Goal: Task Accomplishment & Management: Manage account settings

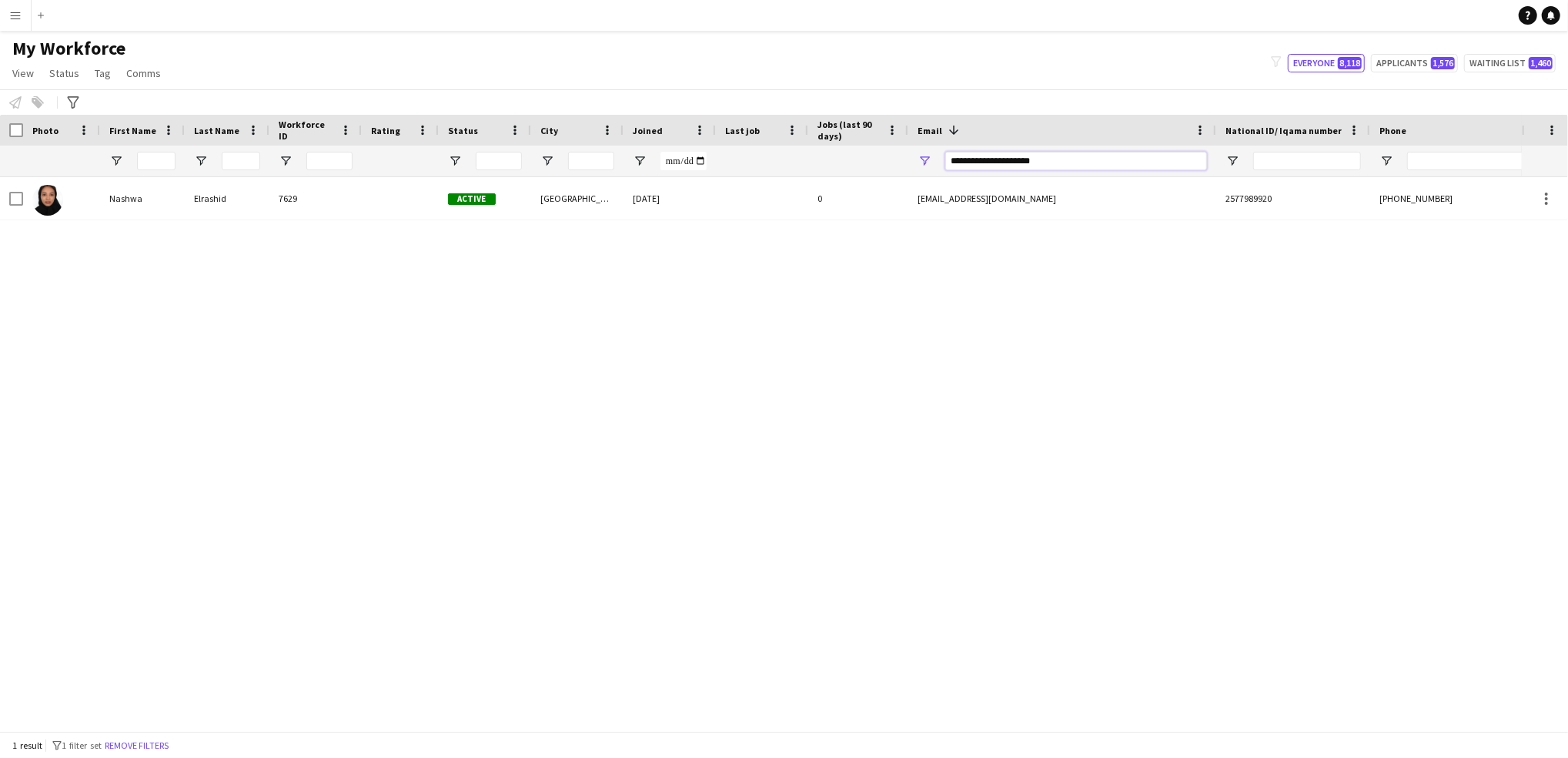
click at [1039, 159] on input "**********" at bounding box center [1075, 161] width 262 height 19
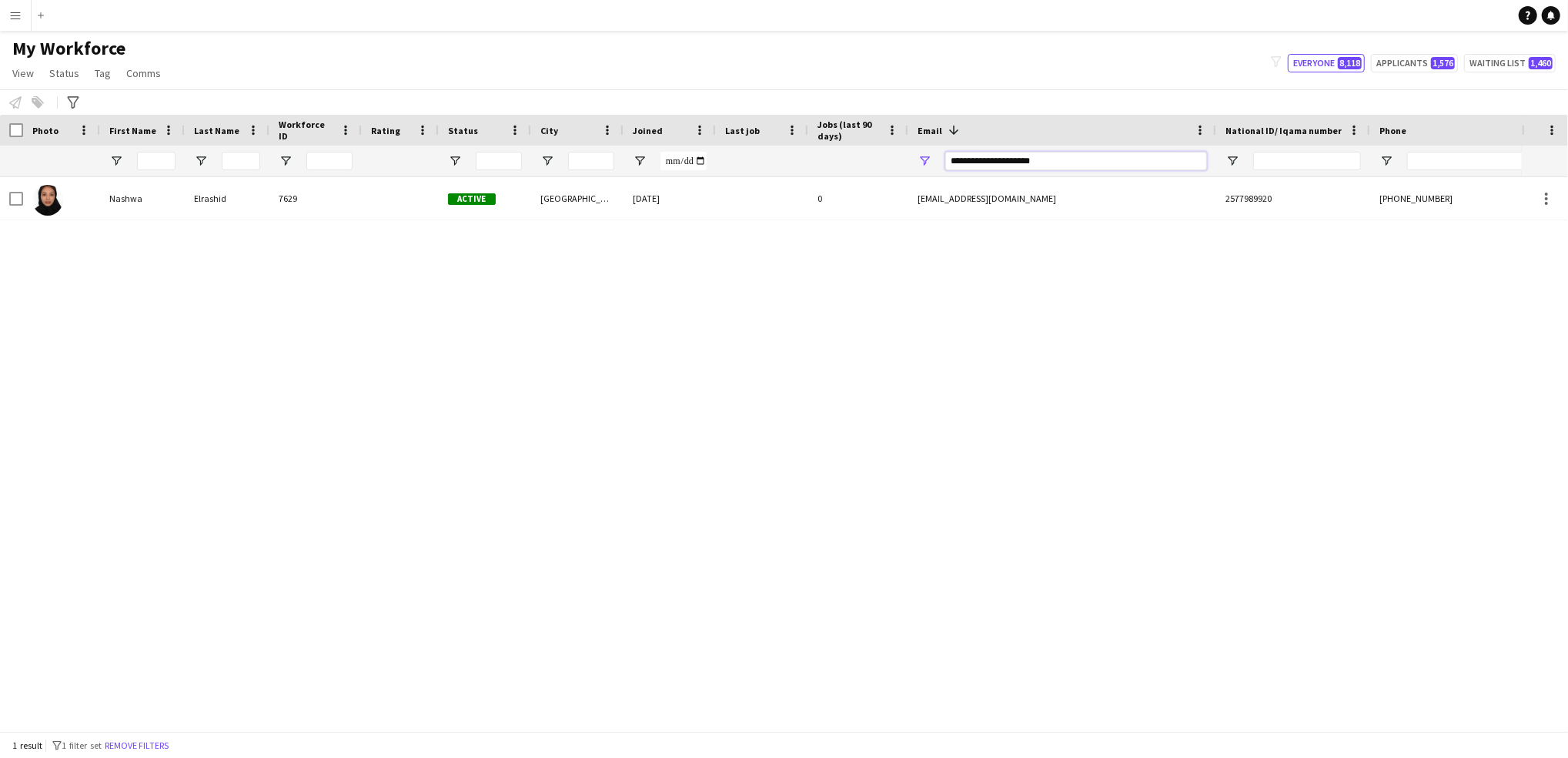
click at [1039, 159] on input "**********" at bounding box center [1075, 161] width 262 height 19
paste input "**"
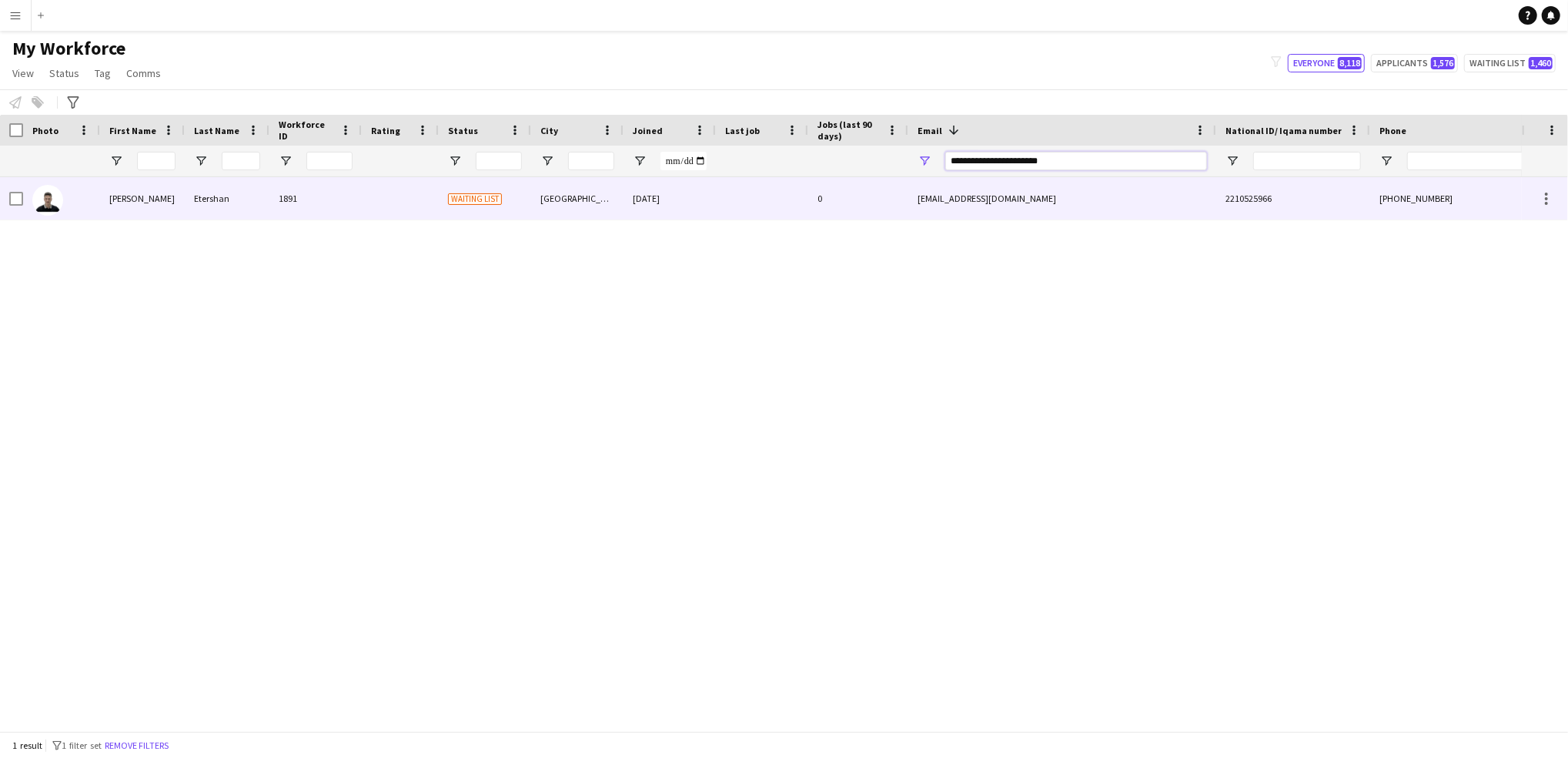
type input "**********"
click at [843, 188] on div "0" at bounding box center [858, 198] width 100 height 42
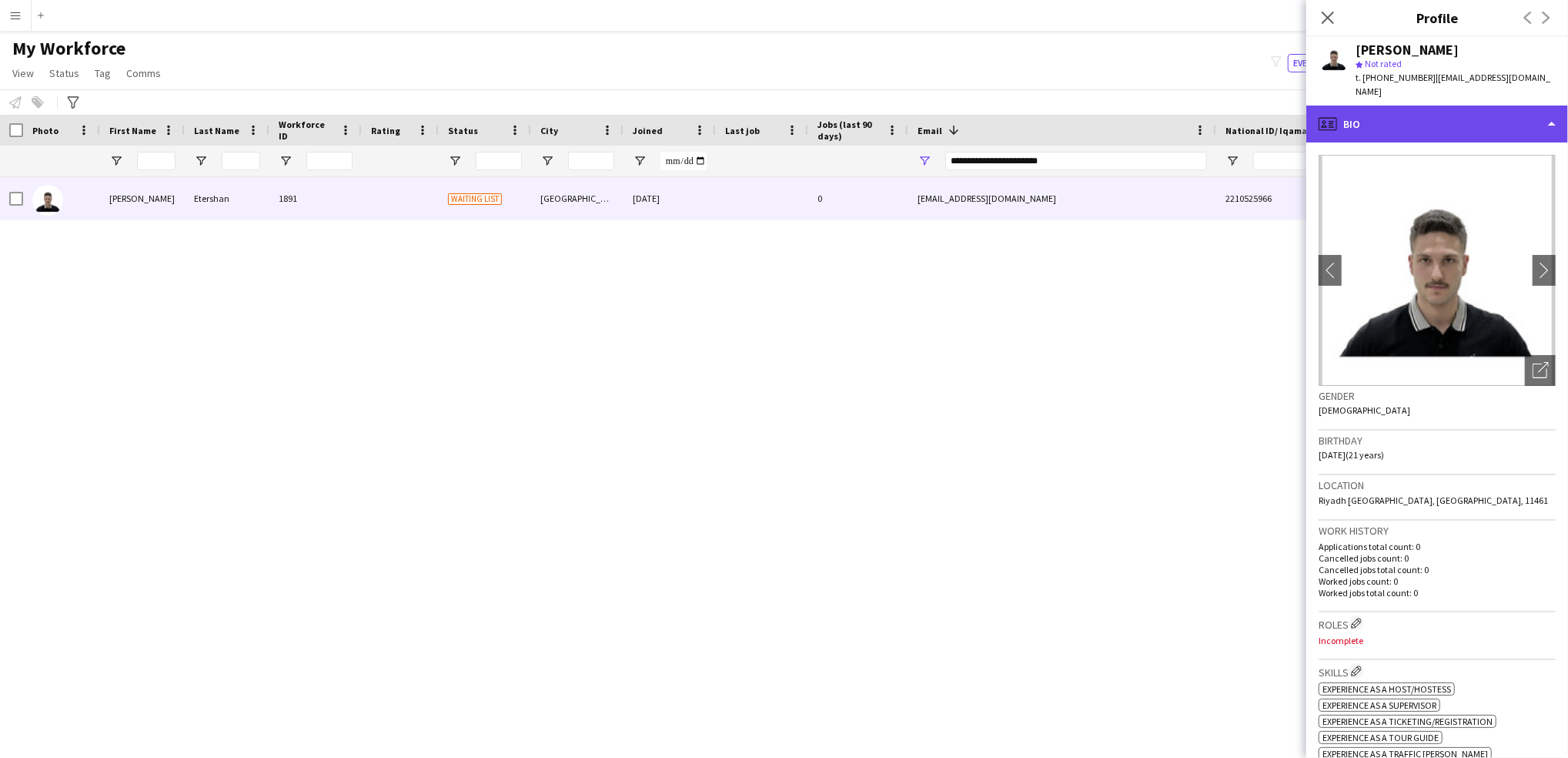
click at [1410, 116] on div "profile Bio" at bounding box center [1437, 124] width 262 height 37
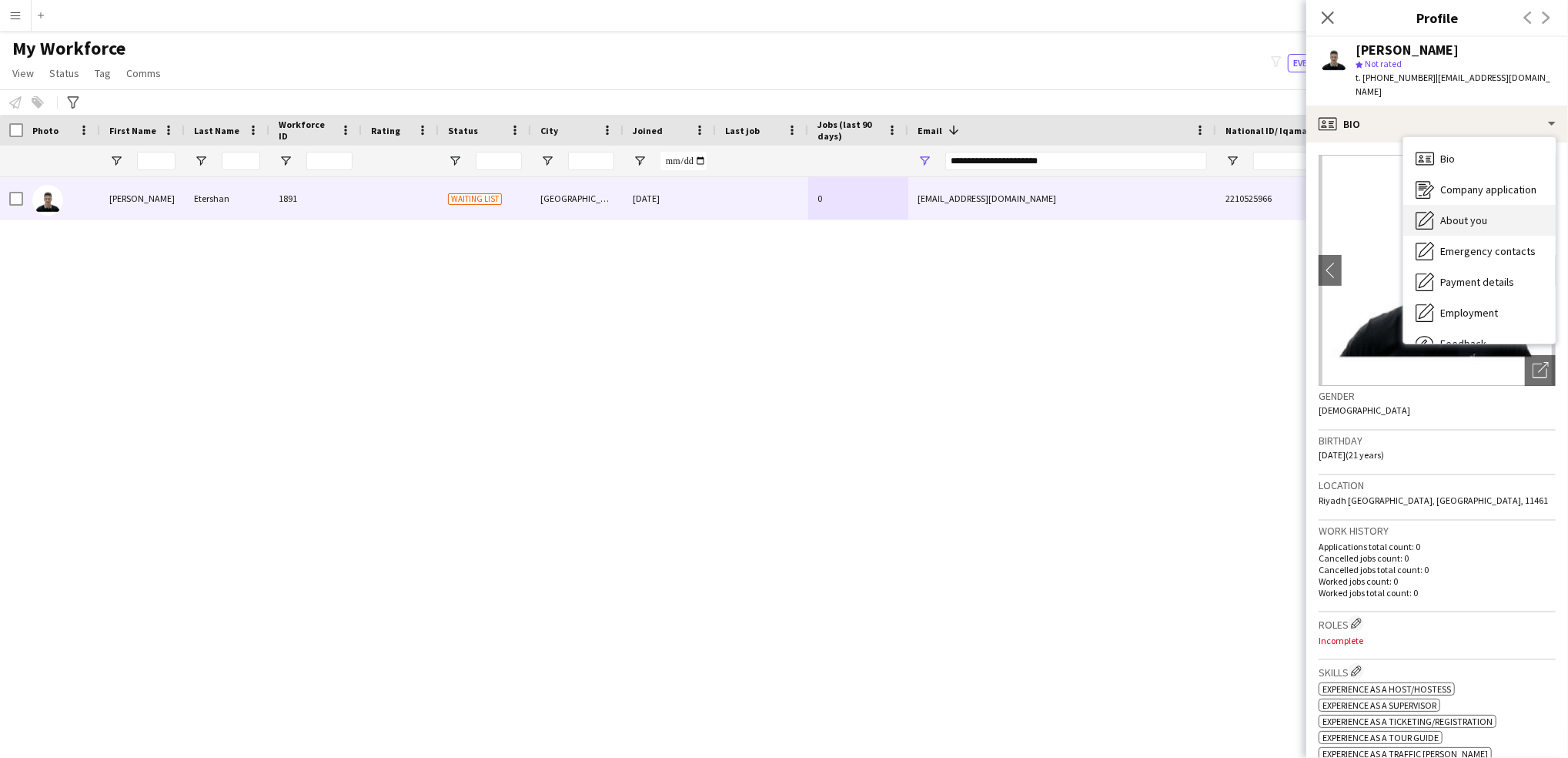
click at [1470, 204] on div "About you About you" at bounding box center [1479, 220] width 152 height 31
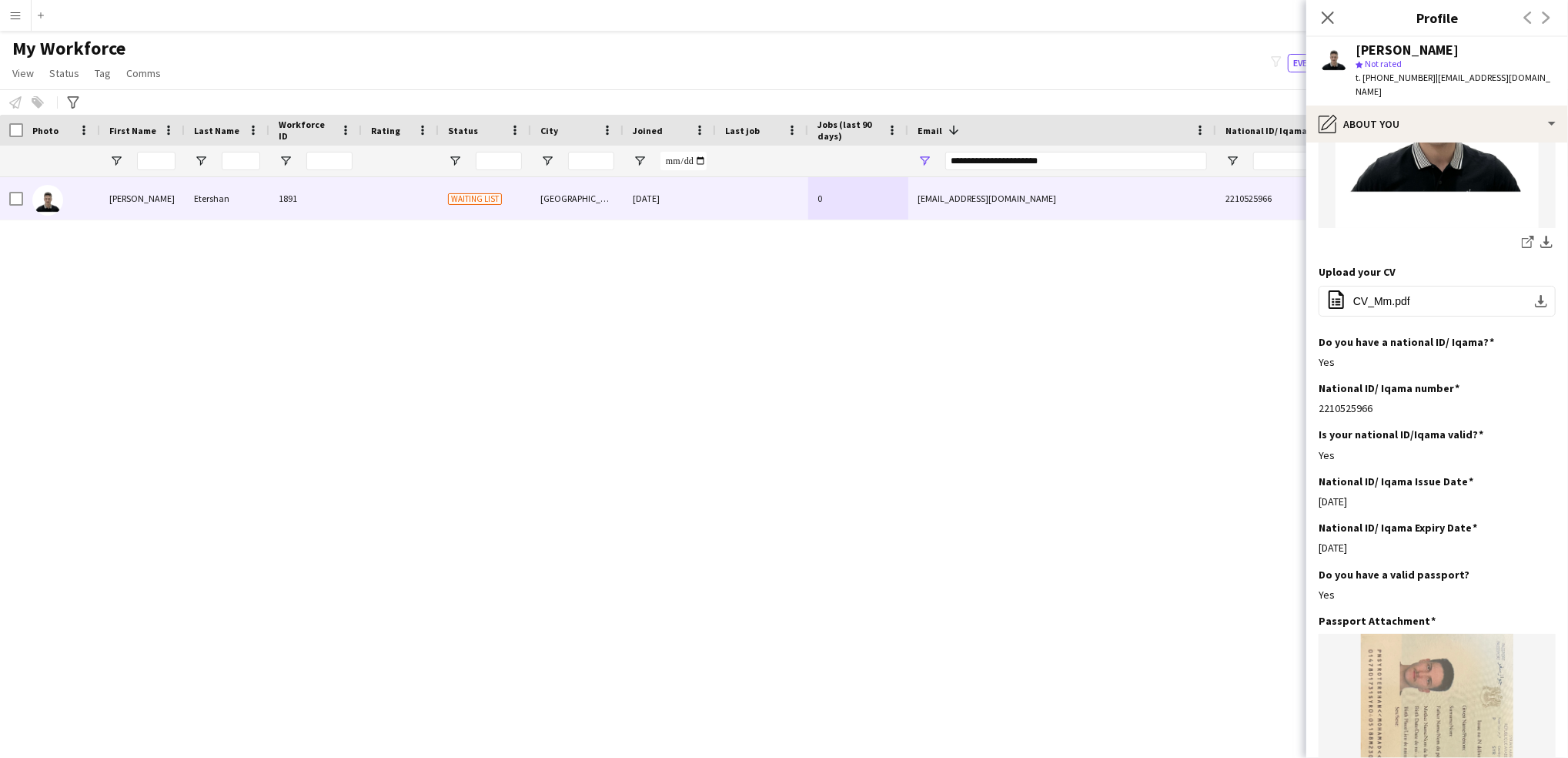
scroll to position [361, 0]
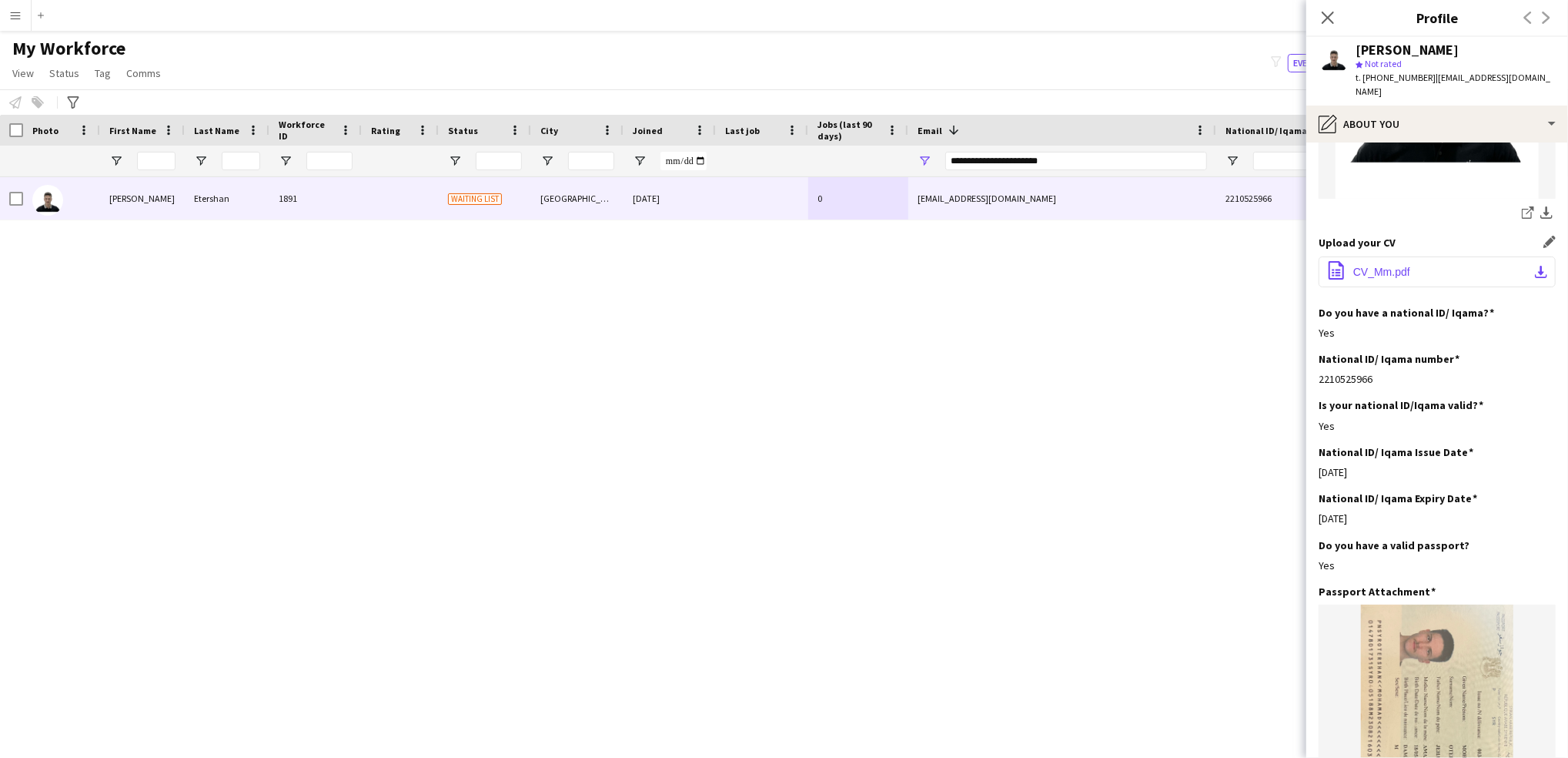
click at [1448, 272] on button "office-file-sheet CV_Mm.pdf download-bottom" at bounding box center [1437, 272] width 237 height 31
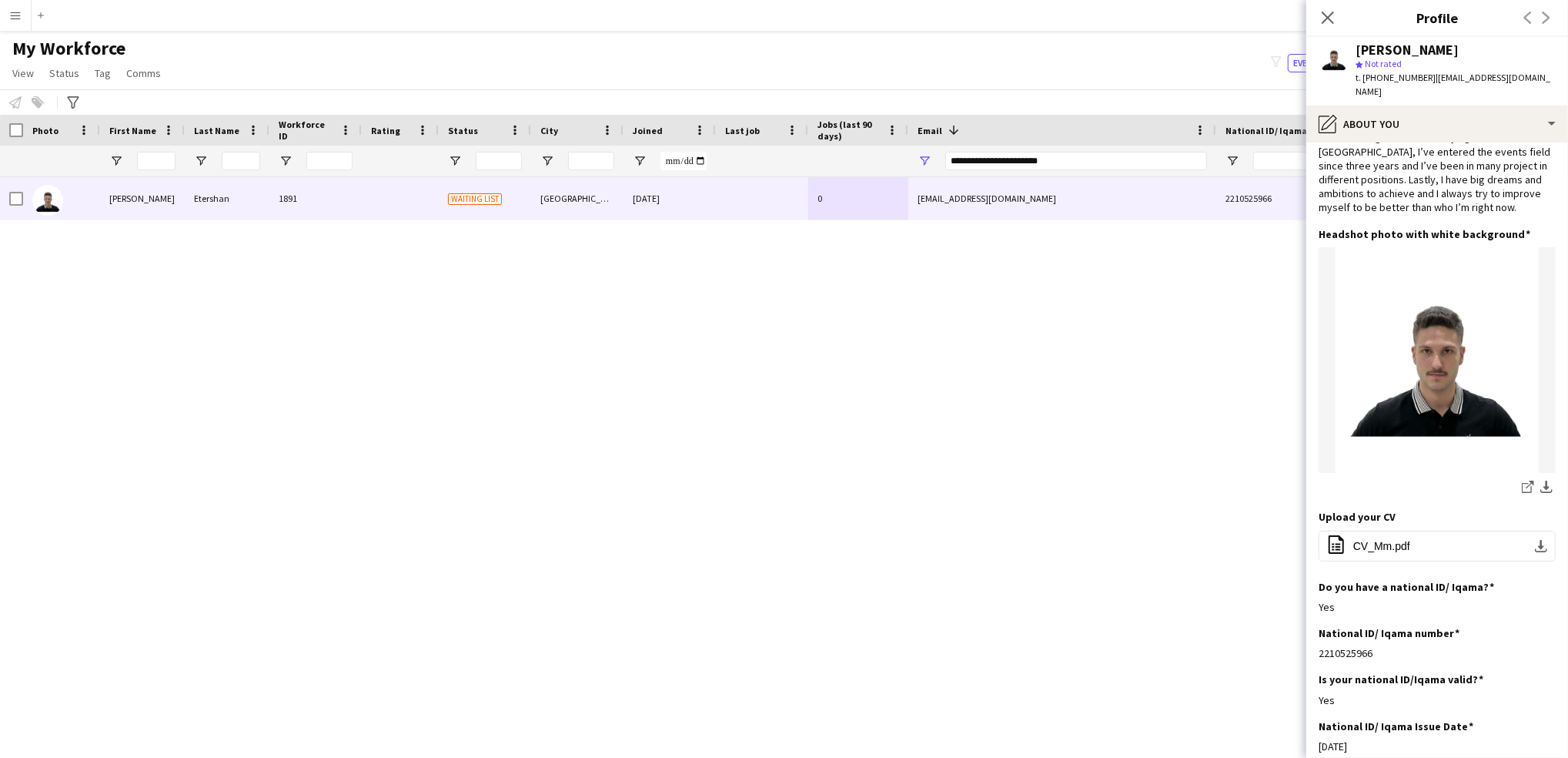
scroll to position [0, 0]
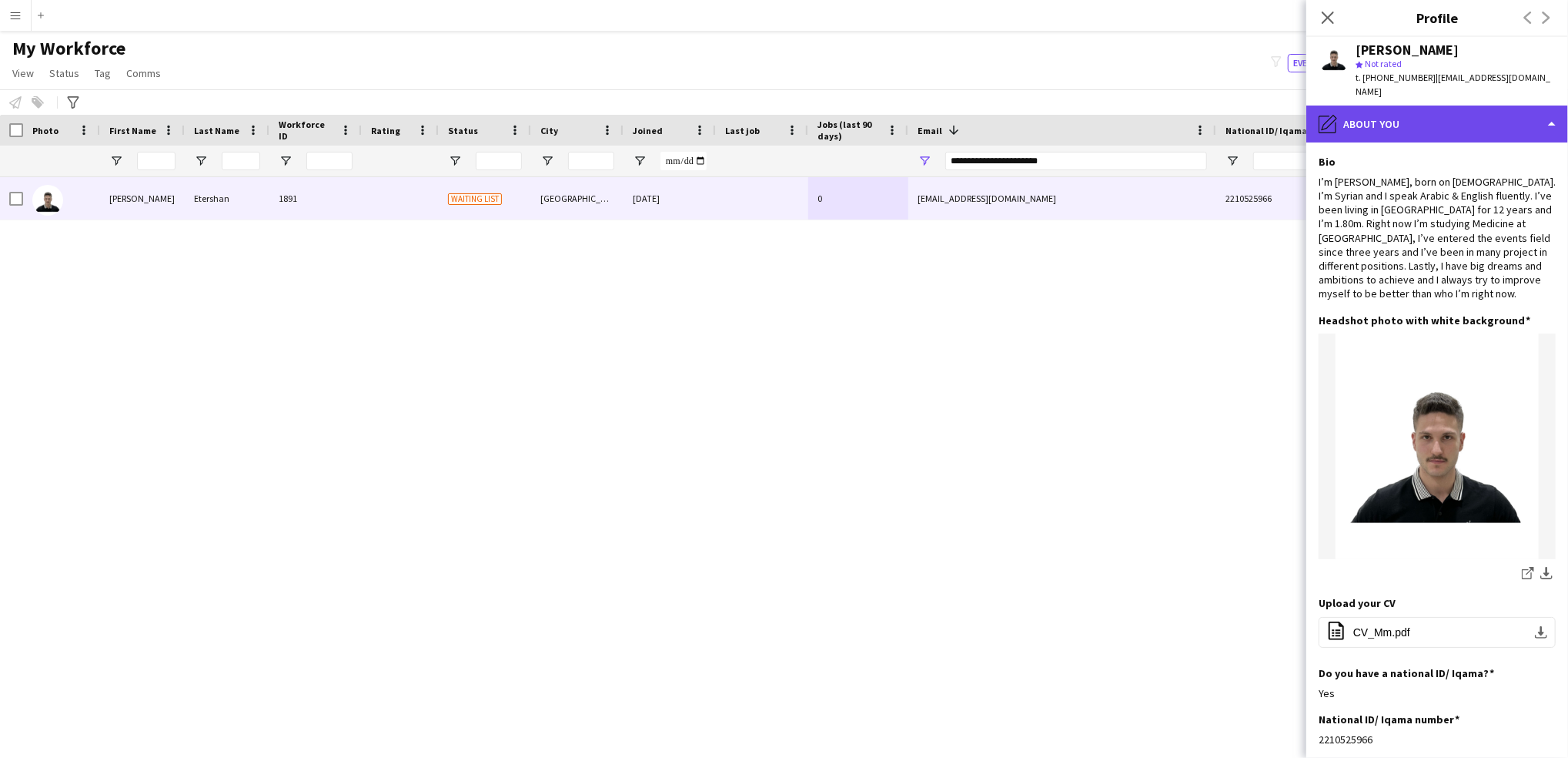
click at [1438, 114] on div "pencil4 About you" at bounding box center [1437, 124] width 262 height 37
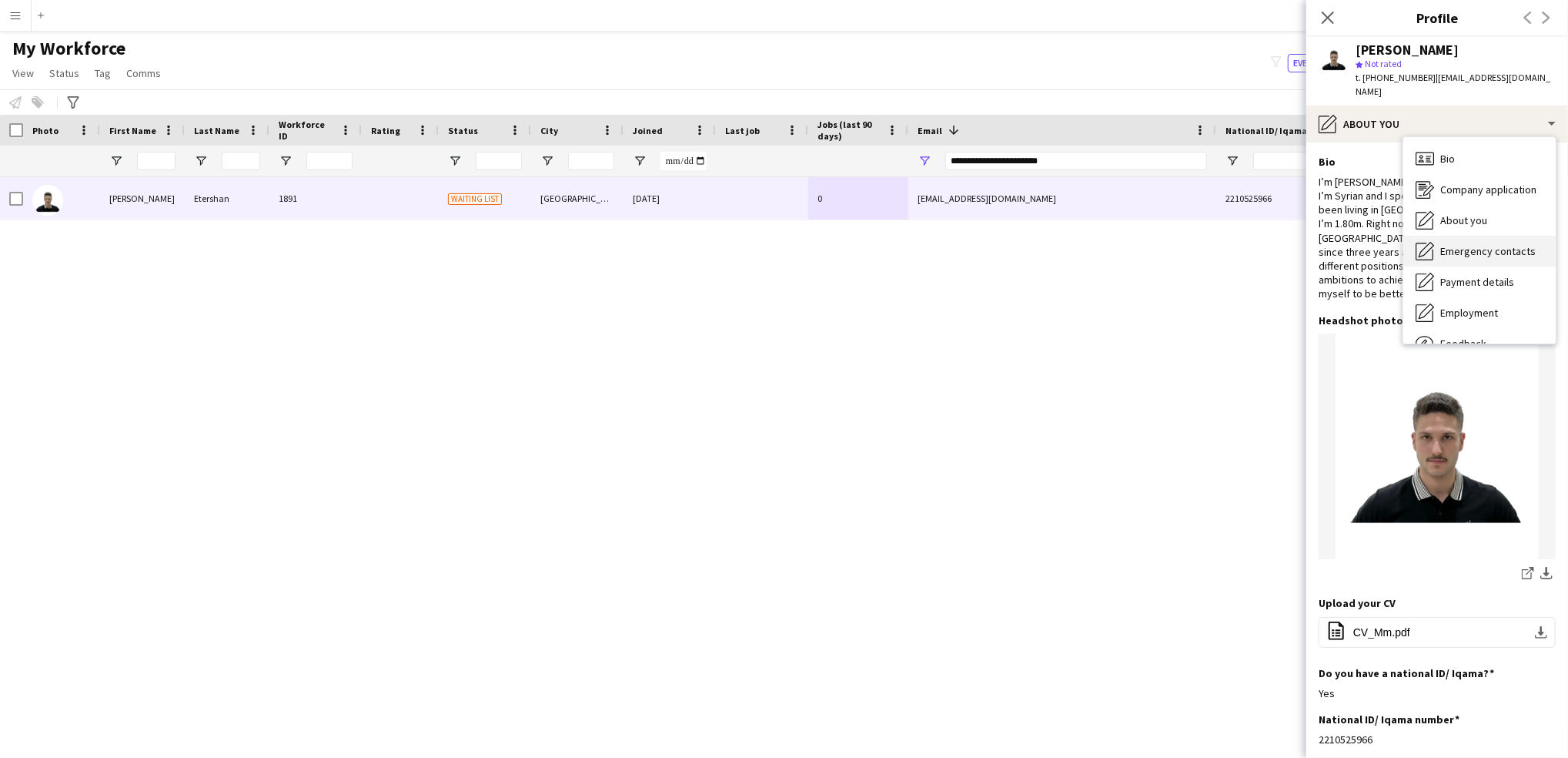
click at [1463, 244] on span "Emergency contacts" at bounding box center [1487, 251] width 96 height 14
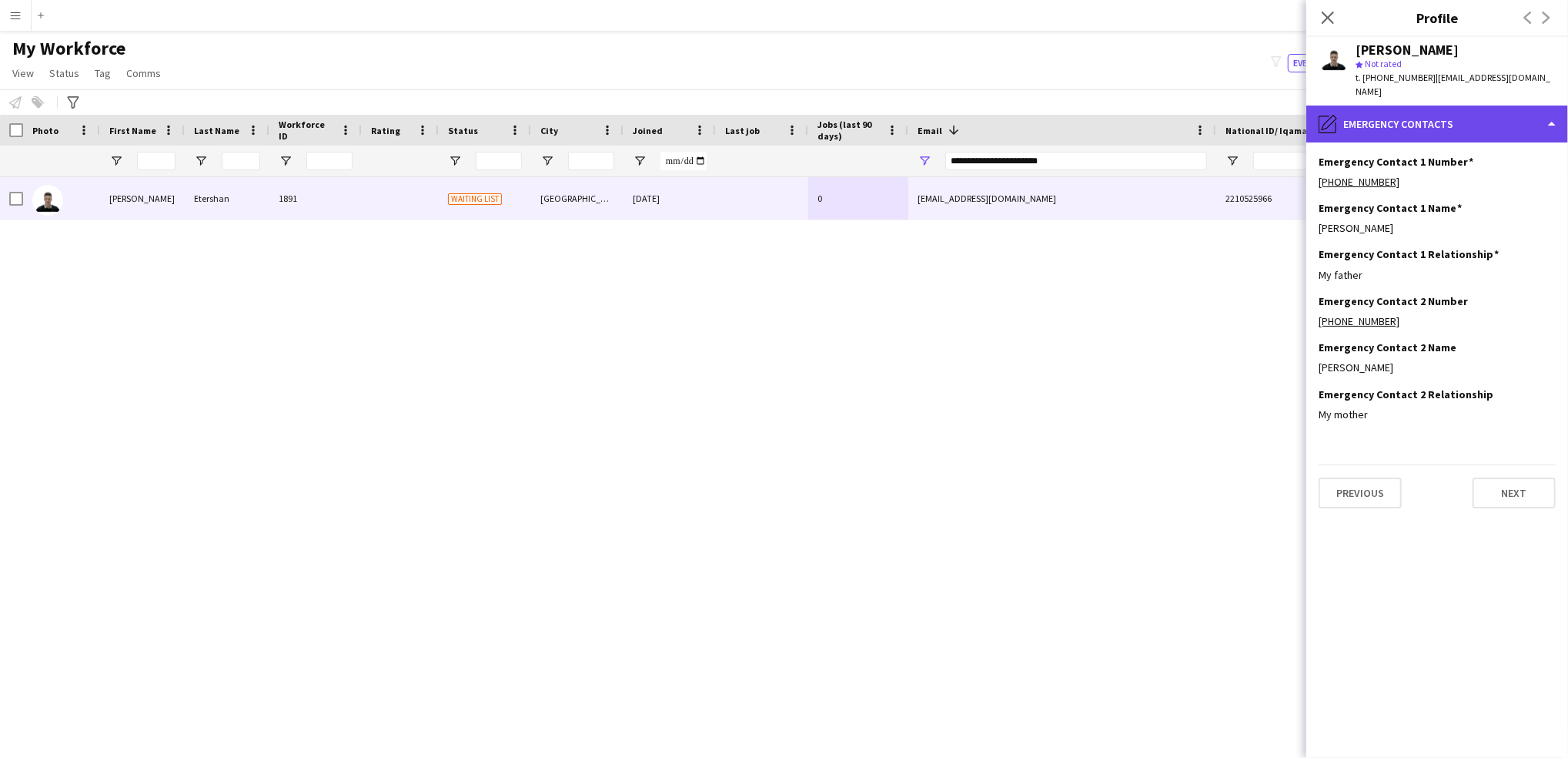
click at [1401, 122] on div "pencil4 Emergency contacts" at bounding box center [1437, 124] width 262 height 37
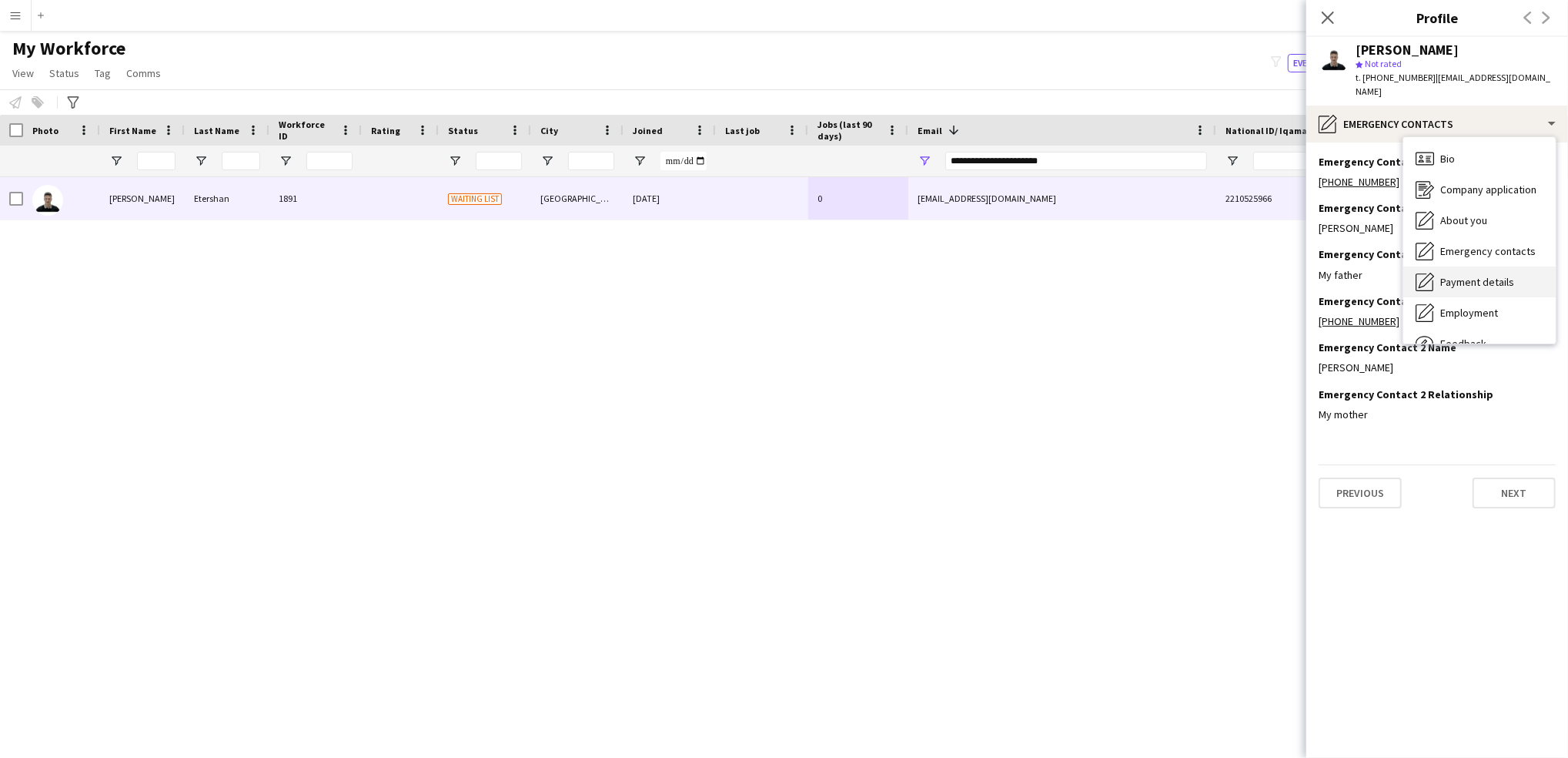
click at [1496, 267] on div "Payment details Payment details" at bounding box center [1479, 282] width 152 height 31
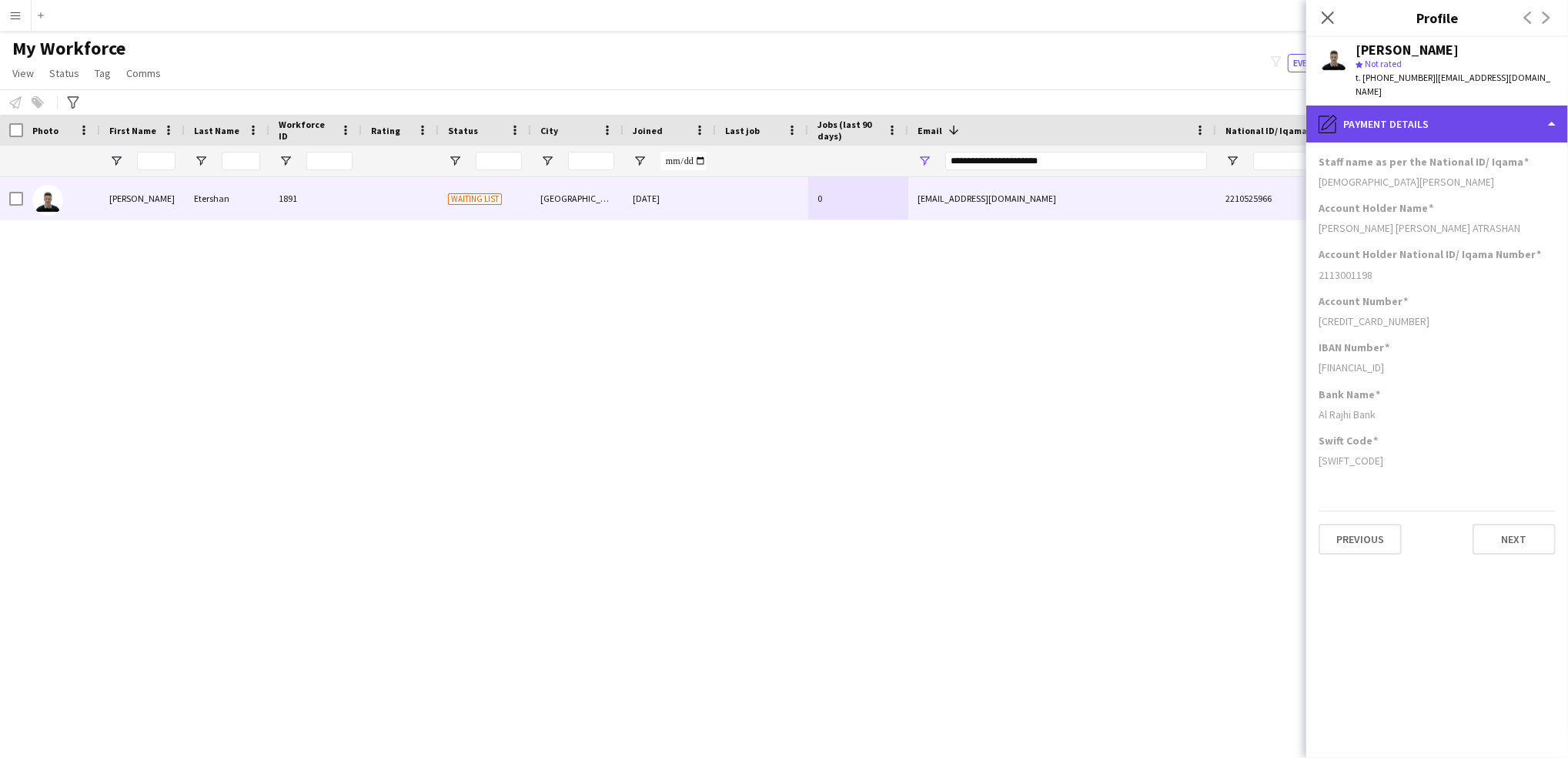
click at [1398, 116] on div "pencil4 Payment details" at bounding box center [1437, 124] width 262 height 37
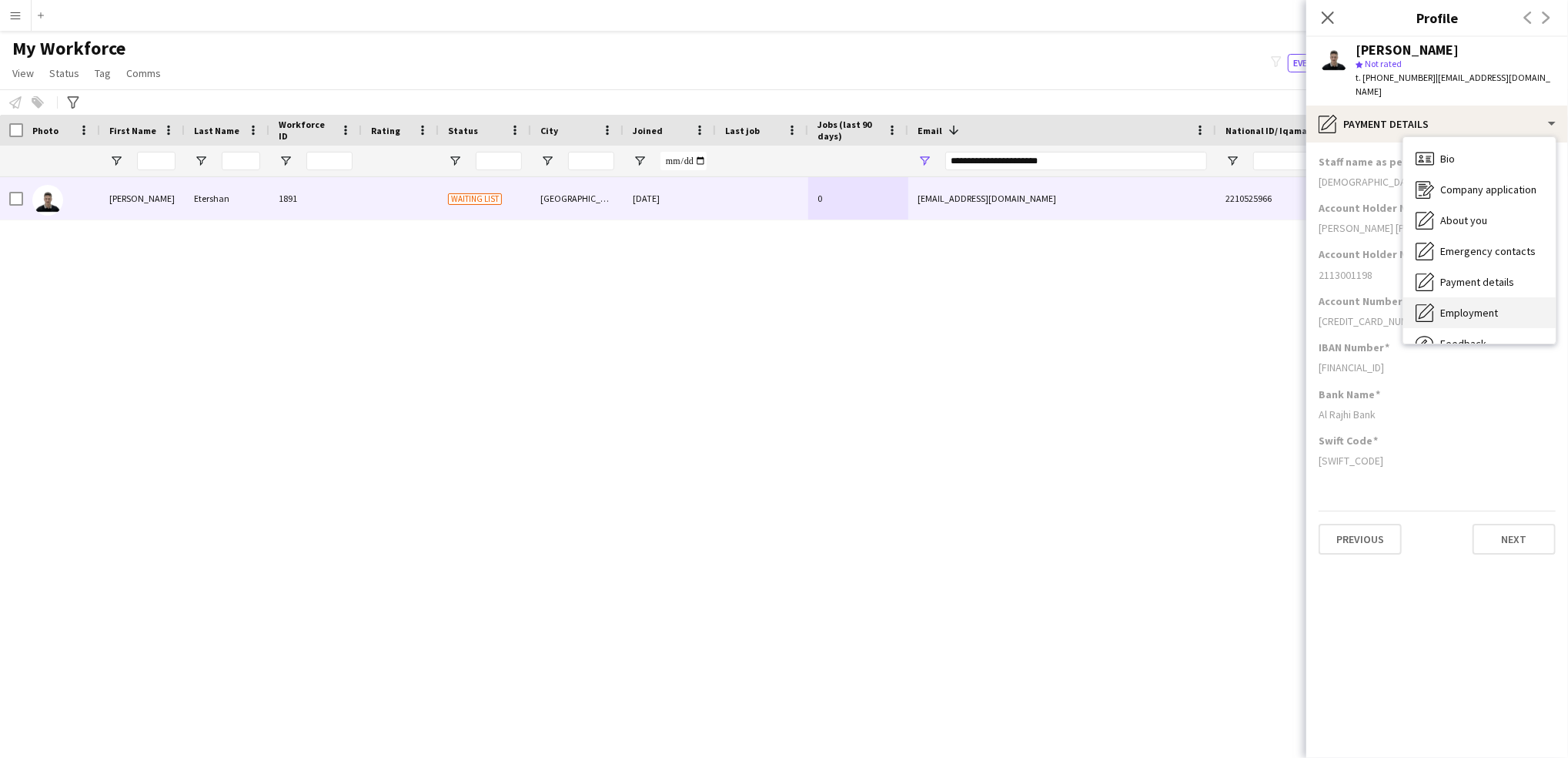
click at [1441, 308] on div "Employment Employment" at bounding box center [1479, 313] width 152 height 31
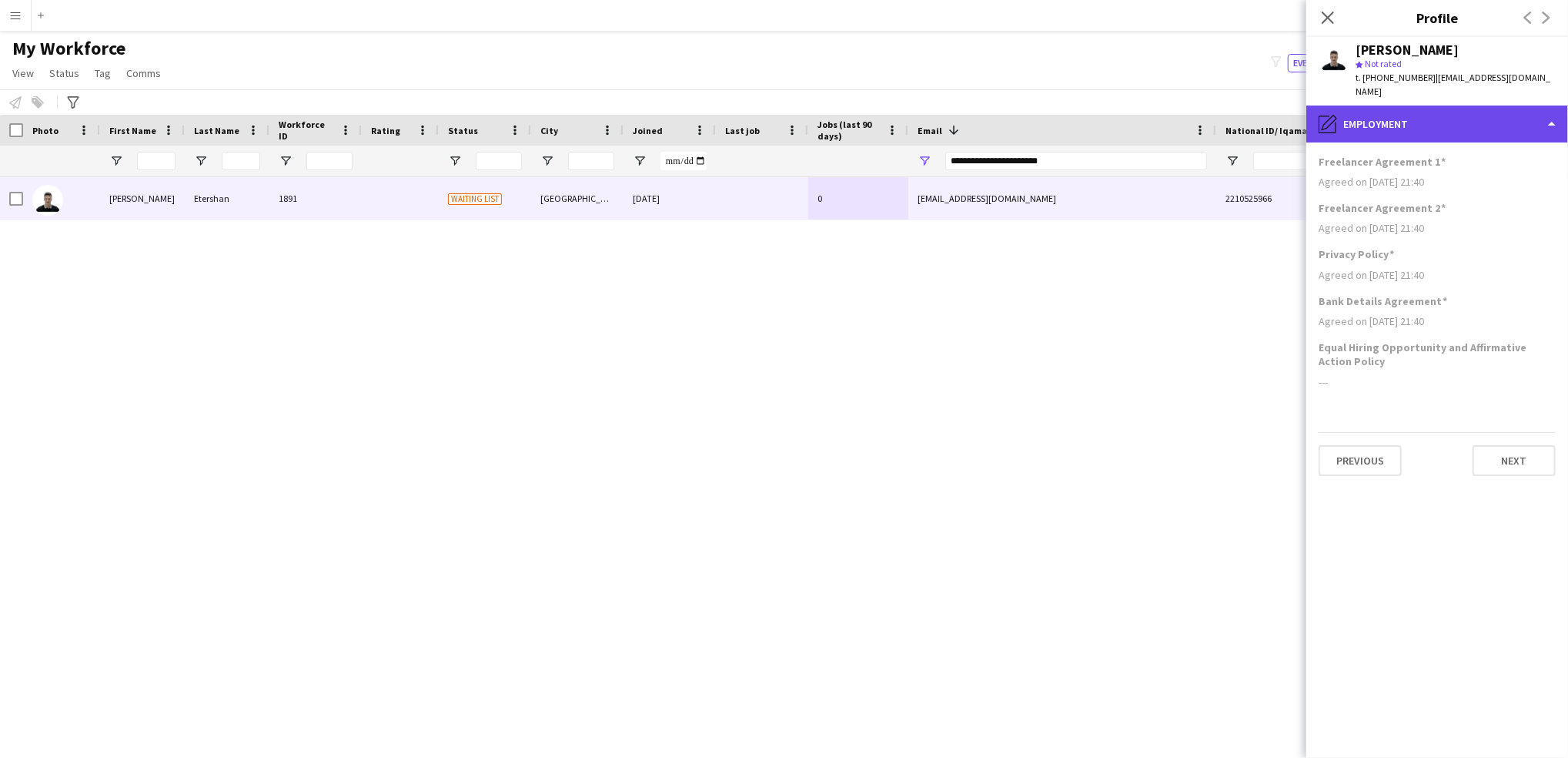
click at [1478, 113] on div "pencil4 Employment" at bounding box center [1437, 124] width 262 height 37
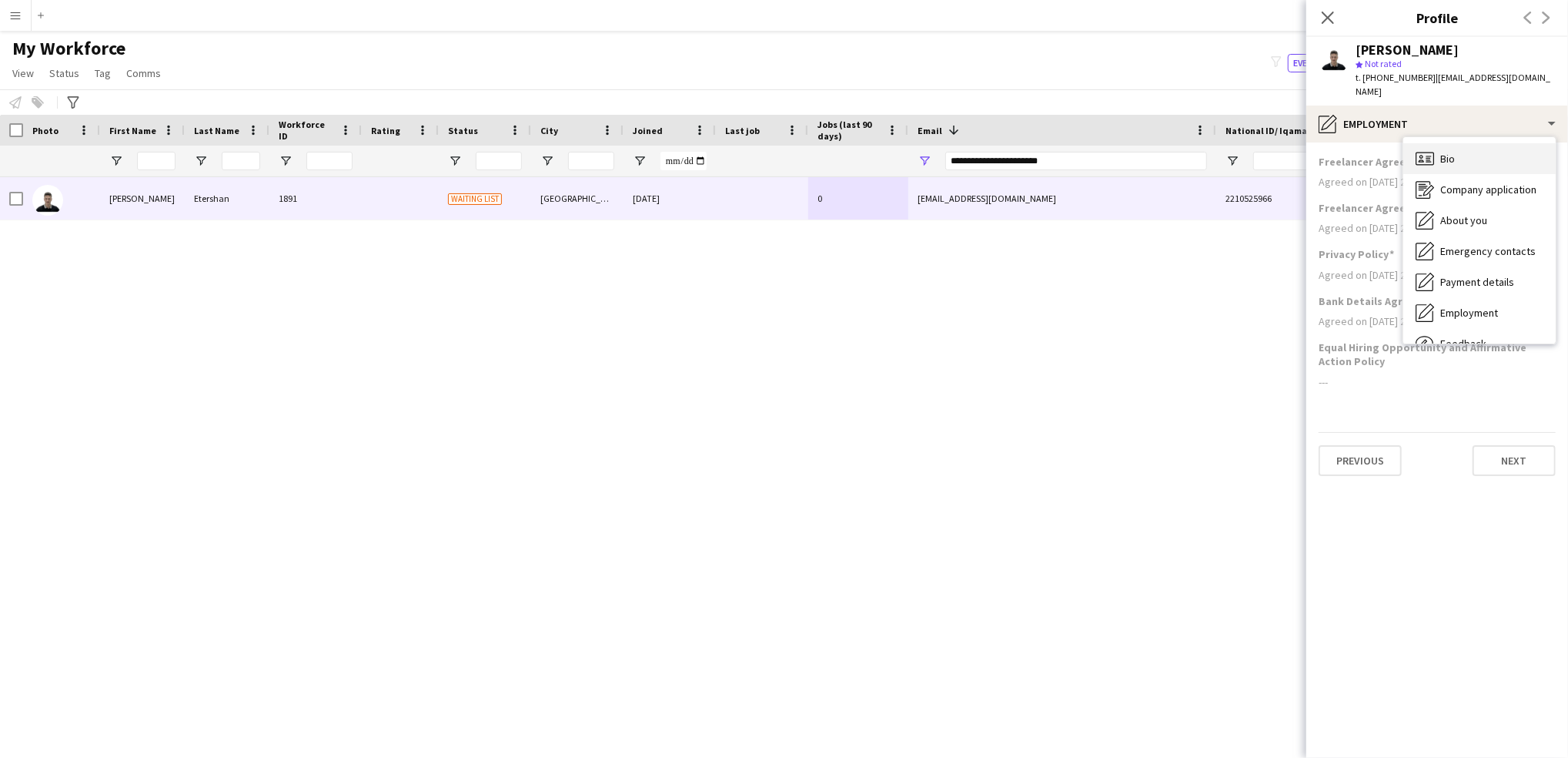
click at [1476, 151] on div "Bio Bio" at bounding box center [1479, 159] width 152 height 31
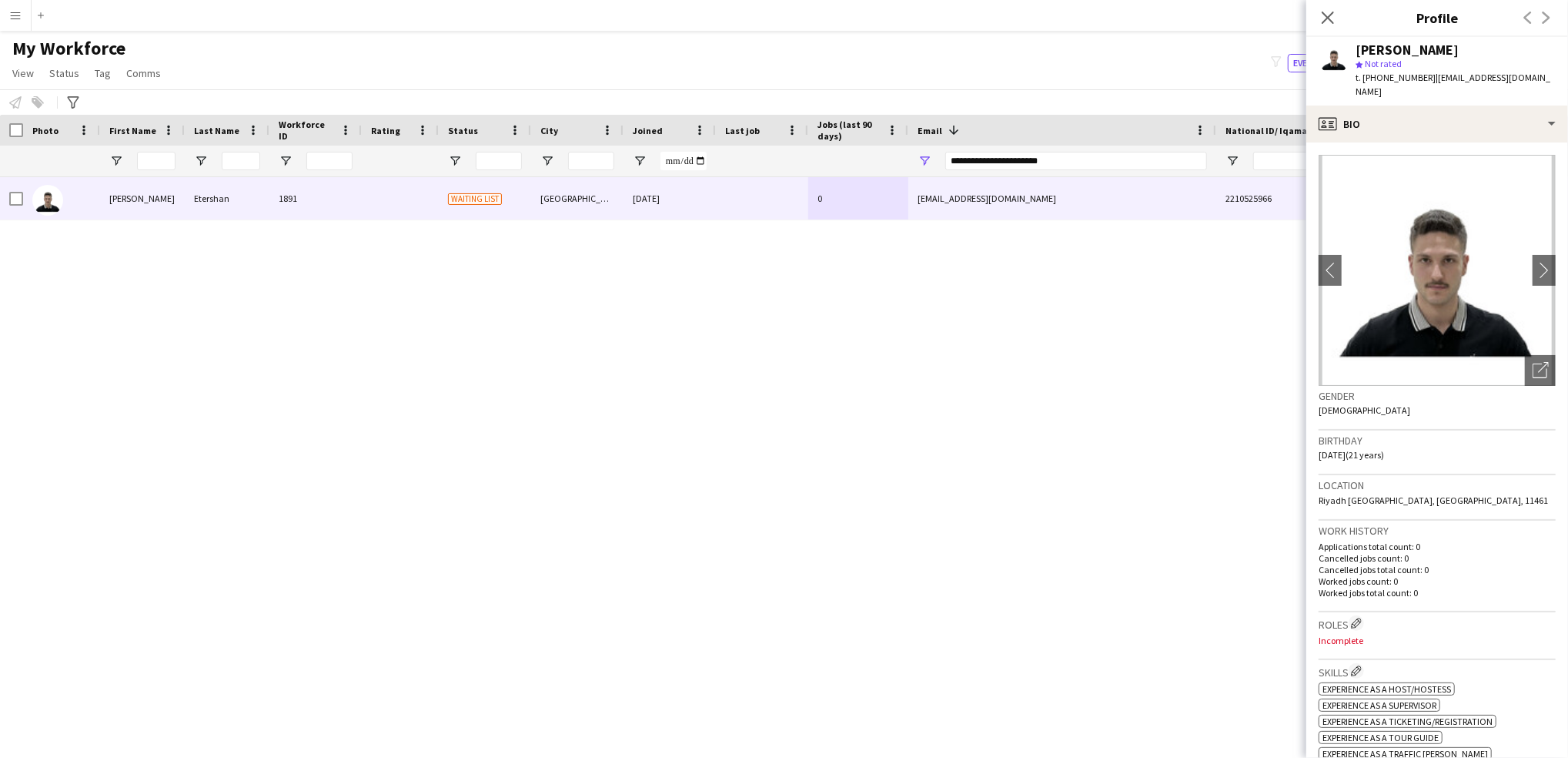
click at [1411, 142] on app-crew-profile-bio "chevron-left chevron-right Open photos pop-in Gender [DEMOGRAPHIC_DATA] Birthda…" at bounding box center [1437, 449] width 262 height 615
click at [1390, 112] on div "profile Bio" at bounding box center [1437, 124] width 262 height 37
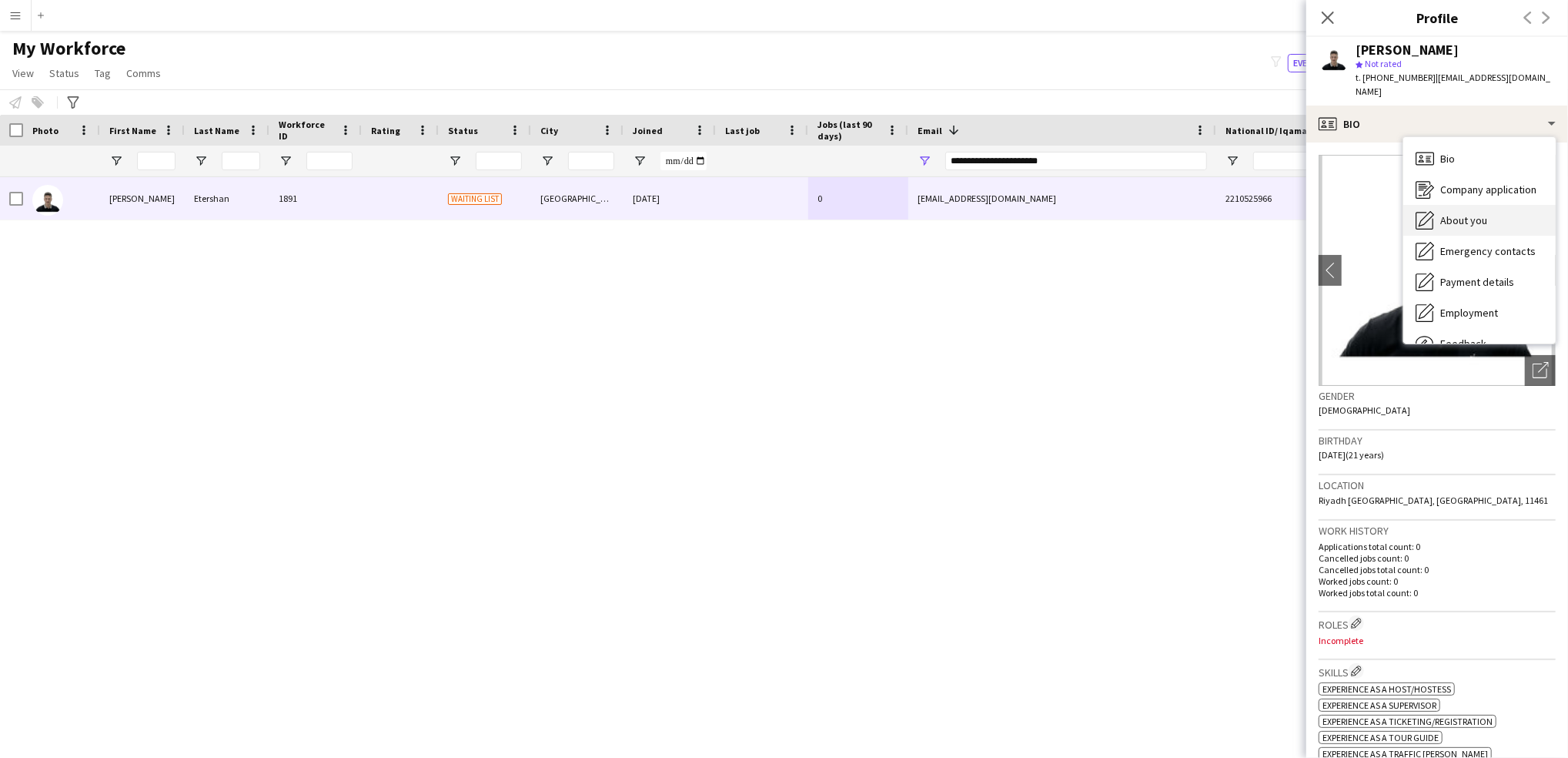
click at [1469, 213] on span "About you" at bounding box center [1463, 220] width 47 height 14
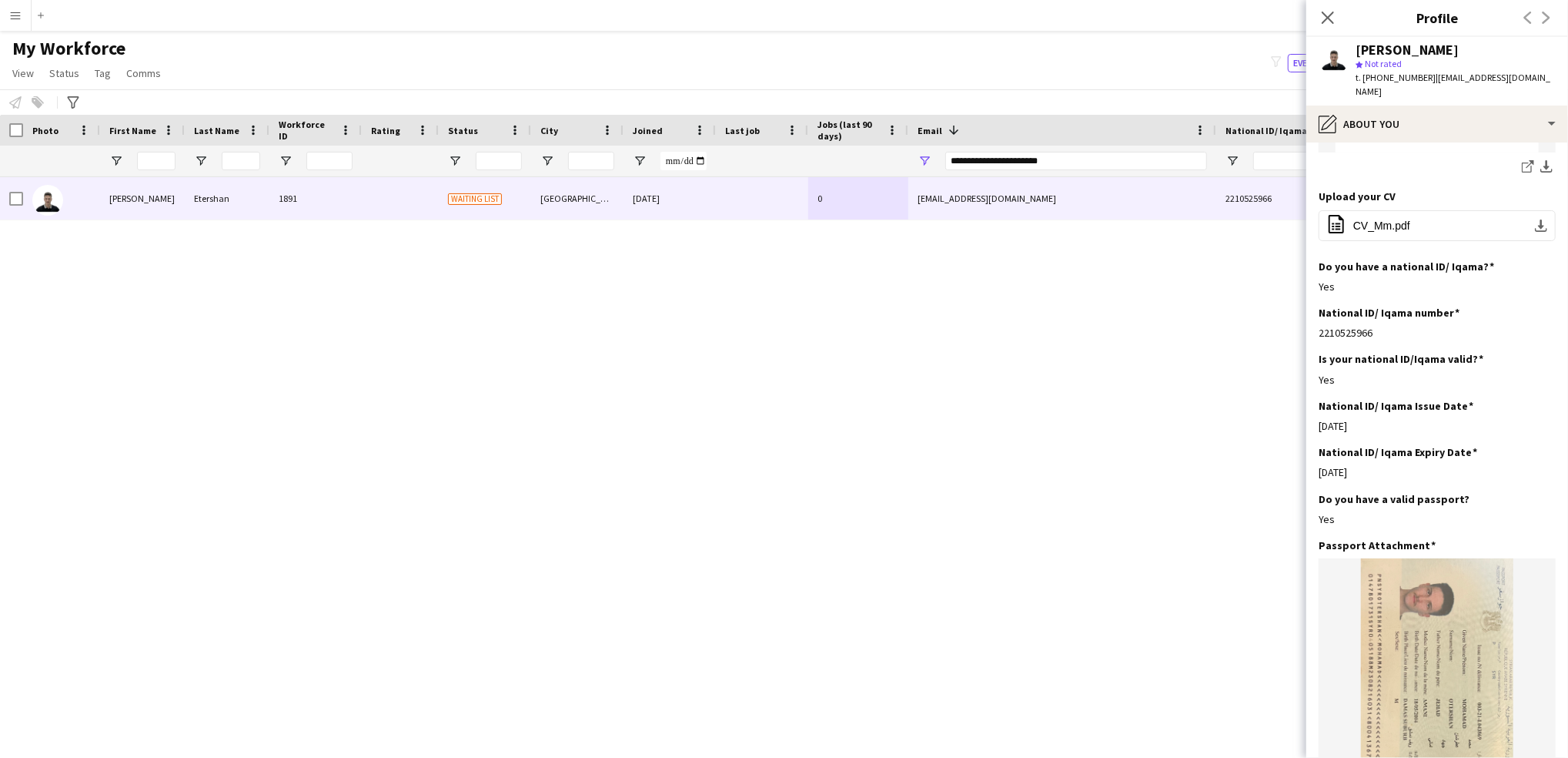
scroll to position [409, 0]
click at [1465, 112] on div "pencil4 About you" at bounding box center [1437, 124] width 262 height 37
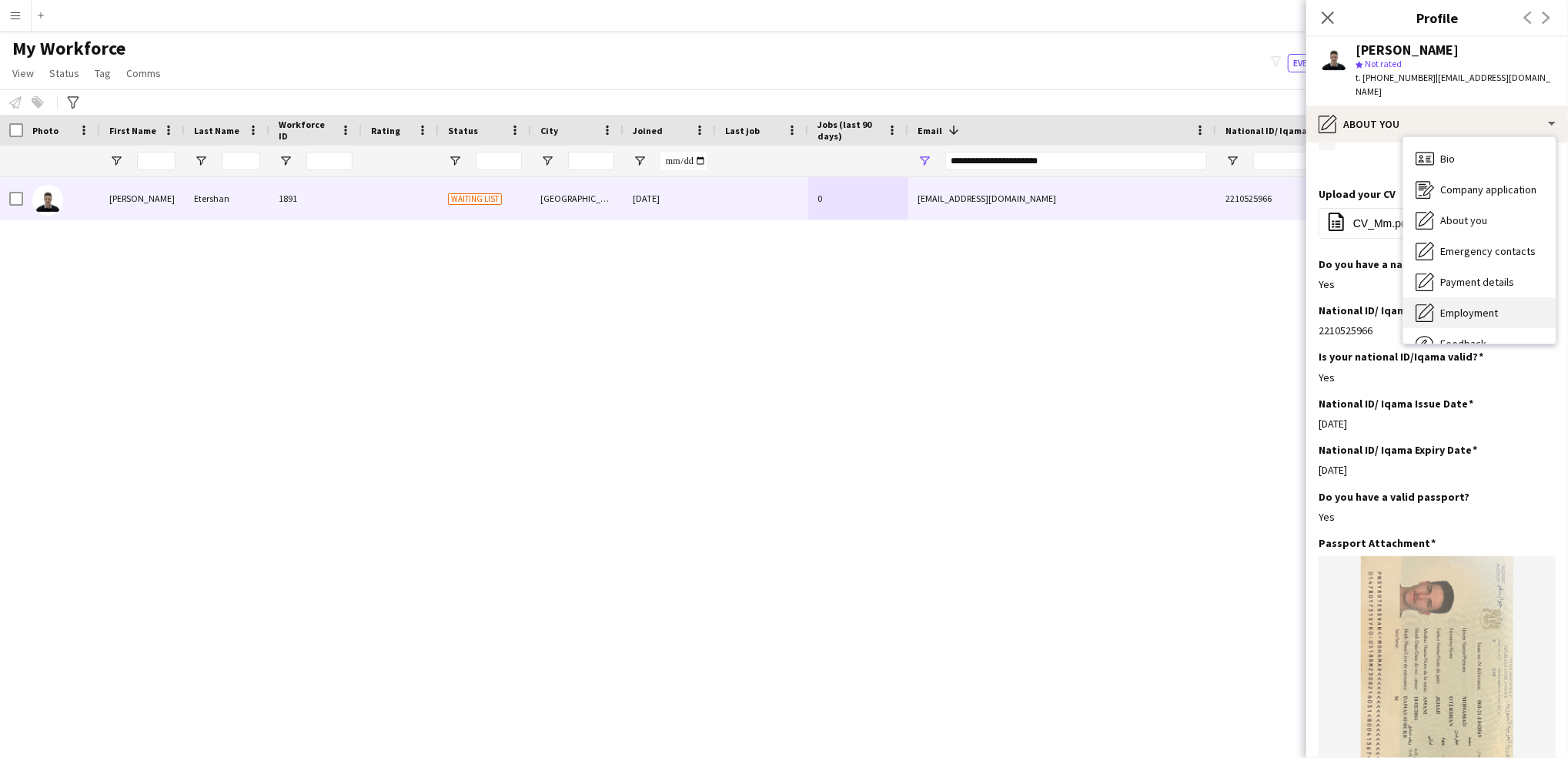
click at [1446, 306] on span "Employment" at bounding box center [1469, 313] width 57 height 14
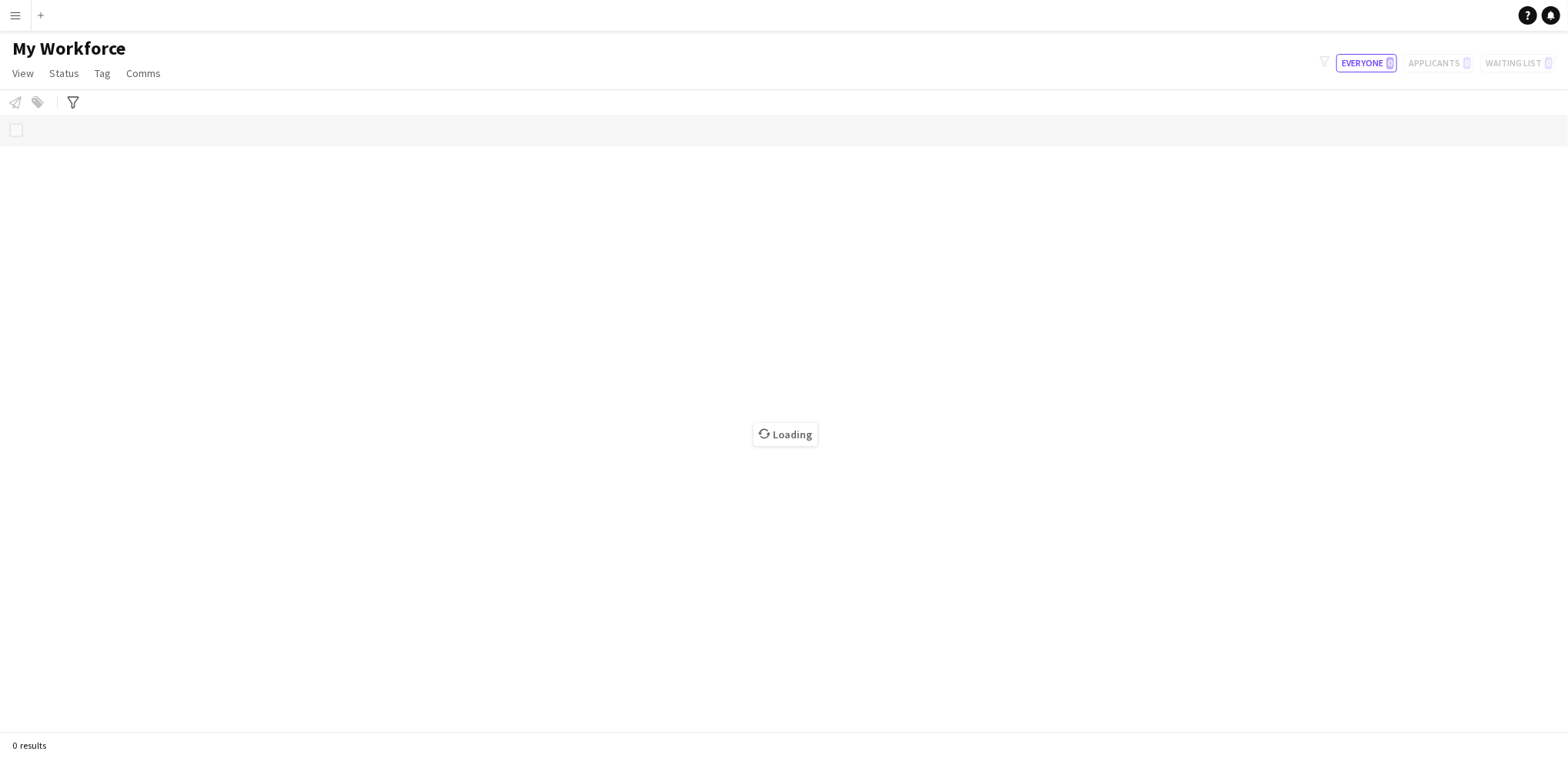
click at [398, 66] on div "My Workforce View Views Default view [PERSON_NAME] [PERSON_NAME] [PERSON_NAME] …" at bounding box center [784, 63] width 1568 height 52
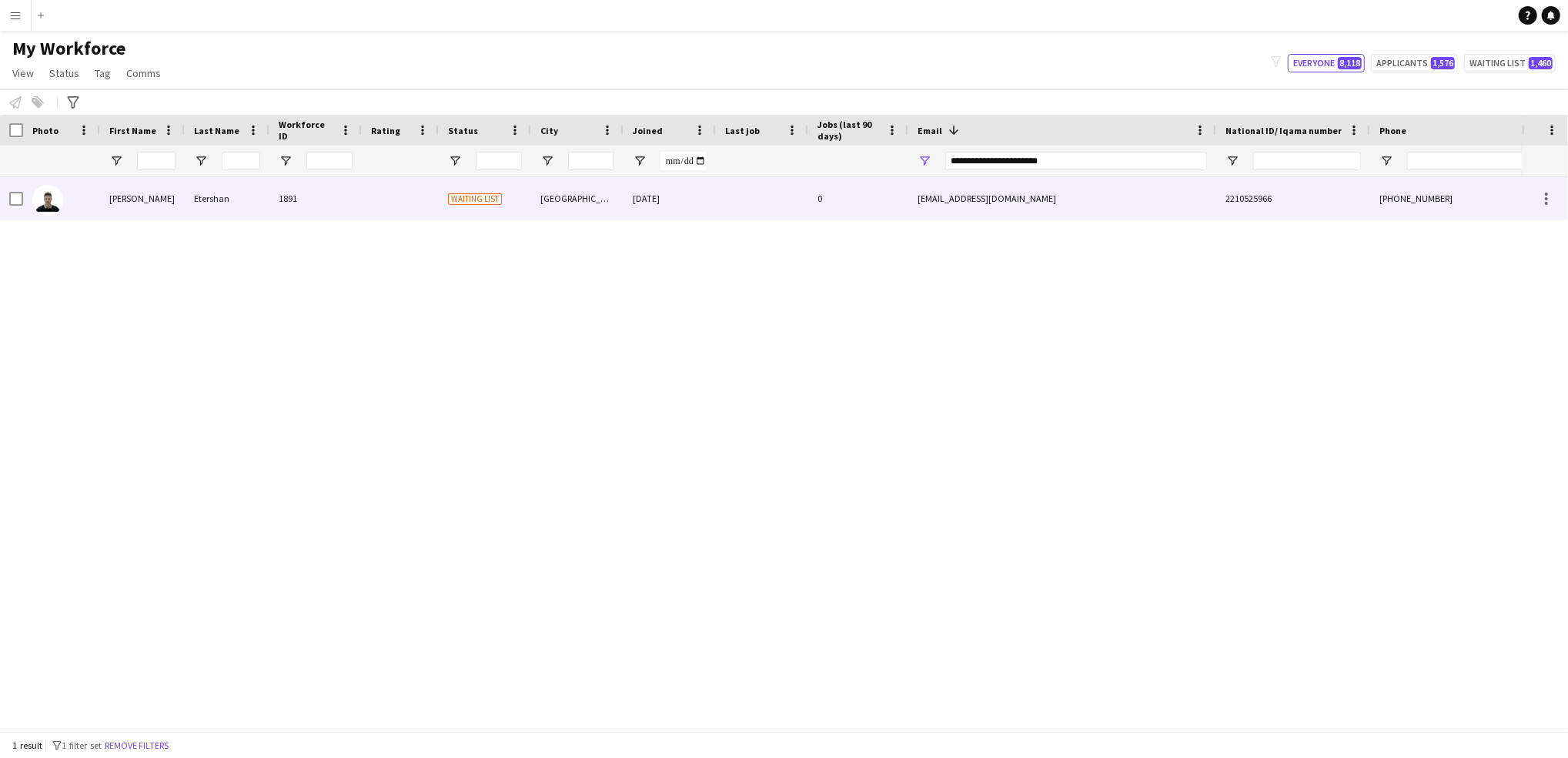
click at [446, 208] on div "Waiting list" at bounding box center [485, 198] width 92 height 42
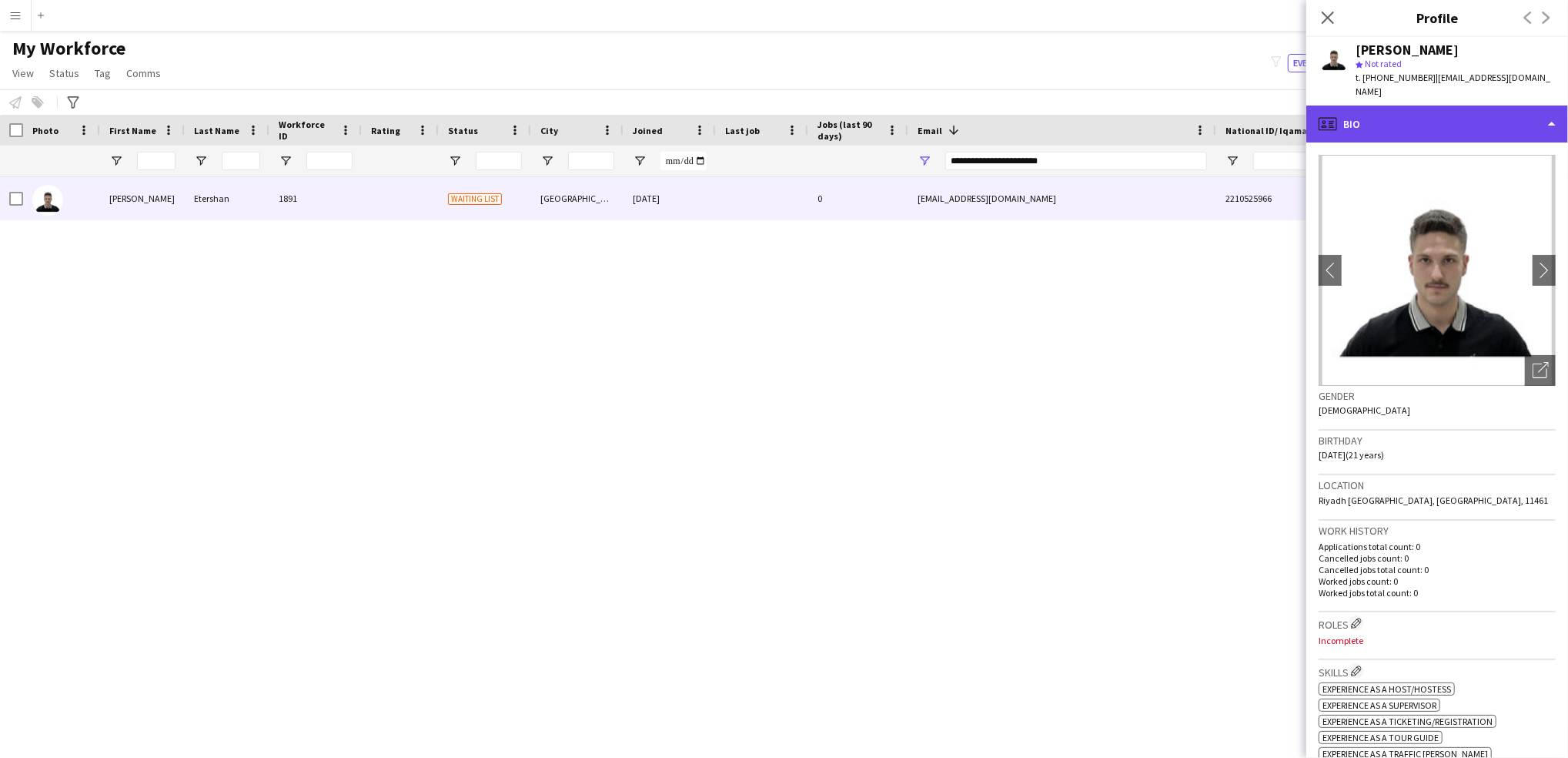
click at [1457, 119] on div "profile Bio" at bounding box center [1437, 124] width 262 height 37
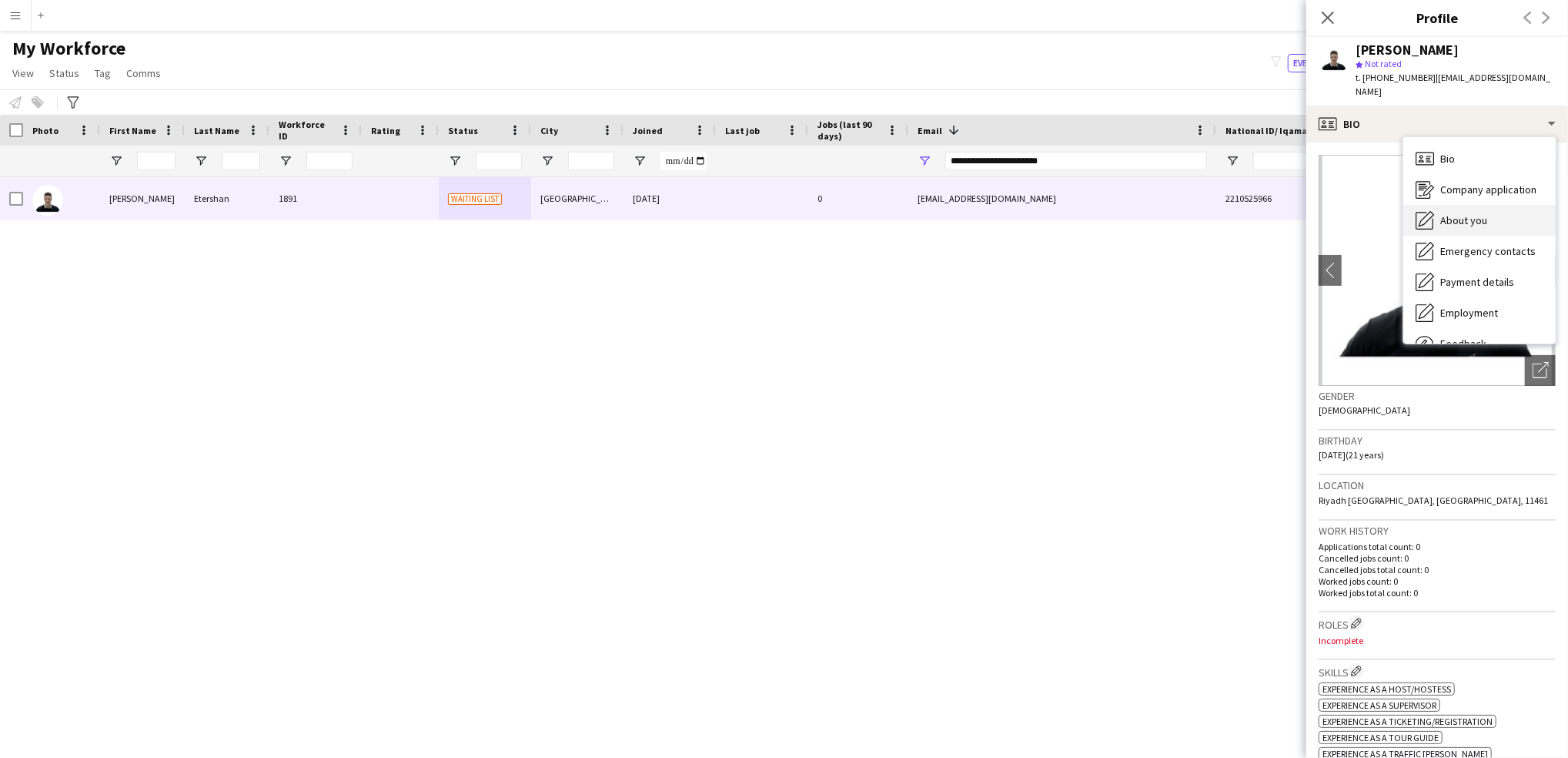
click at [1472, 213] on span "About you" at bounding box center [1463, 220] width 47 height 14
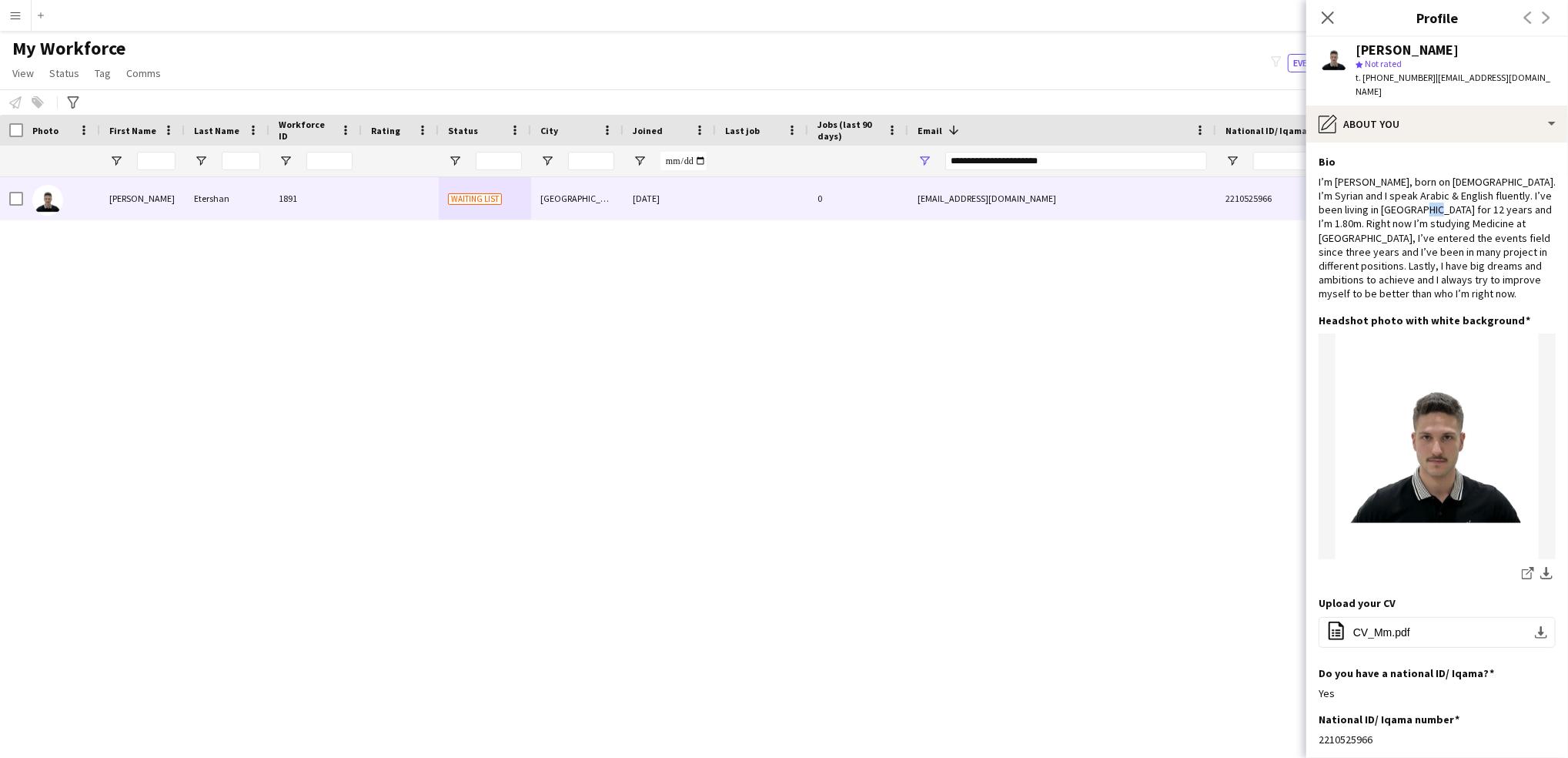
click at [1472, 201] on div "I’m [PERSON_NAME], born on [DEMOGRAPHIC_DATA]. I’m Syrian and I speak Arabic & …" at bounding box center [1437, 238] width 237 height 126
drag, startPoint x: 1472, startPoint y: 201, endPoint x: 1384, endPoint y: 205, distance: 88.1
click at [1384, 205] on div "I’m [PERSON_NAME], born on [DEMOGRAPHIC_DATA]. I’m Syrian and I speak Arabic & …" at bounding box center [1437, 238] width 237 height 126
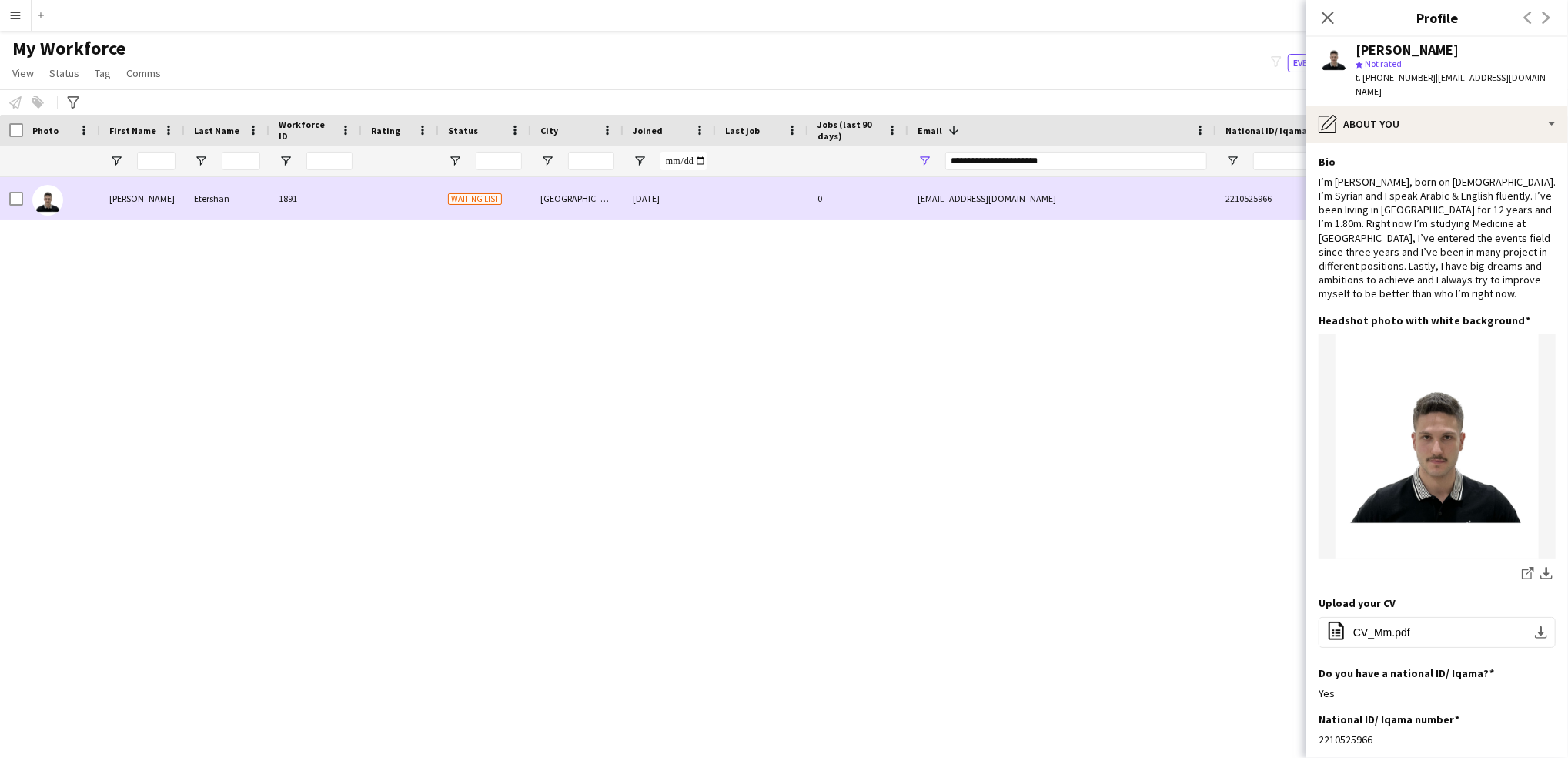
click at [4, 204] on div at bounding box center [12, 198] width 23 height 42
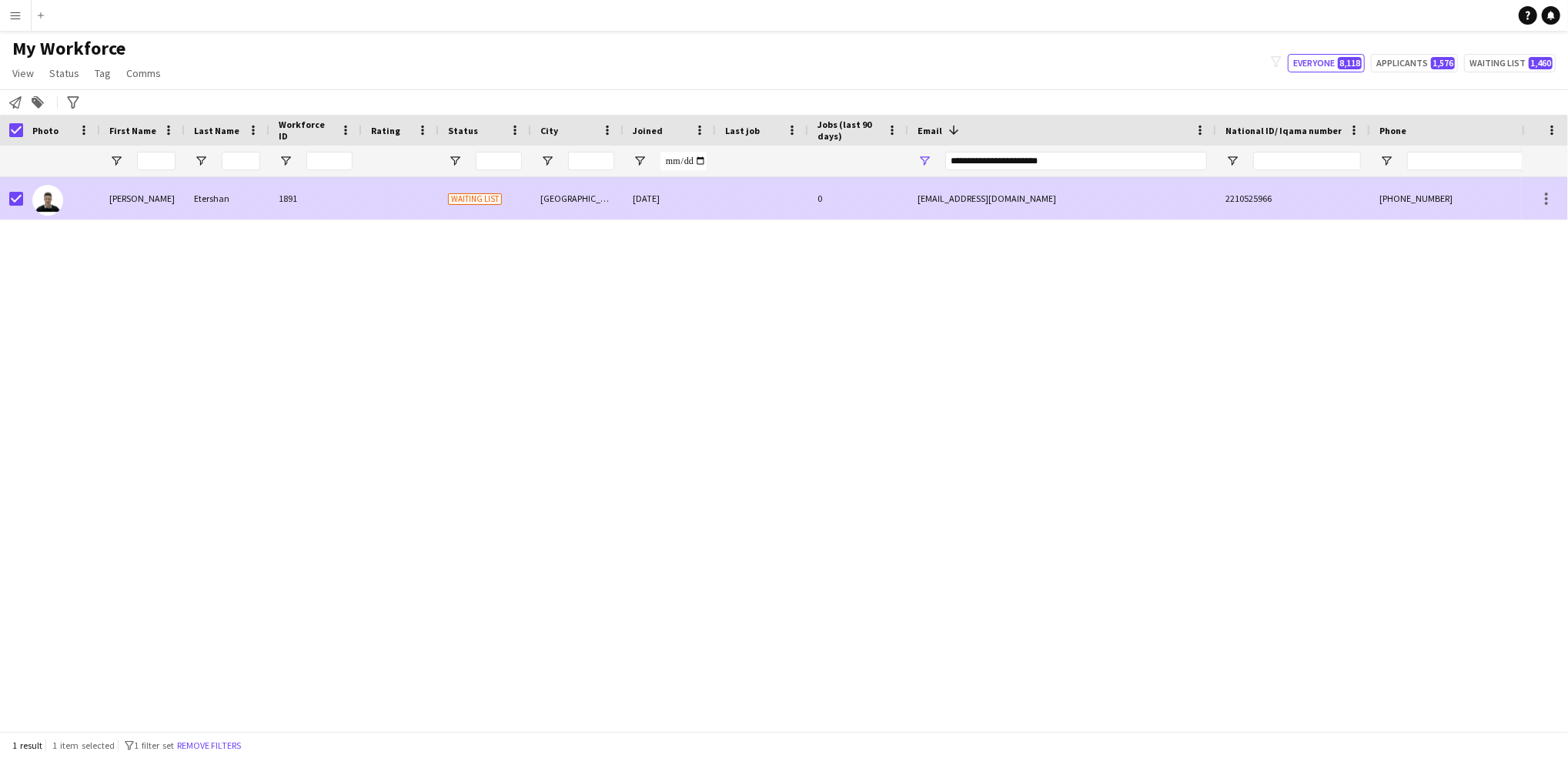
click at [1363, 192] on div "2210525966" at bounding box center [1293, 198] width 154 height 42
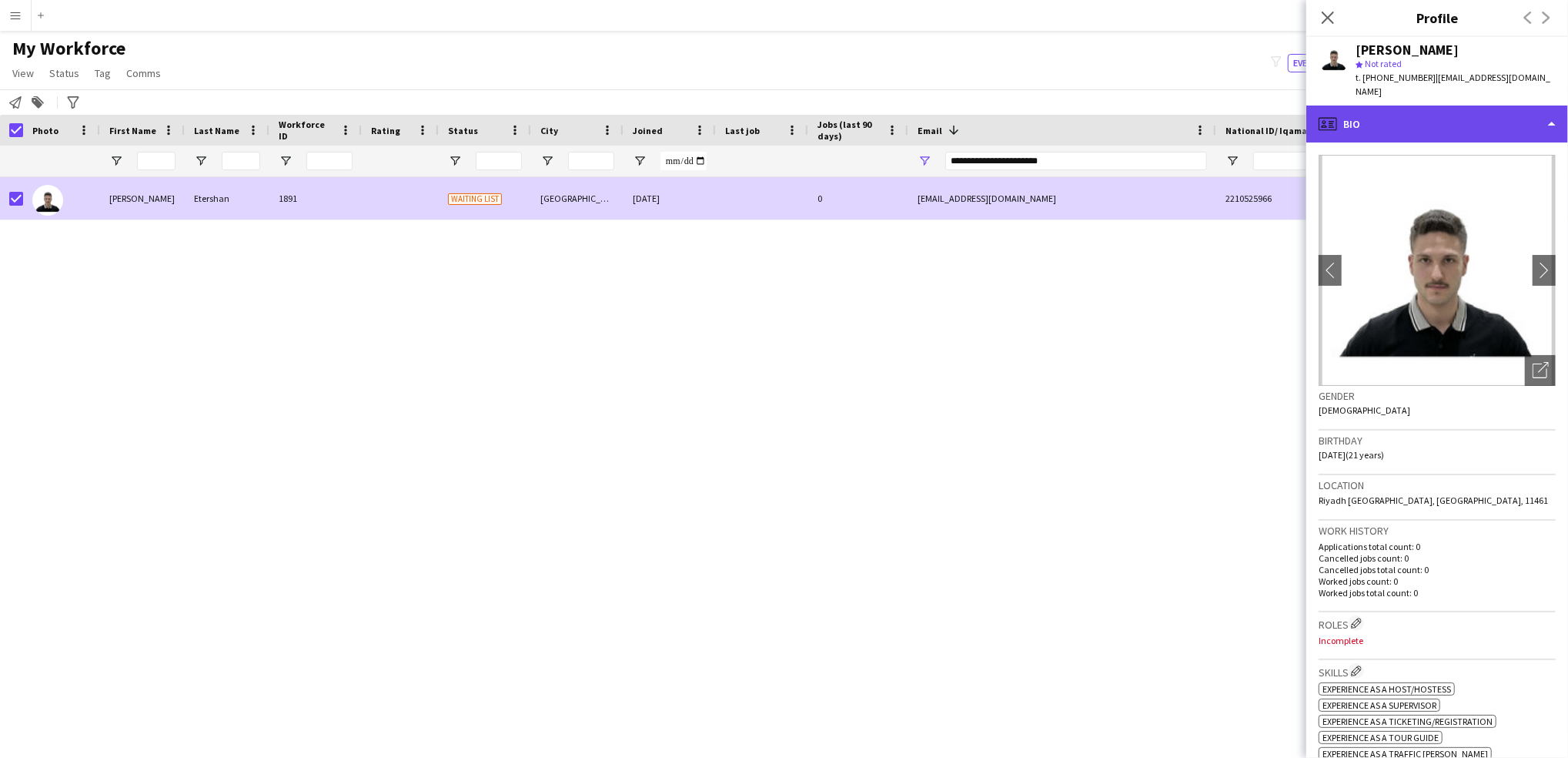
click at [1444, 110] on div "profile Bio" at bounding box center [1437, 124] width 262 height 37
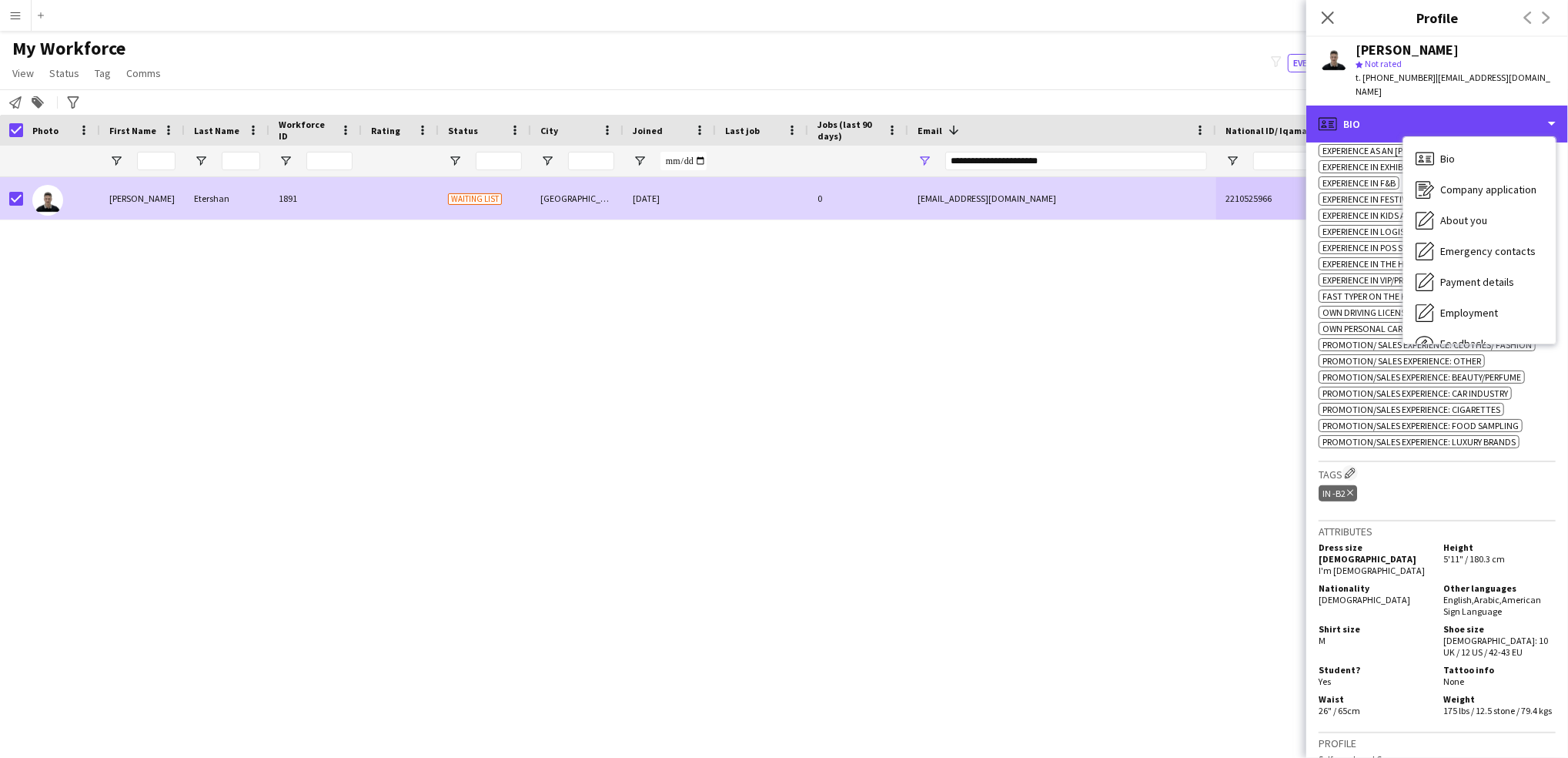
scroll to position [634, 0]
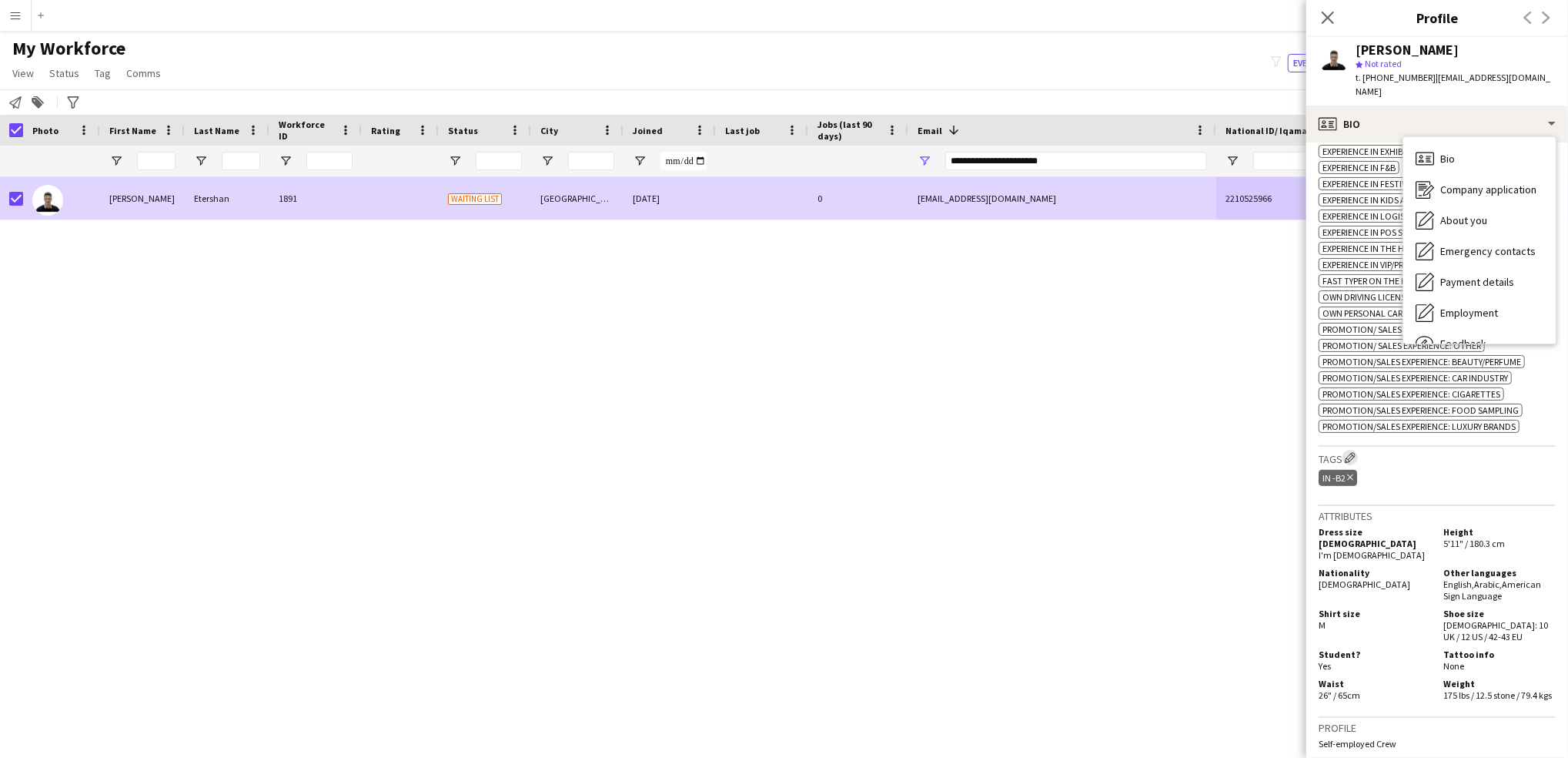
click at [1350, 452] on app-icon "Edit crew company tags" at bounding box center [1350, 457] width 11 height 11
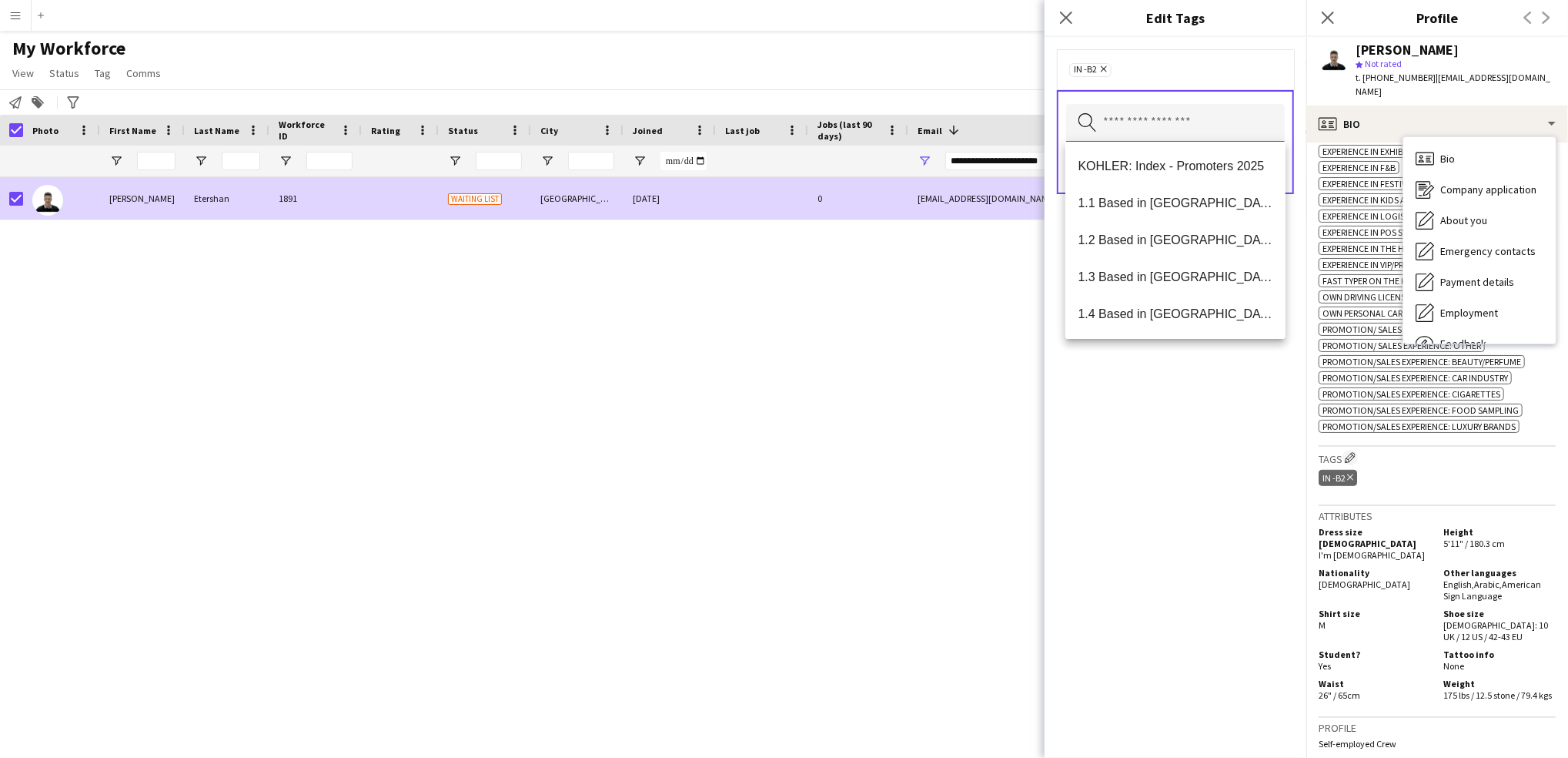
click at [1156, 120] on input "text" at bounding box center [1175, 124] width 218 height 39
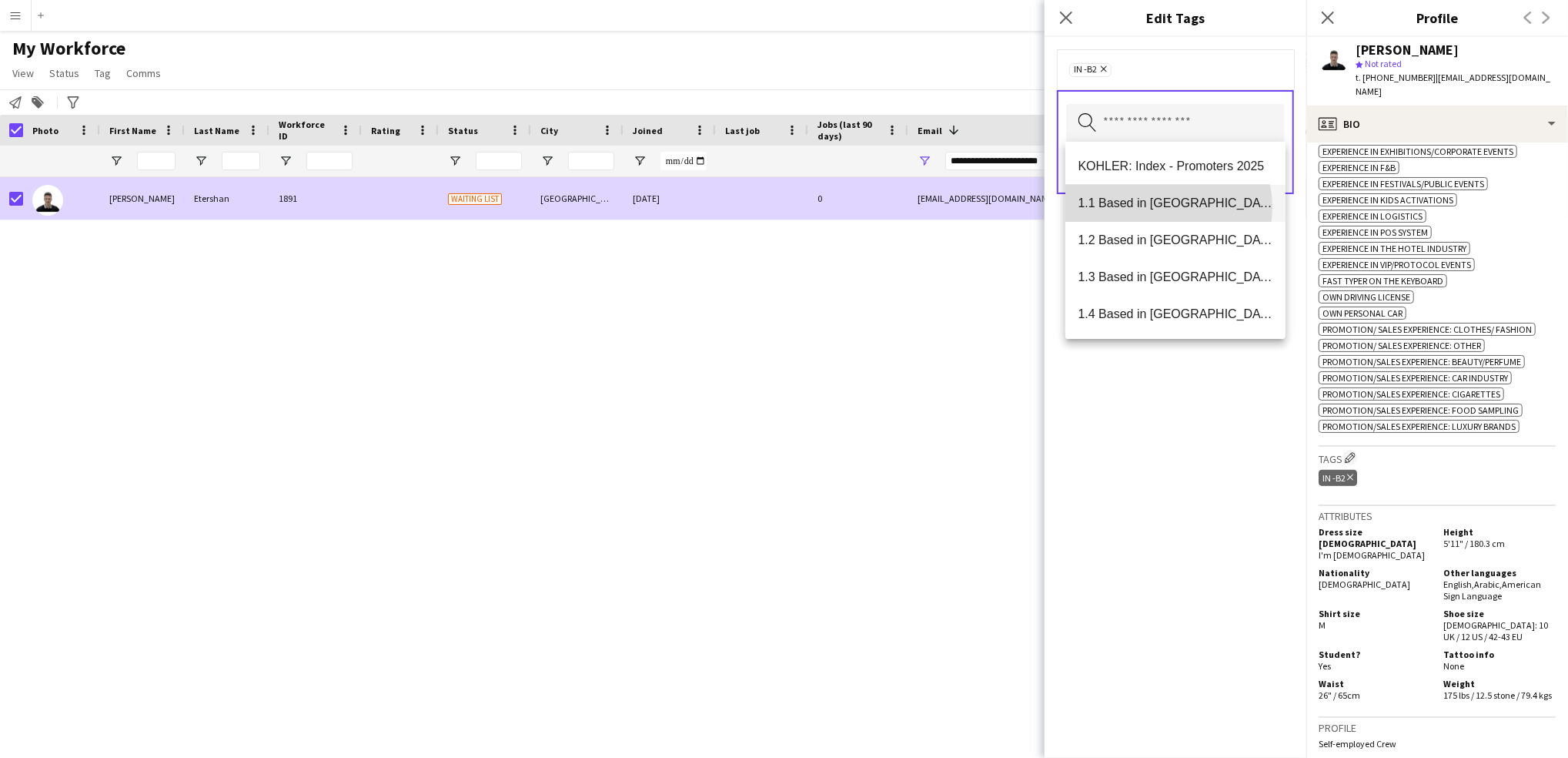
click at [1161, 207] on span "1.1 Based in [GEOGRAPHIC_DATA]" at bounding box center [1176, 203] width 196 height 15
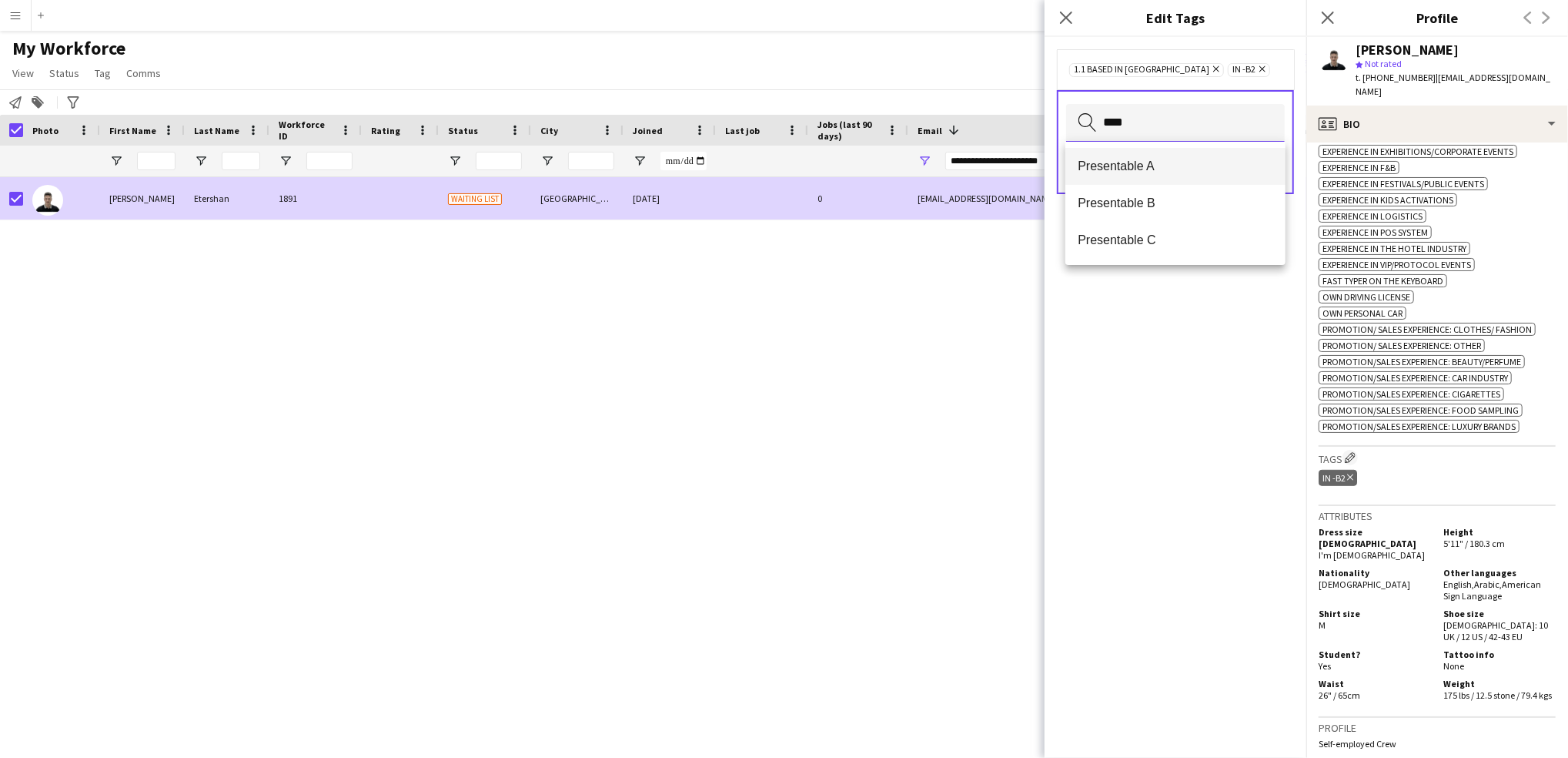
type input "****"
click at [1133, 176] on mat-option "Presentable A" at bounding box center [1175, 166] width 220 height 37
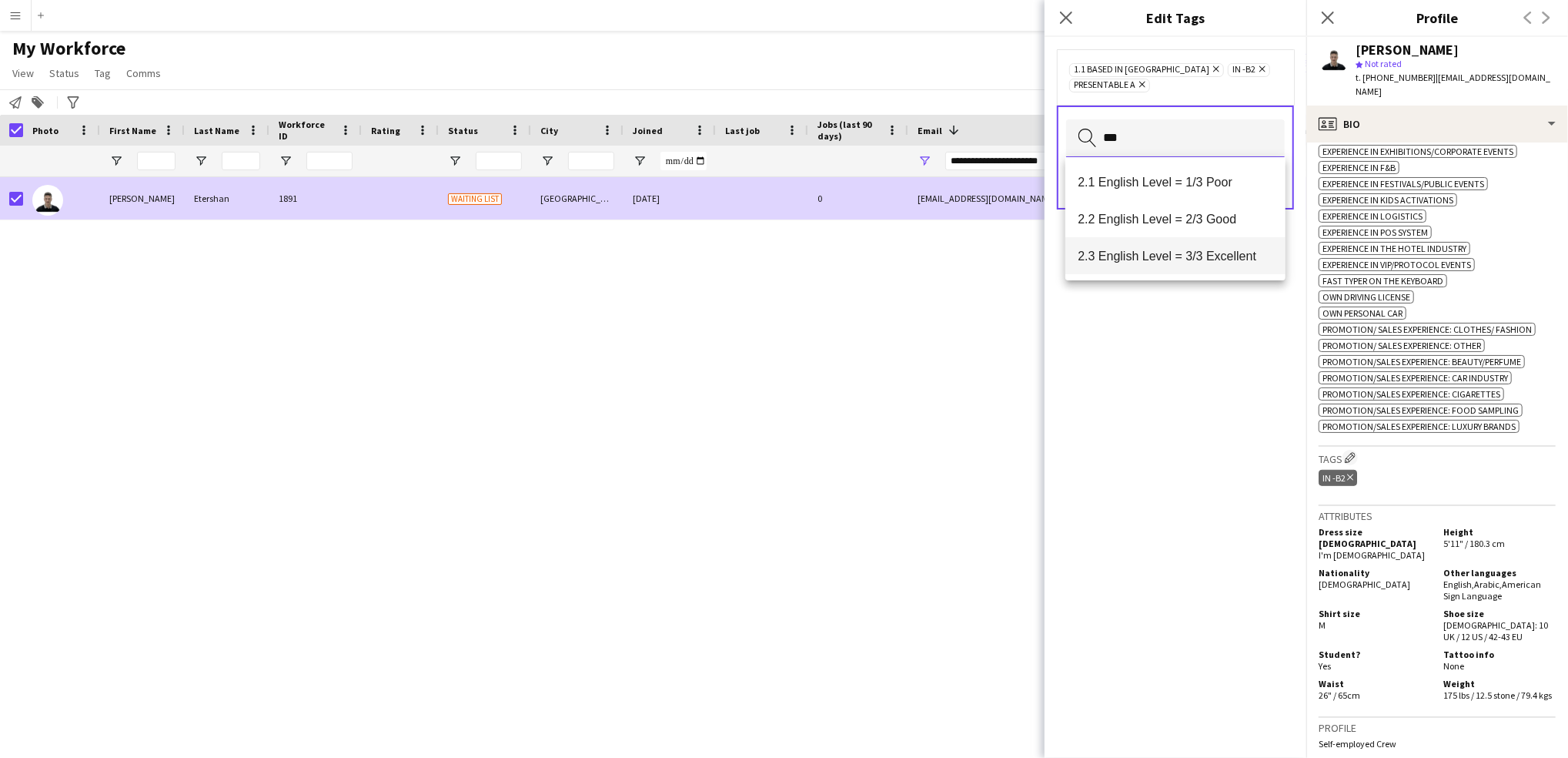
type input "***"
click at [1134, 267] on mat-option "2.3 English Level = 3/3 Excellent" at bounding box center [1175, 256] width 220 height 37
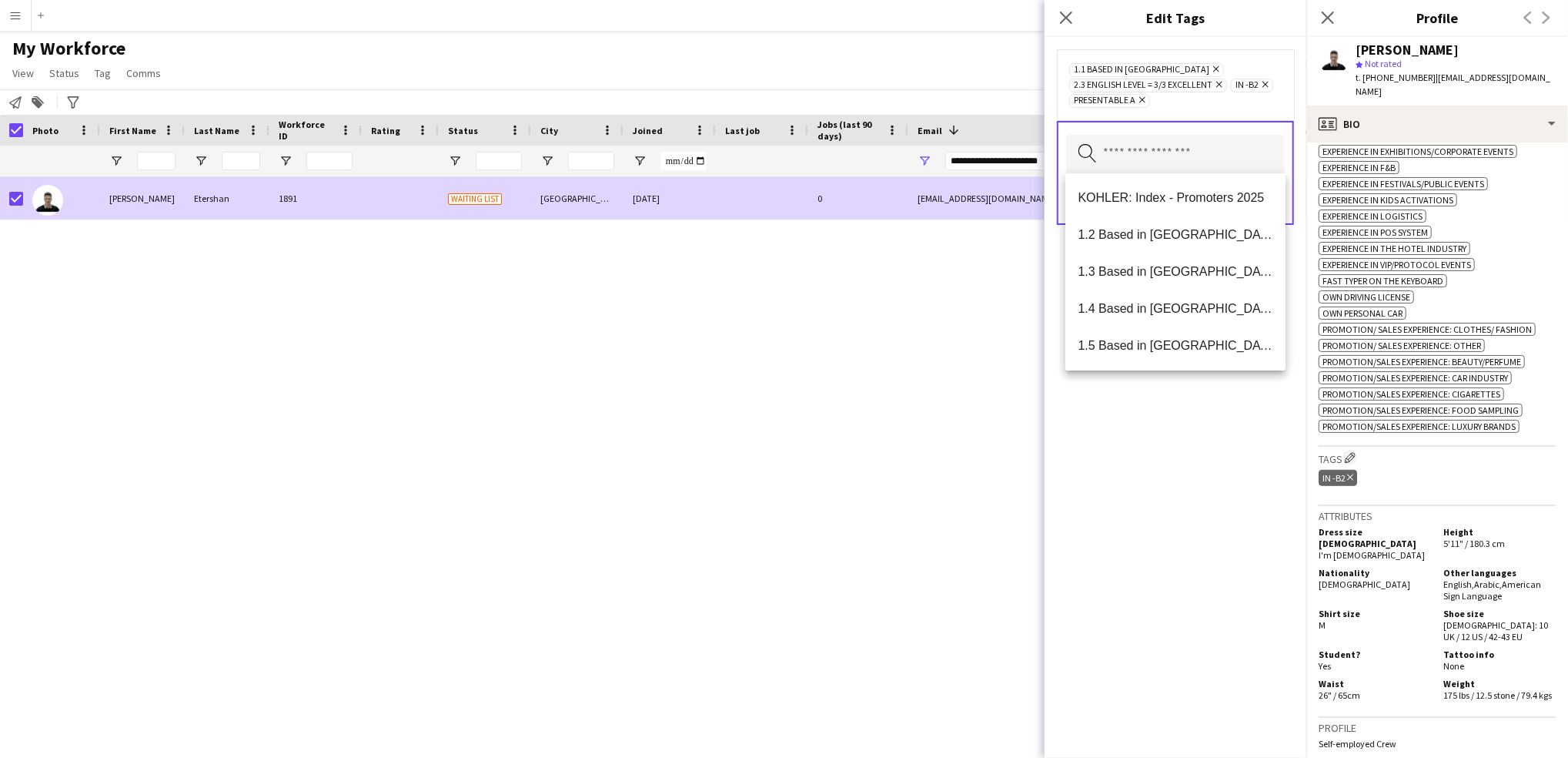
click at [1248, 103] on div "1.1 Based in [GEOGRAPHIC_DATA] Remove 2.3 English Level = 3/3 Excellent Remove …" at bounding box center [1175, 84] width 212 height 46
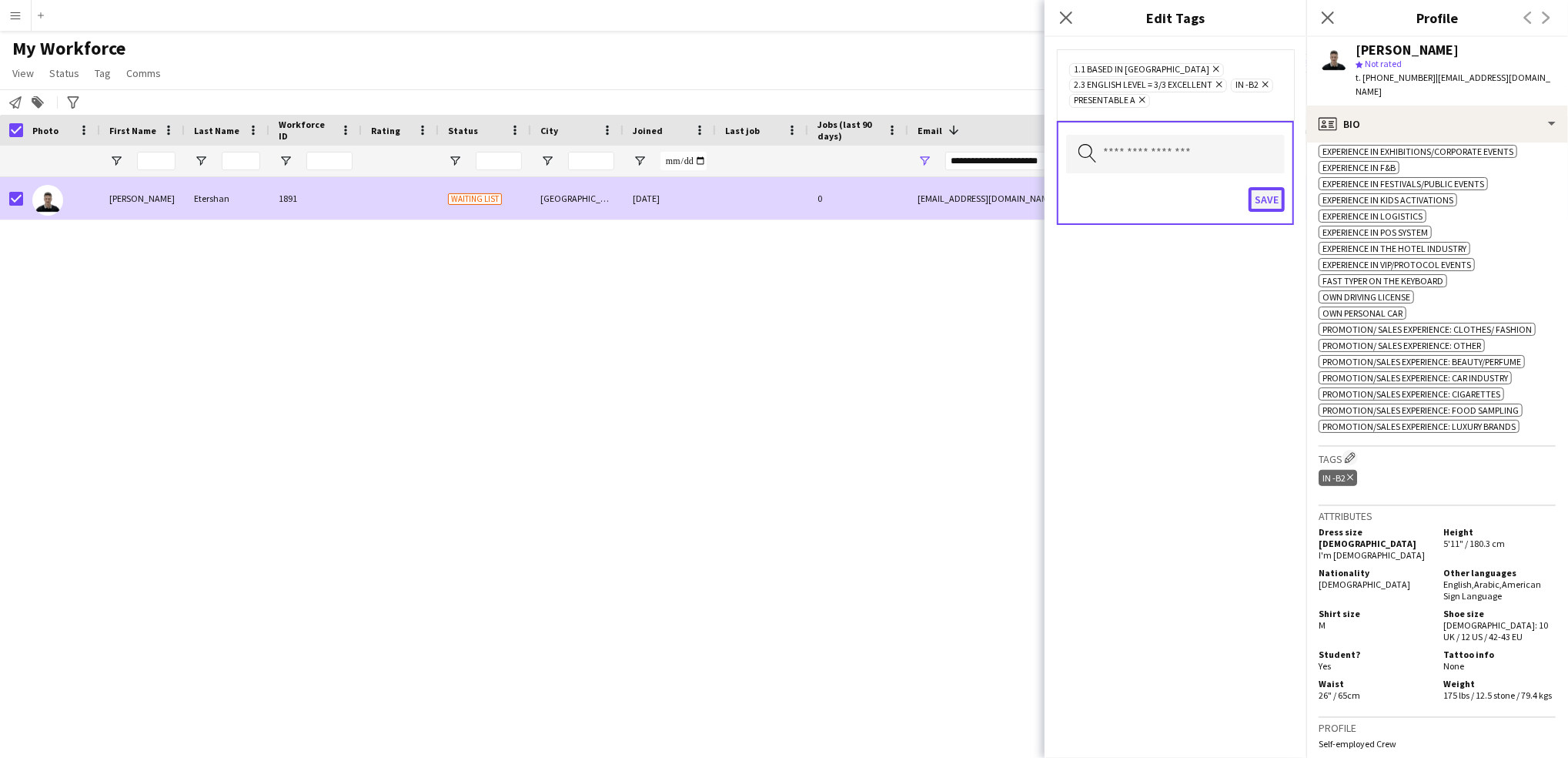
click at [1260, 199] on button "Save" at bounding box center [1267, 200] width 37 height 25
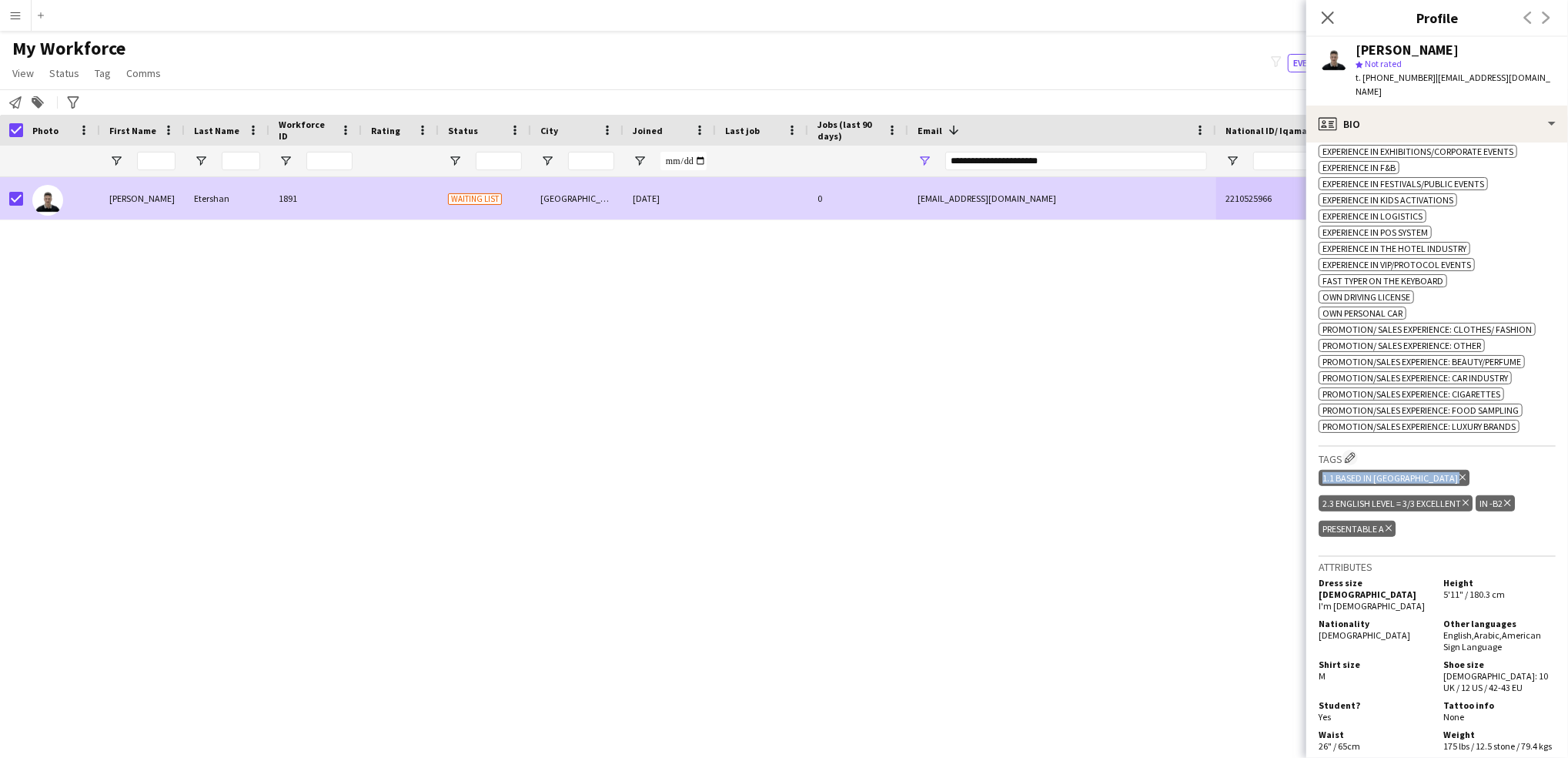
drag, startPoint x: 1549, startPoint y: 452, endPoint x: 1549, endPoint y: 429, distance: 23.0
click at [1549, 429] on app-crew-profile-bio "chevron-left chevron-right Open photos pop-in Gender [DEMOGRAPHIC_DATA] Birthda…" at bounding box center [1437, 449] width 262 height 615
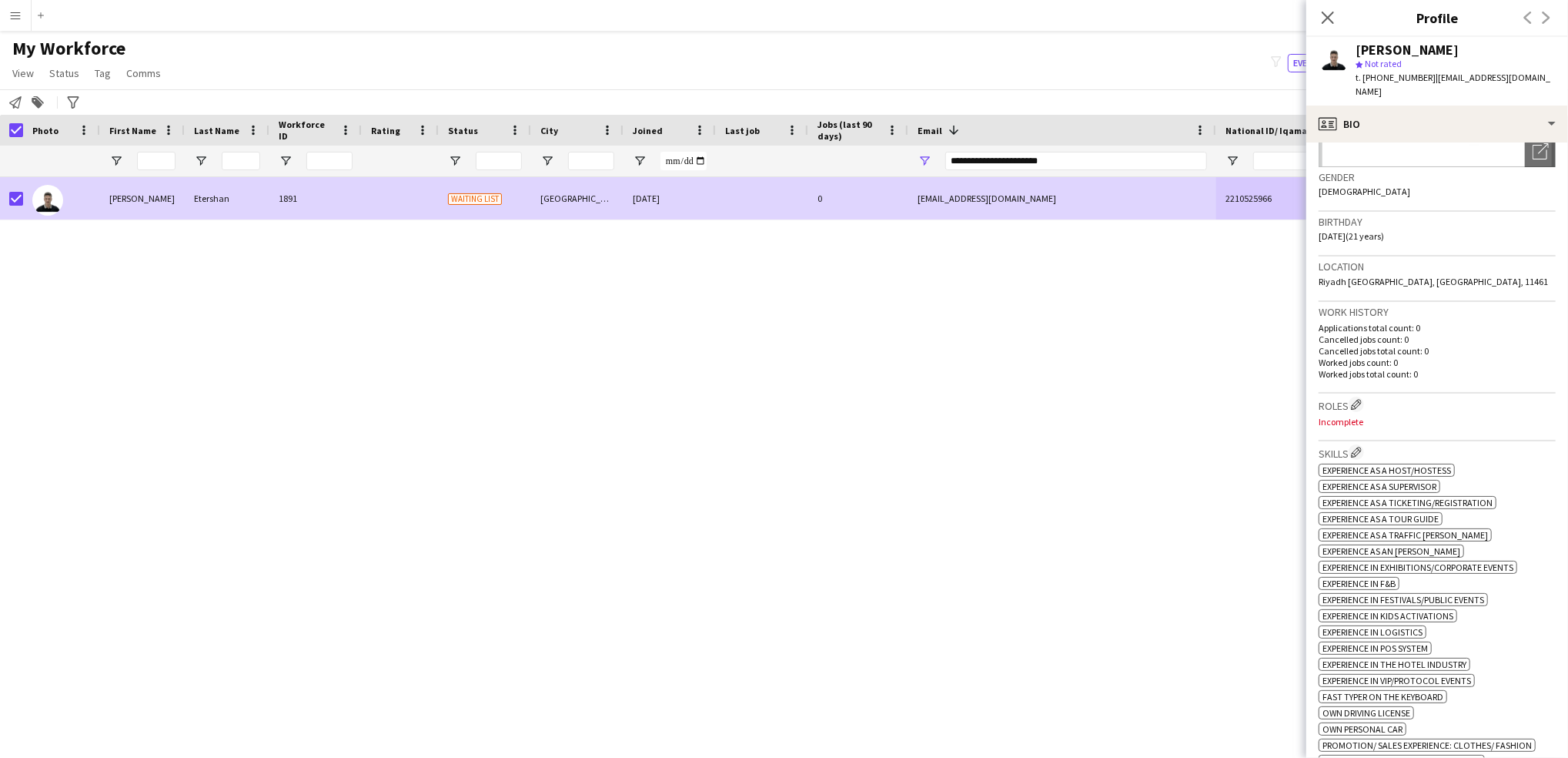
scroll to position [160, 0]
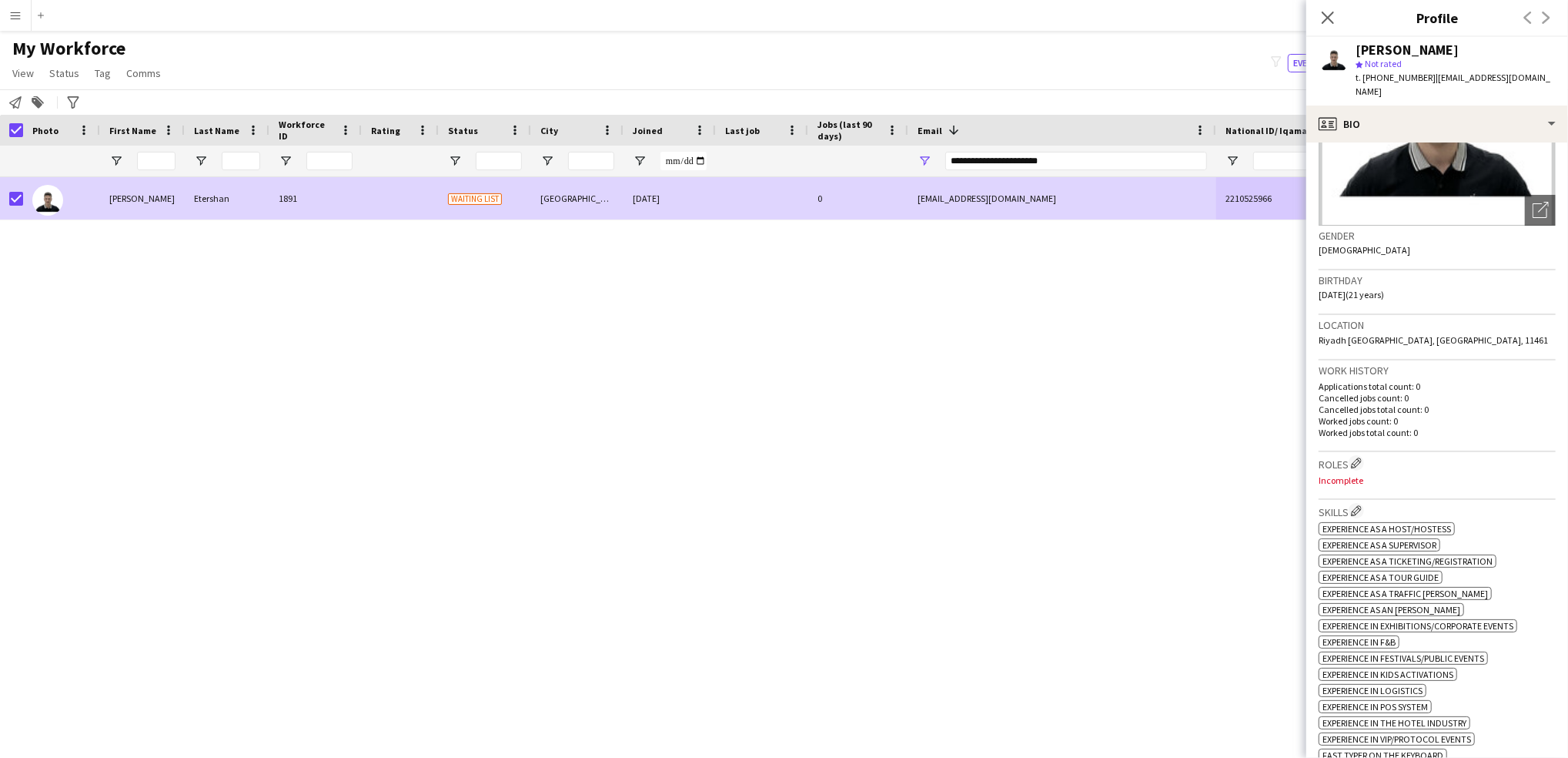
click at [1352, 456] on div "Roles Edit crew company roles Incomplete" at bounding box center [1437, 475] width 237 height 47
click at [1355, 457] on app-icon "Edit crew company roles" at bounding box center [1356, 463] width 11 height 11
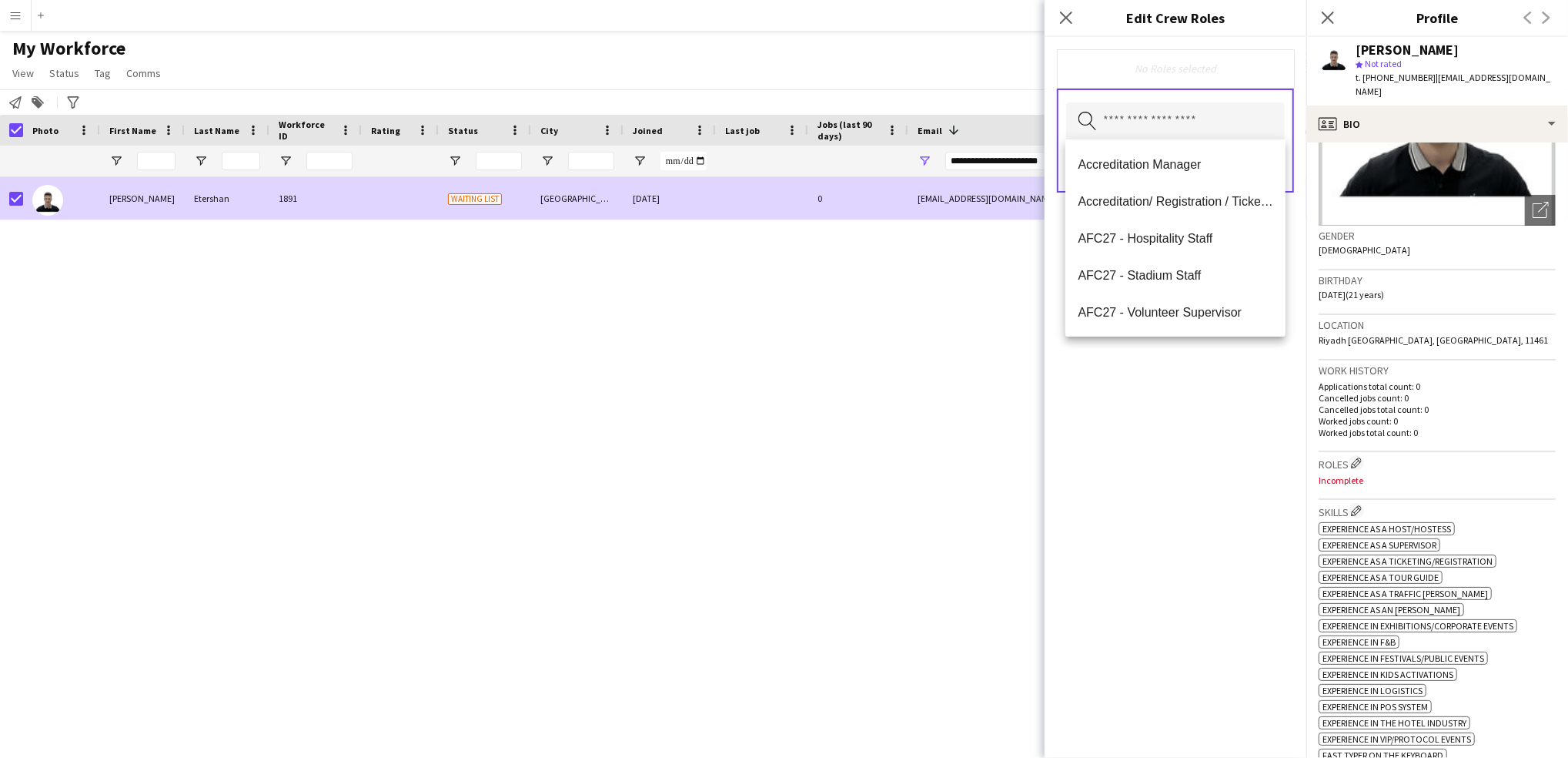
click at [1170, 134] on input "text" at bounding box center [1175, 122] width 218 height 39
type input "***"
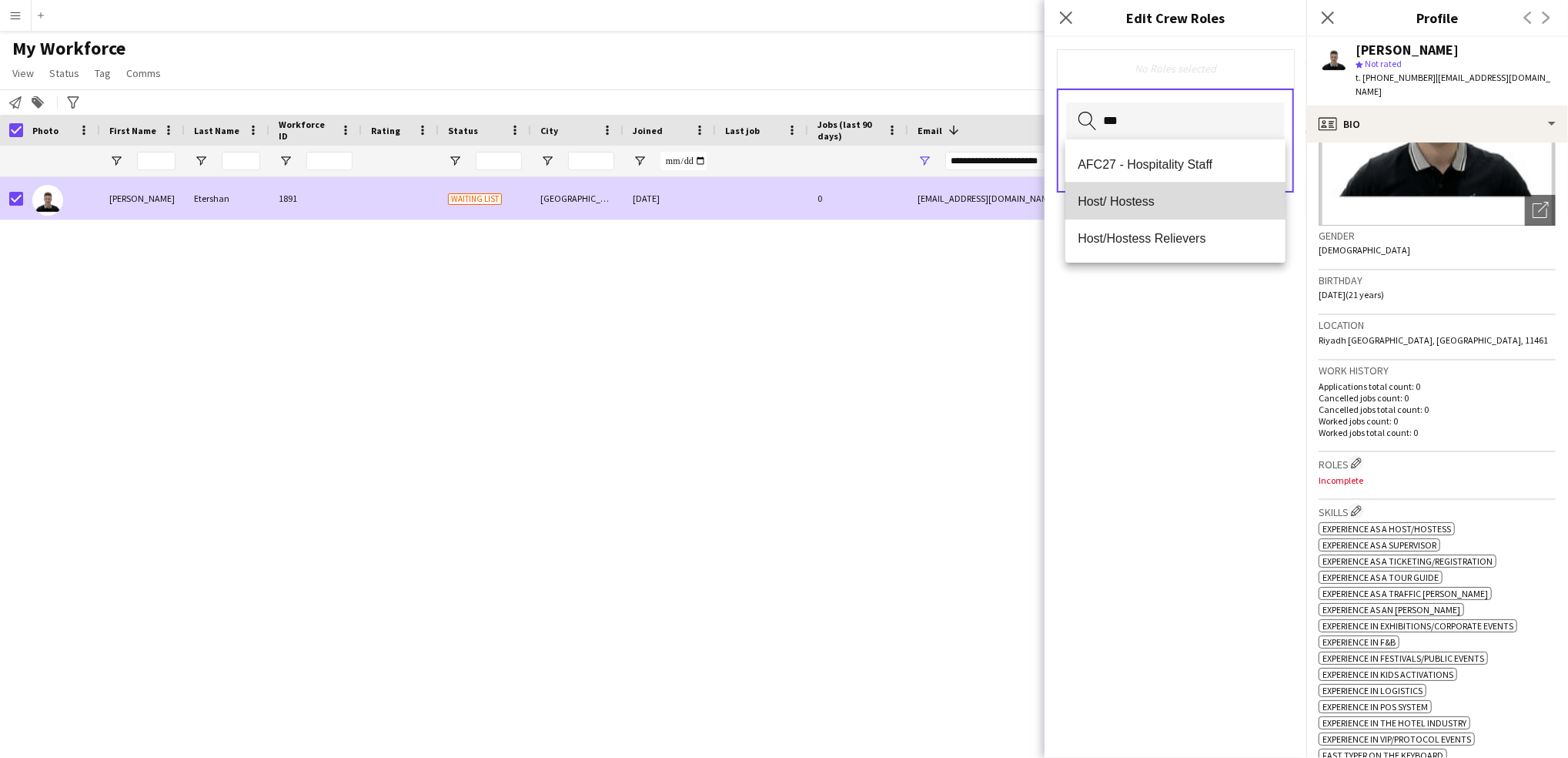
click at [1160, 196] on span "Host/ Hostess" at bounding box center [1176, 201] width 196 height 15
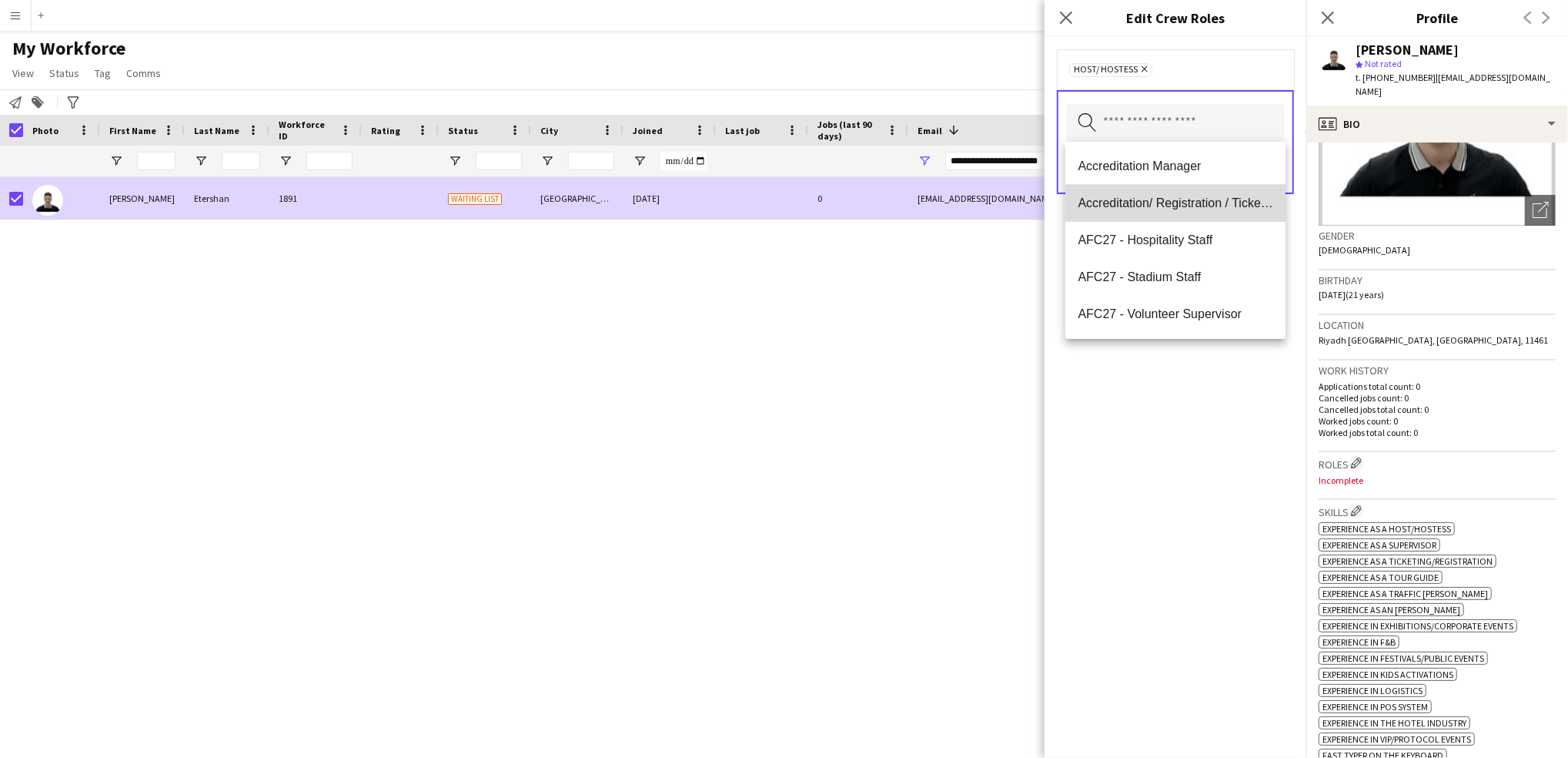
click at [1202, 194] on mat-option "Accreditation/ Registration / Ticketing" at bounding box center [1175, 204] width 220 height 37
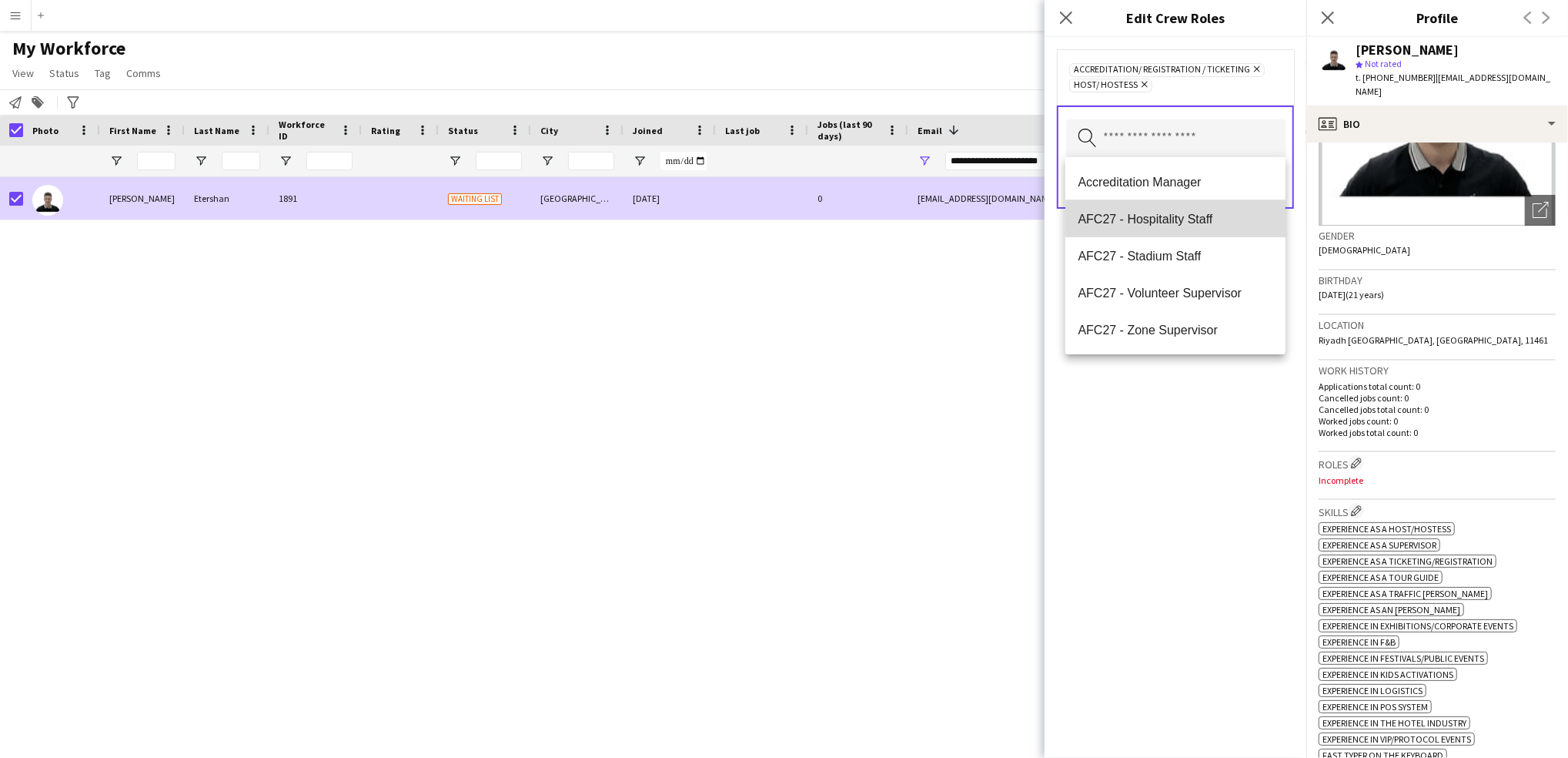
click at [1204, 216] on span "AFC27 - Hospitality Staff" at bounding box center [1176, 218] width 196 height 15
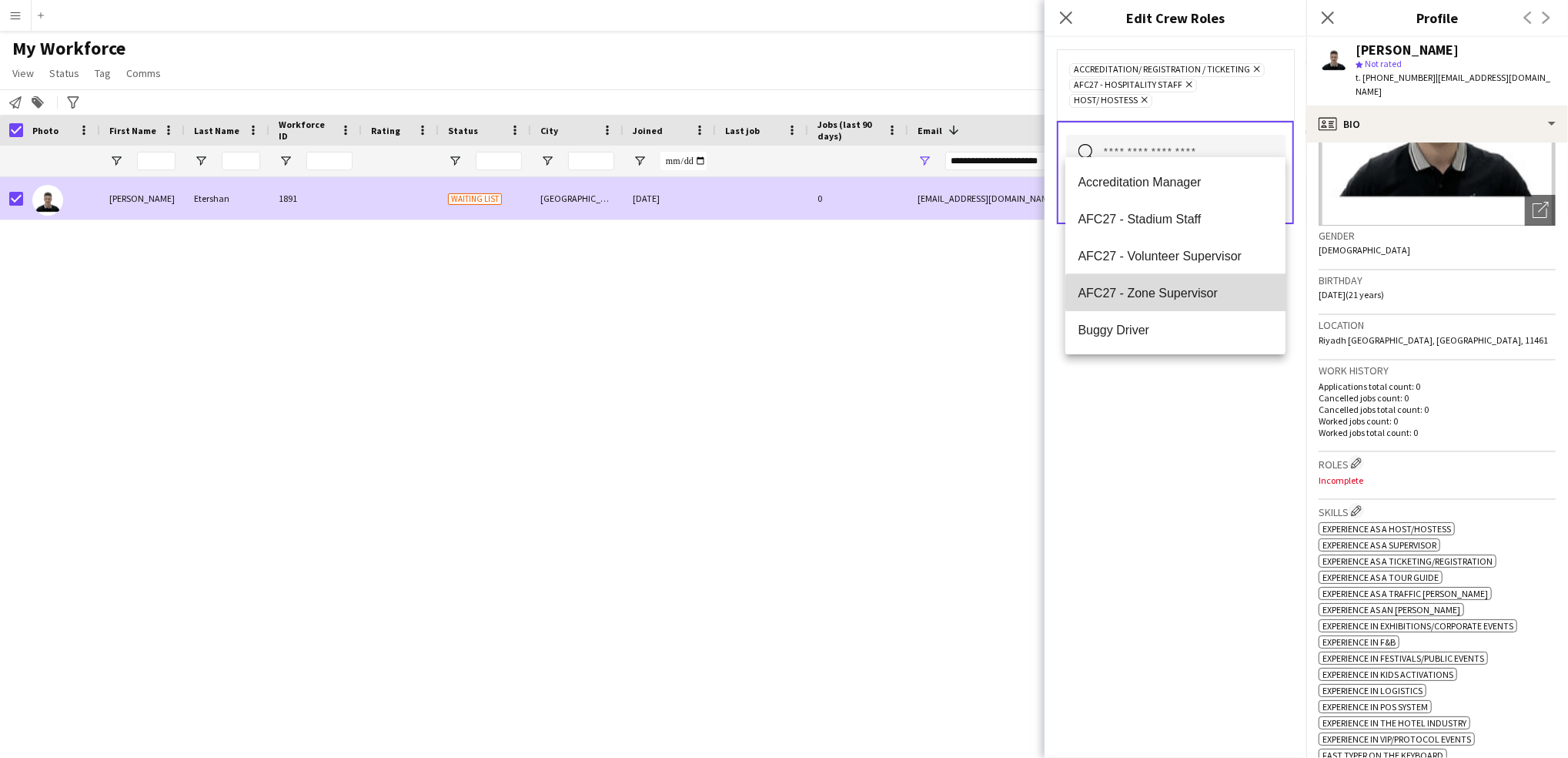
click at [1203, 292] on span "AFC27 - Zone Supervisor" at bounding box center [1176, 292] width 196 height 15
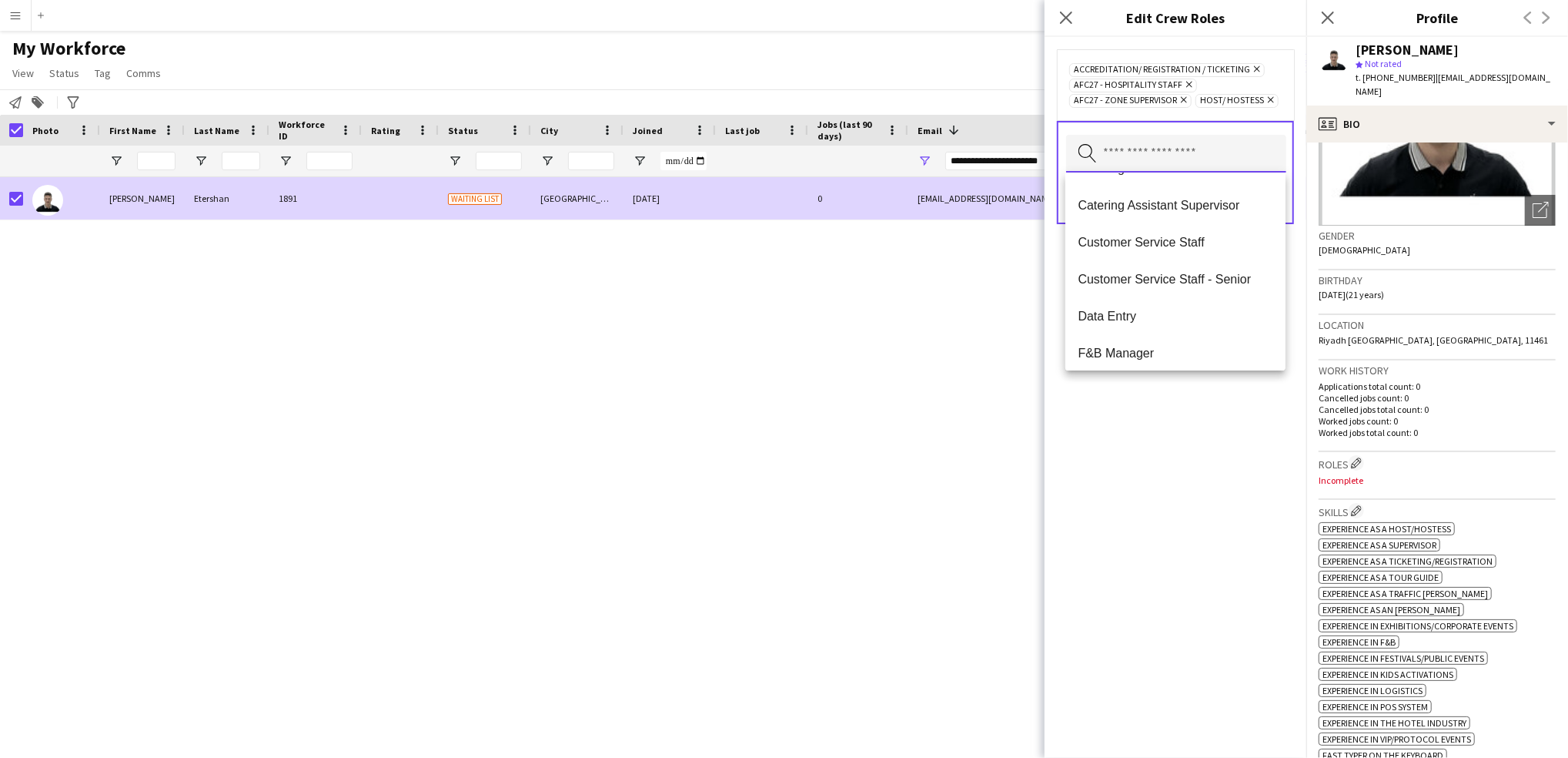
scroll to position [291, 0]
click at [1220, 211] on mat-option "Customer Service Staff" at bounding box center [1175, 203] width 220 height 37
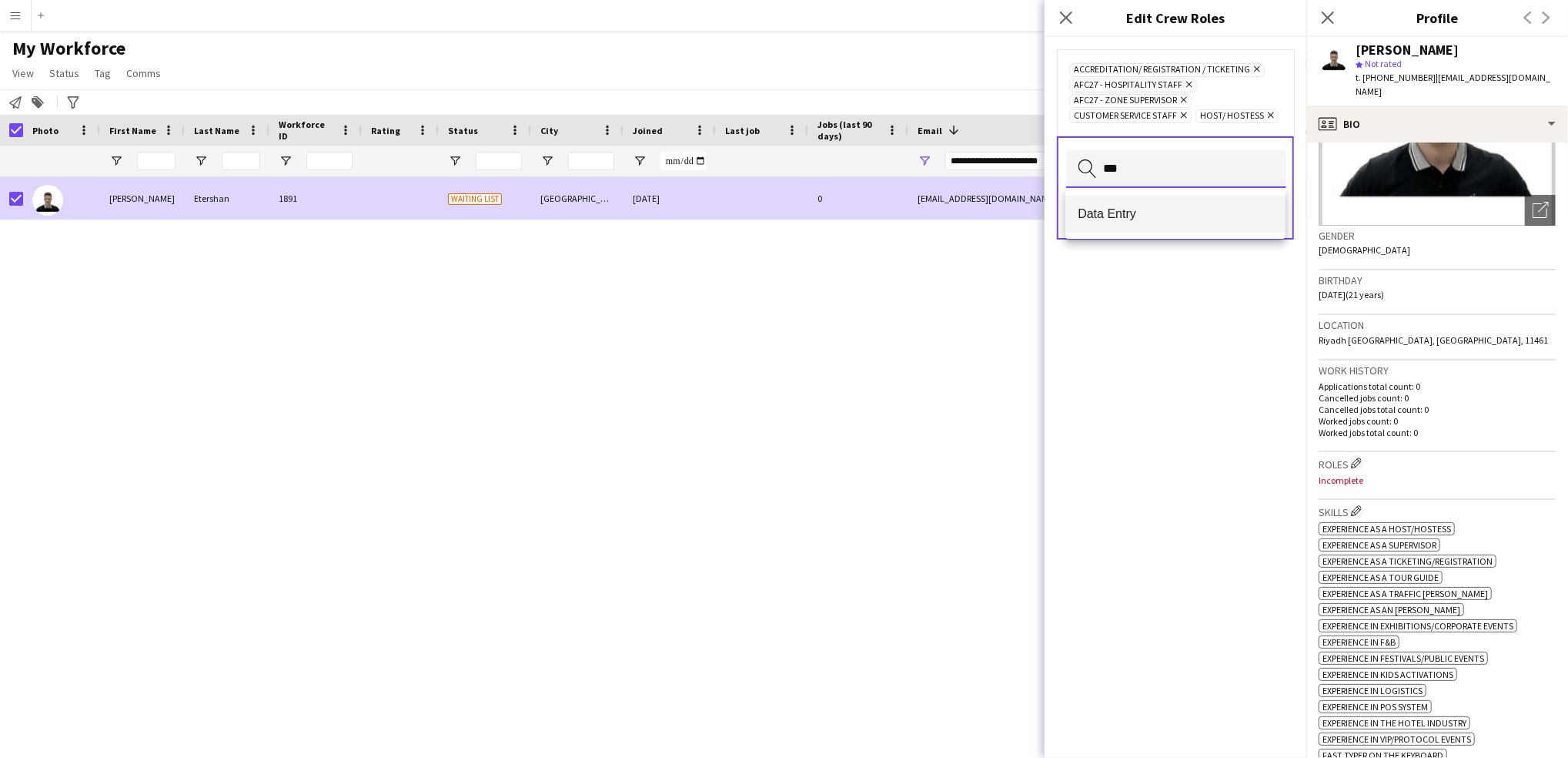
type input "***"
click at [1197, 212] on span "Data Entry" at bounding box center [1176, 213] width 196 height 15
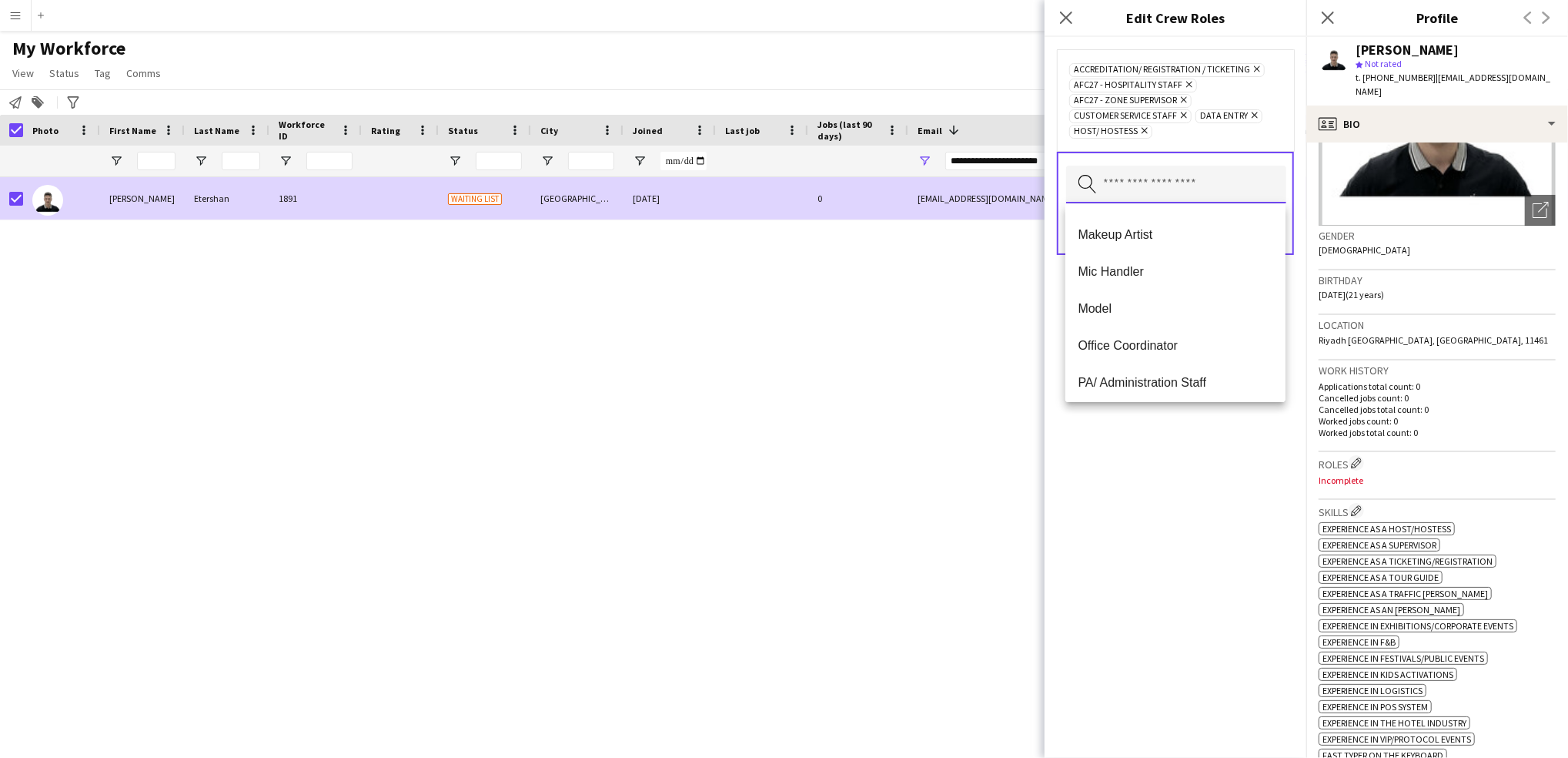
scroll to position [579, 0]
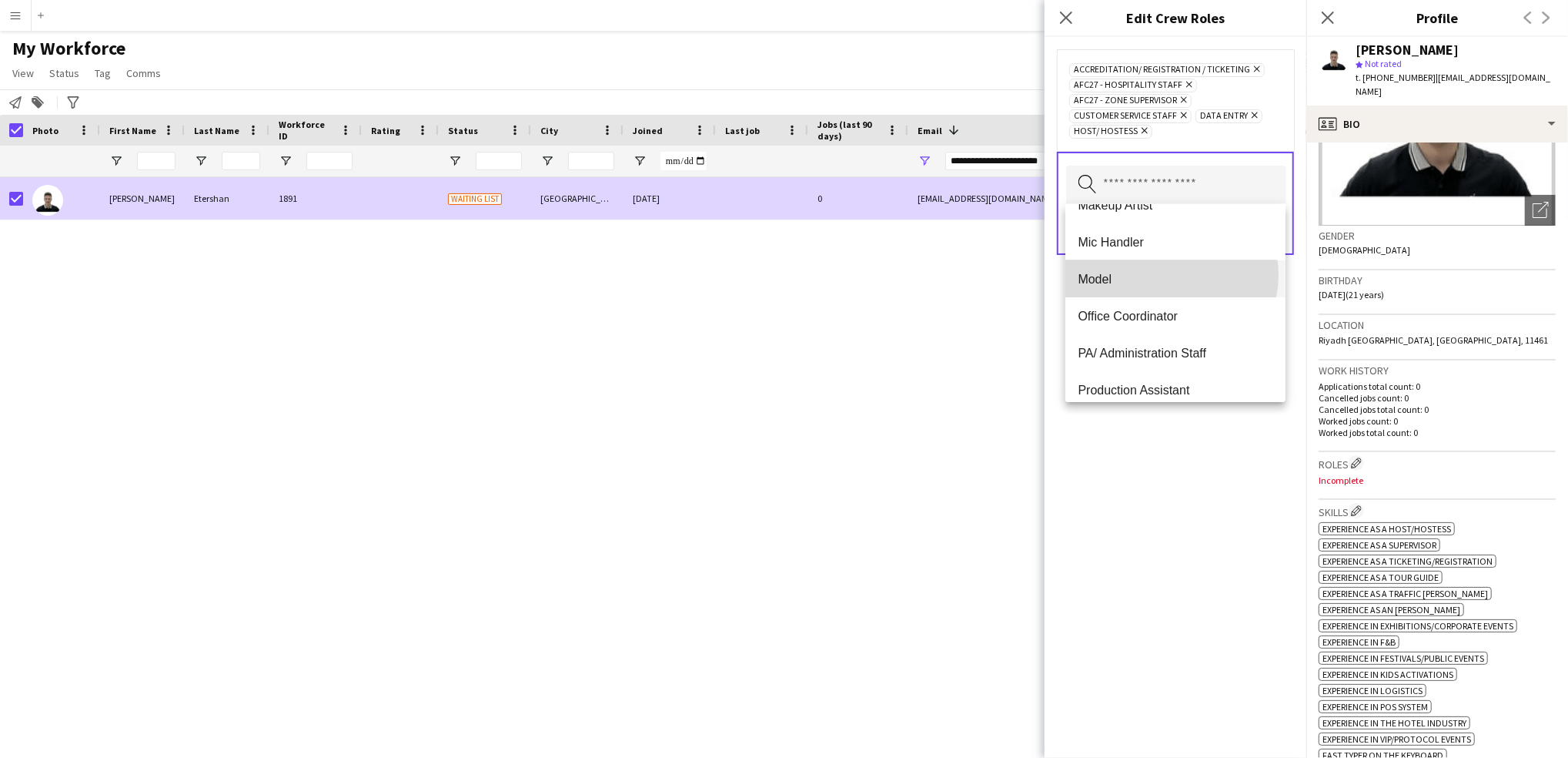
click at [1171, 275] on span "Model" at bounding box center [1176, 279] width 196 height 15
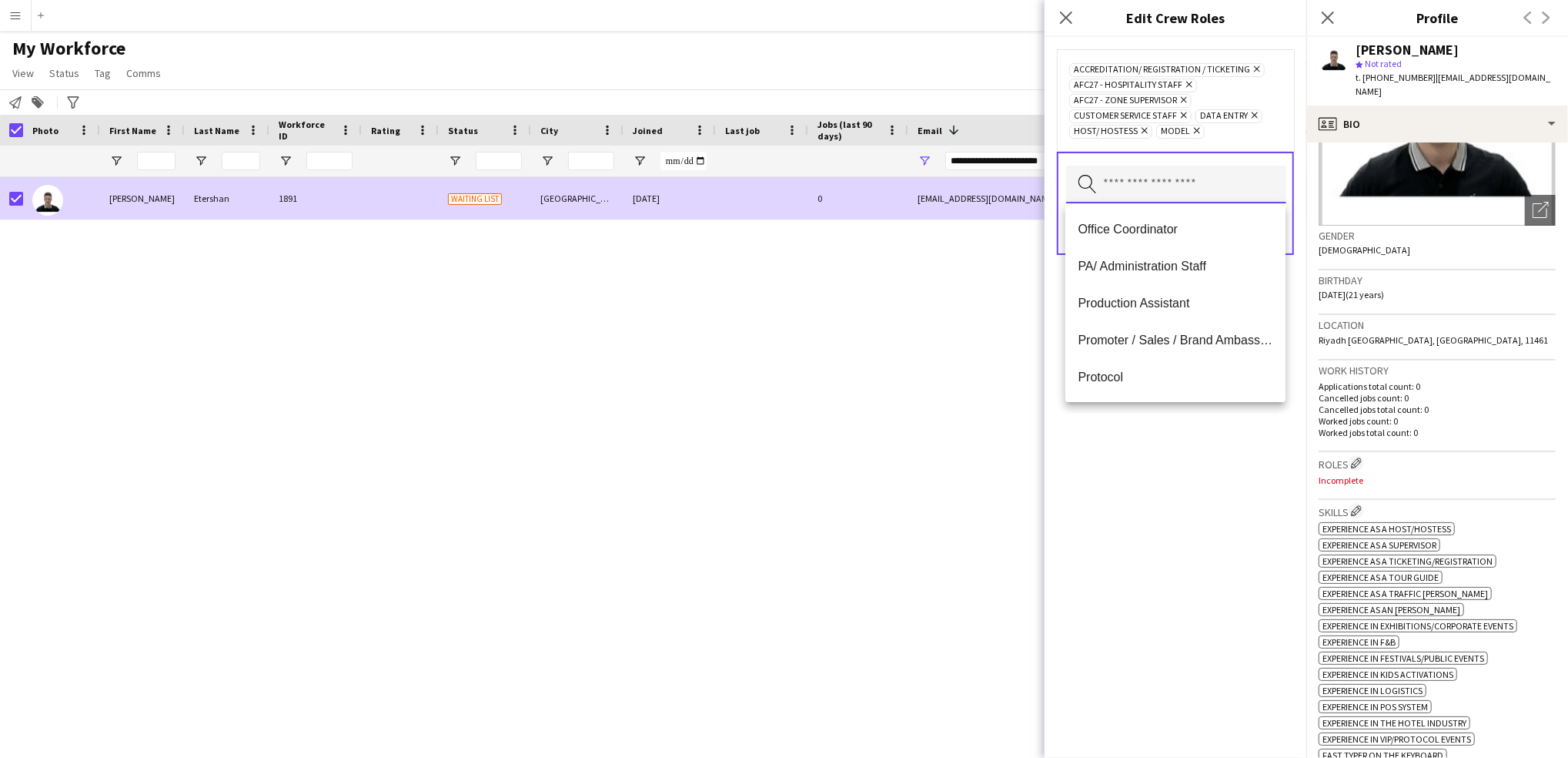
scroll to position [656, 0]
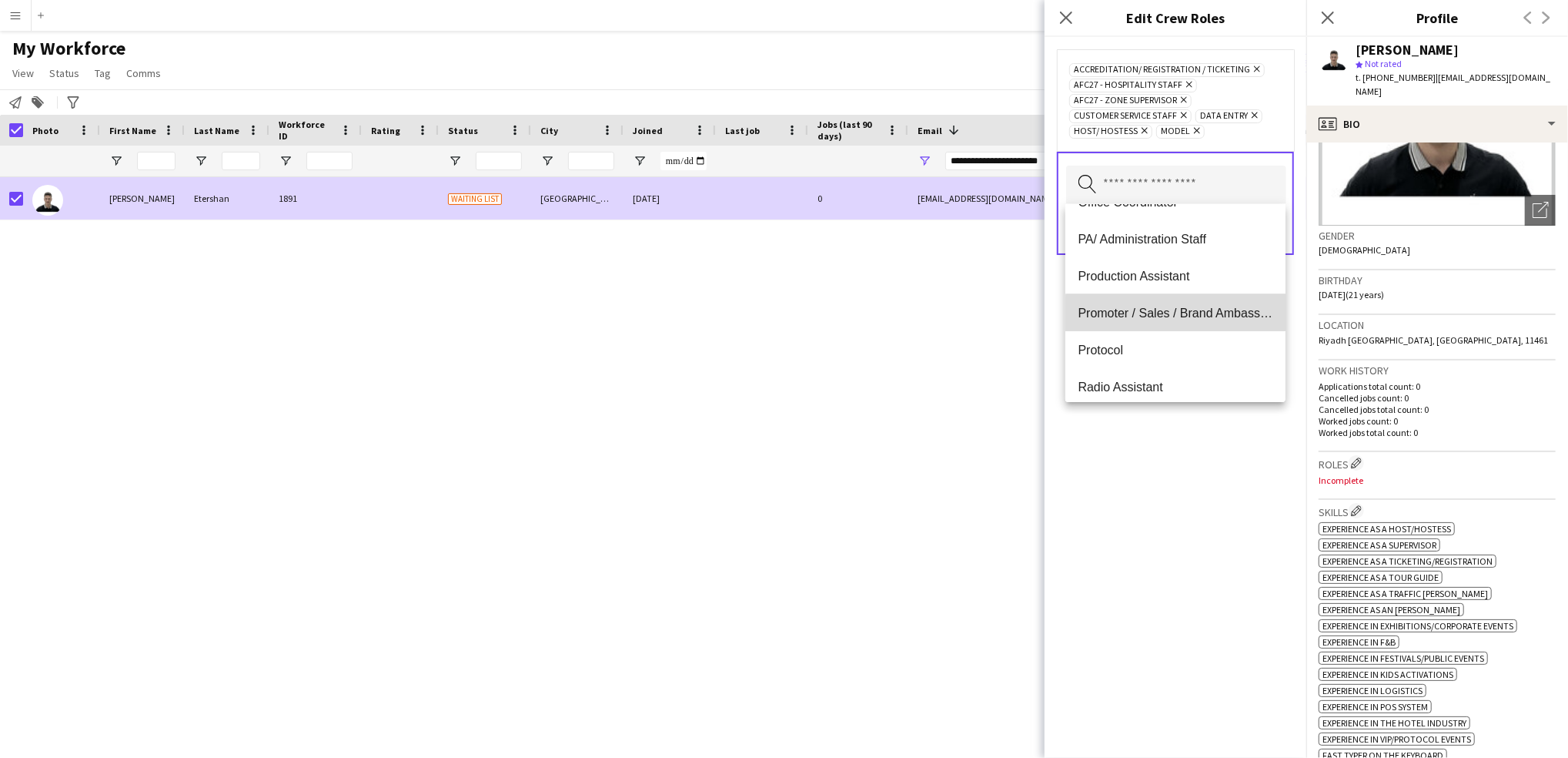
click at [1215, 320] on mat-option "Promoter / Sales / Brand Ambassador" at bounding box center [1175, 313] width 220 height 37
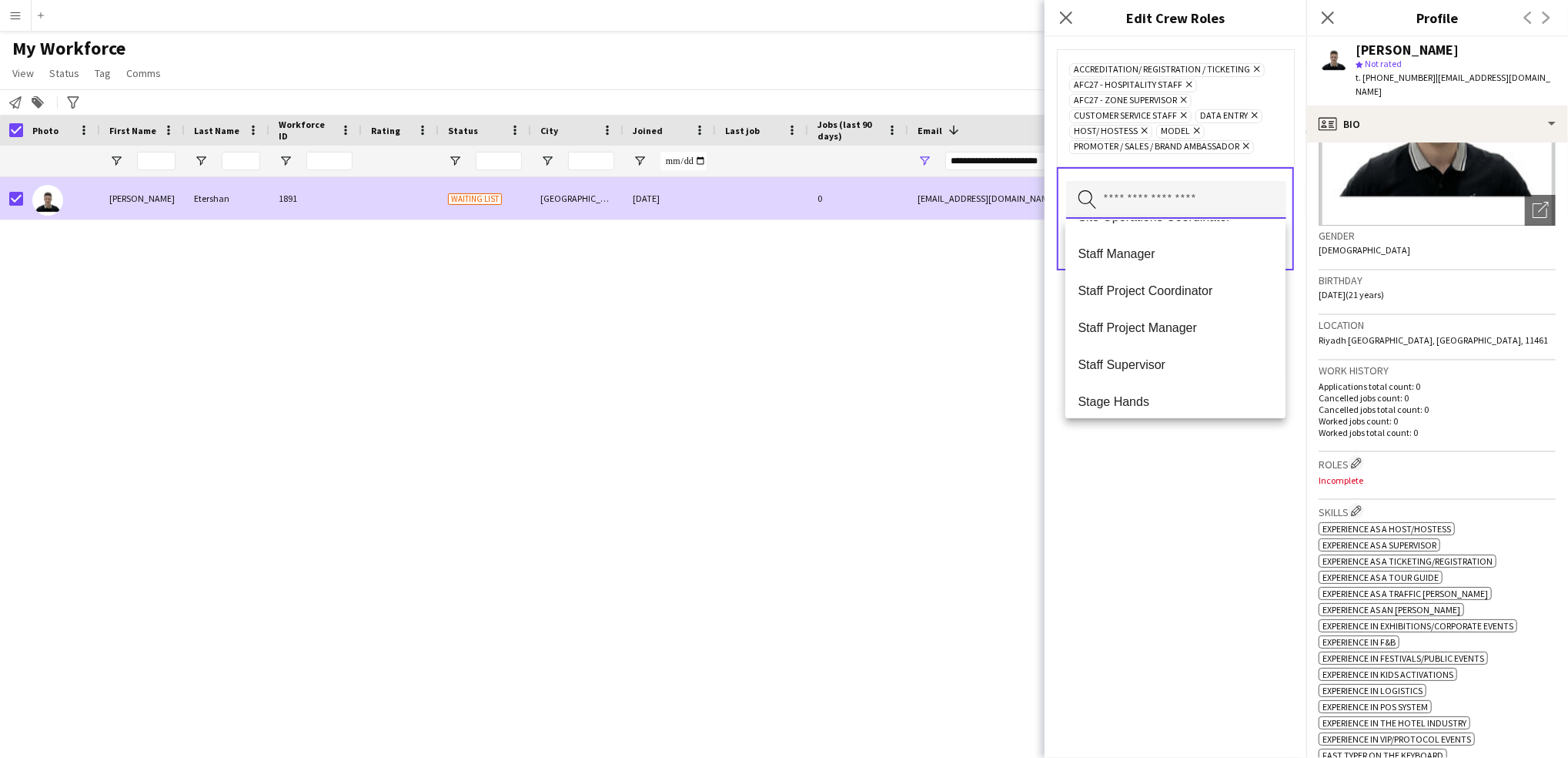
scroll to position [1238, 0]
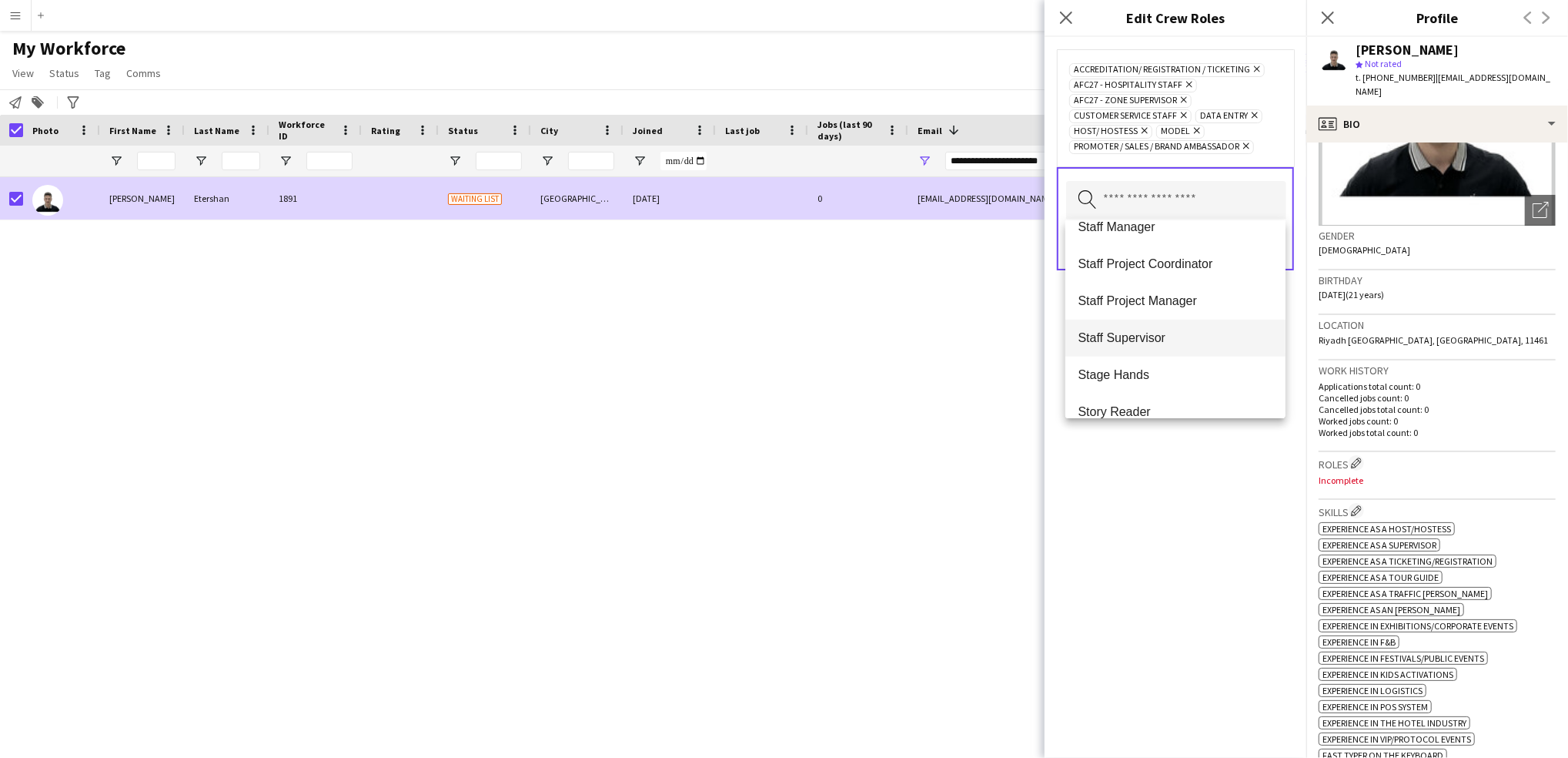
click at [1205, 337] on span "Staff Supervisor" at bounding box center [1176, 337] width 196 height 15
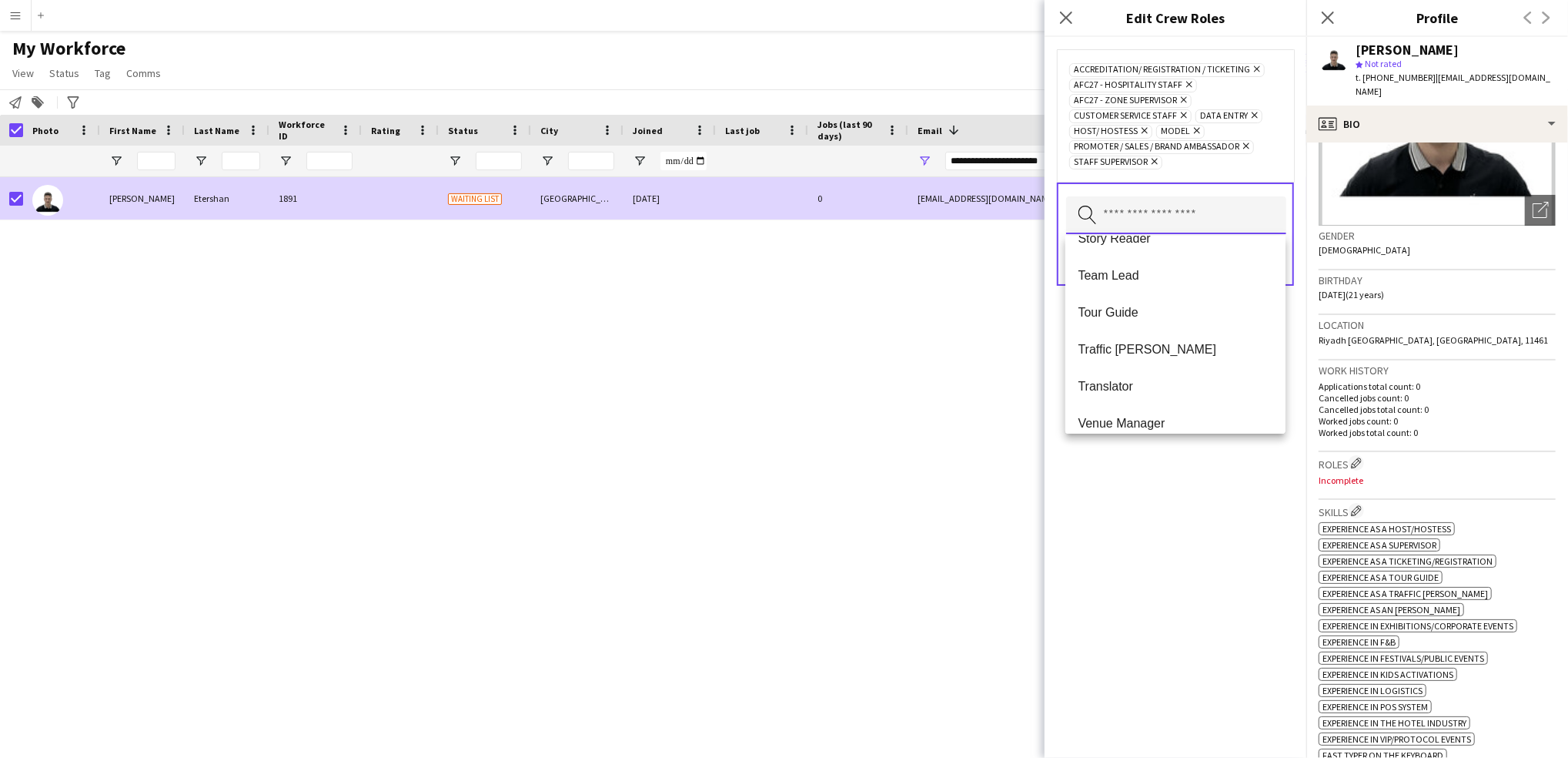
scroll to position [1405, 0]
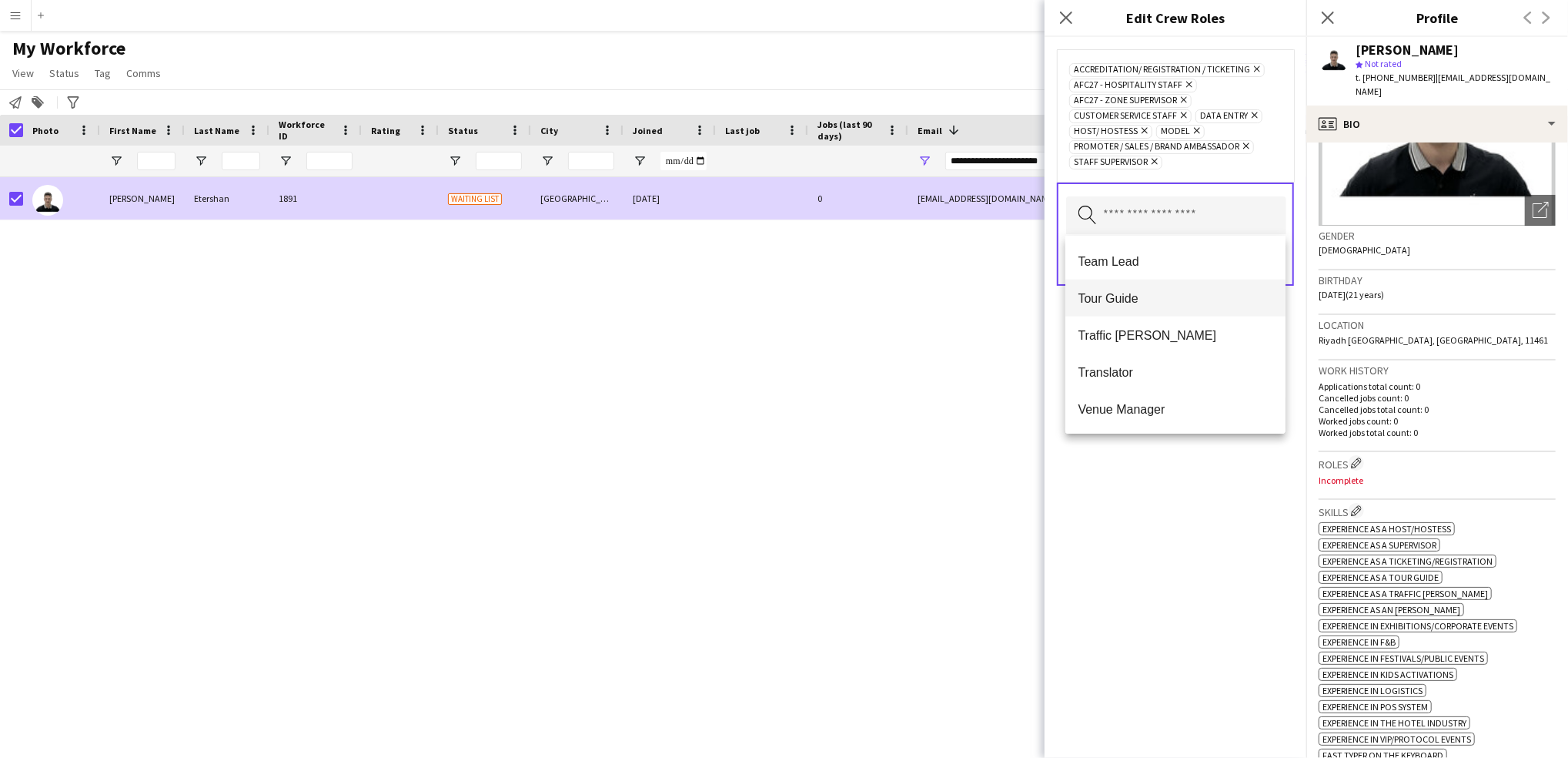
click at [1159, 296] on span "Tour Guide" at bounding box center [1176, 298] width 196 height 15
click at [1232, 554] on div "Accreditation/ Registration / Ticketing Remove AFC27 - Hospitality Staff Remove…" at bounding box center [1175, 397] width 262 height 721
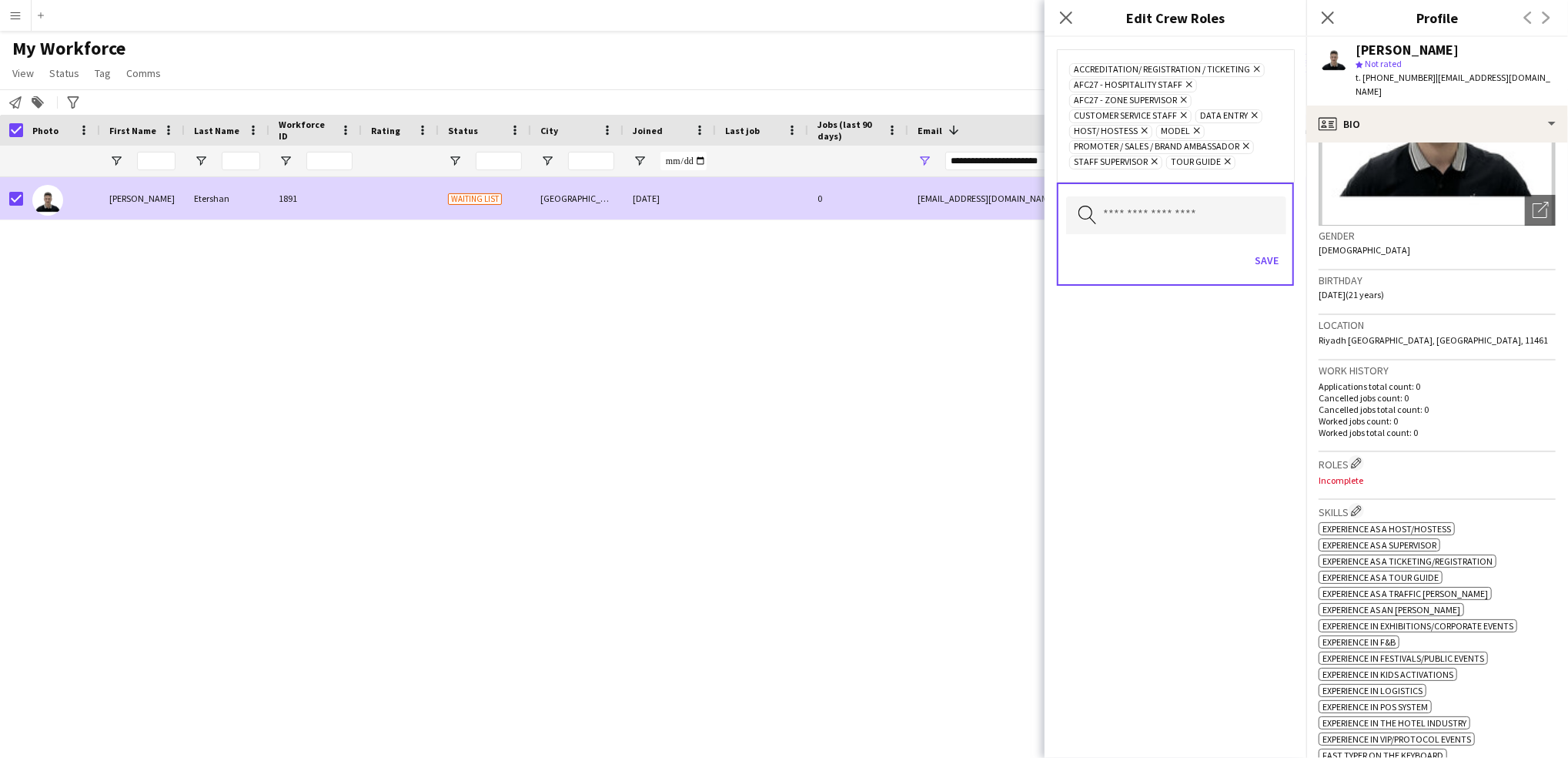
click at [1249, 253] on div "Save" at bounding box center [1175, 262] width 218 height 44
click at [1270, 260] on button "Save" at bounding box center [1267, 260] width 37 height 25
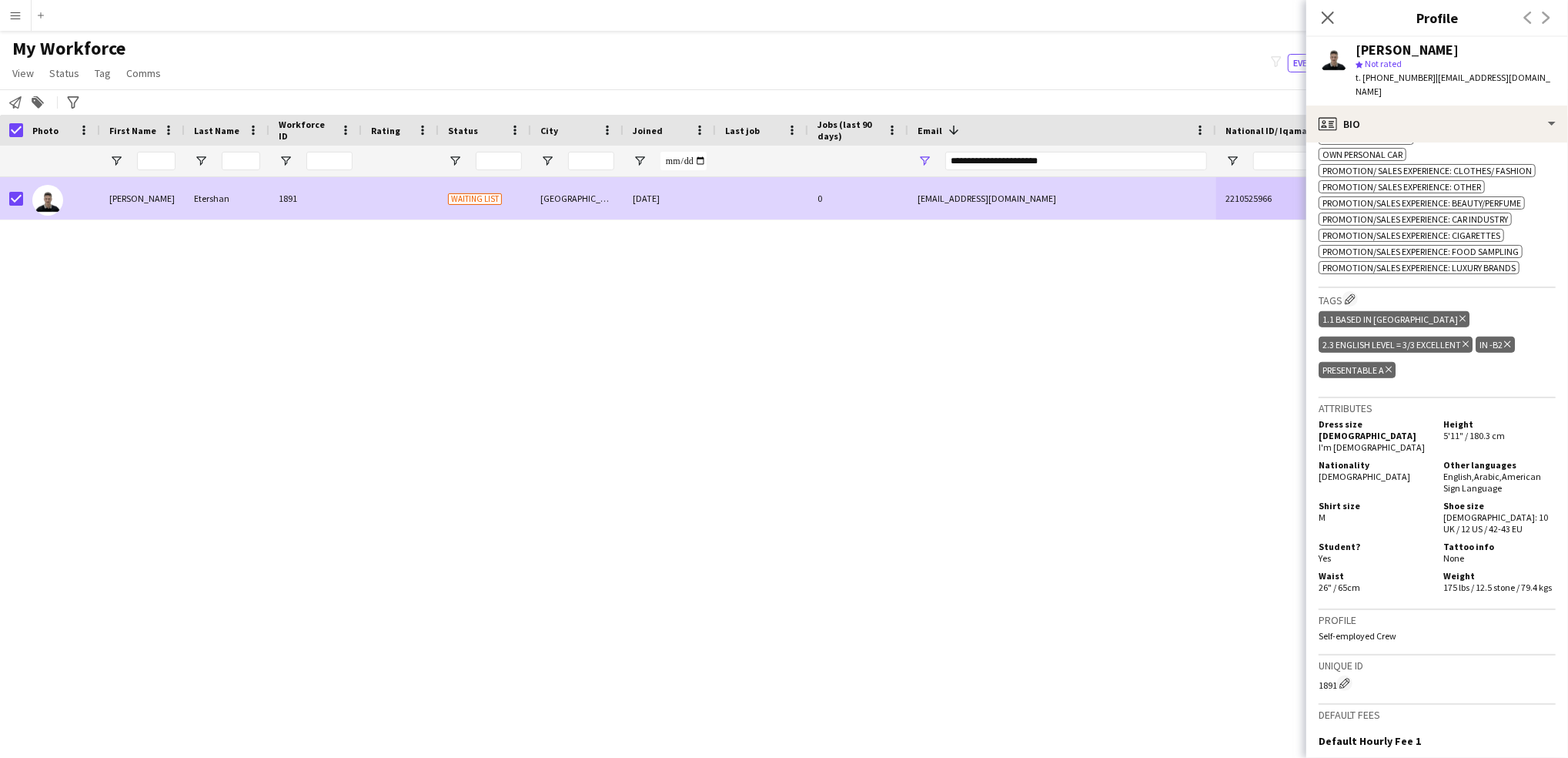
scroll to position [0, 0]
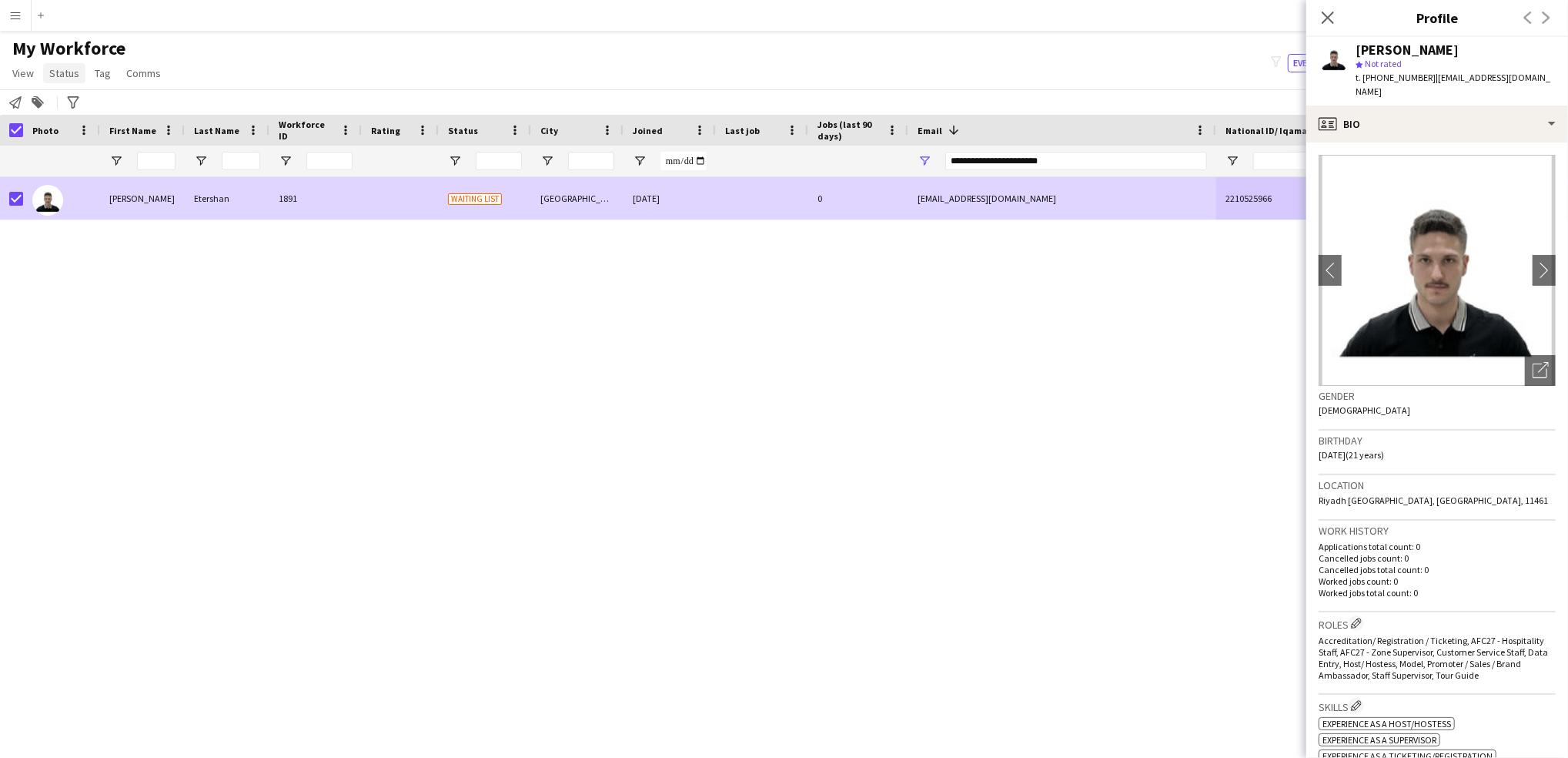
click at [60, 71] on span "Status" at bounding box center [64, 73] width 30 height 14
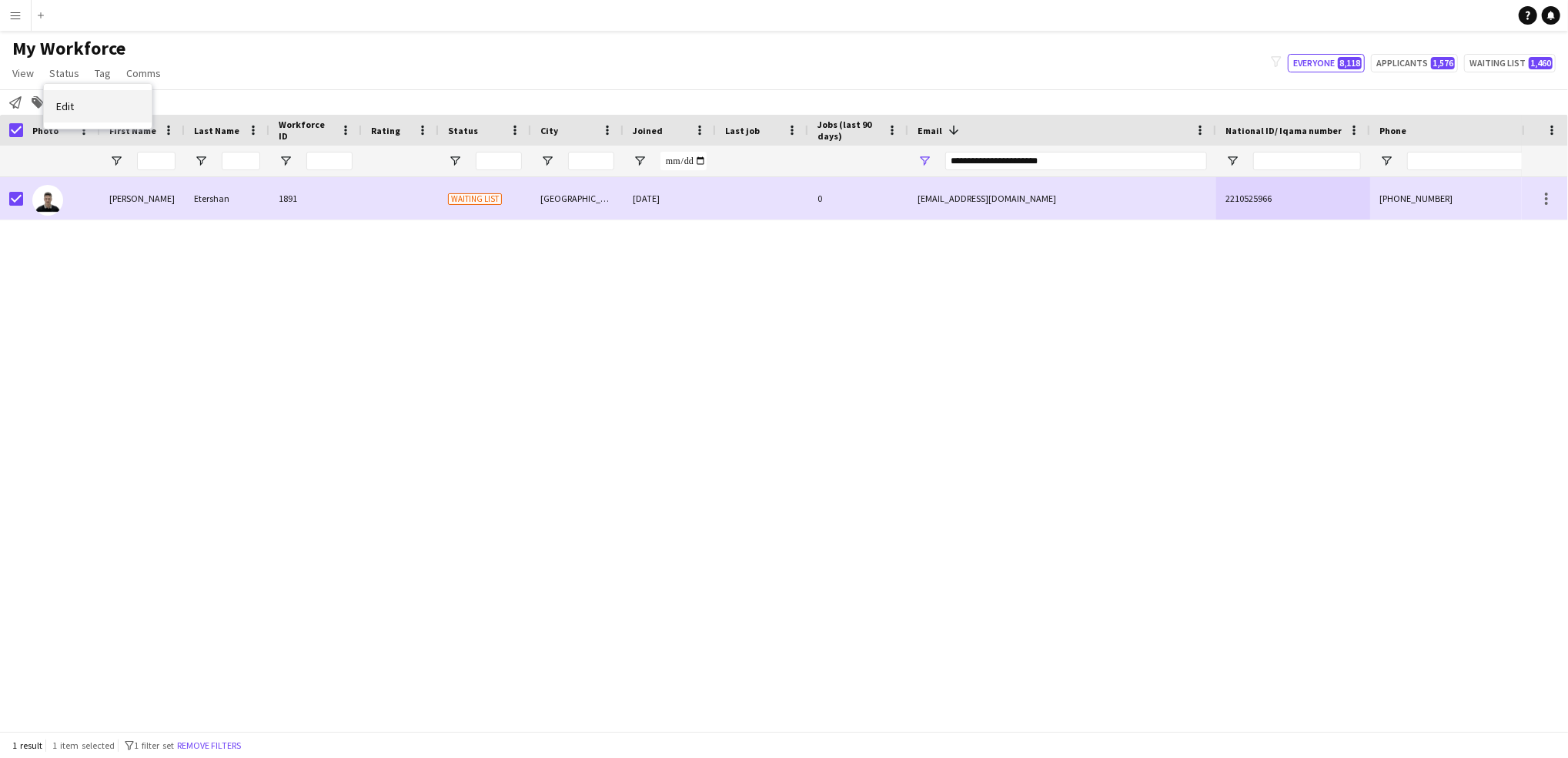
click at [120, 107] on link "Edit" at bounding box center [97, 107] width 108 height 33
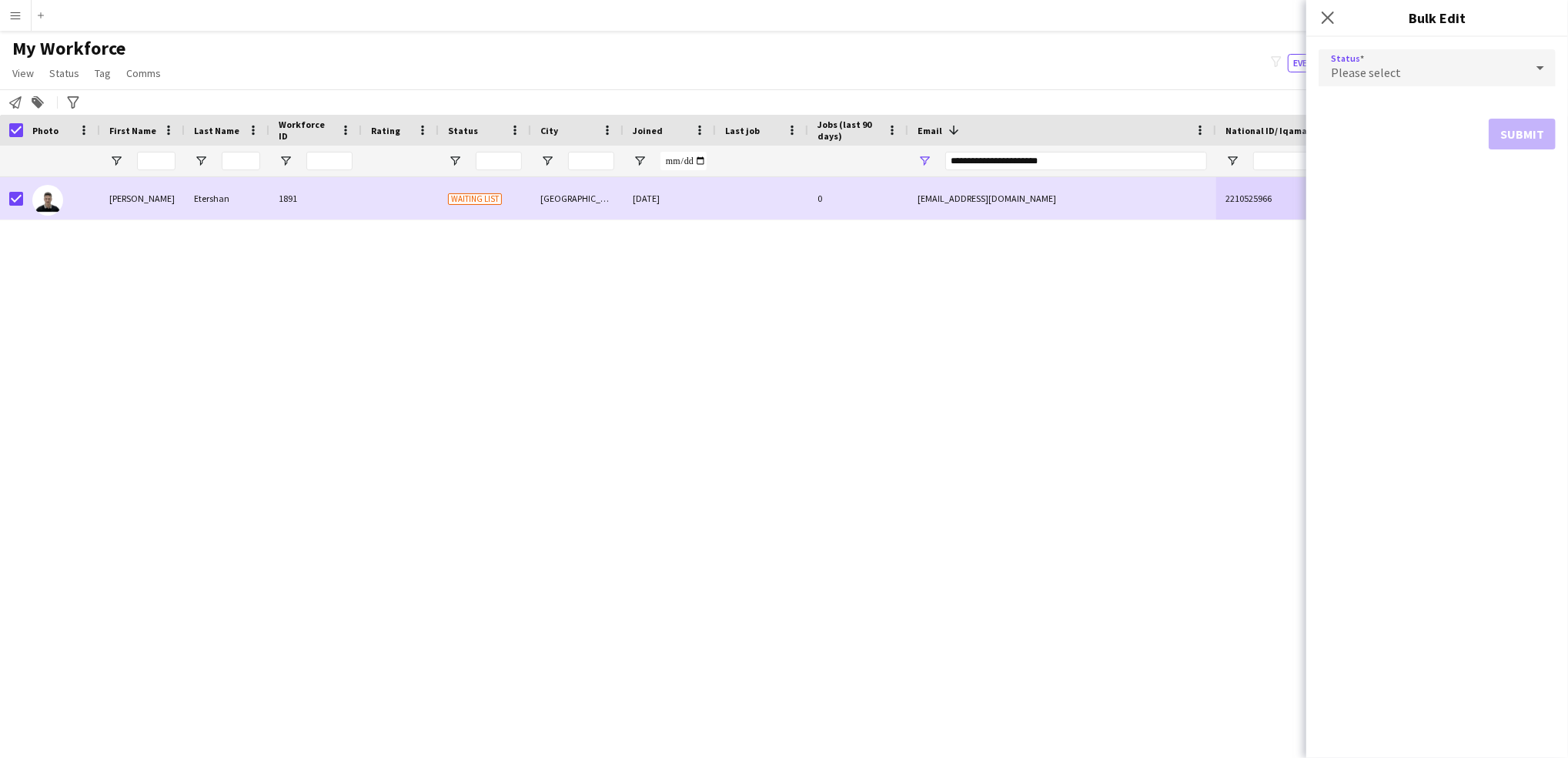
click at [1469, 61] on div "Please select" at bounding box center [1421, 68] width 206 height 37
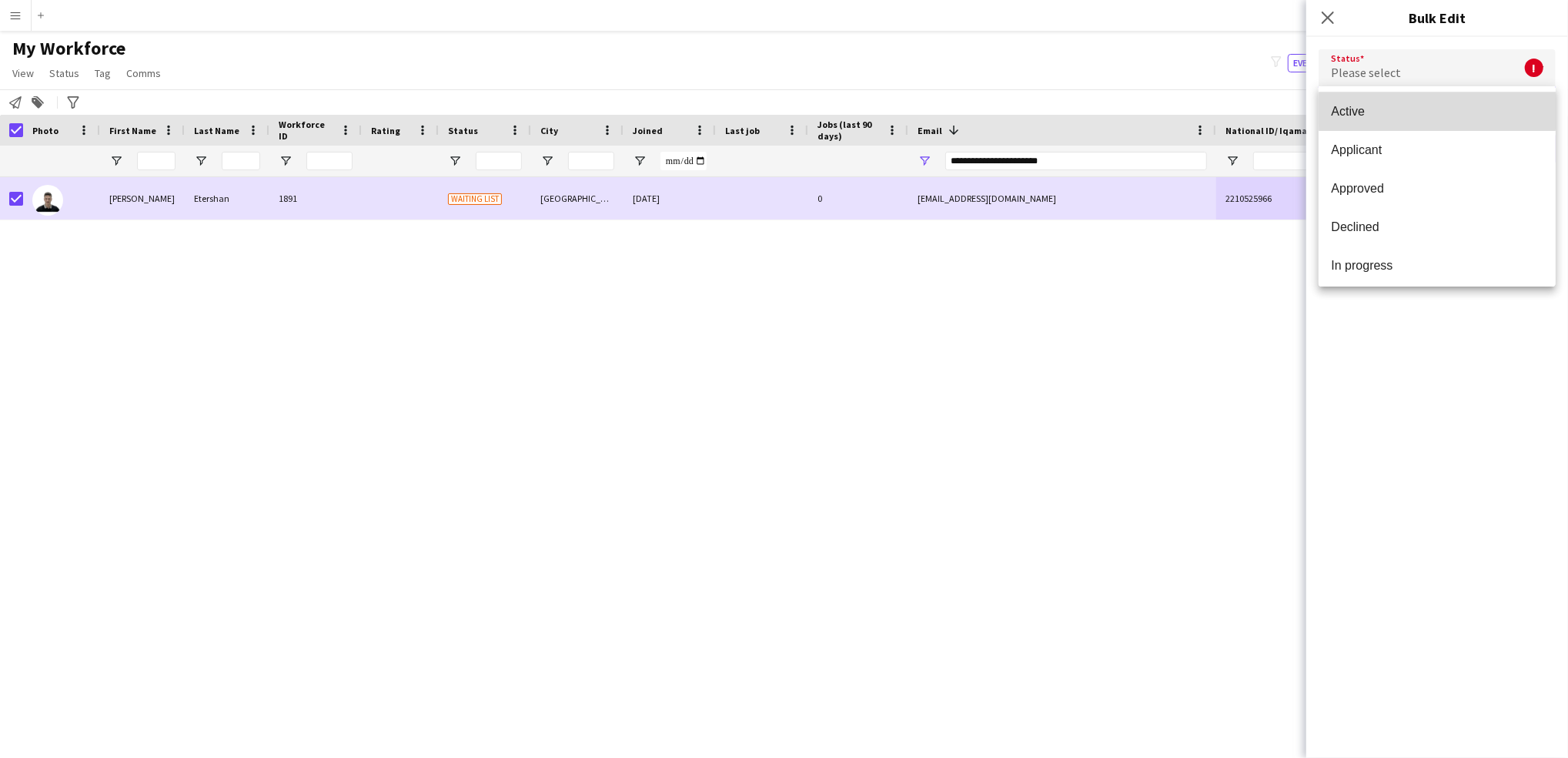
click at [1437, 111] on span "Active" at bounding box center [1437, 111] width 212 height 15
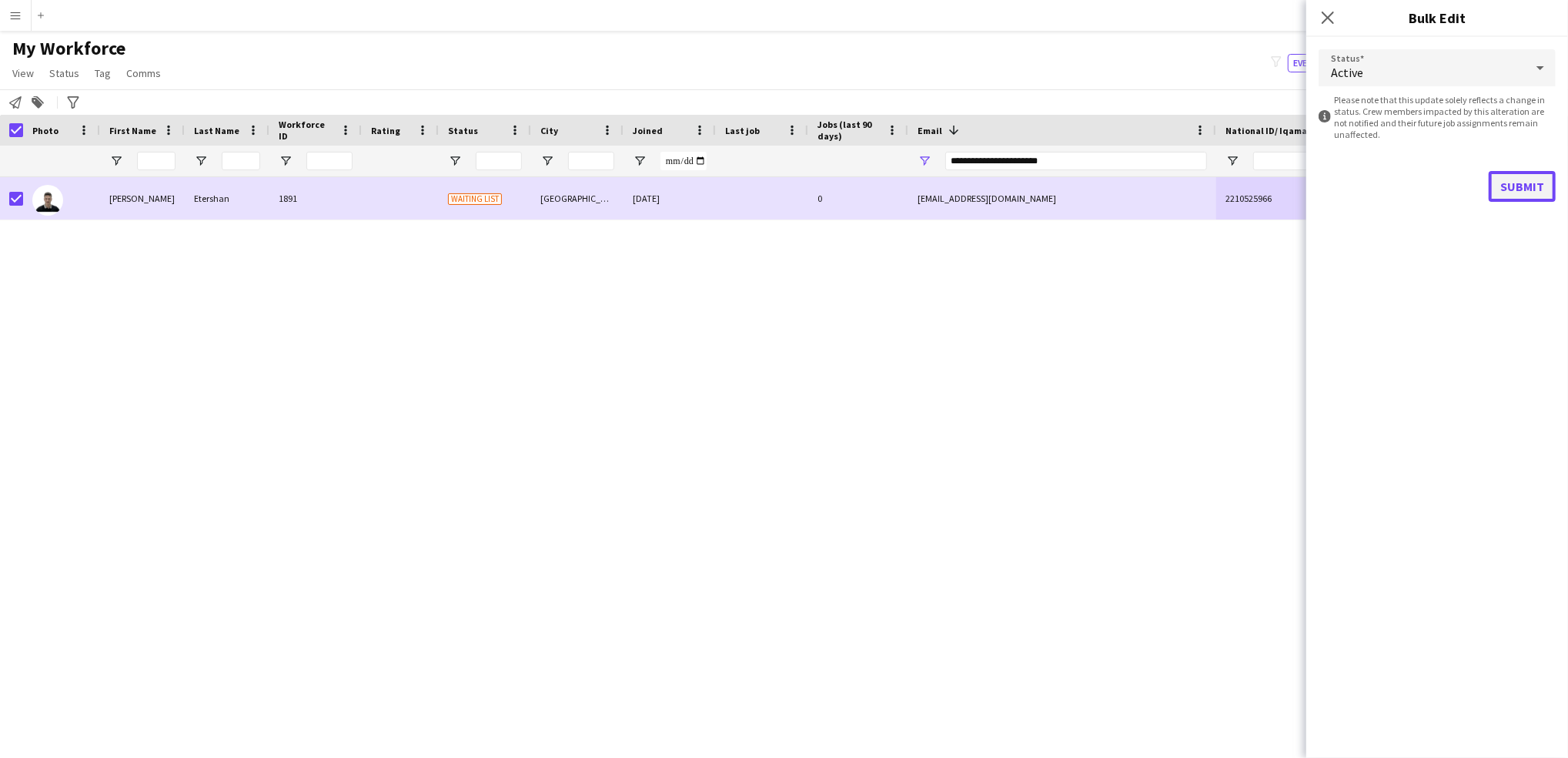
click at [1524, 177] on button "Submit" at bounding box center [1522, 187] width 67 height 31
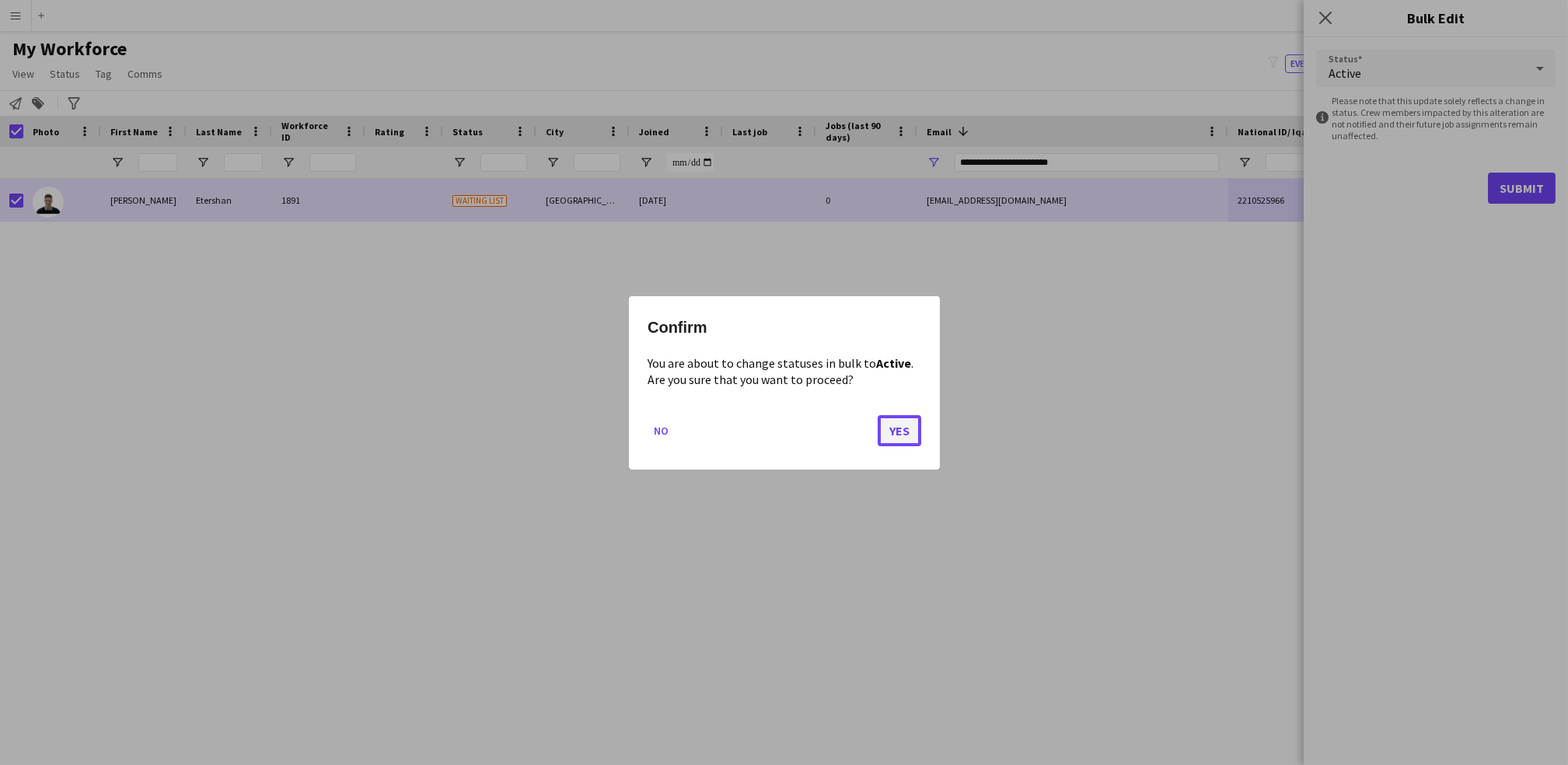
click at [889, 428] on button "Yes" at bounding box center [899, 430] width 43 height 31
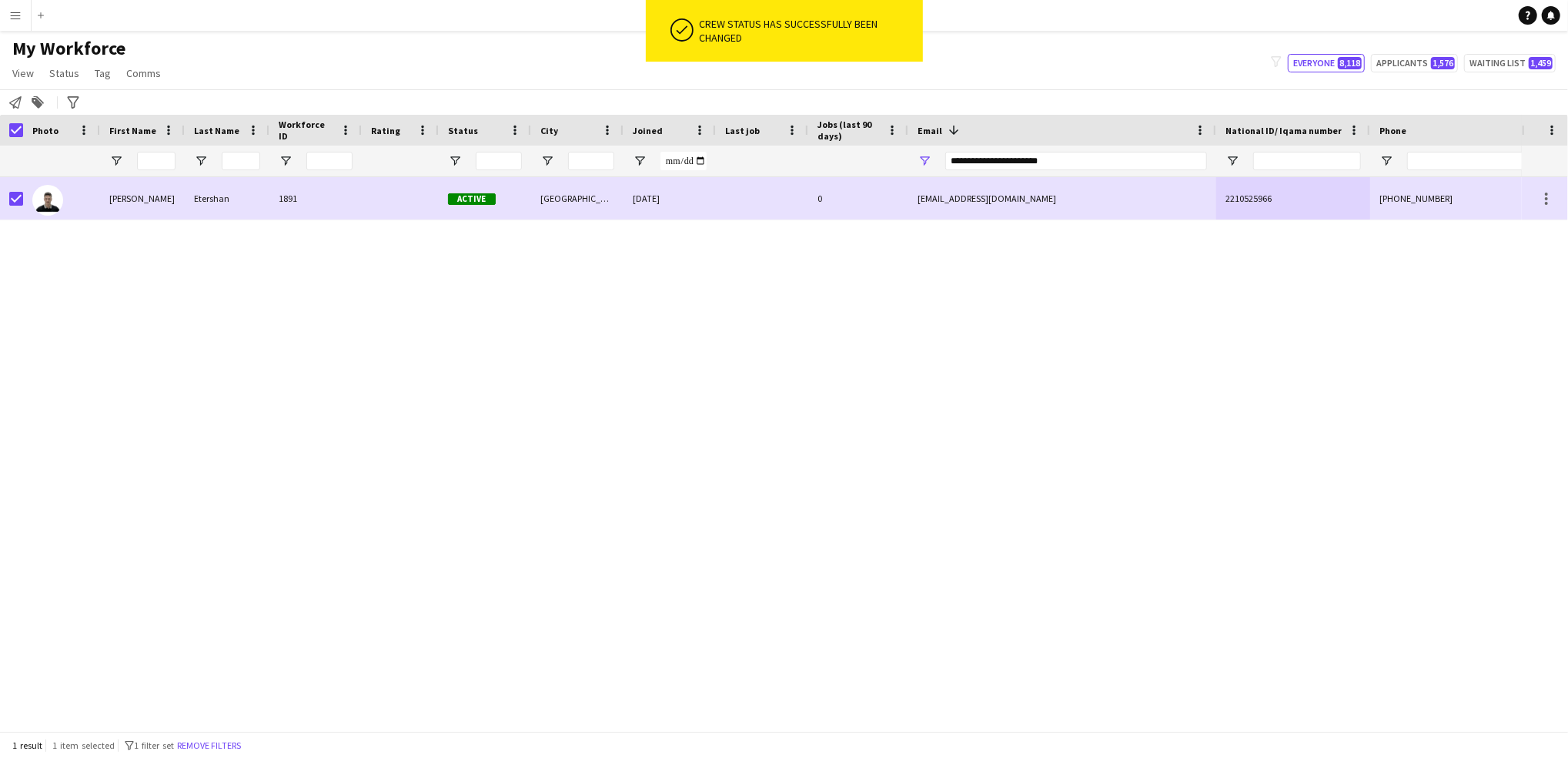
click at [880, 424] on div "[PERSON_NAME] 1891 Active [GEOGRAPHIC_DATA] [DATE] 0 [EMAIL_ADDRESS][DOMAIN_NAM…" at bounding box center [761, 446] width 1521 height 538
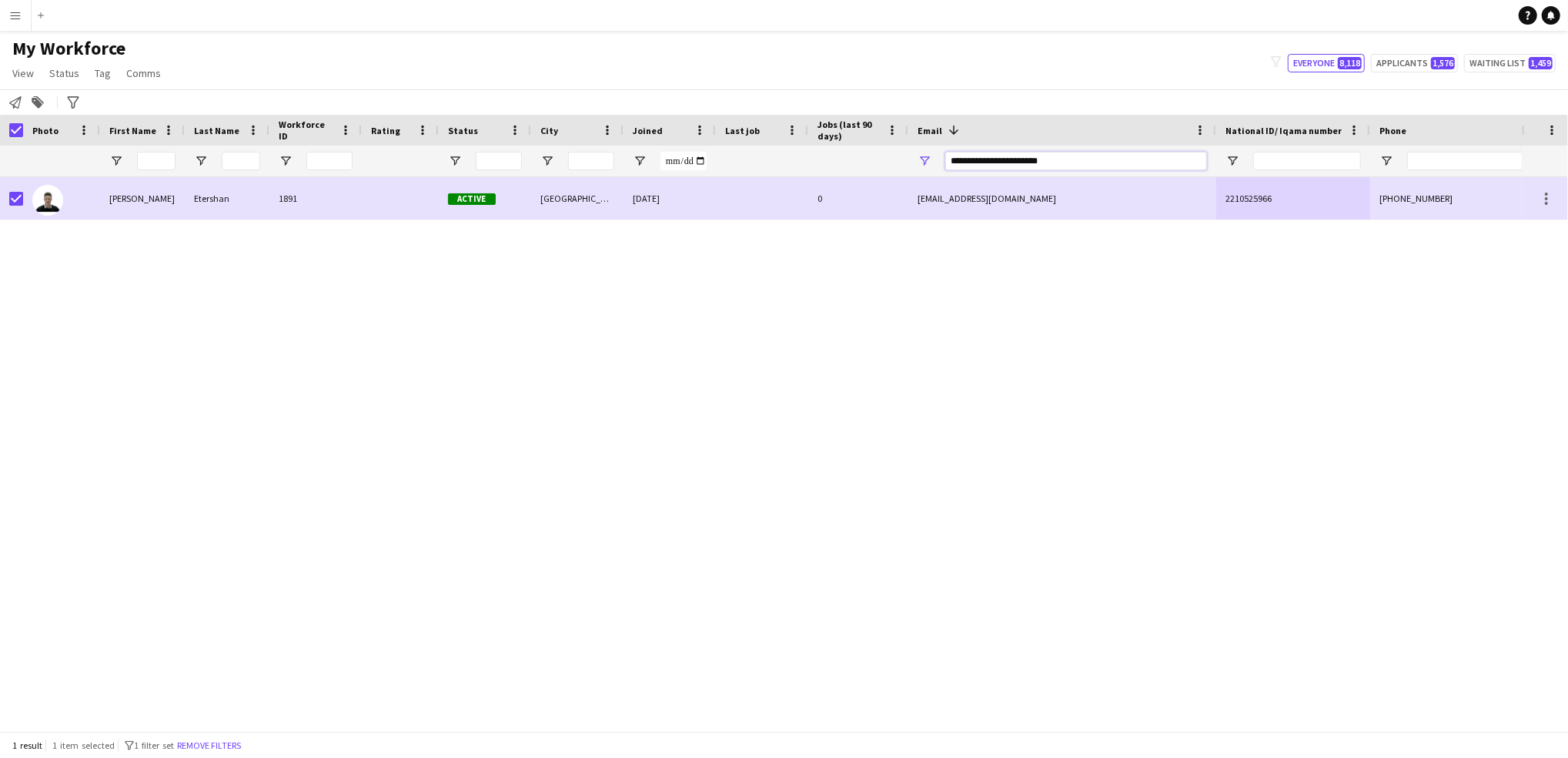
click at [998, 154] on input "**********" at bounding box center [1075, 161] width 262 height 19
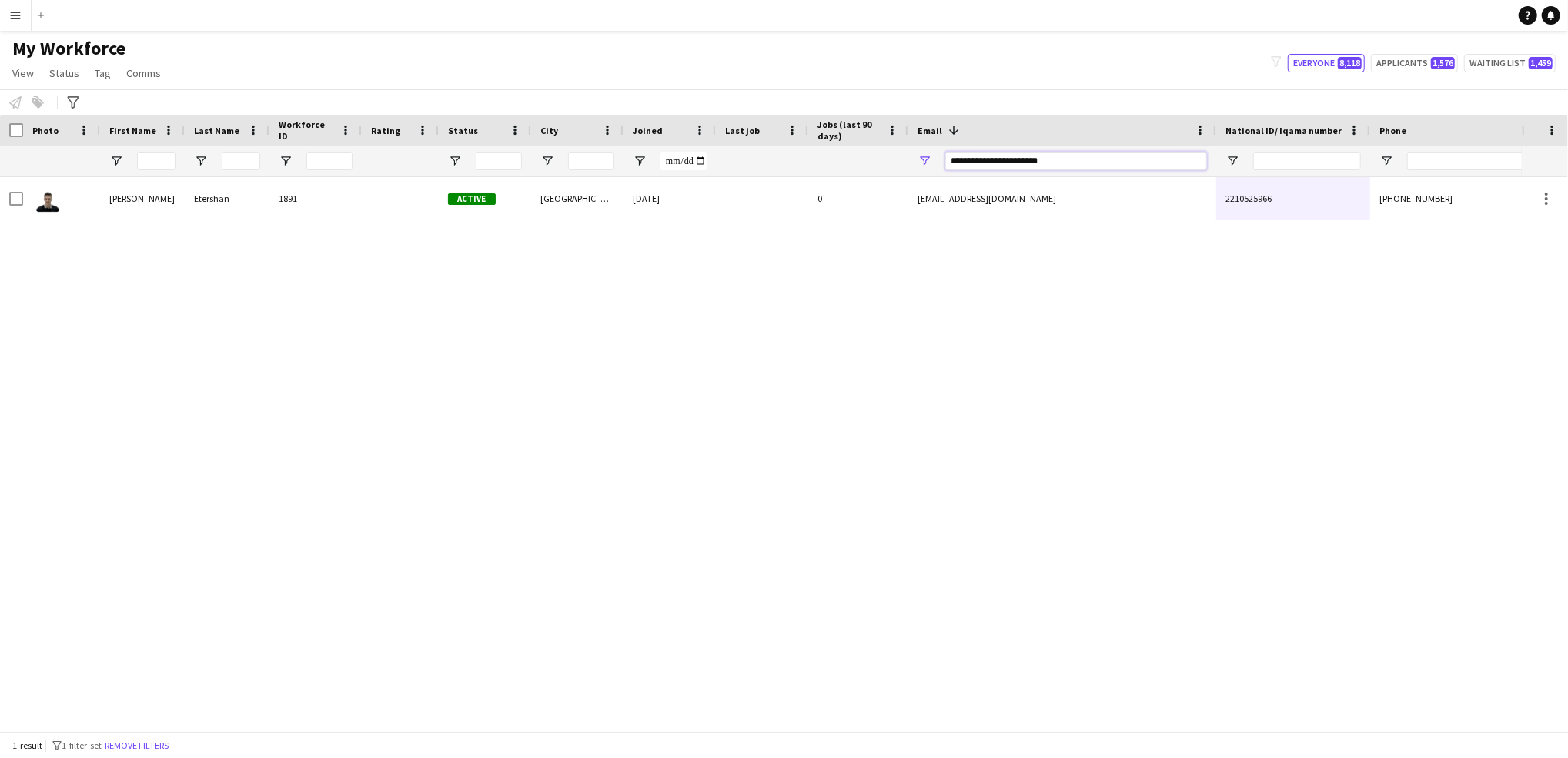
click at [1030, 155] on input "**********" at bounding box center [1075, 161] width 262 height 19
paste input "Email Filter Input"
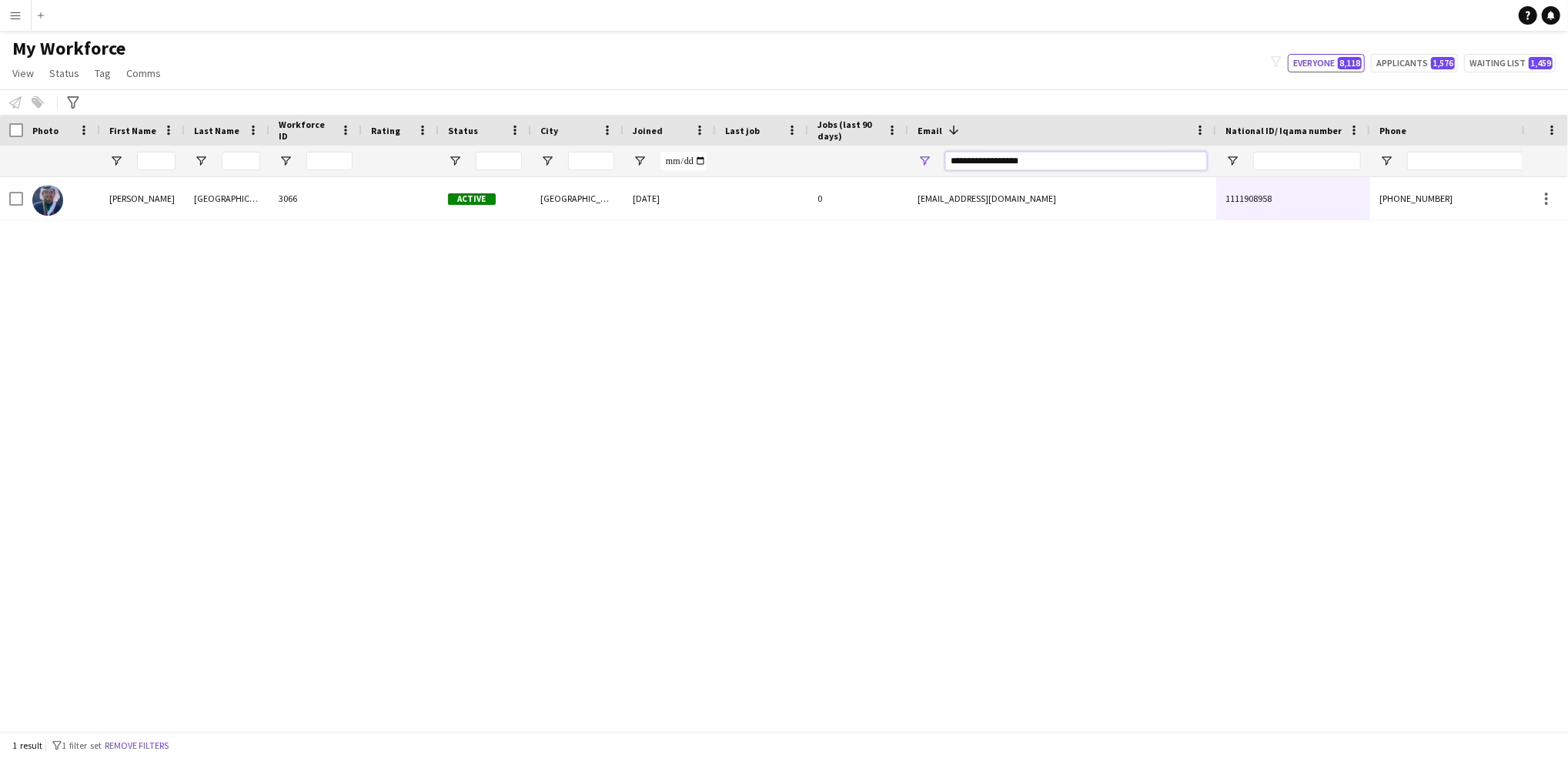
type input "**********"
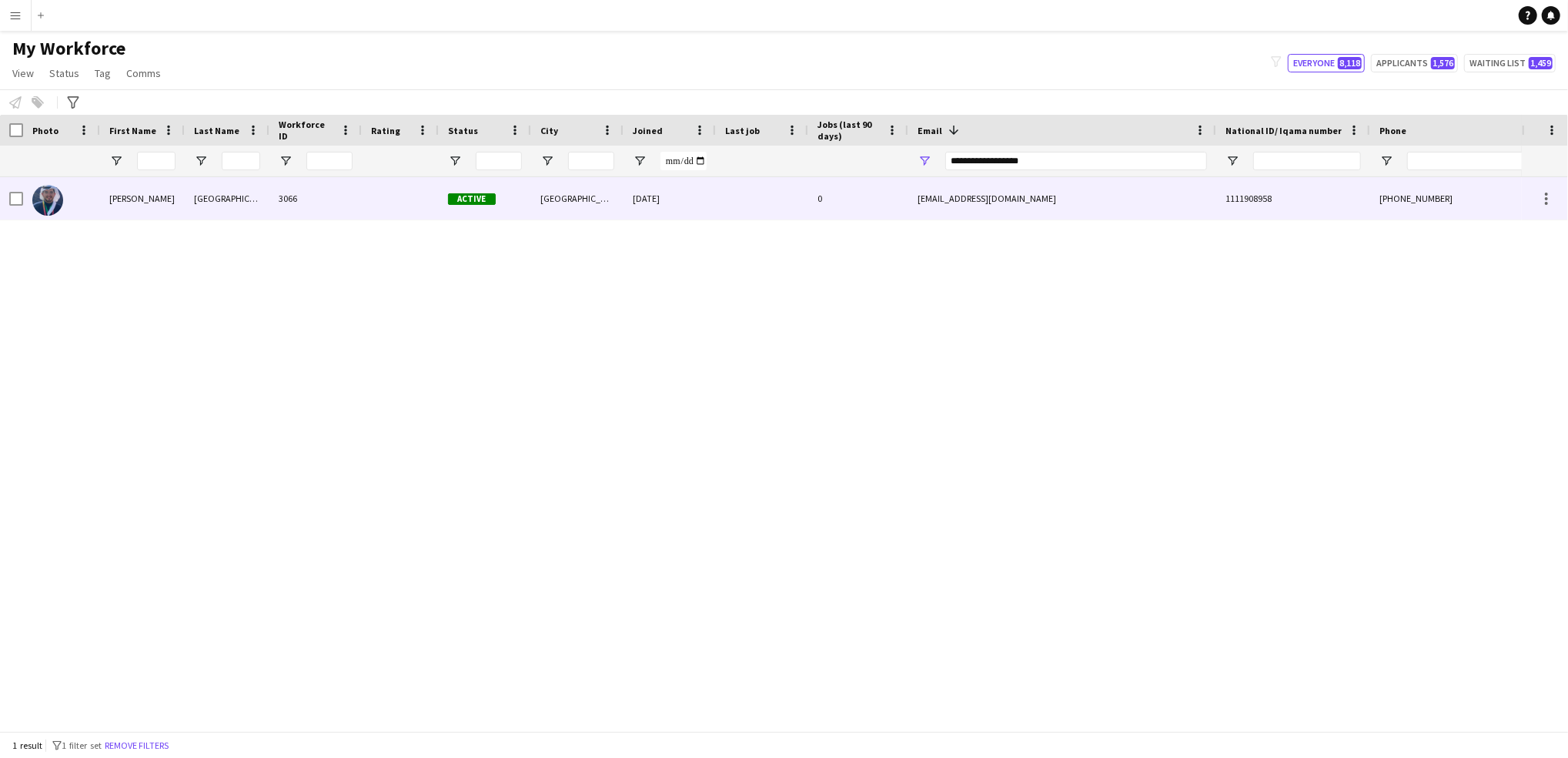
click at [1089, 196] on div "[EMAIL_ADDRESS][DOMAIN_NAME]" at bounding box center [1062, 198] width 308 height 42
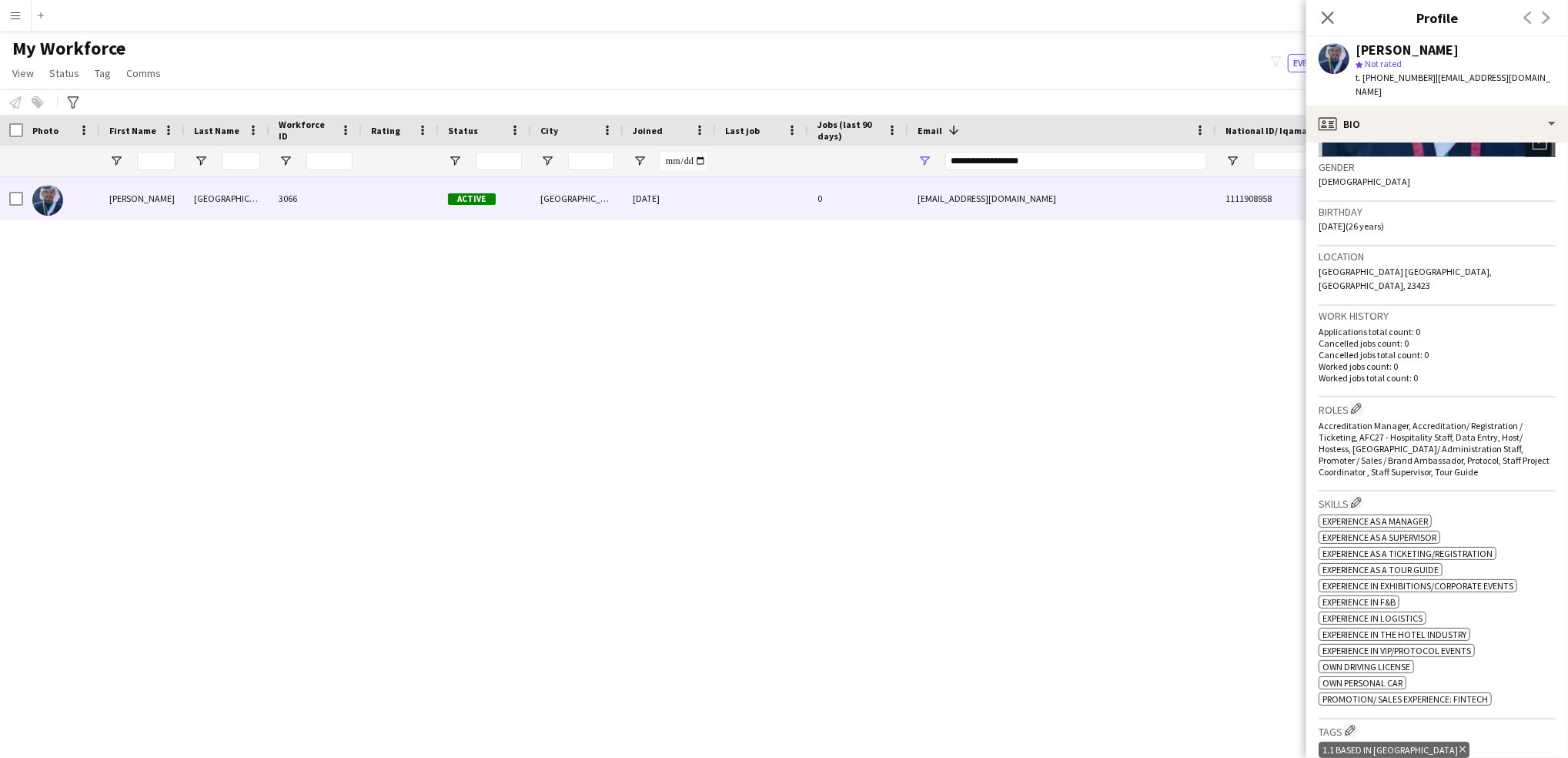
scroll to position [226, 0]
click at [970, 169] on input "**********" at bounding box center [1075, 161] width 262 height 19
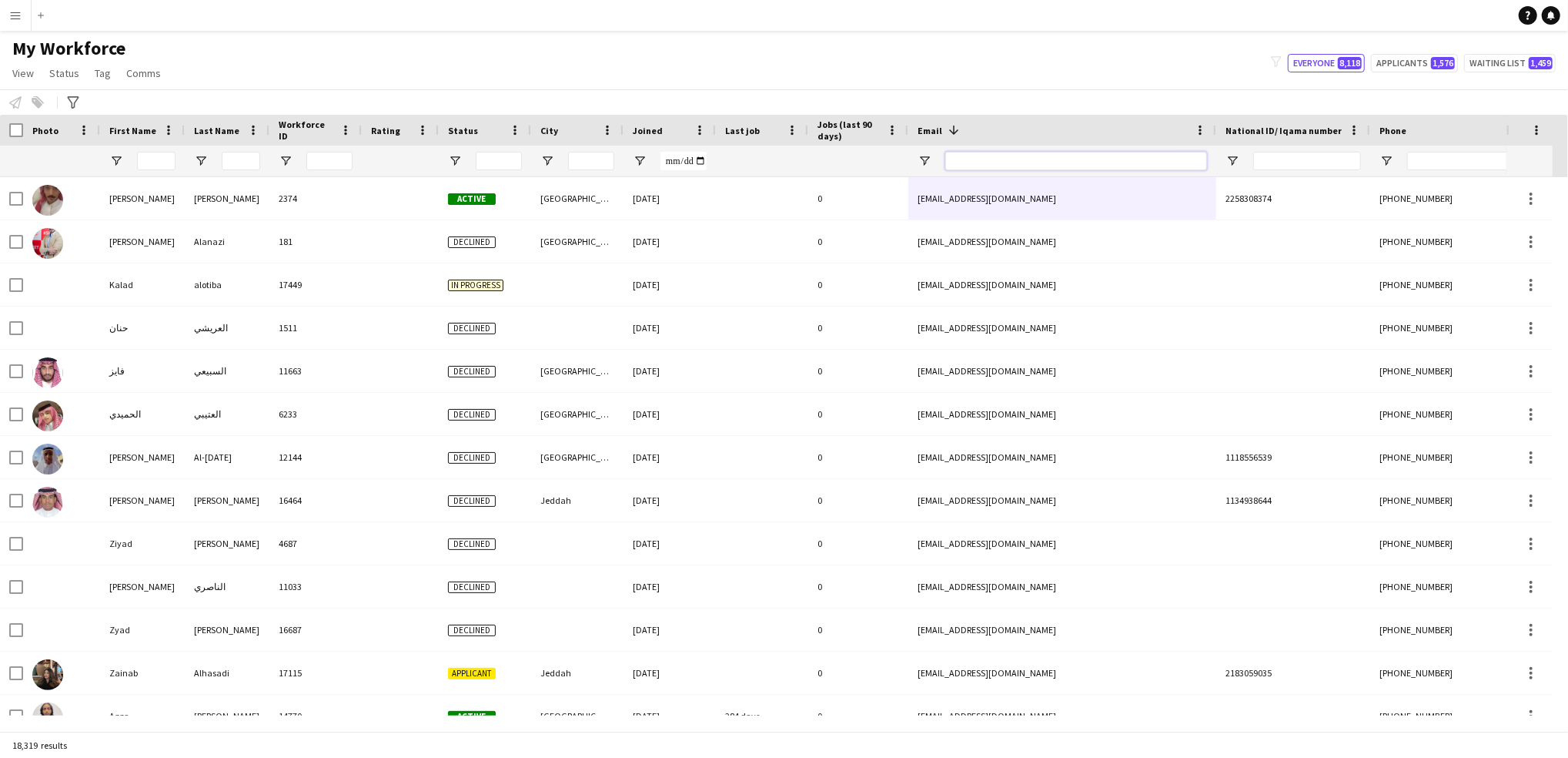
paste input "**********"
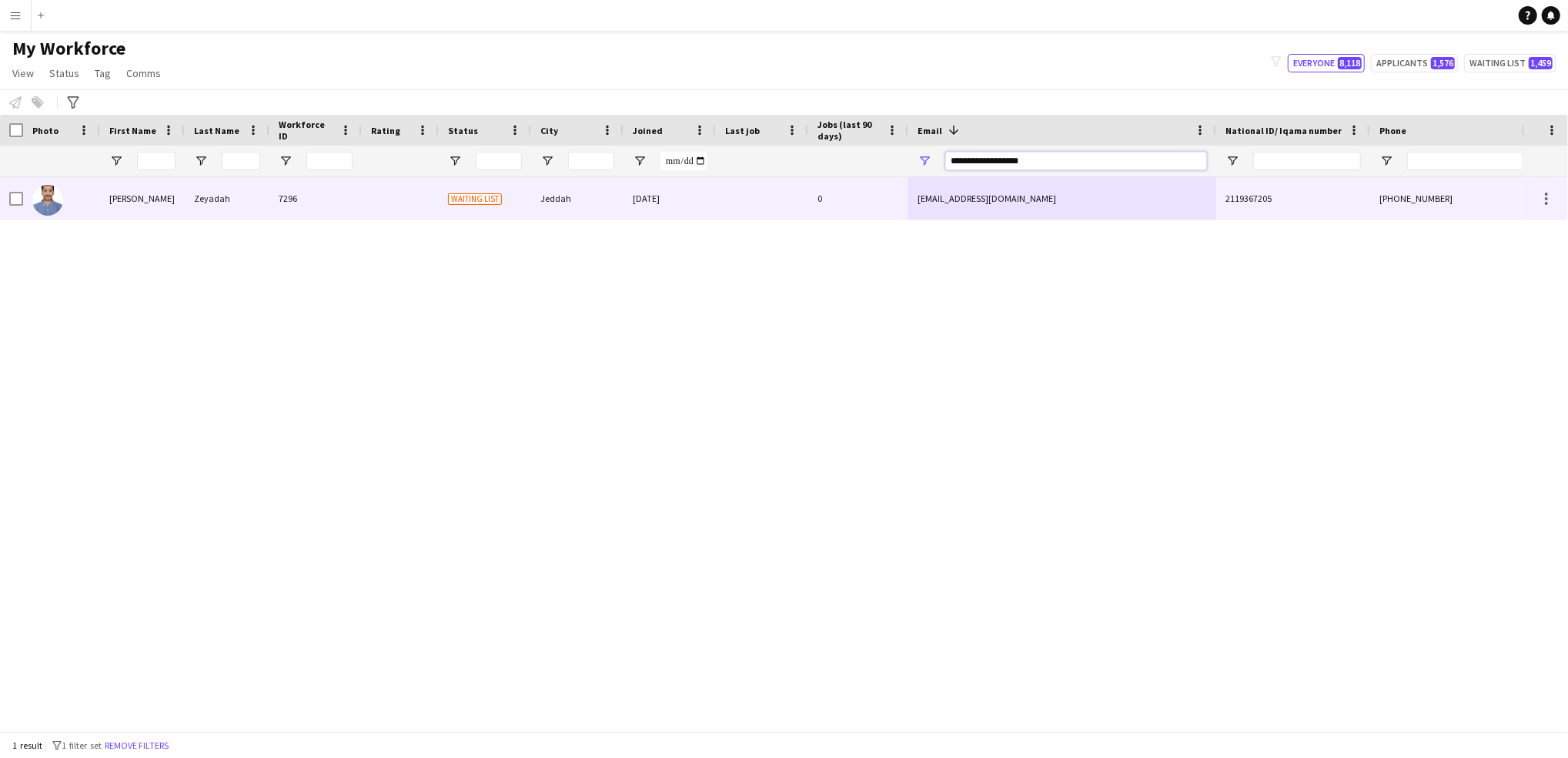
type input "**********"
click at [761, 202] on div at bounding box center [761, 198] width 92 height 42
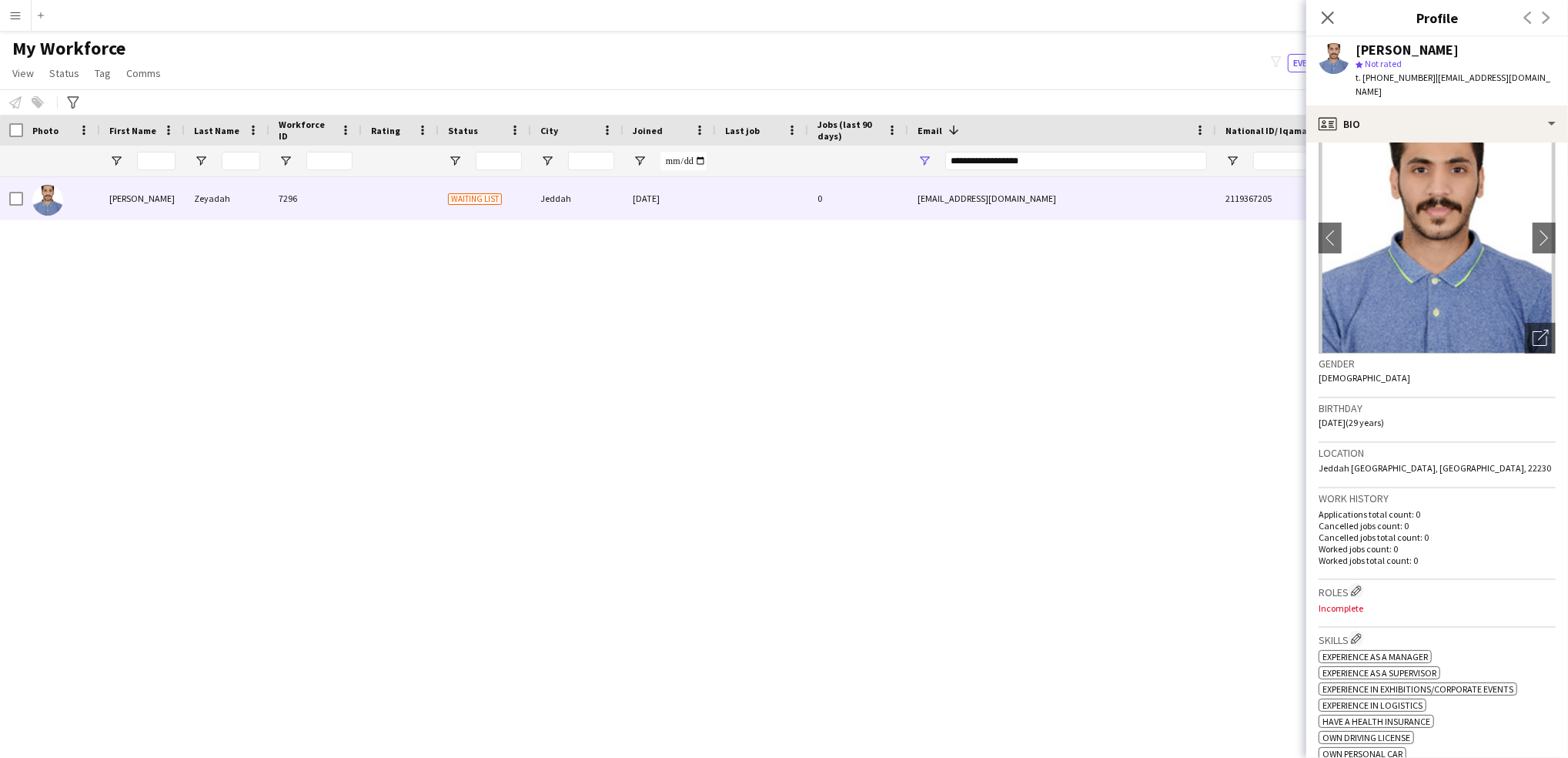
scroll to position [0, 0]
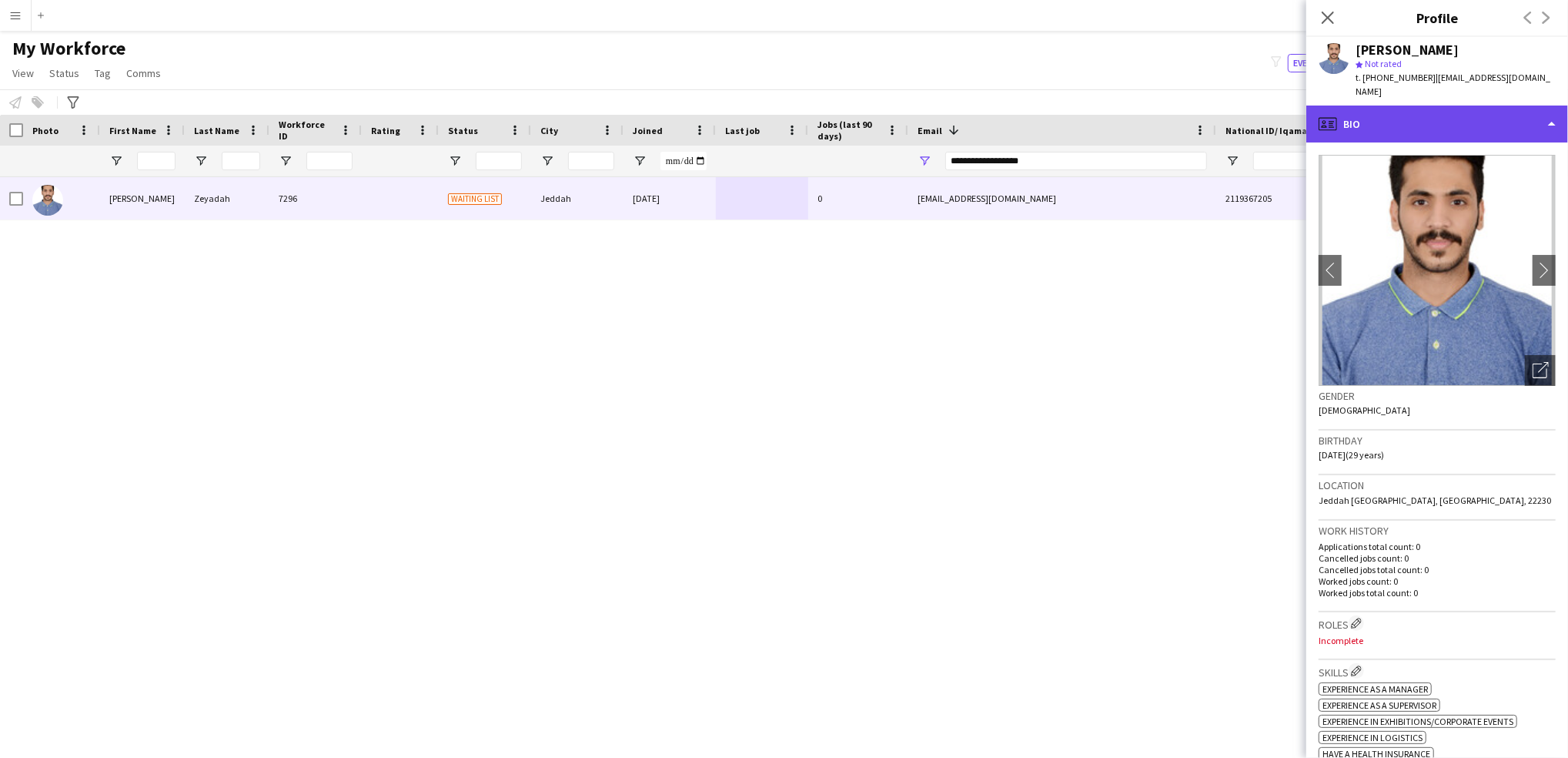
click at [1407, 106] on div "profile Bio" at bounding box center [1437, 124] width 262 height 37
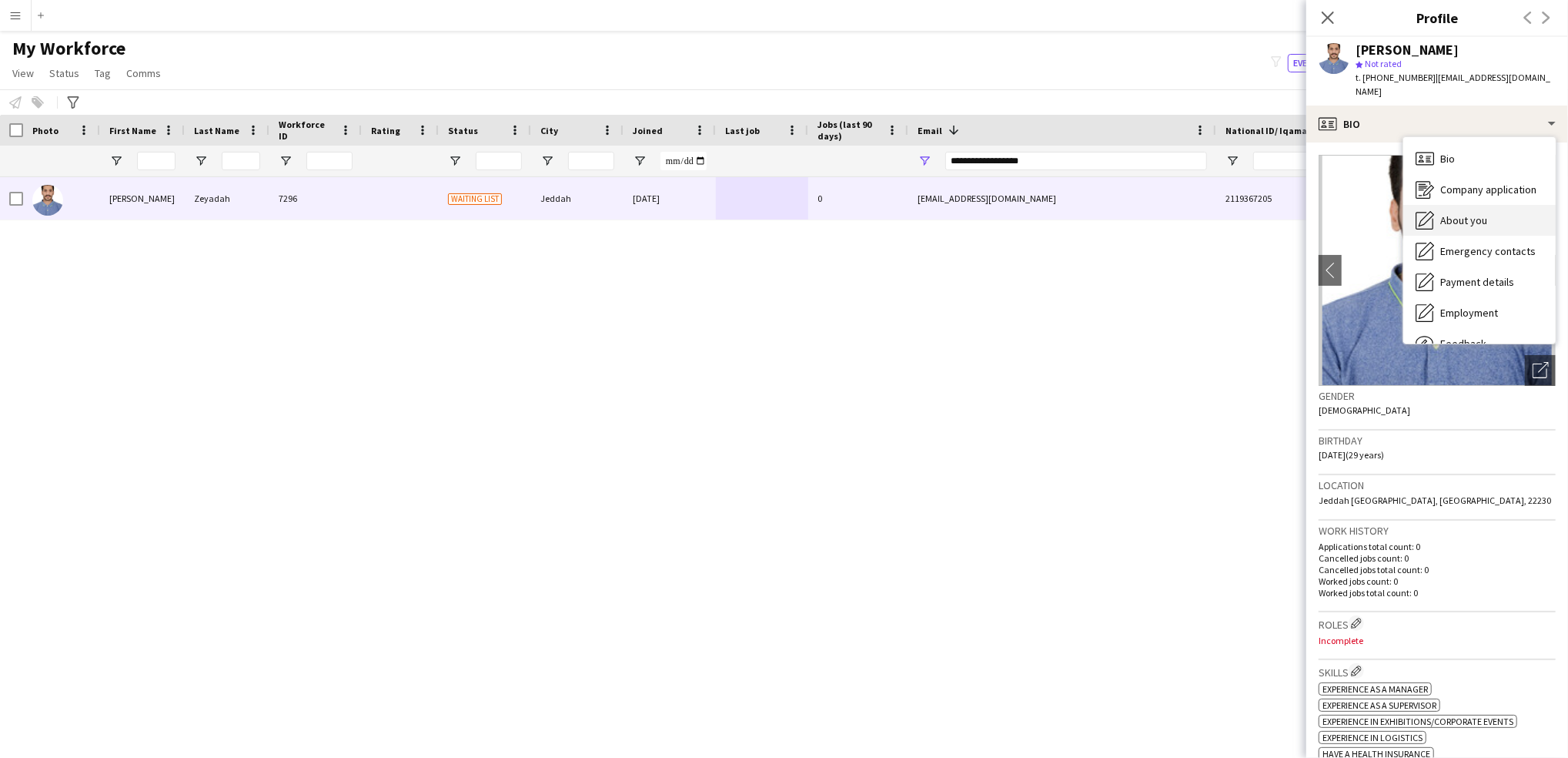
click at [1486, 211] on div "About you About you" at bounding box center [1479, 220] width 152 height 31
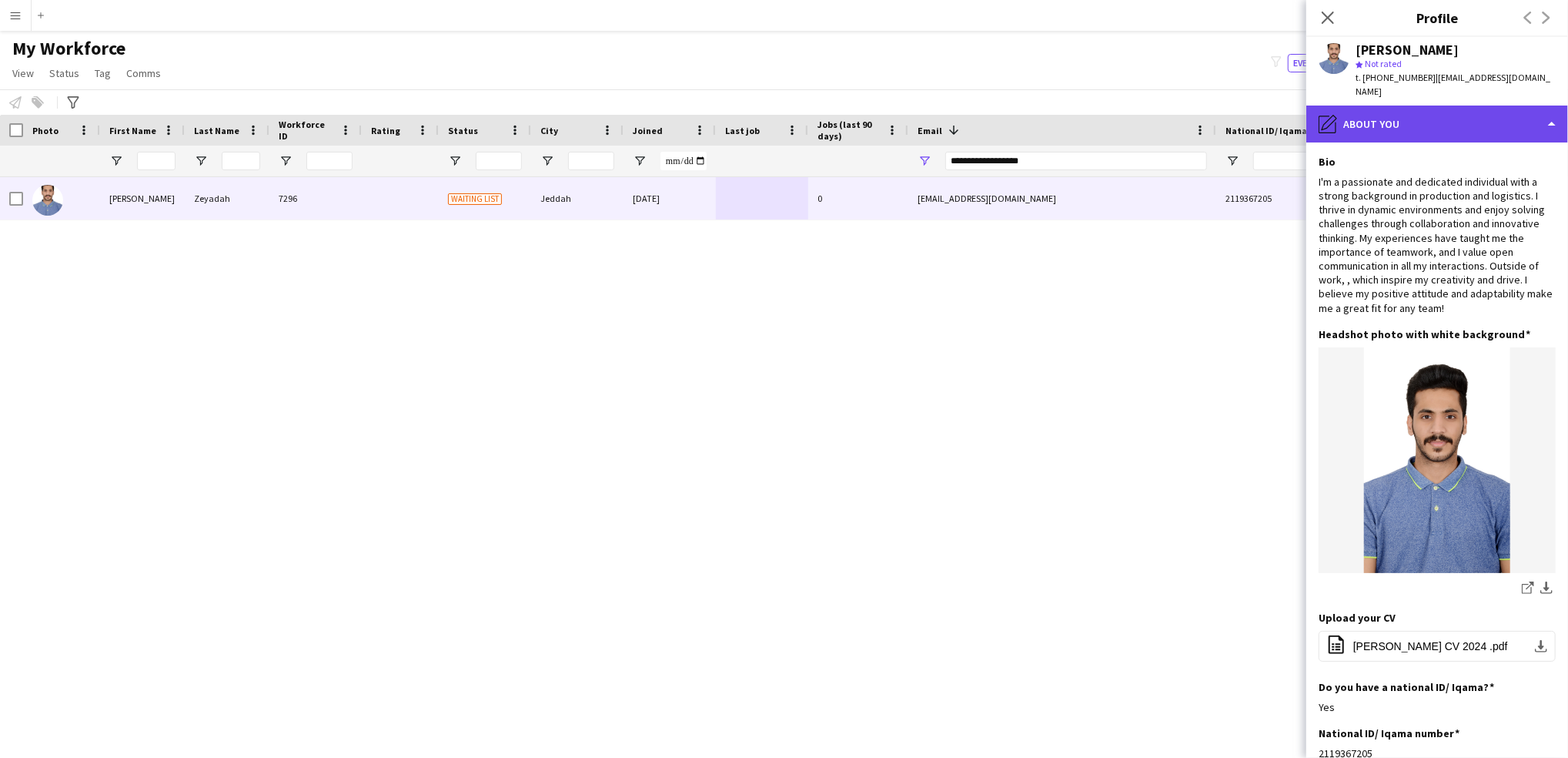
click at [1396, 121] on div "pencil4 About you" at bounding box center [1437, 124] width 262 height 37
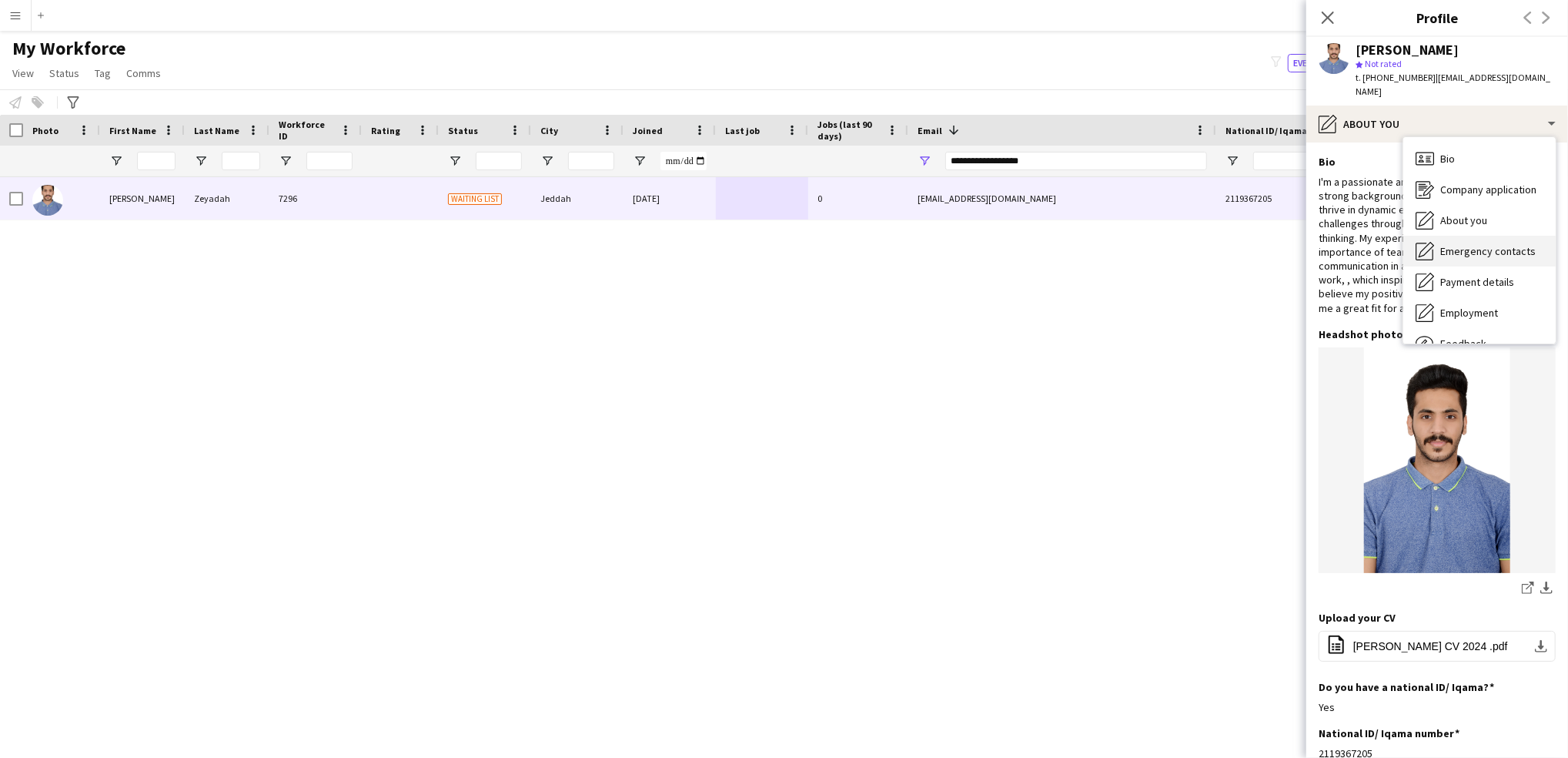
click at [1494, 244] on span "Emergency contacts" at bounding box center [1487, 251] width 96 height 14
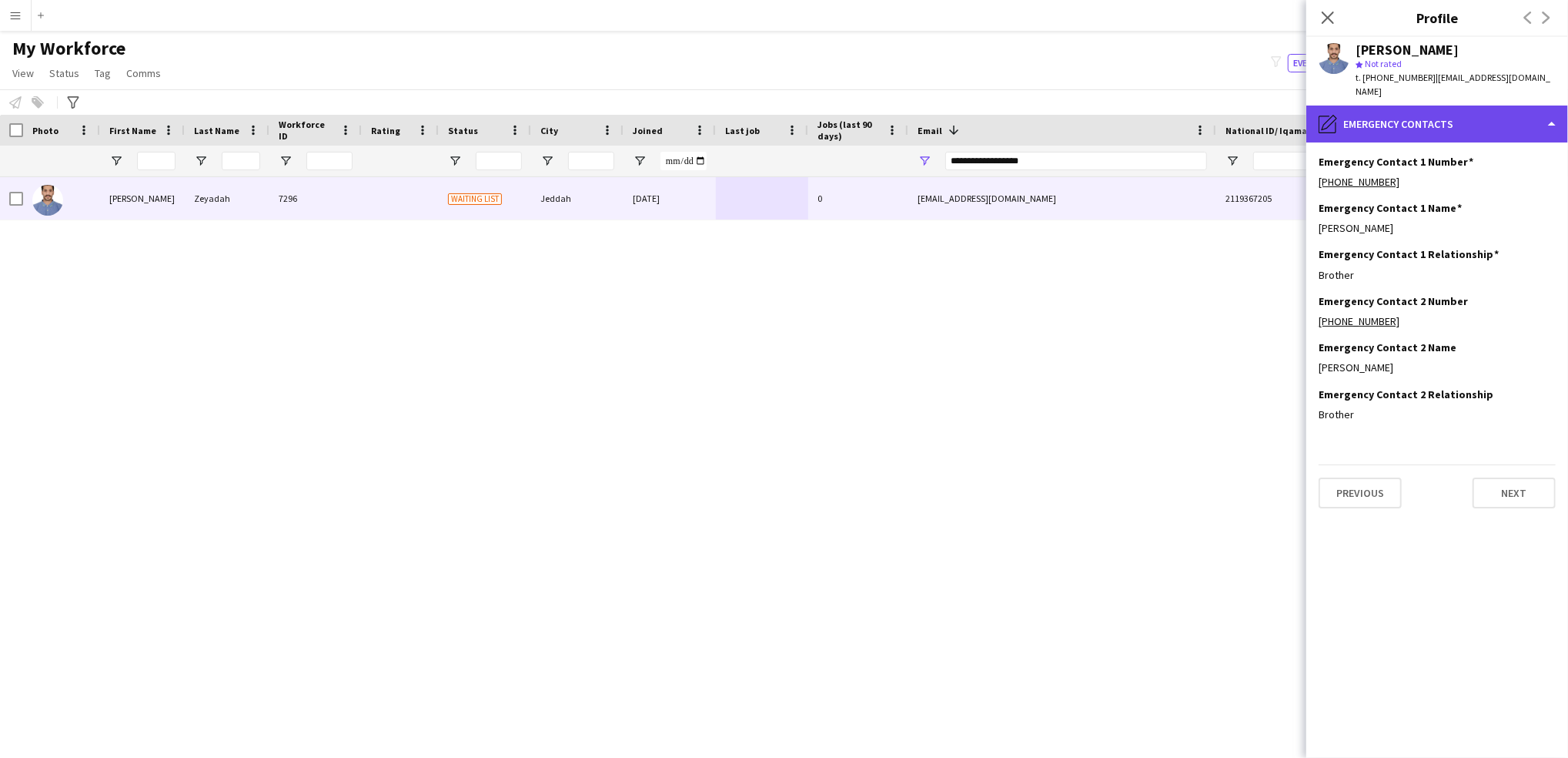
click at [1417, 106] on div "pencil4 Emergency contacts" at bounding box center [1437, 124] width 262 height 37
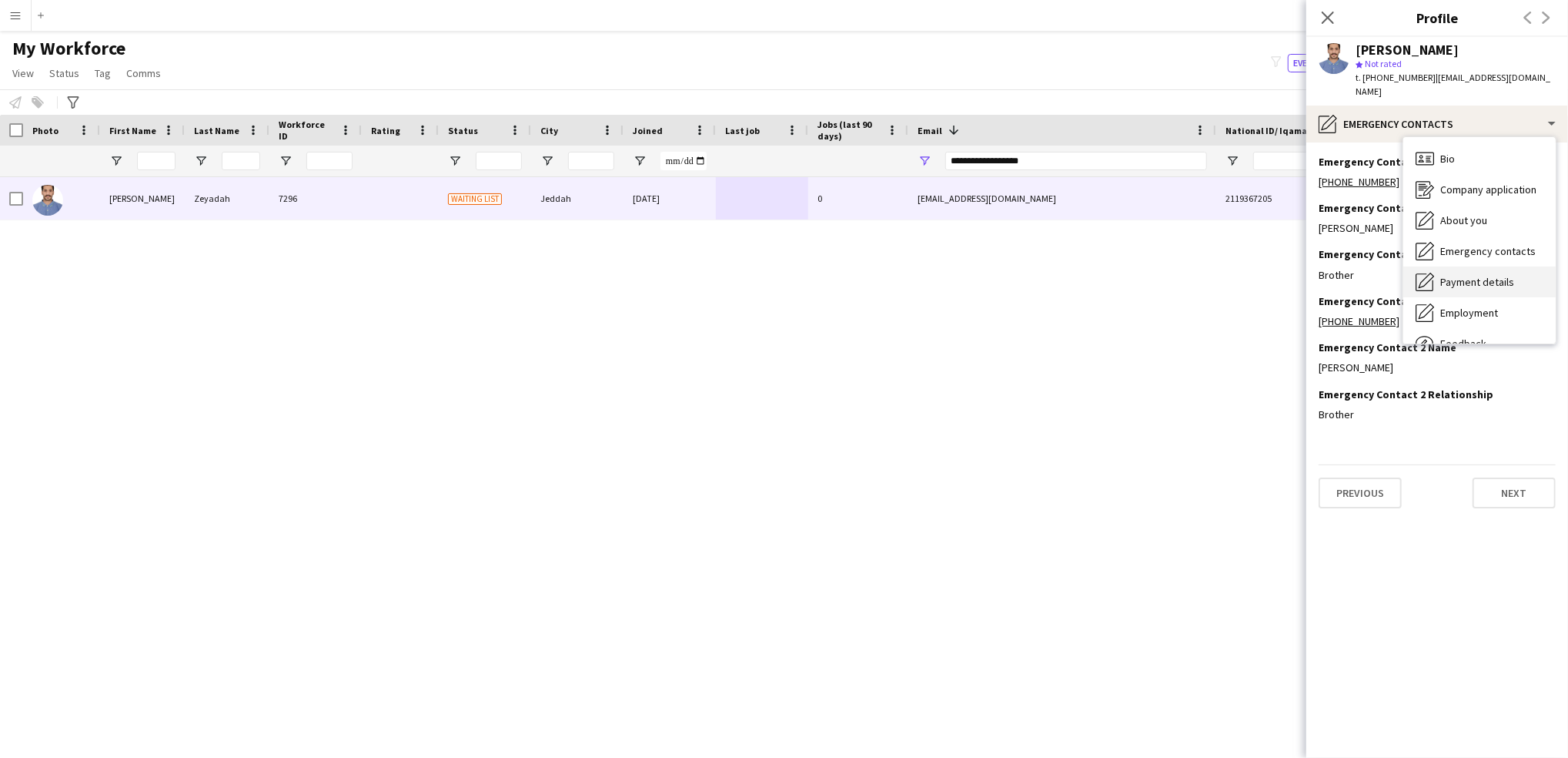
click at [1494, 267] on div "Payment details Payment details" at bounding box center [1479, 282] width 152 height 31
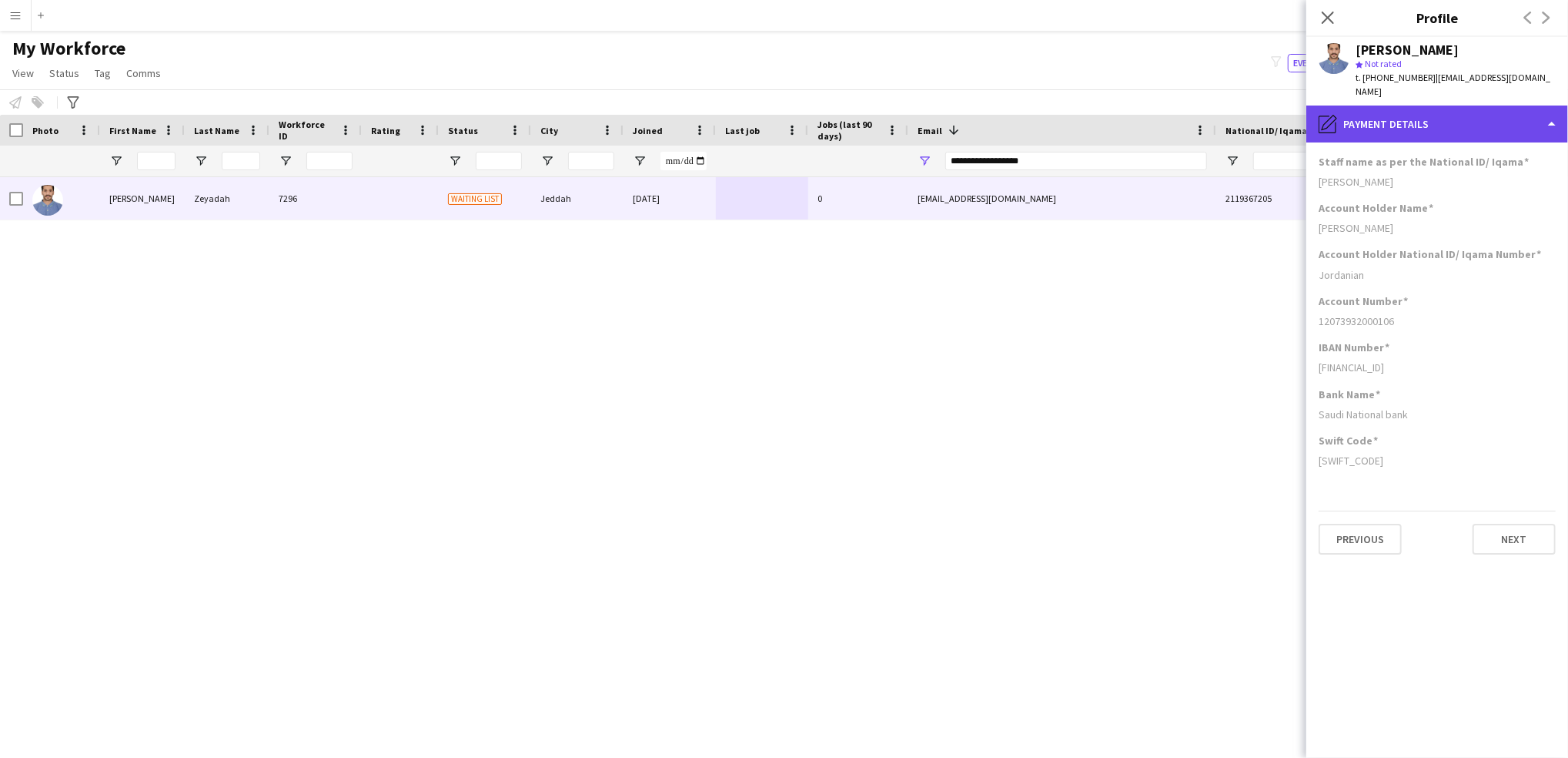
click at [1493, 125] on div "pencil4 Payment details" at bounding box center [1437, 124] width 262 height 37
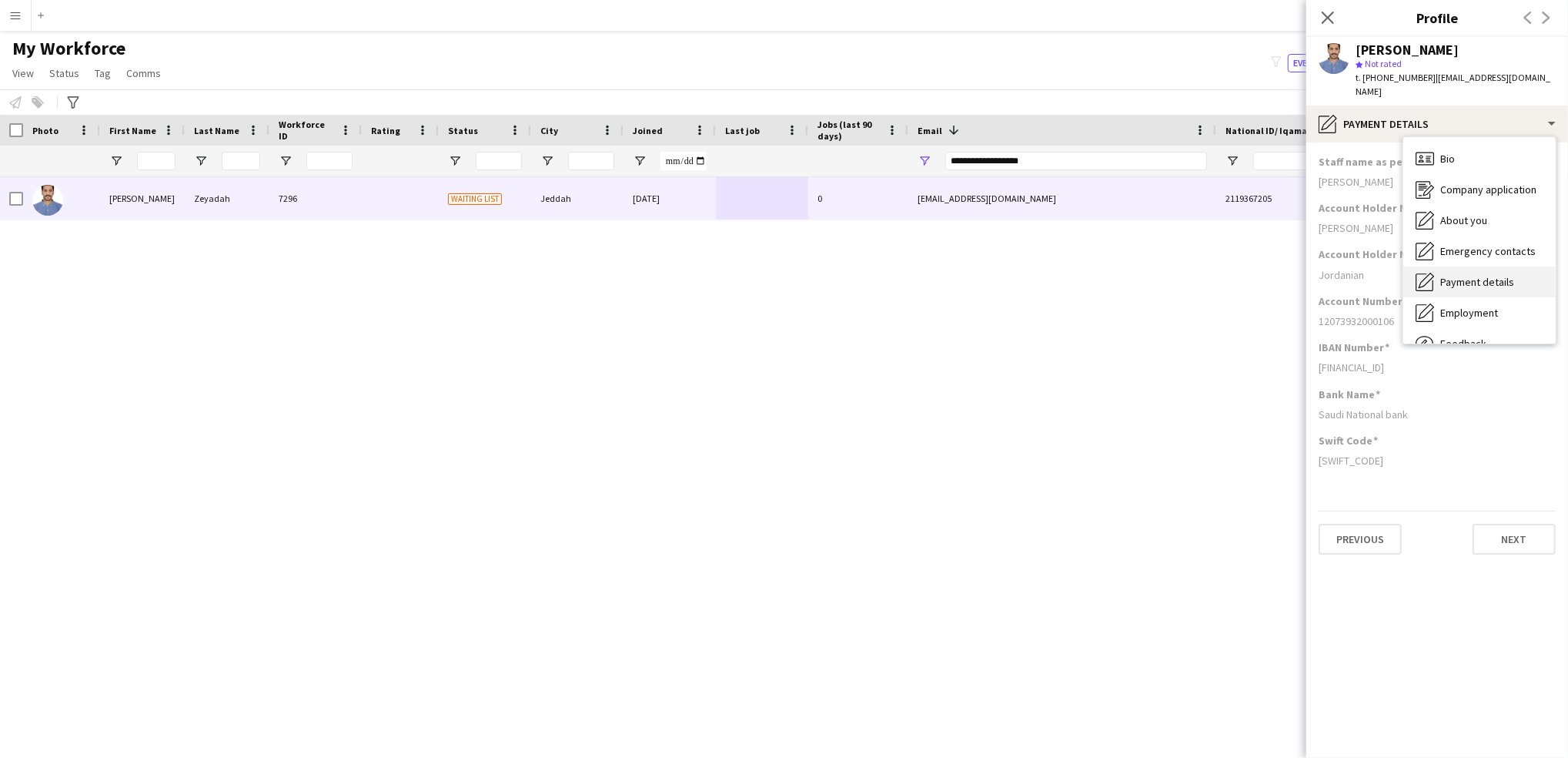
click at [1484, 275] on div "Payment details Payment details" at bounding box center [1479, 282] width 152 height 31
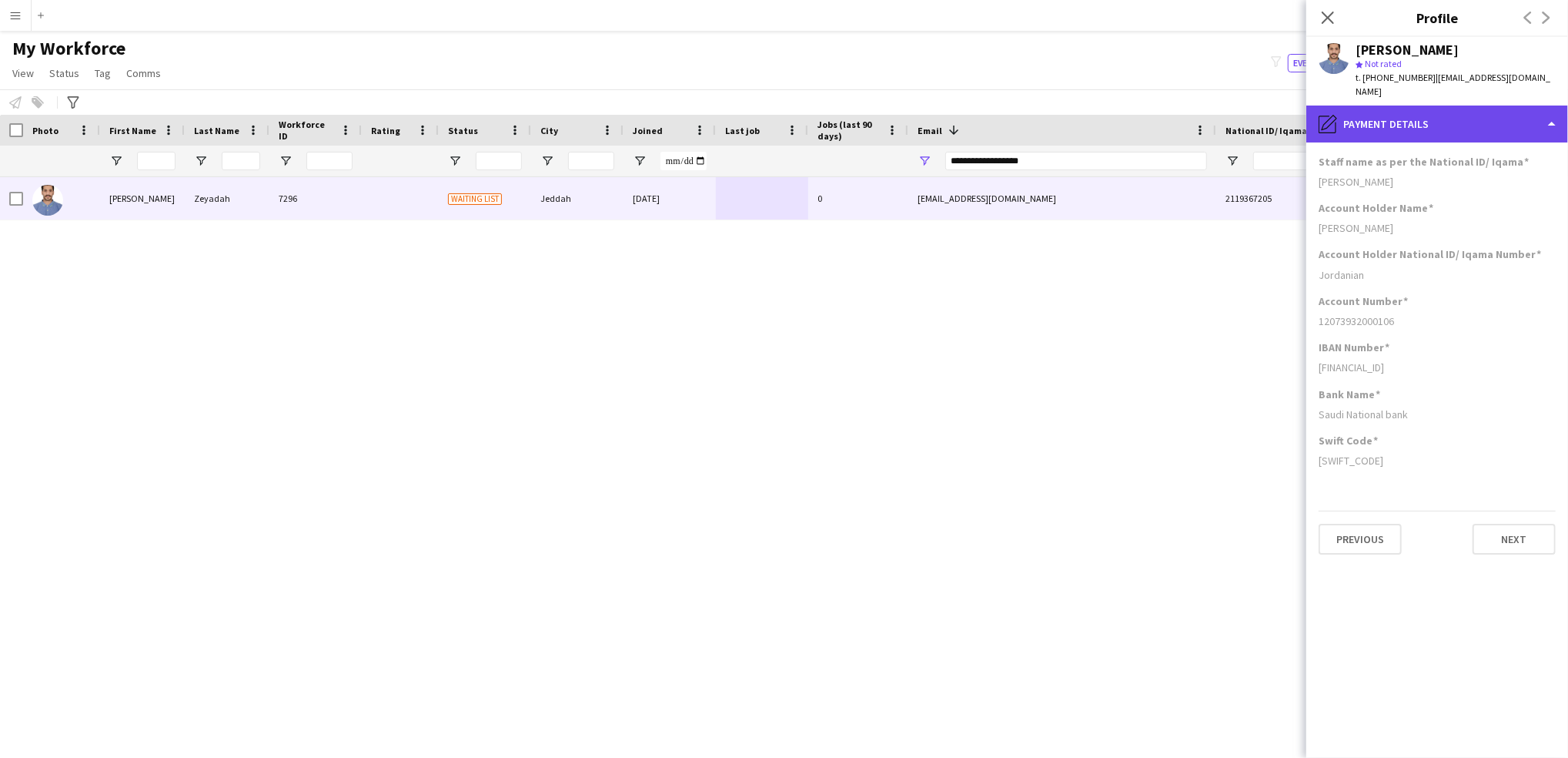
click at [1443, 115] on div "pencil4 Payment details" at bounding box center [1437, 124] width 262 height 37
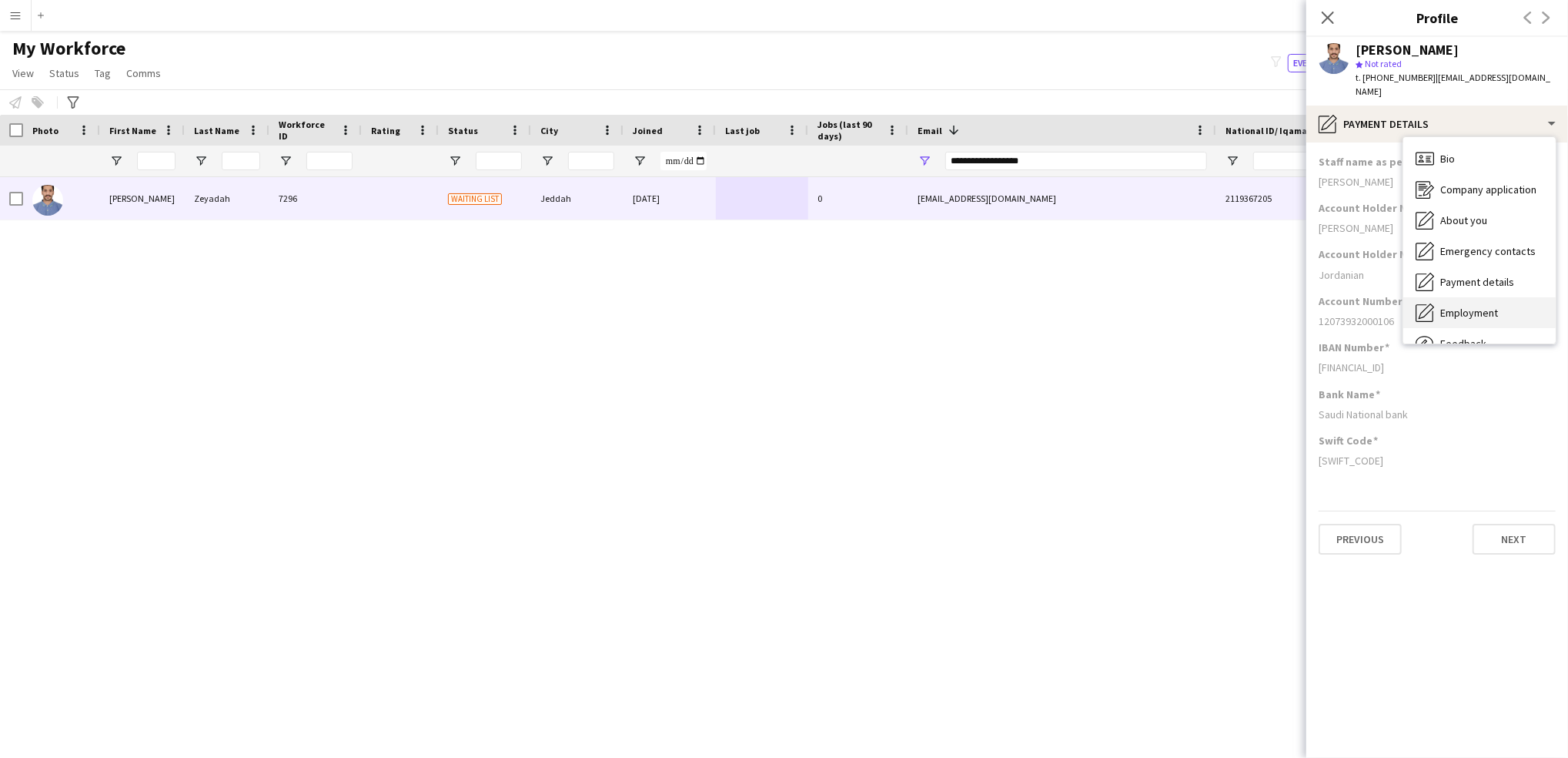
click at [1486, 306] on span "Employment" at bounding box center [1469, 313] width 57 height 14
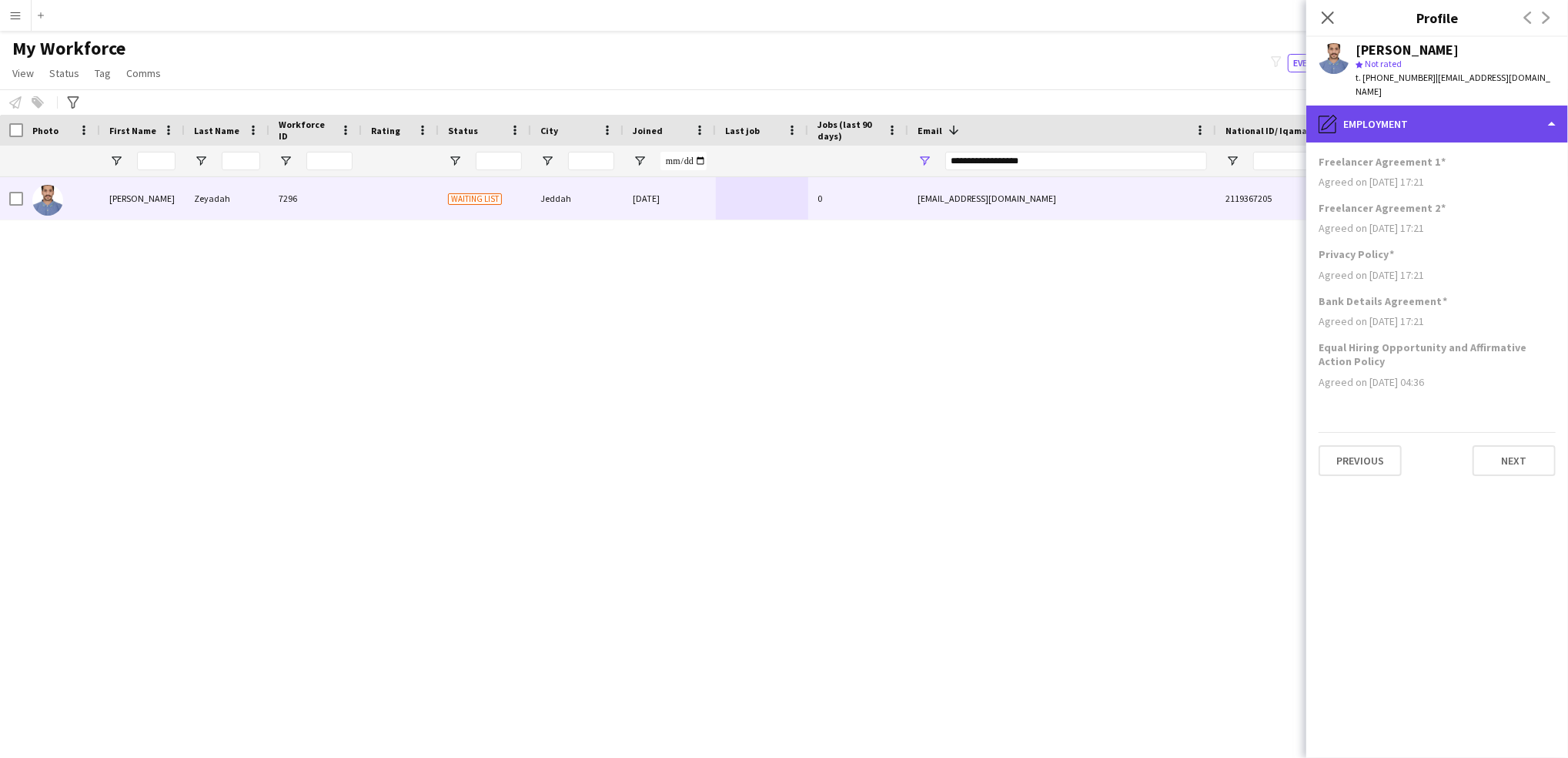
click at [1470, 106] on div "pencil4 Employment" at bounding box center [1437, 124] width 262 height 37
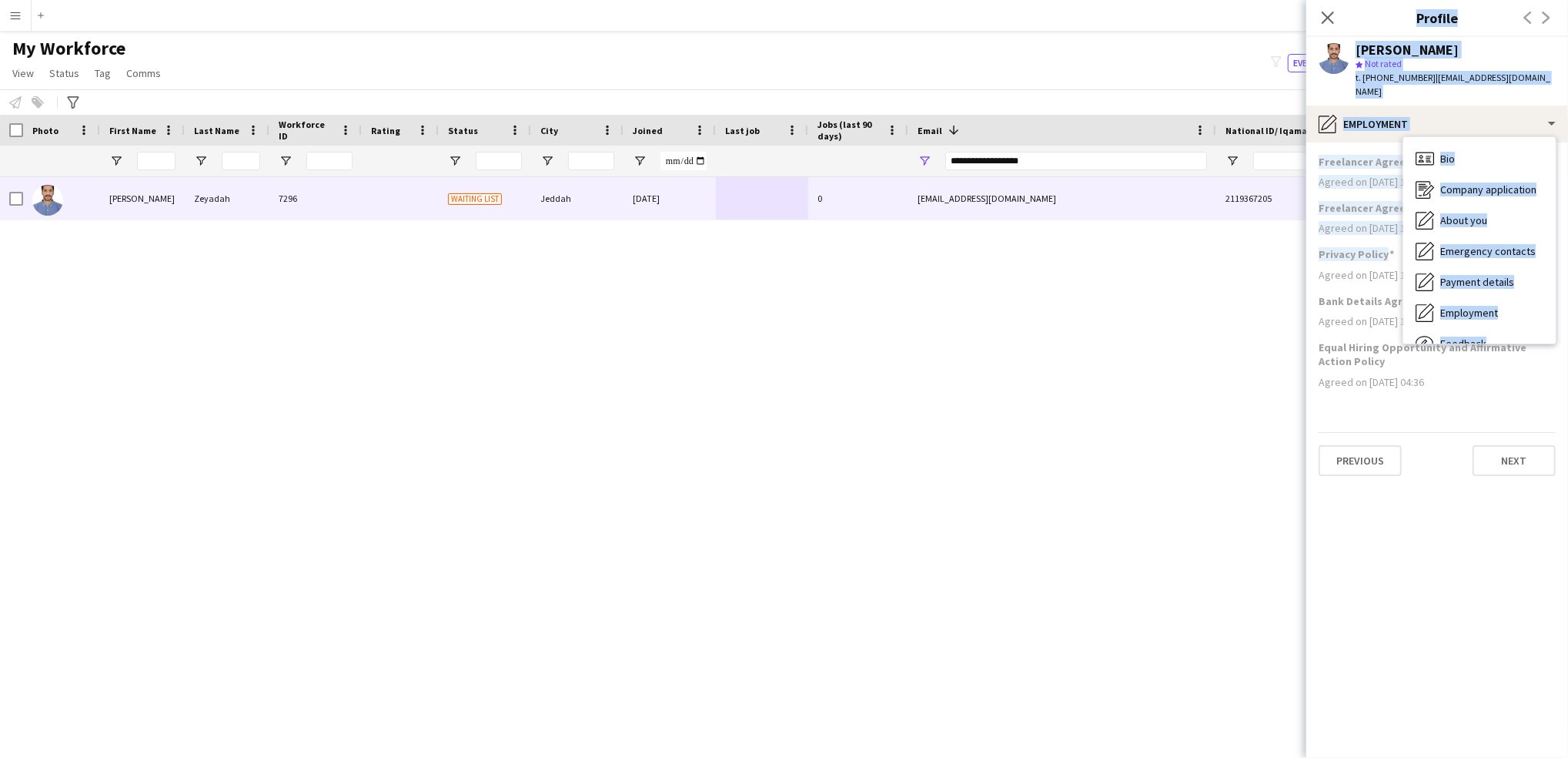
drag, startPoint x: 1567, startPoint y: 241, endPoint x: 1570, endPoint y: 310, distance: 69.1
click at [1567, 310] on html "Menu Boards Boards Boards All jobs Status Workforce Workforce My Workforce Recr…" at bounding box center [784, 379] width 1568 height 758
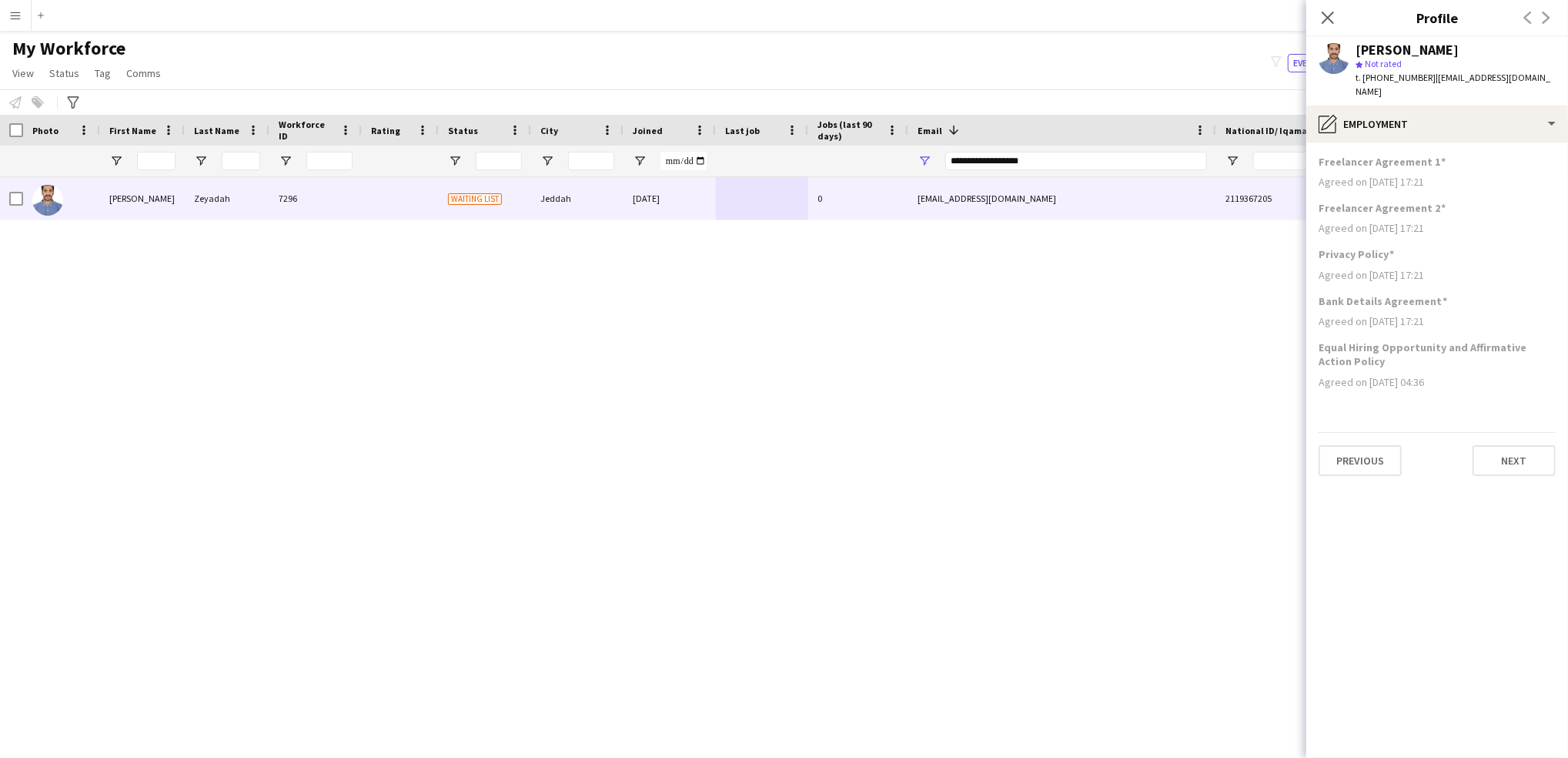
drag, startPoint x: 1570, startPoint y: 310, endPoint x: 1437, endPoint y: 295, distance: 133.8
click at [1437, 295] on div "Bank Details Agreement Agreed on [DATE] 17:21" at bounding box center [1437, 316] width 237 height 46
click at [1402, 121] on div "pencil4 Employment" at bounding box center [1437, 124] width 262 height 37
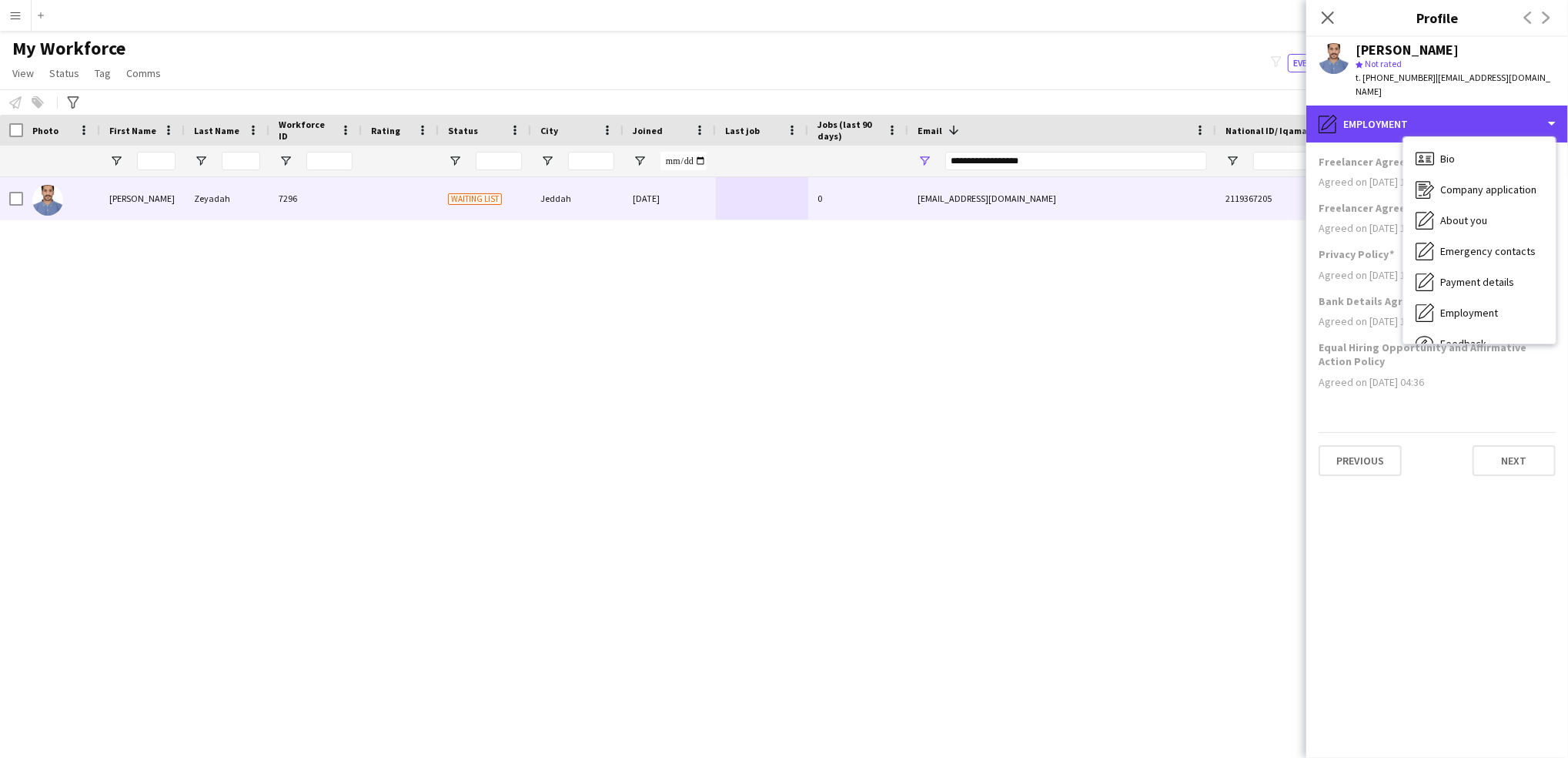
scroll to position [51, 0]
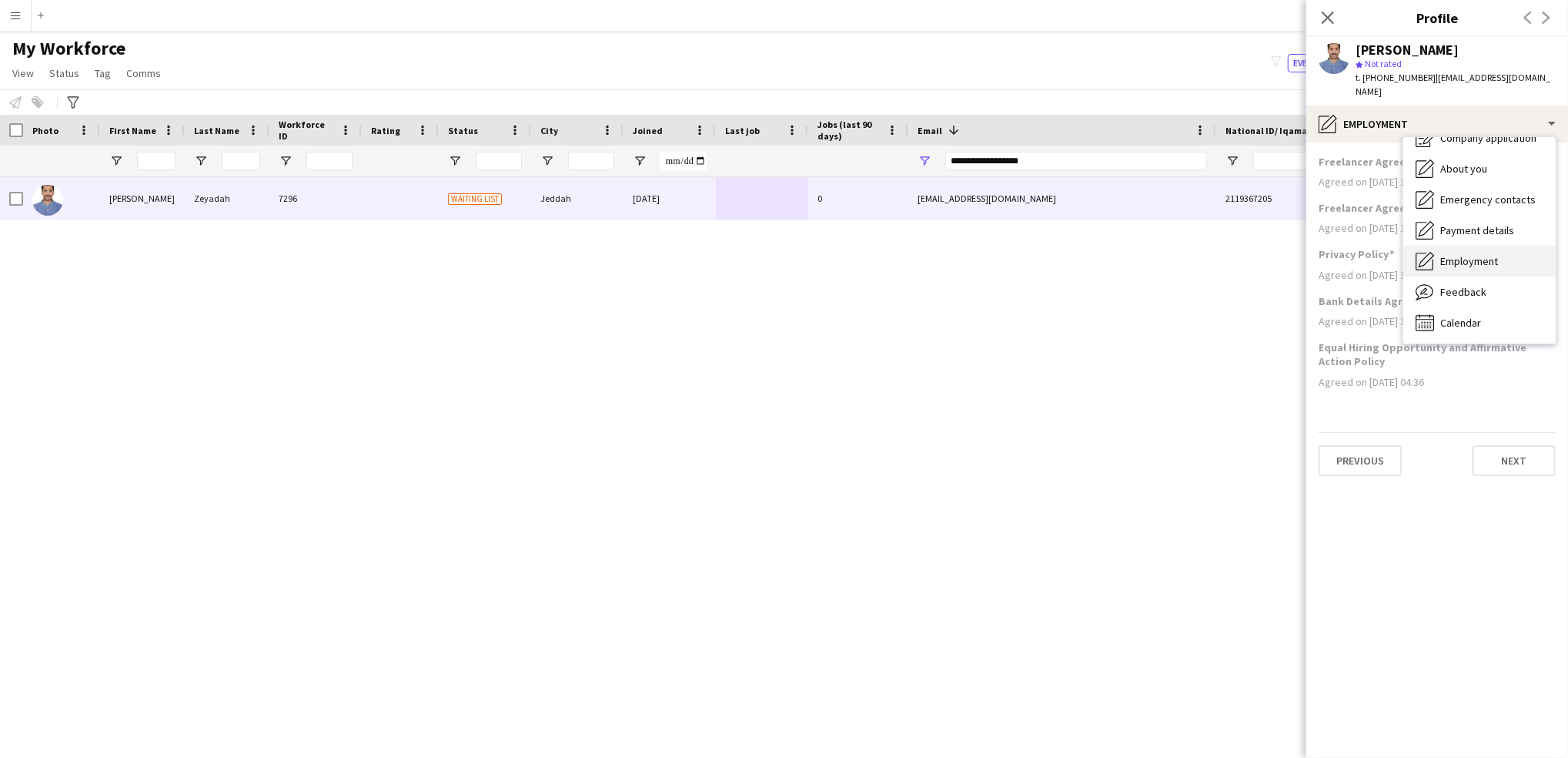
click at [1469, 254] on span "Employment" at bounding box center [1469, 261] width 57 height 14
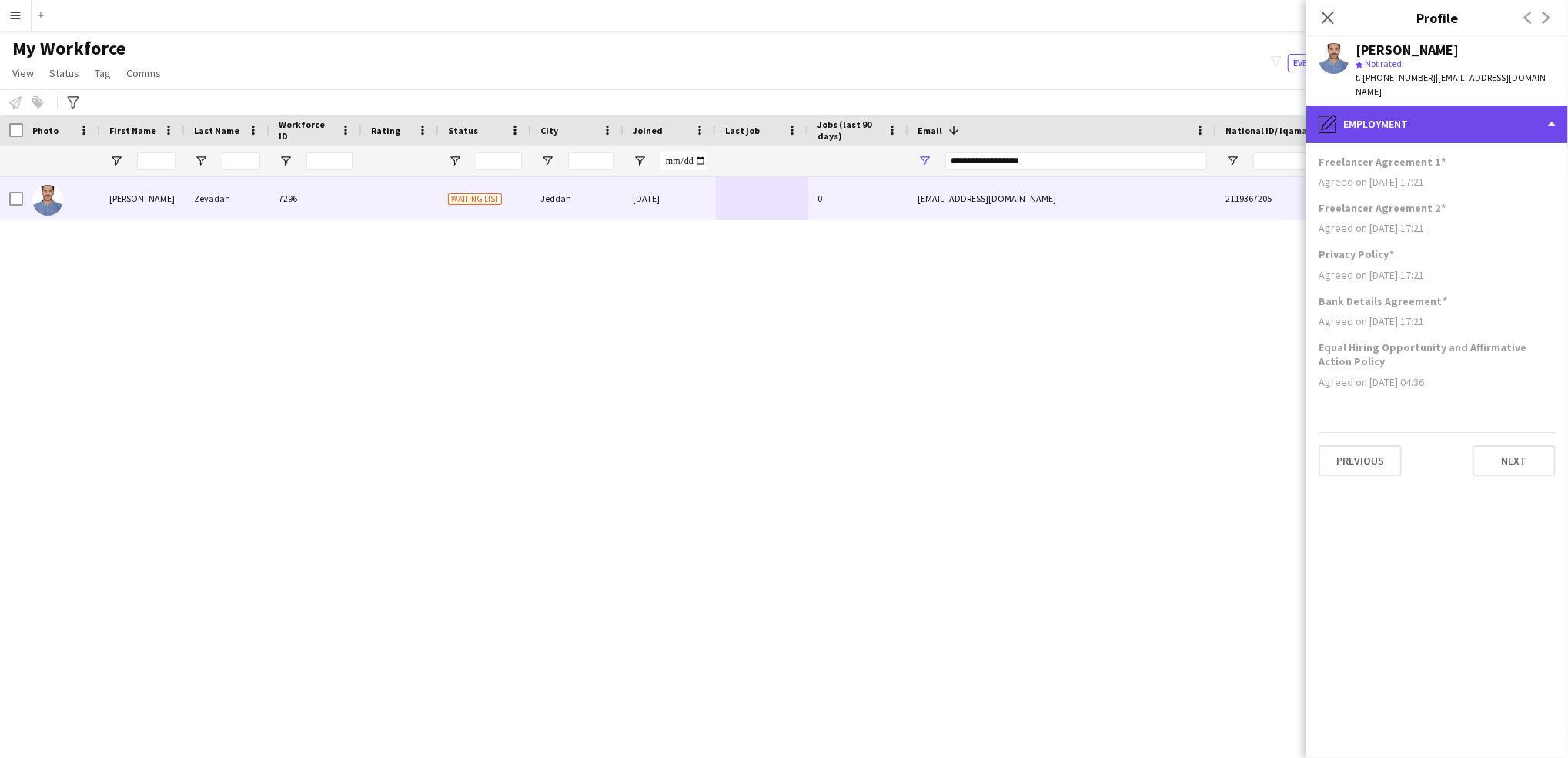
click at [1429, 106] on div "pencil4 Employment" at bounding box center [1437, 124] width 262 height 37
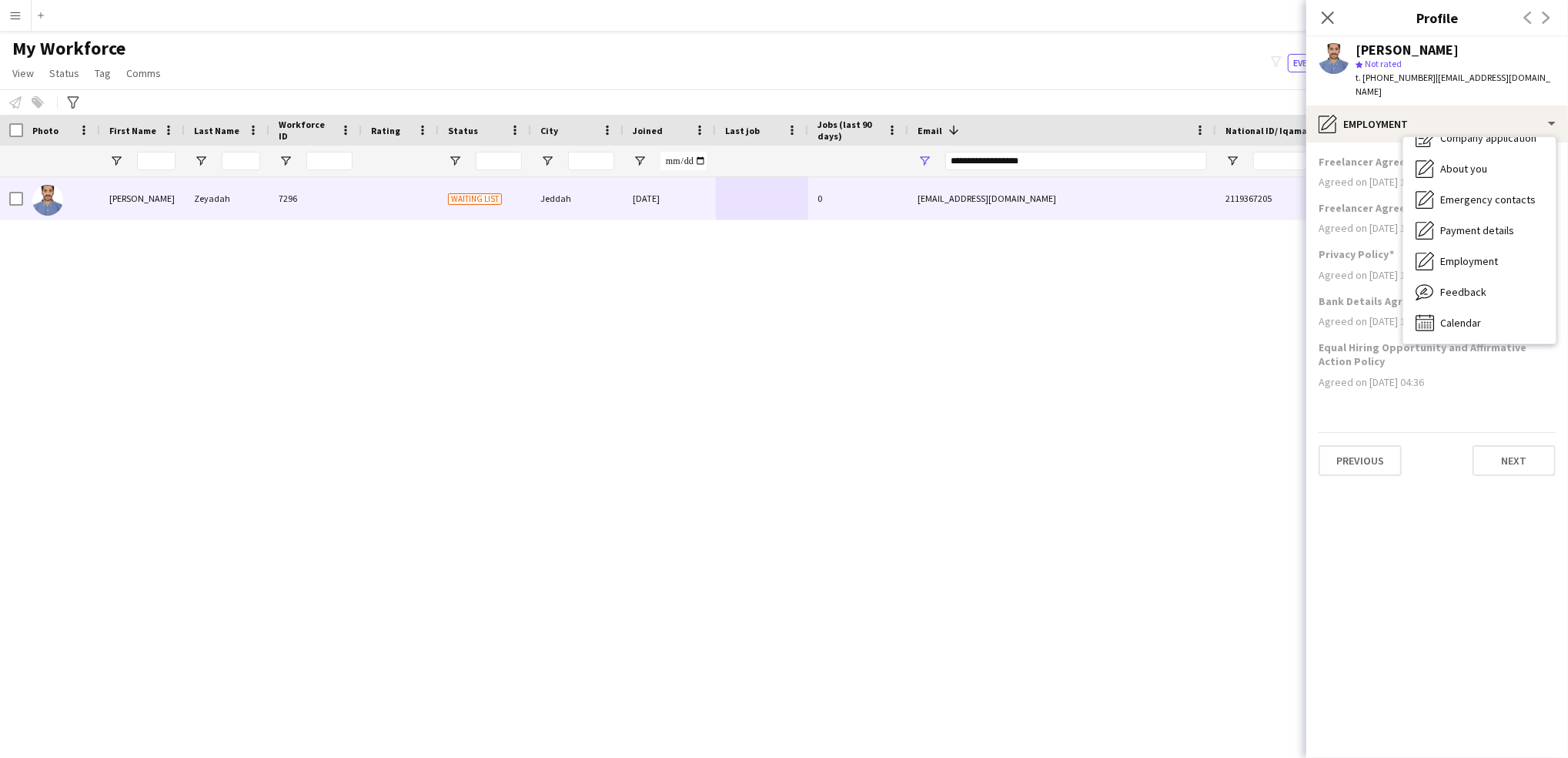
click at [1035, 450] on div "[PERSON_NAME] 7296 Waiting list Jeddah [DATE] 0 [EMAIL_ADDRESS][DOMAIN_NAME] 21…" at bounding box center [761, 446] width 1521 height 538
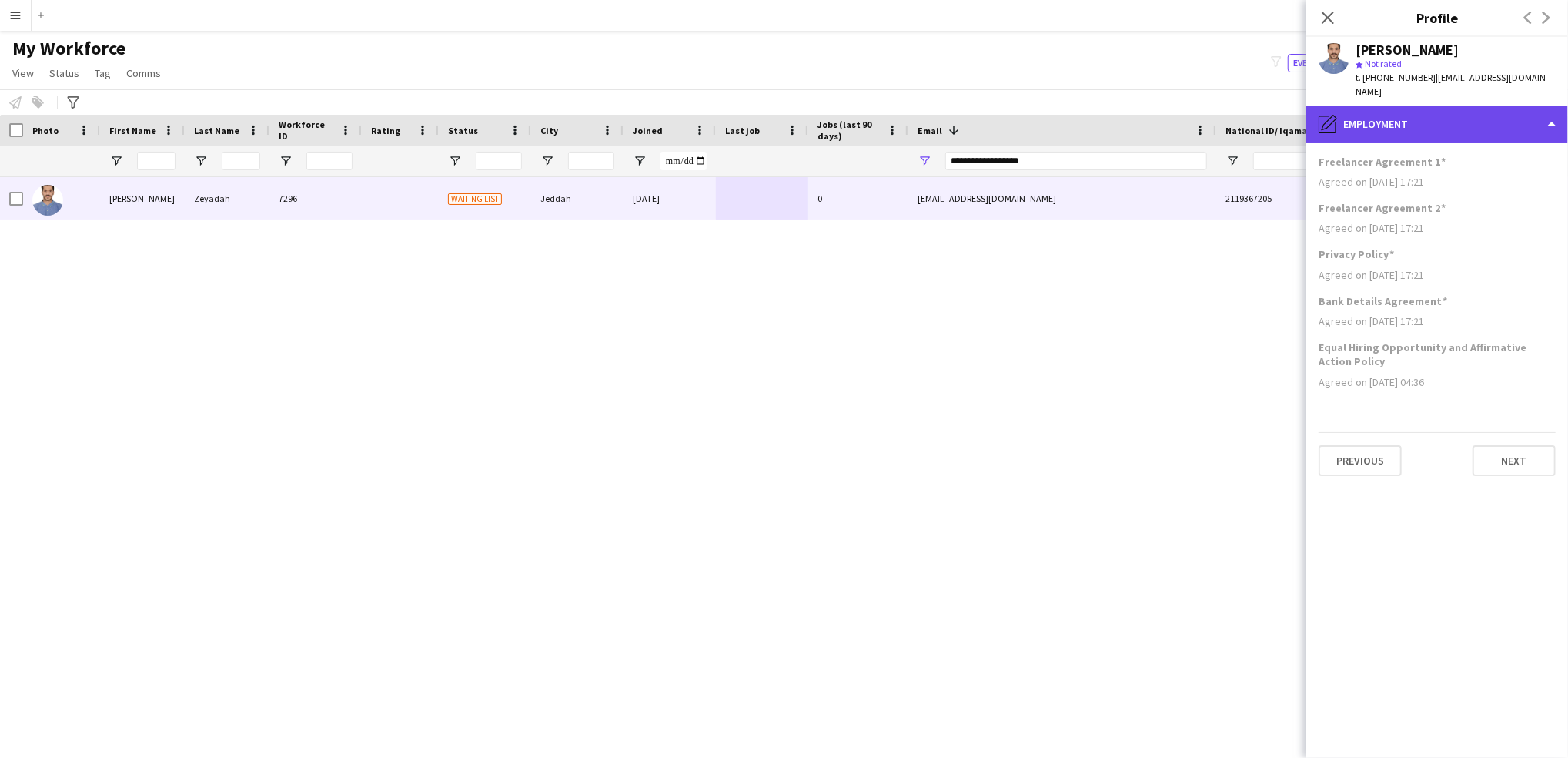
click at [1517, 106] on div "pencil4 Employment" at bounding box center [1437, 124] width 262 height 37
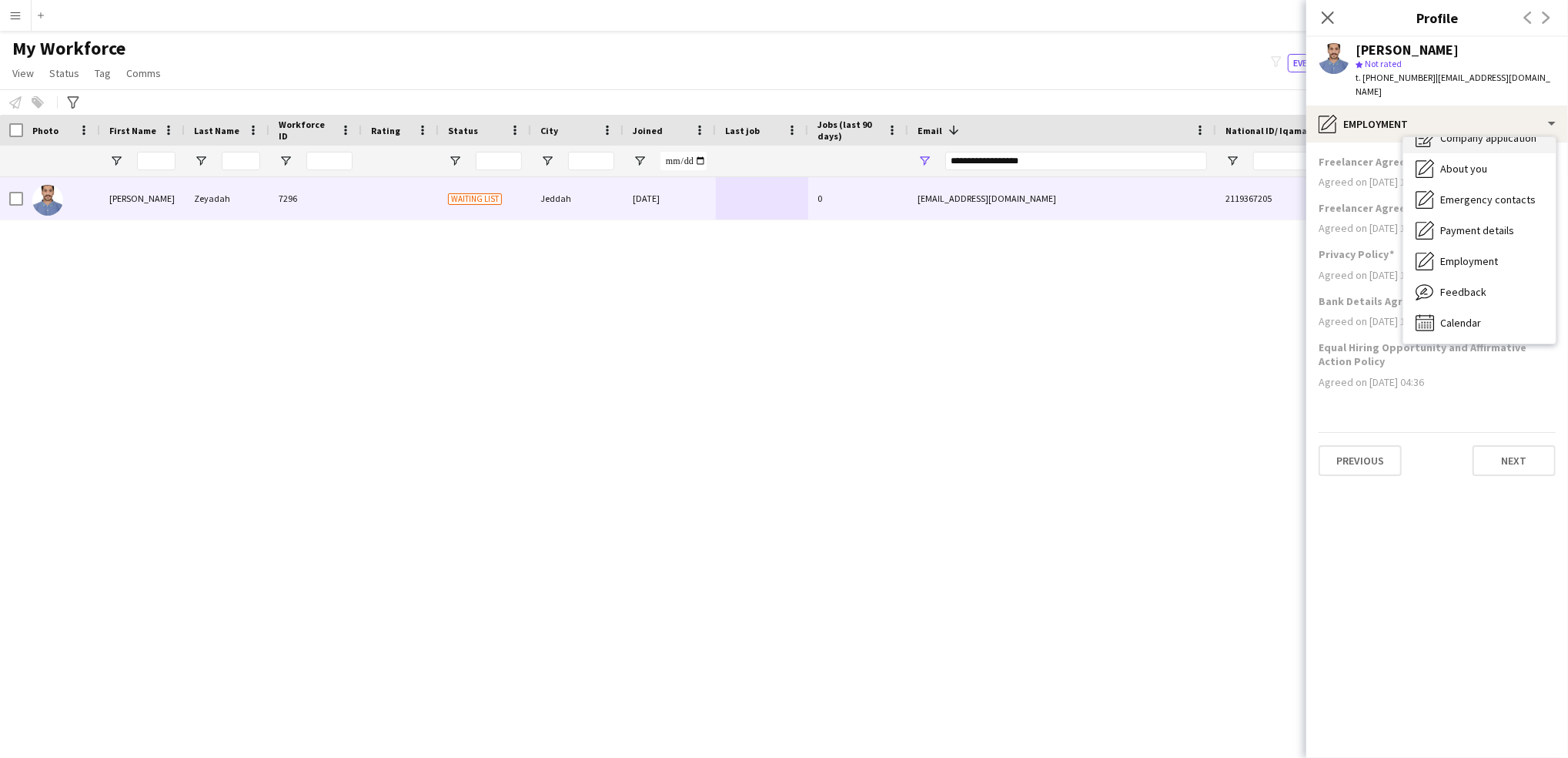
click at [1494, 131] on span "Company application" at bounding box center [1488, 138] width 96 height 14
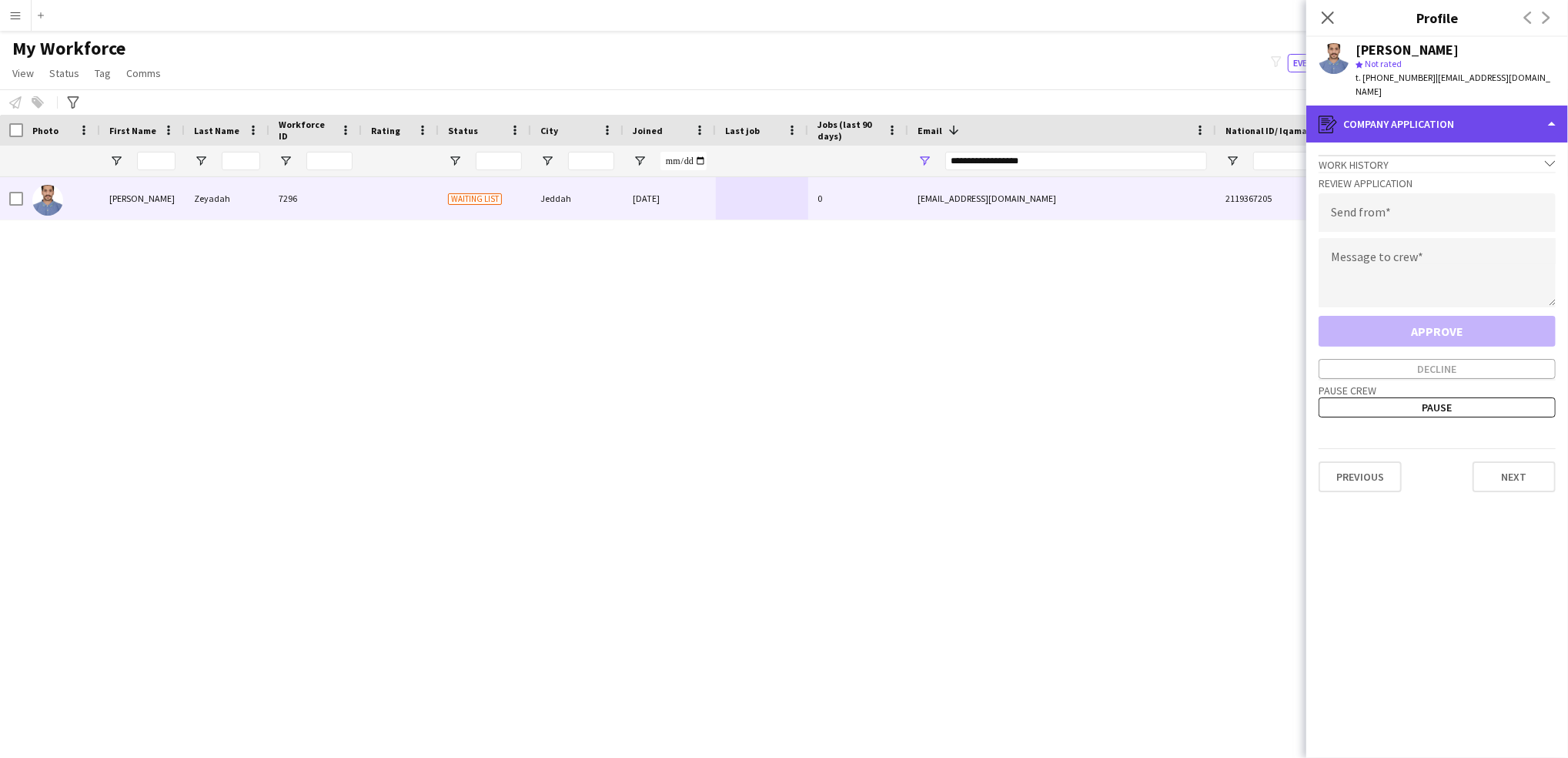
click at [1503, 106] on div "register Company application" at bounding box center [1437, 124] width 262 height 37
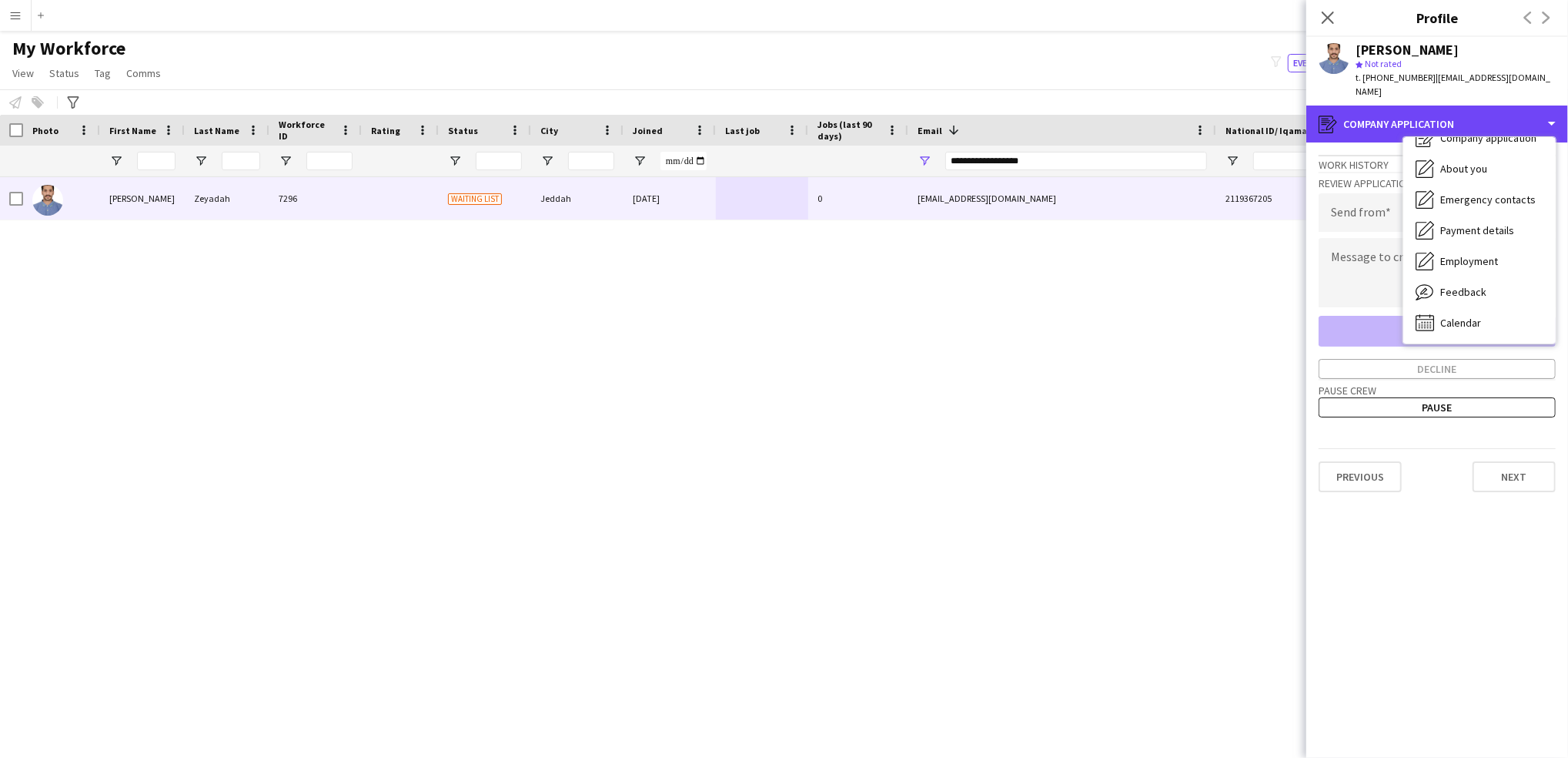
scroll to position [0, 0]
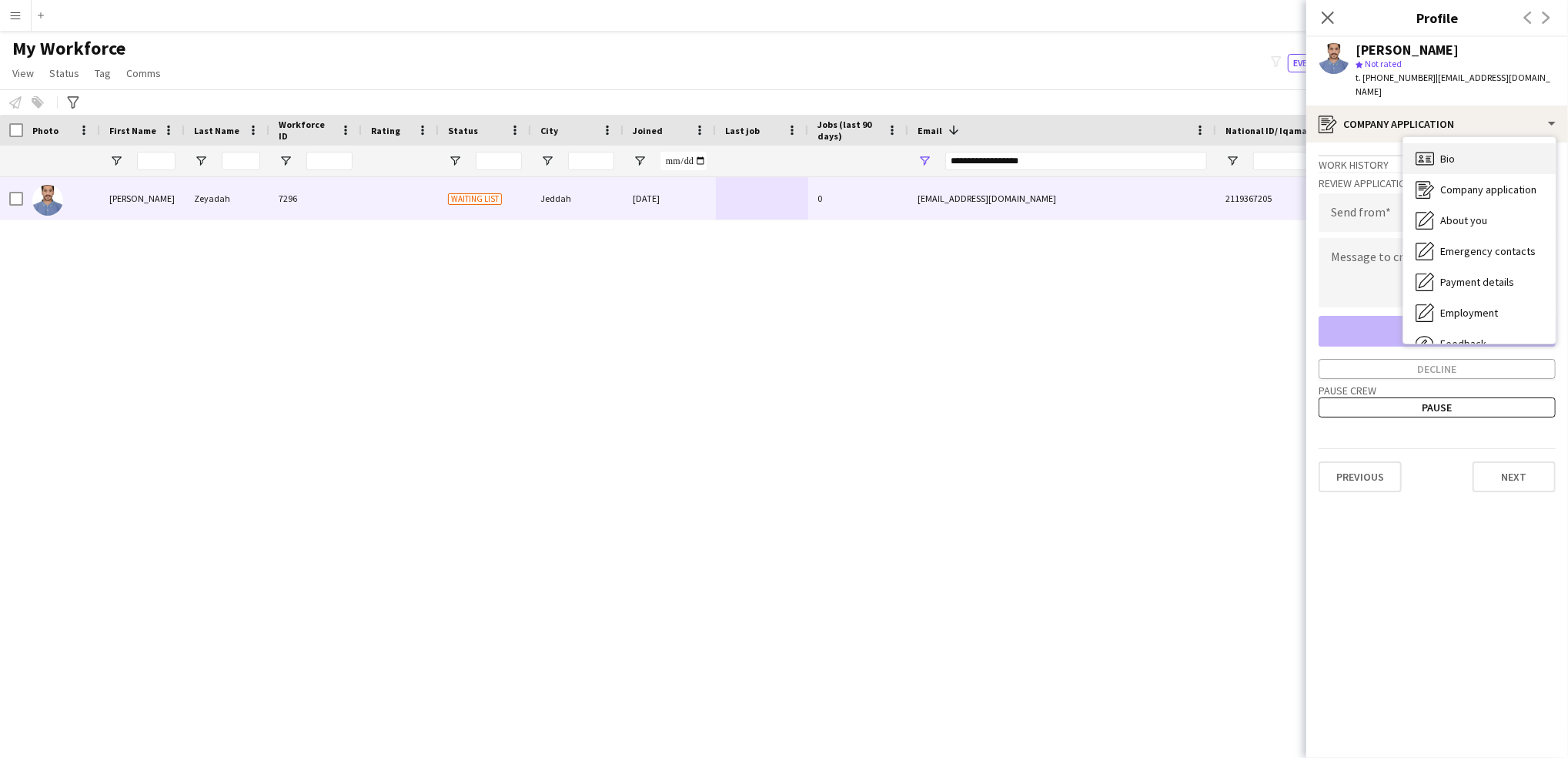
click at [1465, 143] on div "Bio Bio" at bounding box center [1479, 159] width 152 height 31
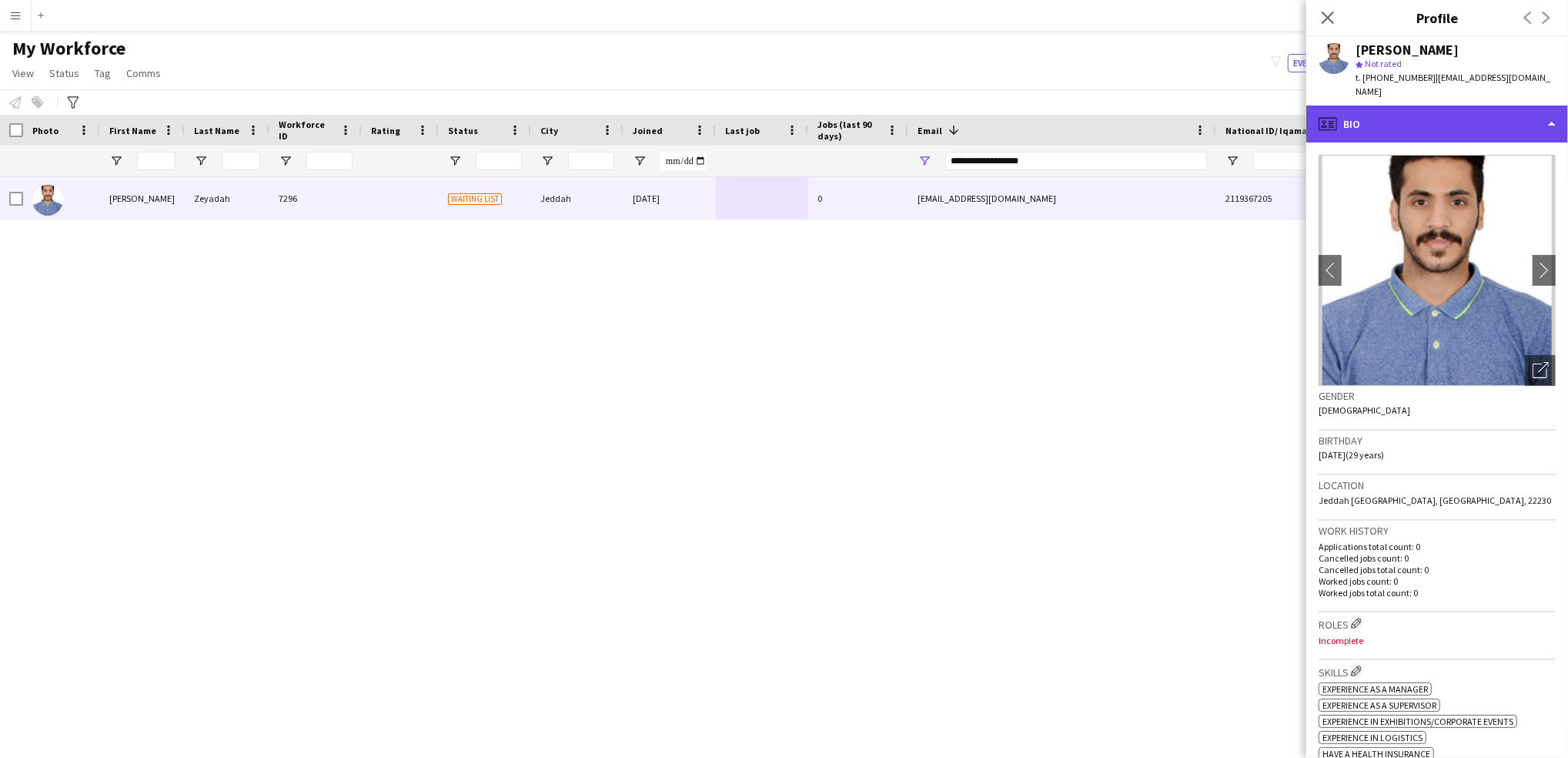
click at [1459, 113] on div "profile Bio" at bounding box center [1437, 124] width 262 height 37
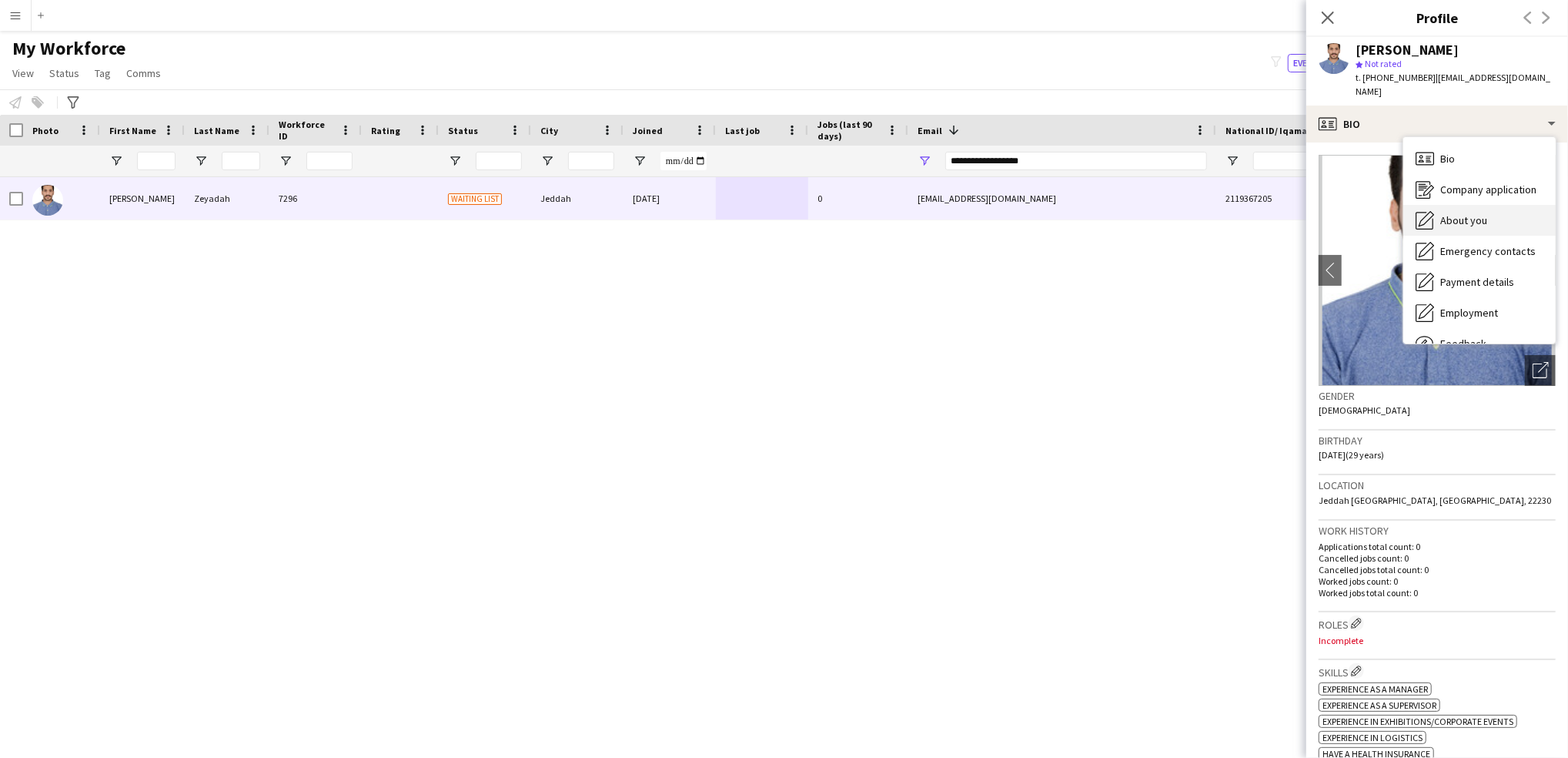
click at [1445, 213] on span "About you" at bounding box center [1463, 220] width 47 height 14
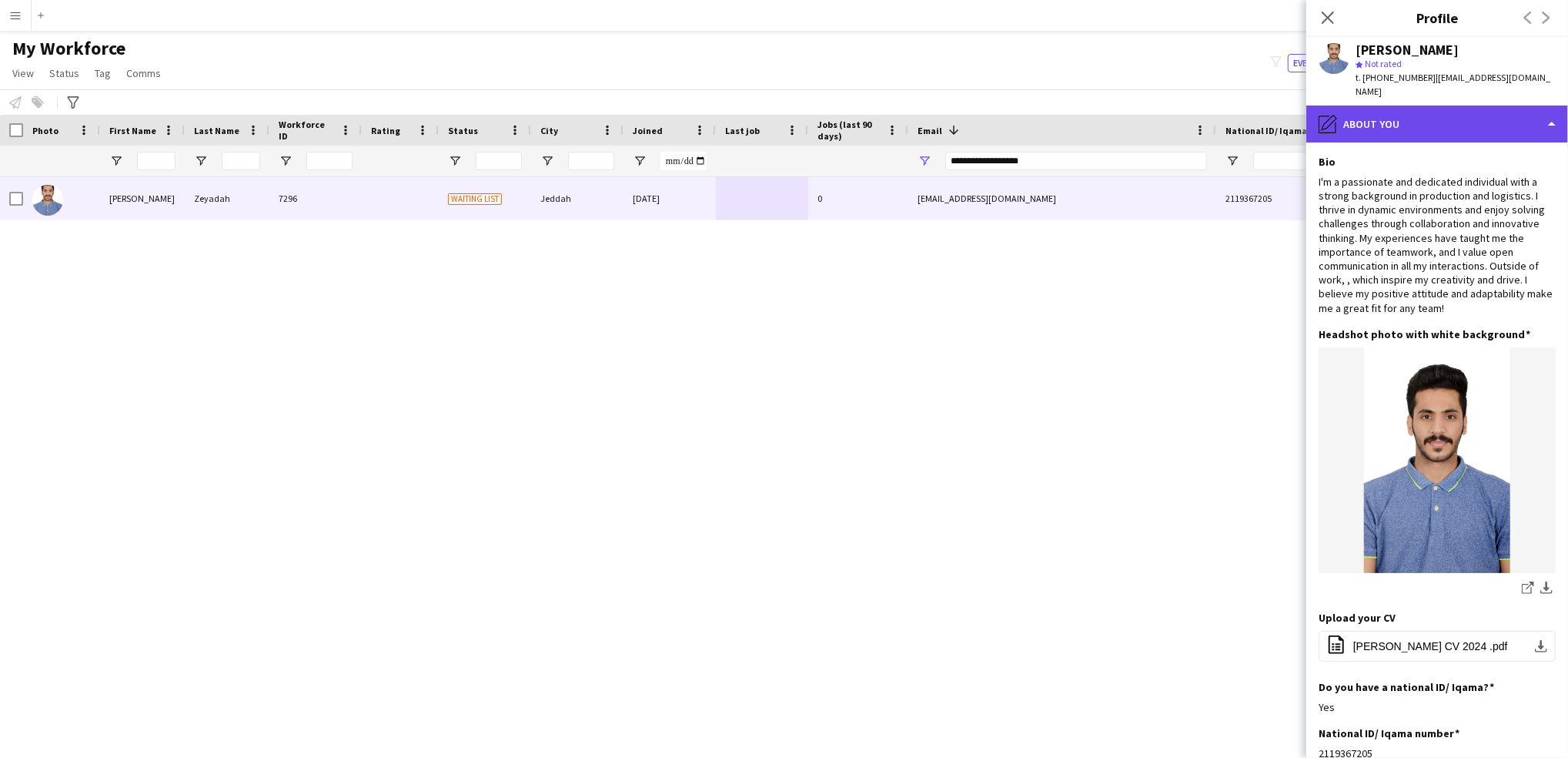
click at [1416, 116] on div "pencil4 About you" at bounding box center [1437, 124] width 262 height 37
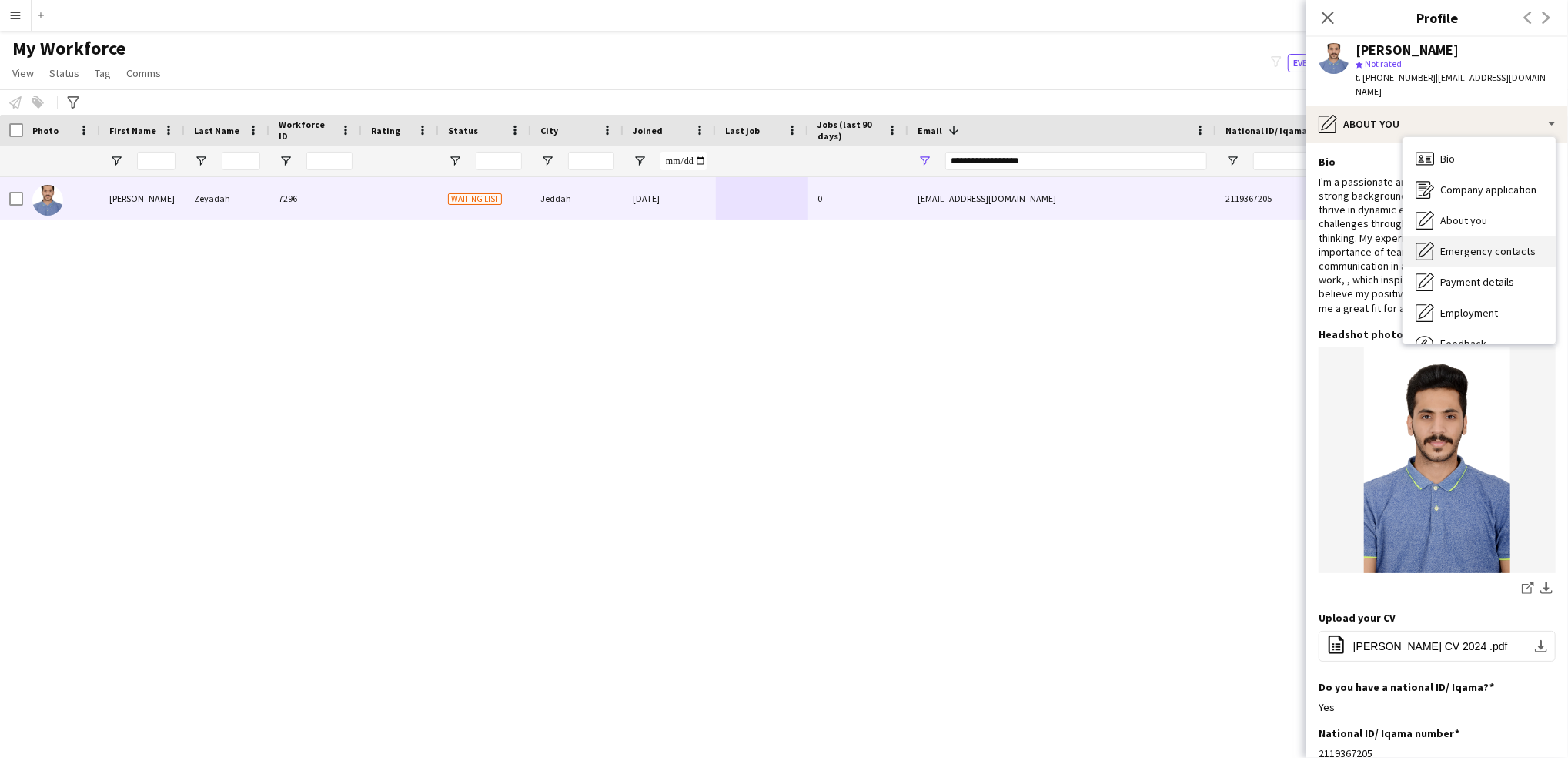
click at [1450, 246] on div "Emergency contacts Emergency contacts" at bounding box center [1479, 251] width 152 height 31
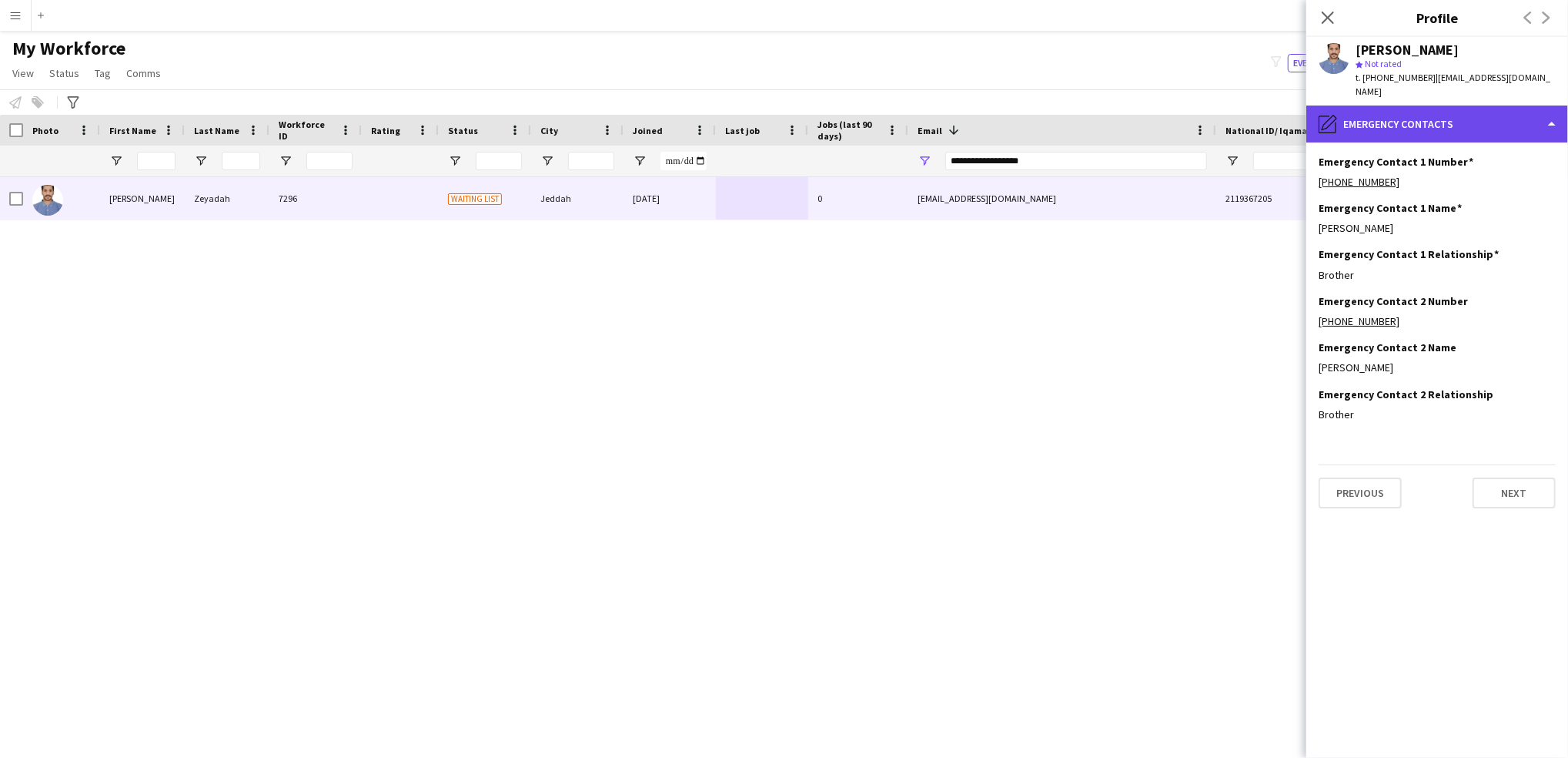
click at [1412, 108] on div "pencil4 Emergency contacts" at bounding box center [1437, 124] width 262 height 37
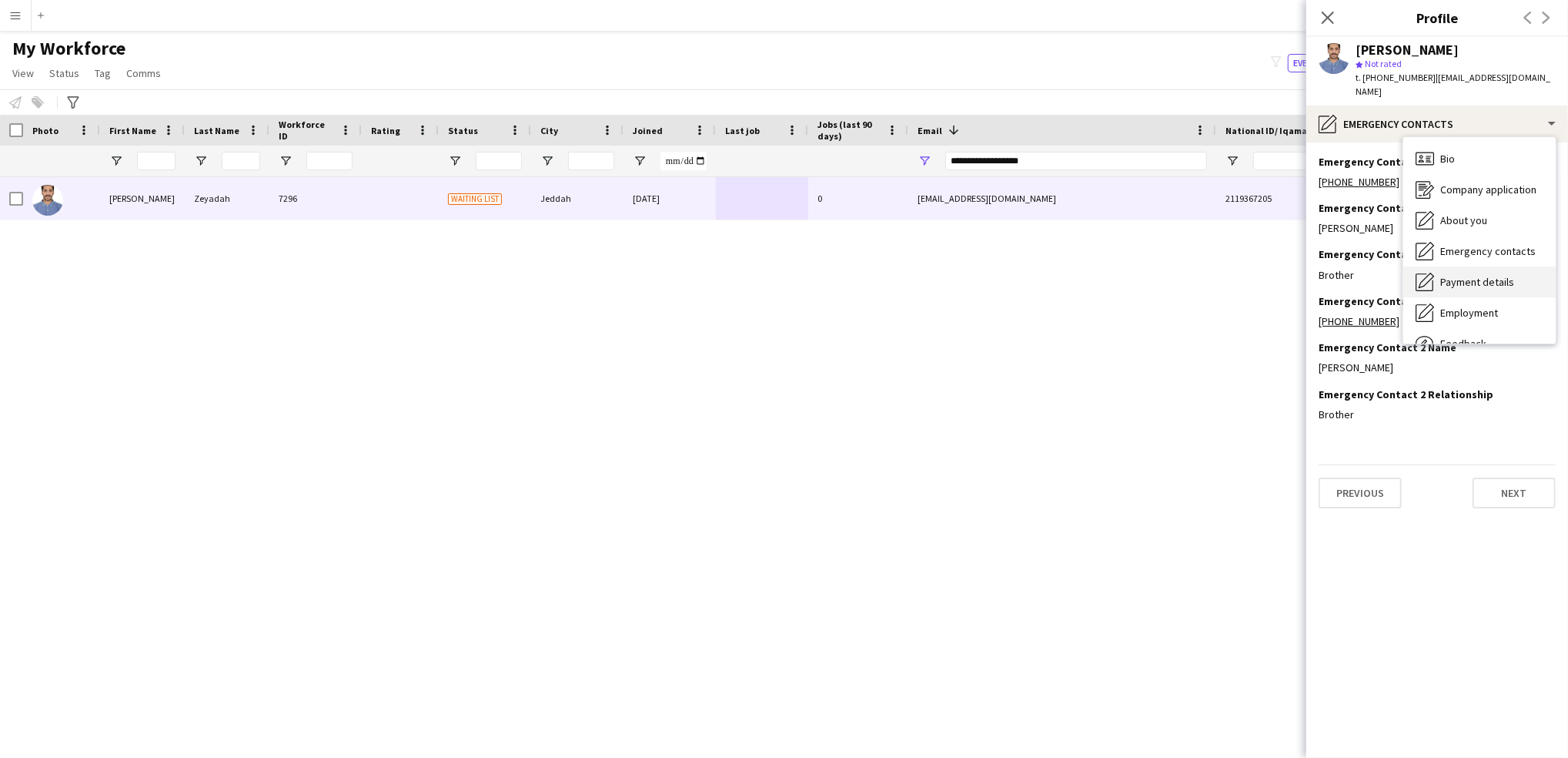
click at [1459, 275] on span "Payment details" at bounding box center [1476, 282] width 74 height 14
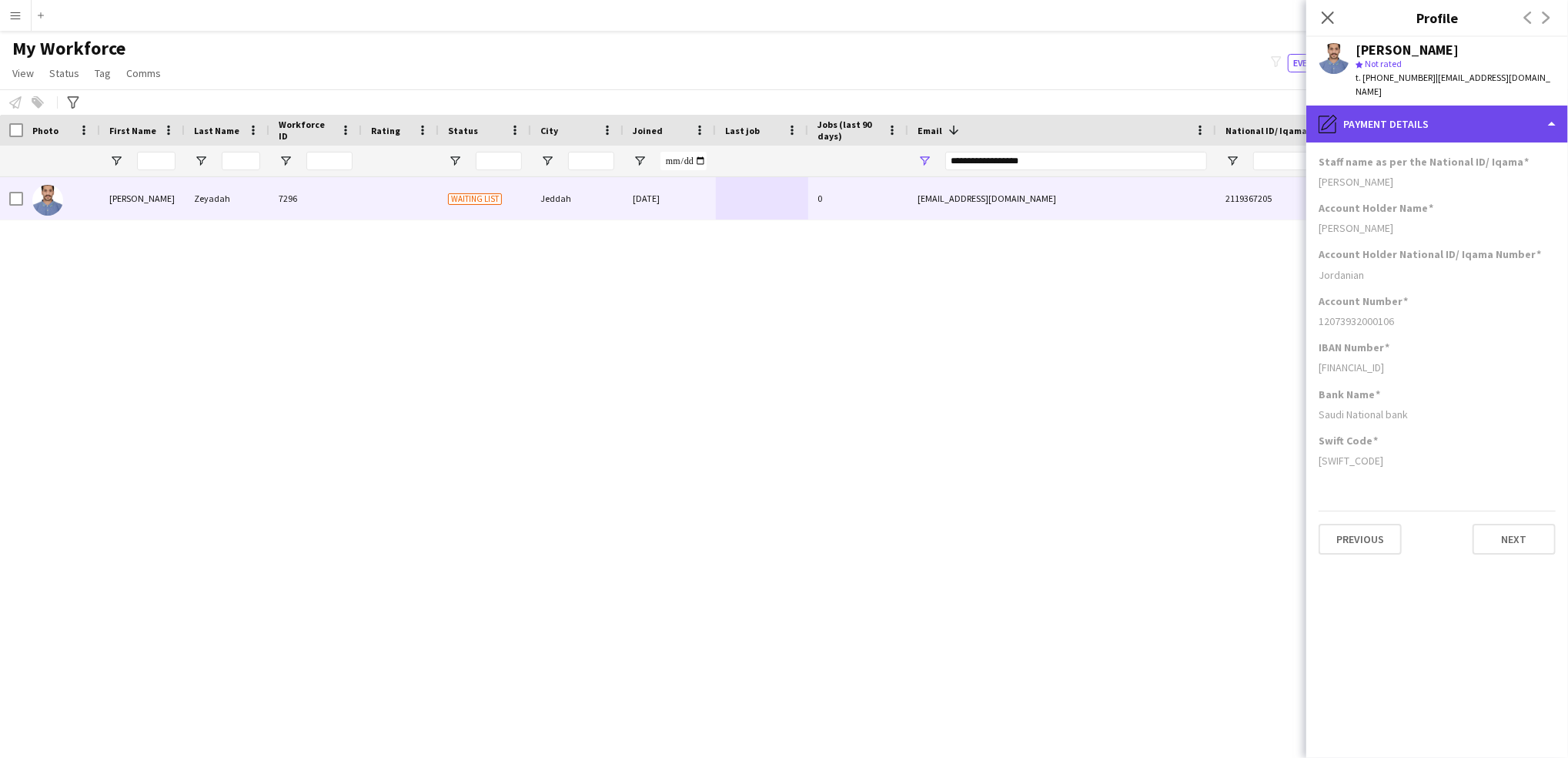
click at [1437, 113] on div "pencil4 Payment details" at bounding box center [1437, 124] width 262 height 37
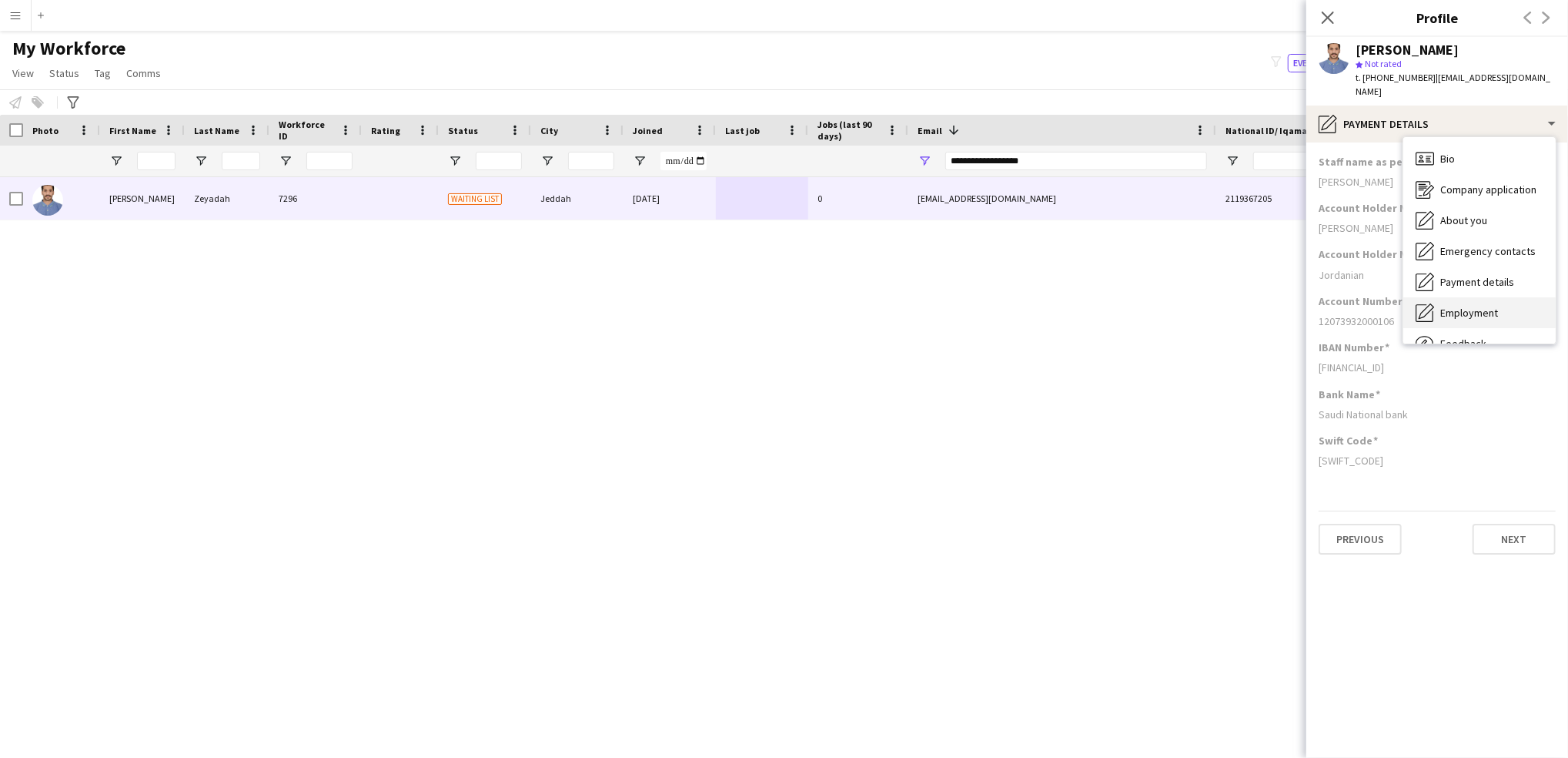
click at [1459, 306] on div "Employment Employment" at bounding box center [1479, 313] width 152 height 31
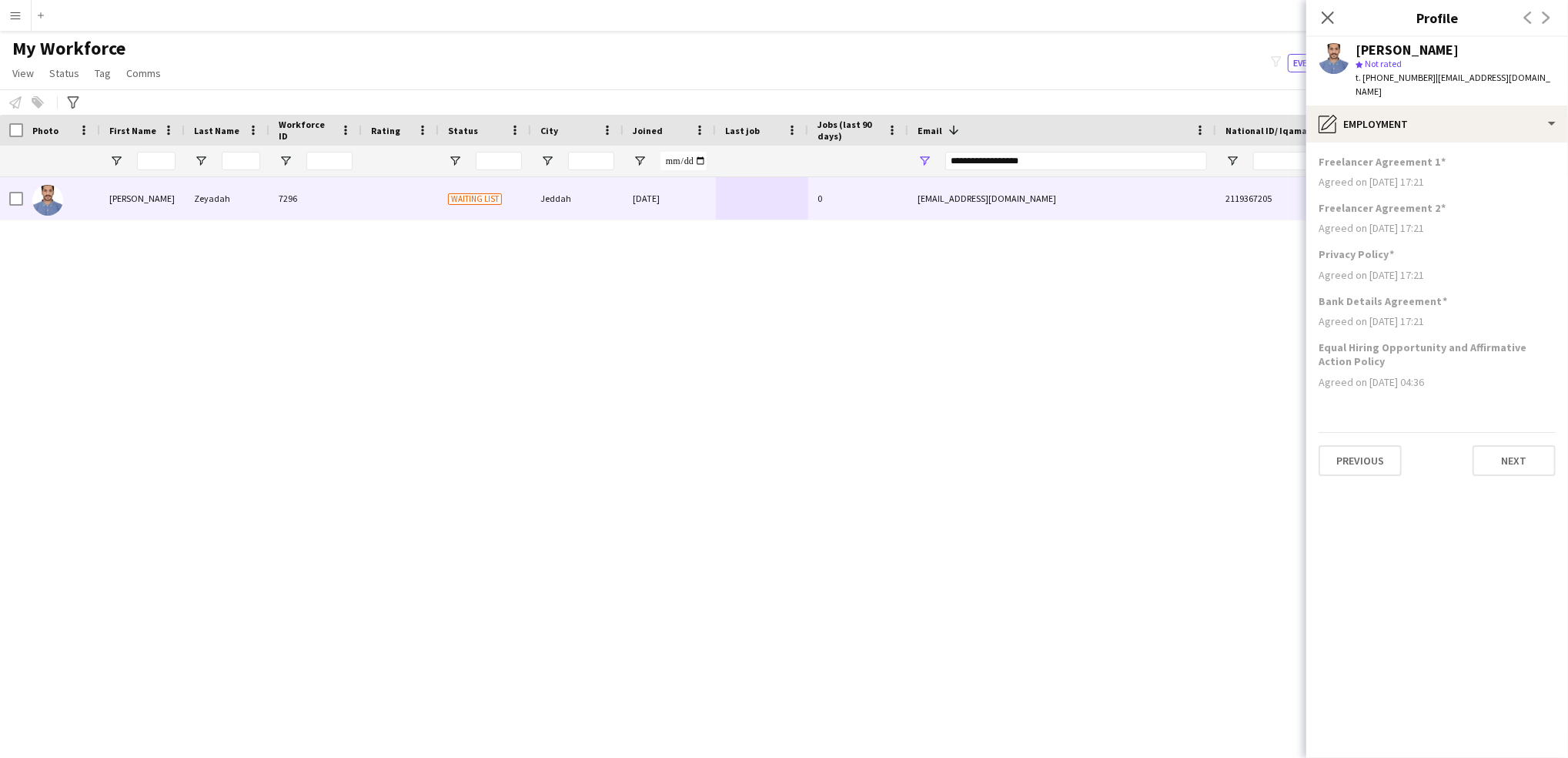
click at [1406, 142] on app-section-data-types "Freelancer Agreement 1 Agreed on [DATE] 17:21 Freelancer Agreement 2 Agreed on …" at bounding box center [1437, 449] width 262 height 615
click at [1399, 116] on div "pencil4 Employment" at bounding box center [1437, 124] width 262 height 37
drag, startPoint x: 1559, startPoint y: 278, endPoint x: 1559, endPoint y: 309, distance: 31.0
click at [1559, 309] on div "pencil4 Employment Bio Bio Company application Company application About you Ab…" at bounding box center [1437, 431] width 262 height 652
drag, startPoint x: 1559, startPoint y: 309, endPoint x: 1148, endPoint y: 327, distance: 411.4
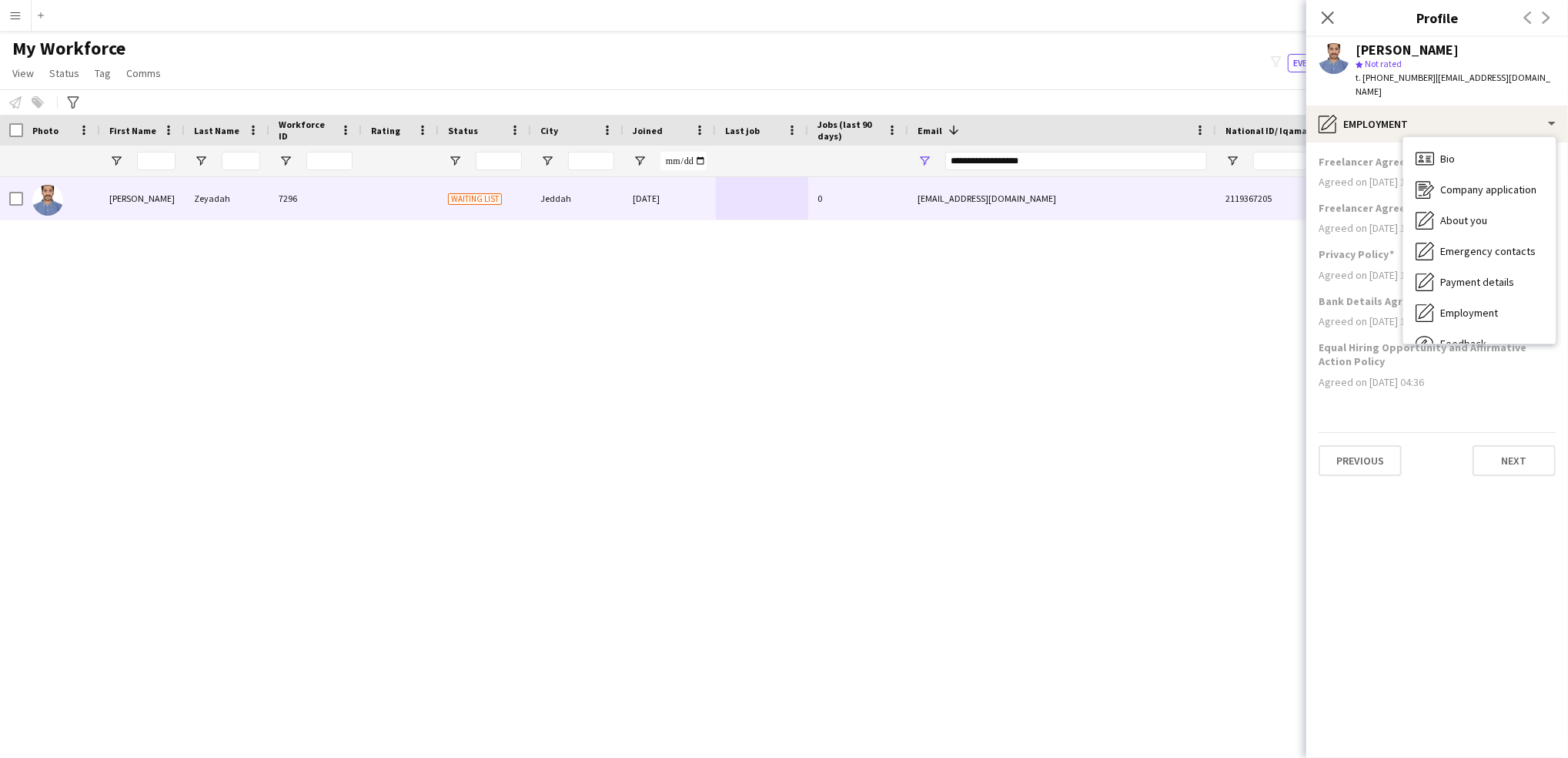
click at [1148, 327] on div "[PERSON_NAME] 7296 Waiting list Jeddah [DATE] 0 [EMAIL_ADDRESS][DOMAIN_NAME] 21…" at bounding box center [761, 446] width 1521 height 538
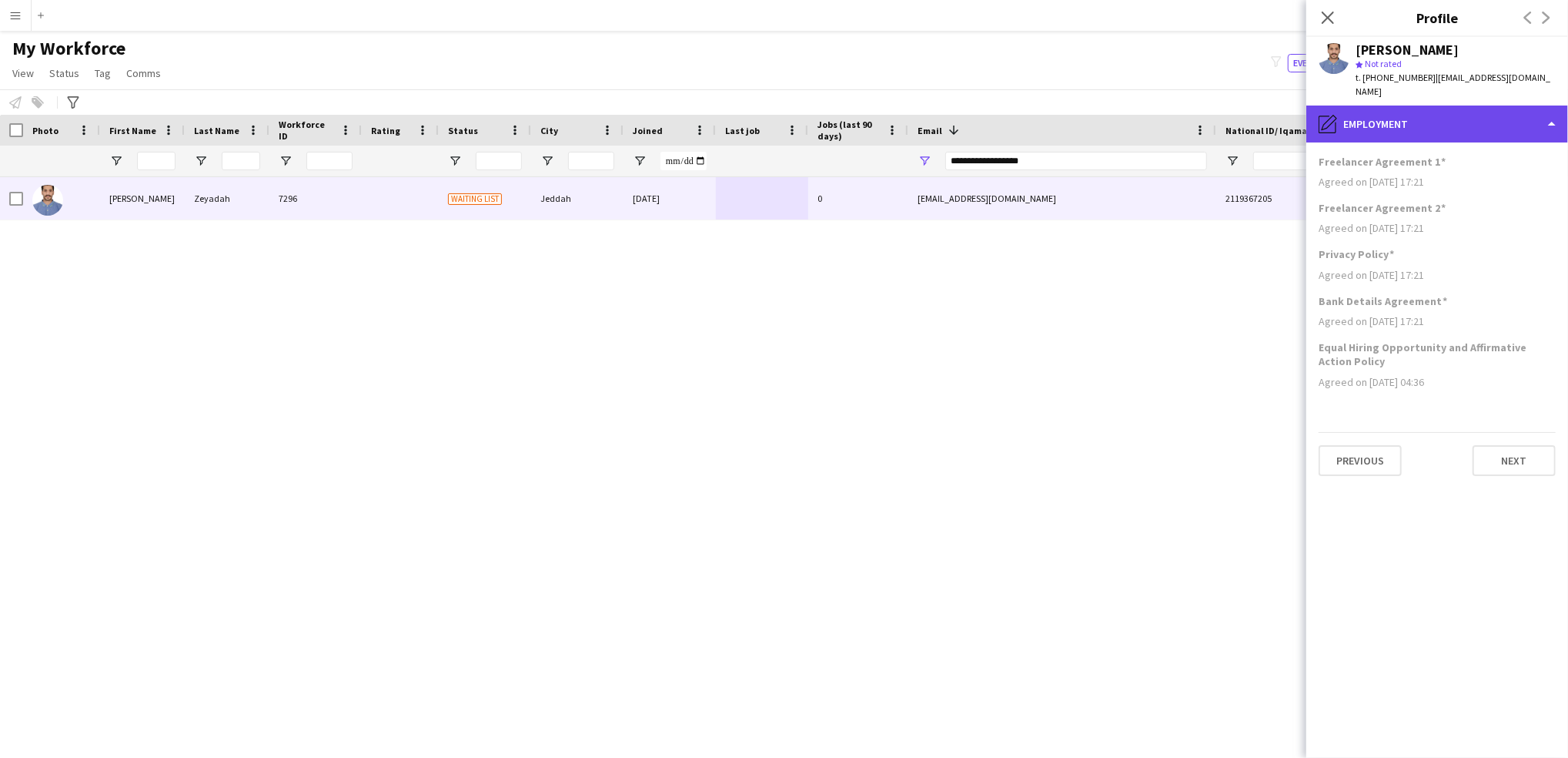
click at [1390, 125] on div "pencil4 Employment" at bounding box center [1437, 124] width 262 height 37
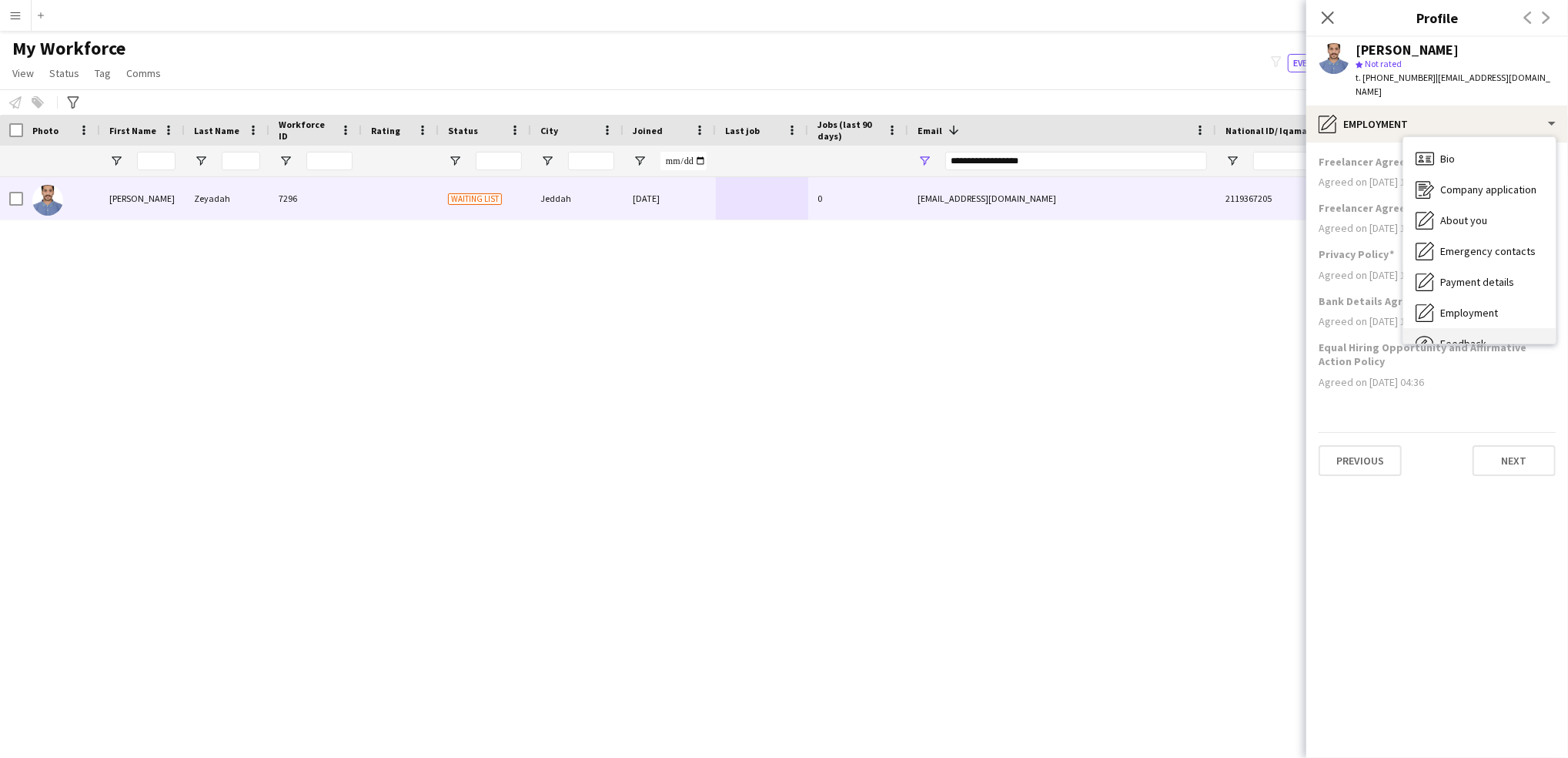
click at [1472, 328] on div "Feedback Feedback" at bounding box center [1479, 344] width 152 height 31
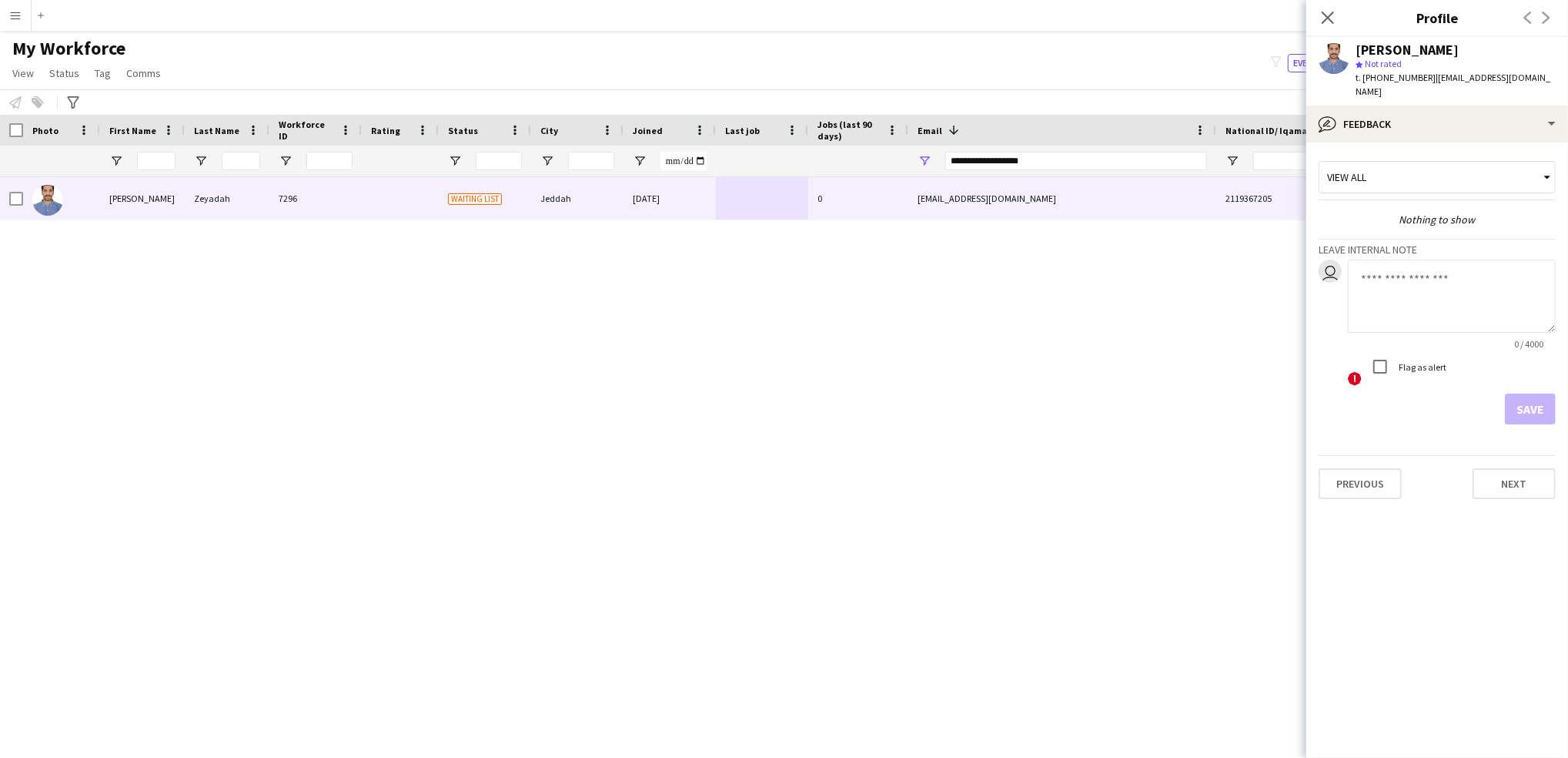
click at [1392, 287] on textarea at bounding box center [1451, 296] width 207 height 73
type textarea "********"
click at [1522, 393] on button "Save" at bounding box center [1529, 409] width 51 height 31
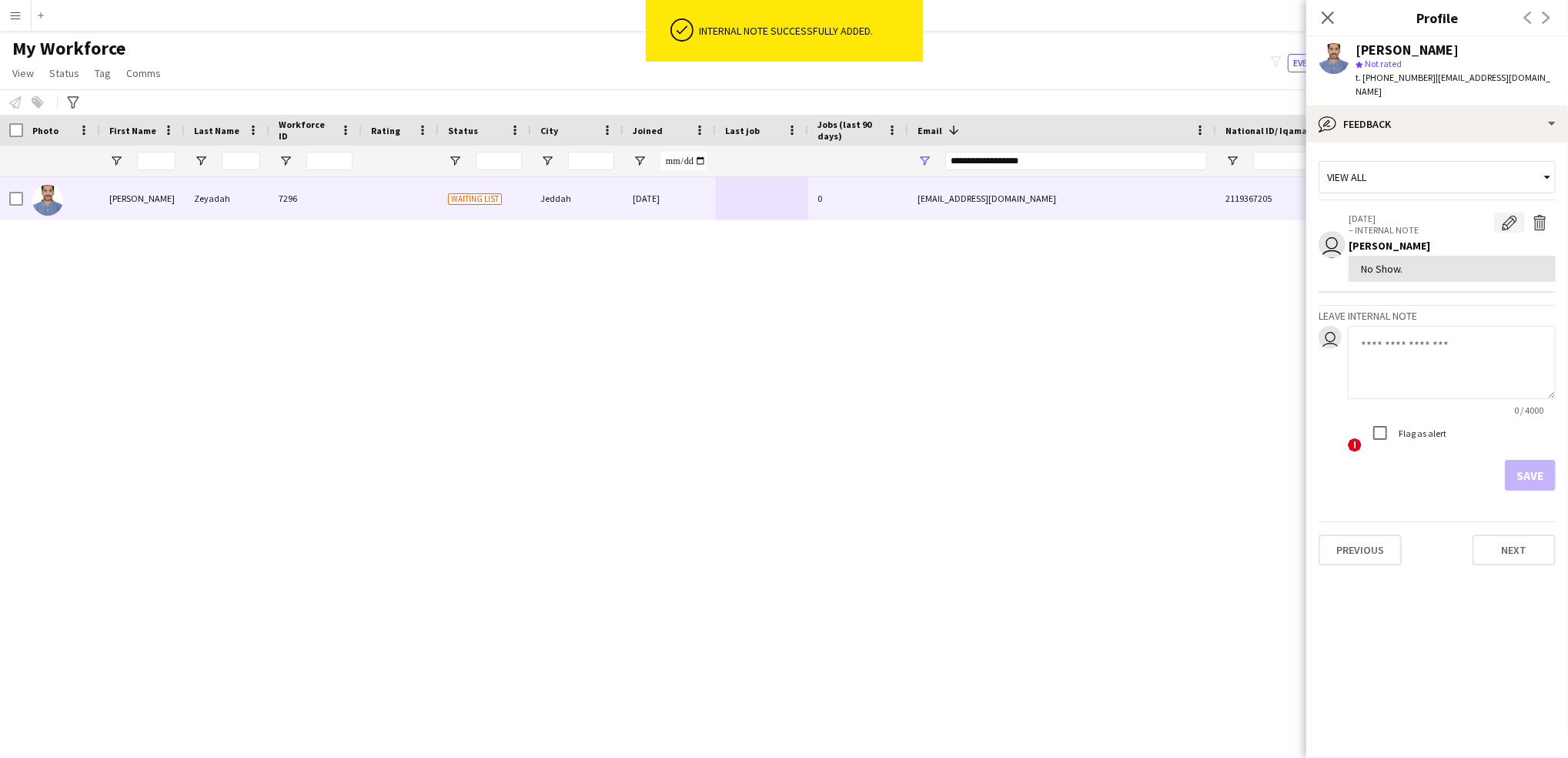
click at [1513, 215] on app-icon "Edit internal note" at bounding box center [1509, 222] width 16 height 16
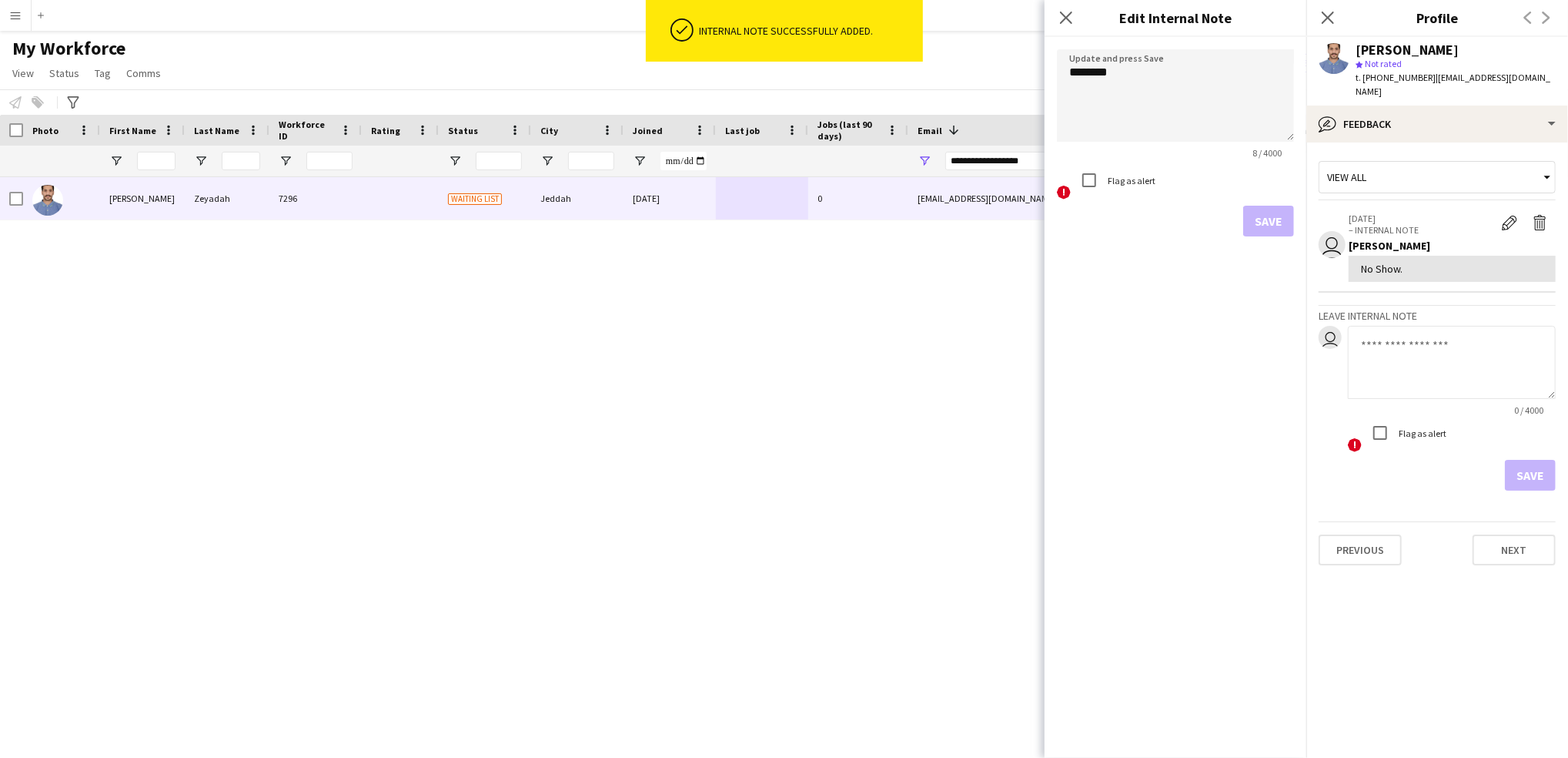
click at [1129, 180] on label "Flag as alert" at bounding box center [1129, 180] width 51 height 12
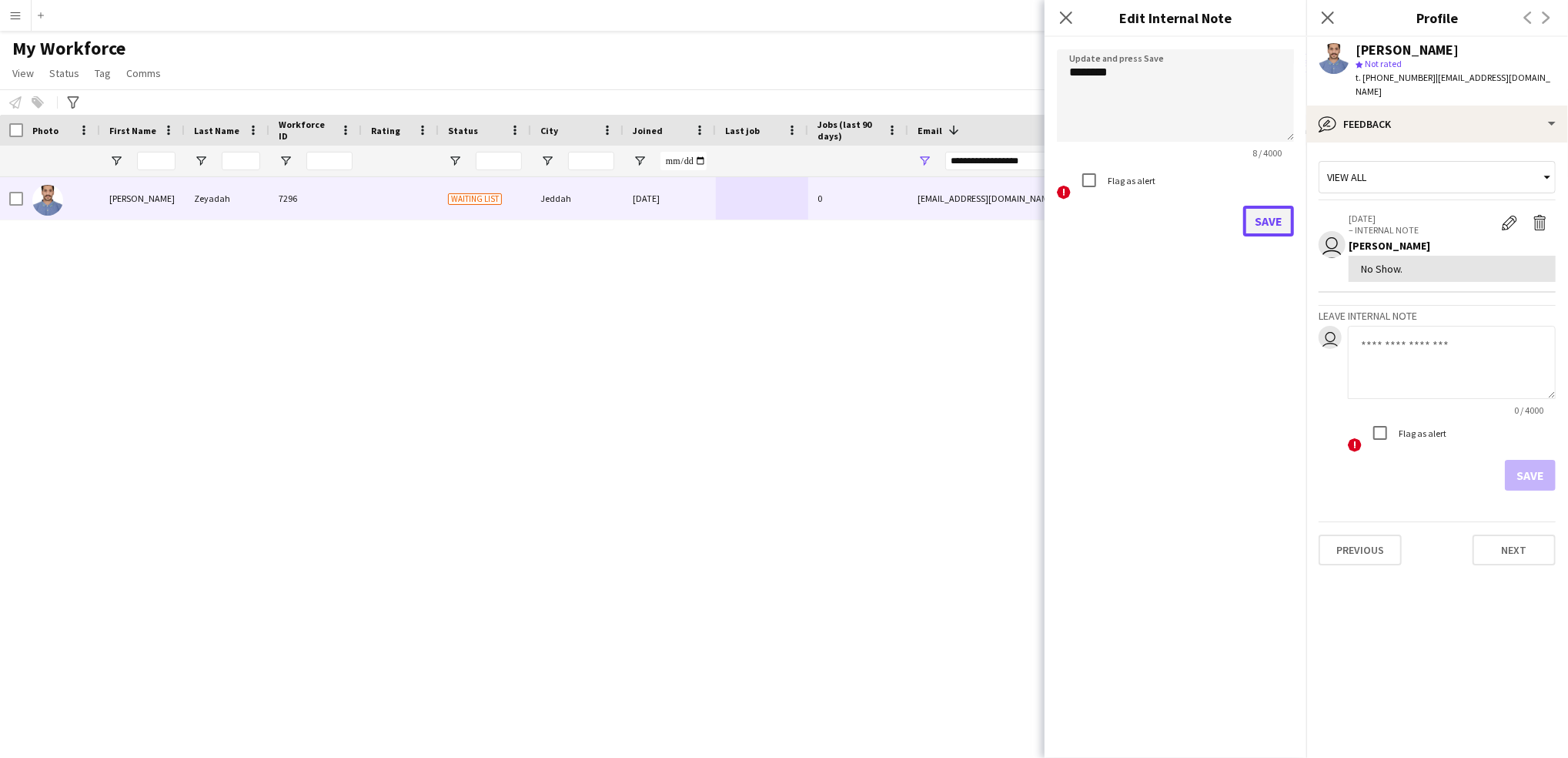
click at [1260, 213] on button "Save" at bounding box center [1268, 221] width 51 height 31
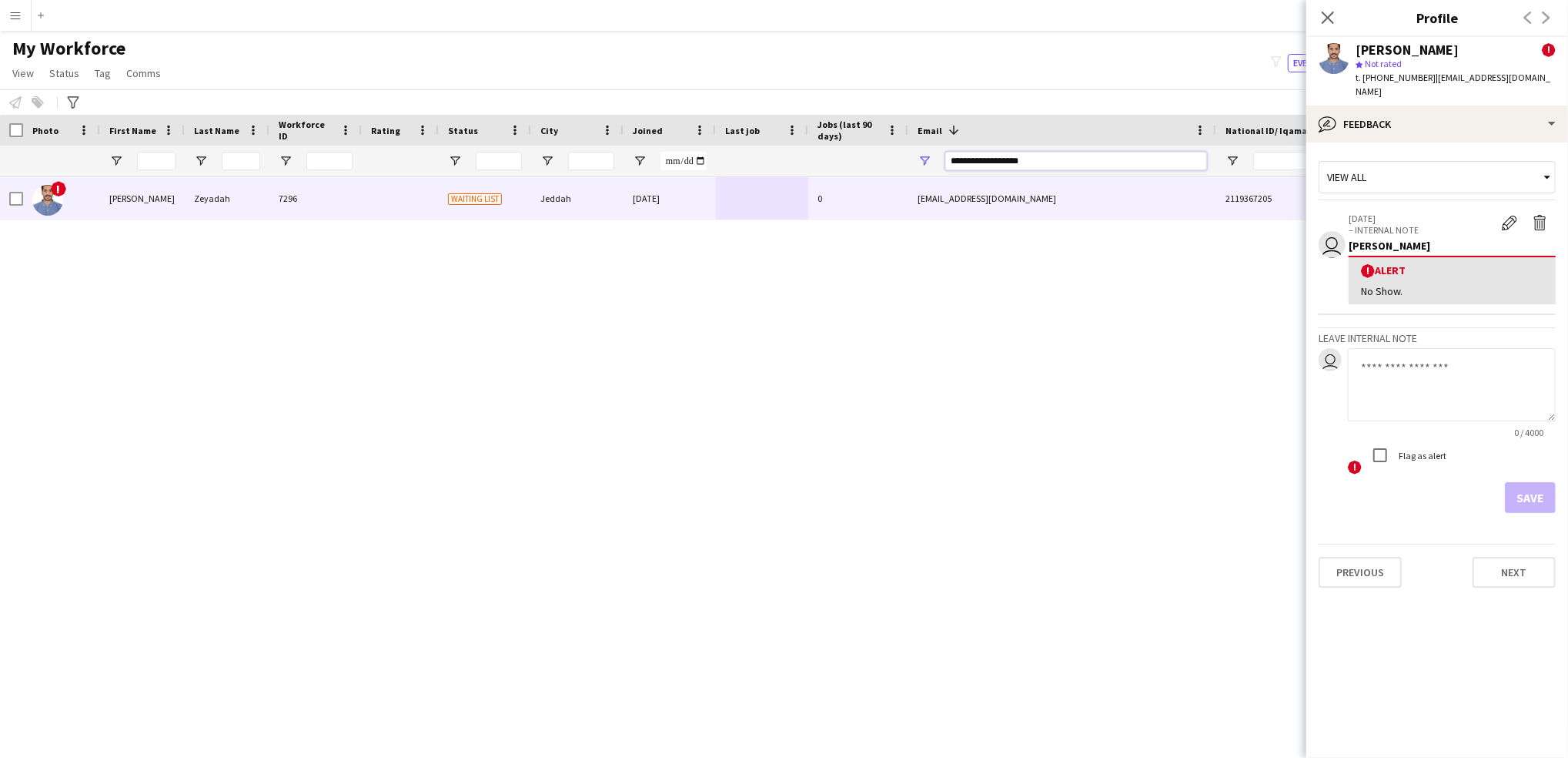
click at [987, 157] on input "**********" at bounding box center [1075, 161] width 262 height 19
paste input "****"
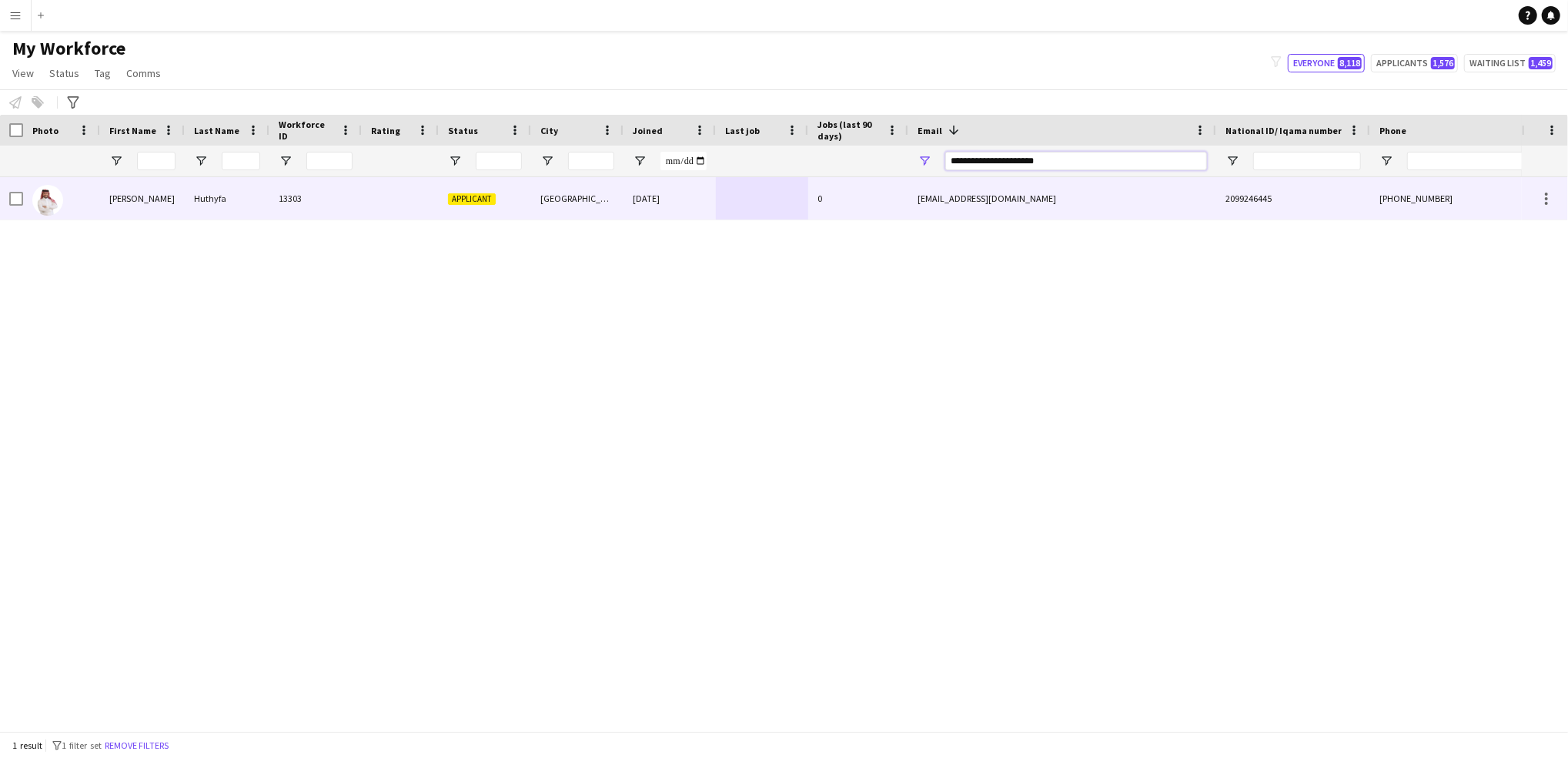
type input "**********"
click at [826, 214] on div "0" at bounding box center [858, 198] width 100 height 42
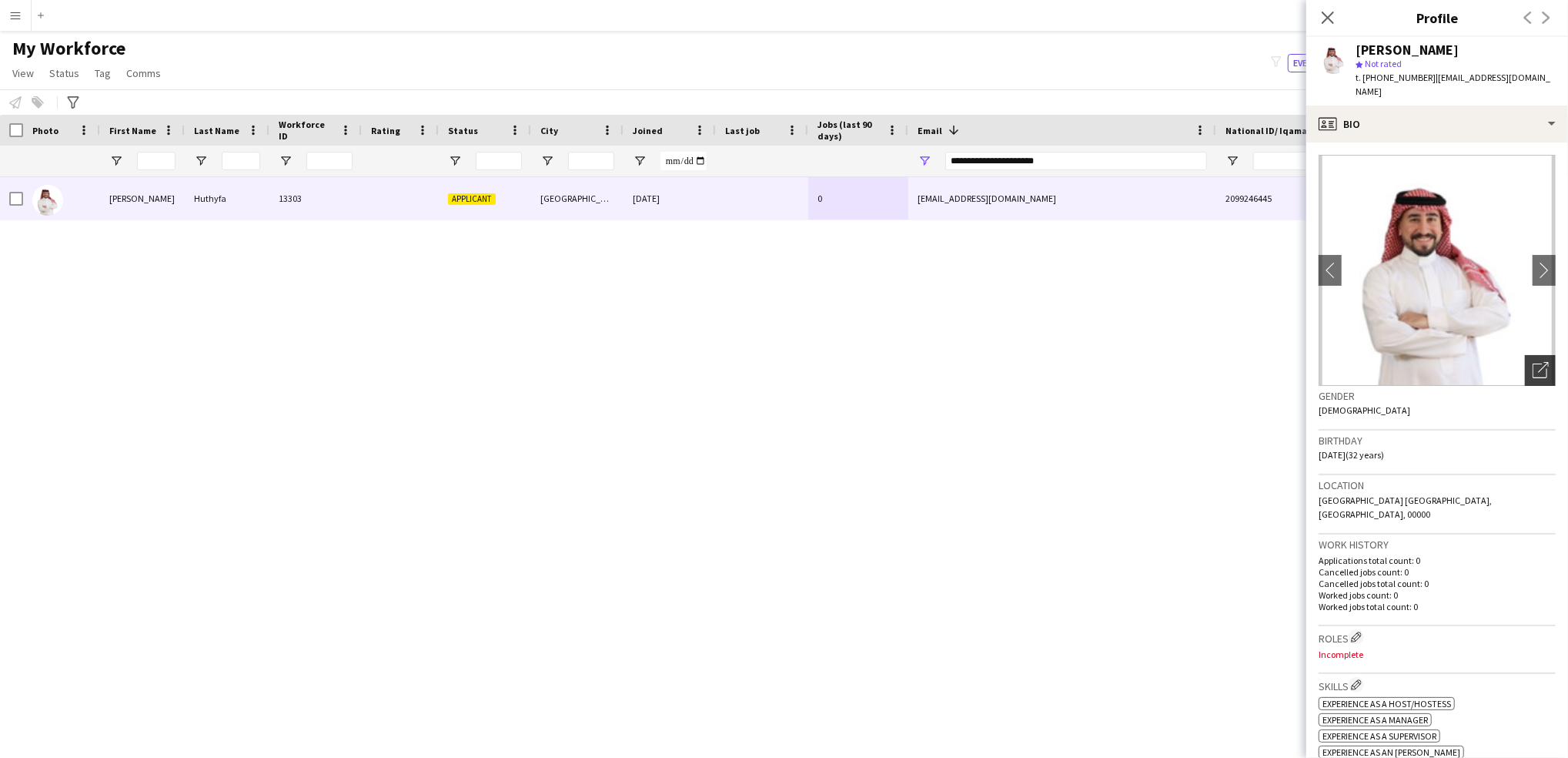
click at [1533, 355] on div "Open photos pop-in" at bounding box center [1540, 371] width 31 height 31
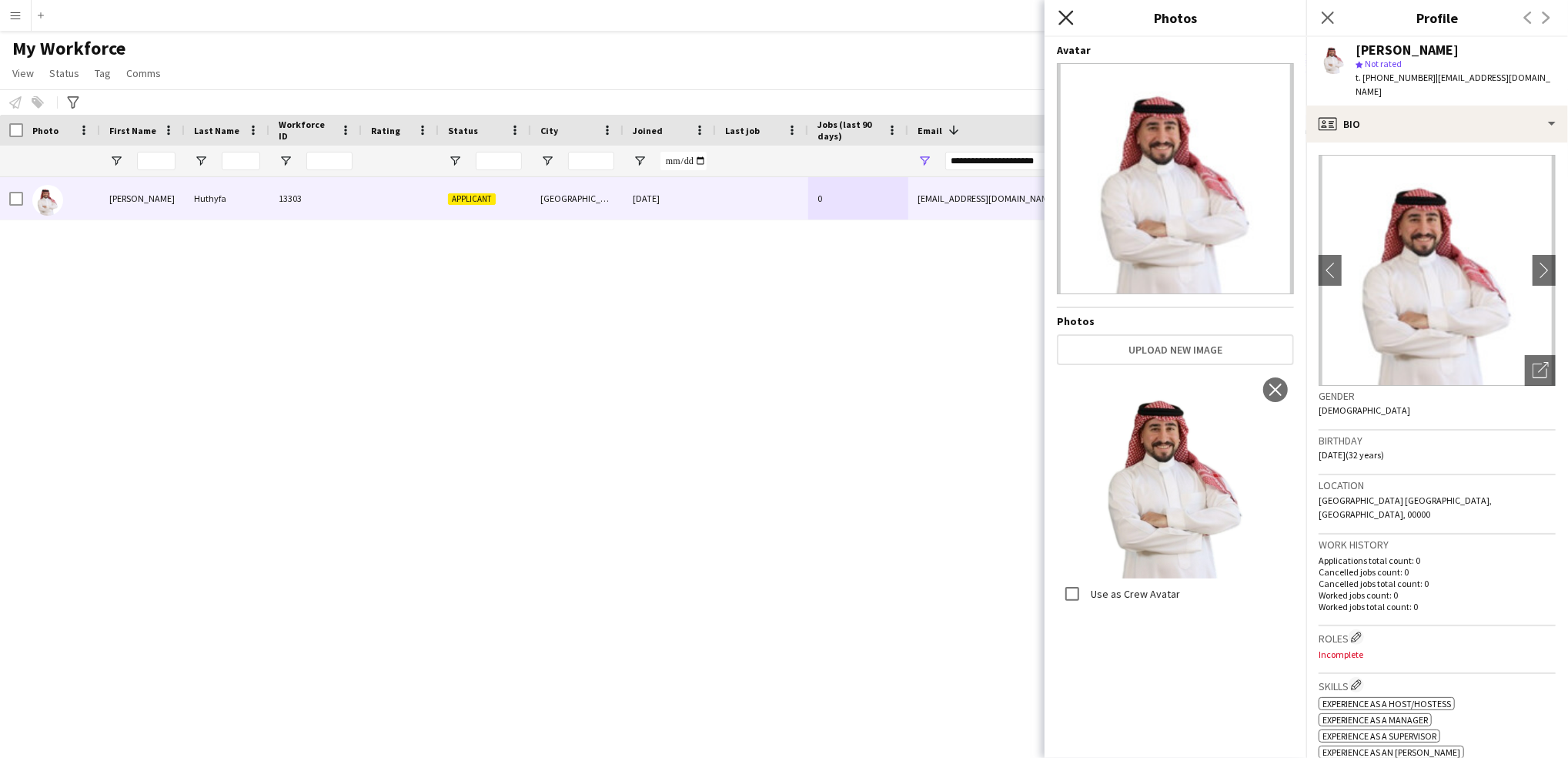
click at [1068, 19] on icon "Close pop-in" at bounding box center [1065, 17] width 15 height 15
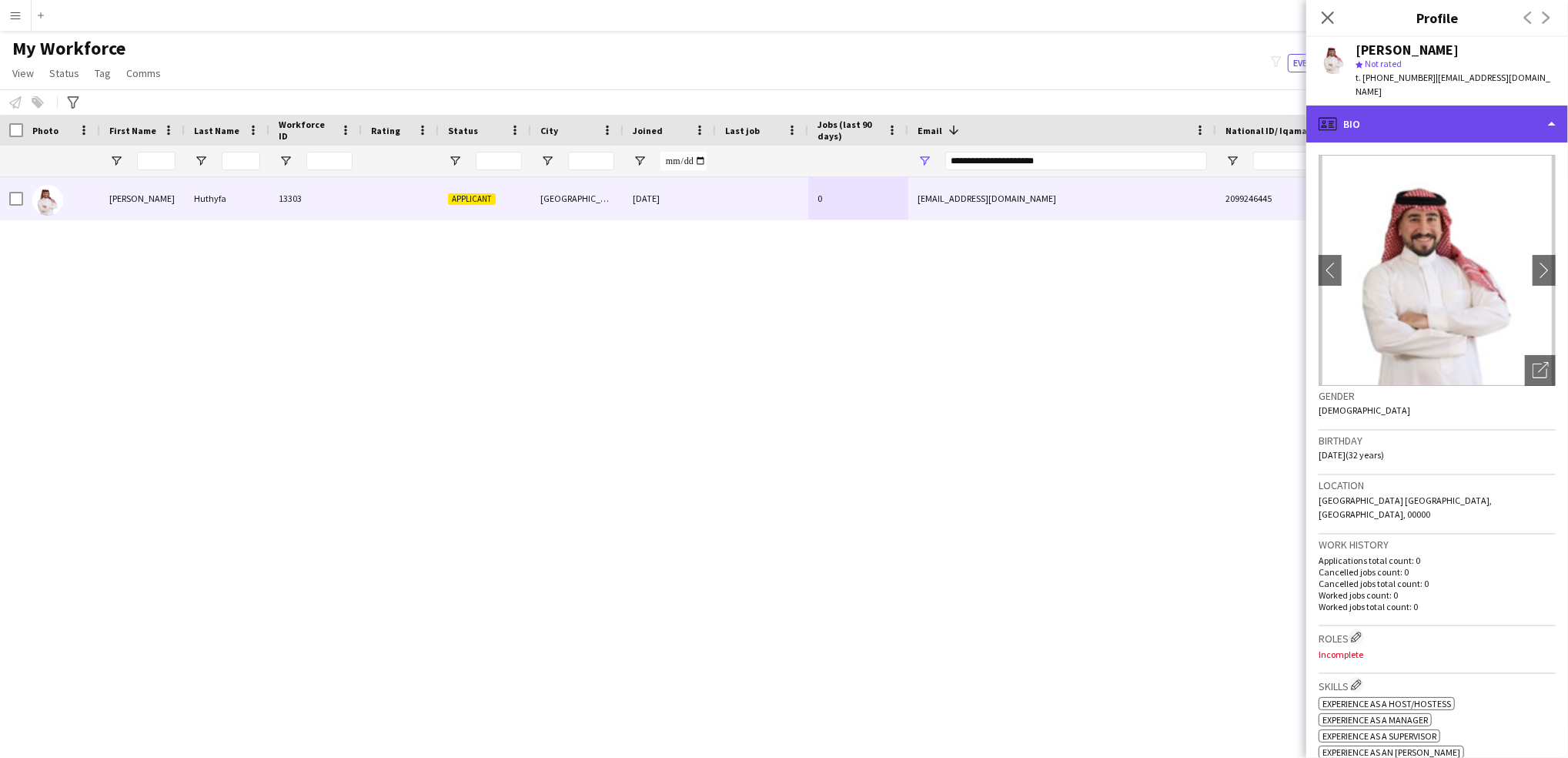
click at [1420, 127] on div "profile Bio" at bounding box center [1437, 124] width 262 height 37
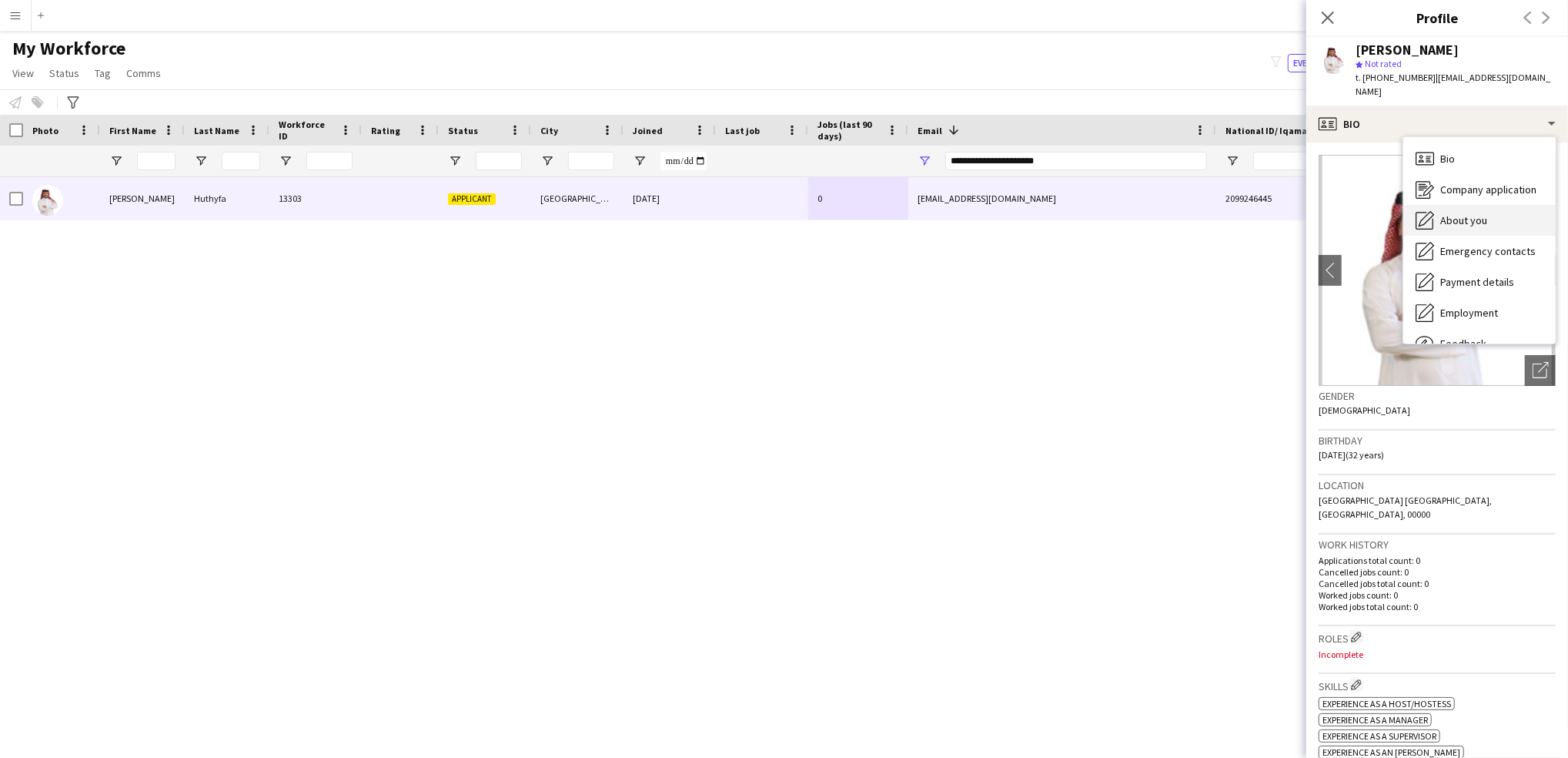
click at [1466, 217] on div "About you About you" at bounding box center [1479, 220] width 152 height 31
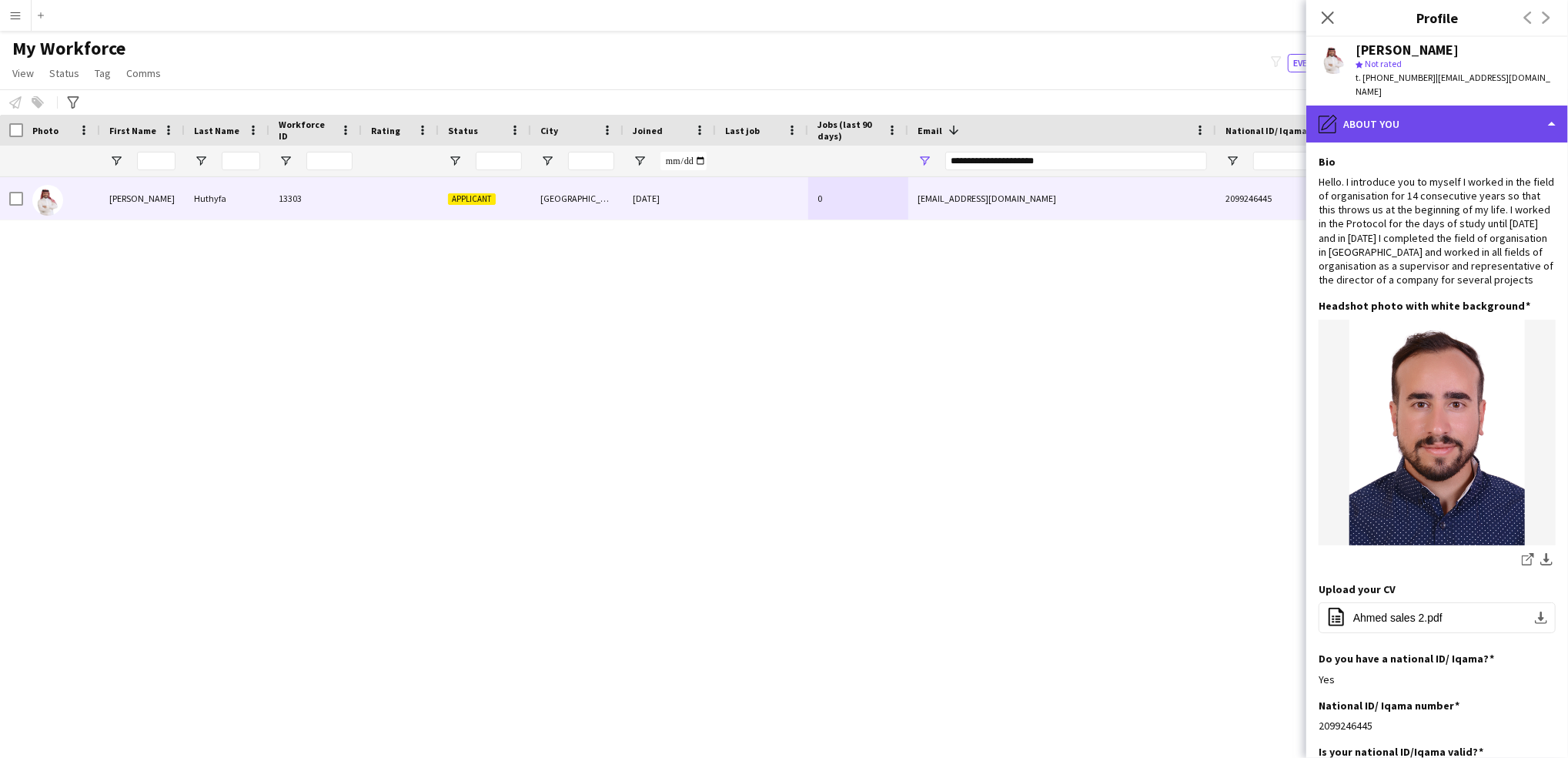
click at [1394, 106] on div "pencil4 About you" at bounding box center [1437, 124] width 262 height 37
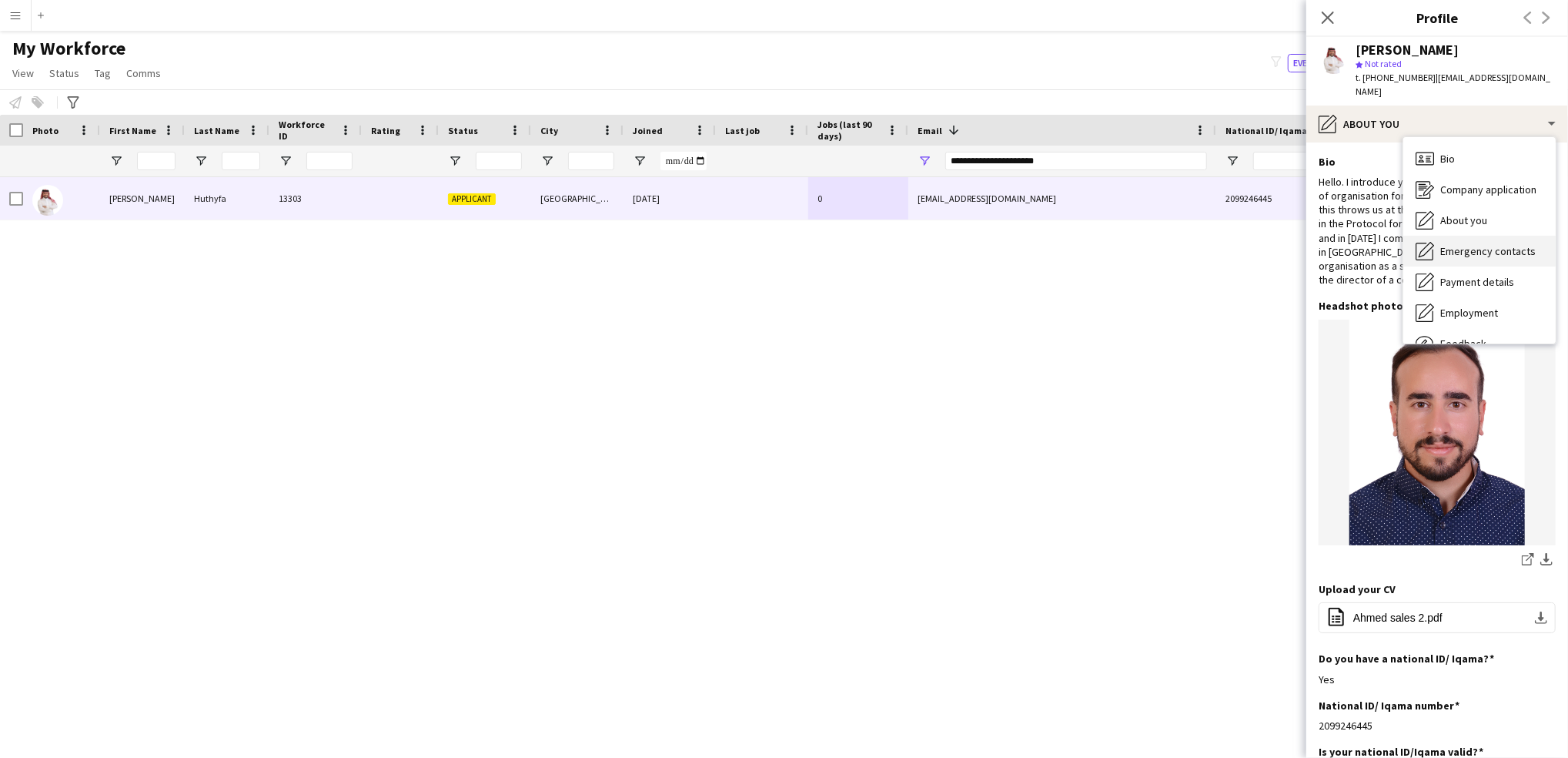
click at [1469, 244] on span "Emergency contacts" at bounding box center [1487, 251] width 96 height 14
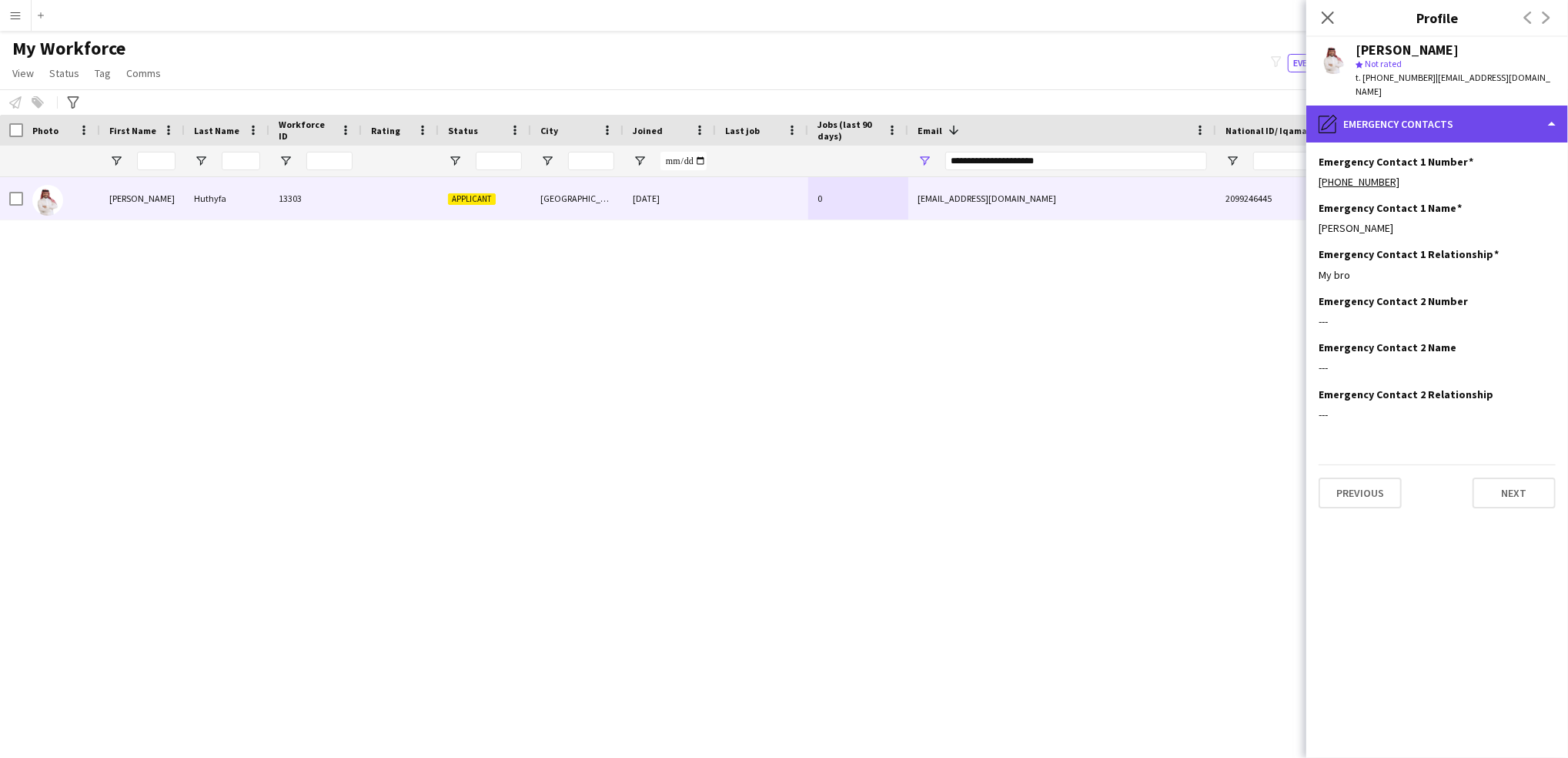
click at [1411, 109] on div "pencil4 Emergency contacts" at bounding box center [1437, 124] width 262 height 37
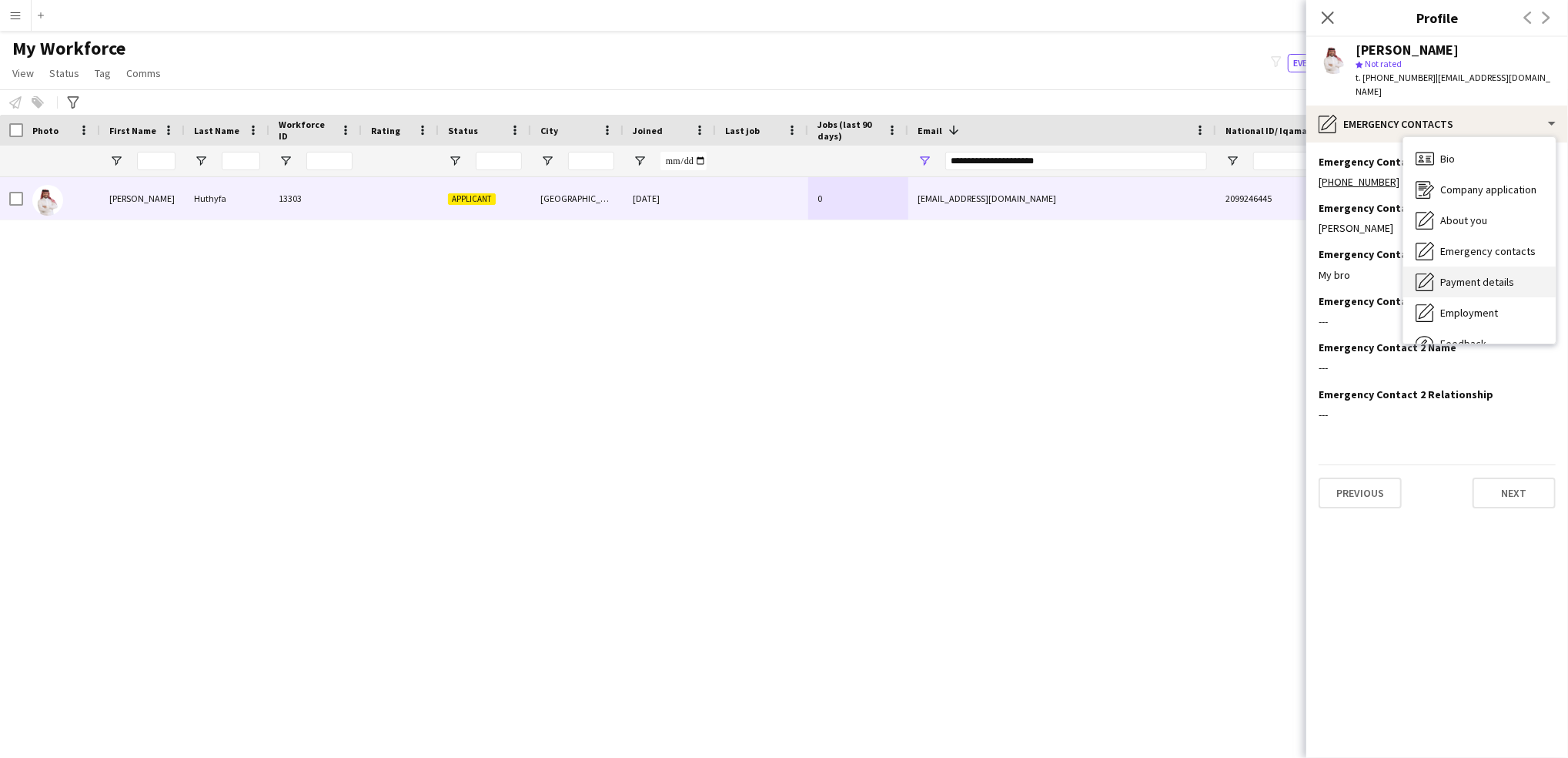
click at [1486, 275] on span "Payment details" at bounding box center [1476, 282] width 74 height 14
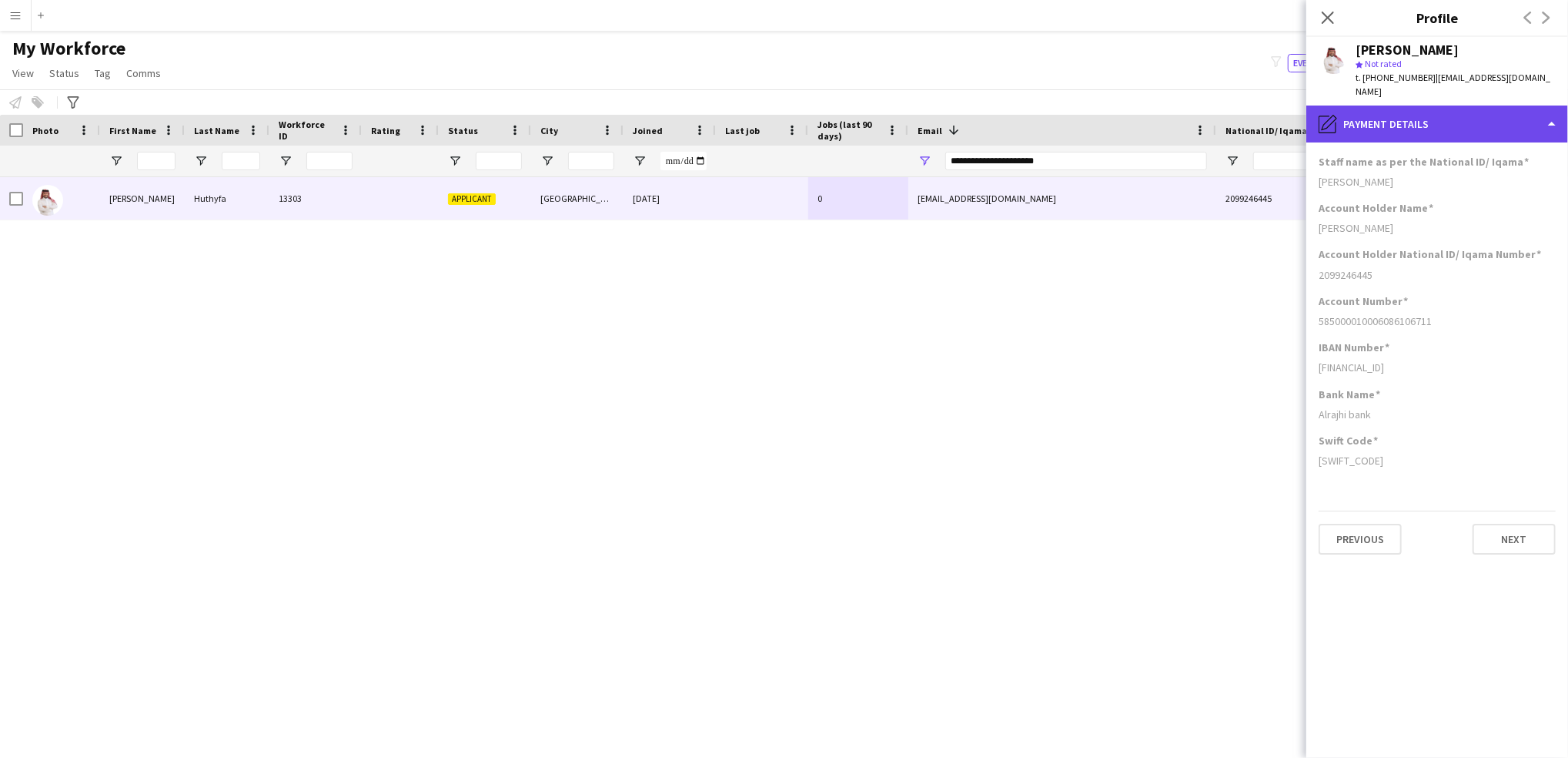
click at [1393, 118] on div "pencil4 Payment details" at bounding box center [1437, 124] width 262 height 37
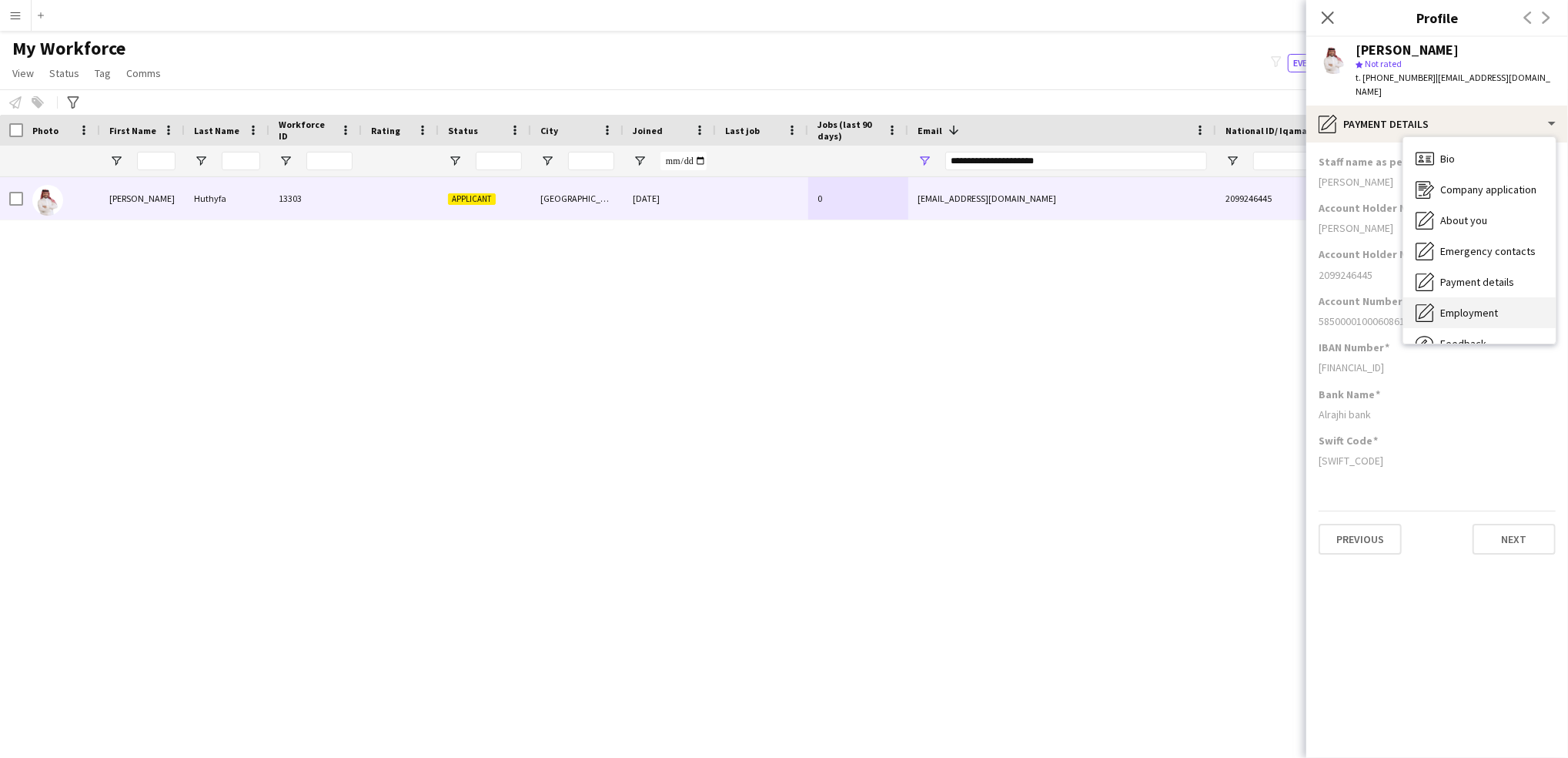
click at [1469, 306] on span "Employment" at bounding box center [1469, 313] width 57 height 14
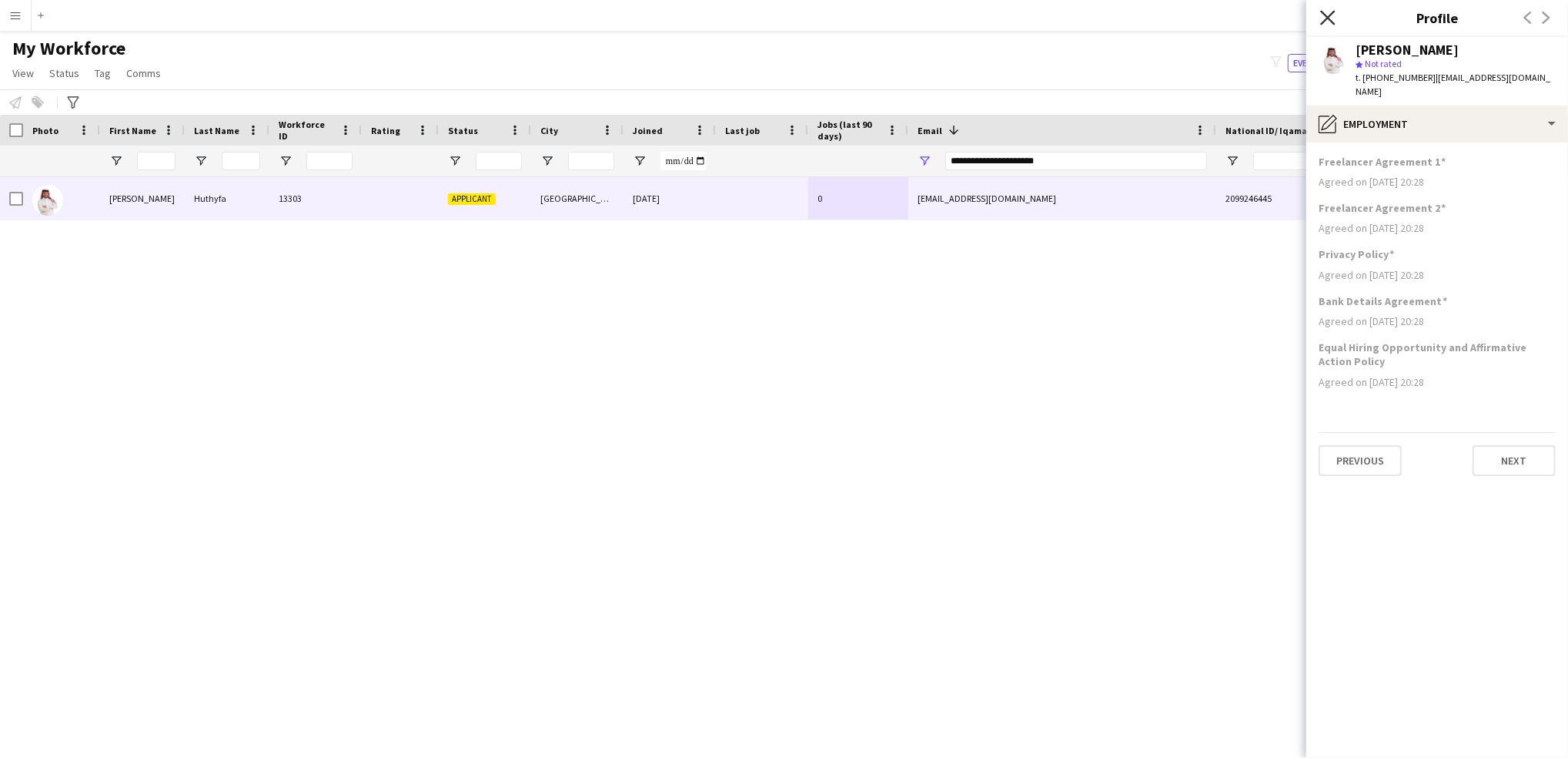
click at [1331, 23] on icon at bounding box center [1327, 17] width 15 height 15
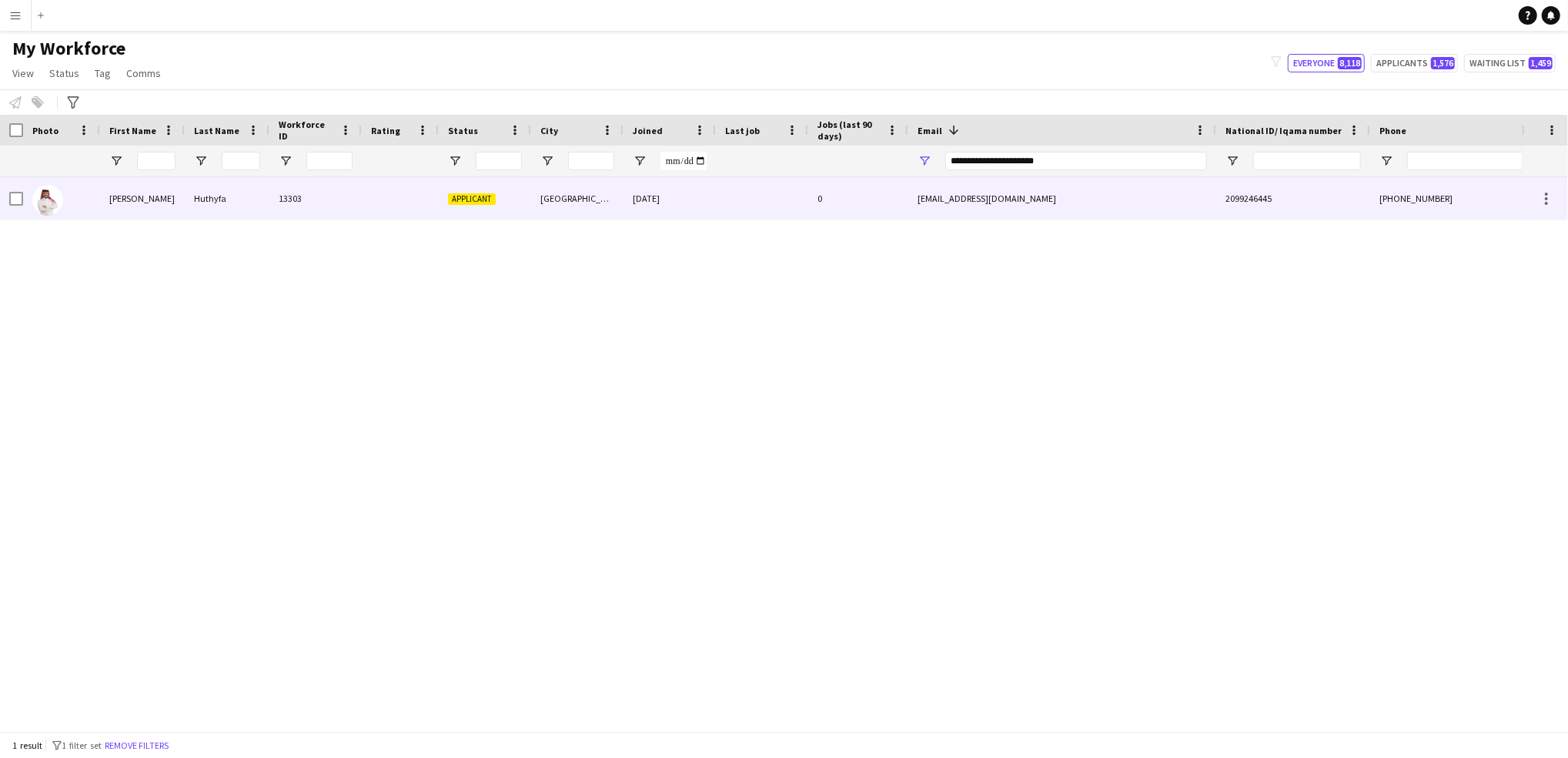
click at [1284, 179] on div "2099246445" at bounding box center [1293, 198] width 154 height 42
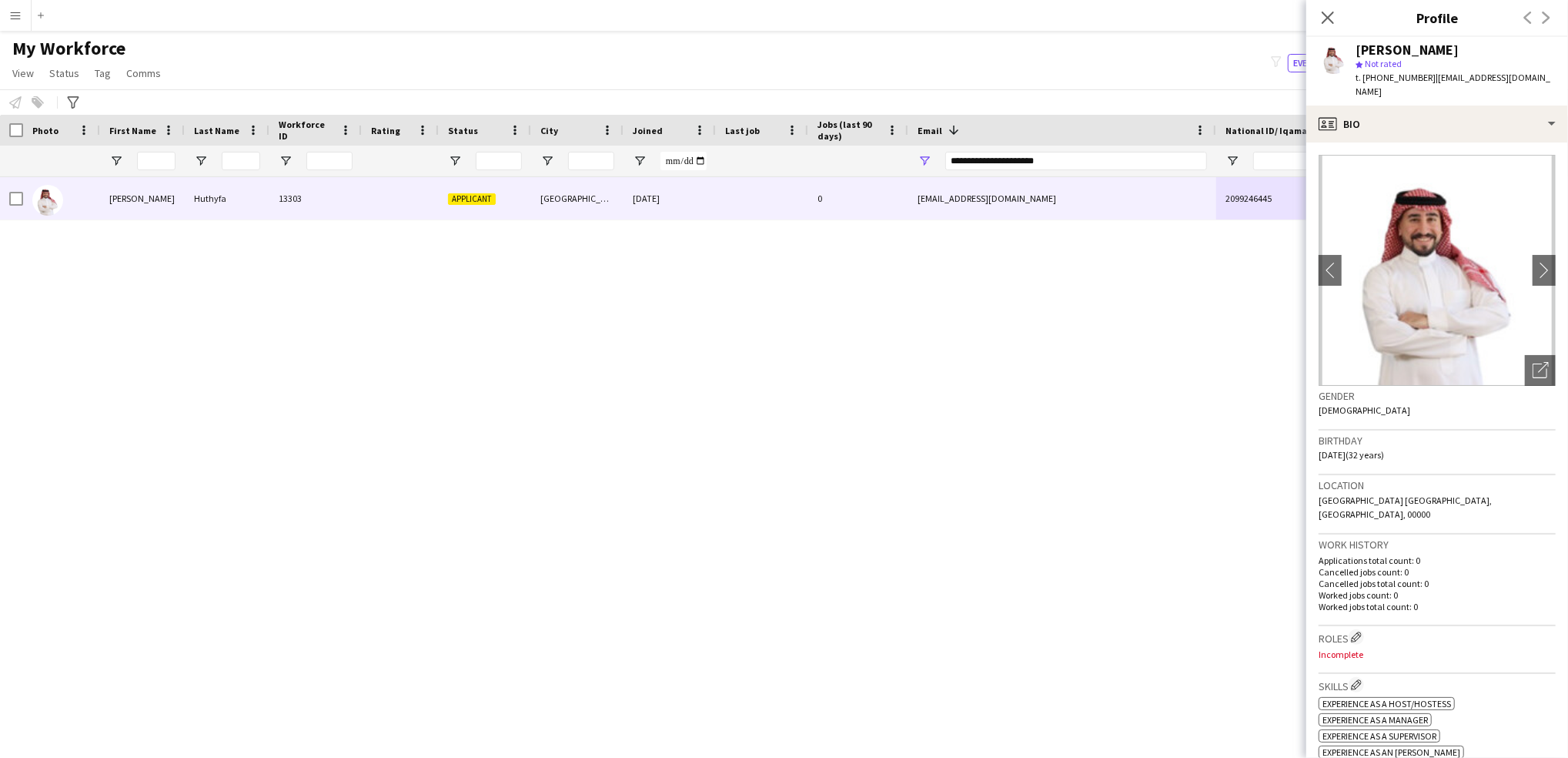
click at [1549, 495] on app-crew-profile-bio "chevron-left chevron-right Open photos pop-in Gender [DEMOGRAPHIC_DATA] Birthda…" at bounding box center [1437, 449] width 262 height 615
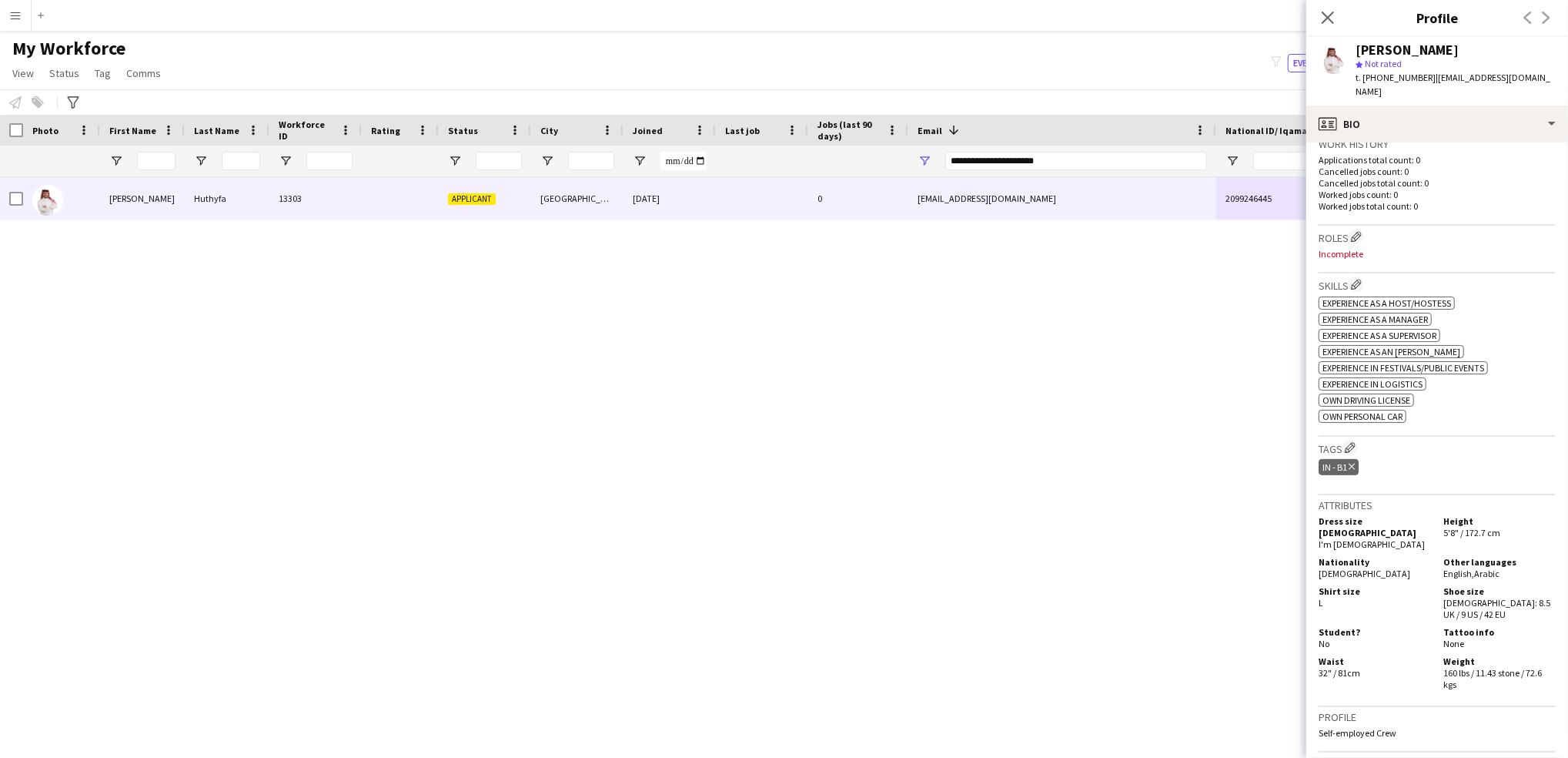
scroll to position [402, 0]
click at [1354, 441] on app-icon "Edit crew company tags" at bounding box center [1350, 446] width 11 height 11
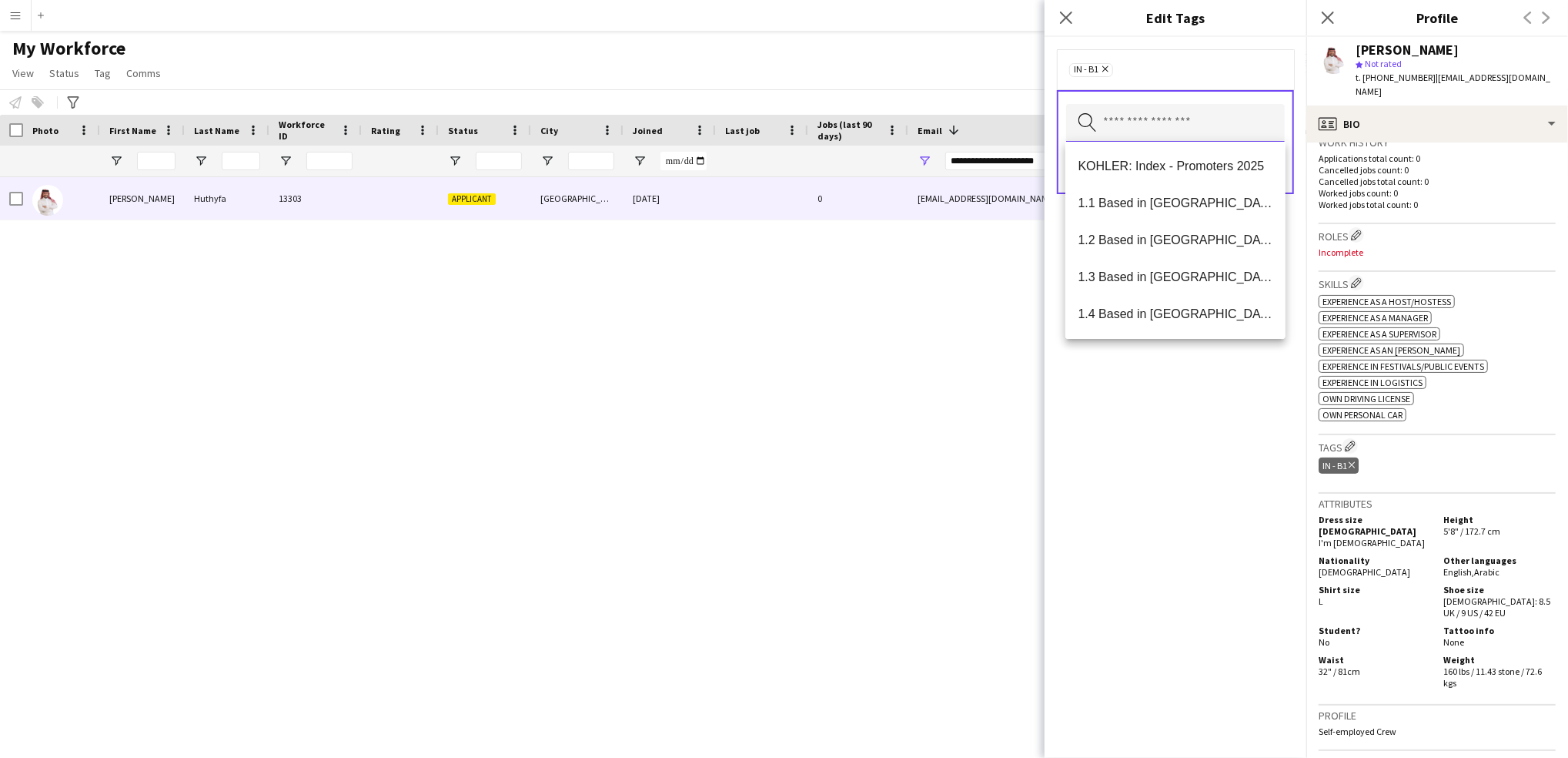
click at [1184, 122] on input "text" at bounding box center [1175, 124] width 218 height 39
click at [1133, 206] on span "1.1 Based in [GEOGRAPHIC_DATA]" at bounding box center [1176, 203] width 196 height 15
click at [1229, 121] on input "text" at bounding box center [1175, 124] width 218 height 39
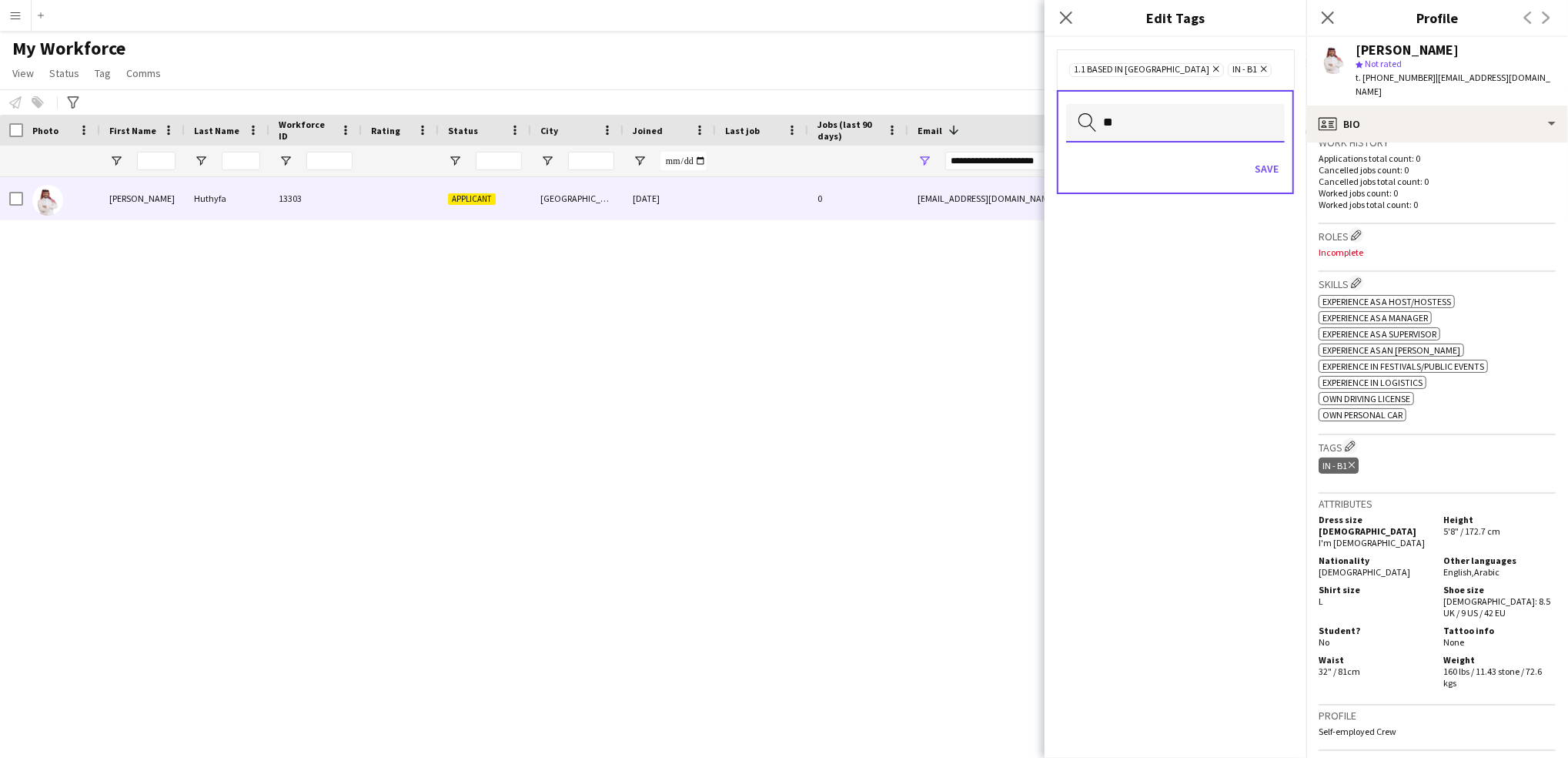
type input "*"
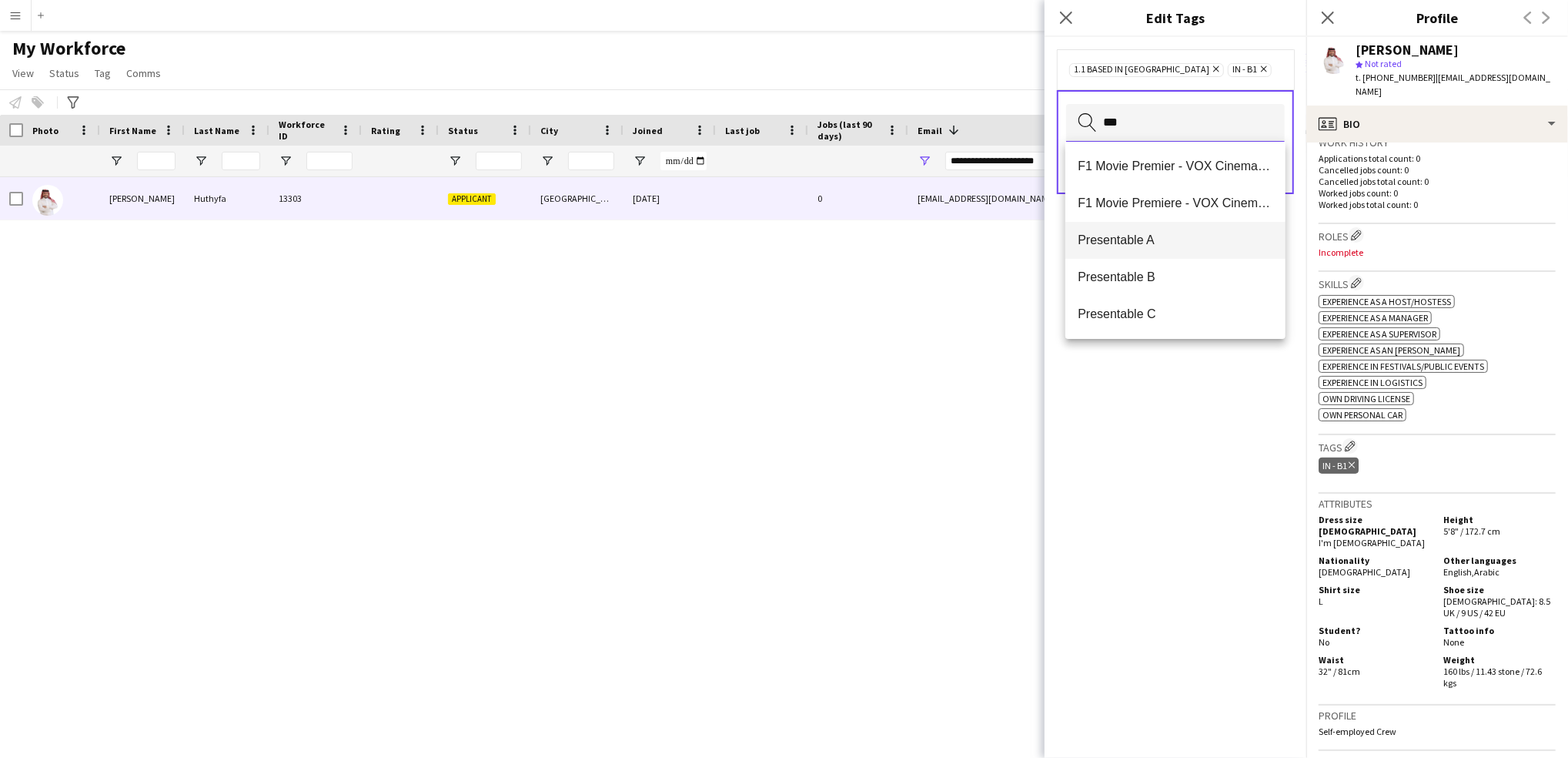
type input "***"
click at [1118, 246] on span "Presentable A" at bounding box center [1176, 239] width 196 height 15
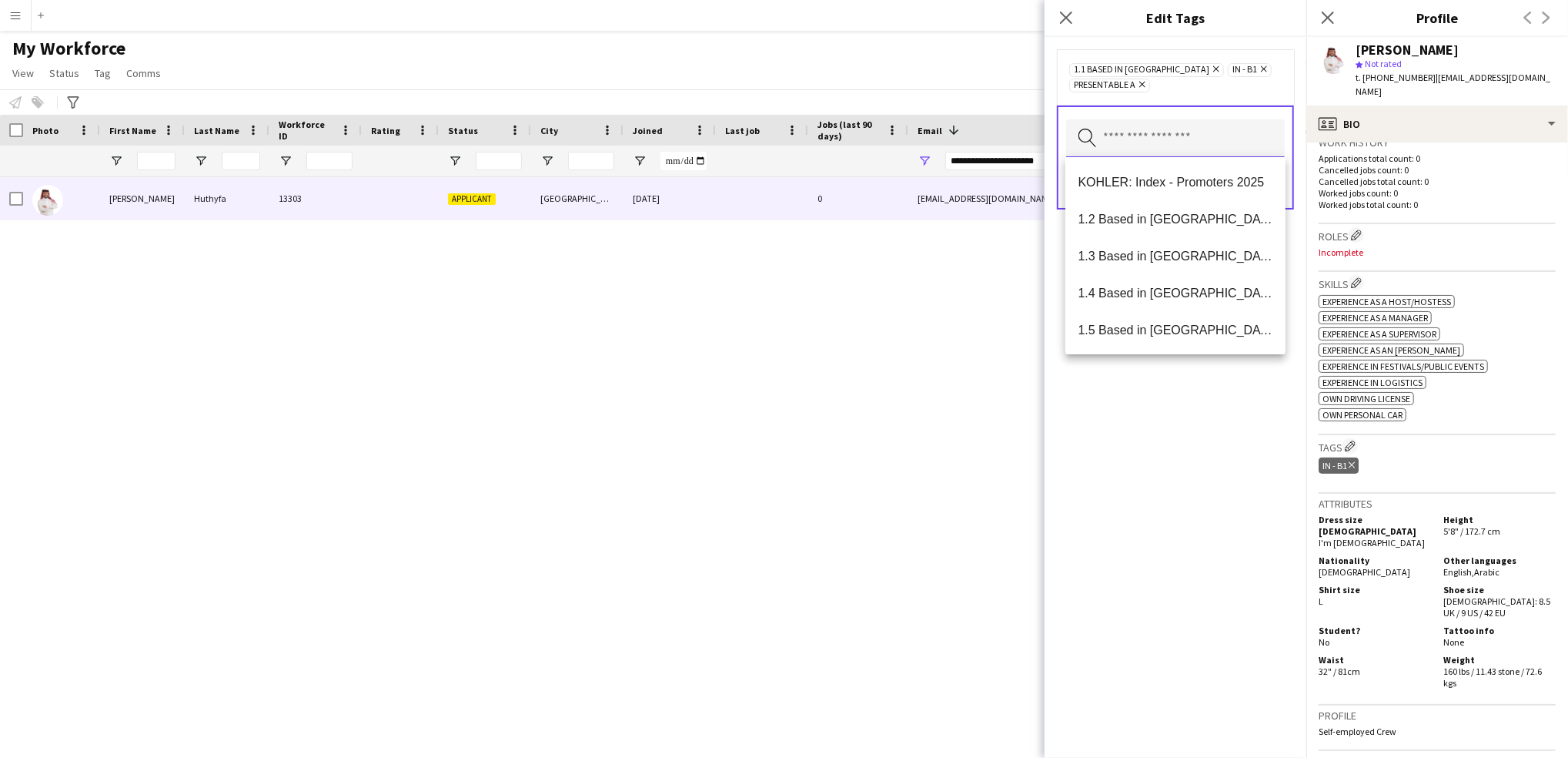
click at [1180, 130] on input "text" at bounding box center [1175, 139] width 218 height 39
type input "***"
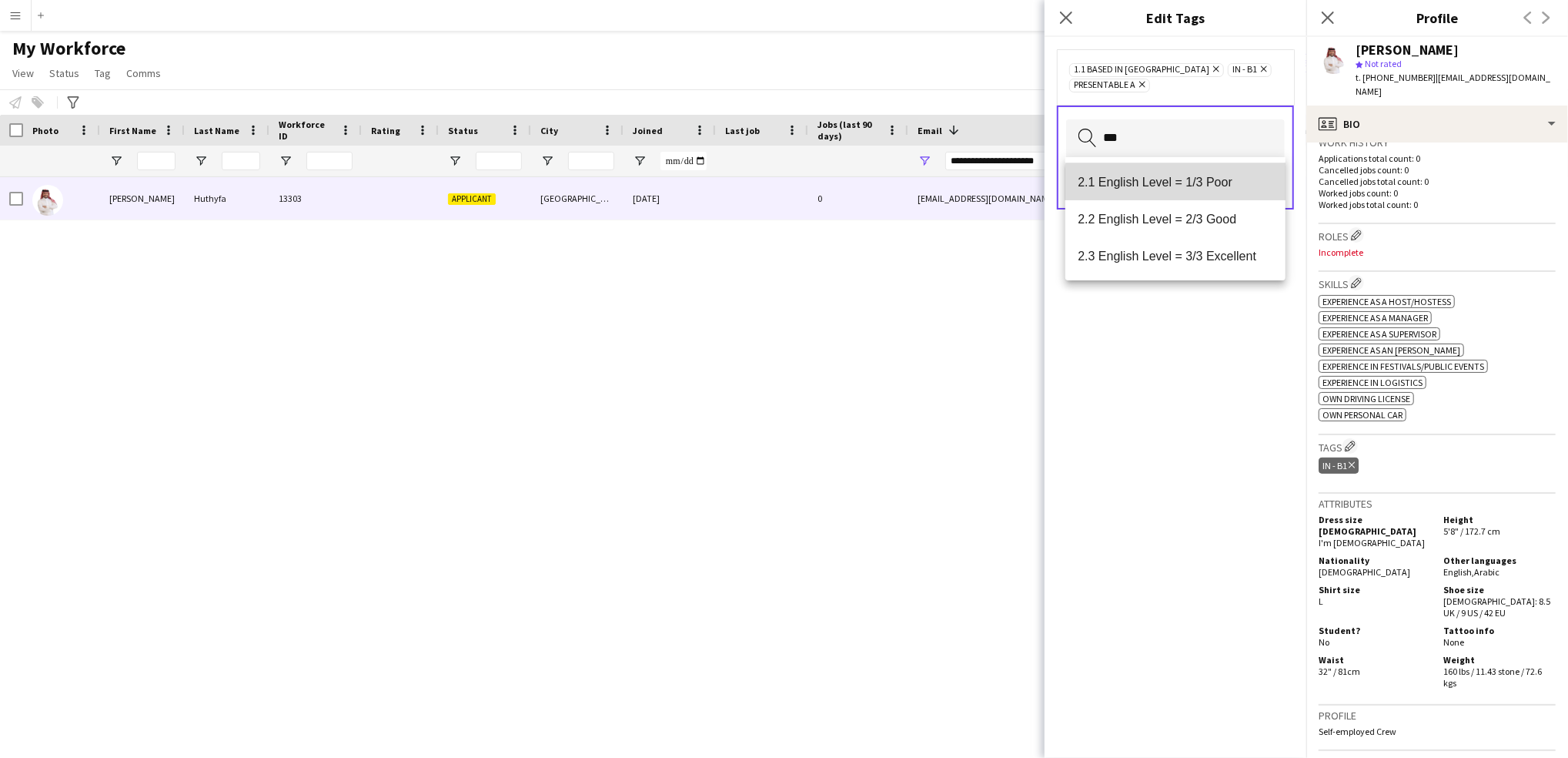
click at [1204, 184] on span "2.1 English Level = 1/3 Poor" at bounding box center [1176, 182] width 196 height 15
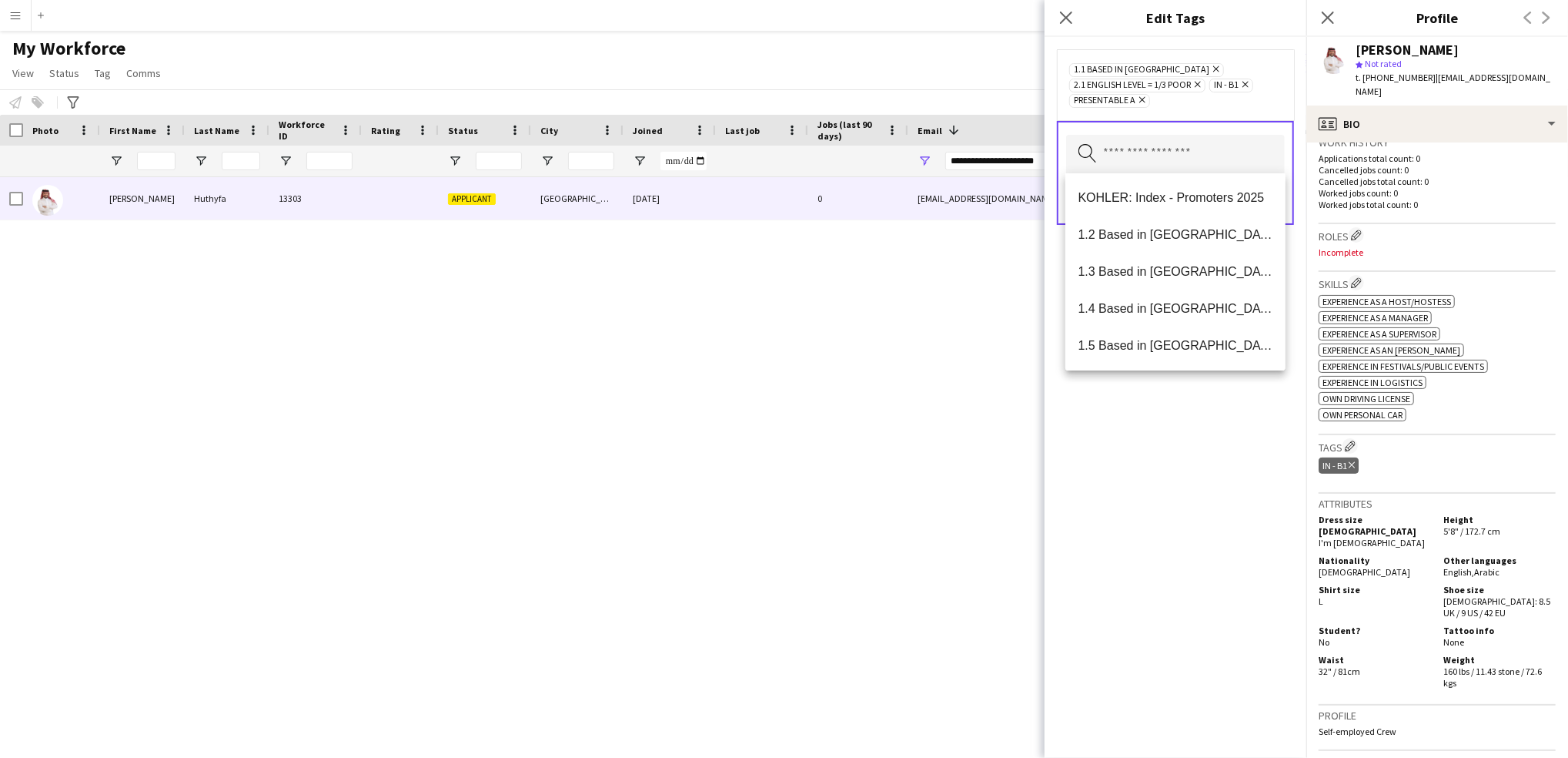
click at [1053, 522] on div "1.1 Based in [GEOGRAPHIC_DATA] Remove 2.1 English Level = 1/3 Poor Remove IN - …" at bounding box center [1175, 397] width 262 height 721
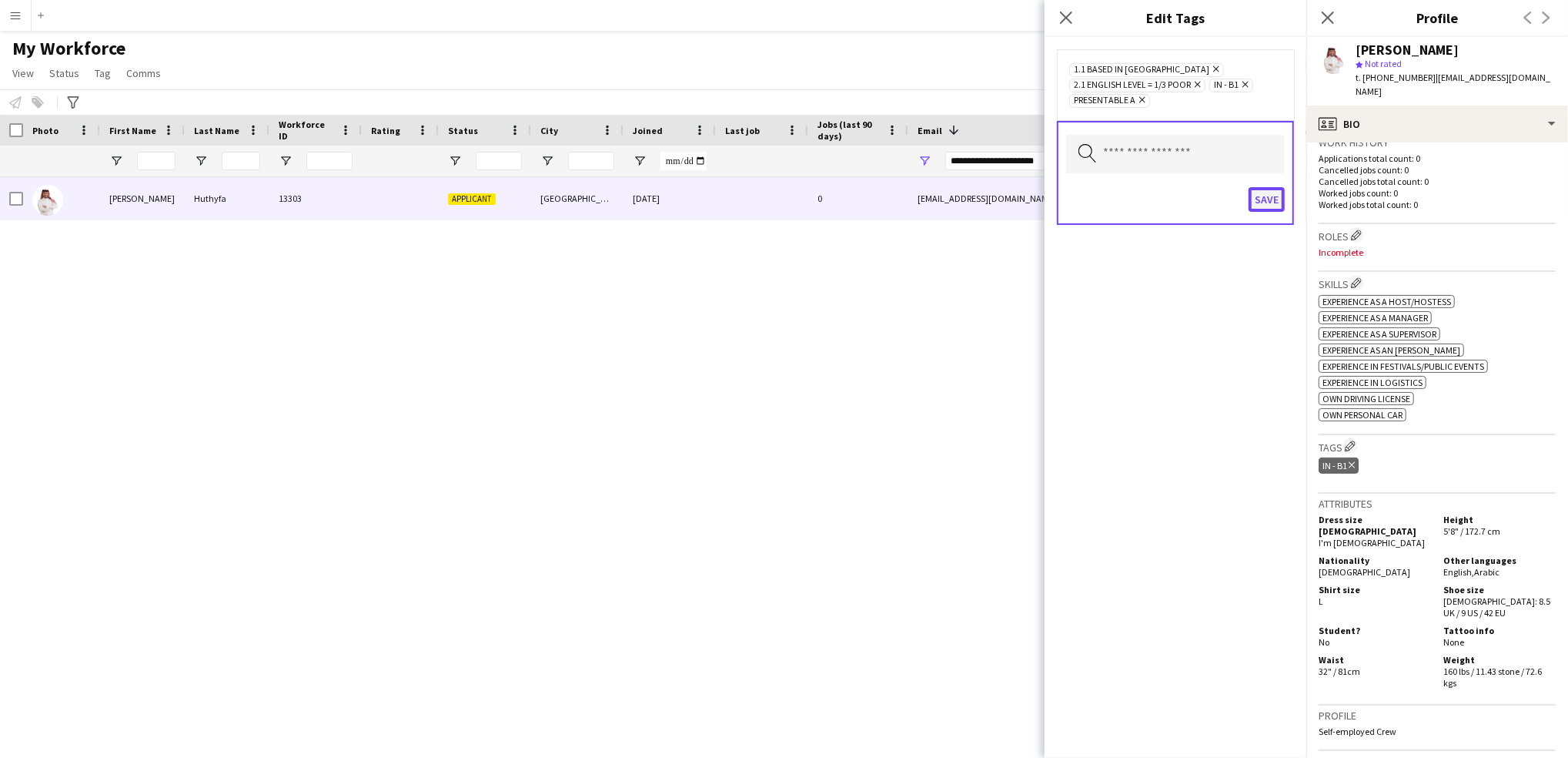
click at [1265, 201] on button "Save" at bounding box center [1267, 200] width 37 height 25
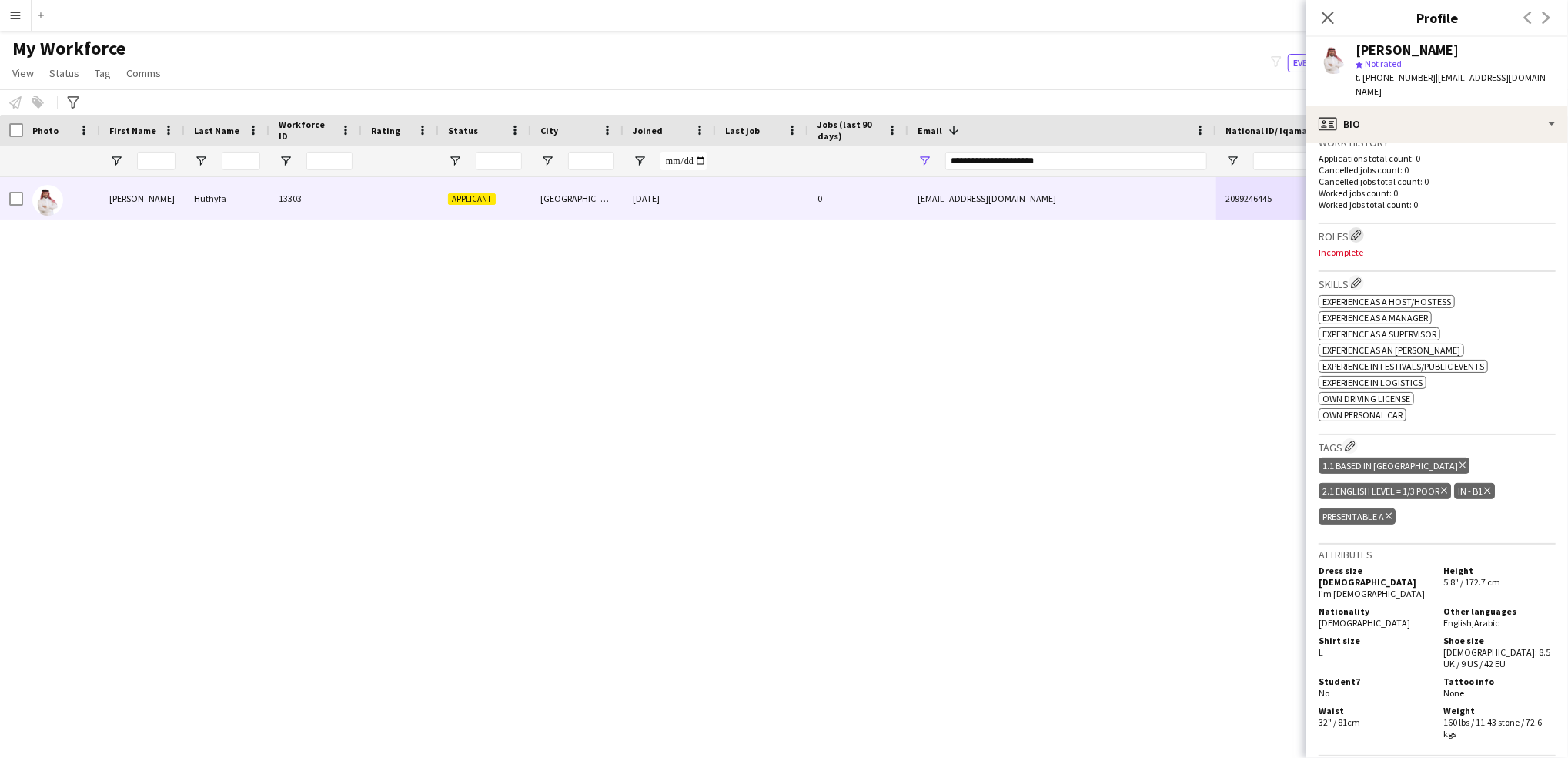
click at [1357, 229] on app-icon "Edit crew company roles" at bounding box center [1356, 235] width 11 height 11
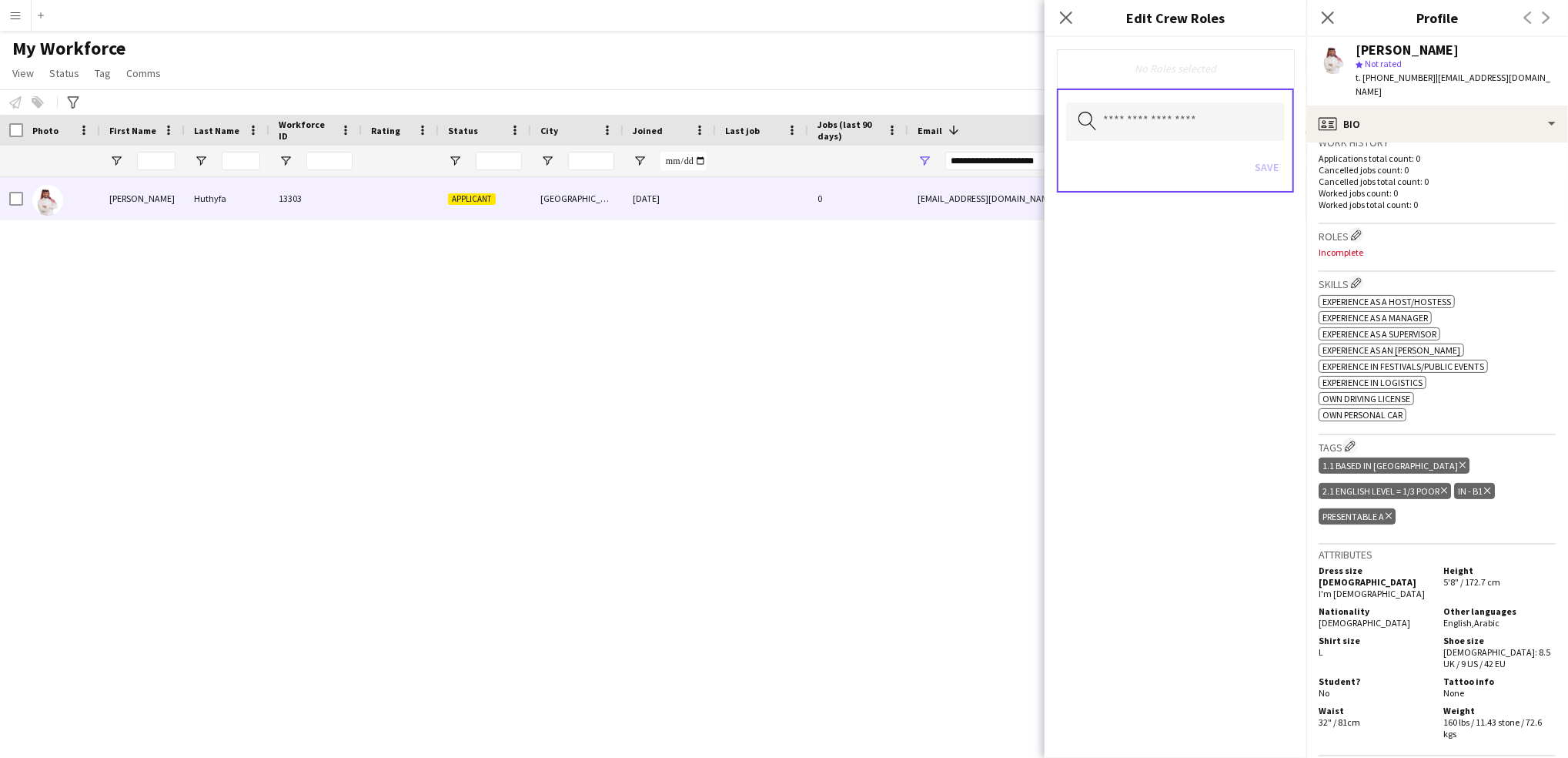
click at [1119, 52] on div "No Roles selected" at bounding box center [1175, 68] width 237 height 39
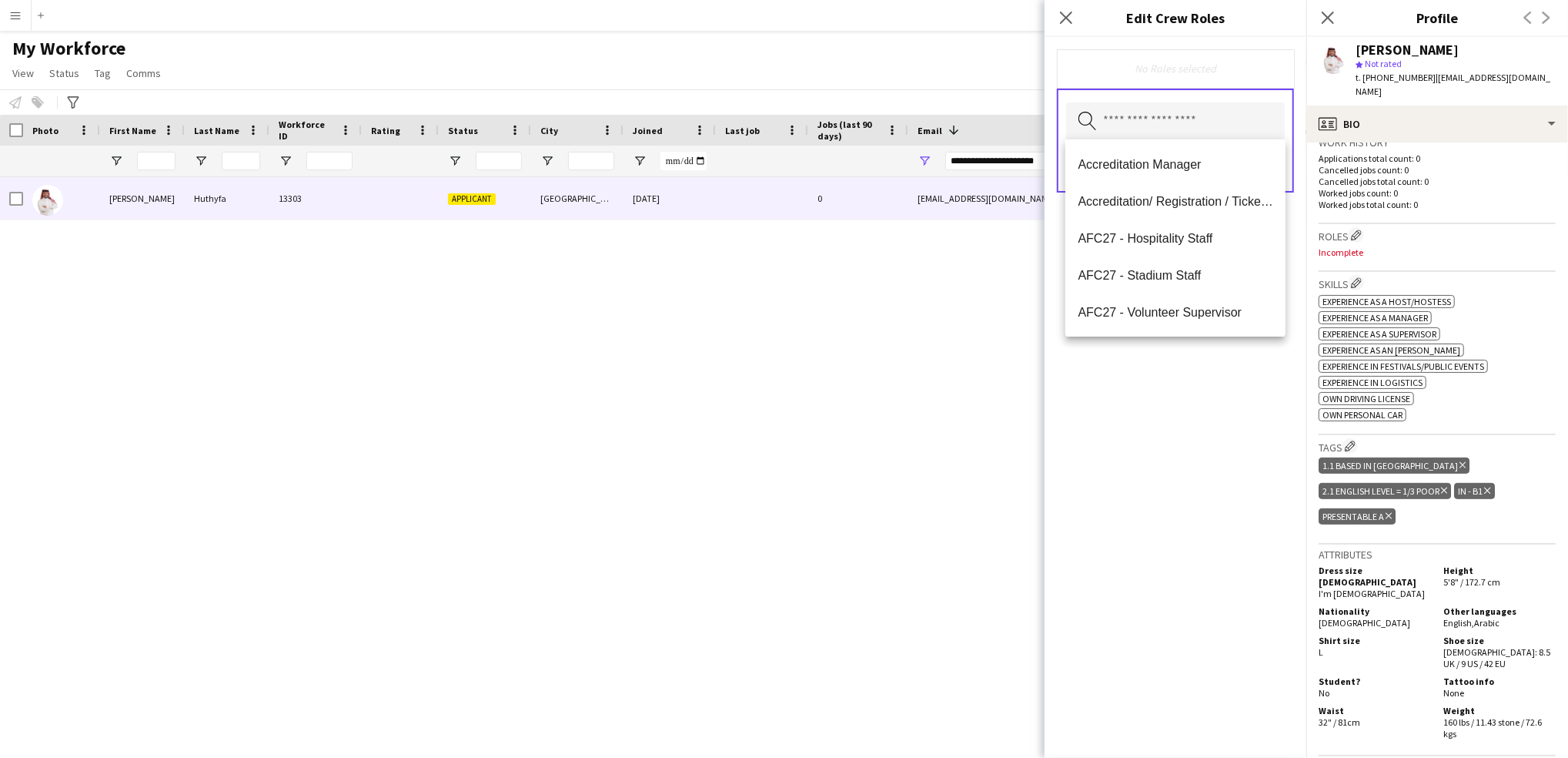
click at [1148, 120] on input "text" at bounding box center [1175, 122] width 218 height 39
click at [1162, 239] on span "AFC27 - Hospitality Staff" at bounding box center [1176, 238] width 196 height 15
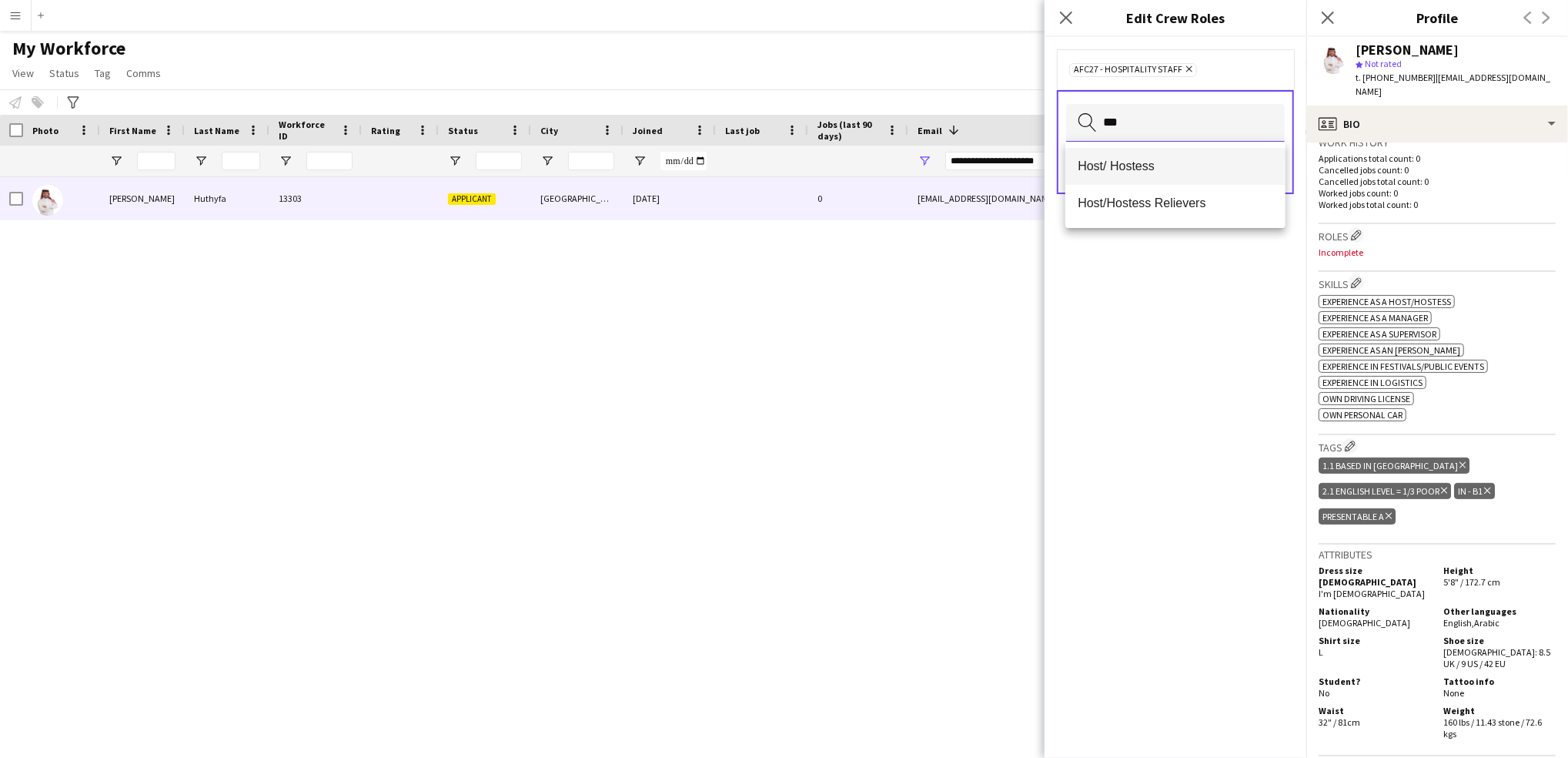
type input "***"
click at [1204, 157] on mat-option "Host/ Hostess" at bounding box center [1175, 166] width 220 height 37
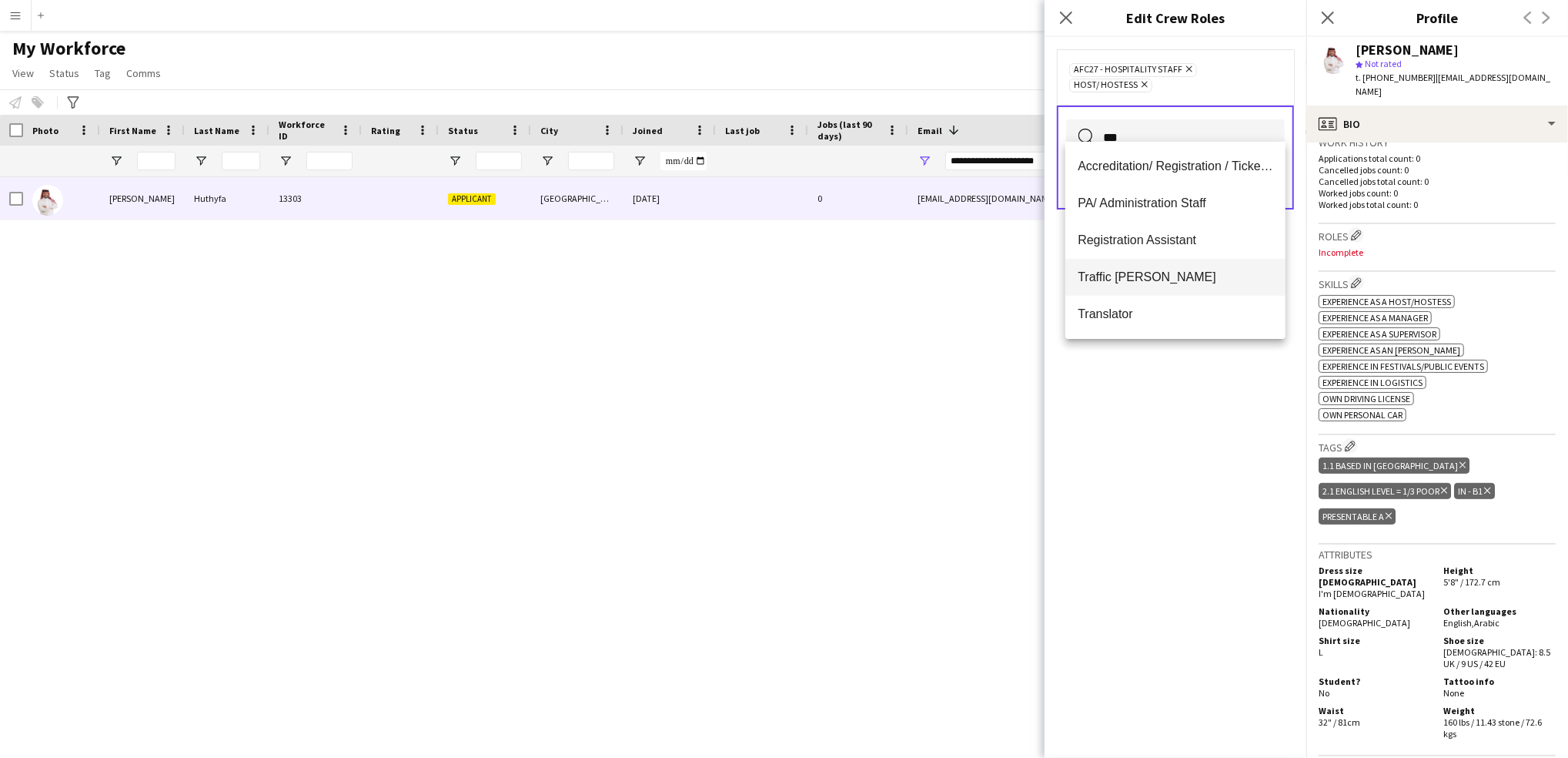
type input "***"
click at [1217, 288] on mat-option "Traffic [PERSON_NAME]" at bounding box center [1175, 278] width 220 height 37
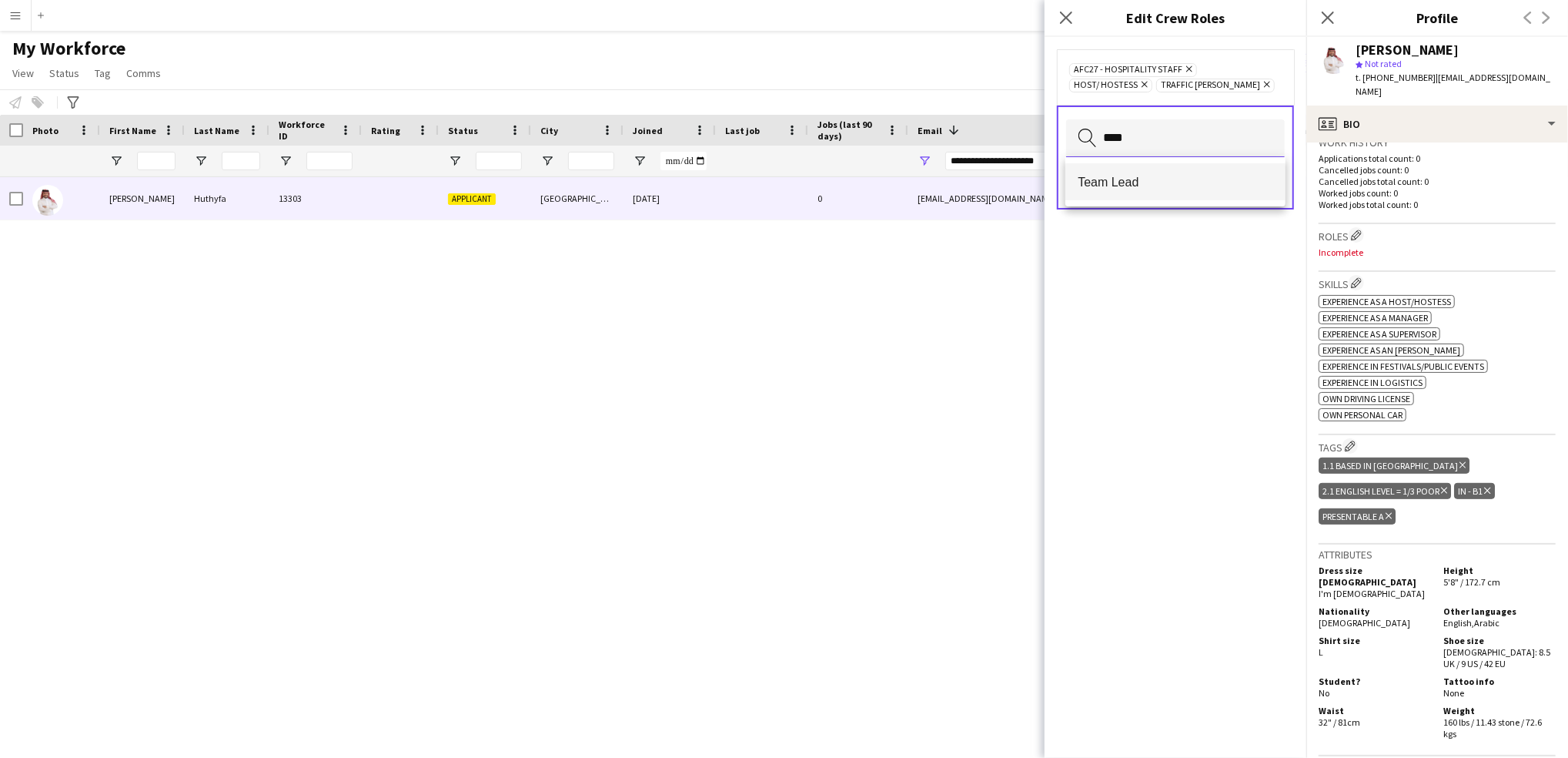
type input "****"
click at [1127, 180] on span "Team Lead" at bounding box center [1176, 182] width 196 height 15
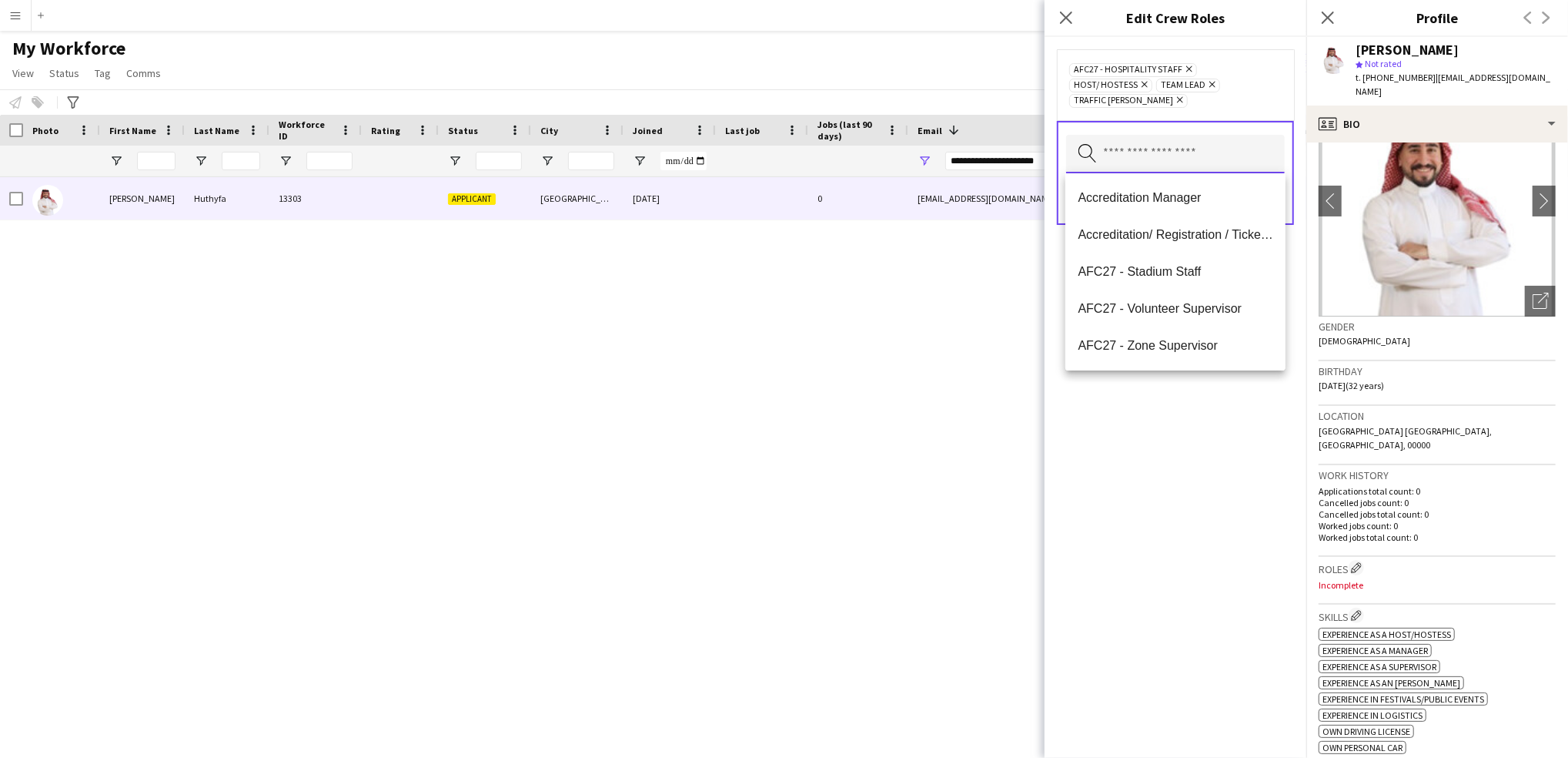
scroll to position [64, 0]
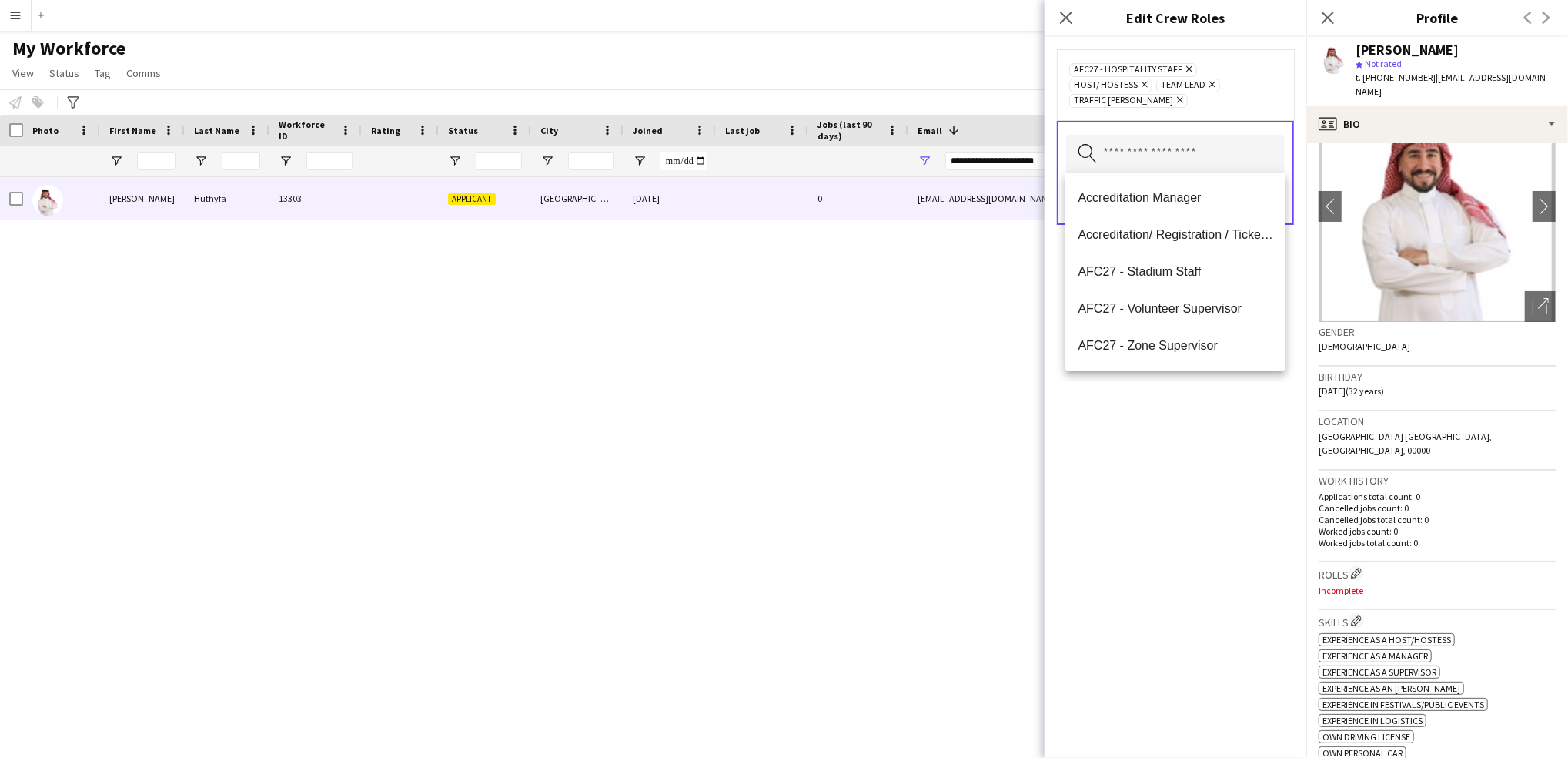
click at [1212, 87] on icon at bounding box center [1212, 85] width 6 height 6
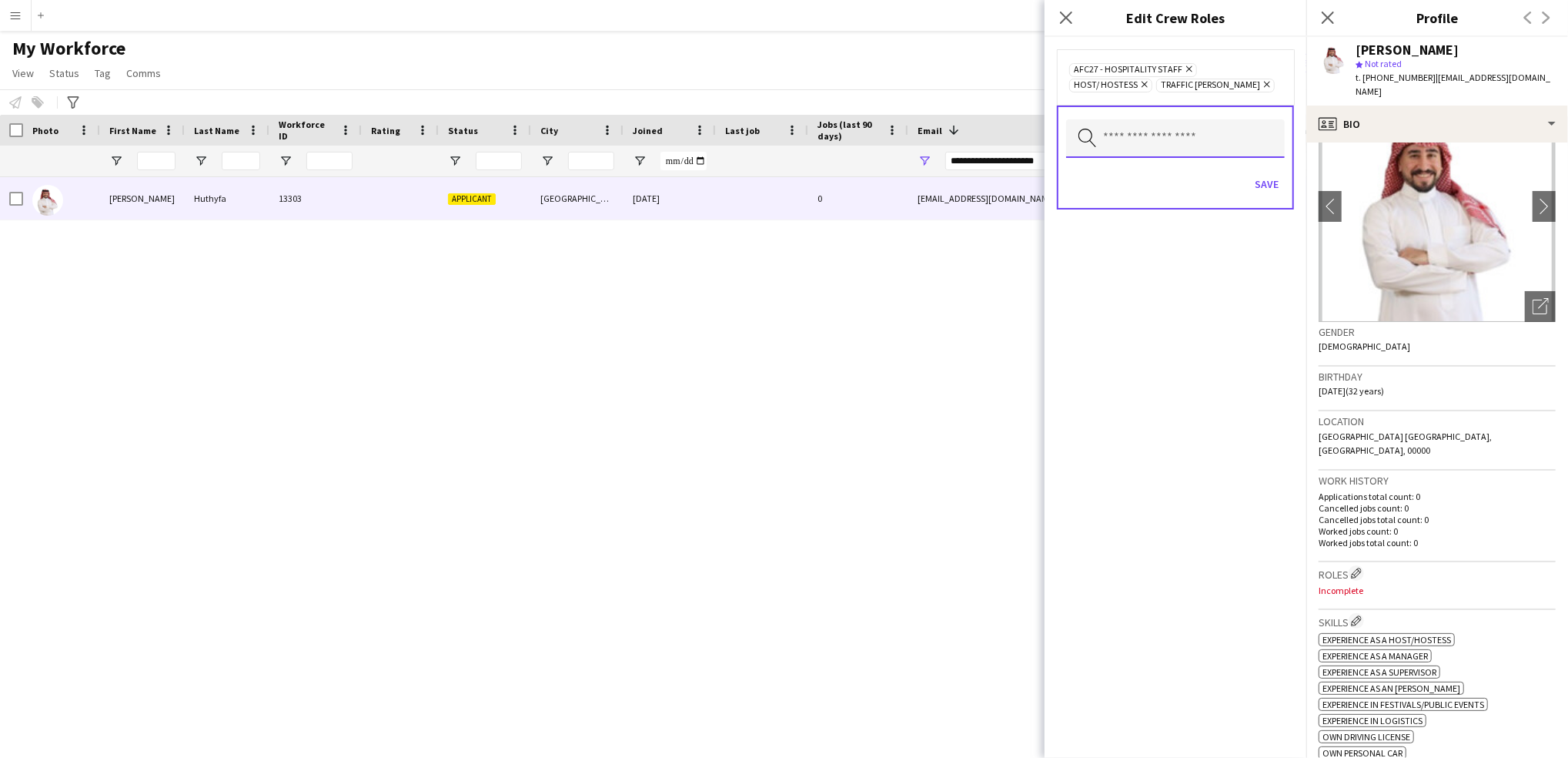
click at [1186, 135] on input "text" at bounding box center [1175, 139] width 218 height 39
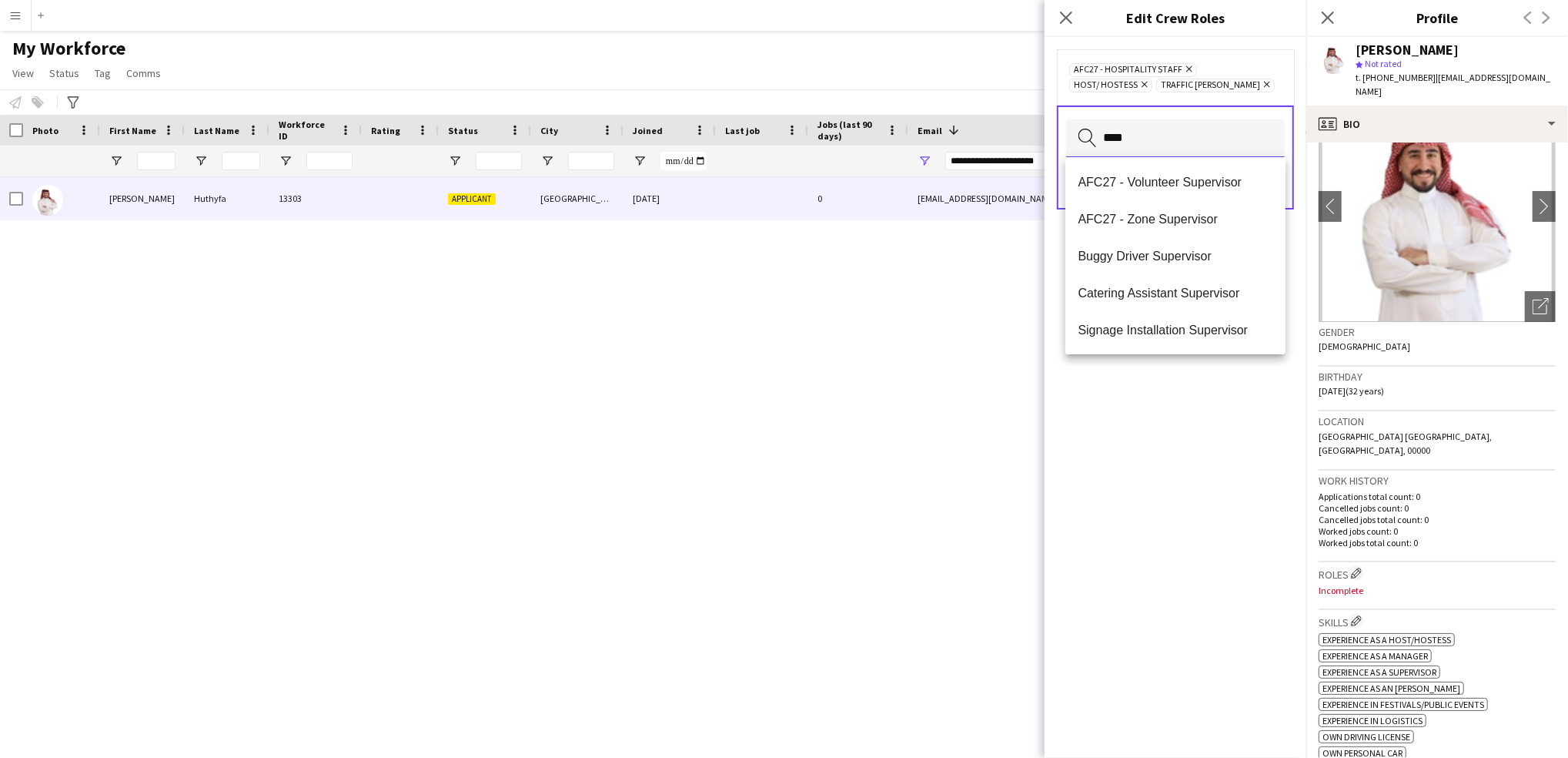
scroll to position [37, 0]
type input "****"
click at [1130, 332] on span "Staff Supervisor" at bounding box center [1176, 330] width 196 height 15
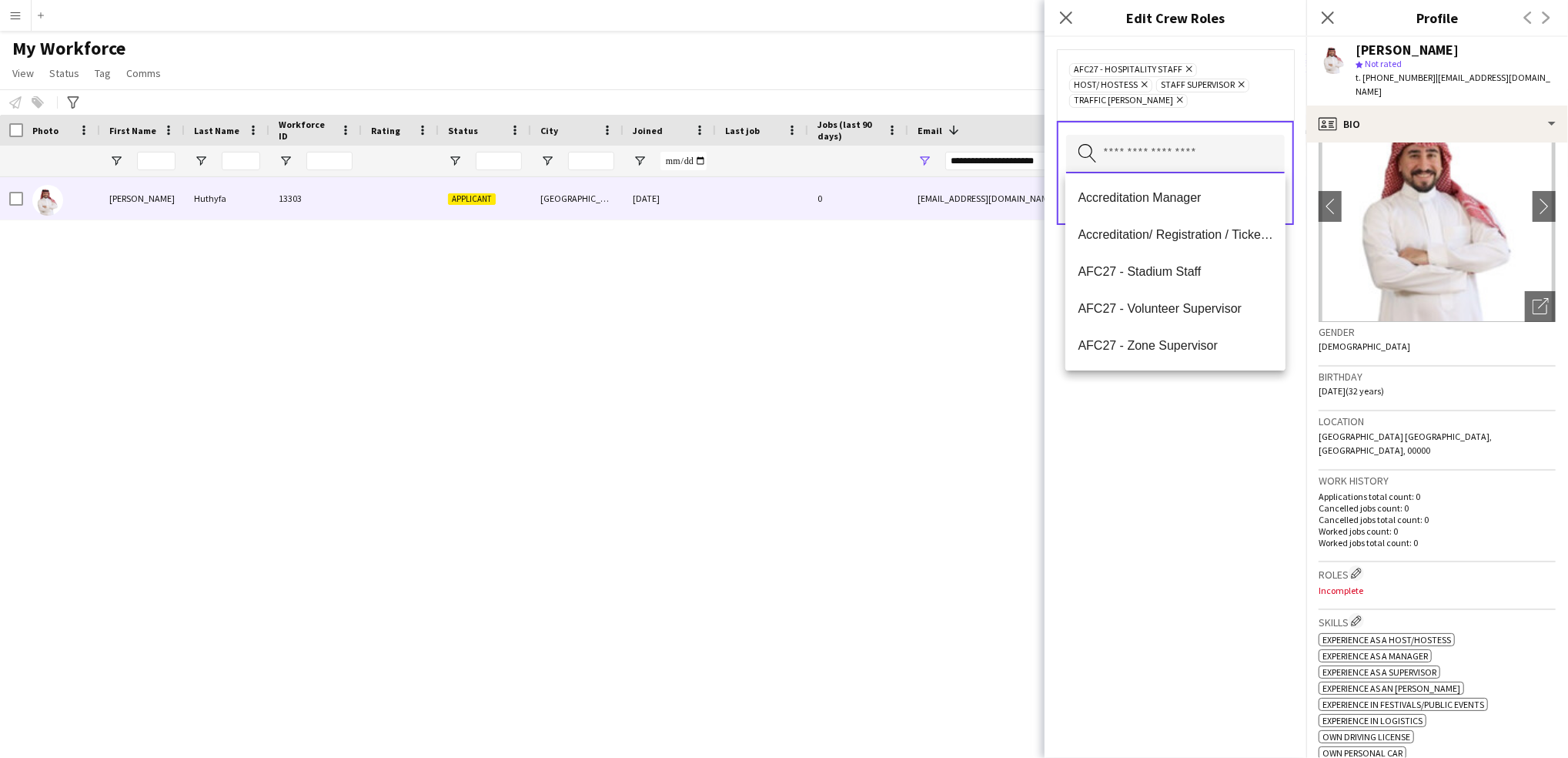
click at [1190, 158] on input "text" at bounding box center [1175, 154] width 218 height 39
type input "***"
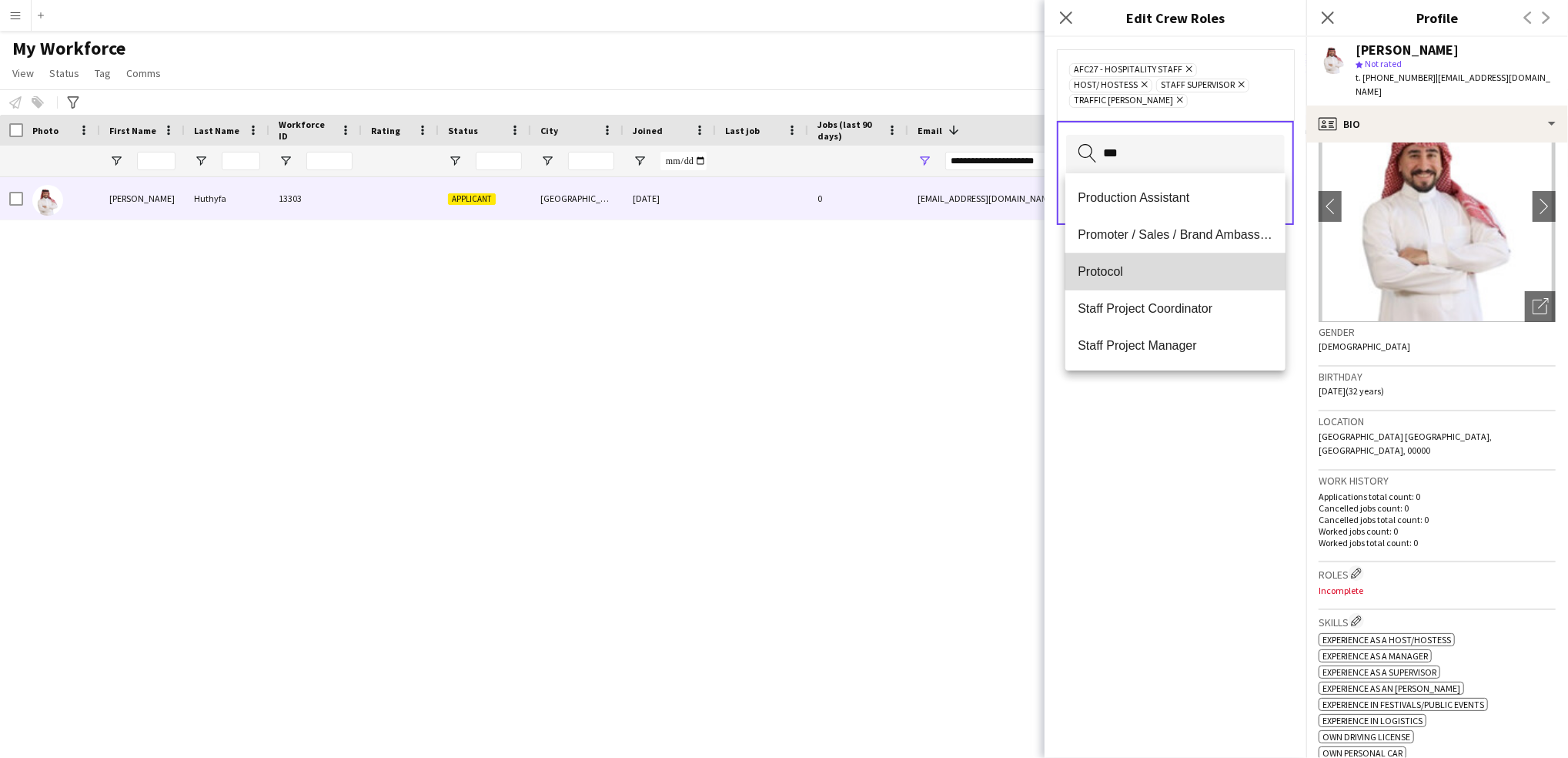
click at [1176, 266] on span "Protocol" at bounding box center [1176, 271] width 196 height 15
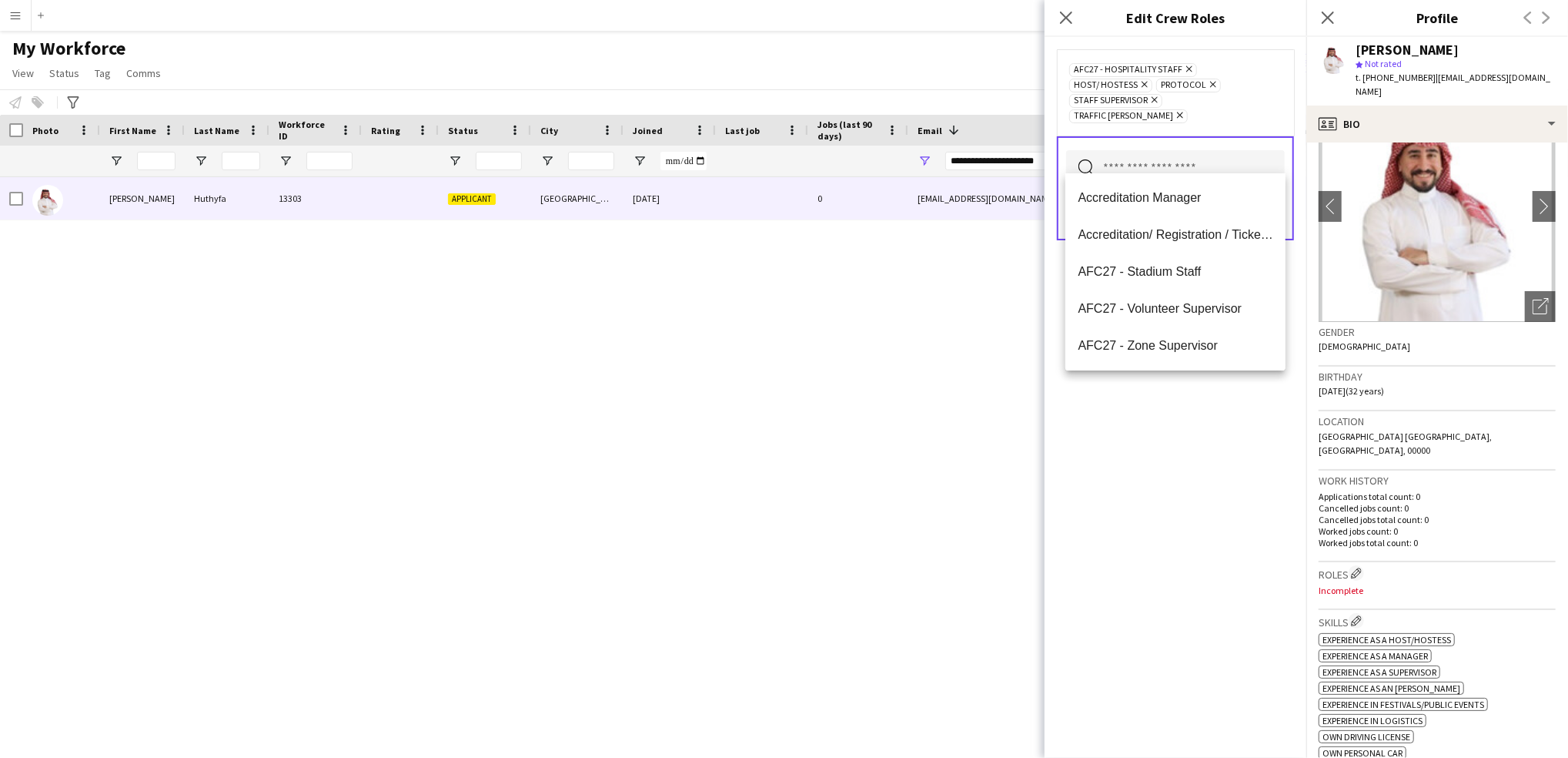
scroll to position [0, 0]
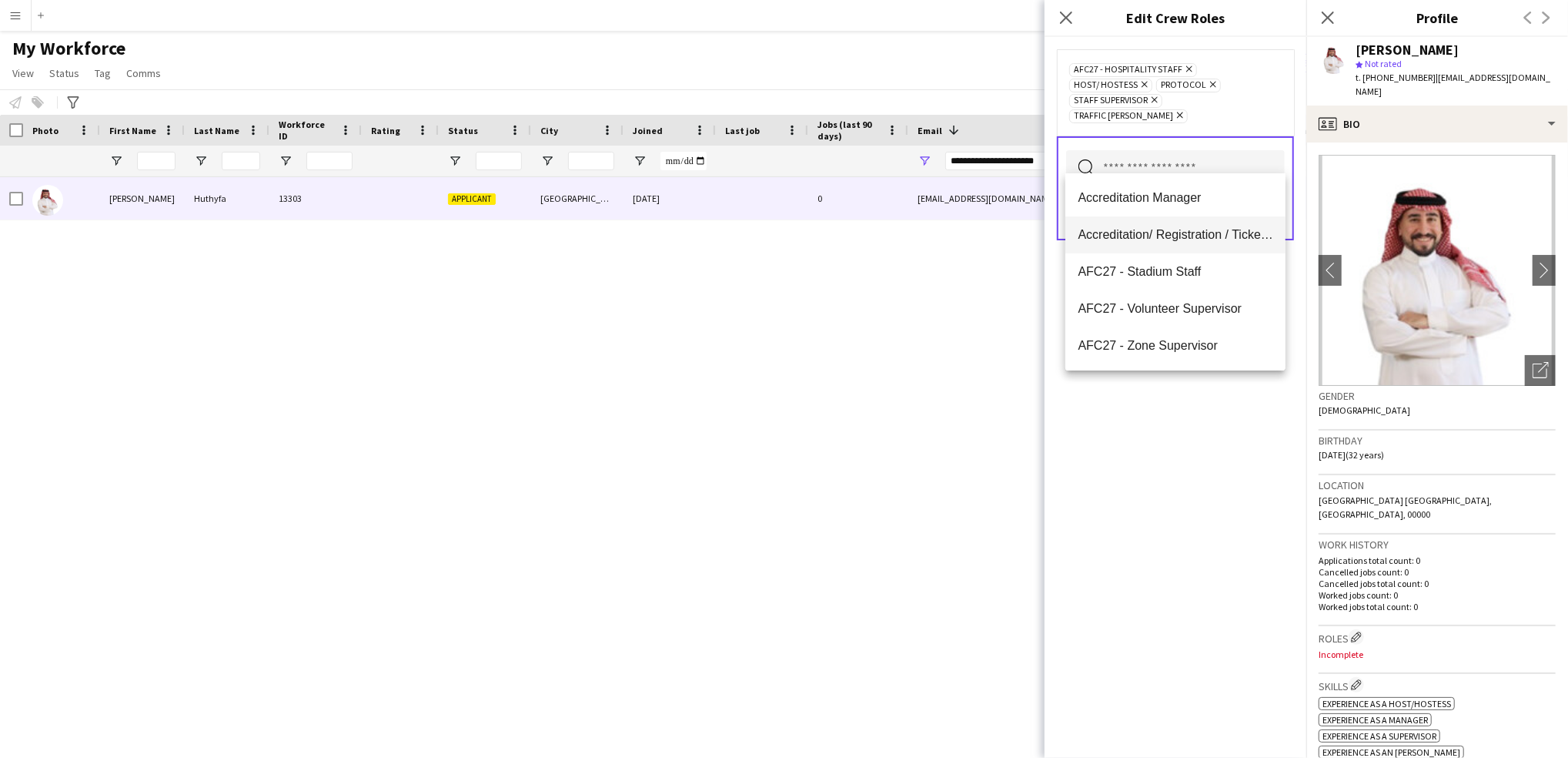
click at [1225, 238] on span "Accreditation/ Registration / Ticketing" at bounding box center [1176, 234] width 196 height 15
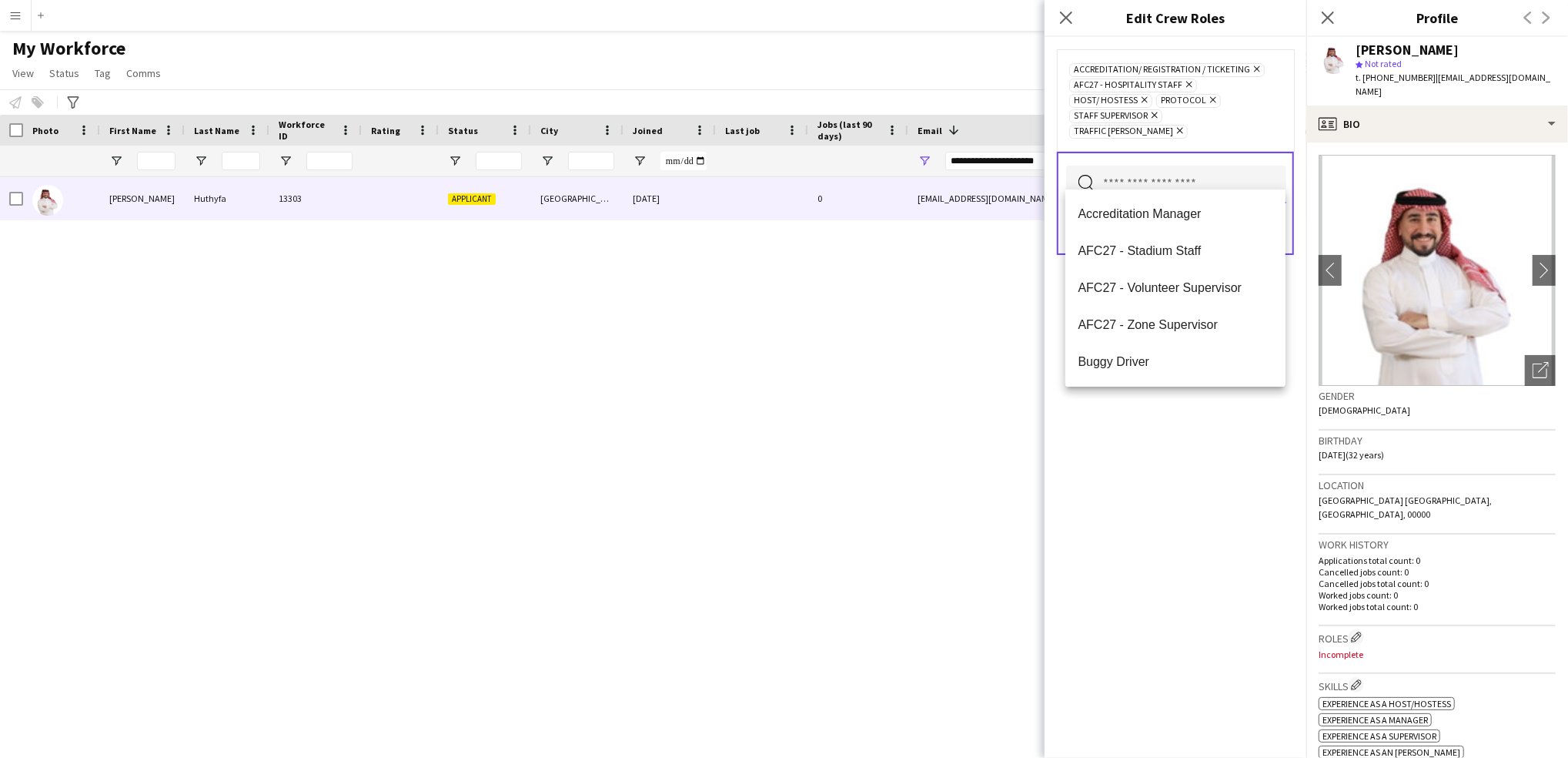
click at [1210, 166] on input "text" at bounding box center [1176, 184] width 220 height 38
click at [1214, 244] on span "Info Booth Staff" at bounding box center [1176, 249] width 196 height 15
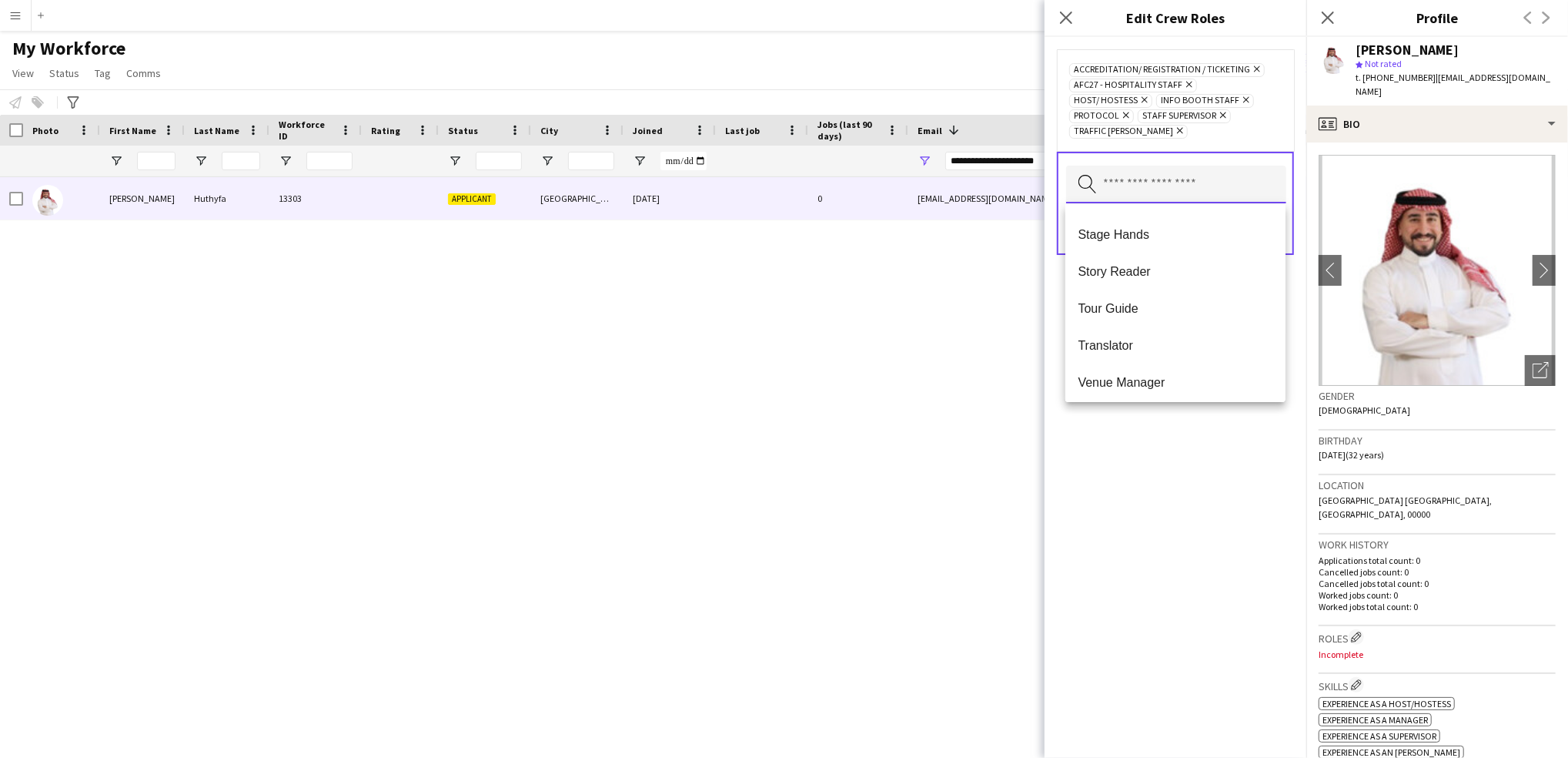
scroll to position [1441, 0]
click at [1180, 478] on div "Accreditation/ Registration / Ticketing Remove AFC27 - Hospitality Staff Remove…" at bounding box center [1175, 397] width 262 height 721
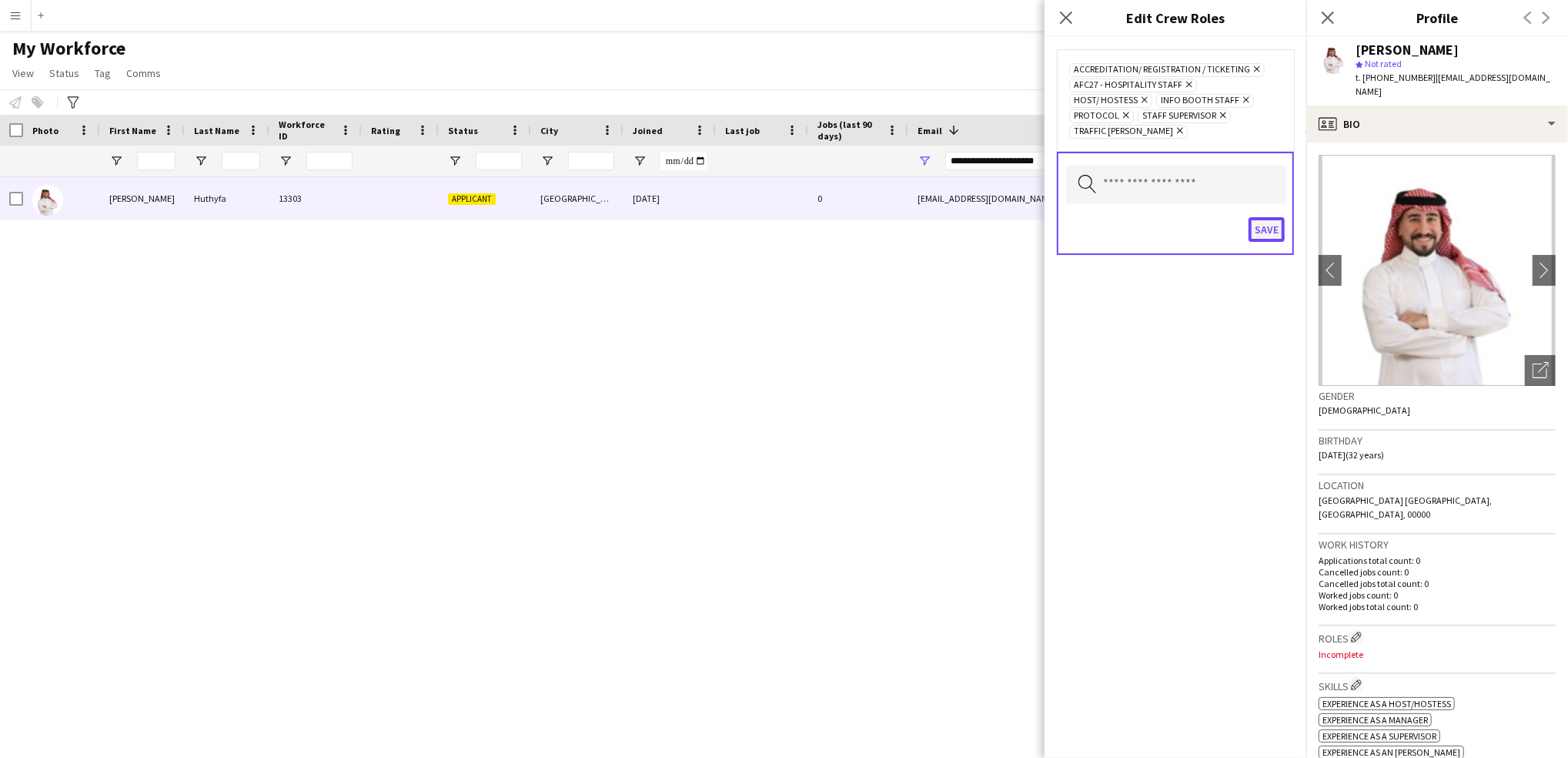
click at [1274, 229] on button "Save" at bounding box center [1267, 229] width 37 height 25
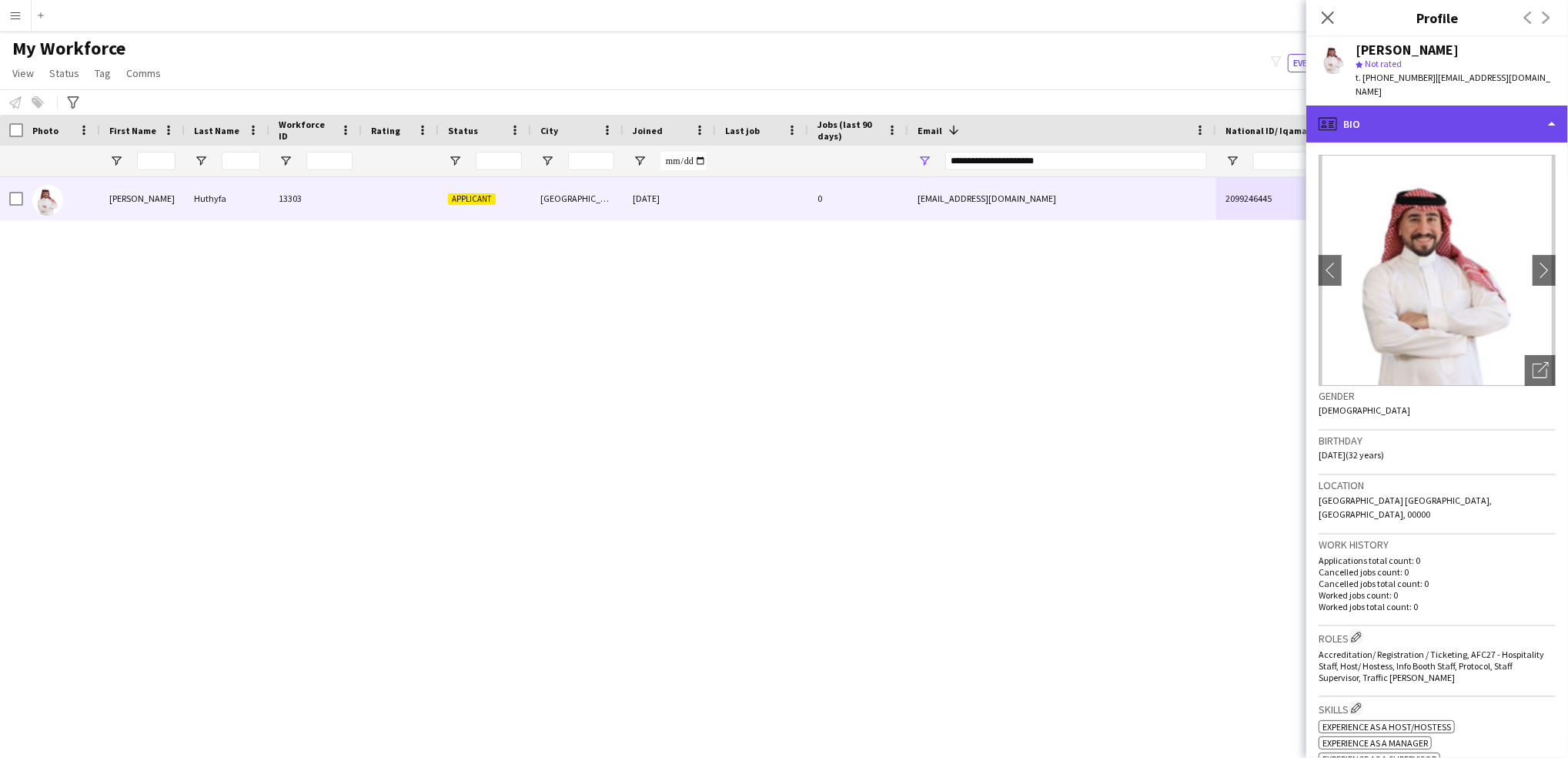
click at [1435, 110] on div "profile Bio" at bounding box center [1437, 124] width 262 height 37
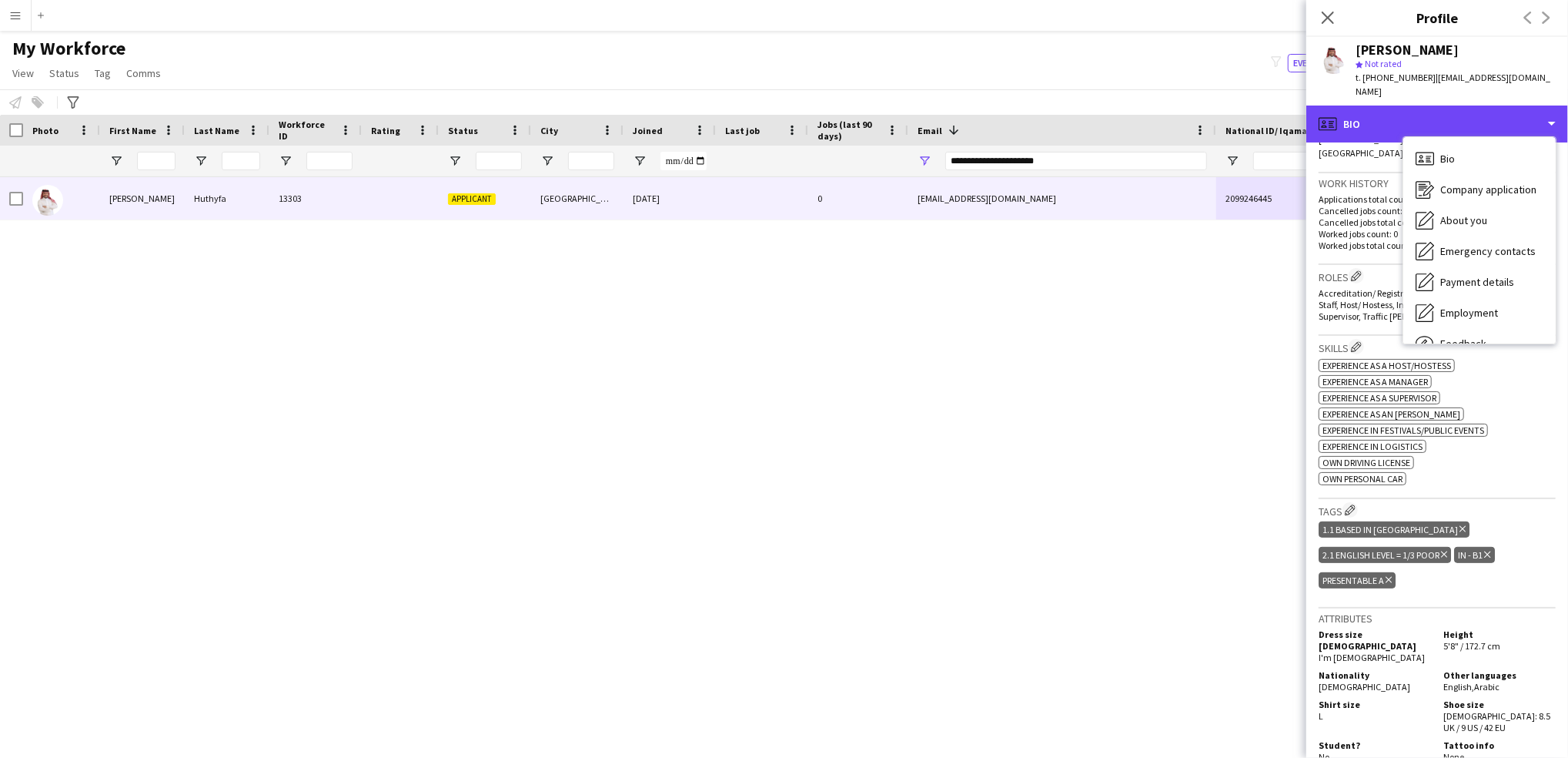
scroll to position [0, 0]
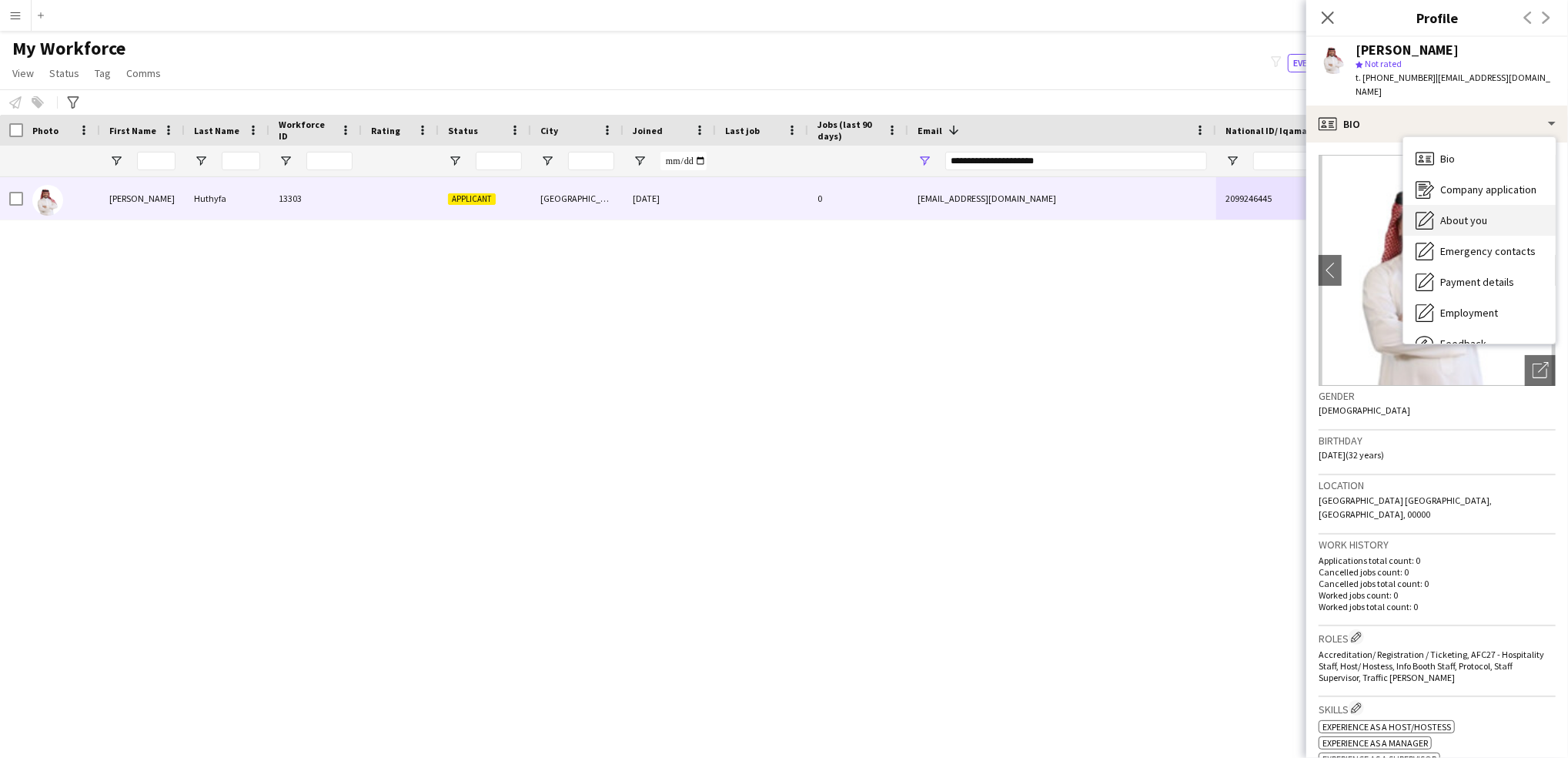
click at [1470, 213] on span "About you" at bounding box center [1463, 220] width 47 height 14
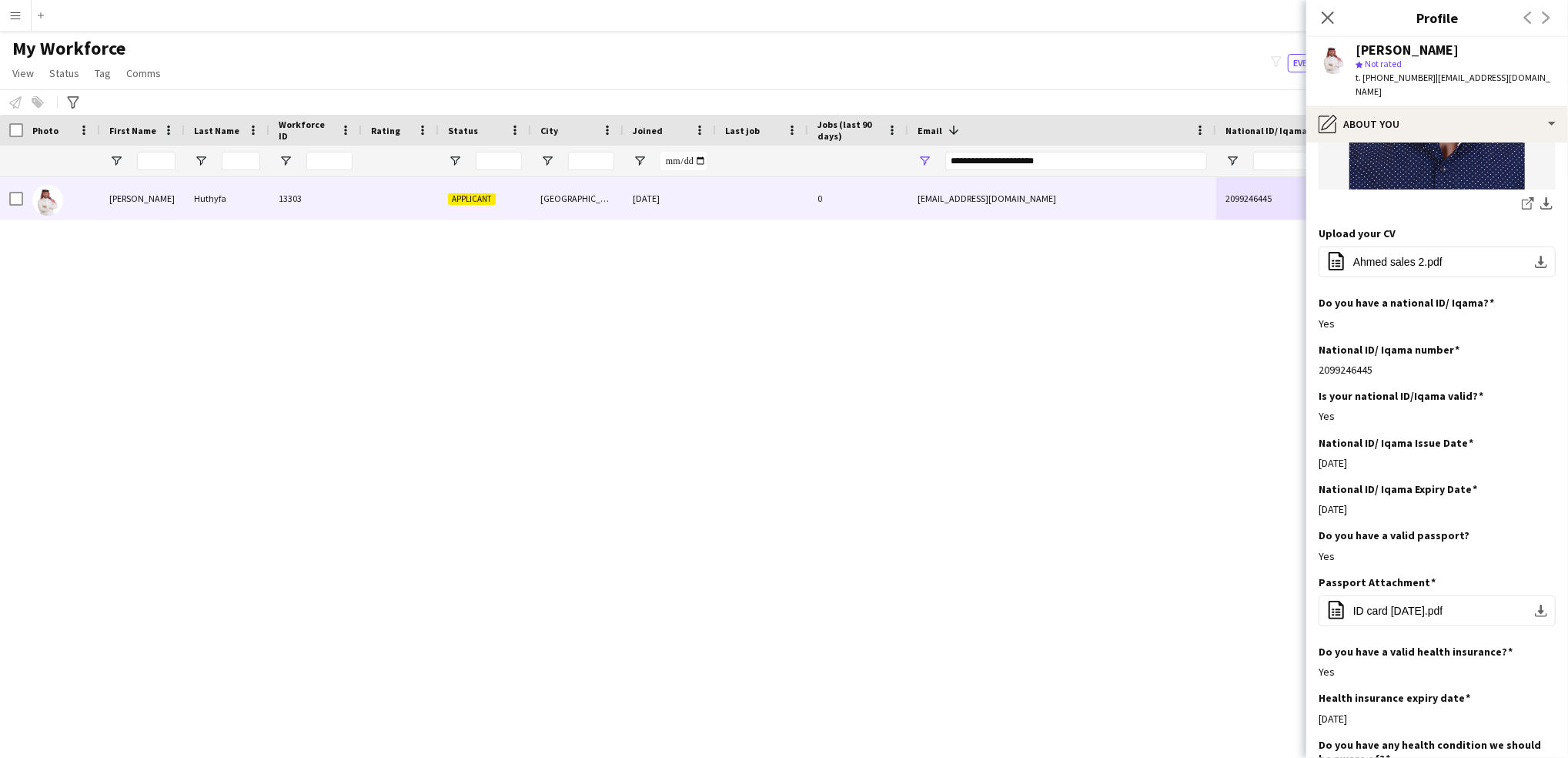
scroll to position [375, 0]
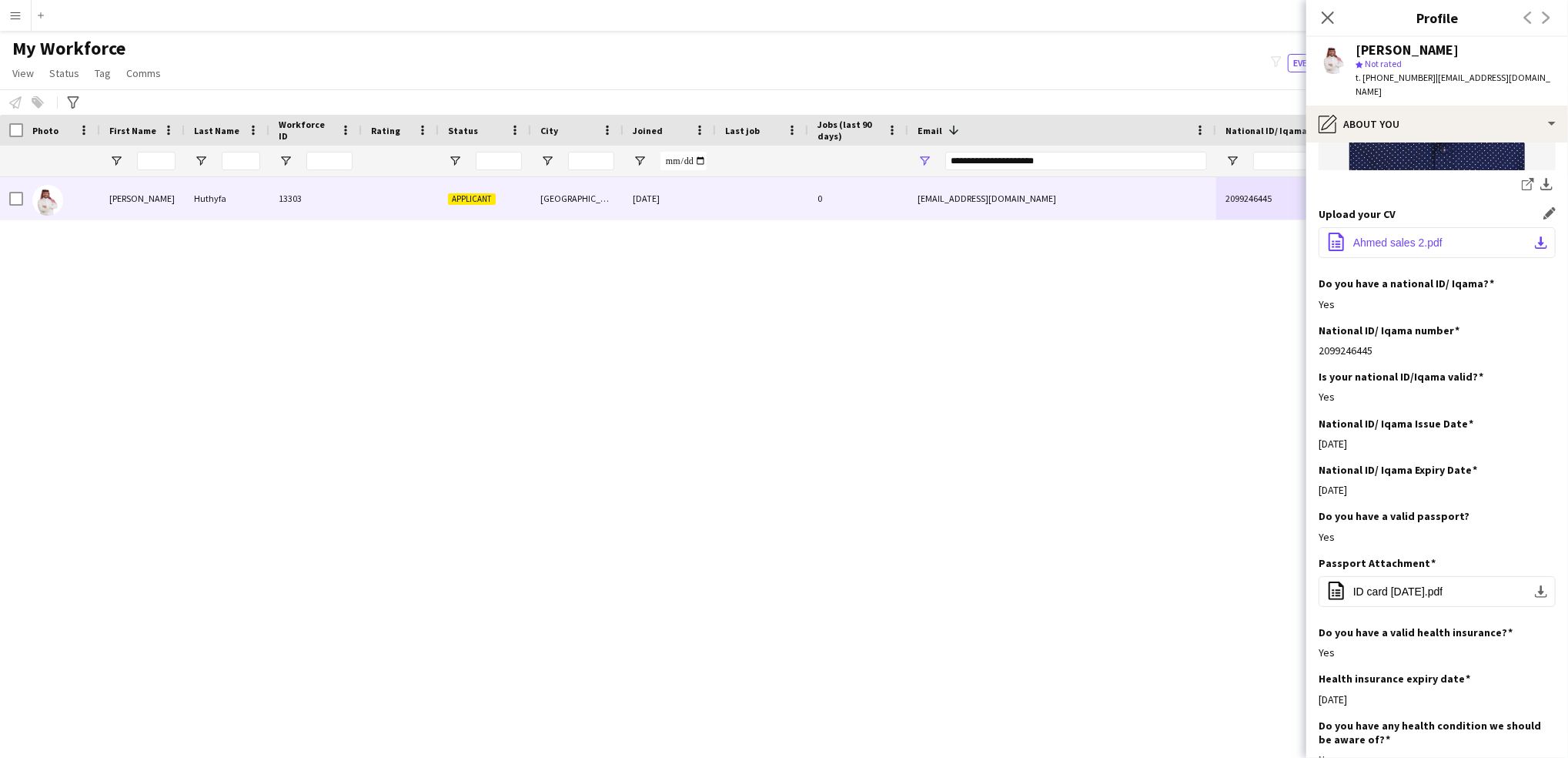
click at [1413, 239] on span "Ahmed sales 2.pdf" at bounding box center [1397, 243] width 89 height 12
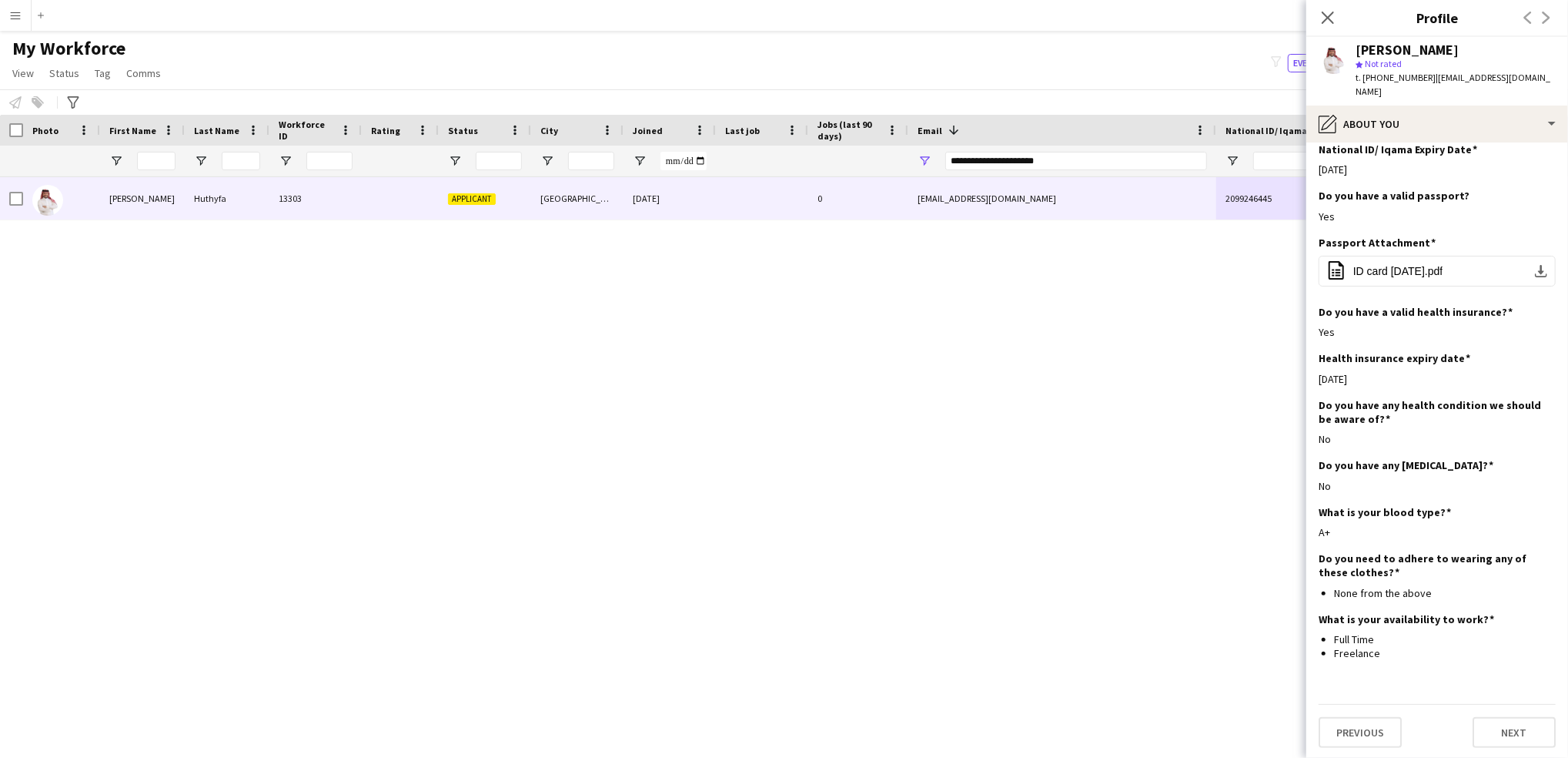
scroll to position [0, 0]
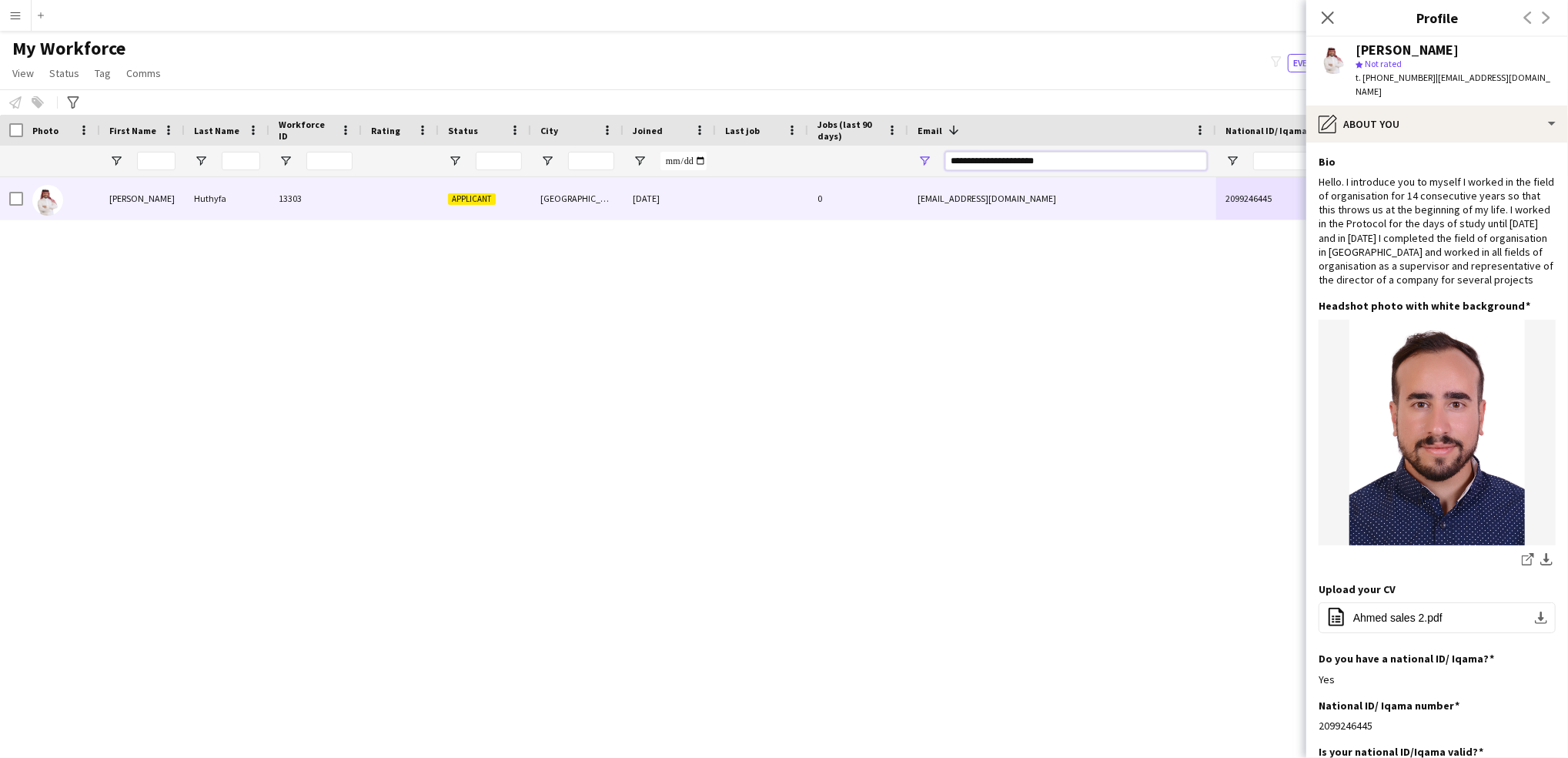
click at [983, 161] on input "**********" at bounding box center [1075, 161] width 262 height 19
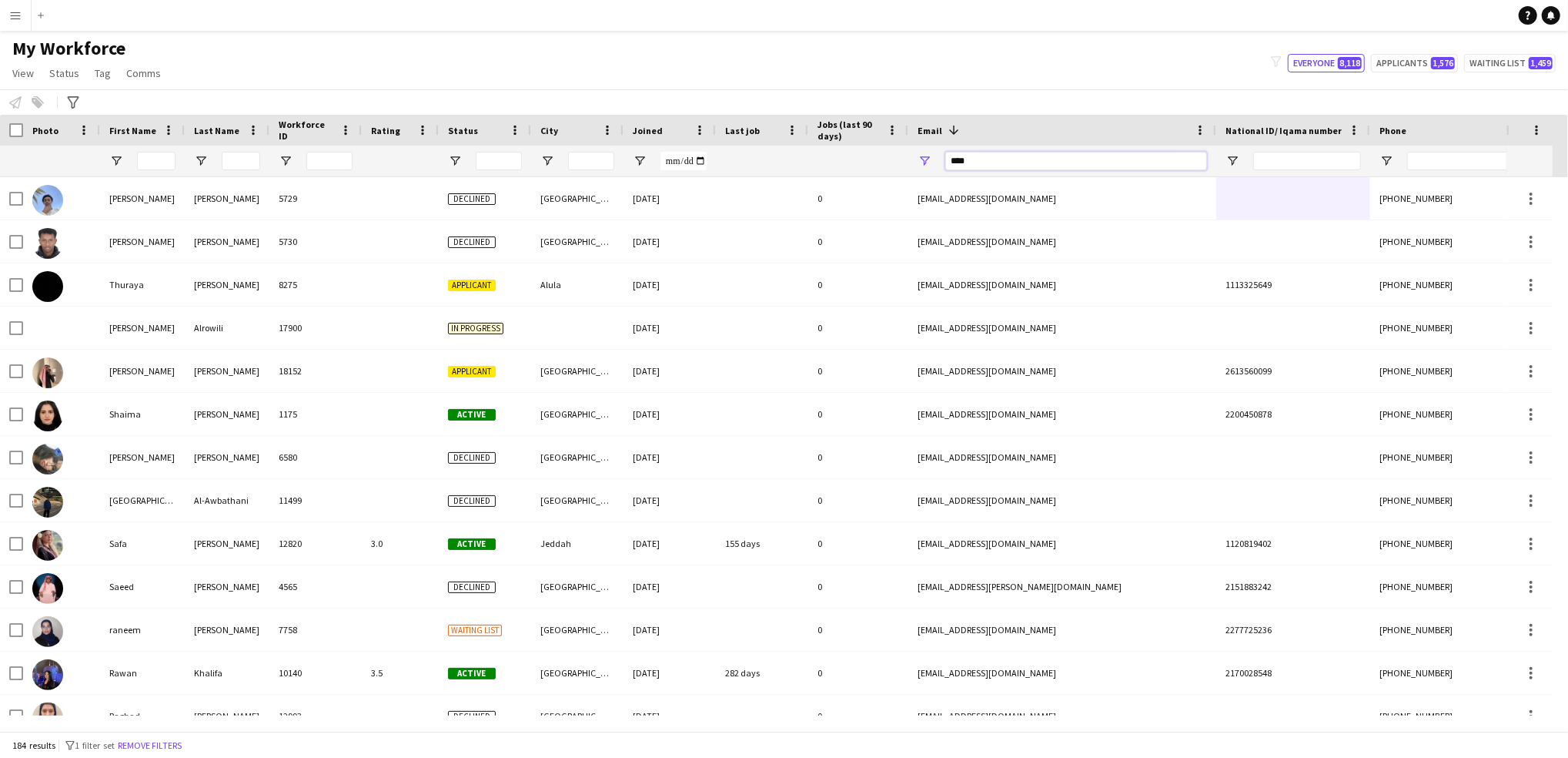
type input "*****"
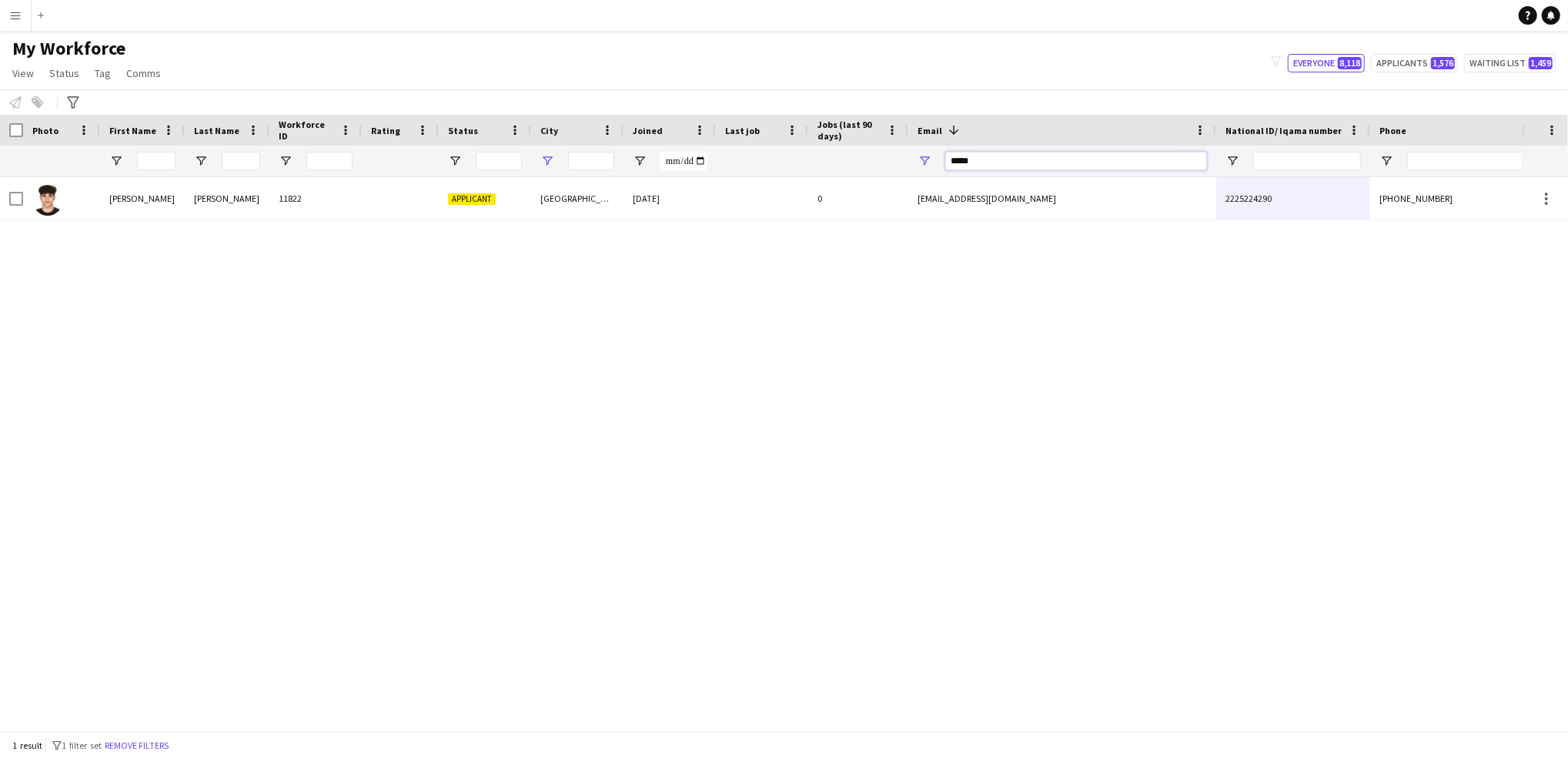
drag, startPoint x: 1000, startPoint y: 169, endPoint x: 545, endPoint y: 164, distance: 455.0
click at [545, 164] on div at bounding box center [911, 161] width 1823 height 31
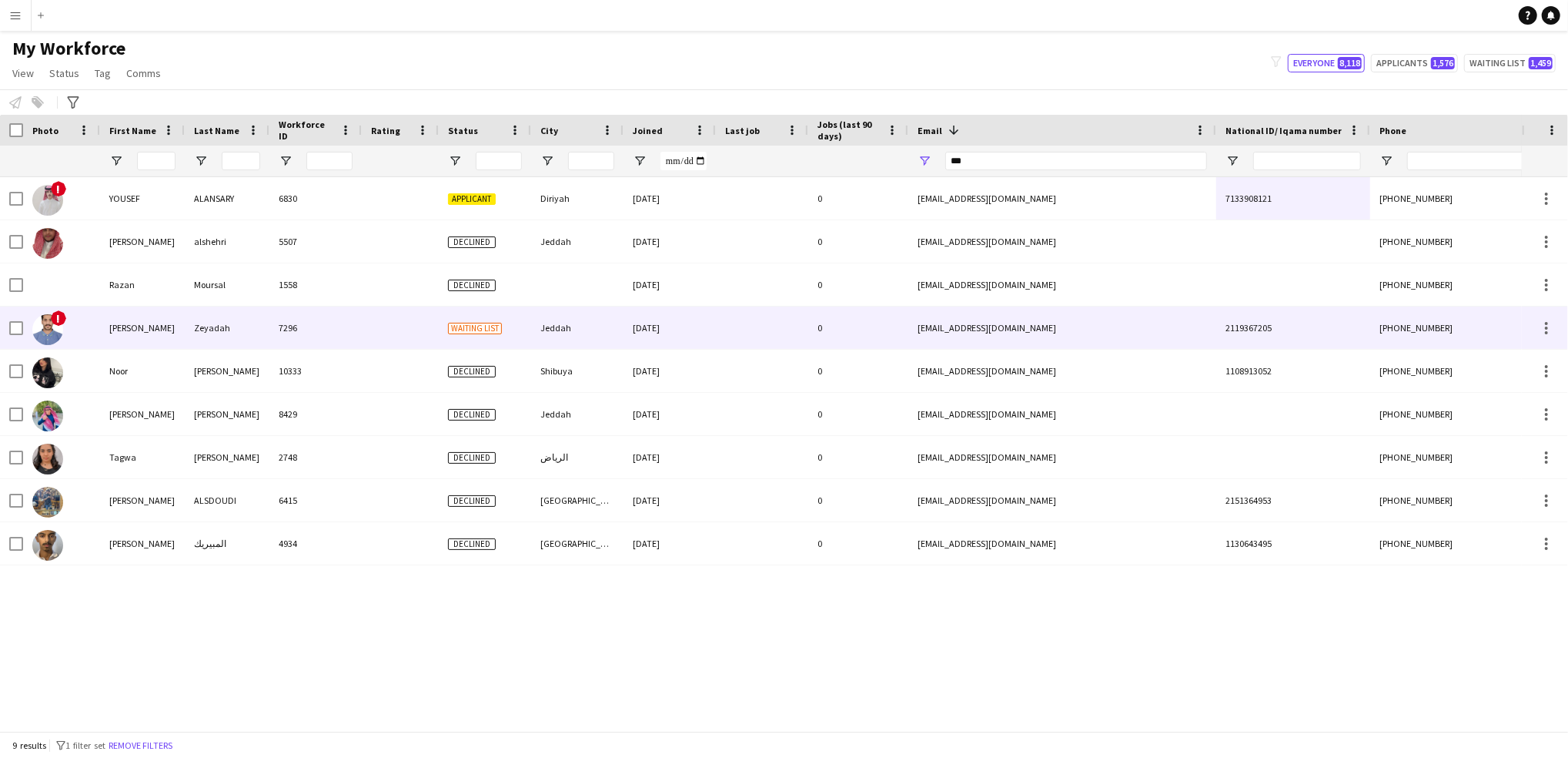
click at [271, 345] on div "7296" at bounding box center [315, 327] width 92 height 42
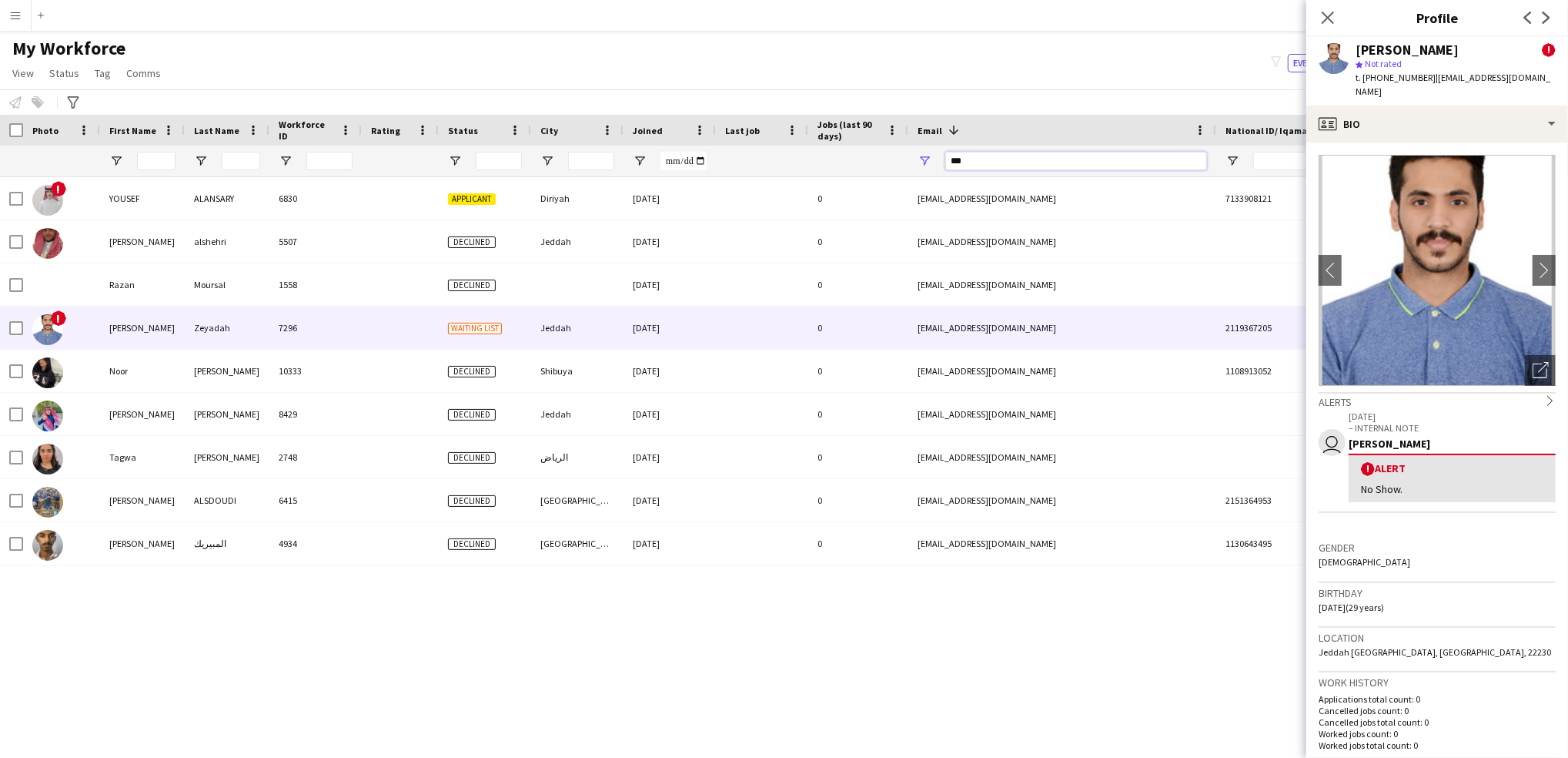
click at [987, 162] on input "***" at bounding box center [1075, 161] width 262 height 19
paste input "**********"
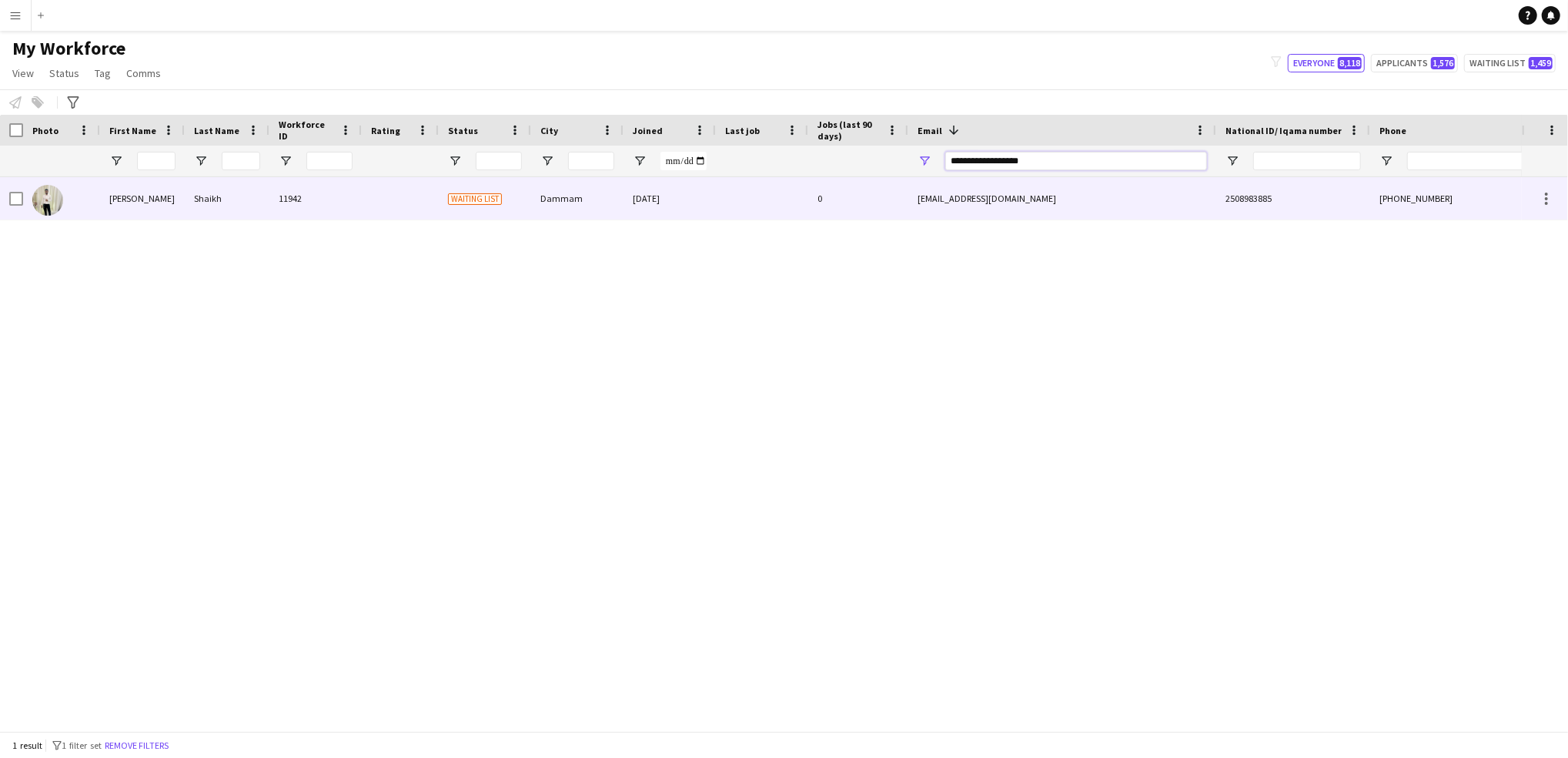
type input "**********"
click at [798, 182] on div at bounding box center [761, 198] width 92 height 42
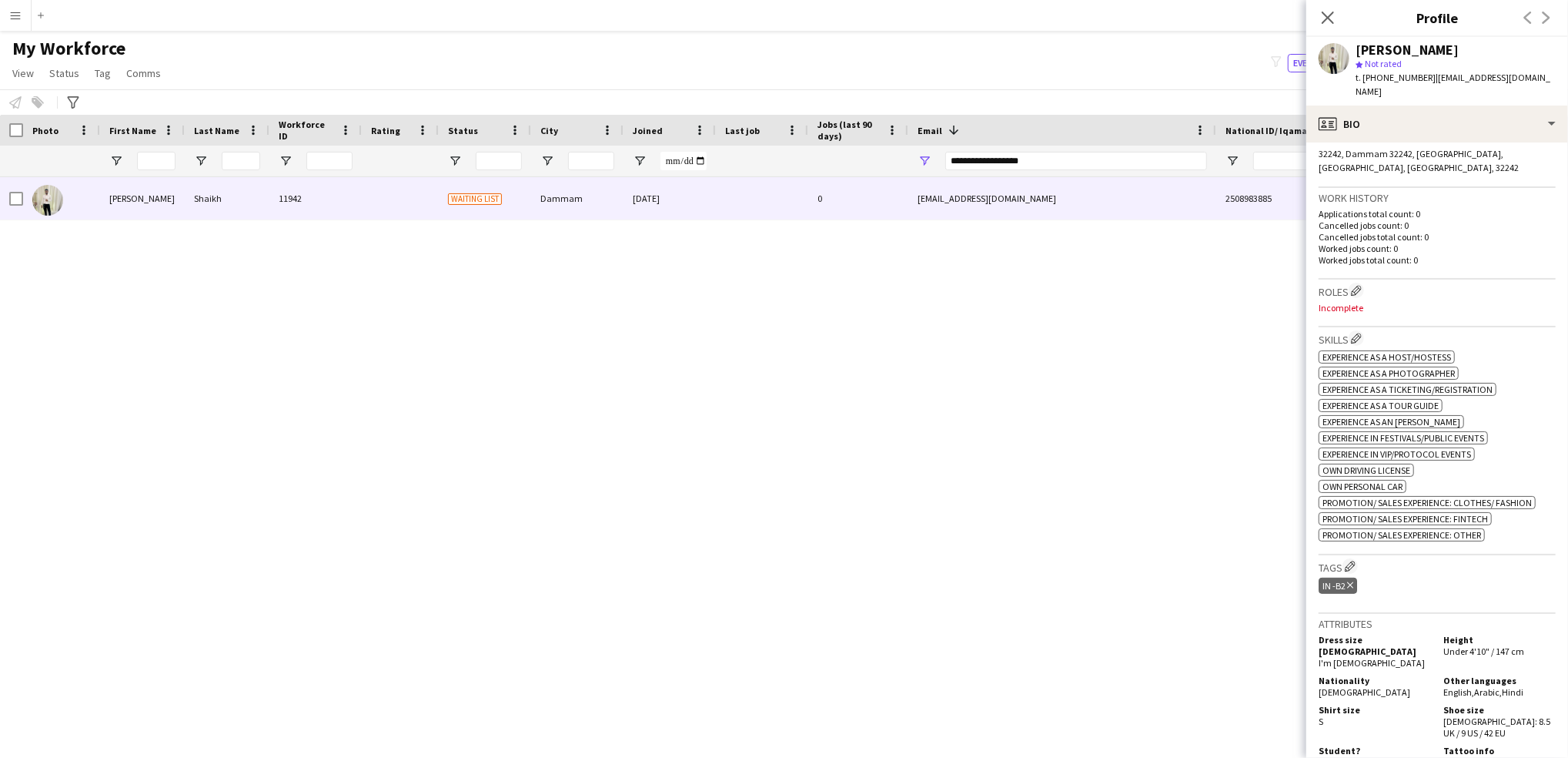
scroll to position [352, 0]
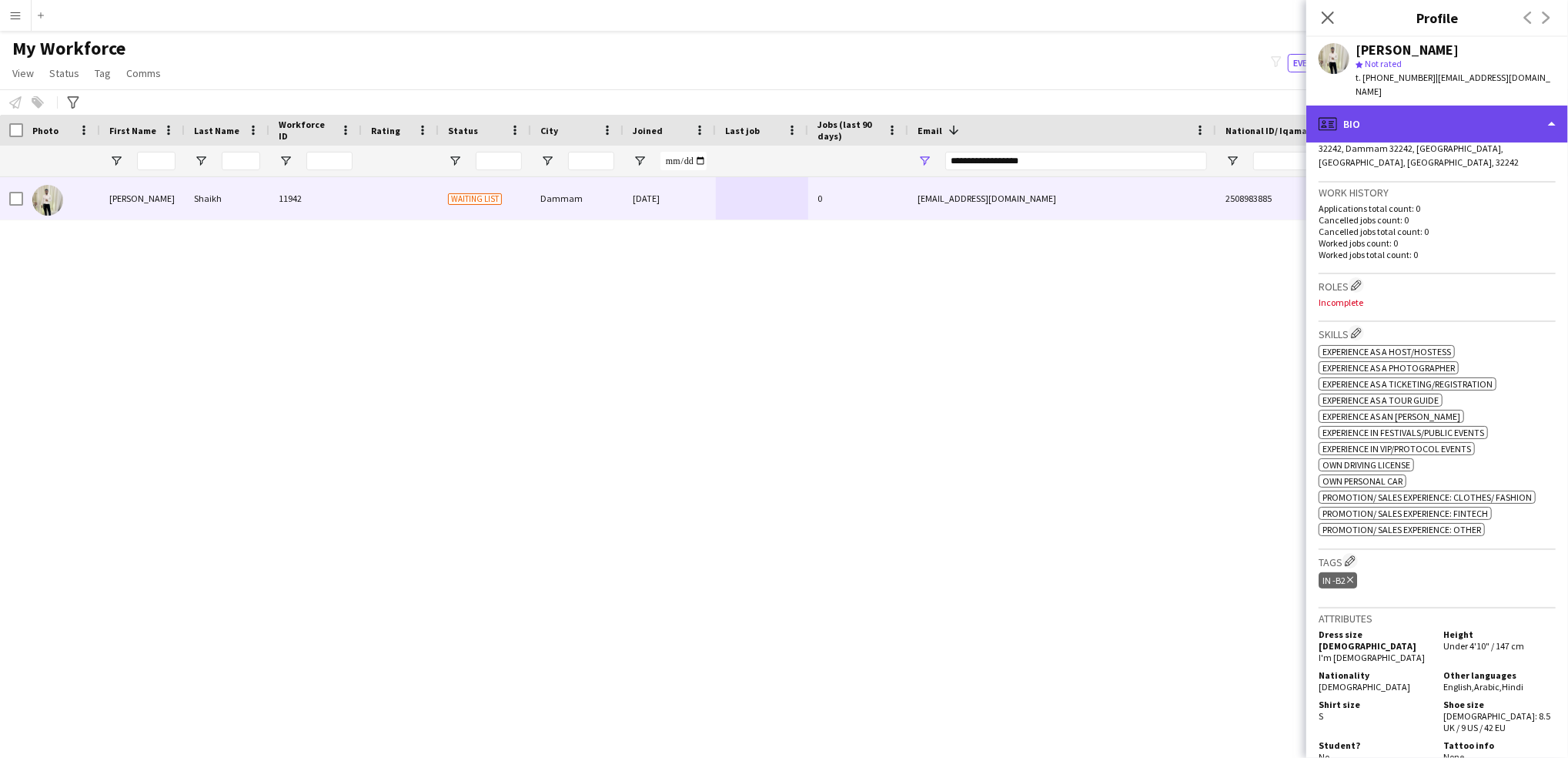
click at [1487, 121] on div "profile Bio" at bounding box center [1437, 124] width 262 height 37
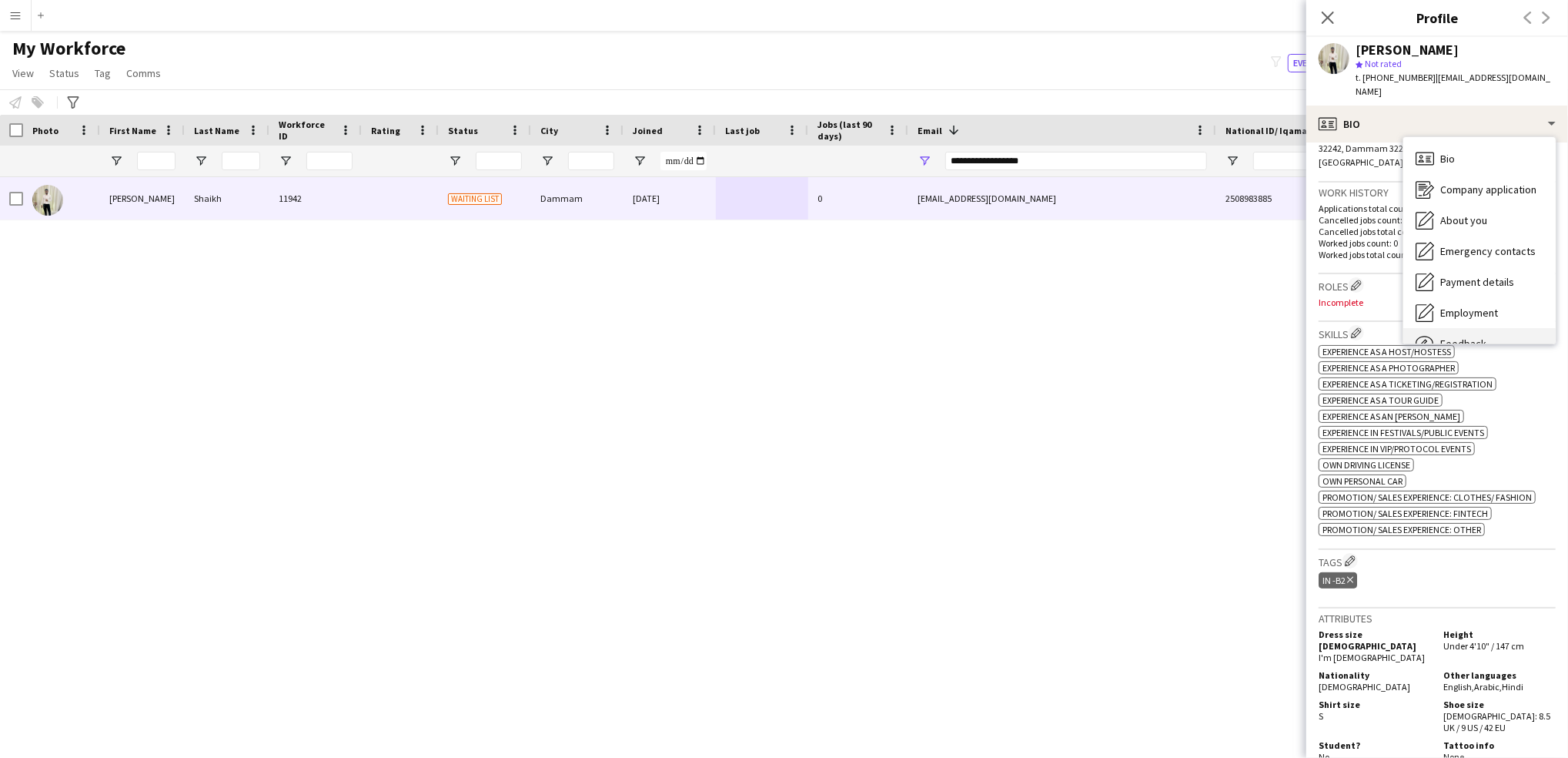
click at [1508, 328] on div "Feedback Feedback" at bounding box center [1479, 344] width 152 height 31
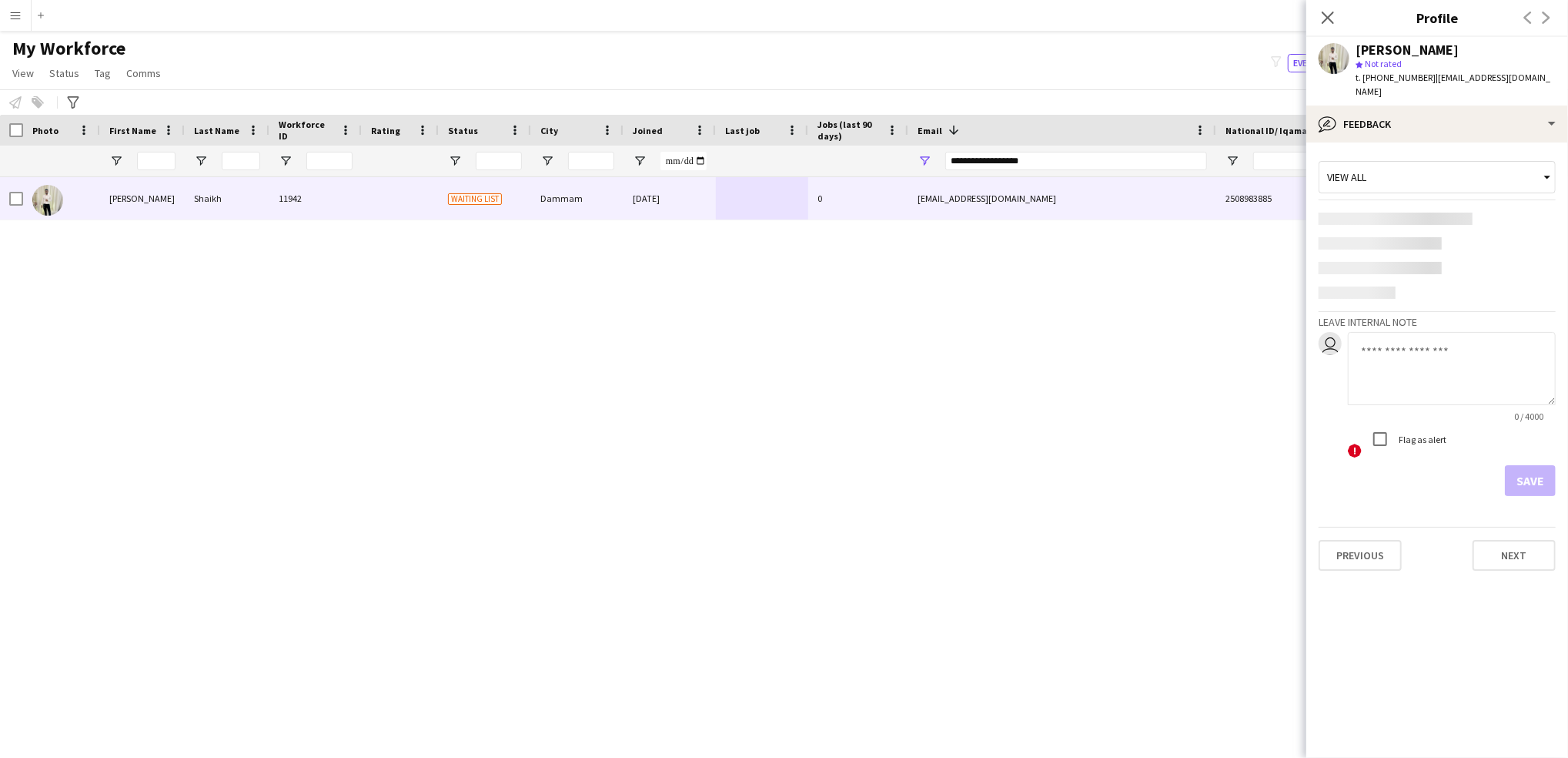
click at [1415, 353] on textarea at bounding box center [1451, 369] width 207 height 73
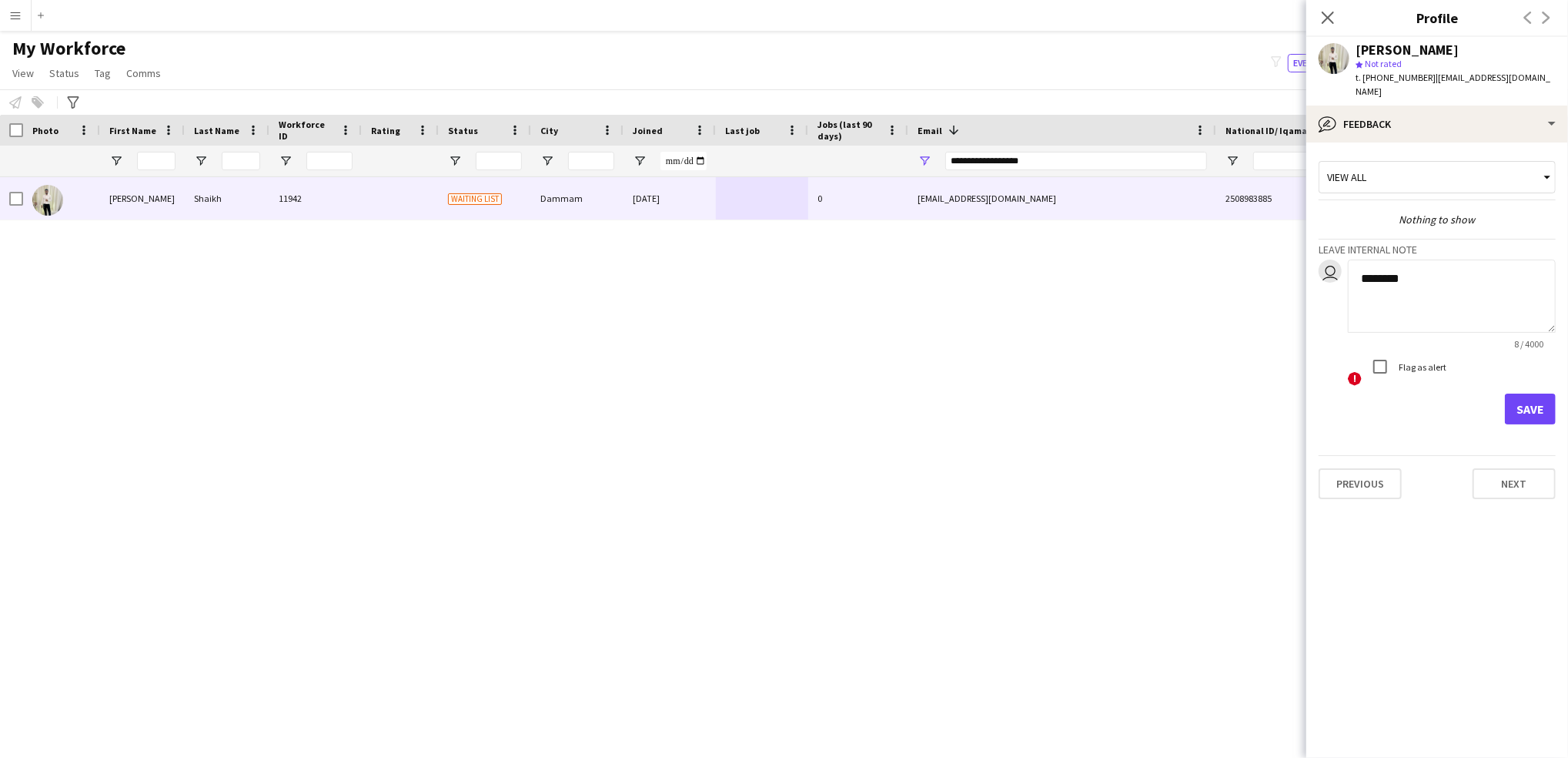
type textarea "********"
click at [1421, 362] on label "Flag as alert" at bounding box center [1420, 367] width 51 height 12
click at [1509, 393] on button "Save" at bounding box center [1529, 409] width 51 height 31
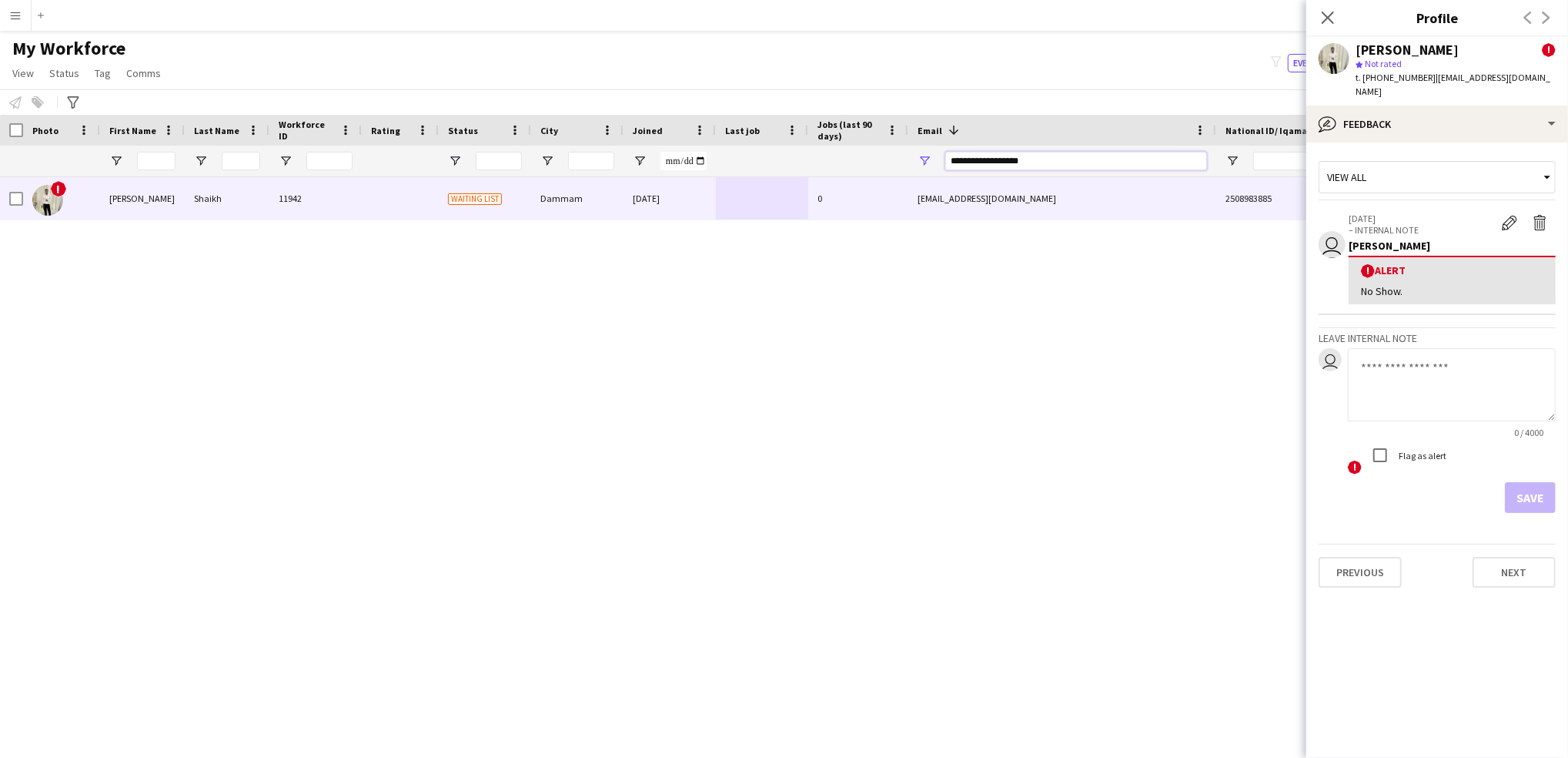
click at [987, 161] on input "**********" at bounding box center [1075, 161] width 262 height 19
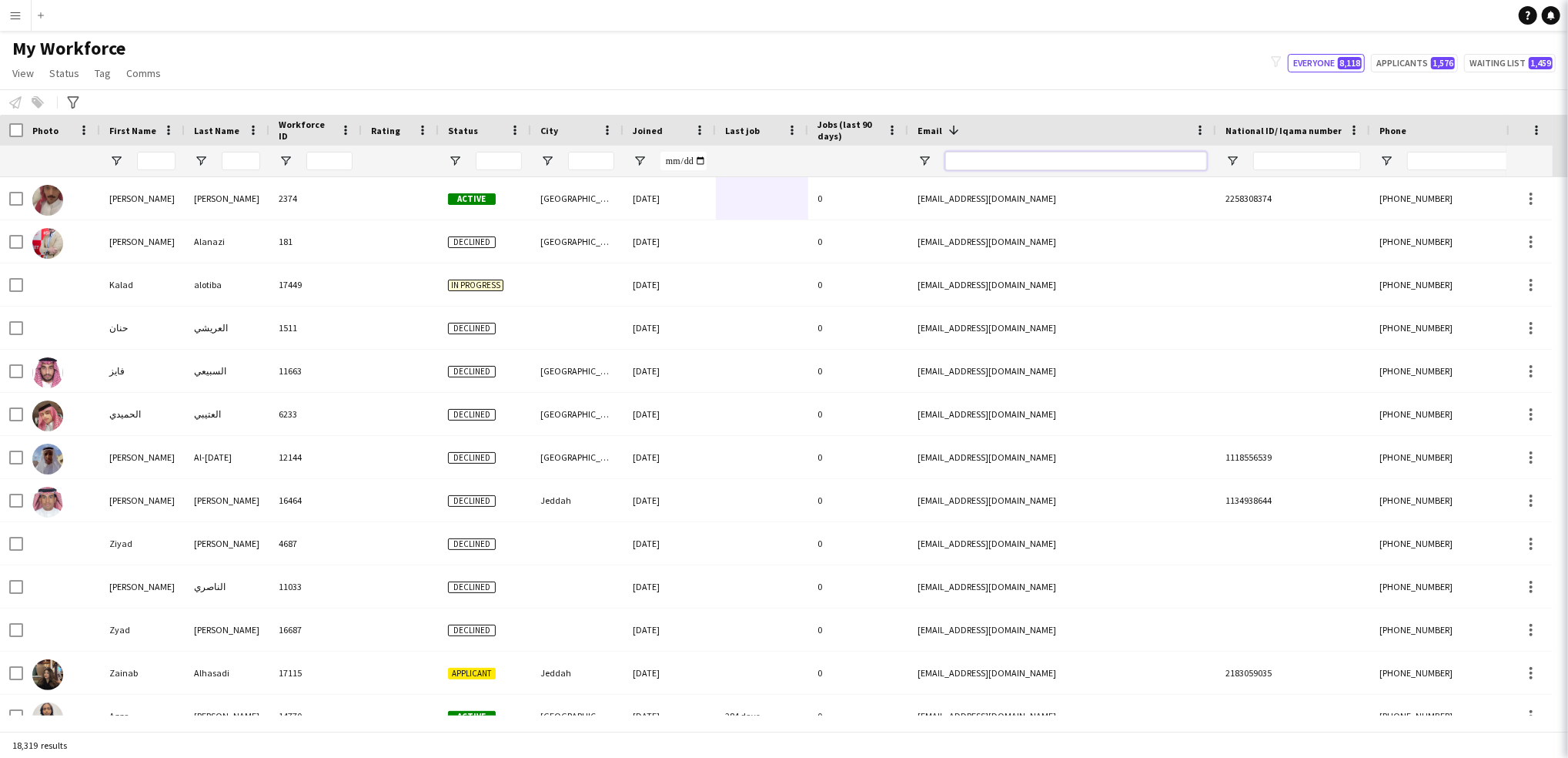
type input "*"
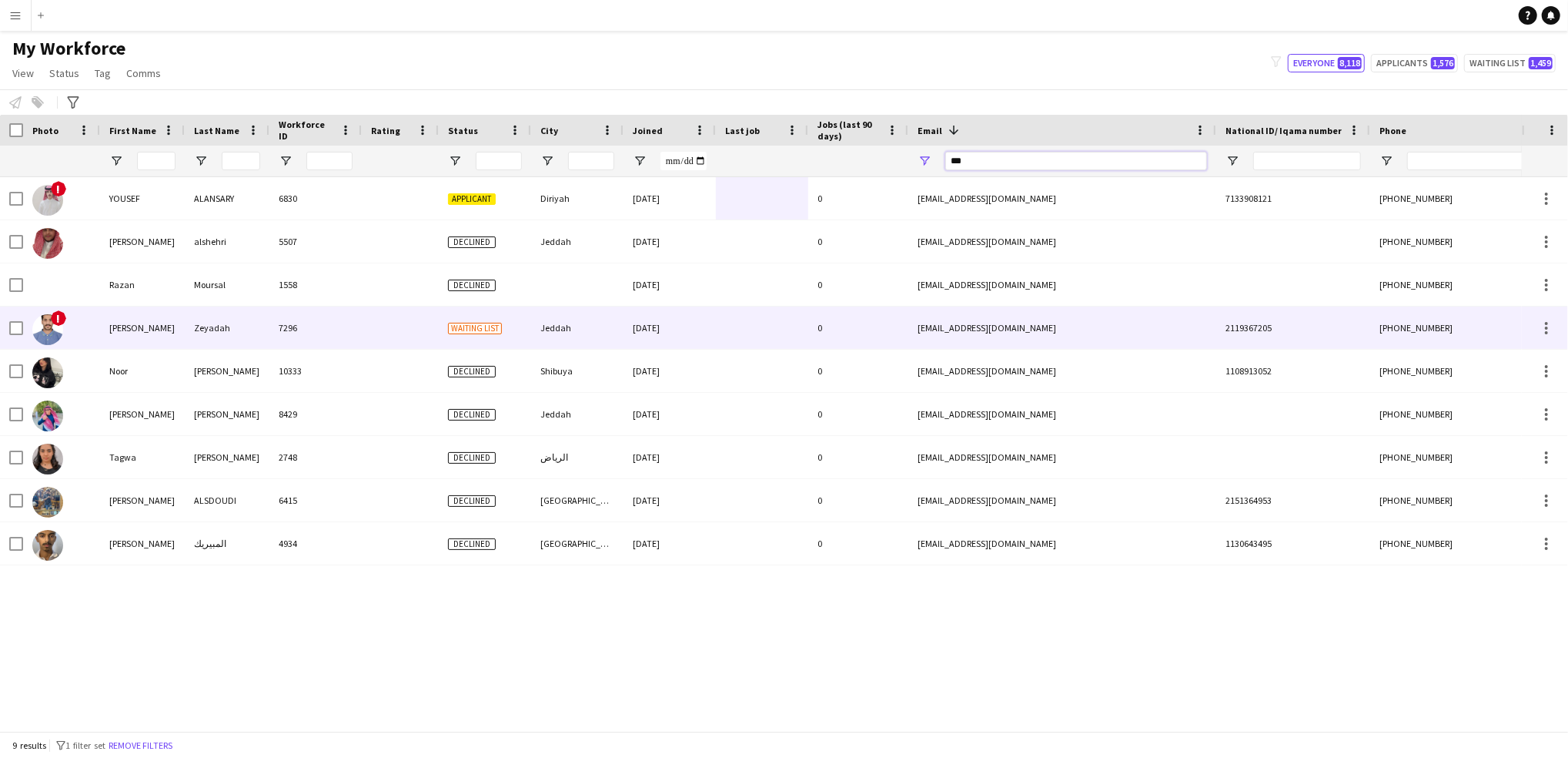
type input "***"
click at [591, 325] on div "Jeddah" at bounding box center [577, 327] width 92 height 42
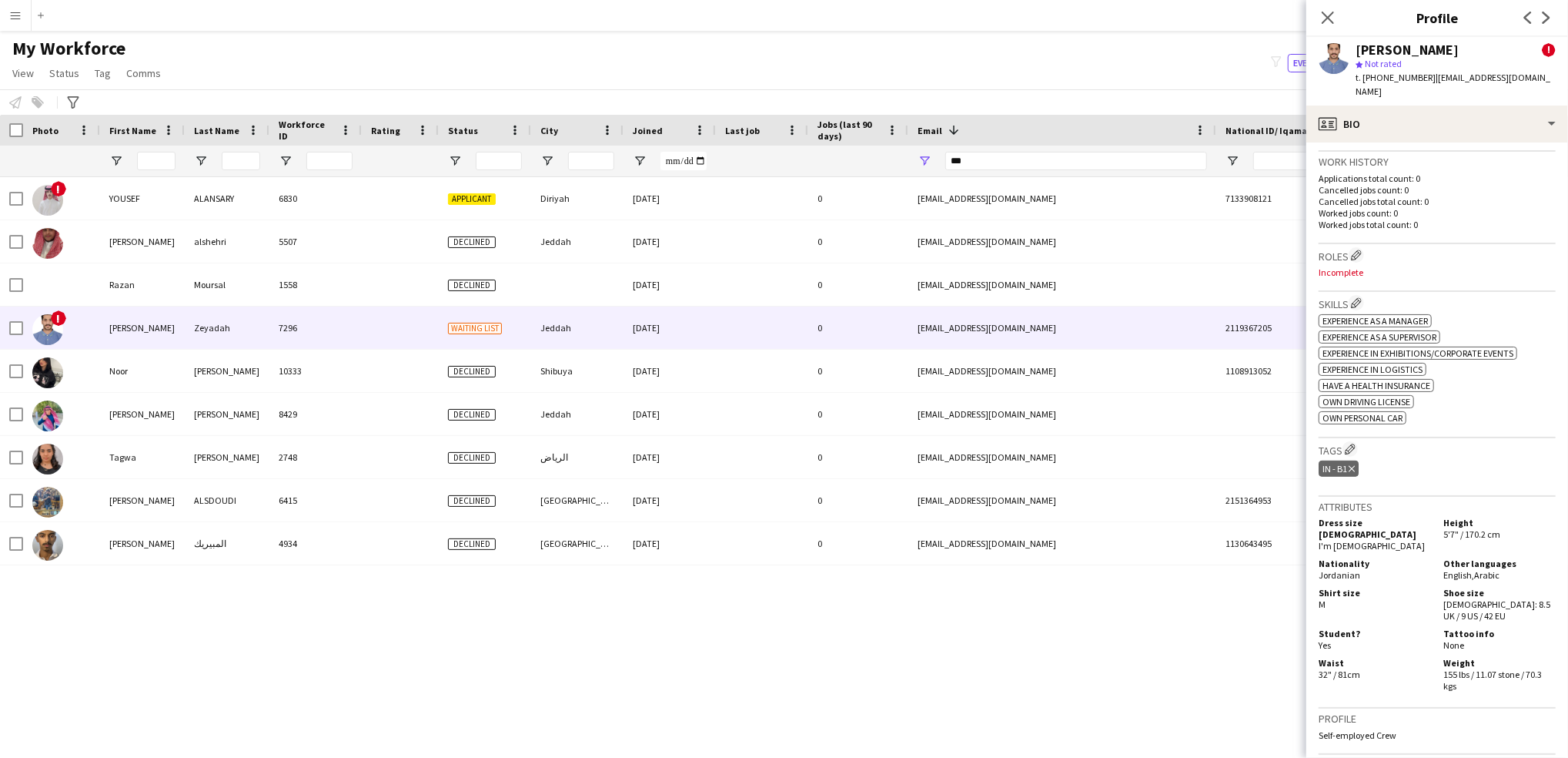
scroll to position [525, 0]
click at [1347, 440] on app-icon "Edit crew company tags" at bounding box center [1350, 445] width 11 height 11
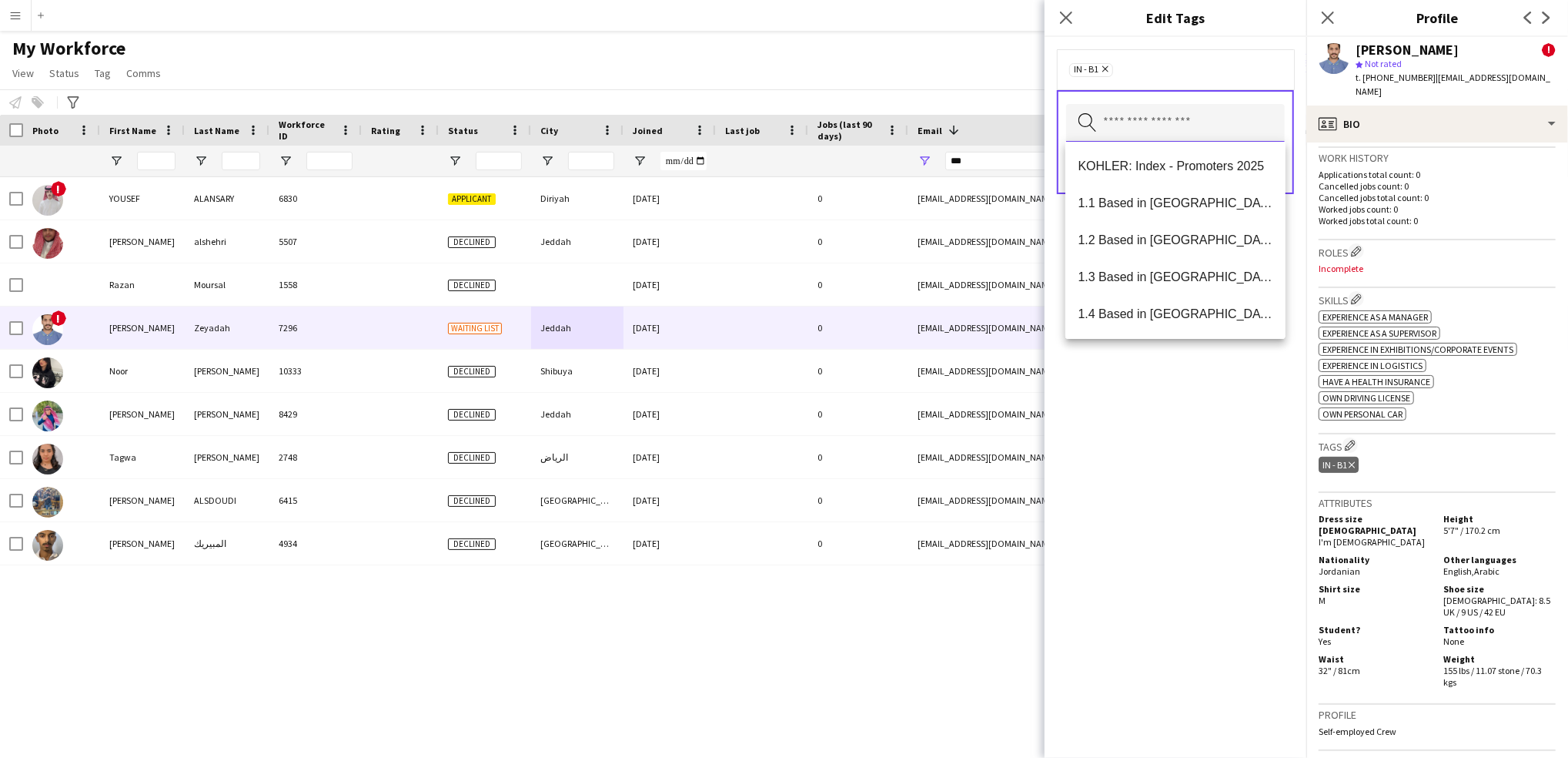
click at [1163, 123] on input "text" at bounding box center [1175, 124] width 218 height 39
type input "***"
click at [1149, 155] on mat-option "1.1 Based in [GEOGRAPHIC_DATA]" at bounding box center [1175, 166] width 220 height 37
type input "*"
type input "***"
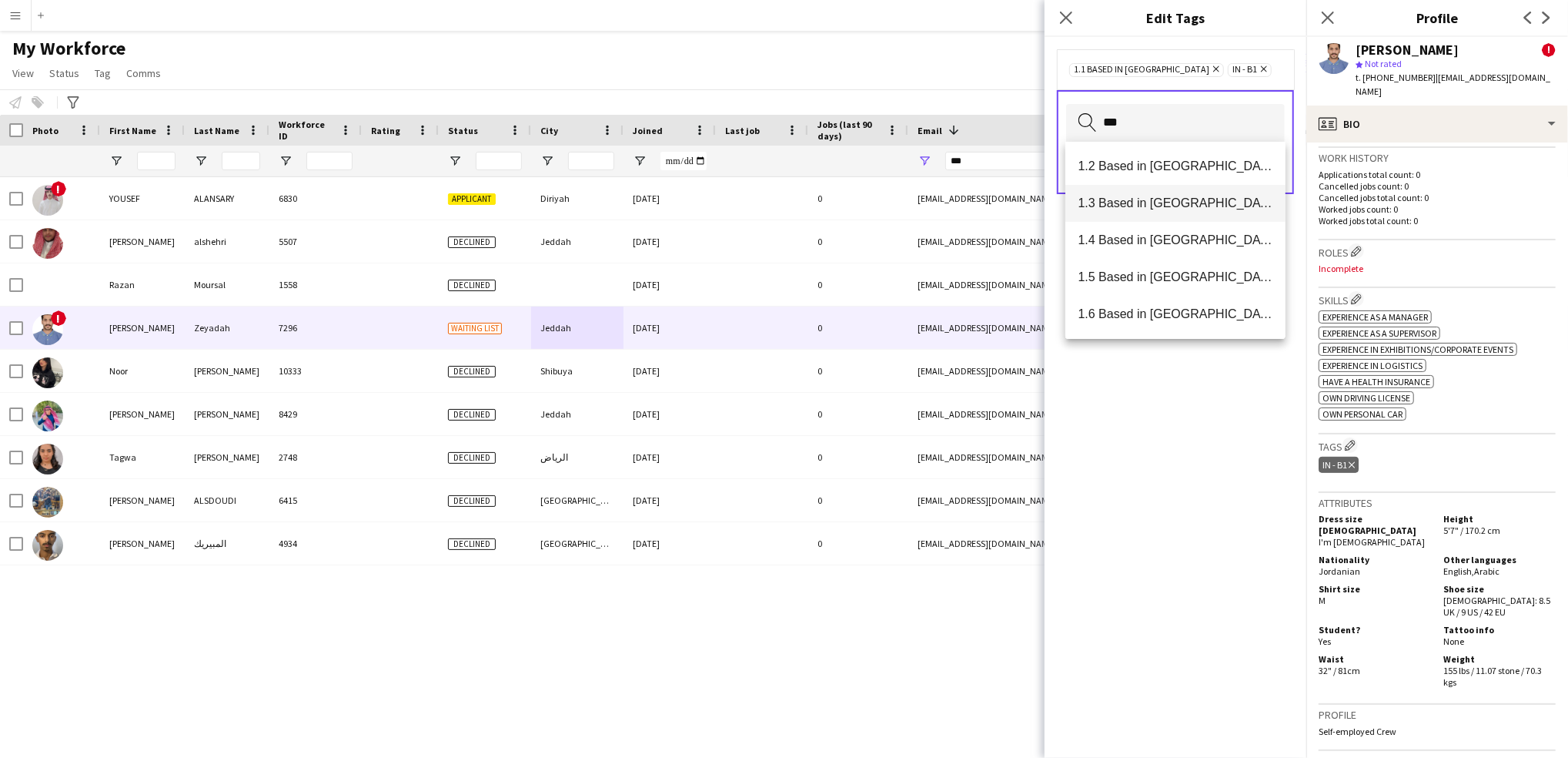
click at [1199, 209] on span "1.3 Based in [GEOGRAPHIC_DATA]" at bounding box center [1176, 203] width 196 height 15
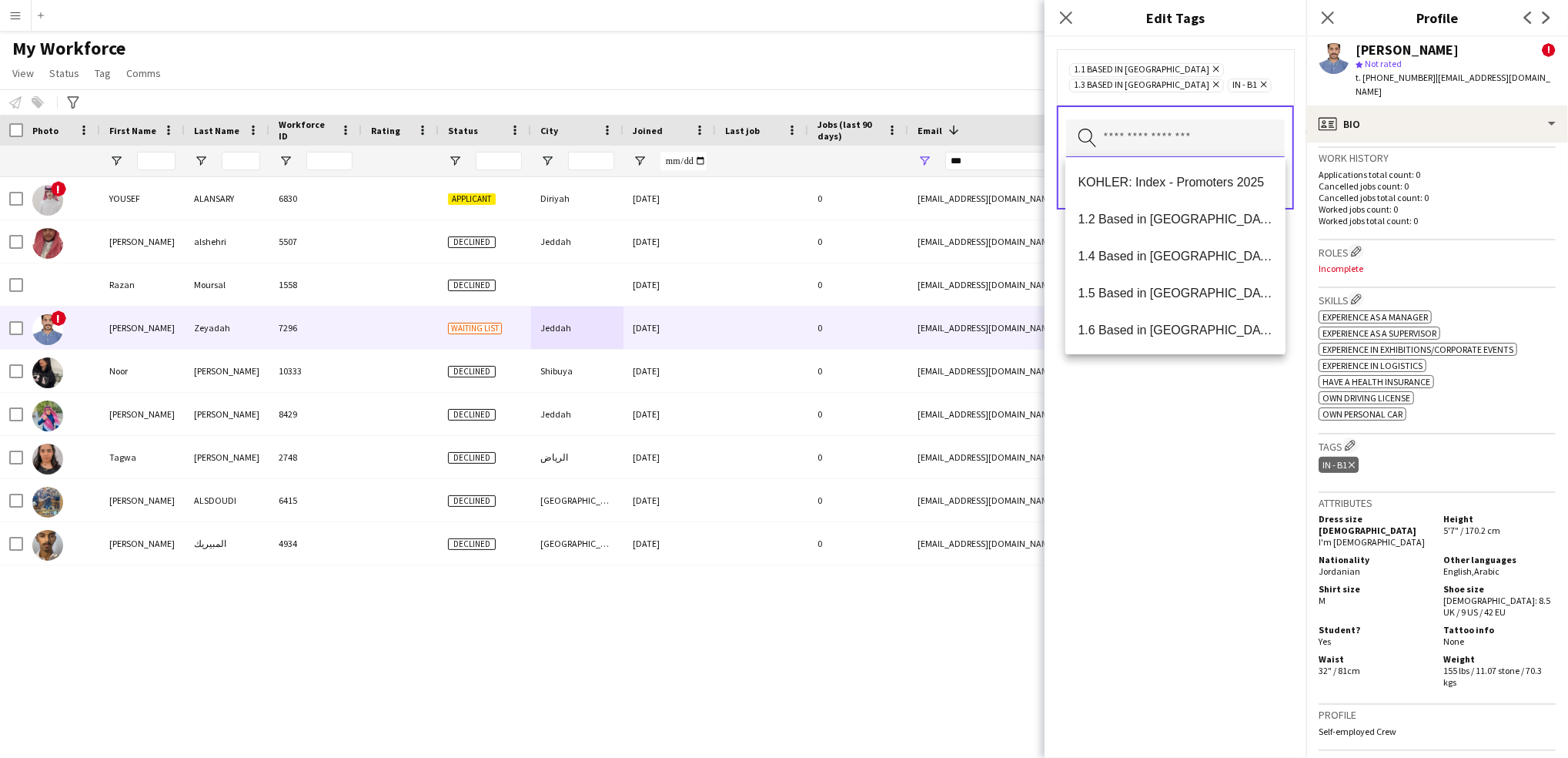
click at [1185, 130] on input "text" at bounding box center [1175, 139] width 218 height 39
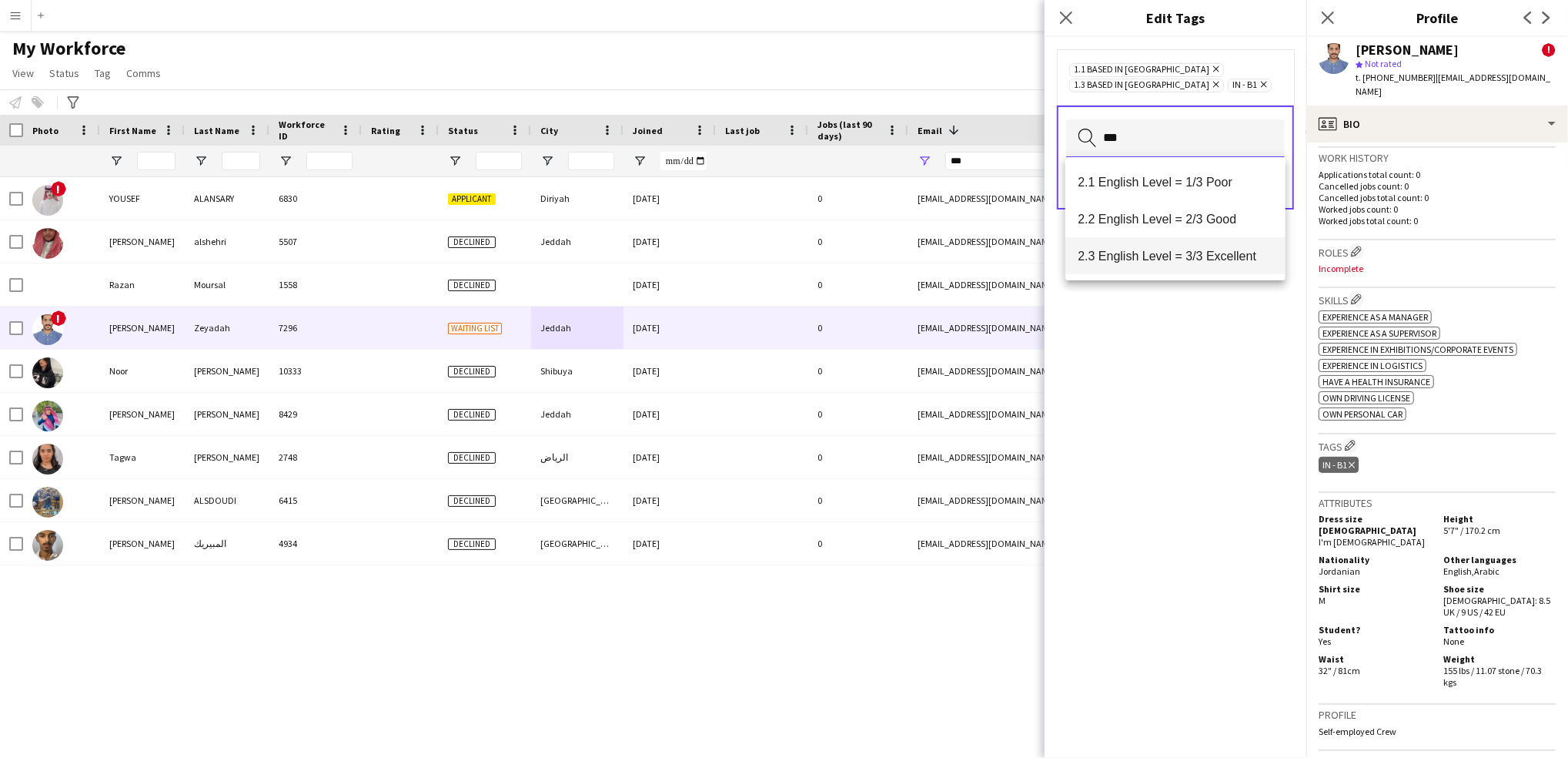
type input "***"
click at [1232, 249] on span "2.3 English Level = 3/3 Excellent" at bounding box center [1176, 256] width 196 height 15
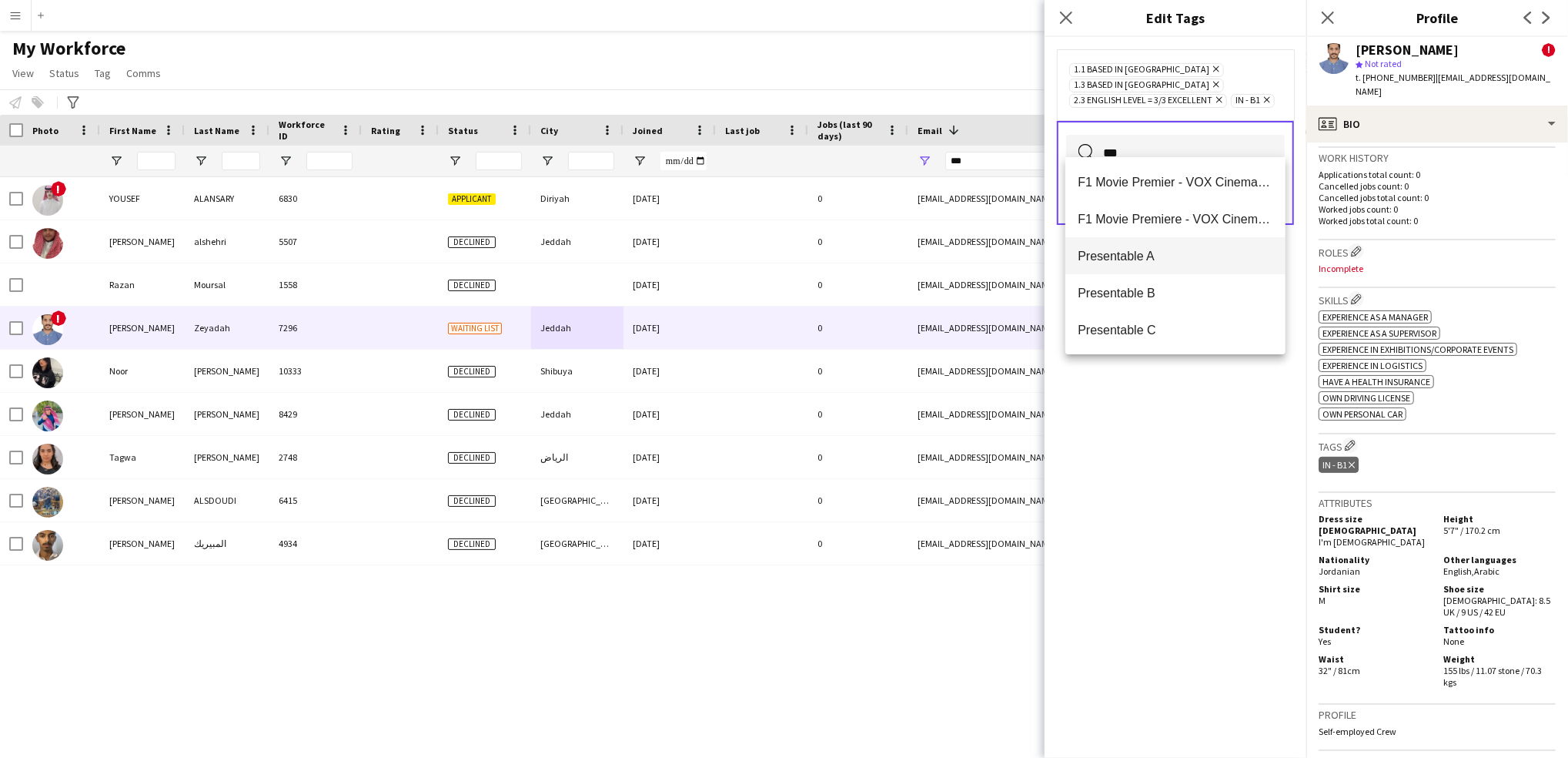
type input "***"
click at [1160, 249] on span "Presentable A" at bounding box center [1176, 256] width 196 height 15
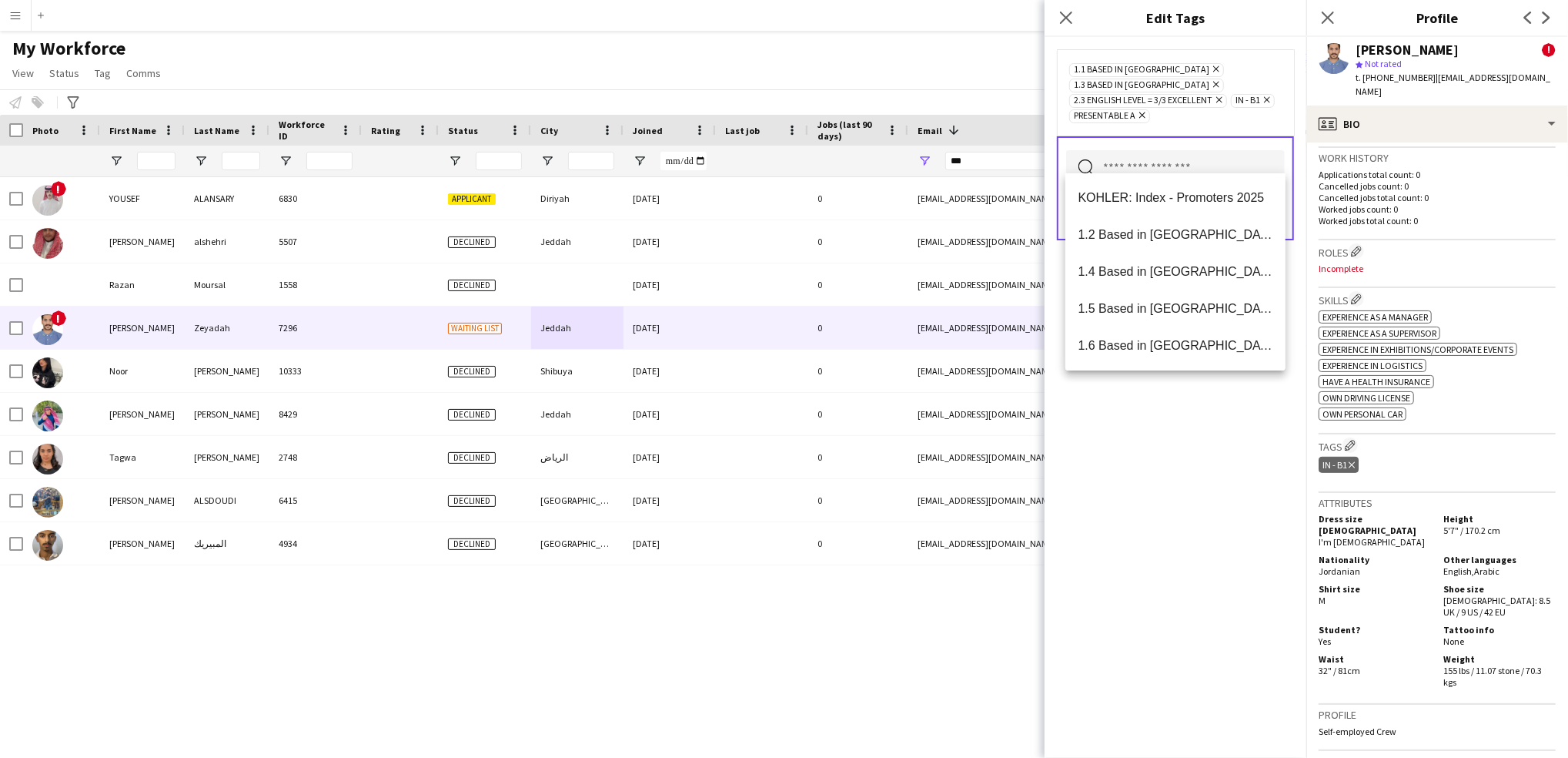
click at [1060, 654] on div "1.1 Based in [GEOGRAPHIC_DATA] Remove 1.3 Based in [GEOGRAPHIC_DATA] Remove 2.3…" at bounding box center [1175, 397] width 262 height 721
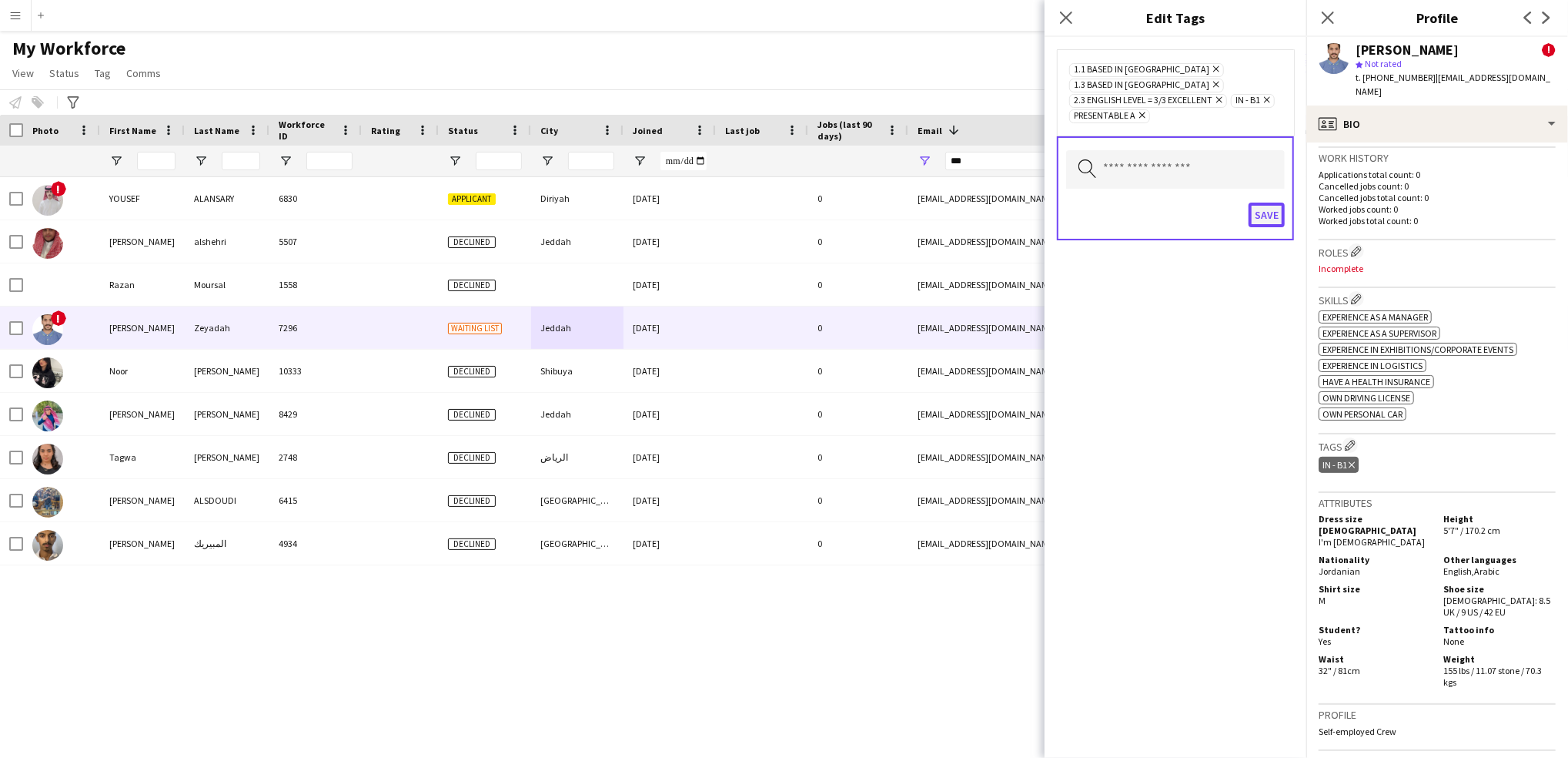
click at [1265, 203] on button "Save" at bounding box center [1267, 215] width 37 height 25
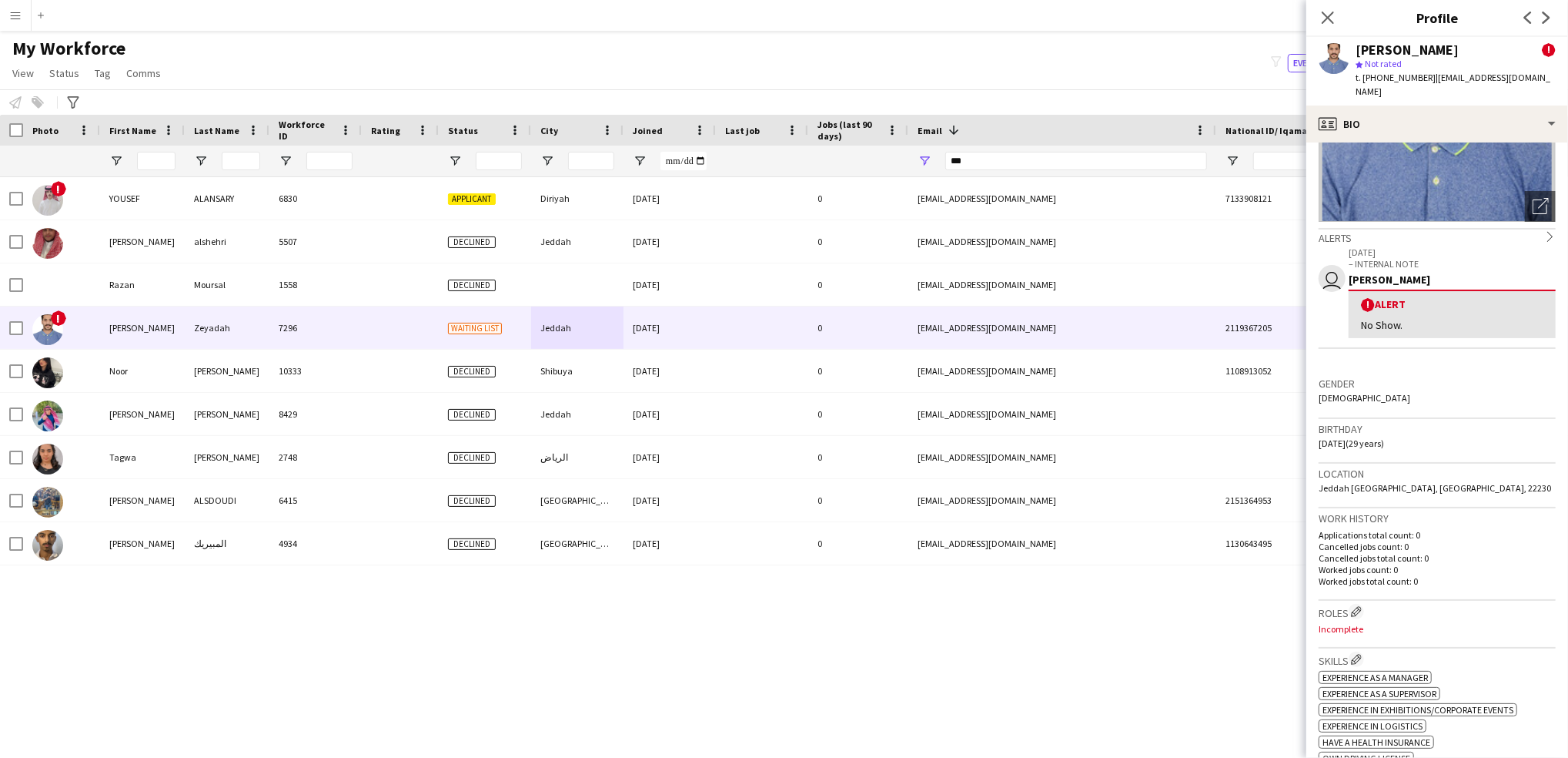
scroll to position [162, 0]
click at [1355, 608] on app-icon "Edit crew company roles" at bounding box center [1356, 613] width 11 height 11
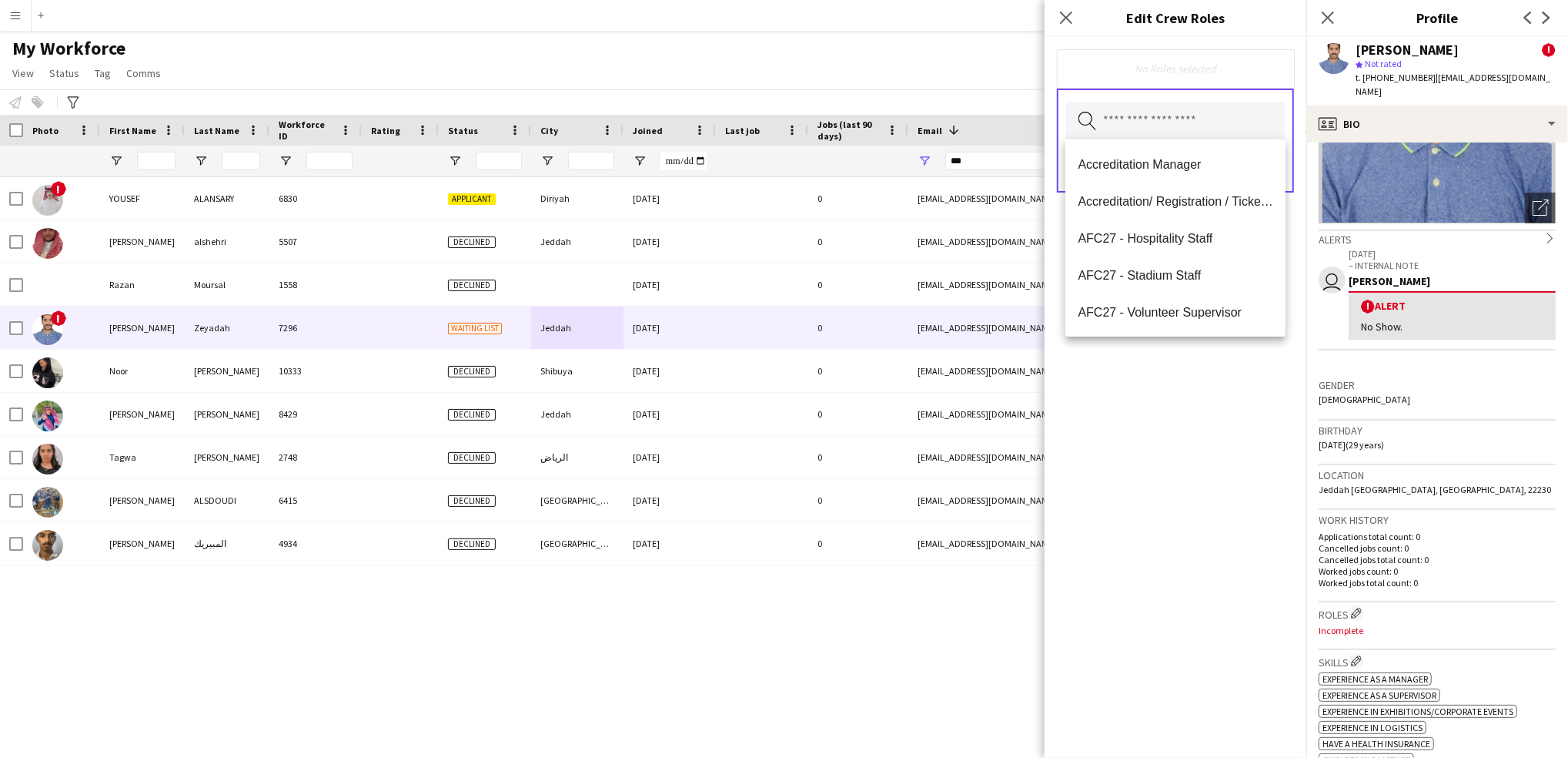
click at [1136, 123] on input "text" at bounding box center [1175, 122] width 218 height 39
click at [1237, 197] on span "Accreditation/ Registration / Ticketing" at bounding box center [1176, 201] width 196 height 15
click at [1209, 197] on span "AFC27 - Hospitality Staff" at bounding box center [1176, 203] width 196 height 15
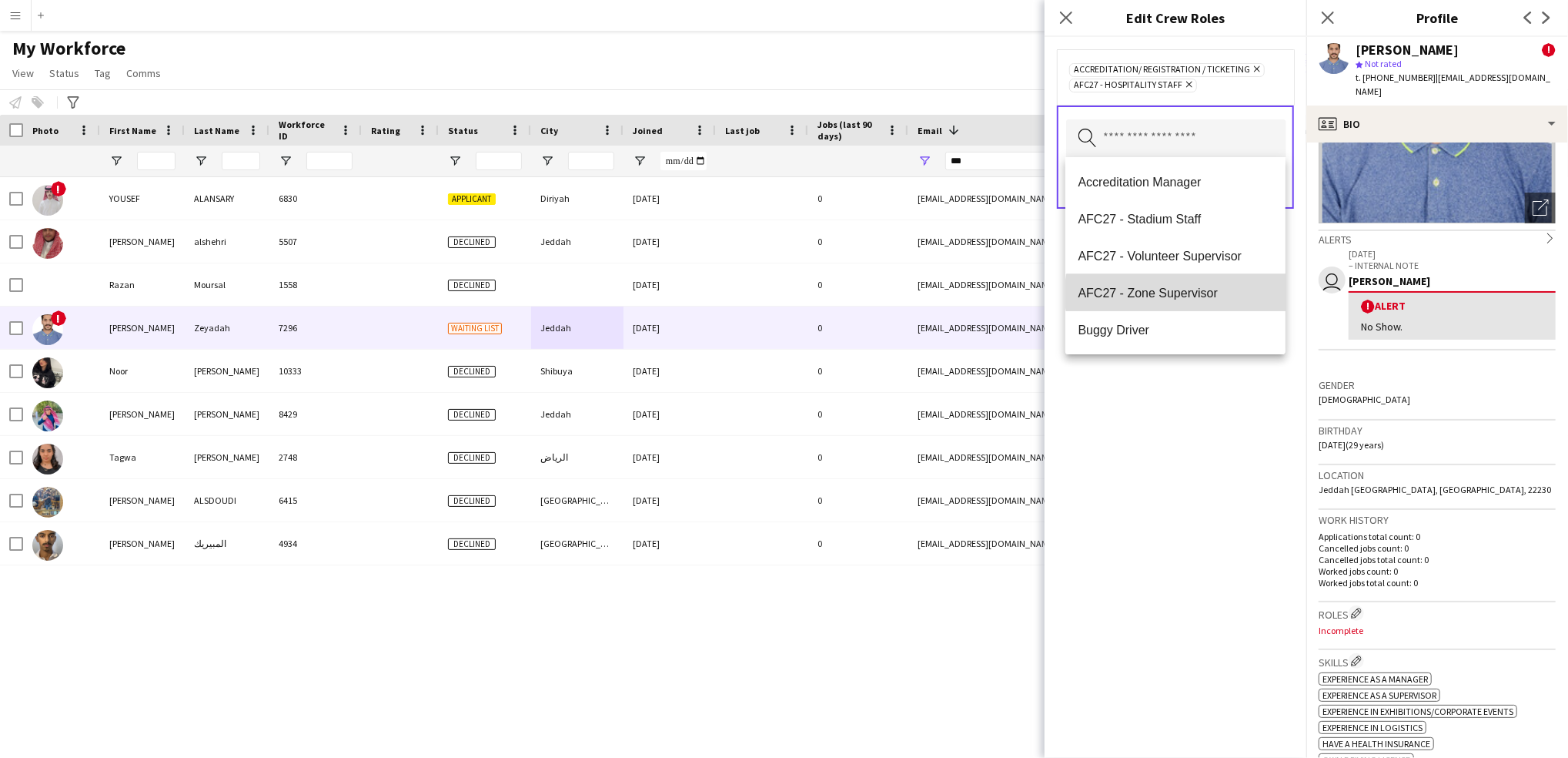
click at [1192, 293] on span "AFC27 - Zone Supervisor" at bounding box center [1176, 292] width 196 height 15
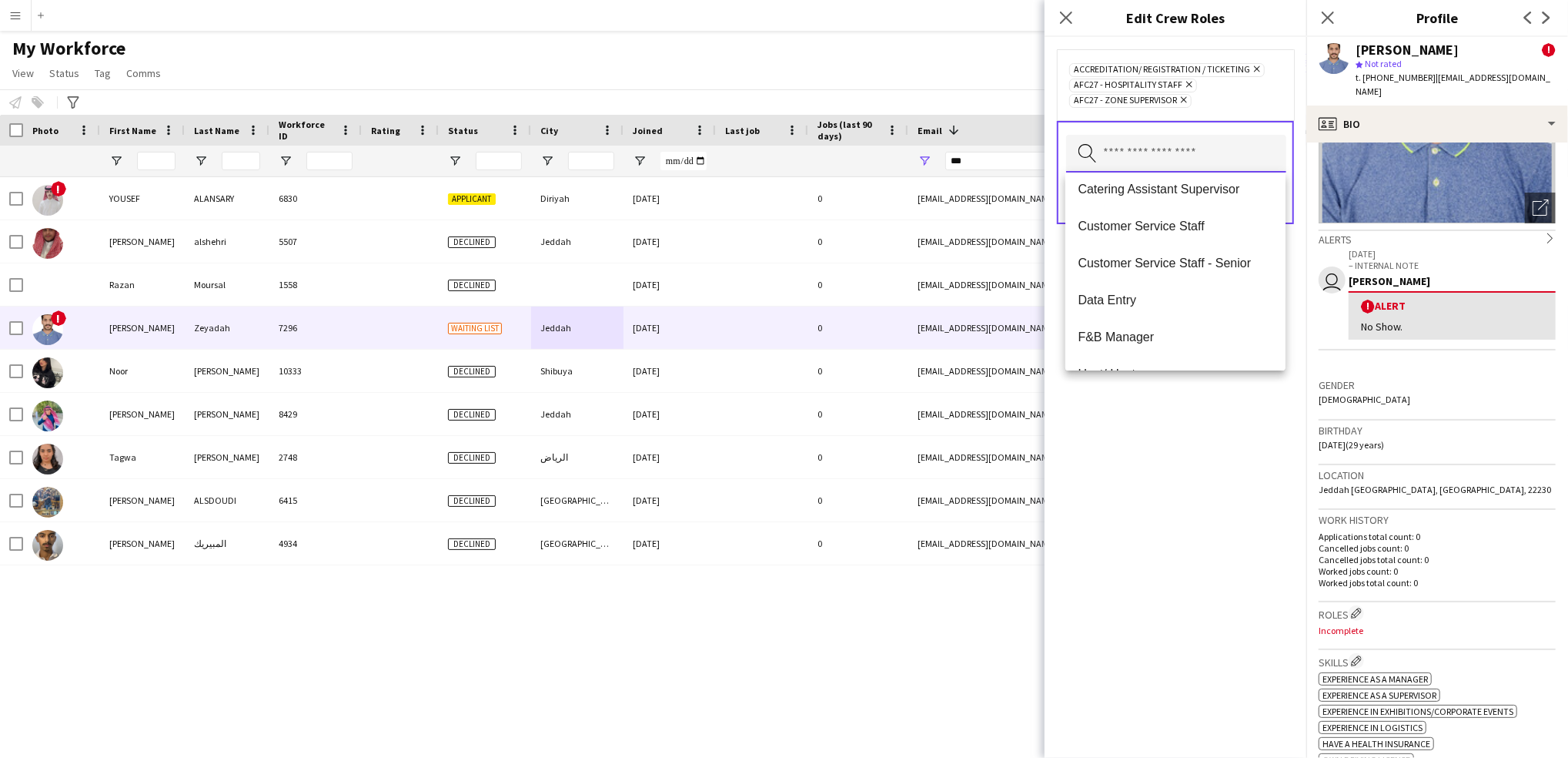
scroll to position [278, 0]
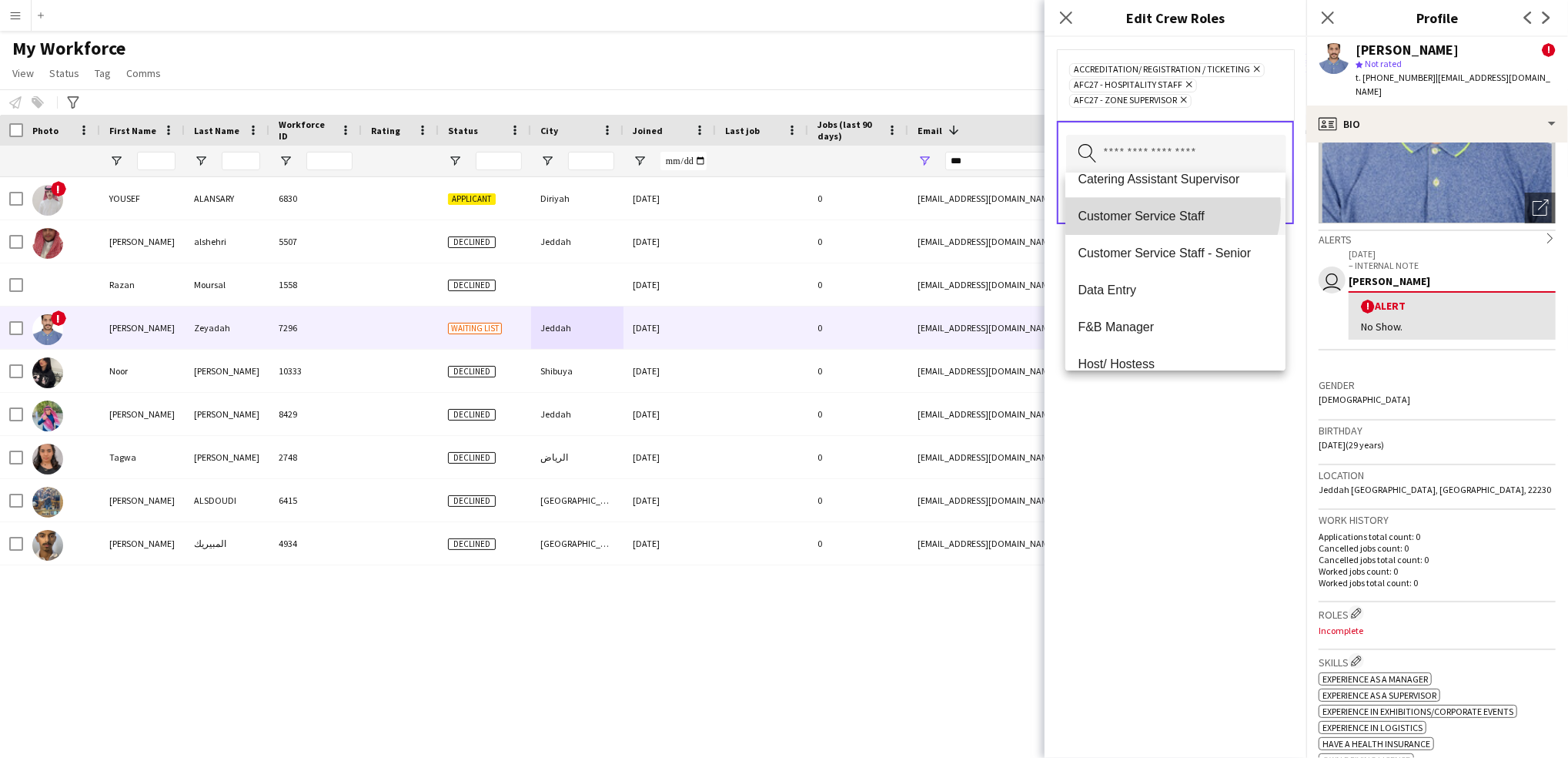
click at [1172, 208] on span "Customer Service Staff" at bounding box center [1176, 215] width 196 height 15
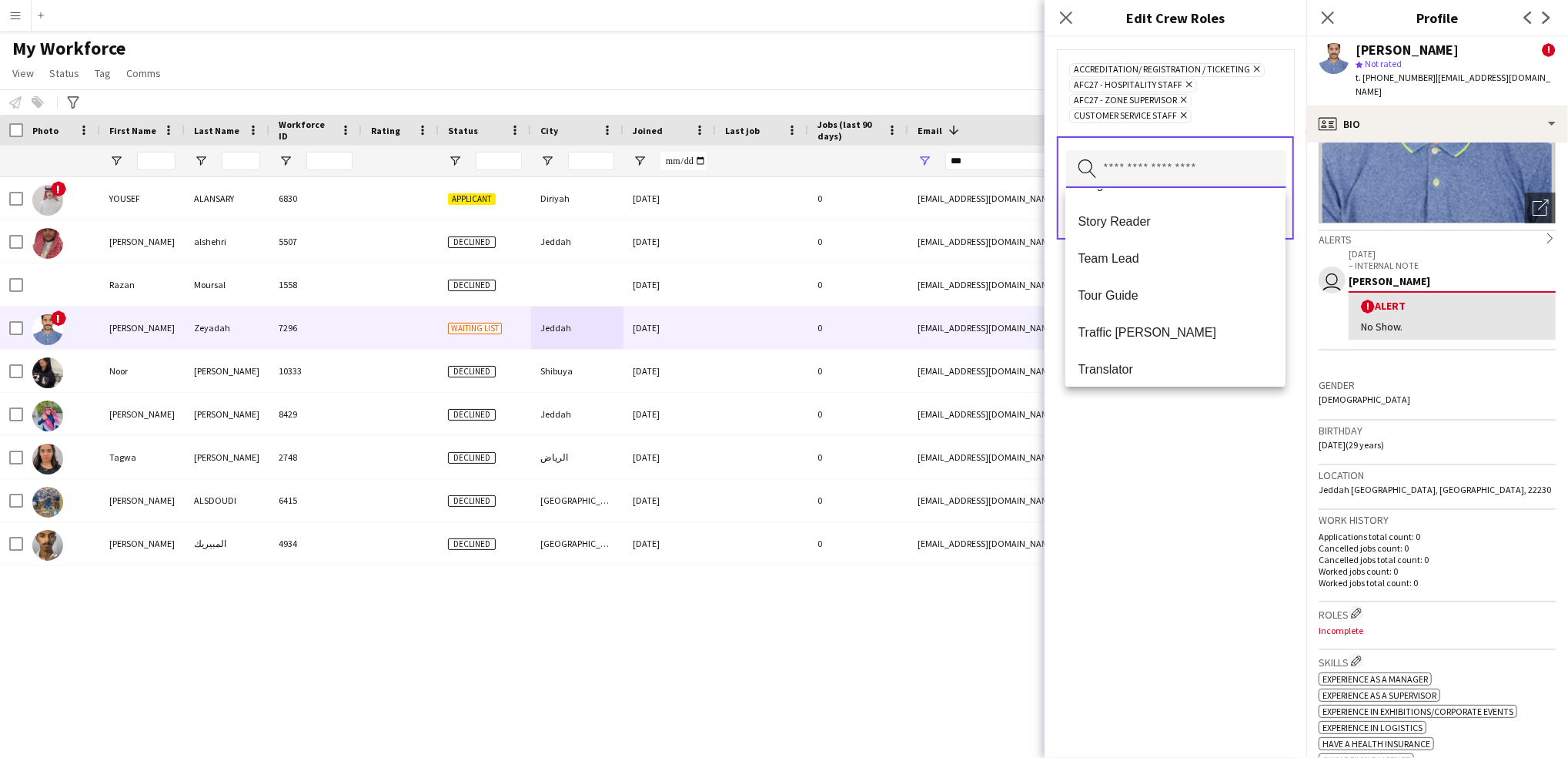
scroll to position [1589, 0]
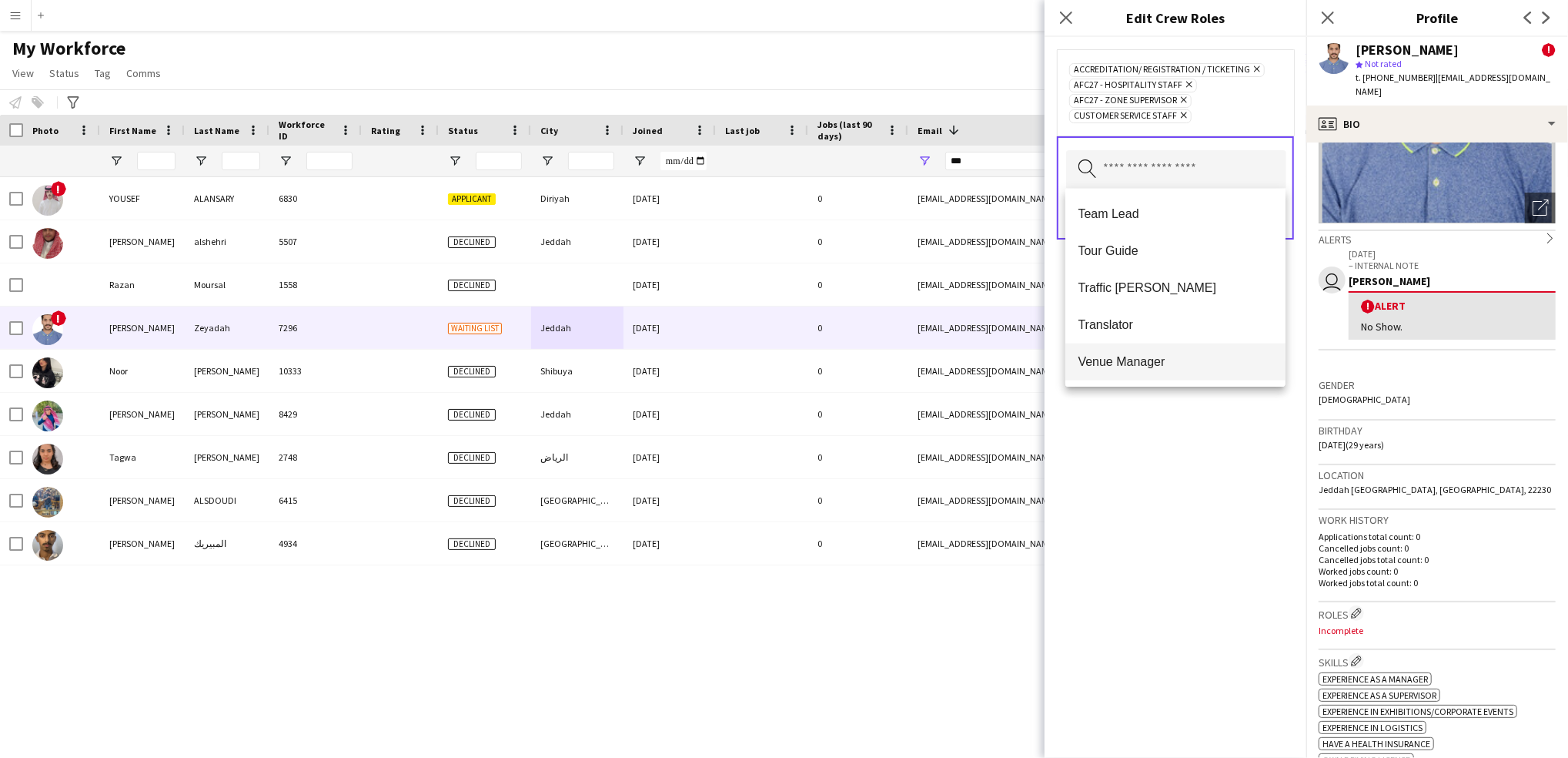
click at [1138, 359] on span "Venue Manager" at bounding box center [1176, 362] width 196 height 15
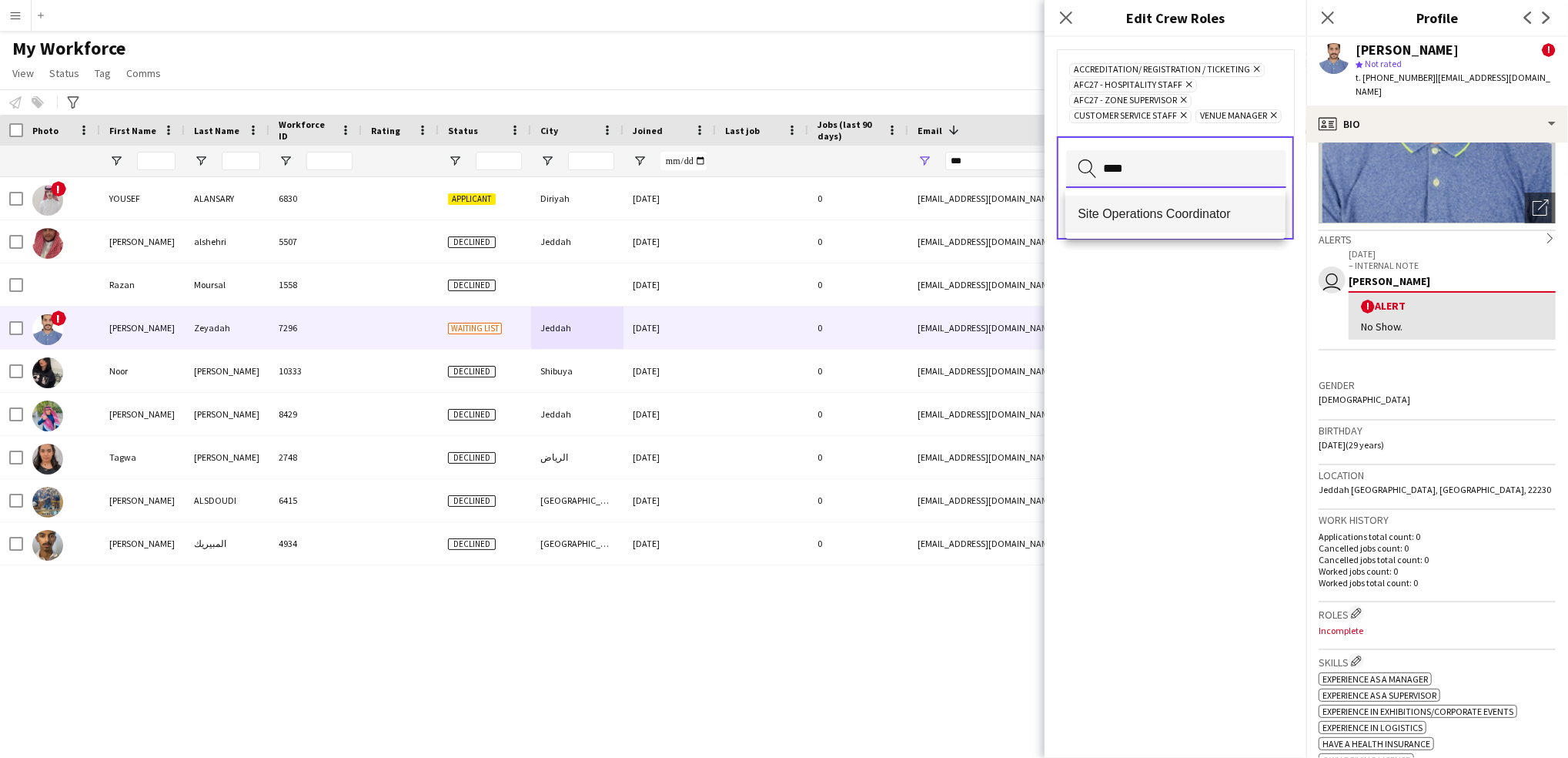
type input "****"
click at [1199, 220] on span "Site Operations Coordinator" at bounding box center [1176, 213] width 196 height 15
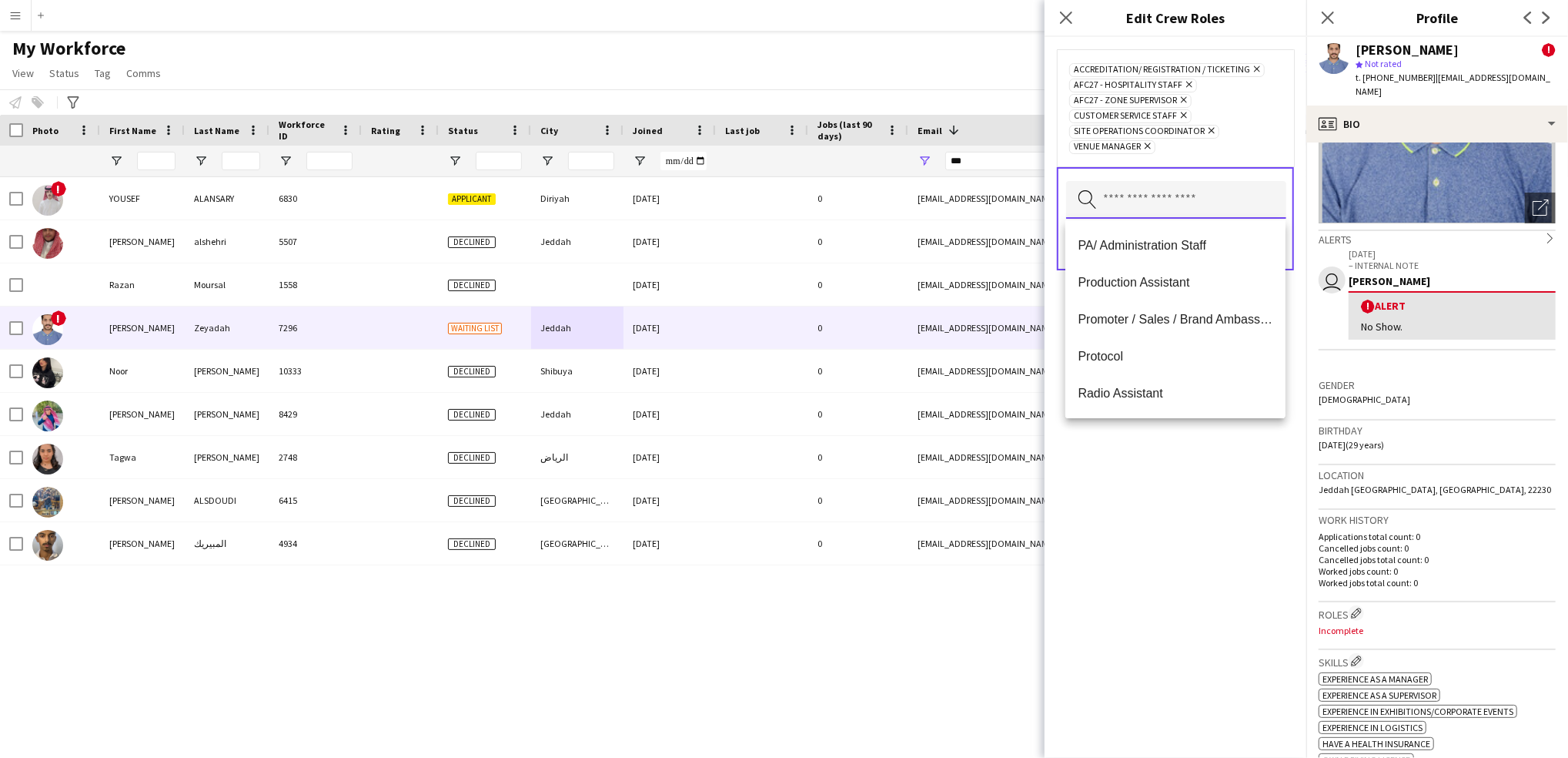
scroll to position [795, 0]
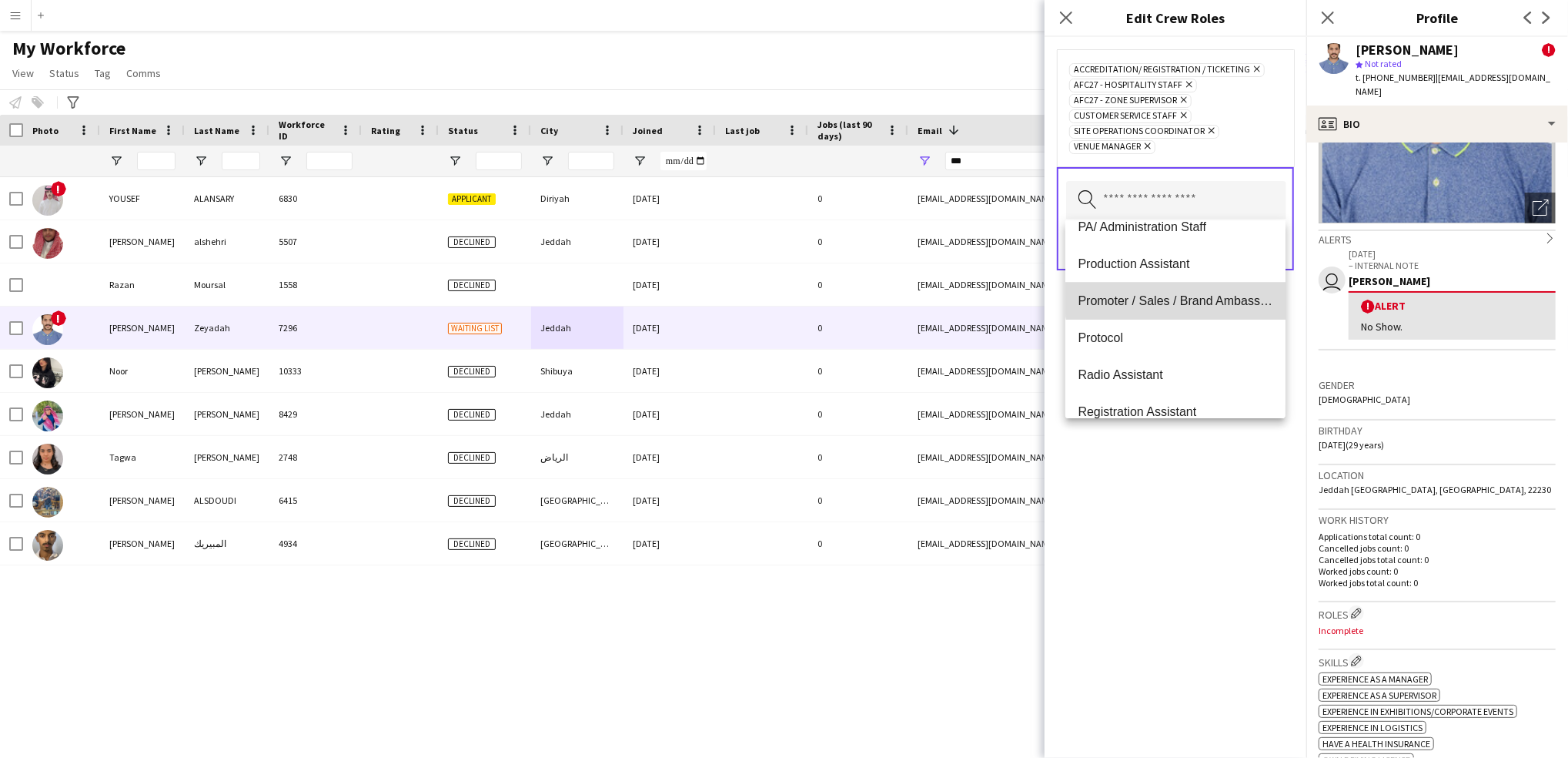
click at [1207, 294] on span "Promoter / Sales / Brand Ambassador" at bounding box center [1176, 300] width 196 height 15
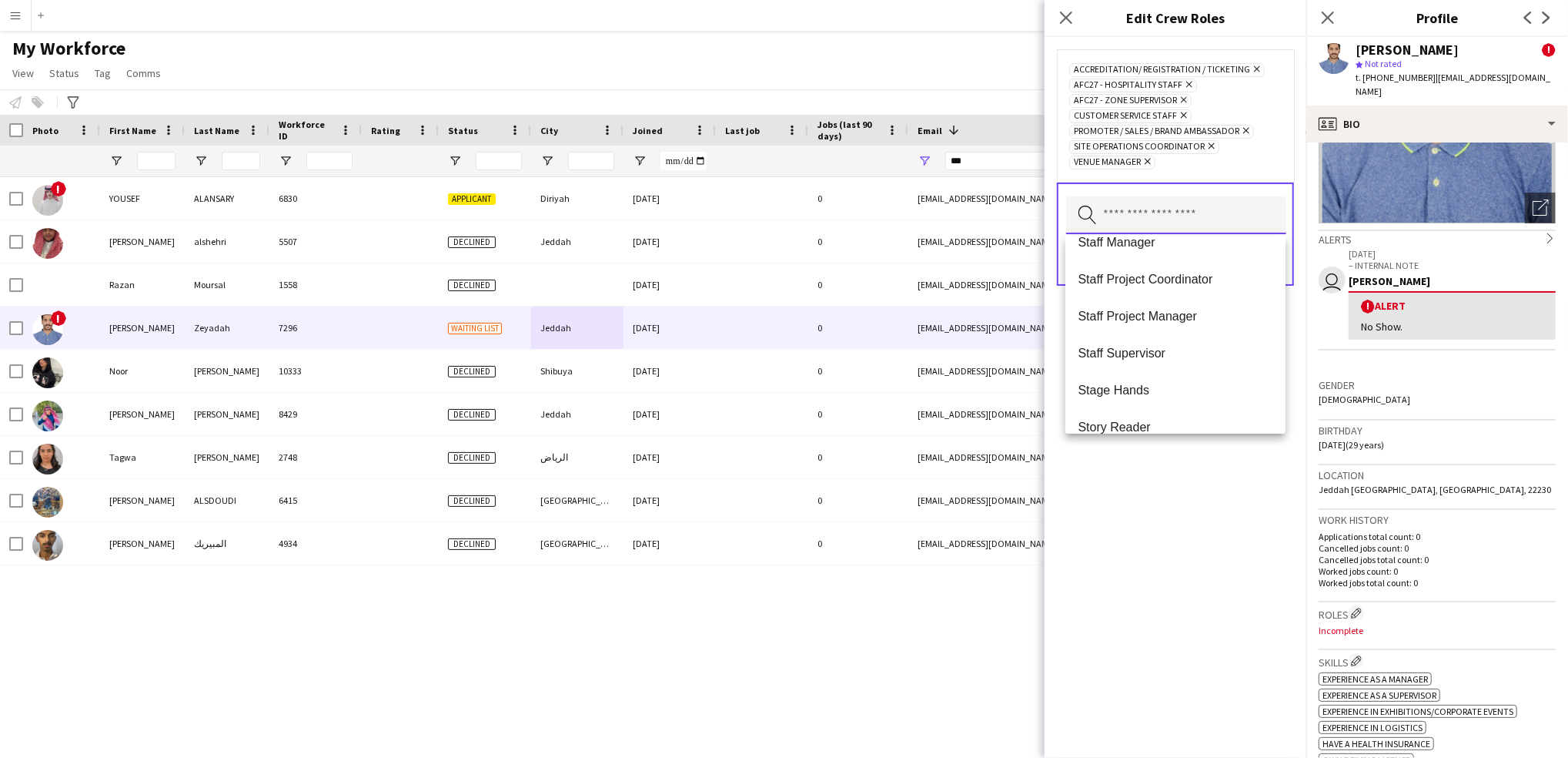
scroll to position [1340, 0]
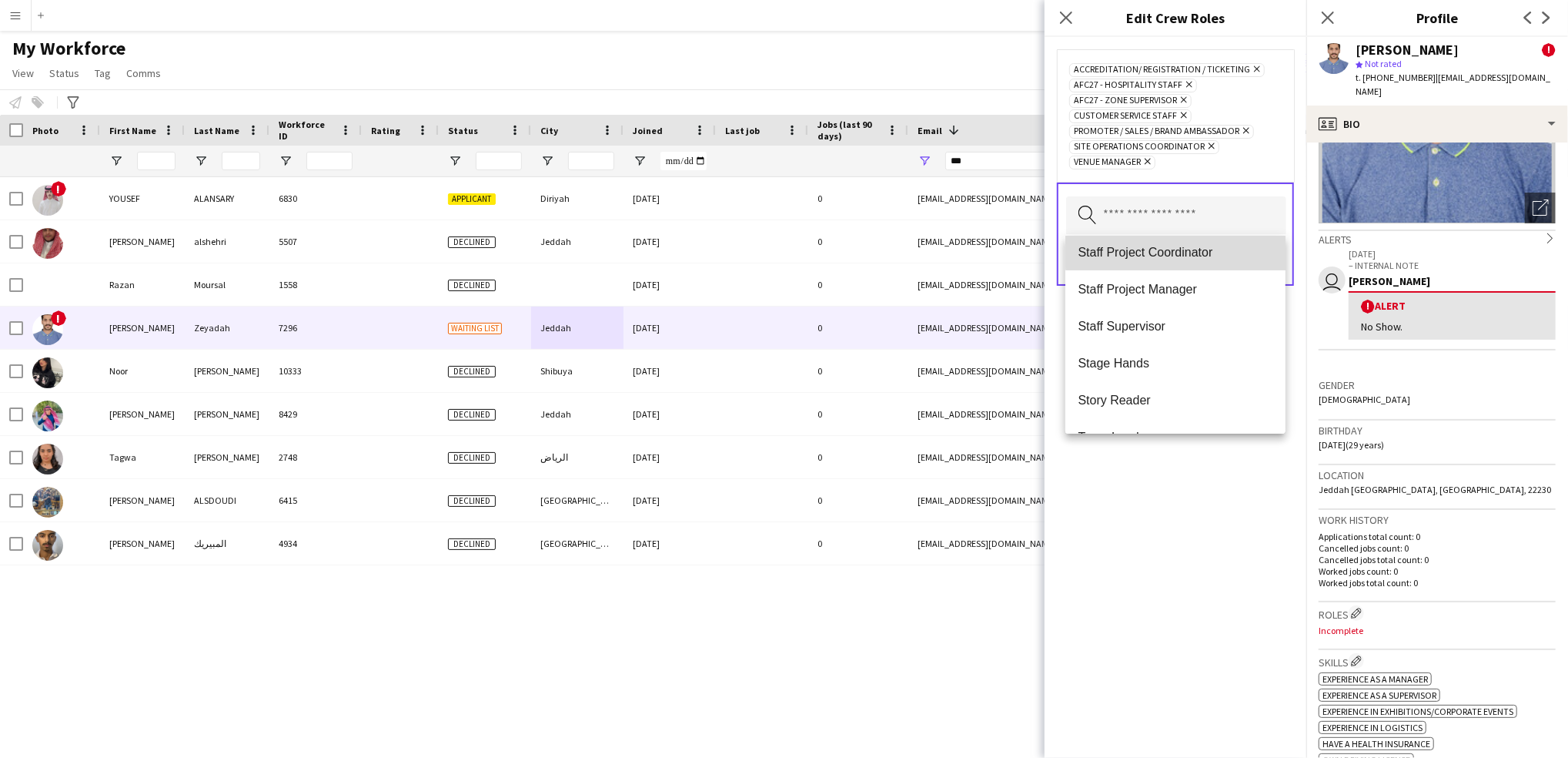
click at [1219, 246] on span "Staff Project Coordinator" at bounding box center [1176, 252] width 196 height 15
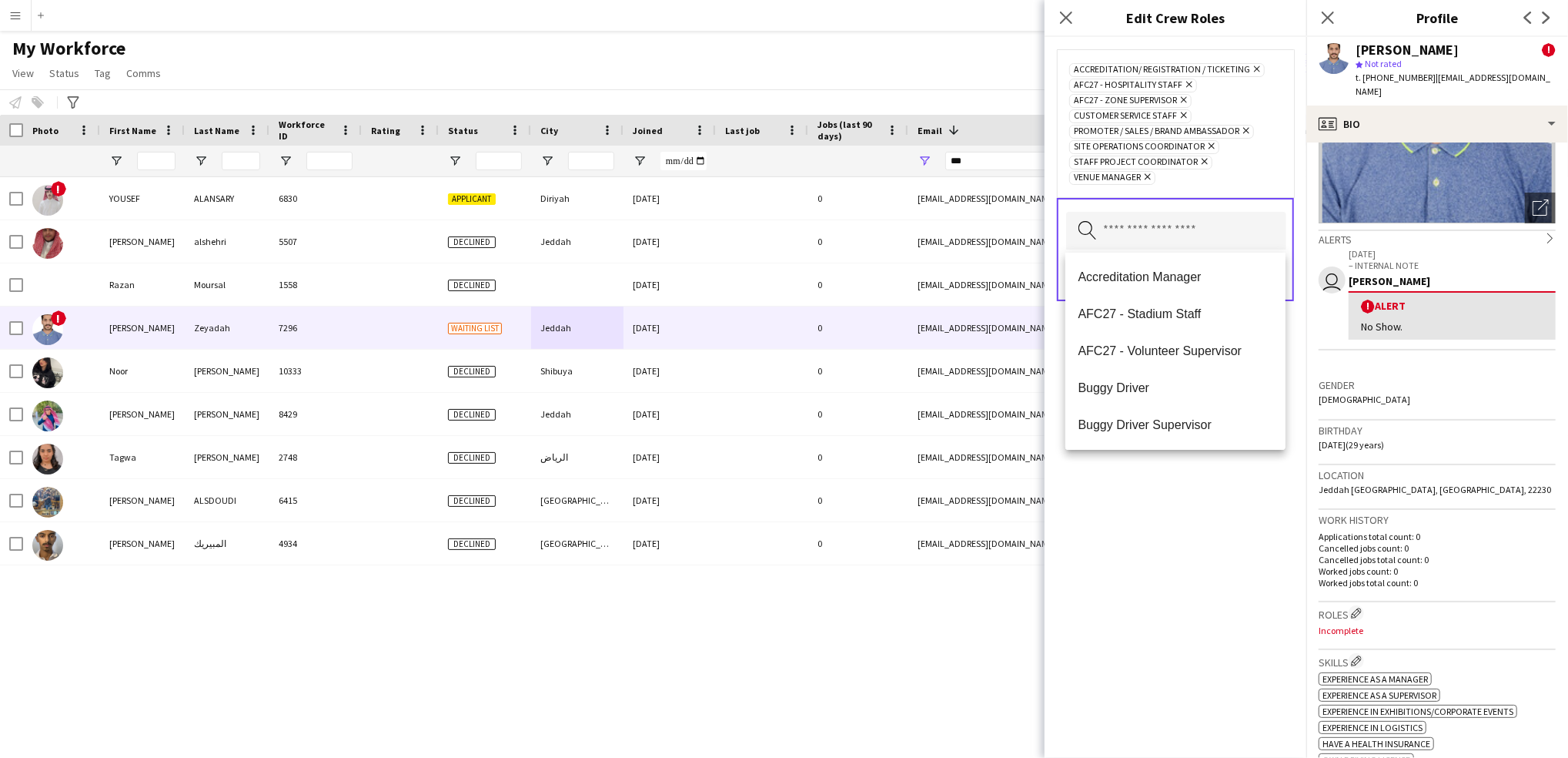
click at [1256, 658] on div "Accreditation/ Registration / Ticketing Remove AFC27 - Hospitality Staff Remove…" at bounding box center [1175, 397] width 262 height 721
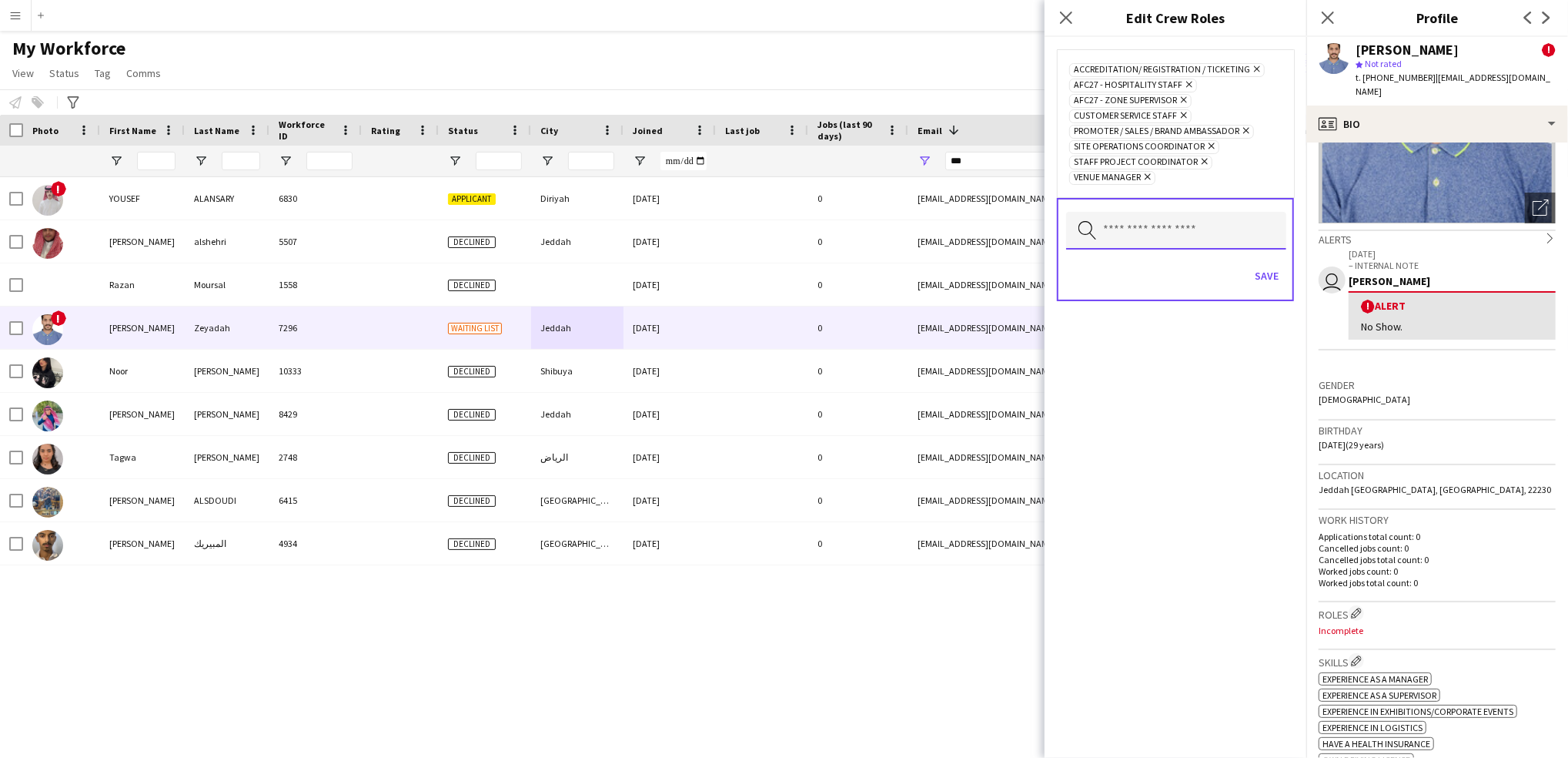
click at [1205, 228] on input "text" at bounding box center [1176, 230] width 220 height 38
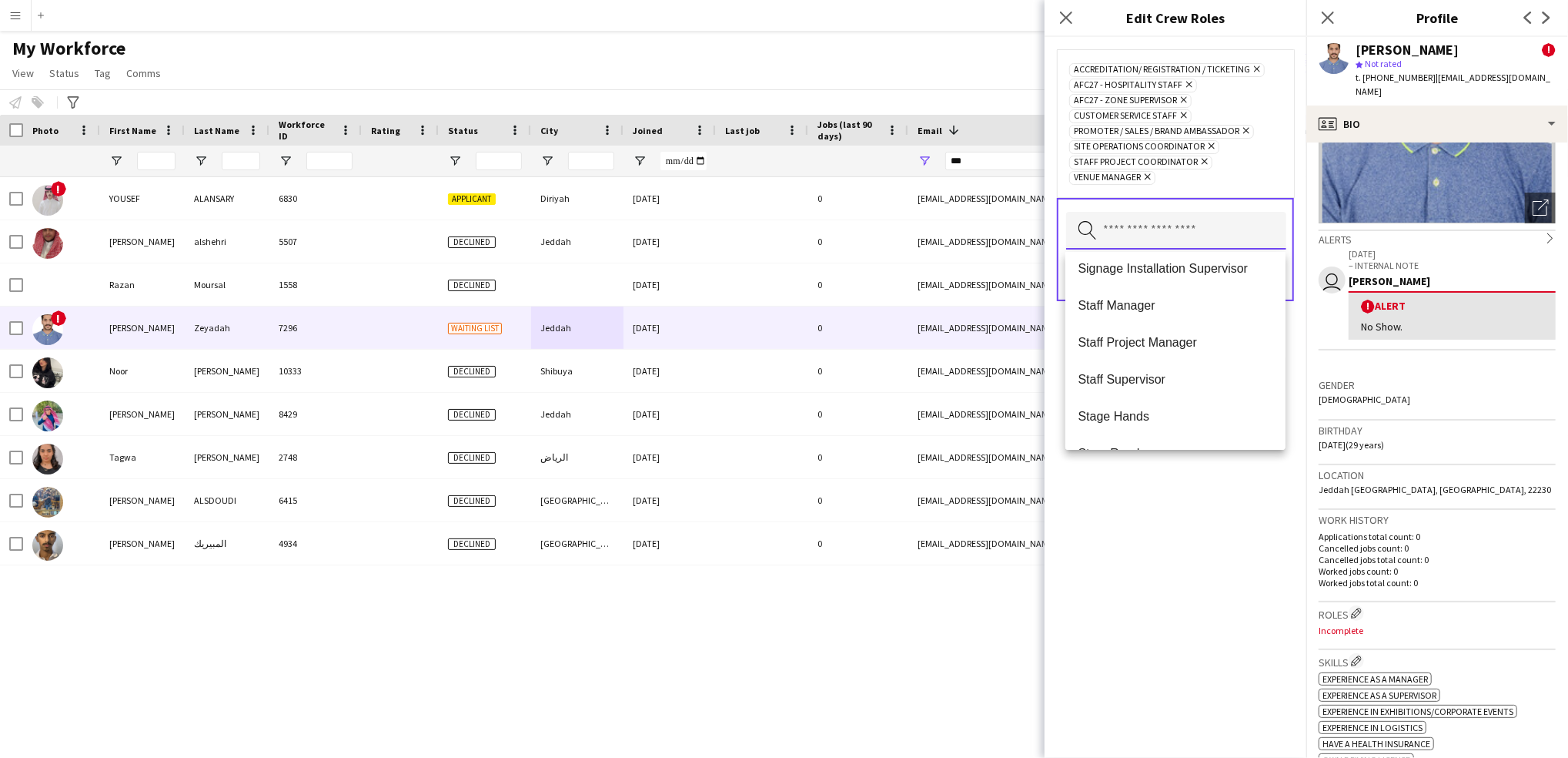
scroll to position [1274, 0]
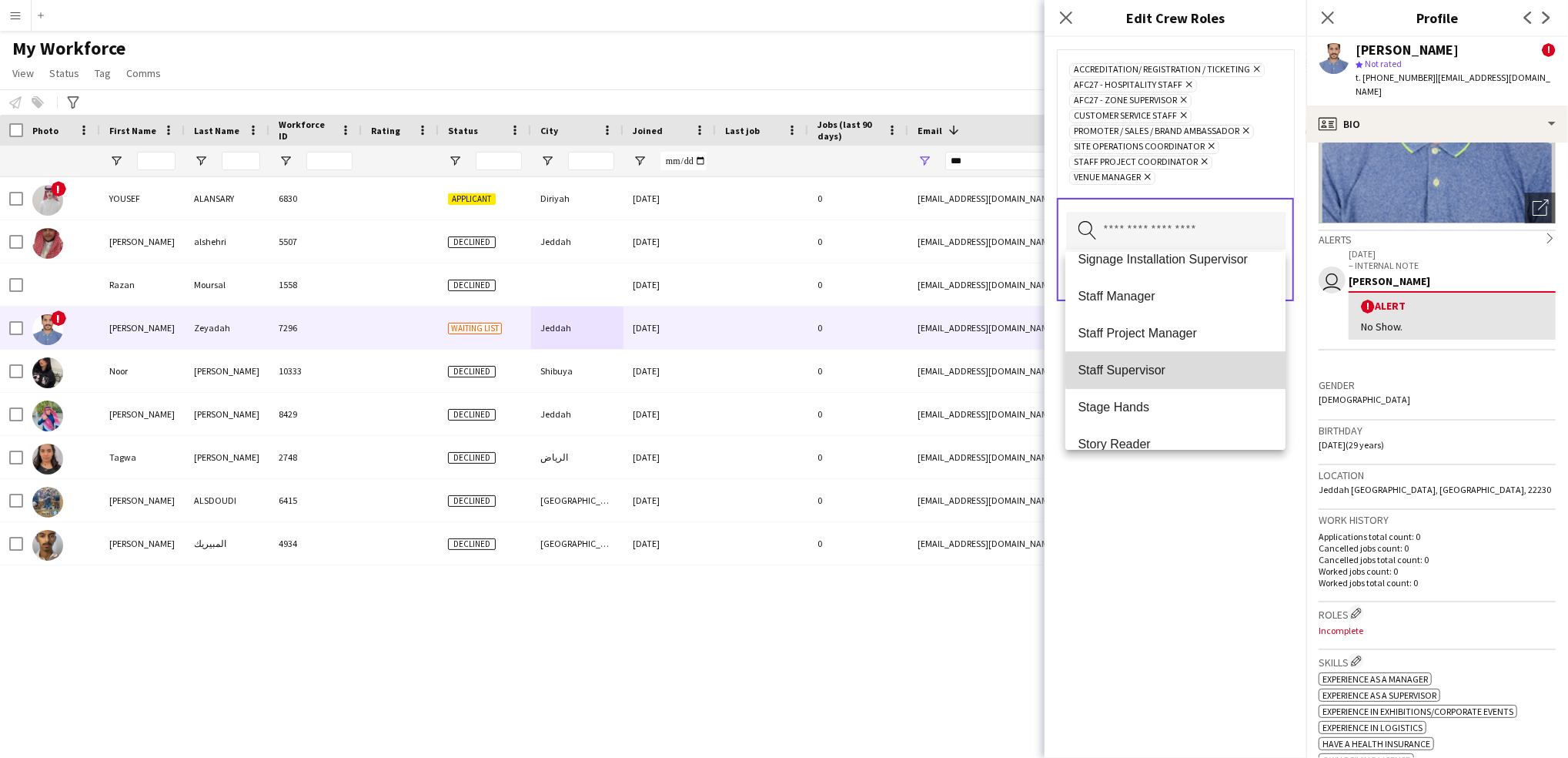
click at [1210, 369] on span "Staff Supervisor" at bounding box center [1176, 370] width 196 height 15
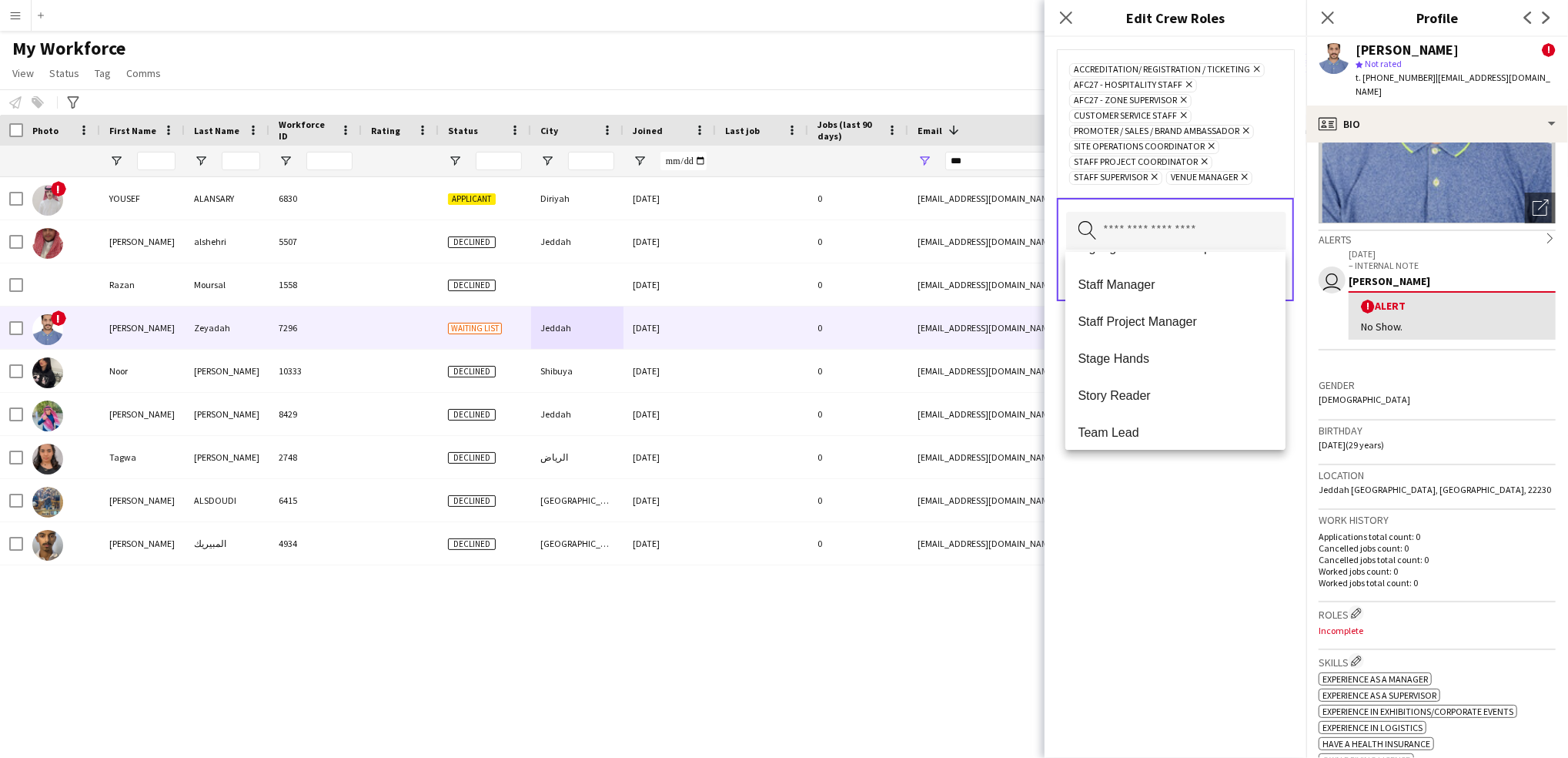
click at [1255, 491] on div "Accreditation/ Registration / Ticketing Remove AFC27 - Hospitality Staff Remove…" at bounding box center [1175, 397] width 262 height 721
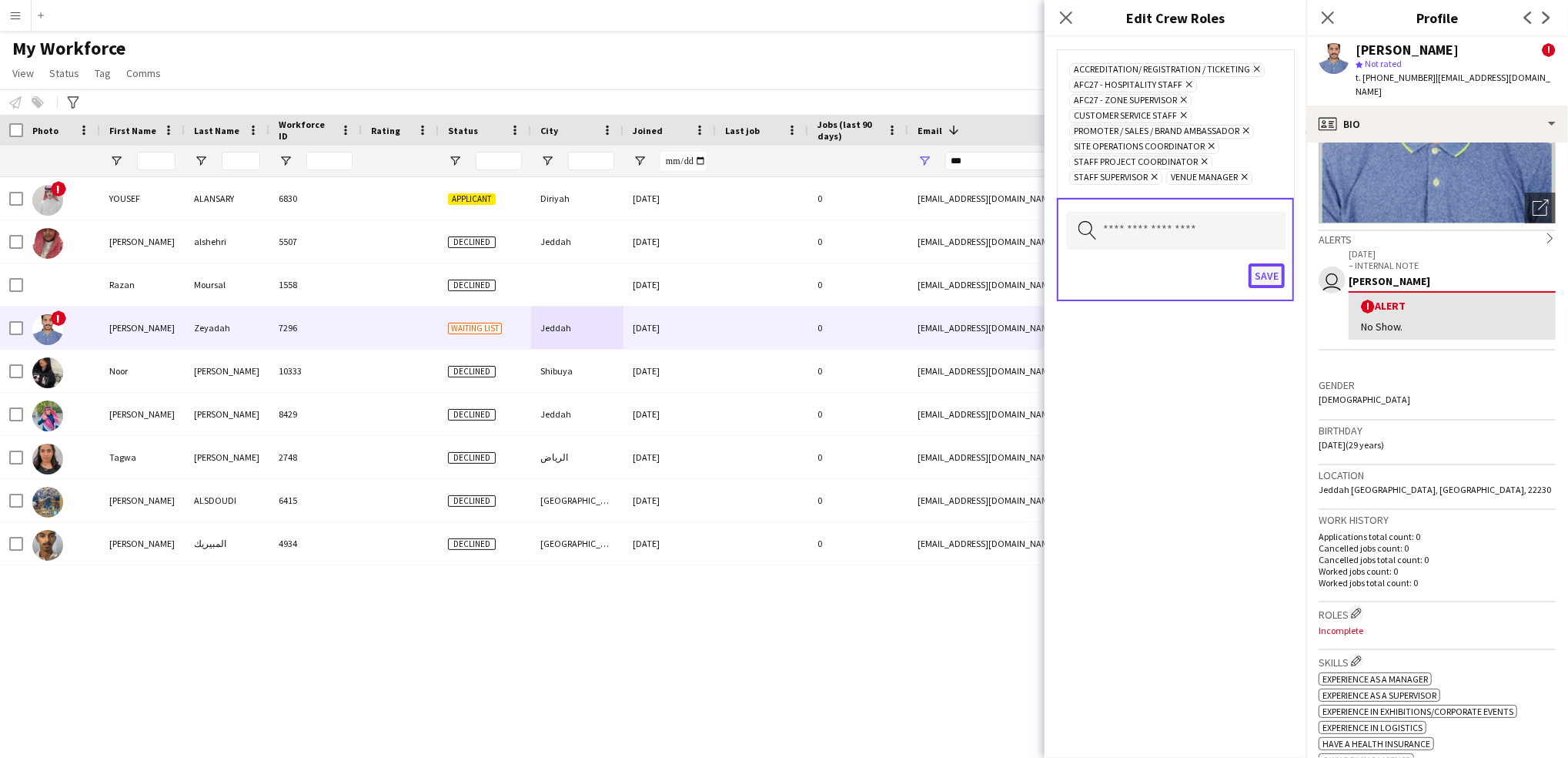
click at [1265, 274] on button "Save" at bounding box center [1267, 276] width 37 height 25
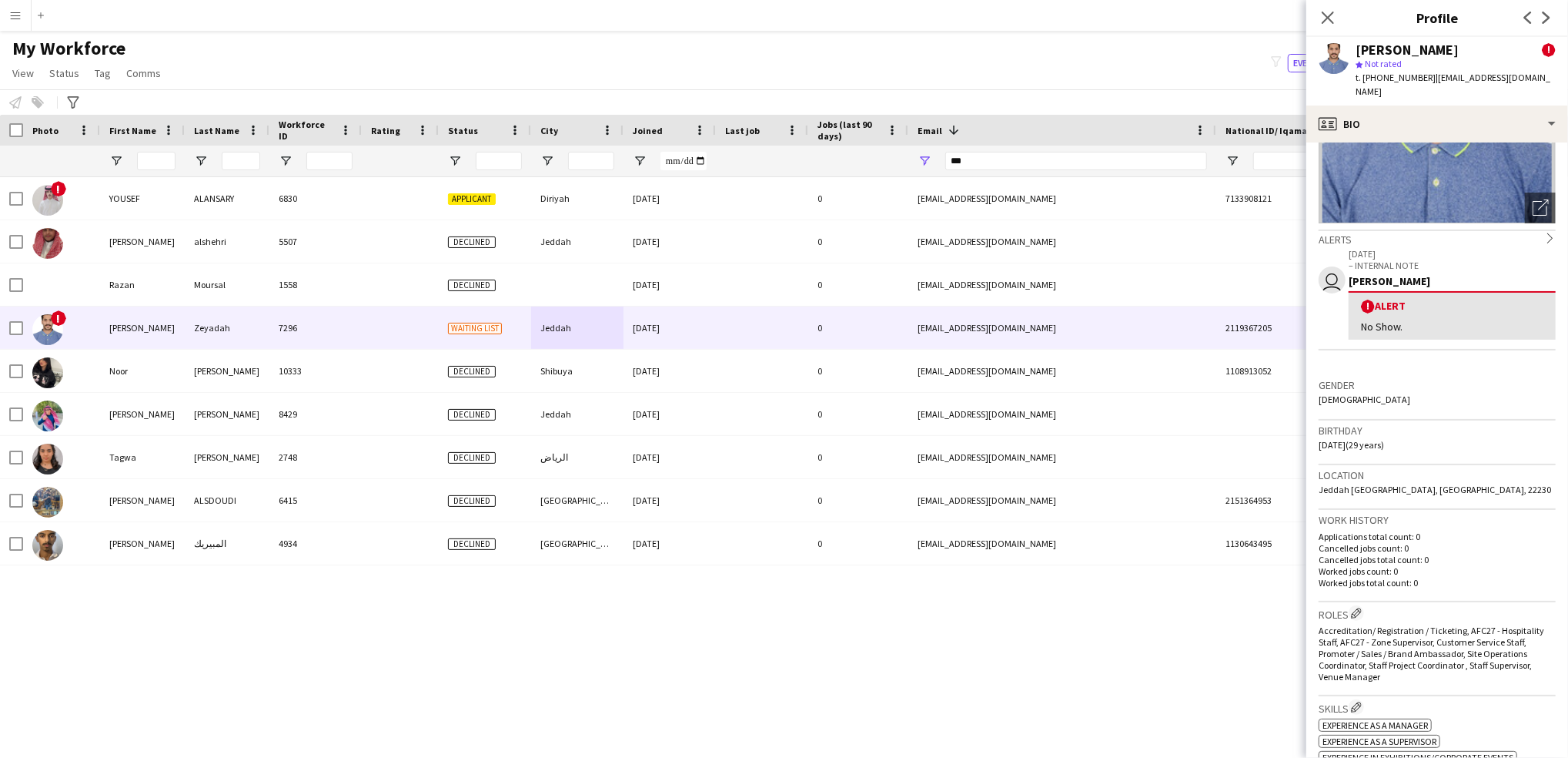
scroll to position [0, 0]
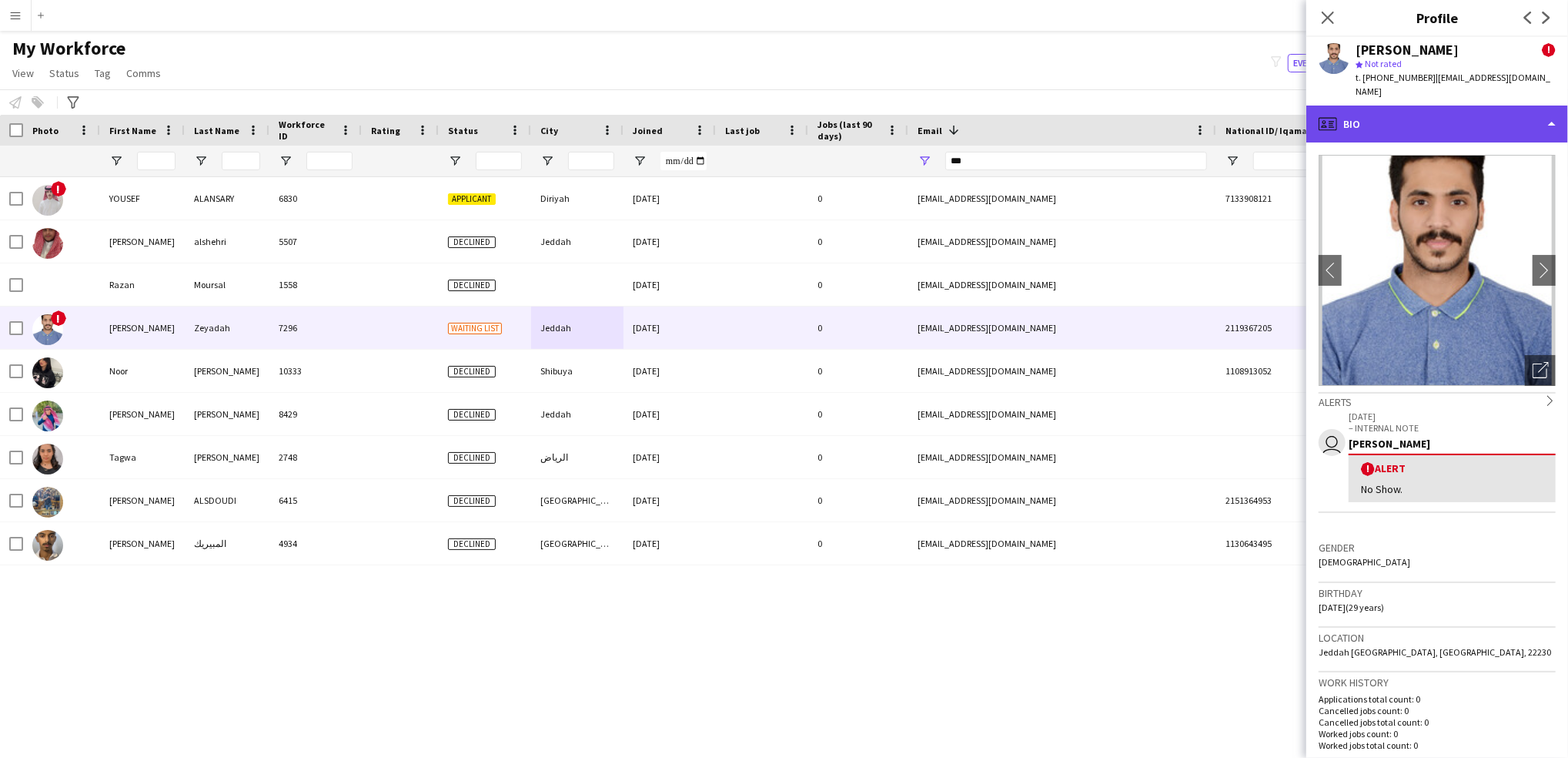
click at [1458, 106] on div "profile Bio" at bounding box center [1437, 124] width 262 height 37
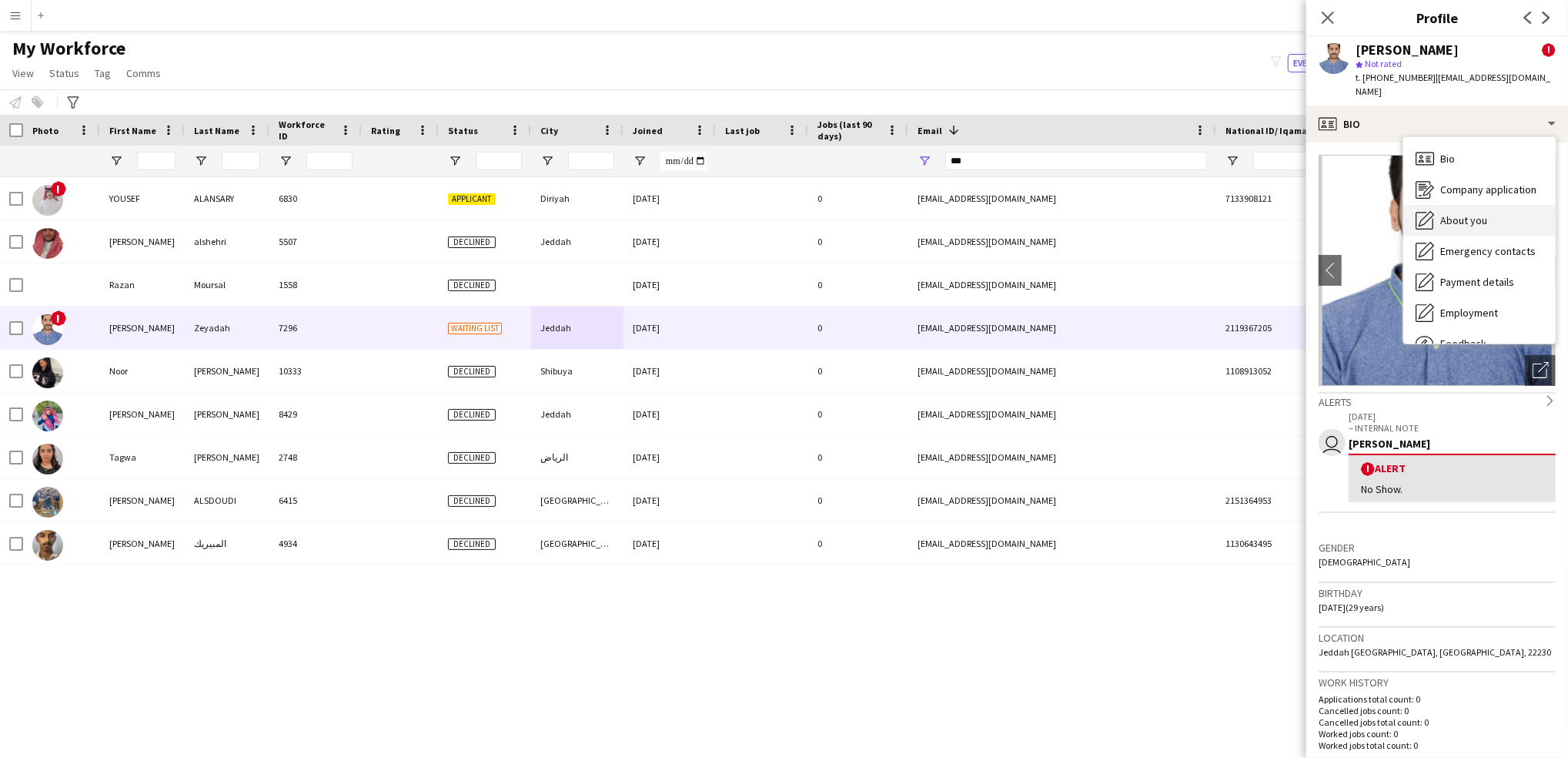
click at [1463, 213] on span "About you" at bounding box center [1463, 220] width 47 height 14
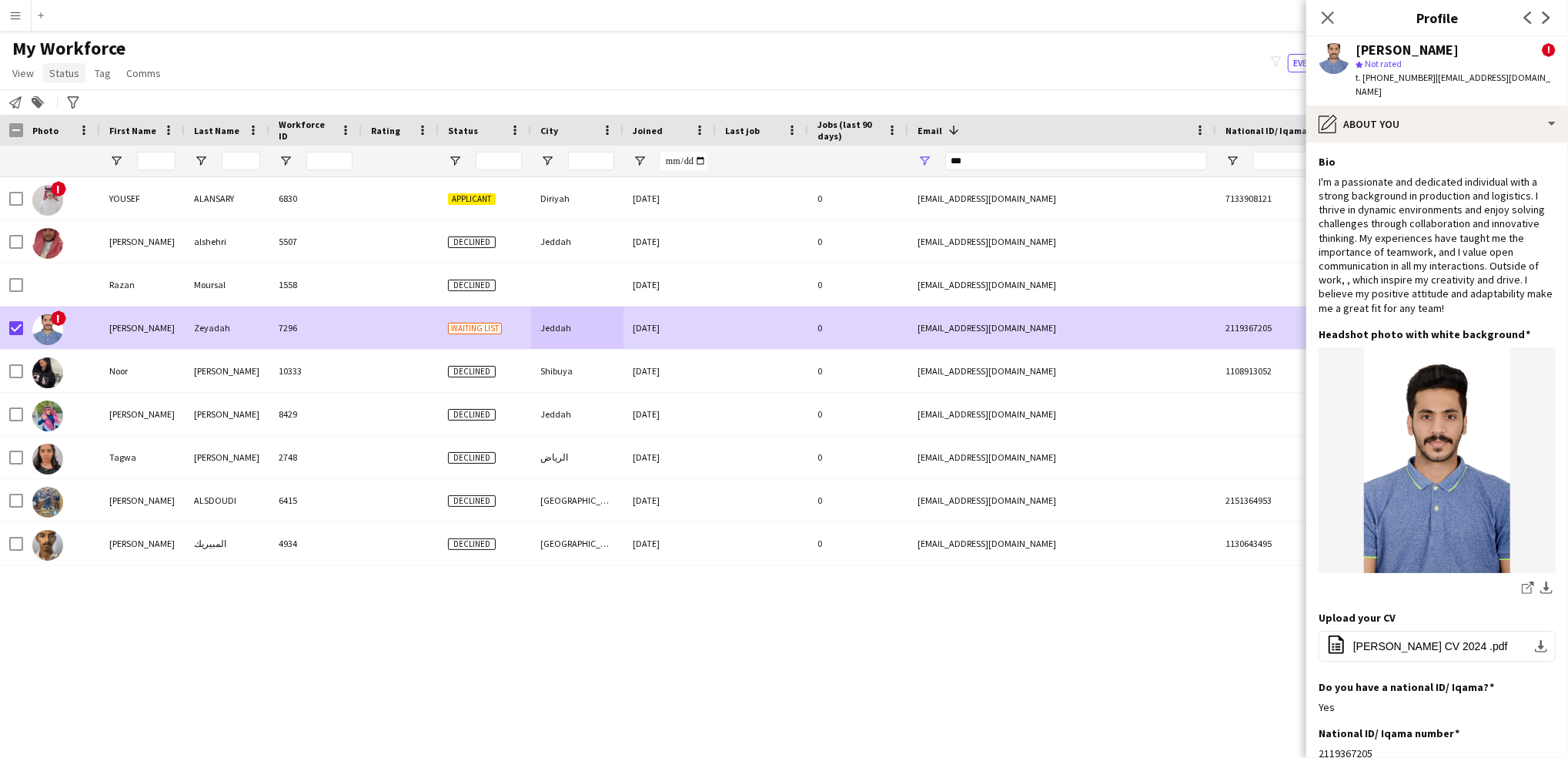
click at [69, 80] on span "Status" at bounding box center [64, 73] width 30 height 14
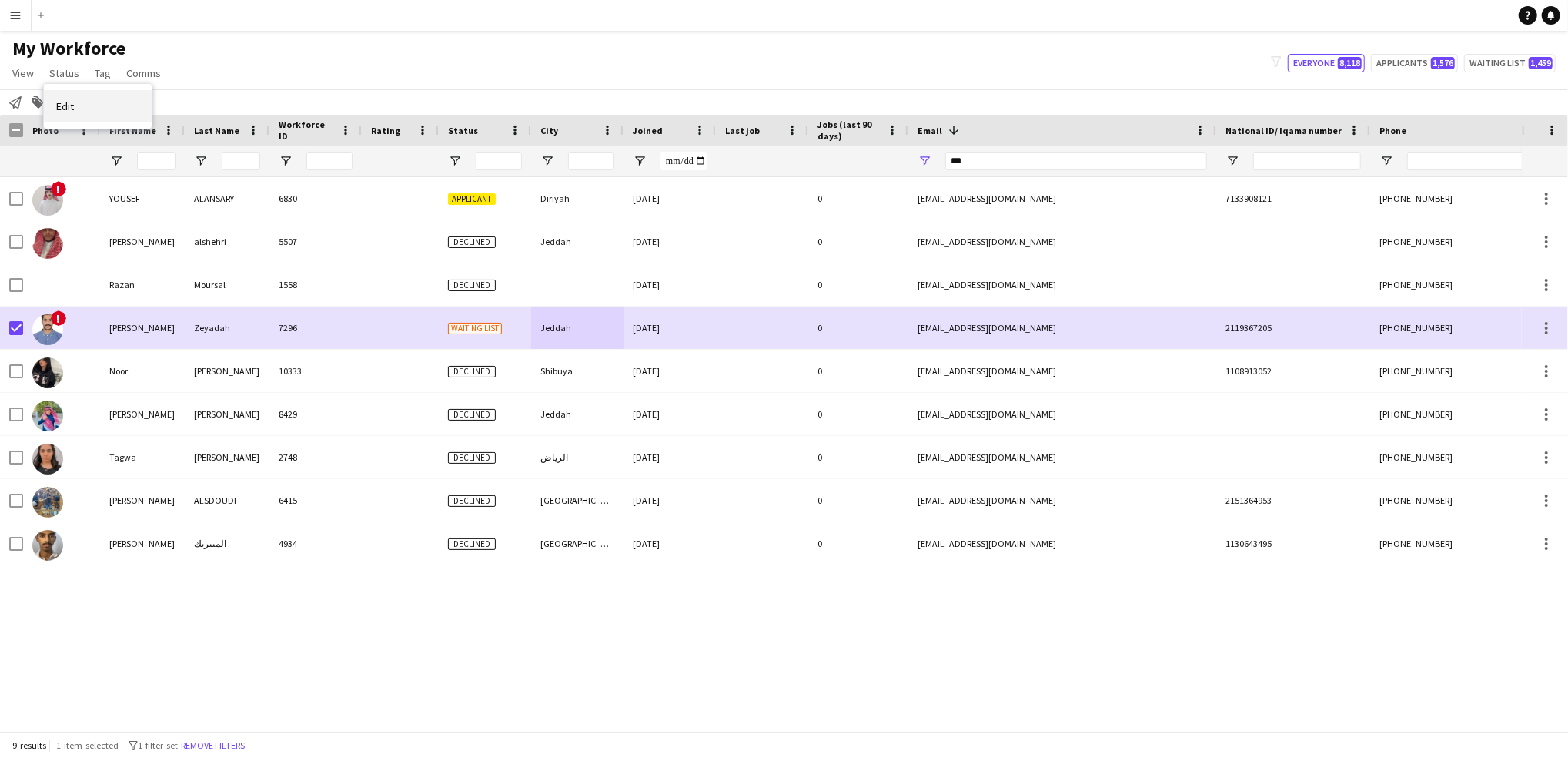
click at [125, 99] on link "Edit" at bounding box center [97, 107] width 108 height 33
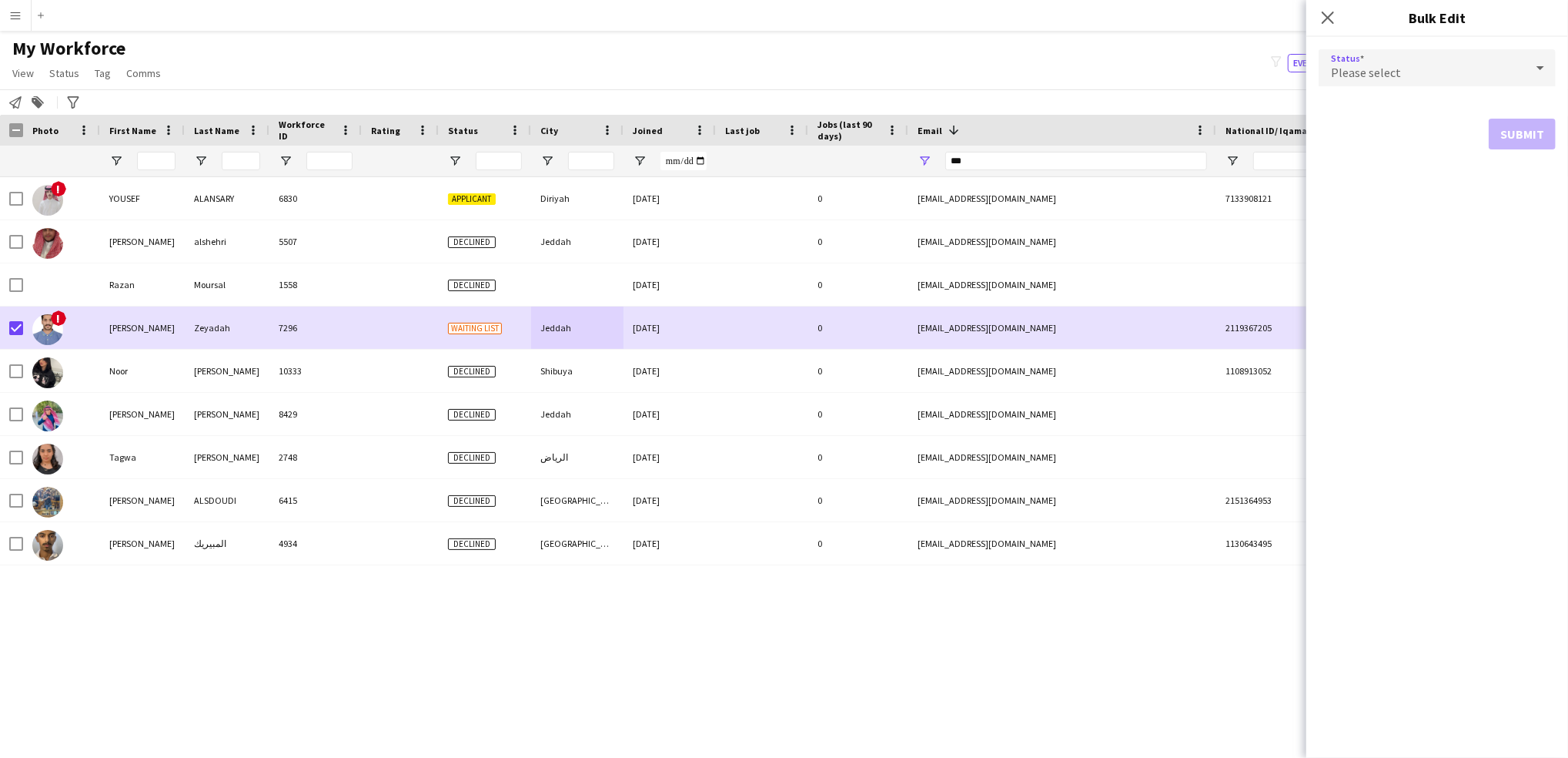
click at [1453, 68] on div "Please select" at bounding box center [1421, 68] width 206 height 37
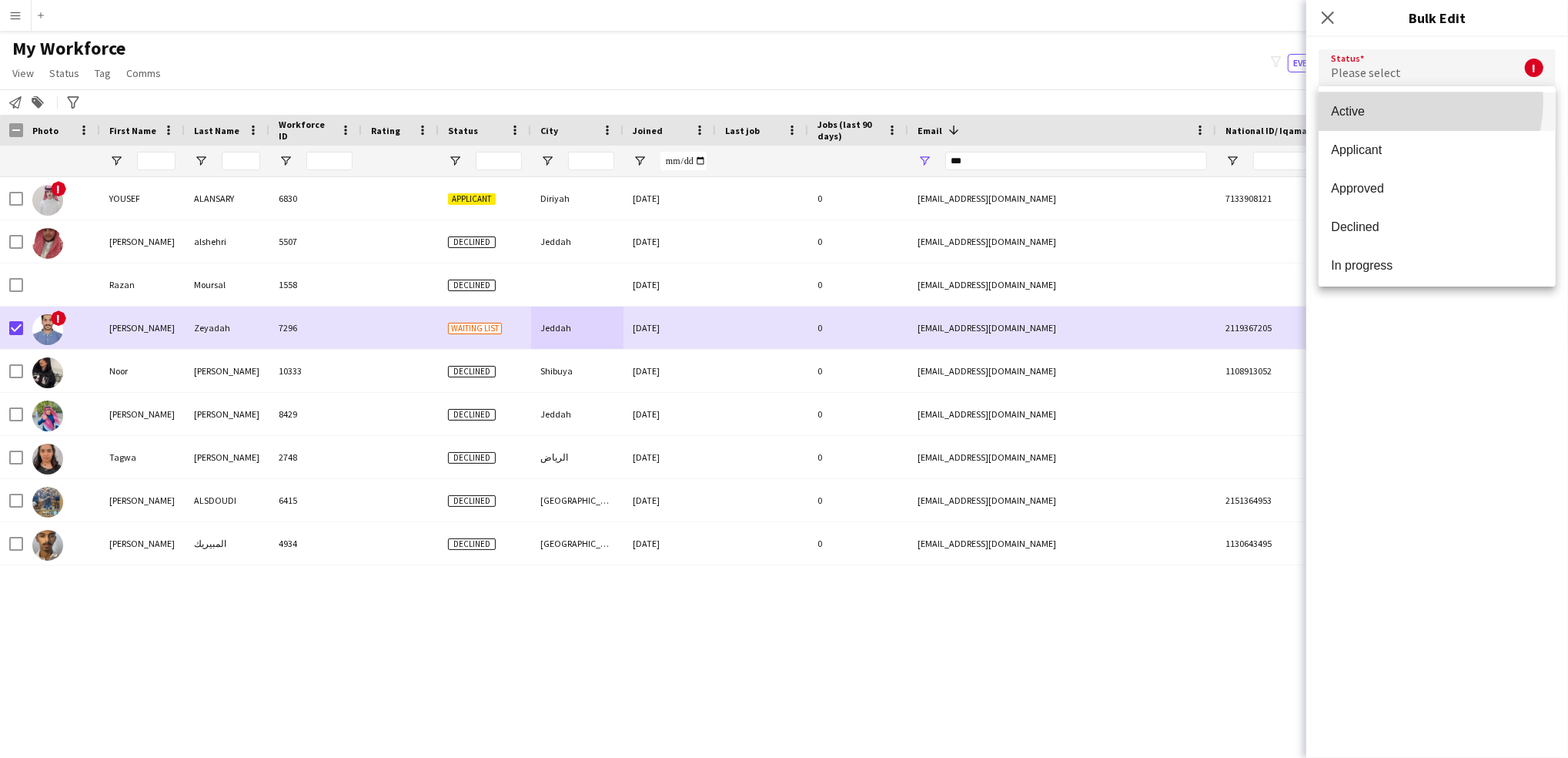
click at [1404, 101] on mat-option "Active" at bounding box center [1437, 112] width 237 height 39
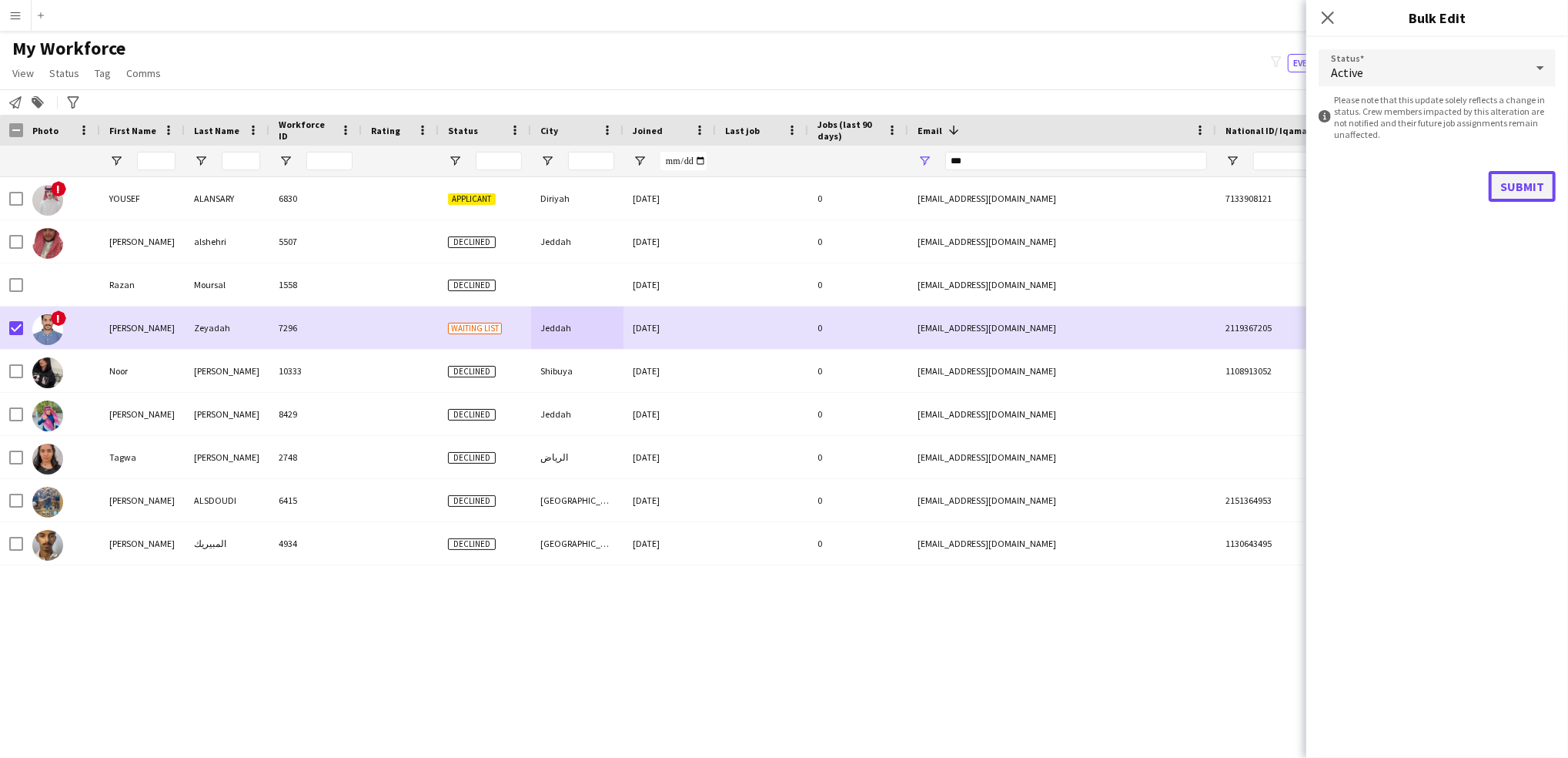
click at [1515, 180] on button "Submit" at bounding box center [1522, 187] width 67 height 31
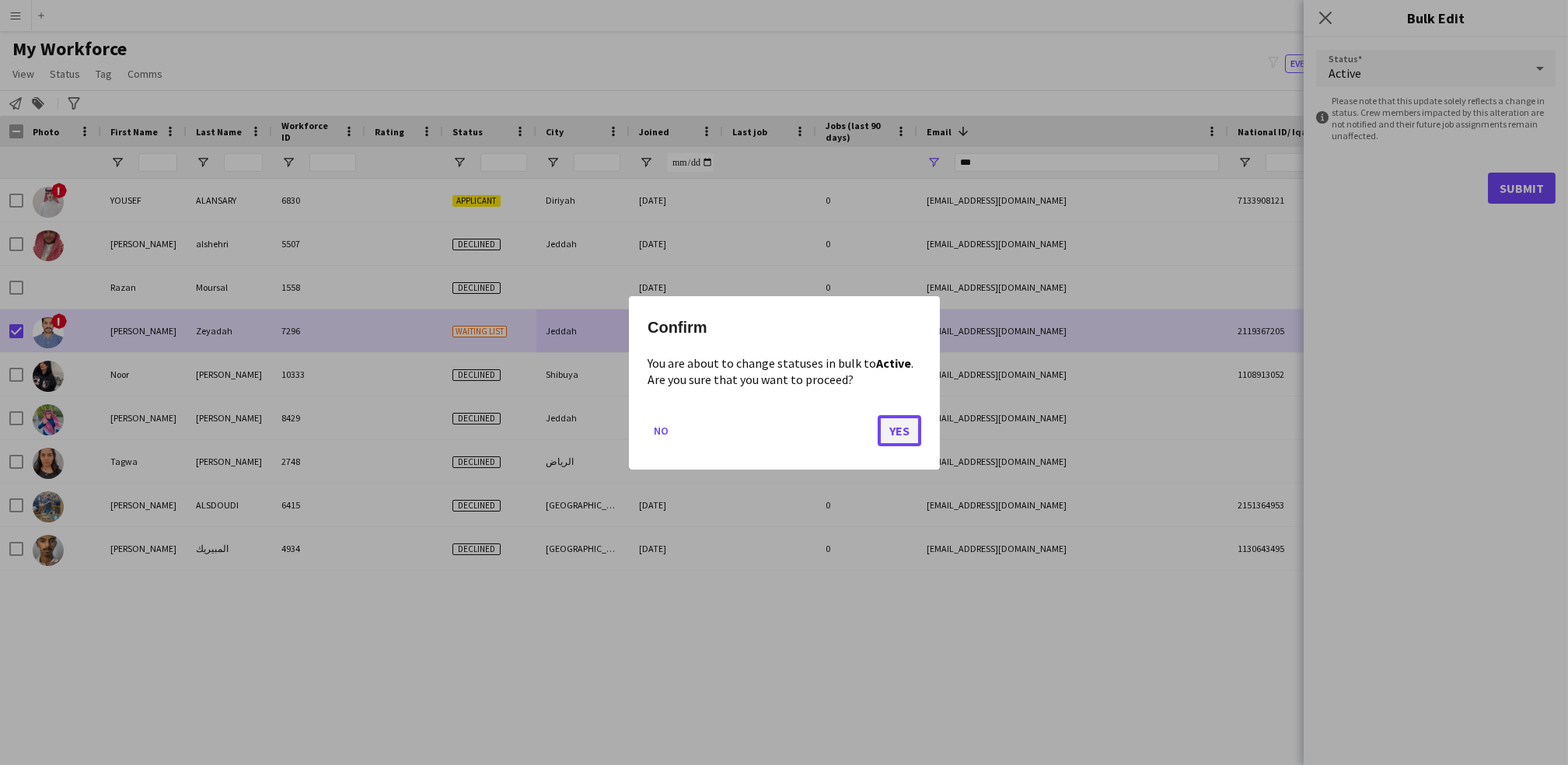
click at [916, 423] on button "Yes" at bounding box center [899, 430] width 43 height 31
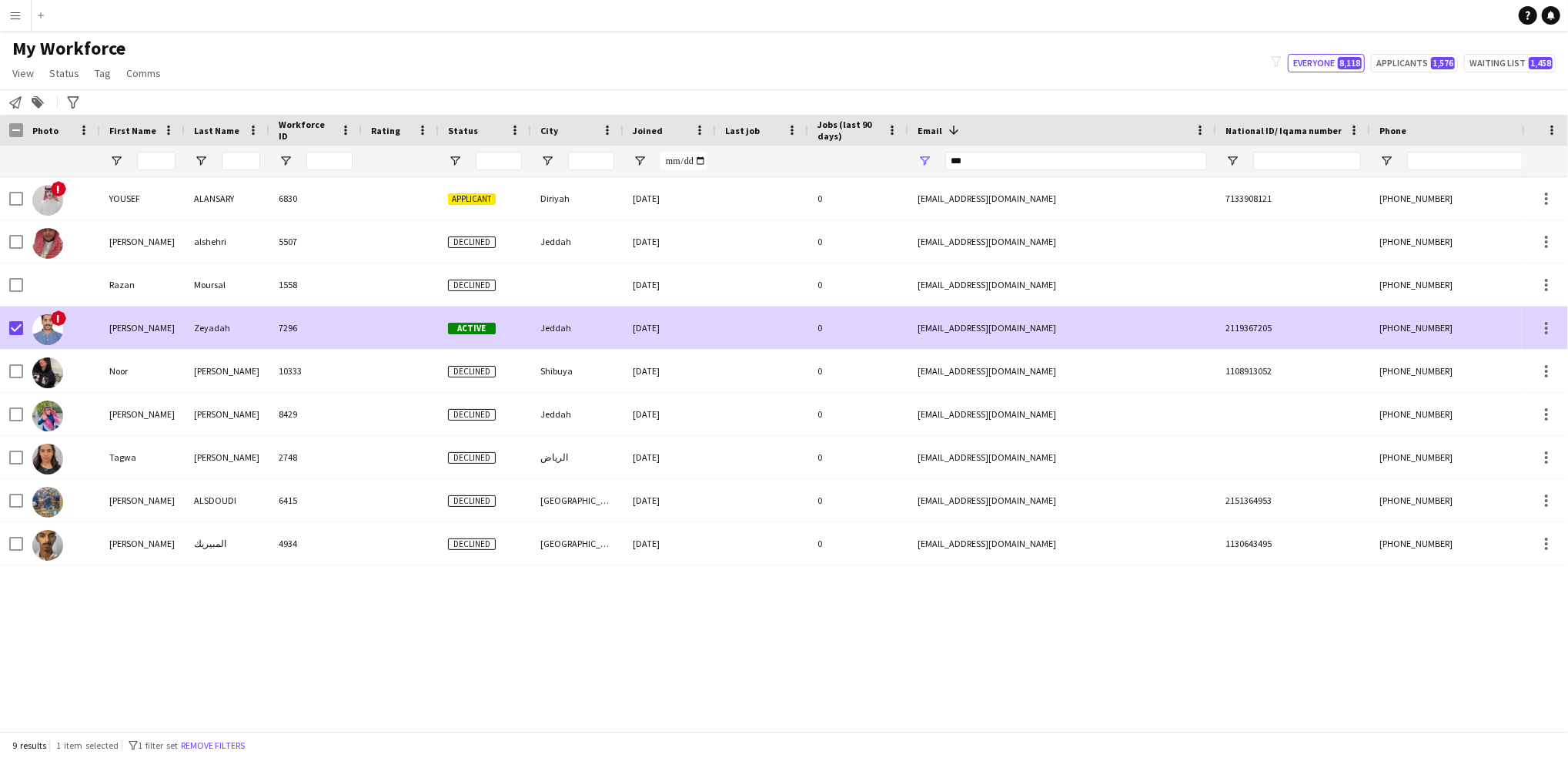
click at [612, 316] on div "Jeddah" at bounding box center [577, 327] width 92 height 42
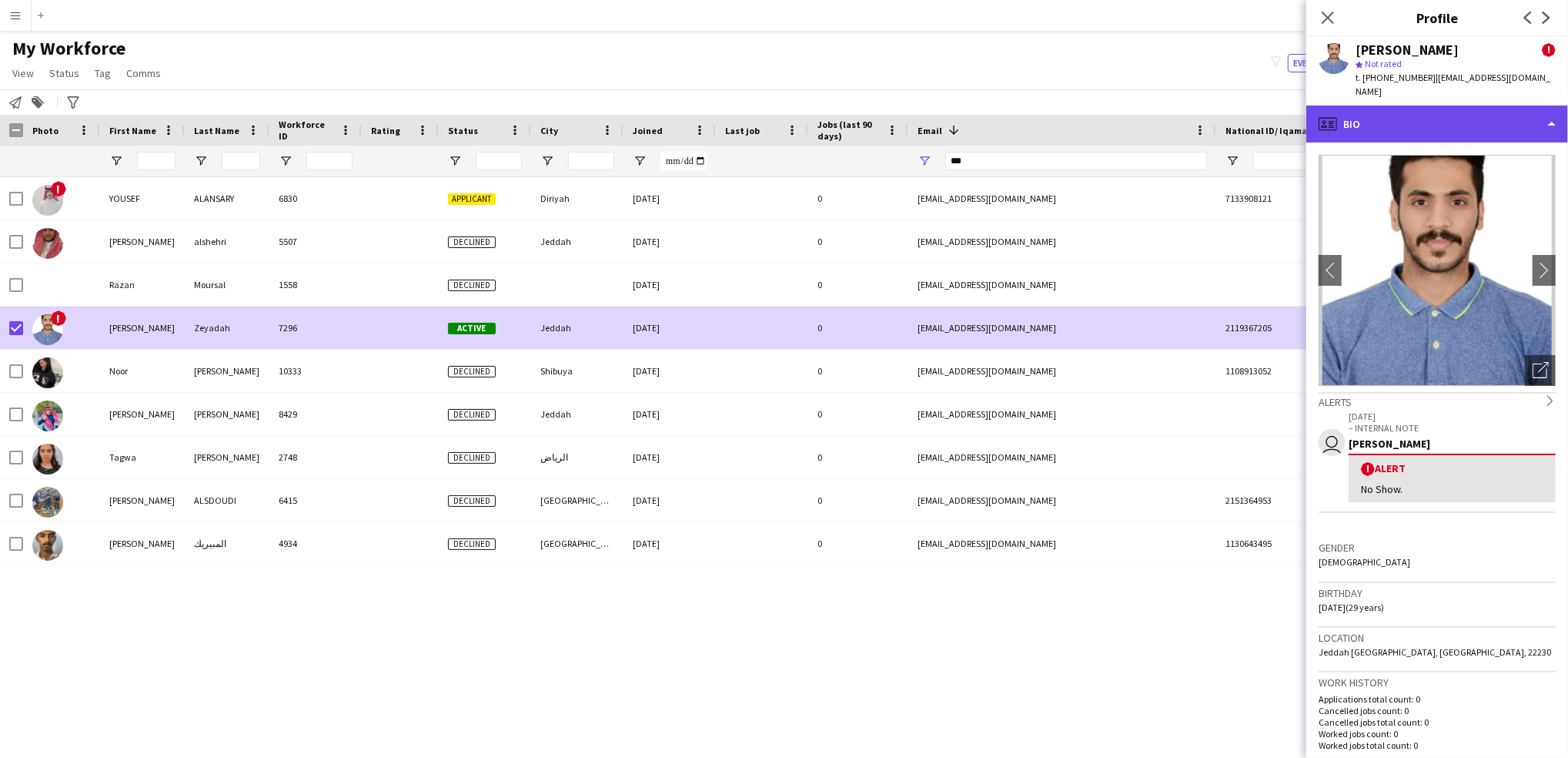
click at [1520, 123] on div "profile Bio" at bounding box center [1437, 124] width 262 height 37
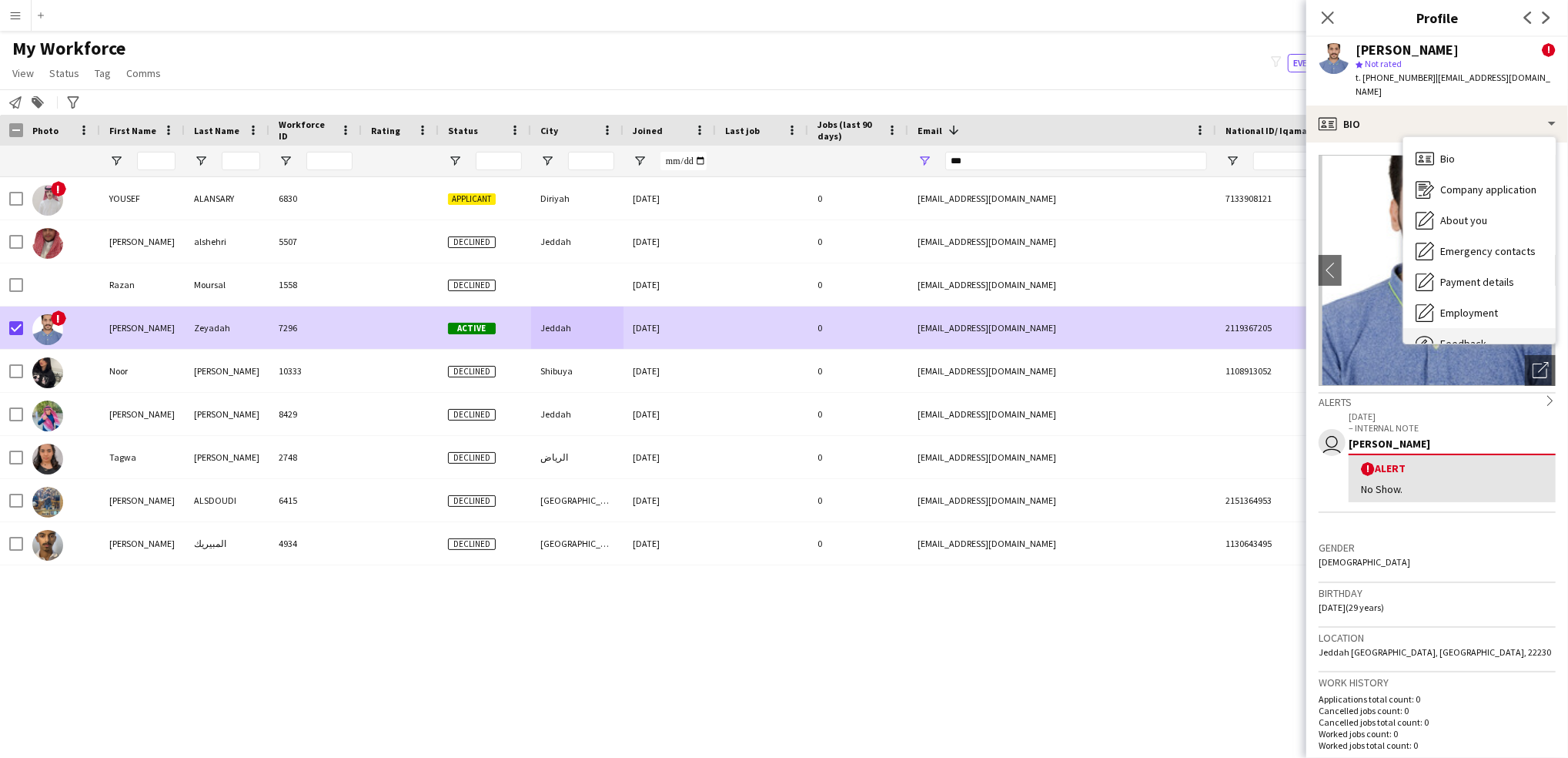
click at [1479, 328] on div "Feedback Feedback" at bounding box center [1479, 344] width 152 height 31
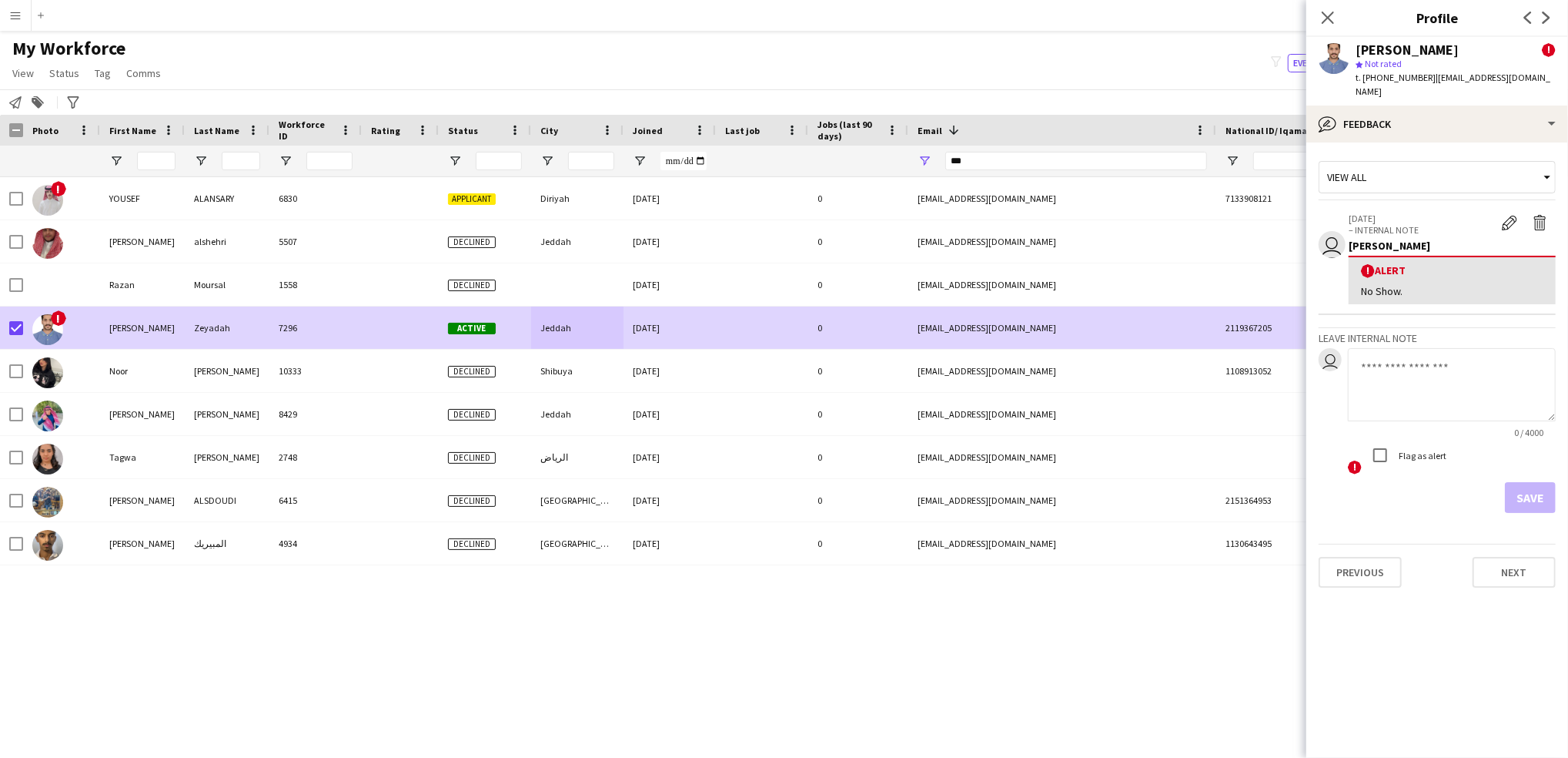
click at [1430, 350] on textarea at bounding box center [1451, 385] width 207 height 73
paste textarea "**********"
type textarea "**********"
click at [1544, 215] on app-icon "Delete alert" at bounding box center [1540, 222] width 16 height 16
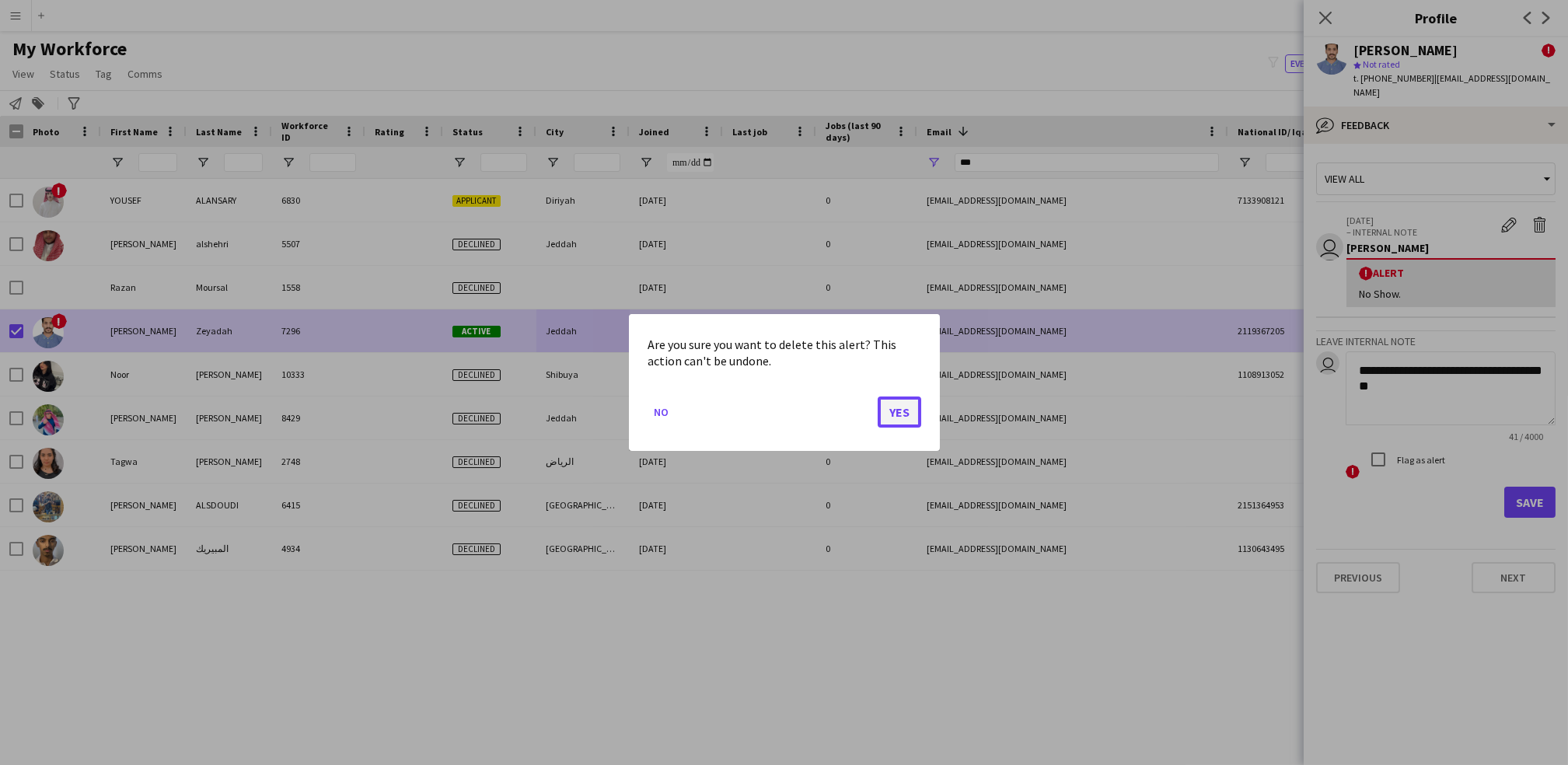
click at [898, 410] on button "Yes" at bounding box center [899, 412] width 43 height 31
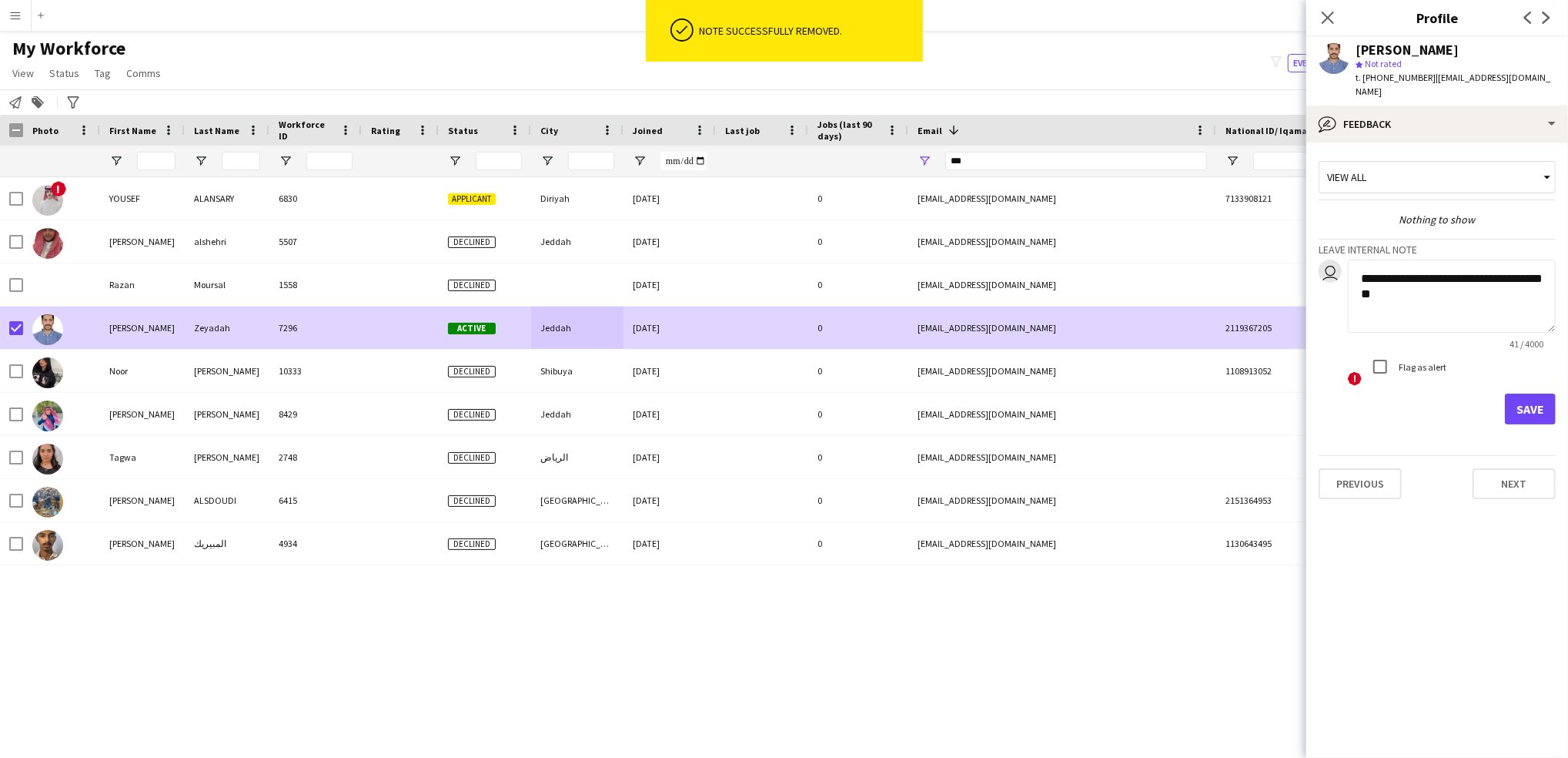
click at [1447, 283] on textarea "**********" at bounding box center [1451, 296] width 207 height 73
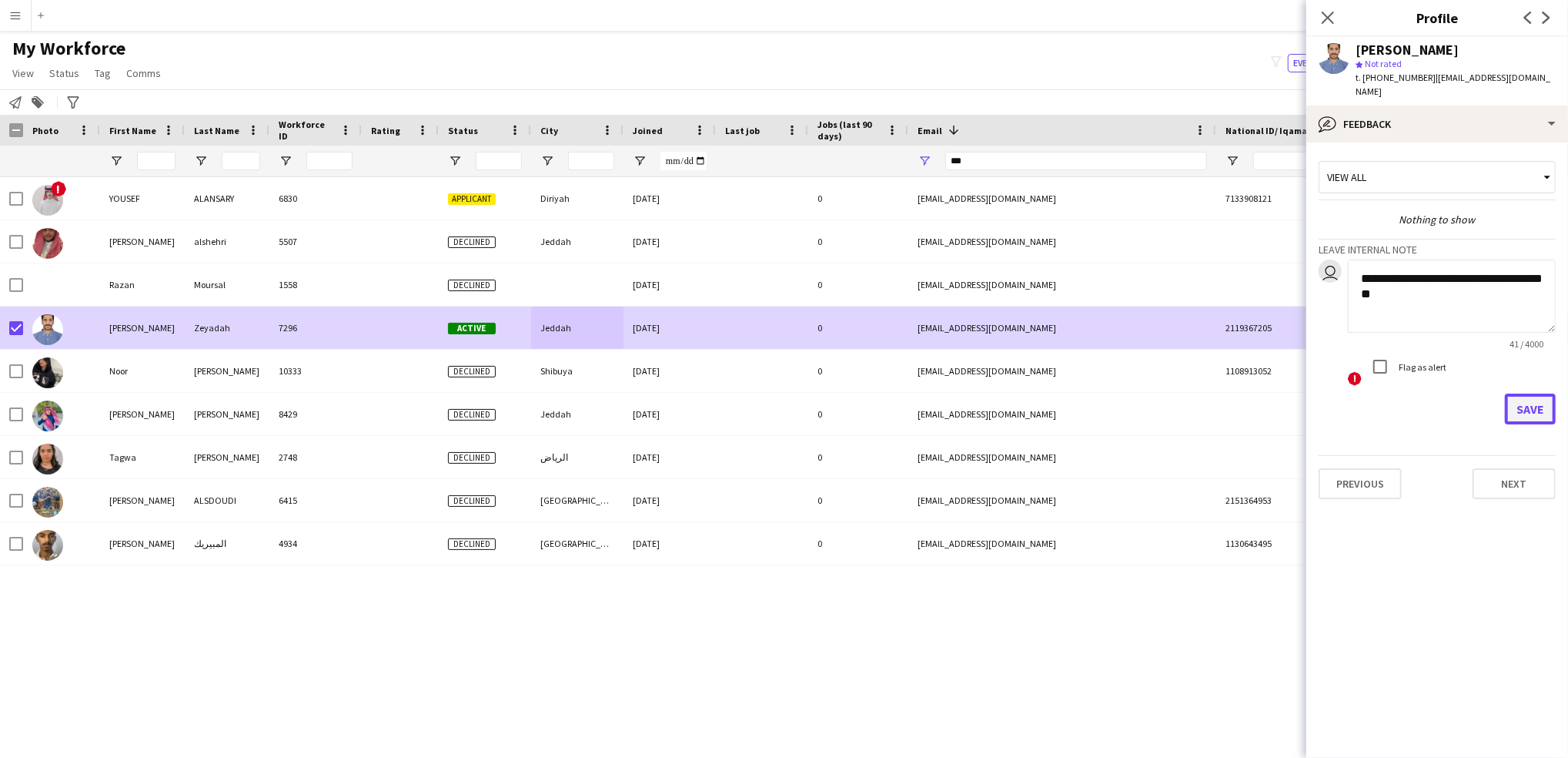
click at [1532, 393] on button "Save" at bounding box center [1529, 409] width 51 height 31
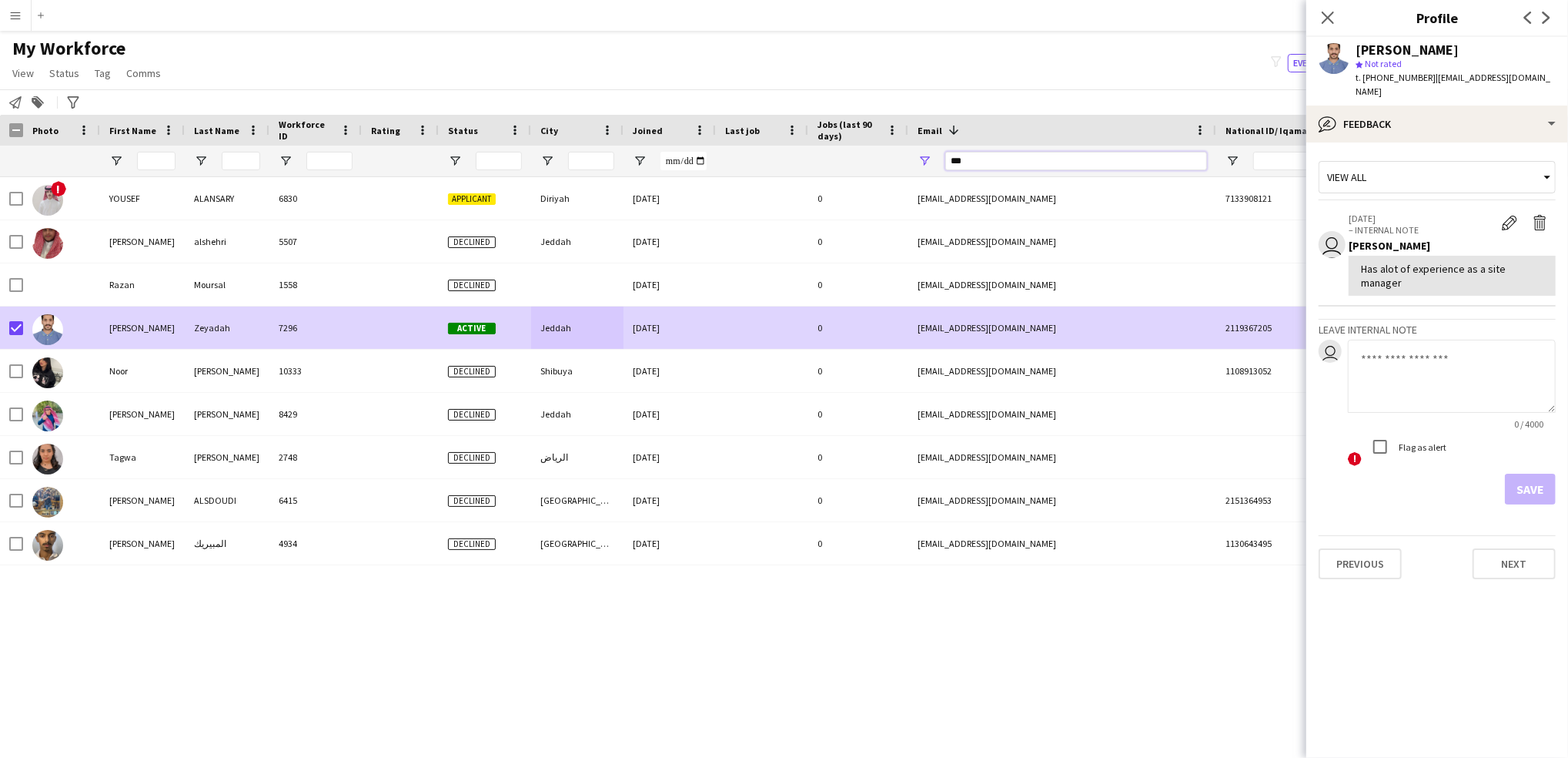
click at [1055, 163] on input "***" at bounding box center [1075, 161] width 262 height 19
paste input "**********"
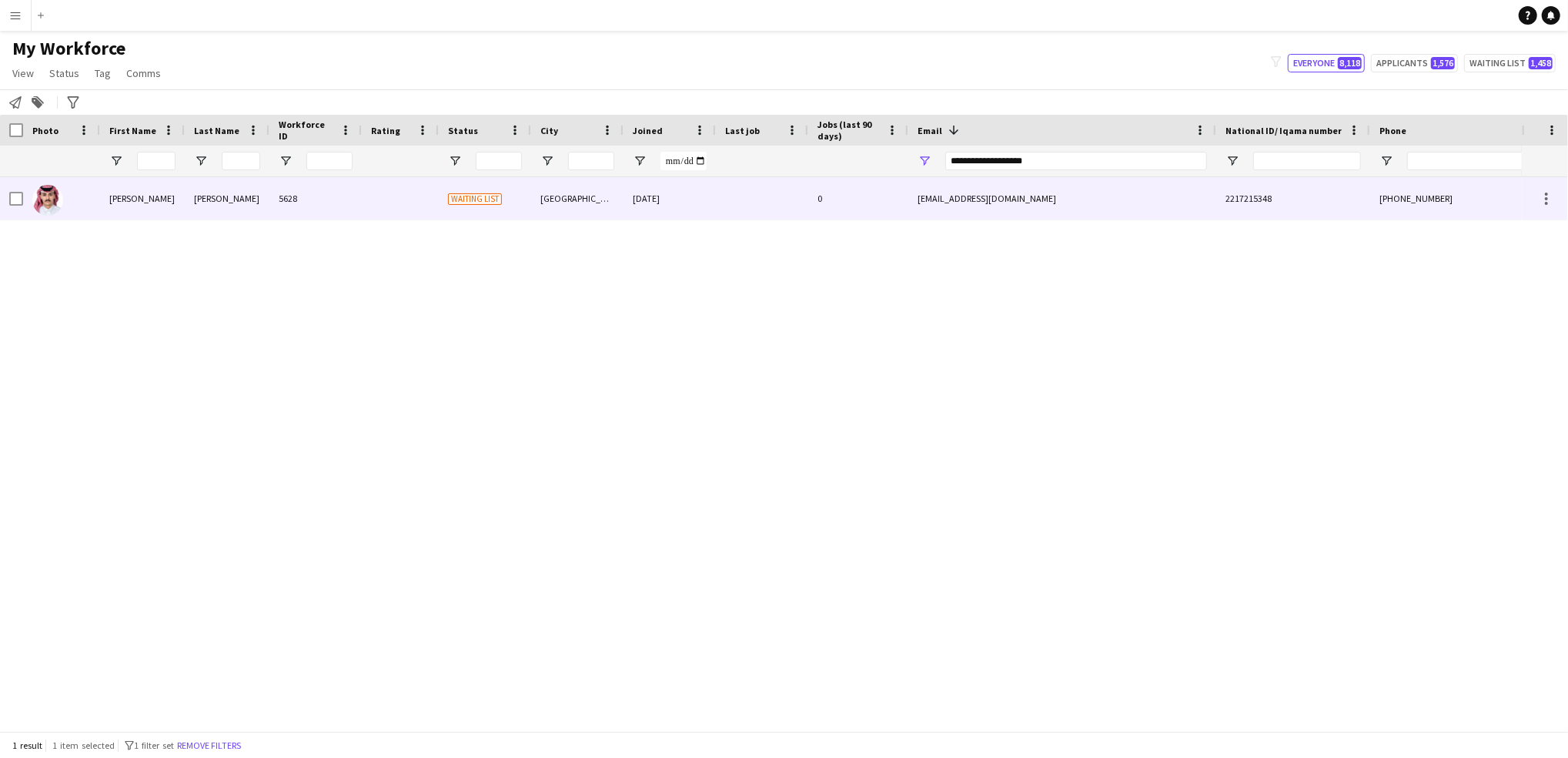
click at [599, 205] on div "[GEOGRAPHIC_DATA]" at bounding box center [577, 198] width 92 height 42
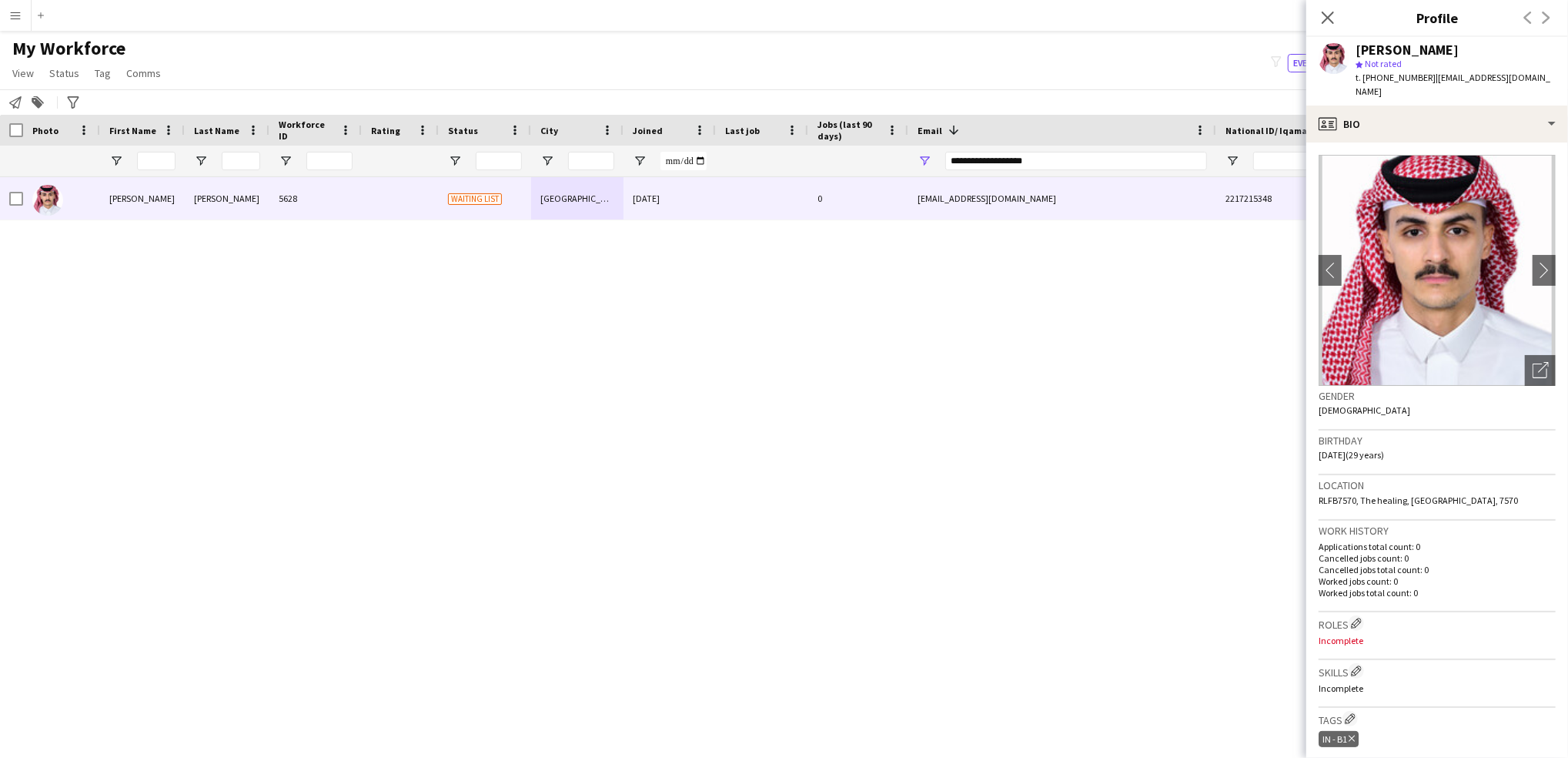
click at [189, 262] on div "[PERSON_NAME] 5628 Waiting list [GEOGRAPHIC_DATA] [DATE] 0 [EMAIL_ADDRESS][DOMA…" at bounding box center [761, 446] width 1521 height 538
click at [995, 160] on input "**********" at bounding box center [1075, 161] width 262 height 19
click at [995, 161] on input "**********" at bounding box center [1075, 161] width 262 height 19
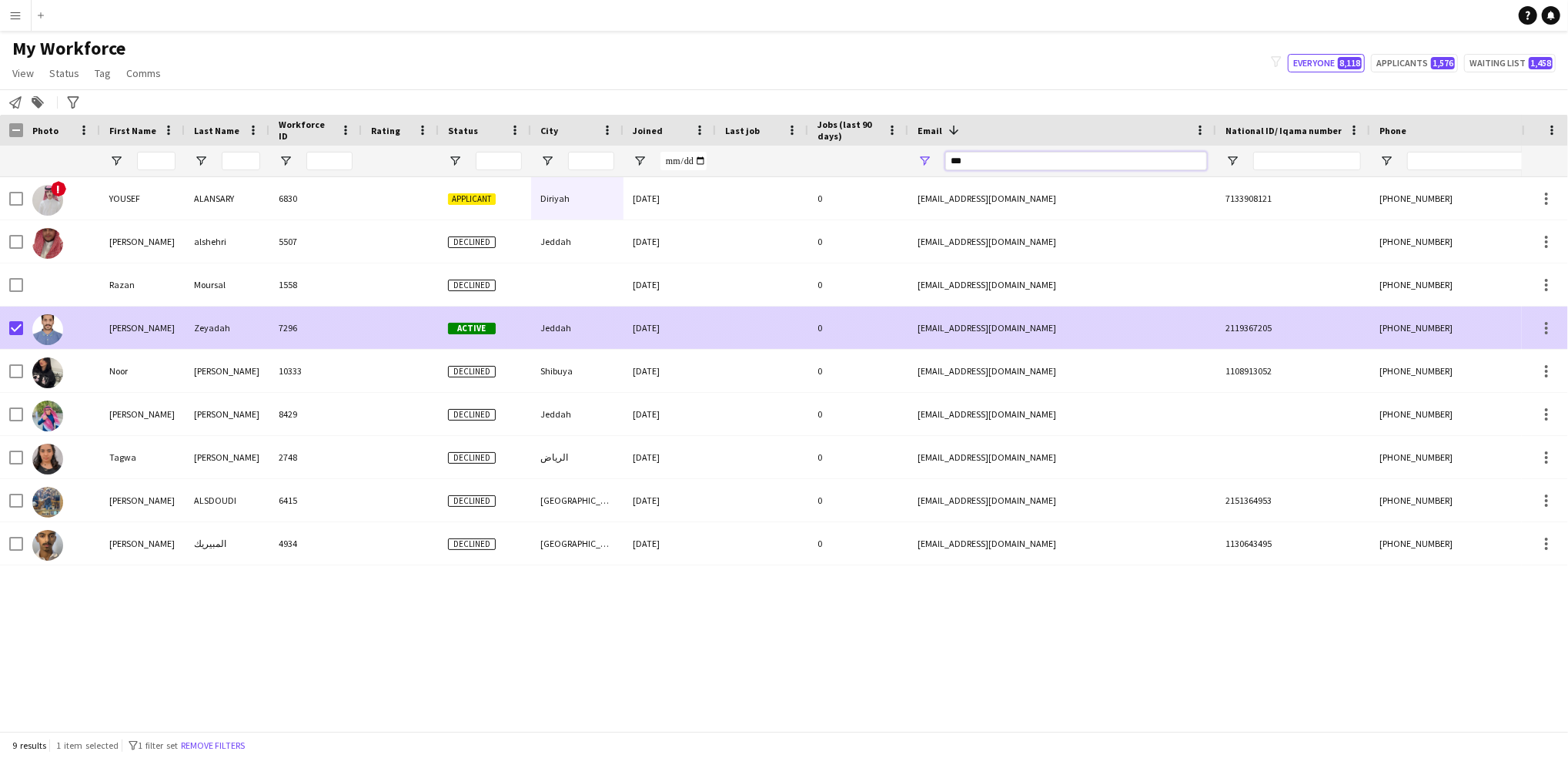
type input "***"
click at [704, 332] on div "[DATE]" at bounding box center [669, 327] width 92 height 42
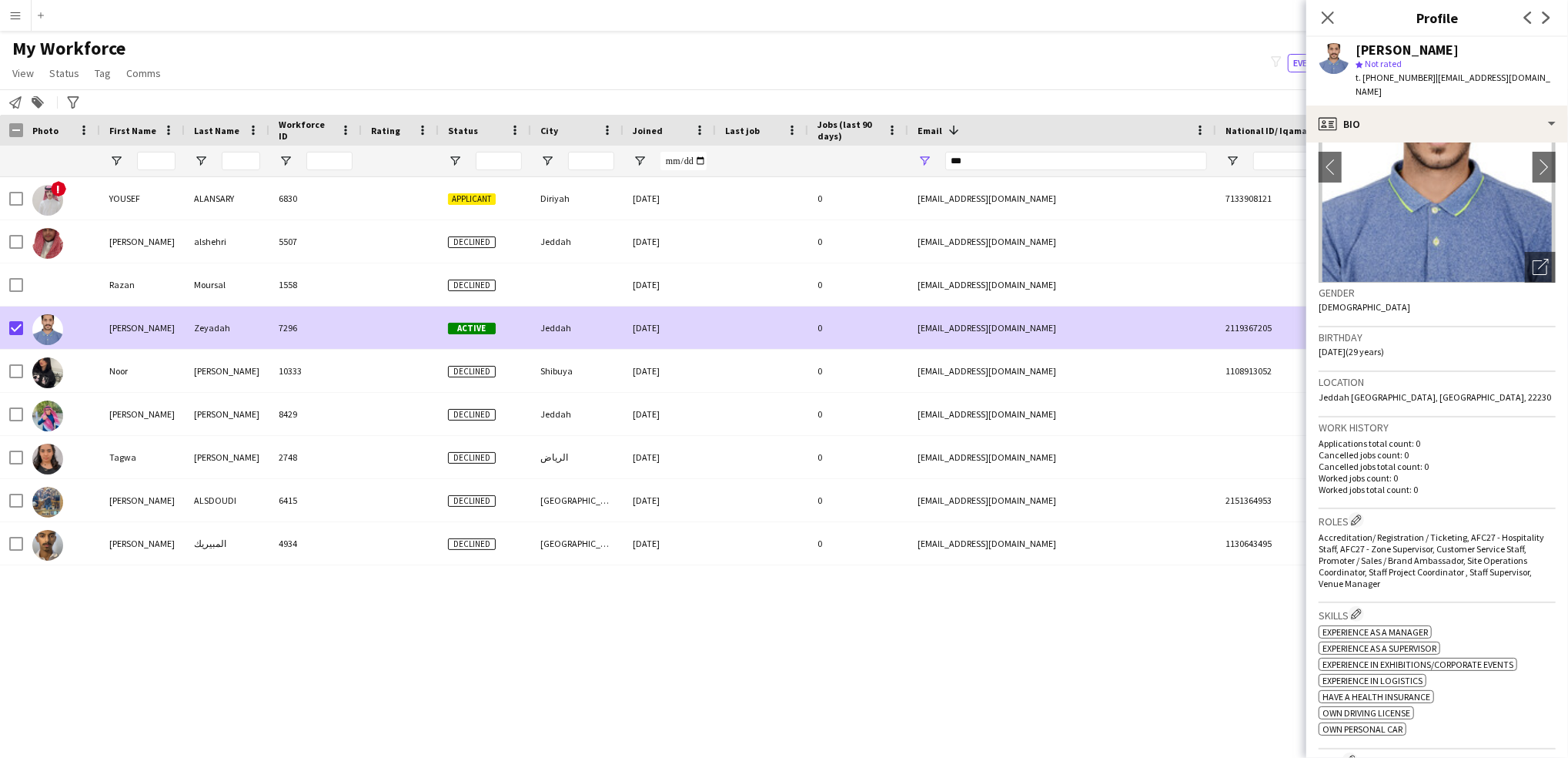
scroll to position [121, 0]
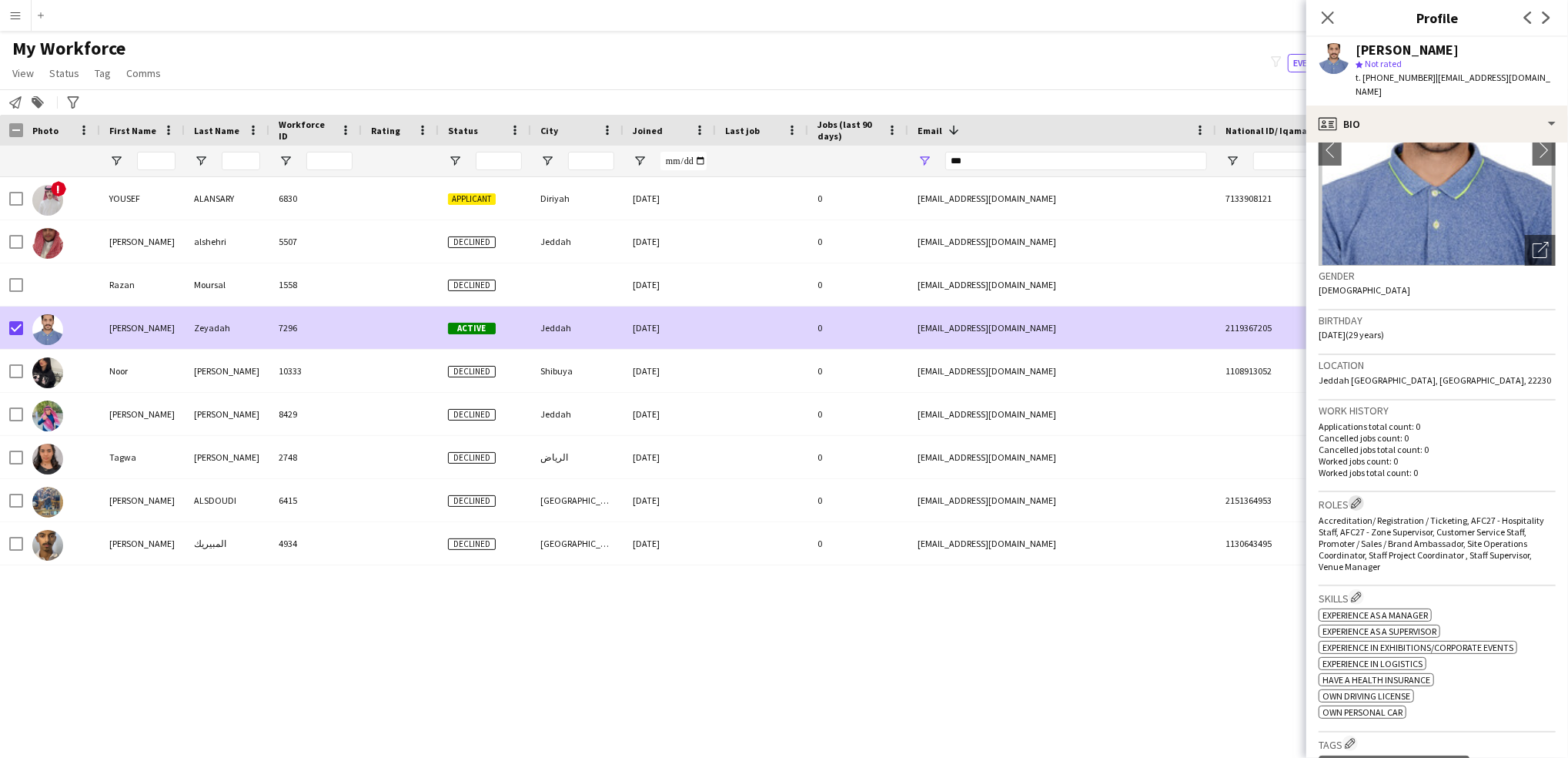
click at [1357, 498] on app-icon "Edit crew company roles" at bounding box center [1356, 503] width 11 height 11
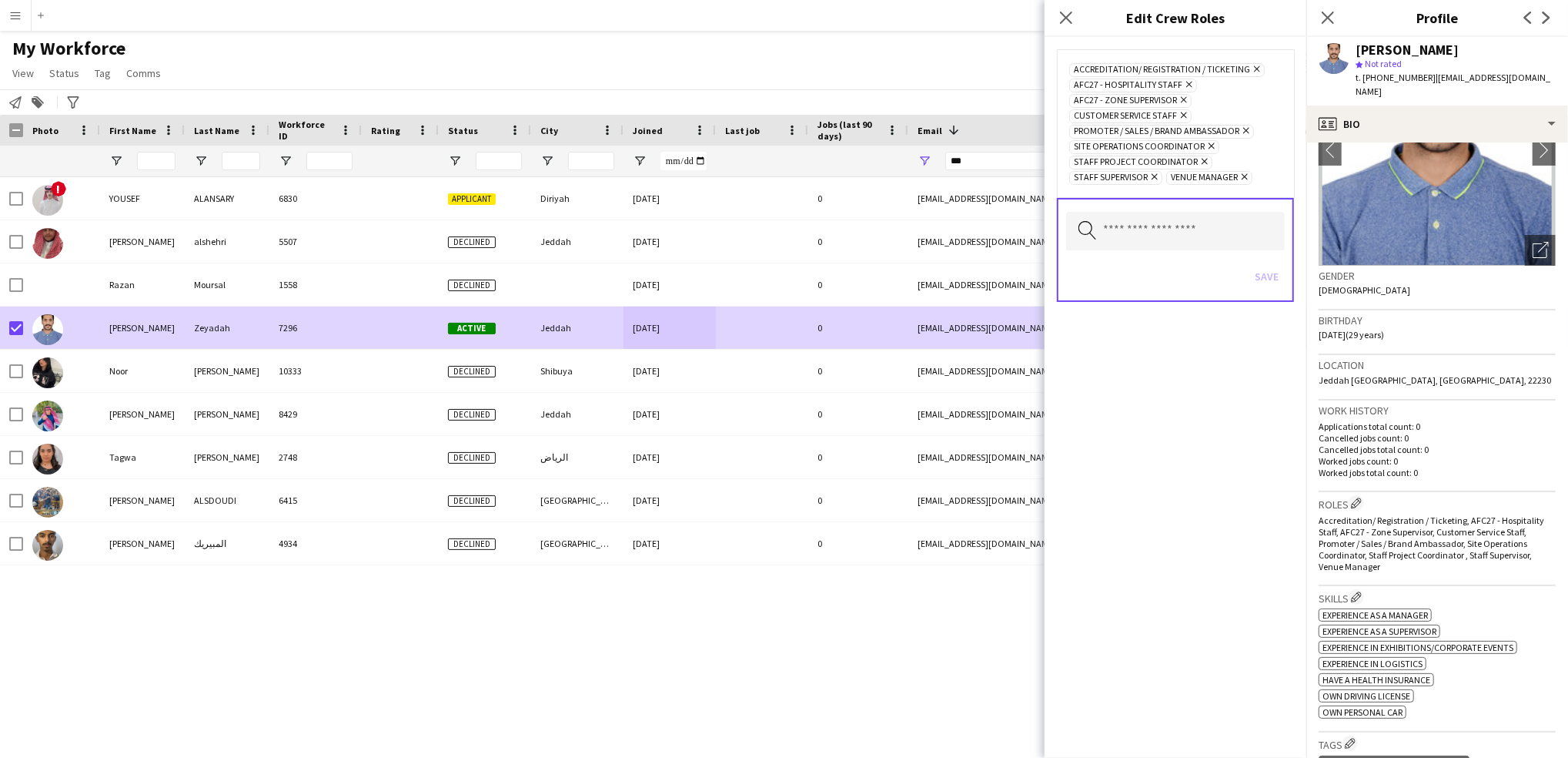
click at [1246, 134] on icon "Remove" at bounding box center [1244, 130] width 10 height 10
click at [1184, 116] on icon at bounding box center [1183, 116] width 6 height 6
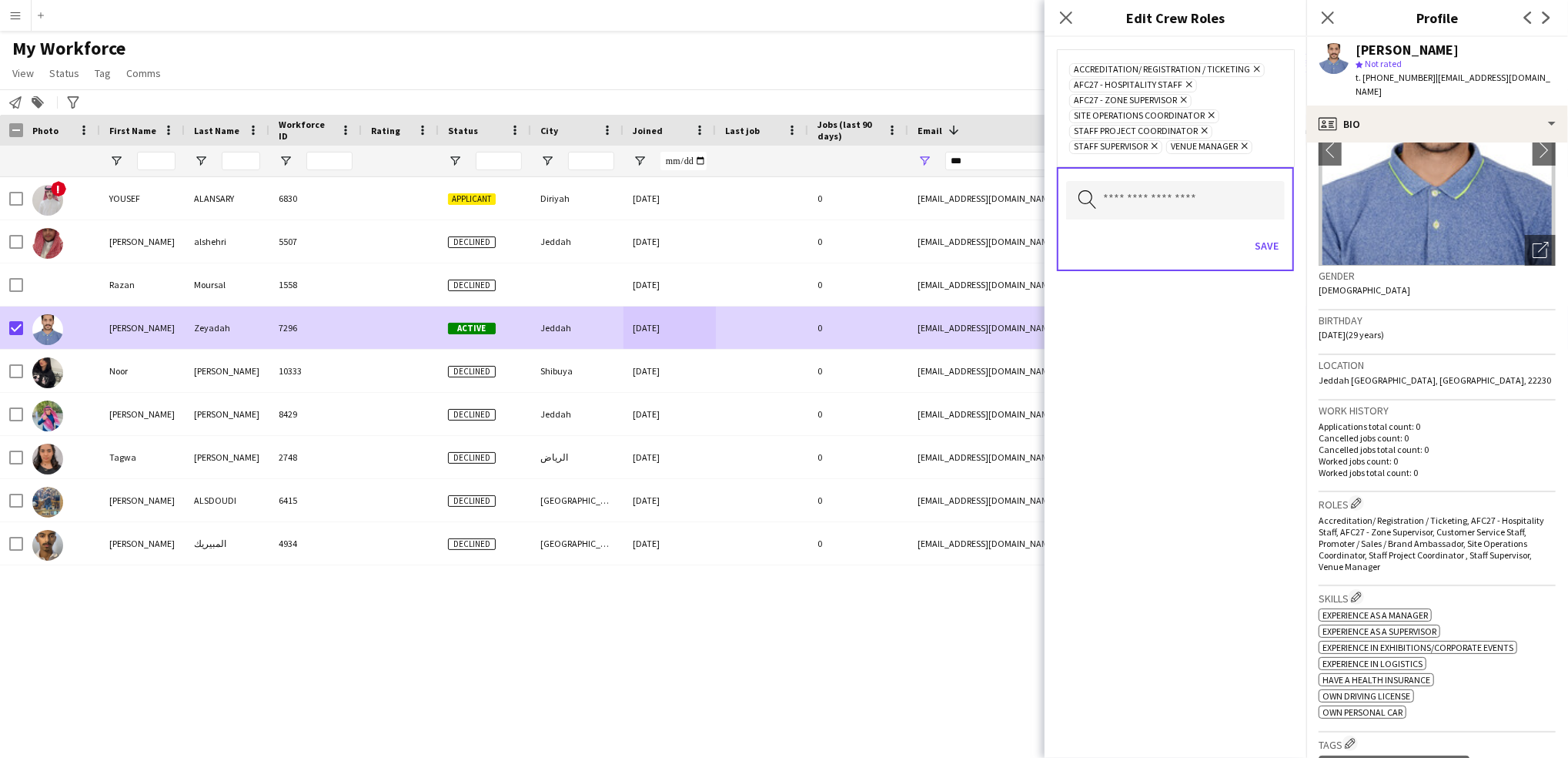
click at [1255, 69] on icon "Remove" at bounding box center [1255, 68] width 10 height 10
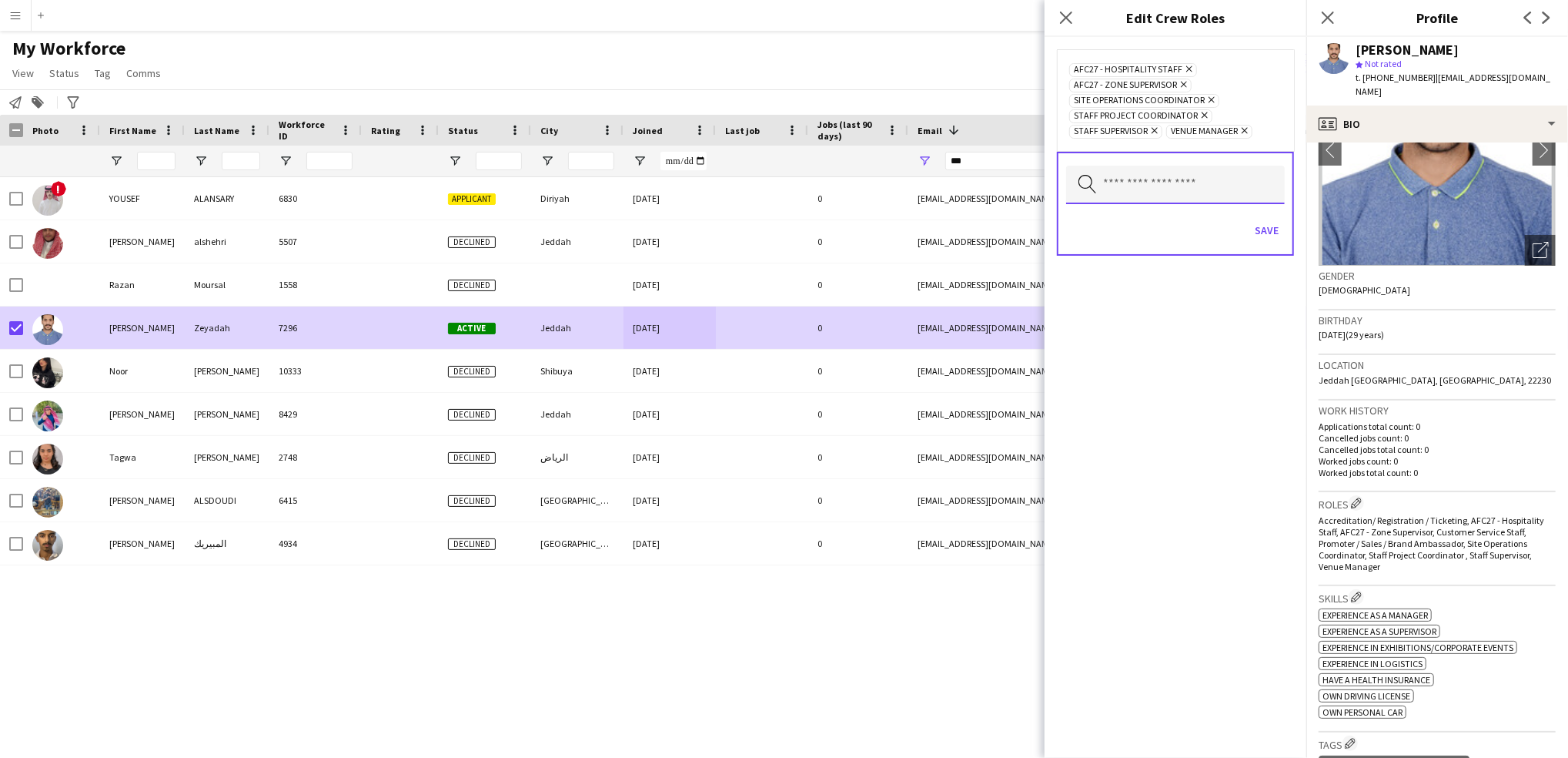
click at [1164, 199] on input "text" at bounding box center [1175, 185] width 218 height 39
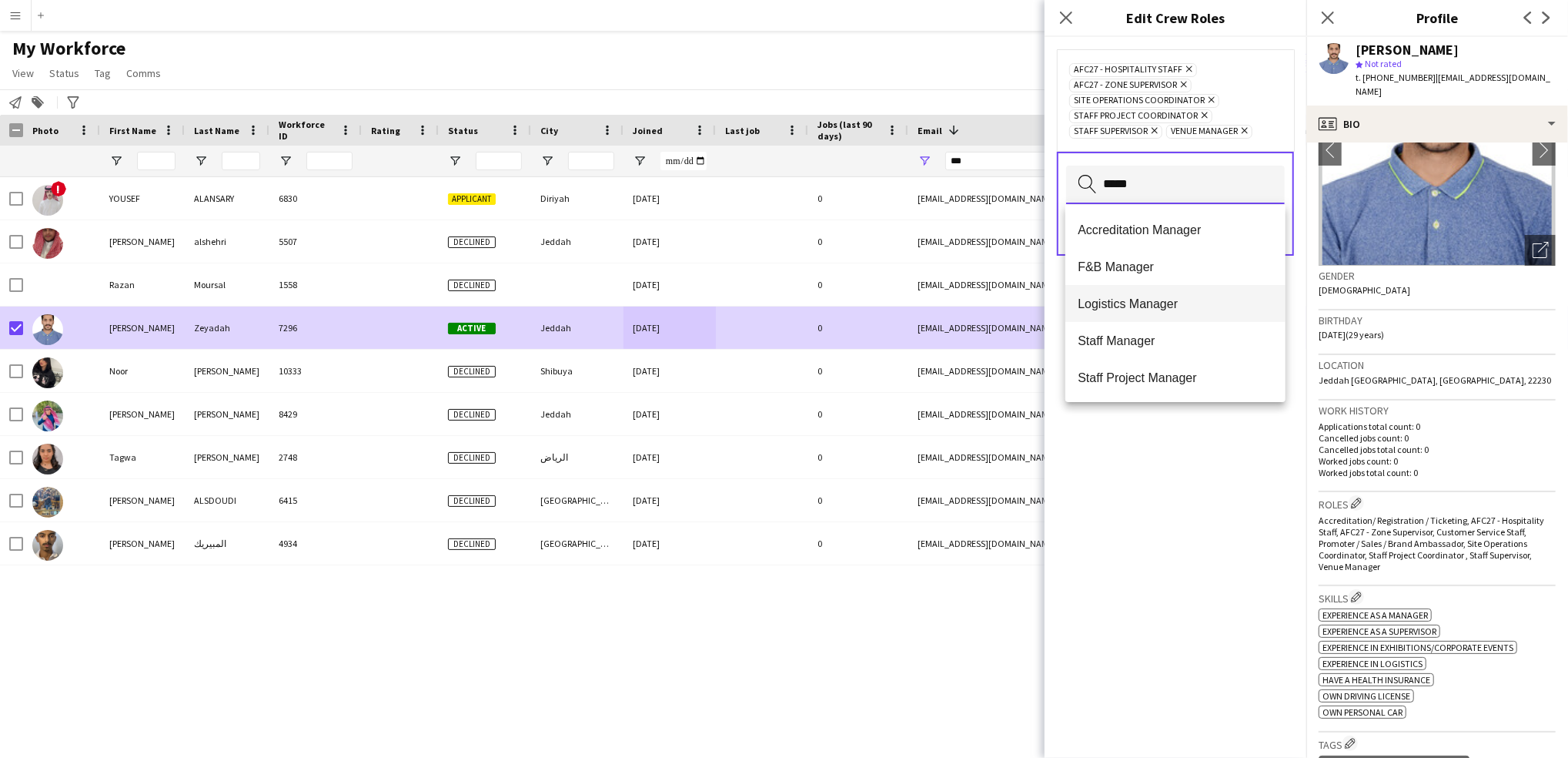
type input "*****"
click at [1168, 311] on mat-option "Logistics Manager" at bounding box center [1175, 303] width 220 height 37
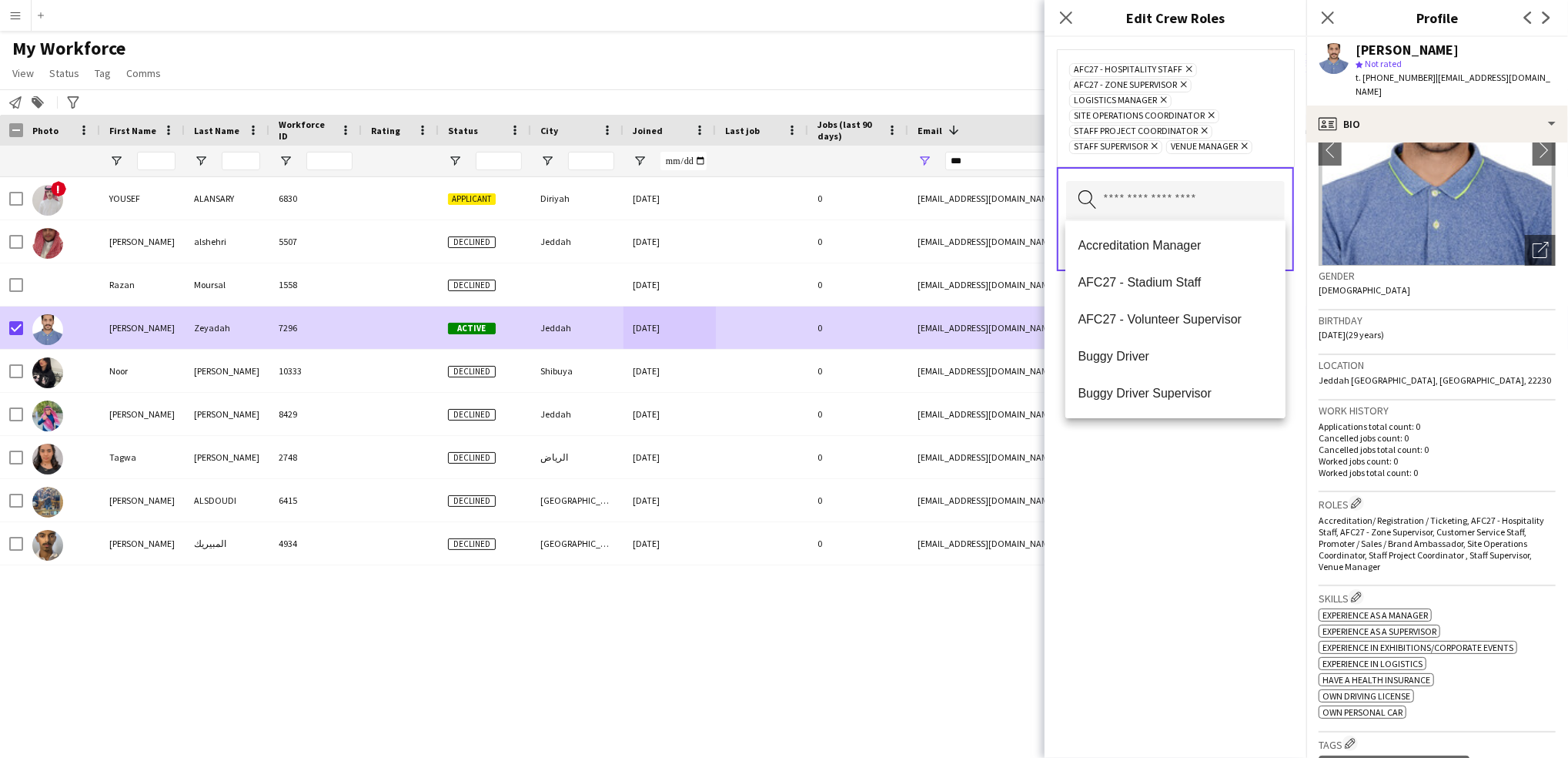
click at [1305, 521] on div "AFC27 - Hospitality Staff Remove AFC27 - Zone Supervisor Remove Logistics Manag…" at bounding box center [1175, 397] width 262 height 721
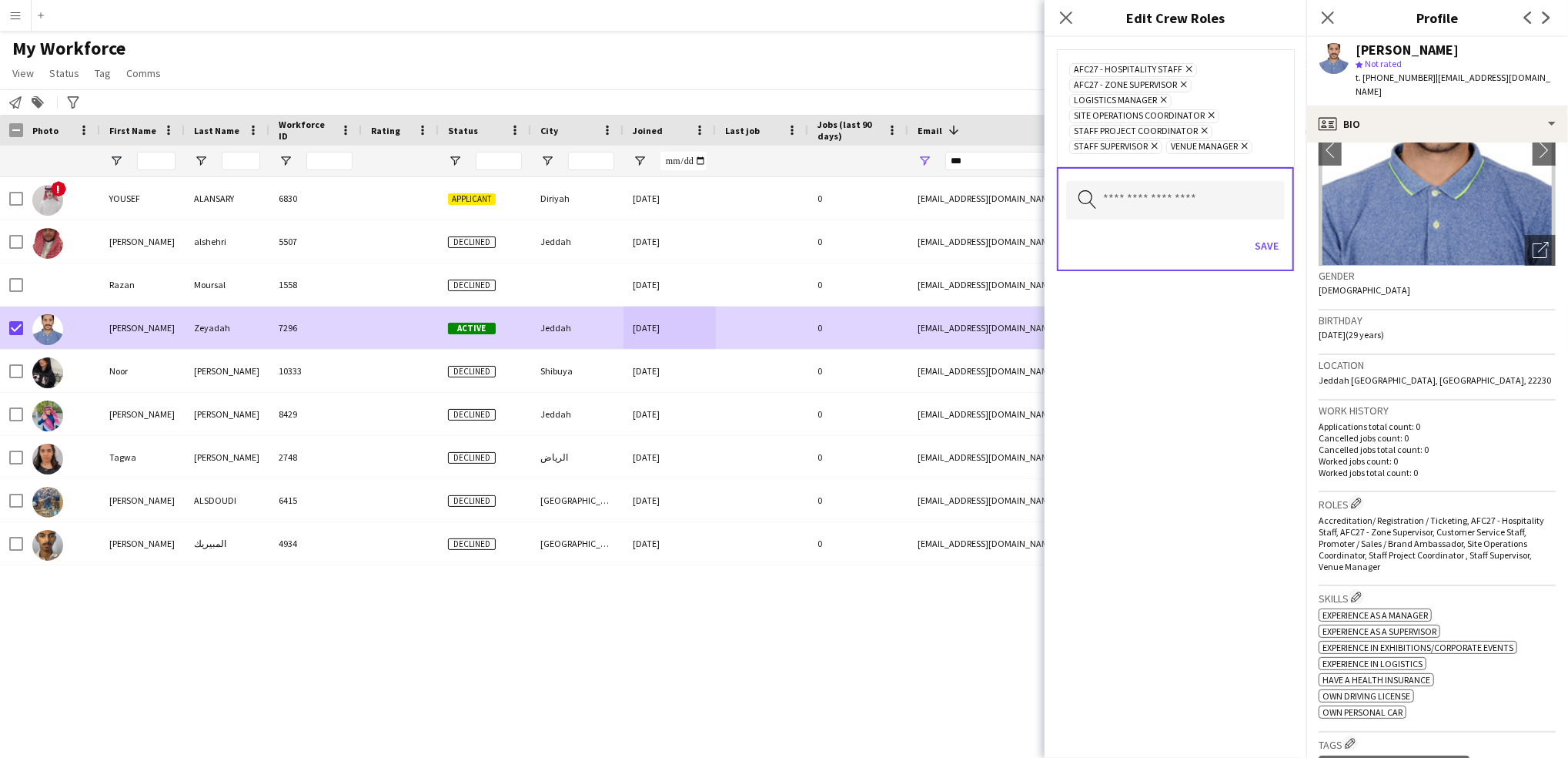
click at [1160, 97] on icon "Remove" at bounding box center [1162, 100] width 10 height 10
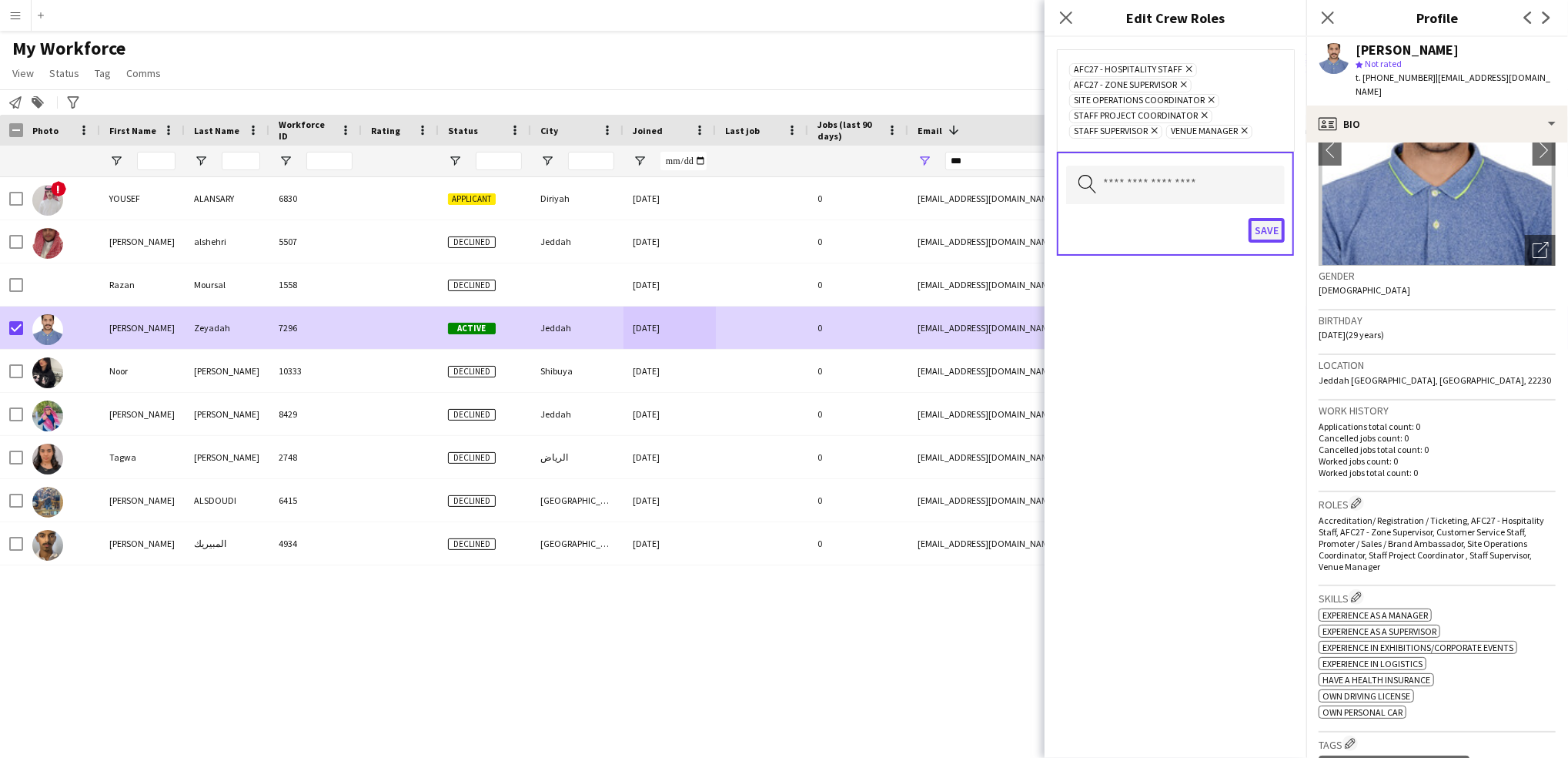
click at [1270, 233] on button "Save" at bounding box center [1267, 230] width 37 height 25
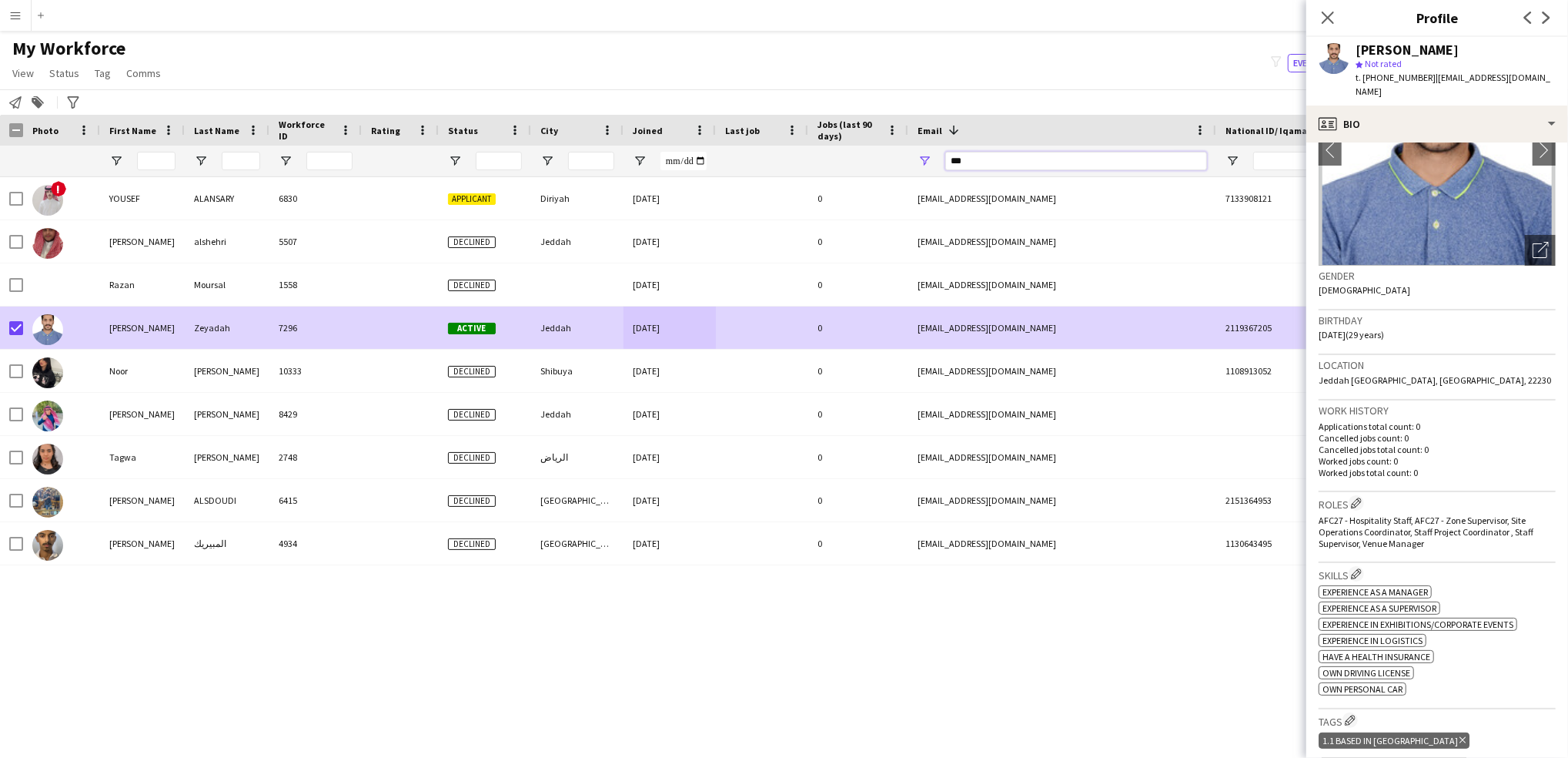
click at [1026, 157] on input "***" at bounding box center [1075, 161] width 262 height 19
paste input "**********"
type input "**********"
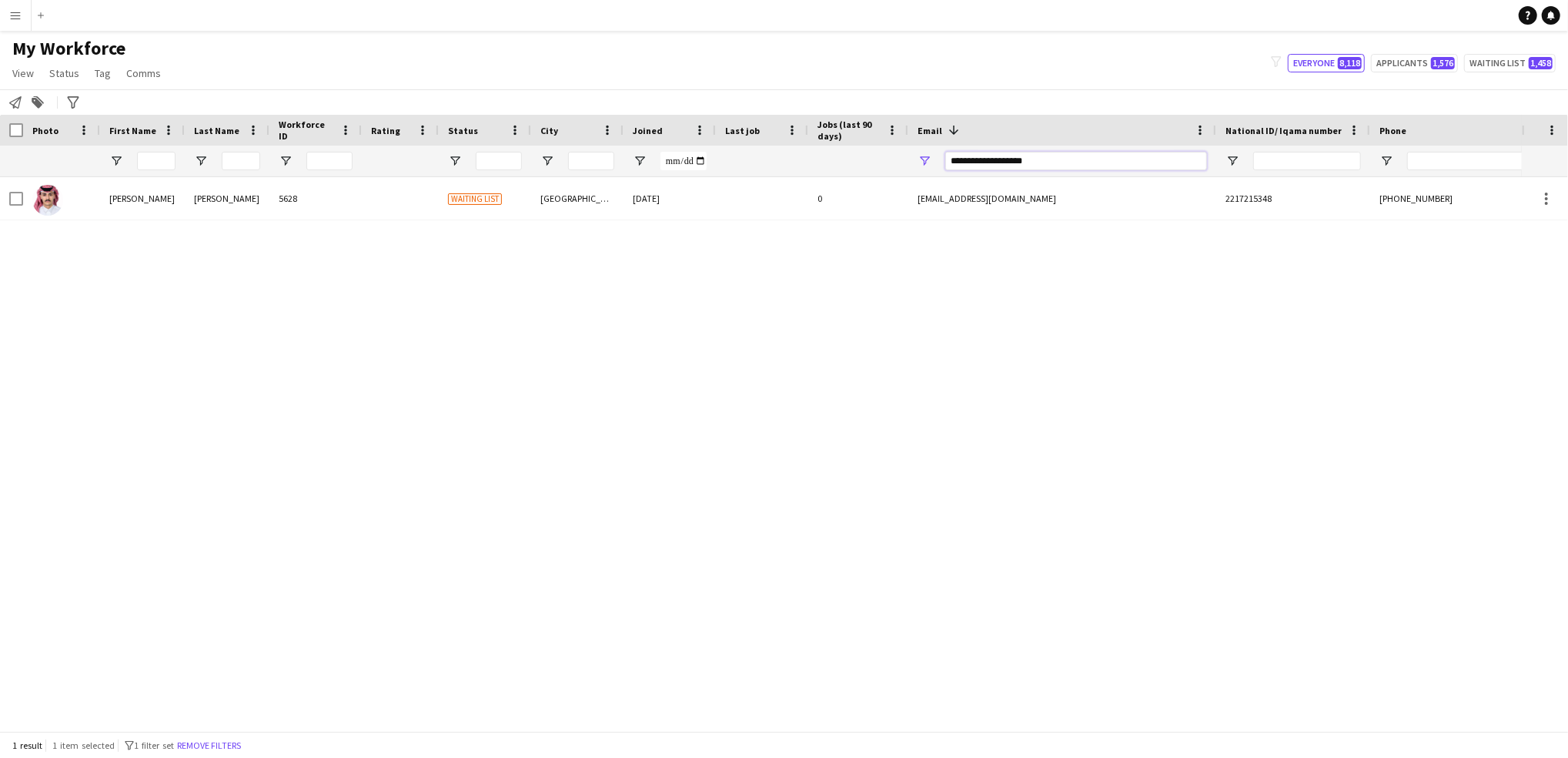
click at [1053, 155] on input "**********" at bounding box center [1075, 161] width 262 height 19
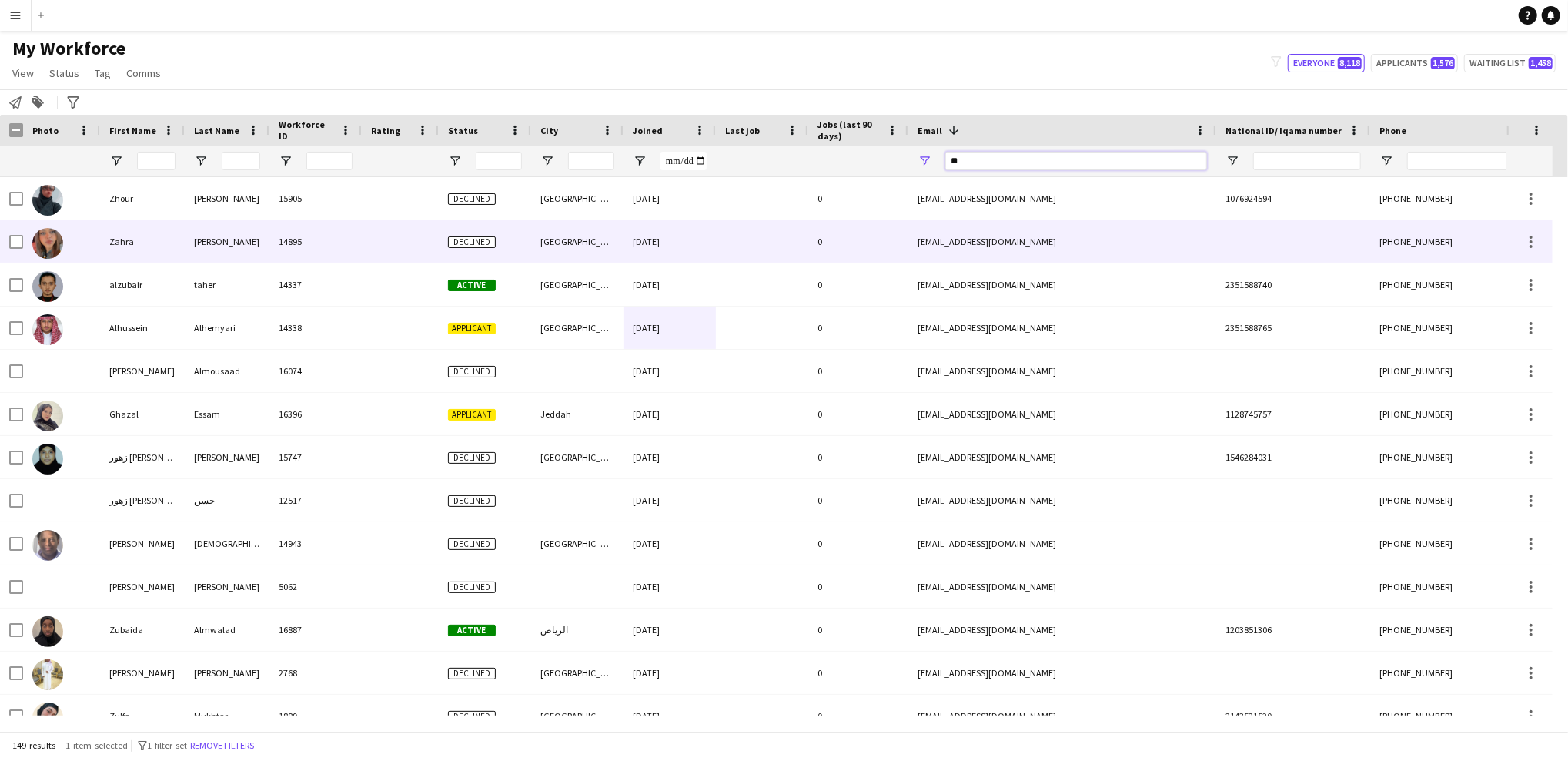
type input "***"
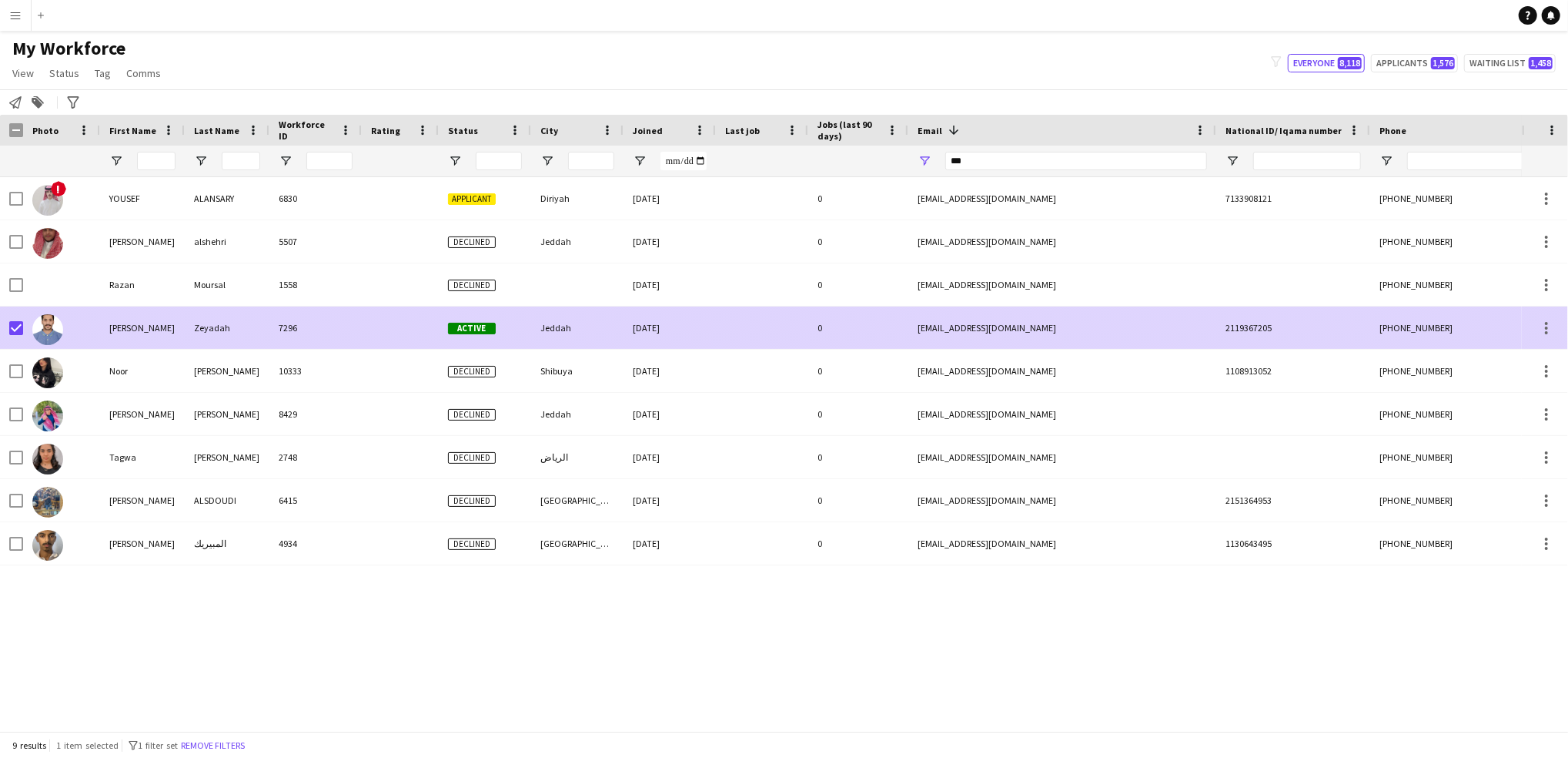
click at [782, 334] on div at bounding box center [761, 327] width 92 height 42
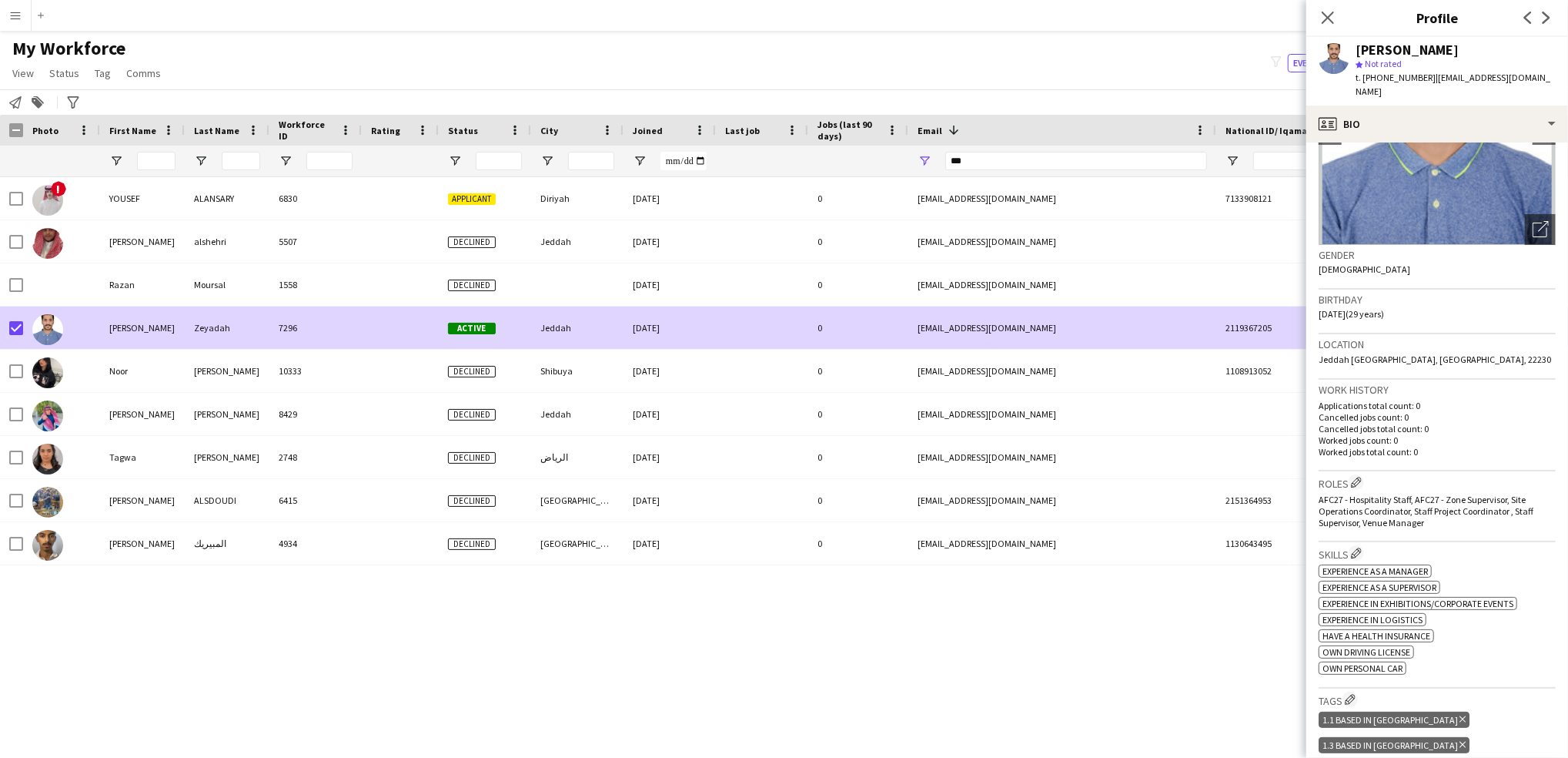
scroll to position [0, 0]
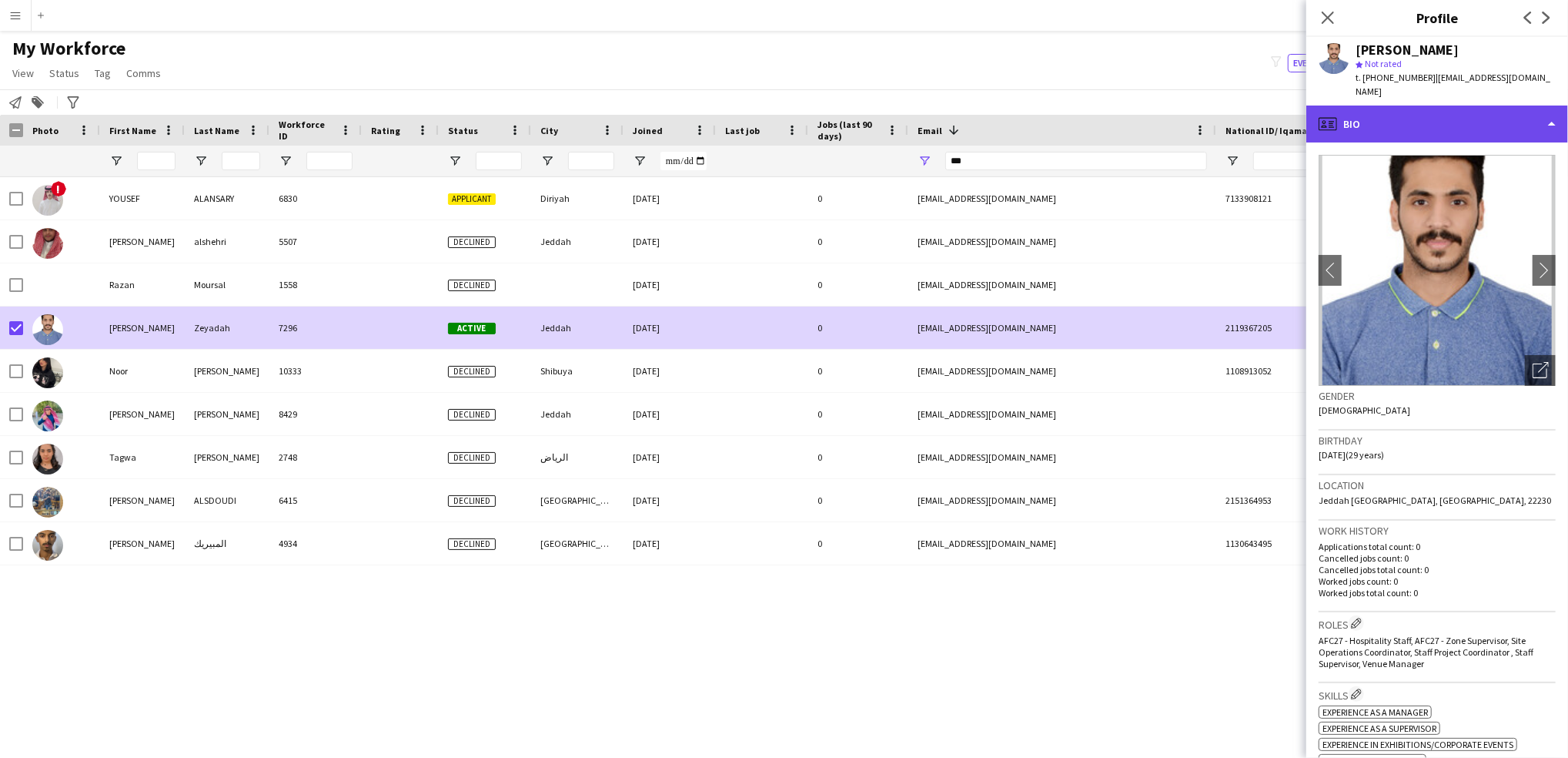
click at [1414, 106] on div "profile Bio" at bounding box center [1437, 124] width 262 height 37
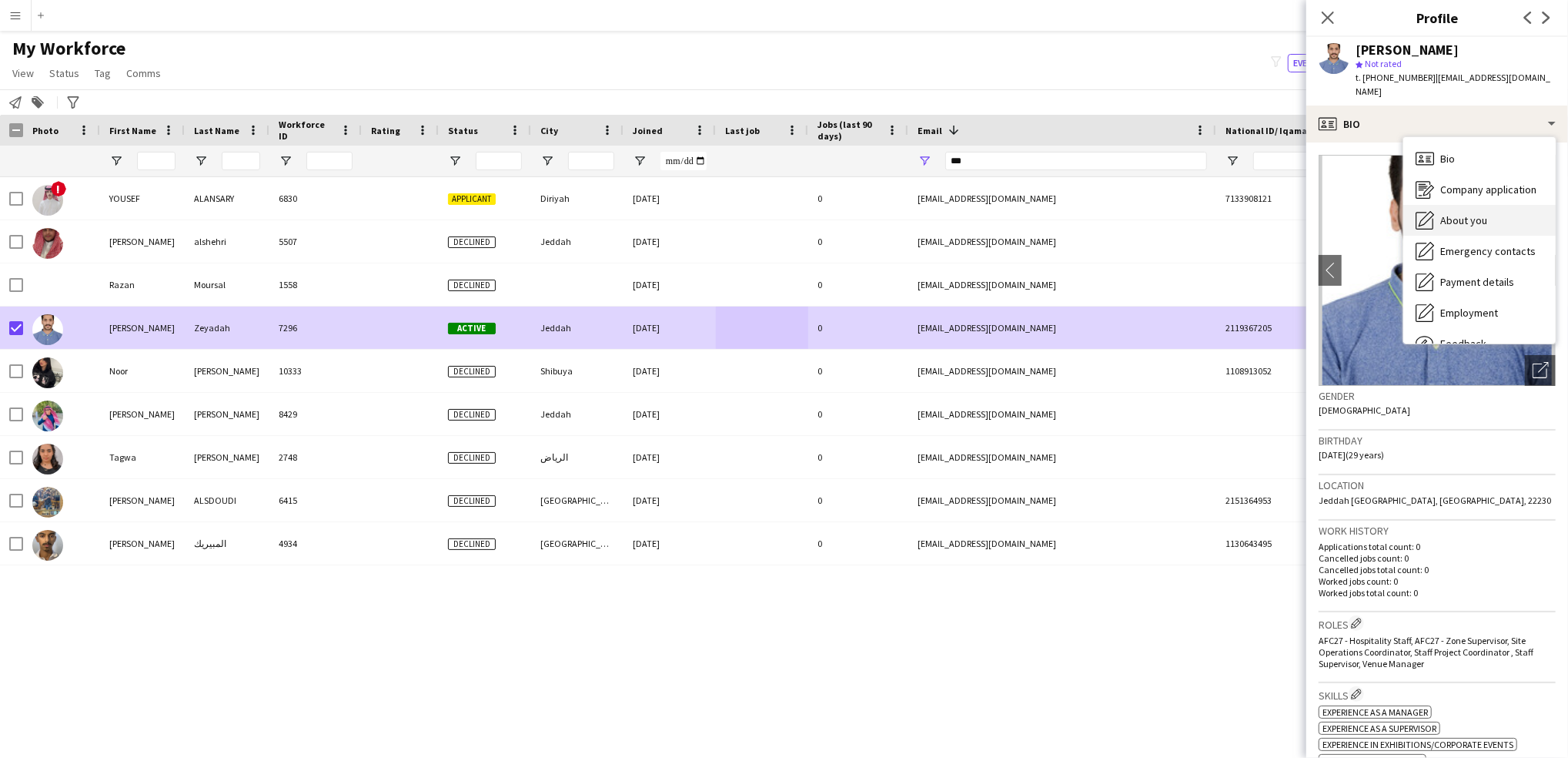
click at [1479, 213] on span "About you" at bounding box center [1463, 220] width 47 height 14
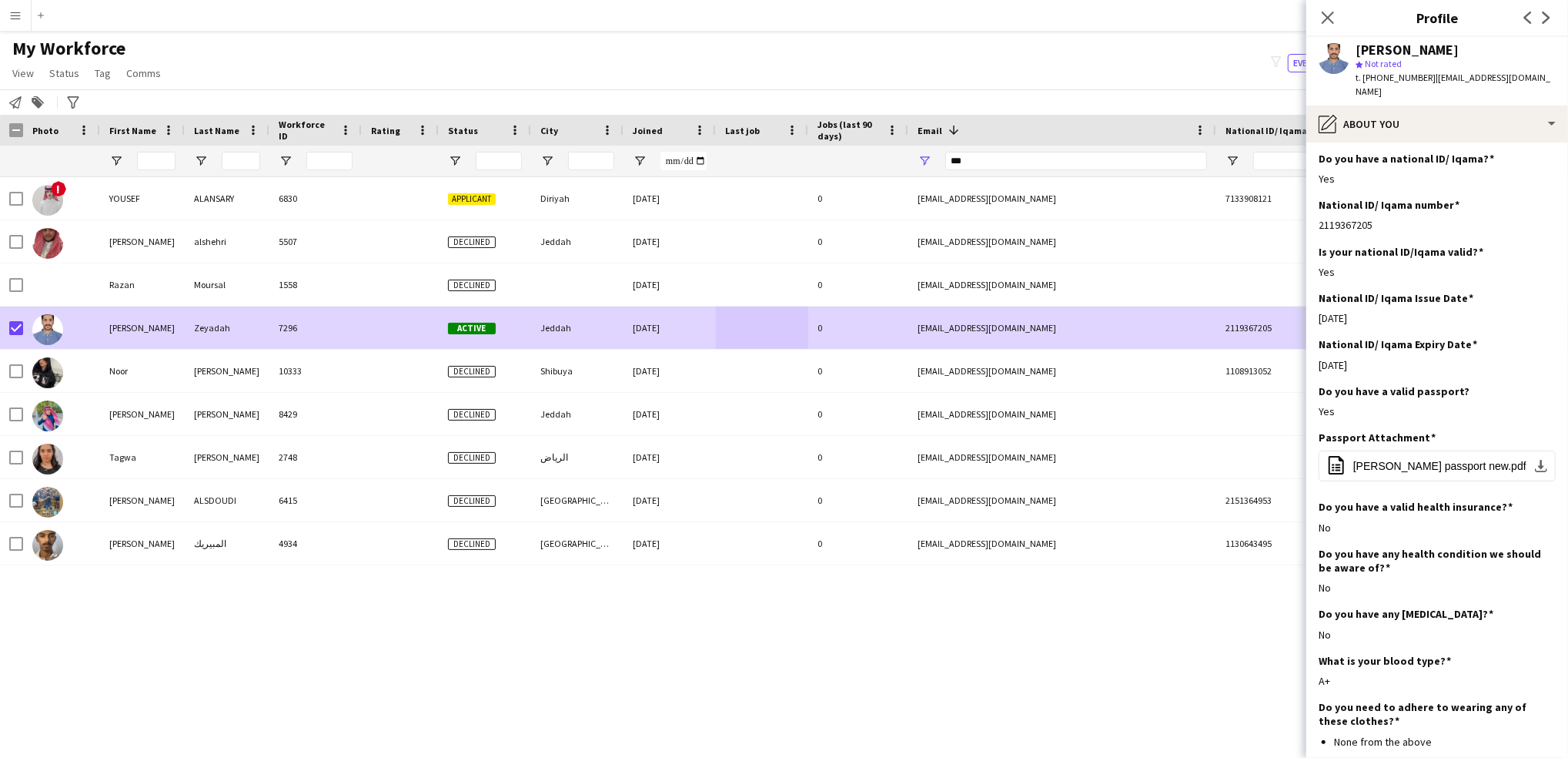
scroll to position [617, 0]
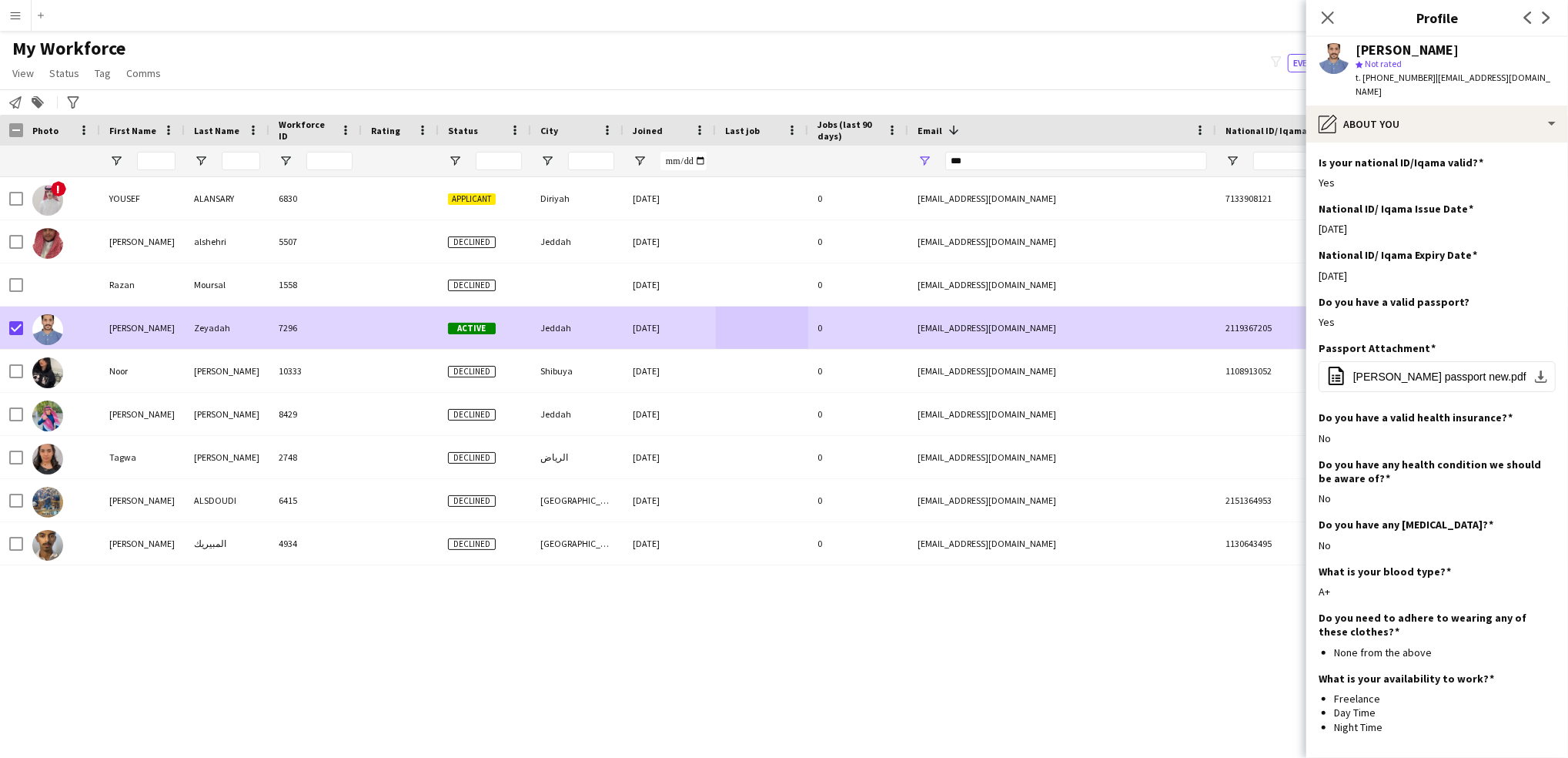
click at [964, 173] on div "***" at bounding box center [1075, 161] width 262 height 31
click at [986, 161] on input "***" at bounding box center [1075, 161] width 262 height 19
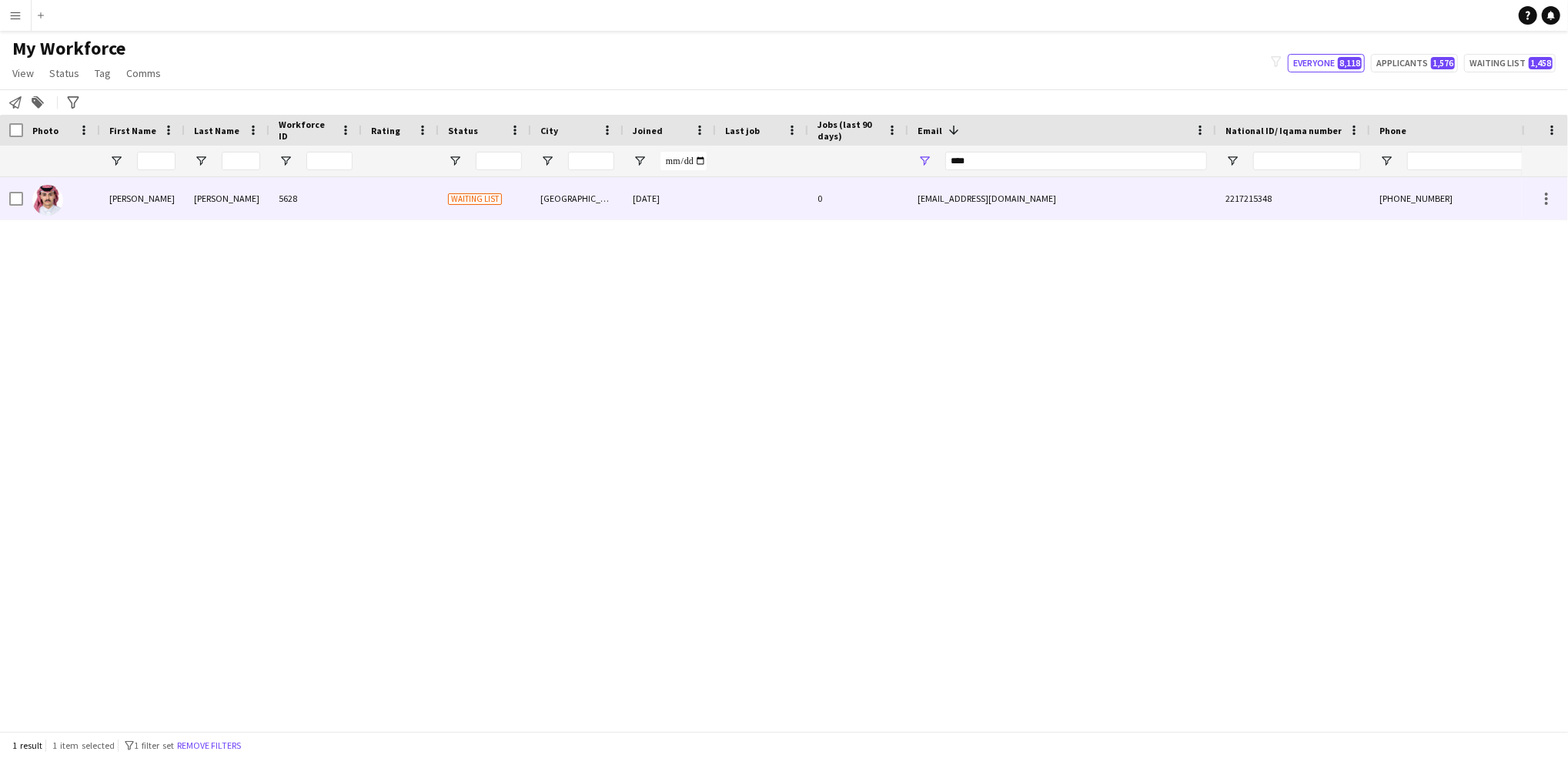
click at [524, 202] on div "Waiting list" at bounding box center [485, 198] width 92 height 42
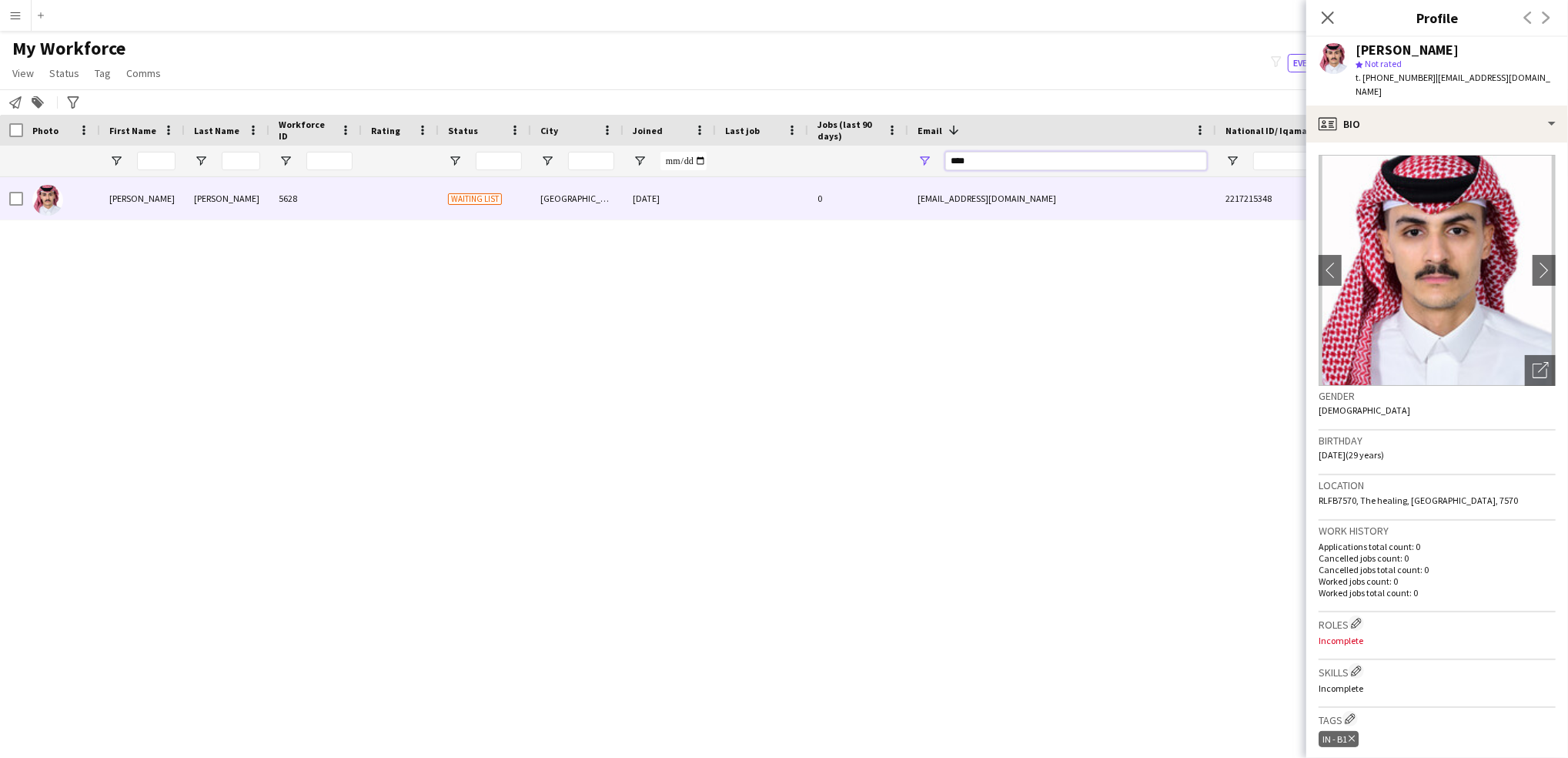
click at [1005, 160] on input "****" at bounding box center [1075, 161] width 262 height 19
type input "*"
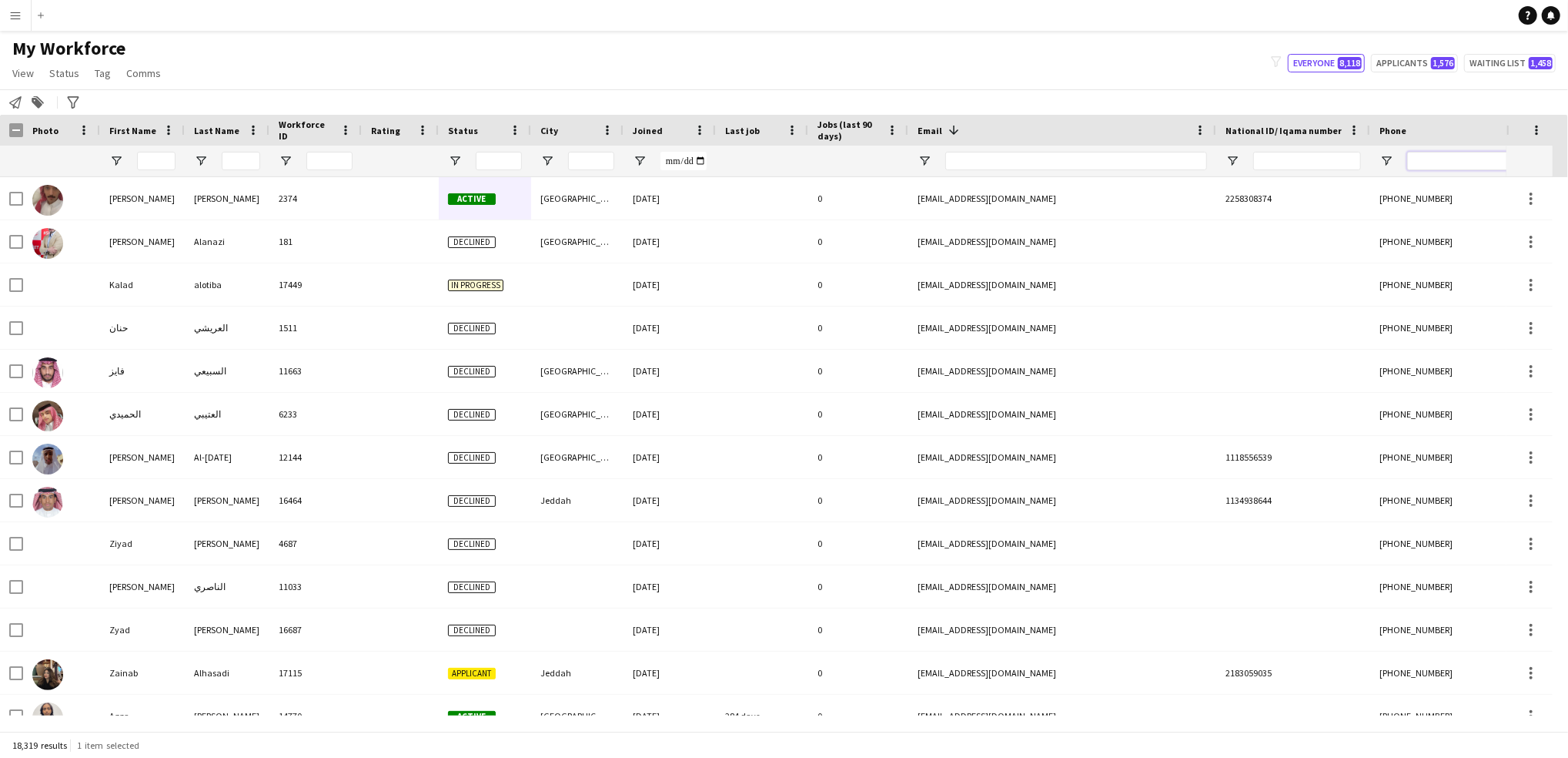
click at [1451, 158] on input "Phone Filter Input" at bounding box center [1483, 161] width 151 height 19
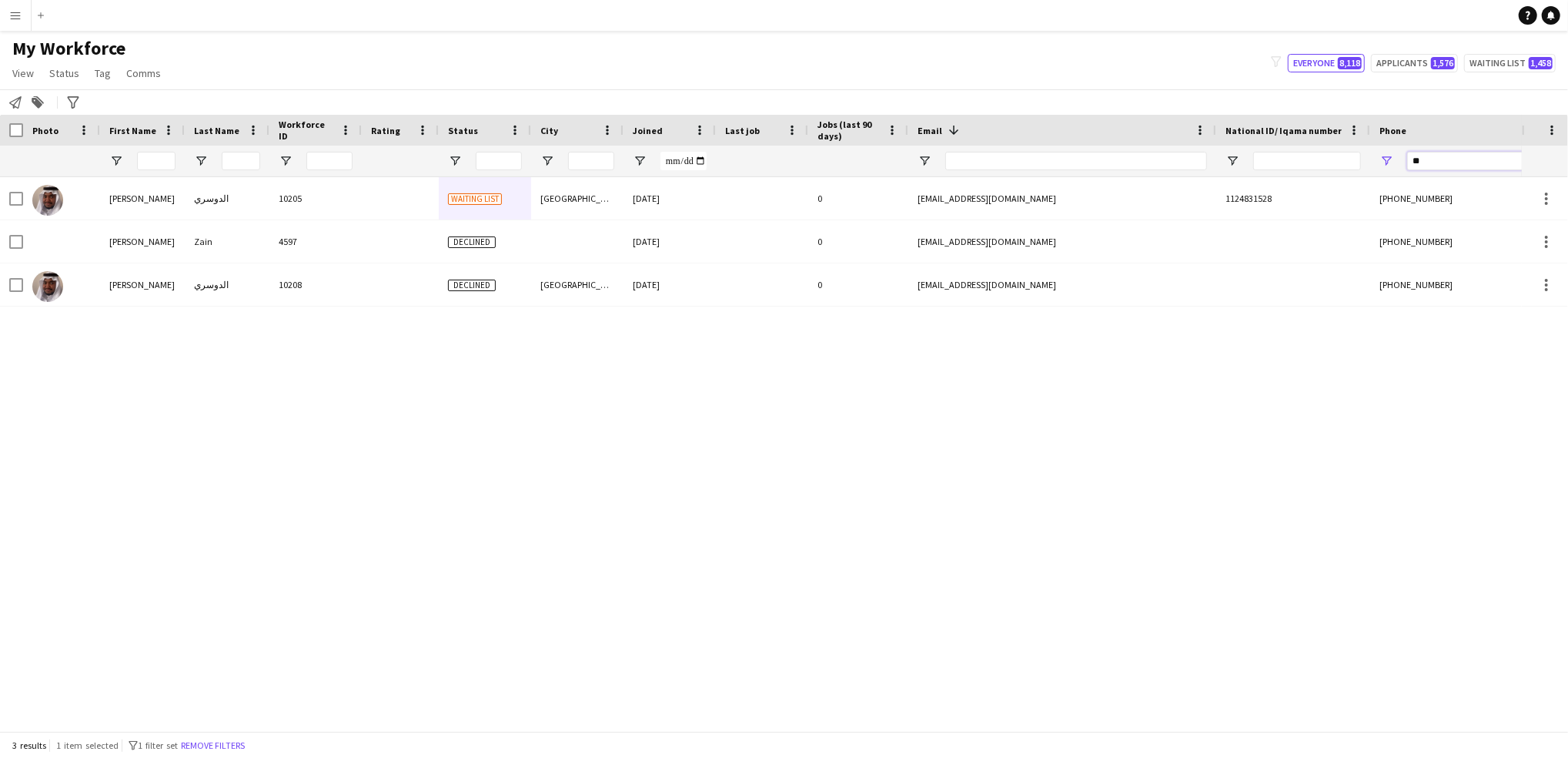
type input "*"
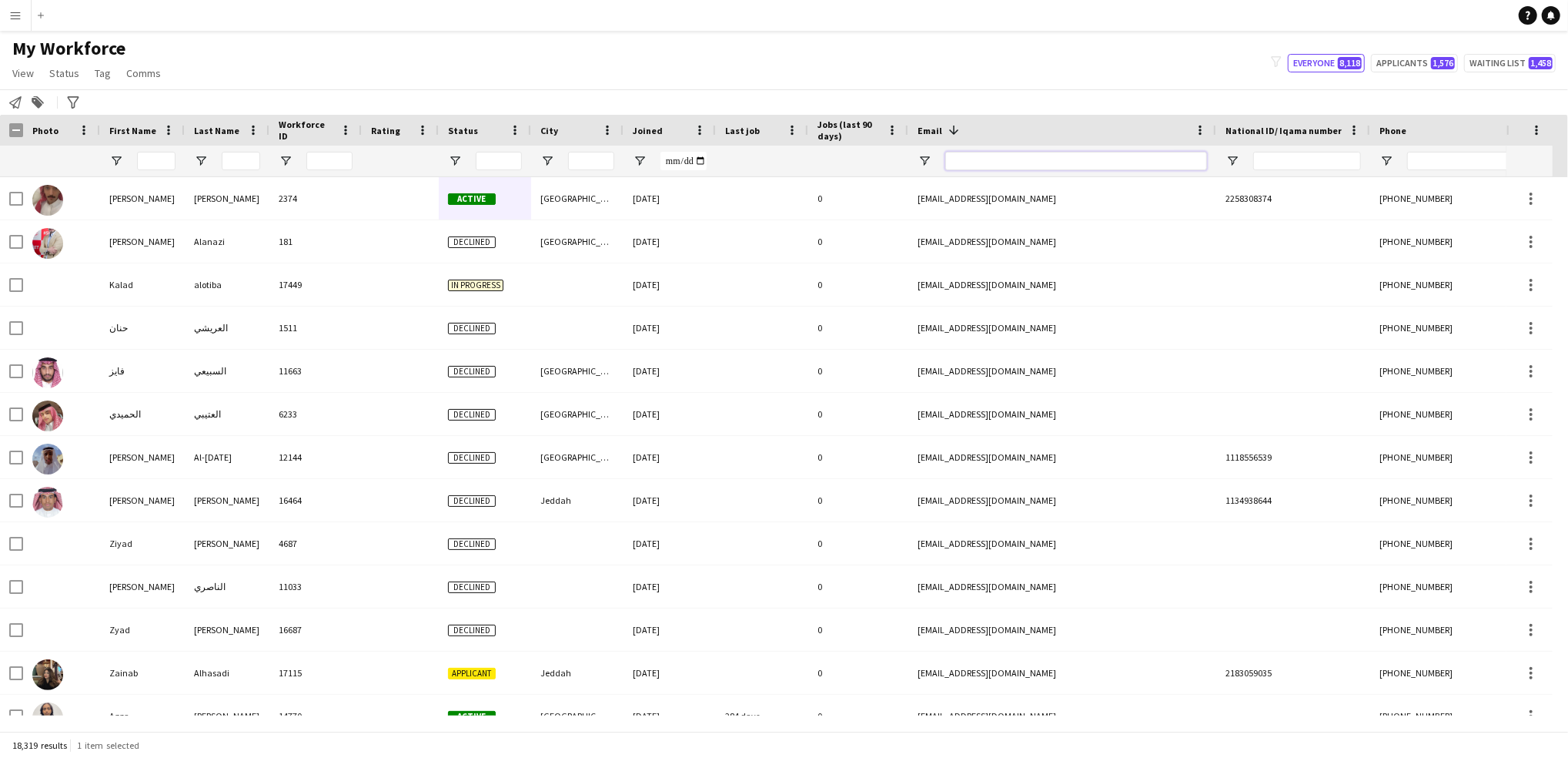
click at [1114, 162] on input "Email Filter Input" at bounding box center [1075, 161] width 262 height 19
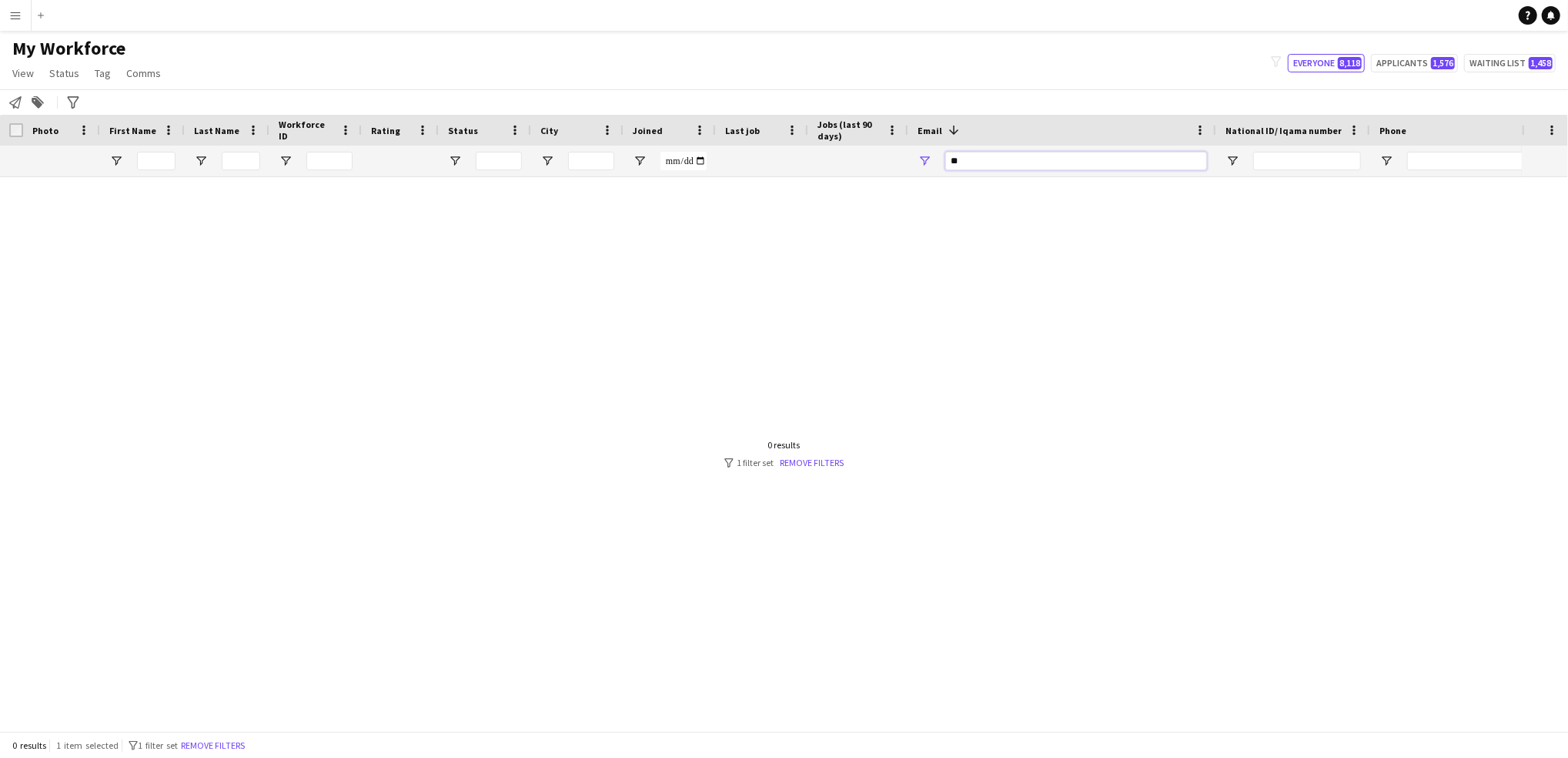
type input "*"
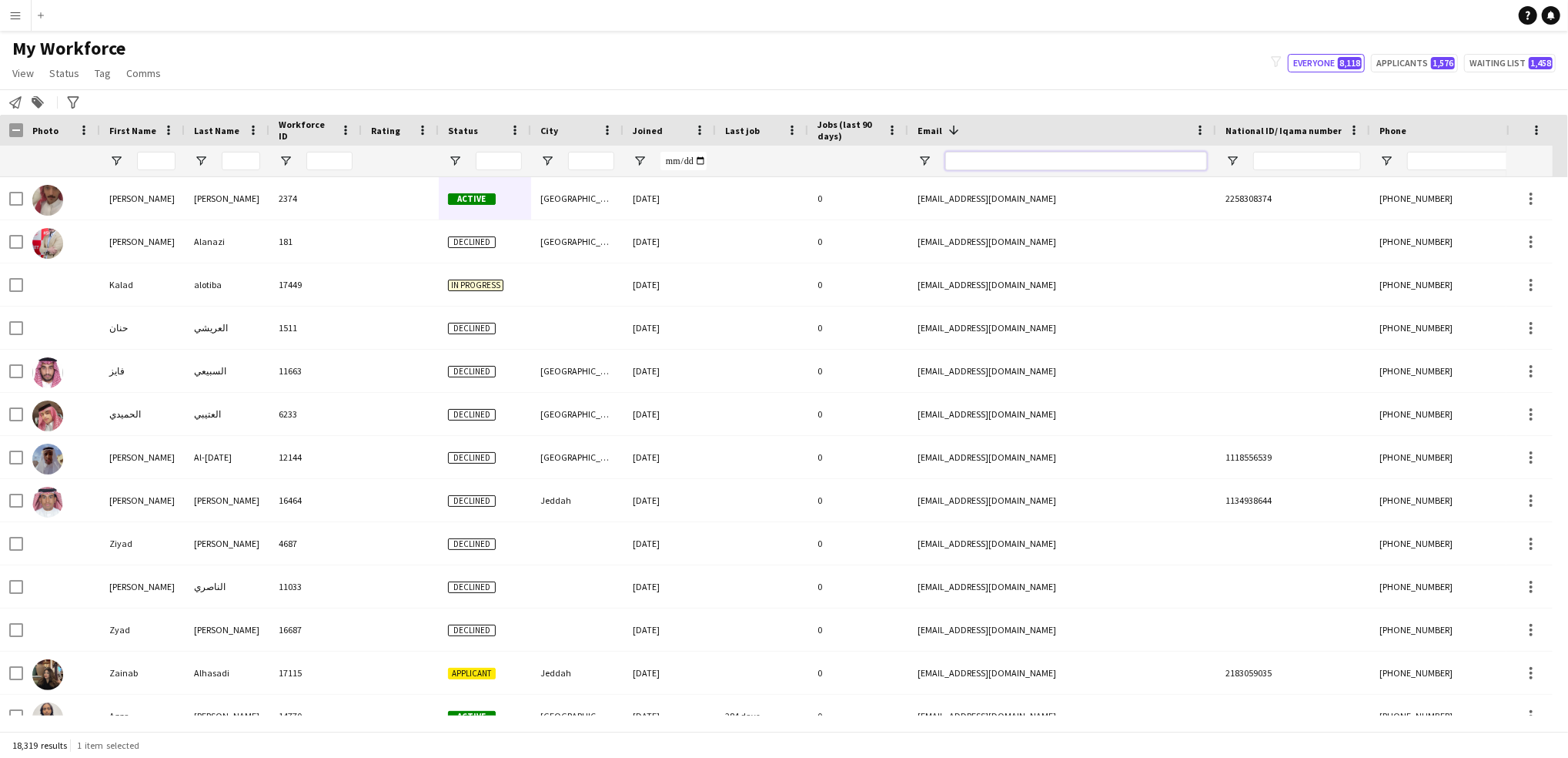
click at [1015, 152] on input "Email Filter Input" at bounding box center [1075, 161] width 262 height 19
paste input "**********"
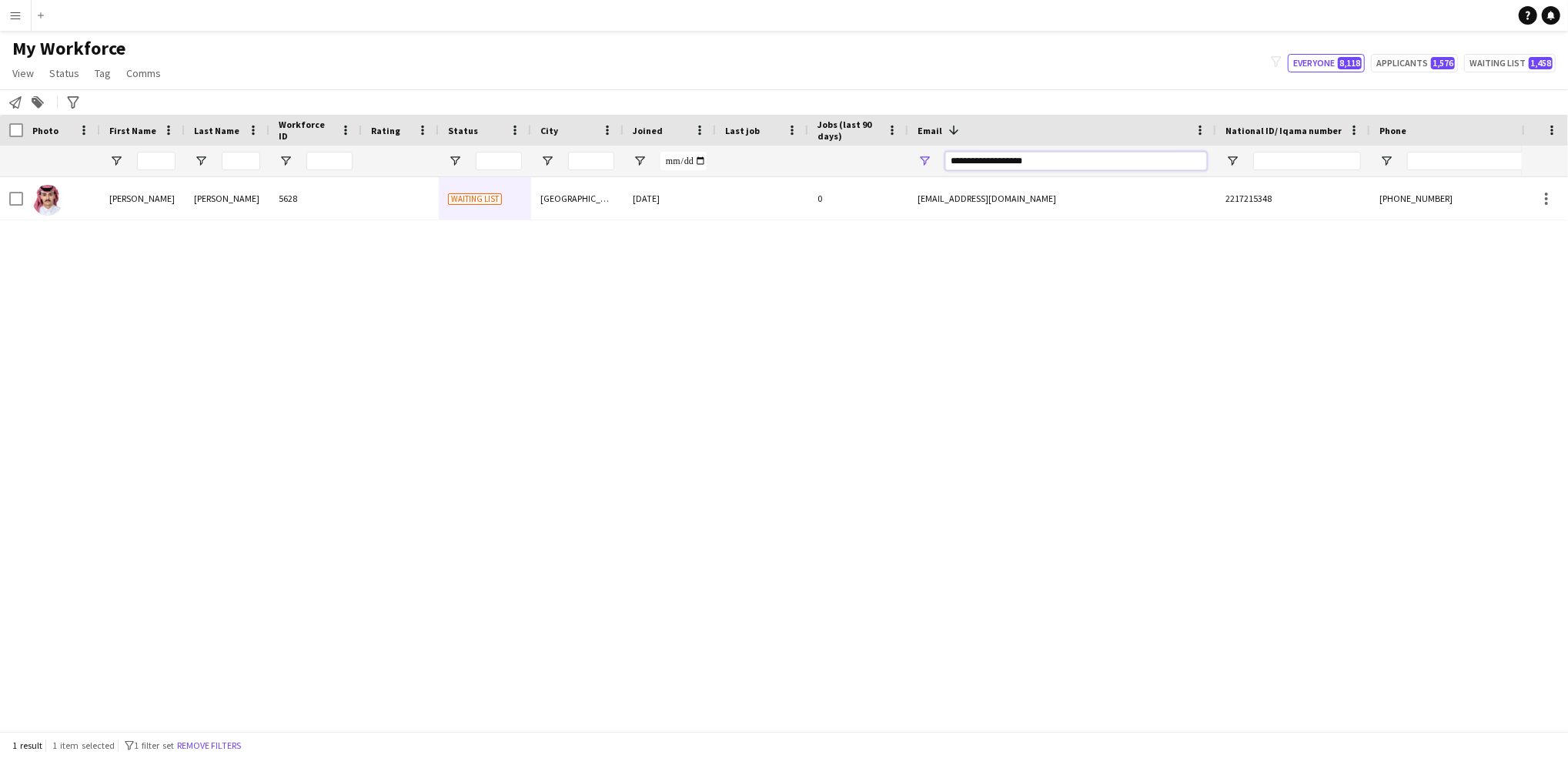
type input "**********"
click at [702, 210] on div "[DATE]" at bounding box center [669, 198] width 92 height 42
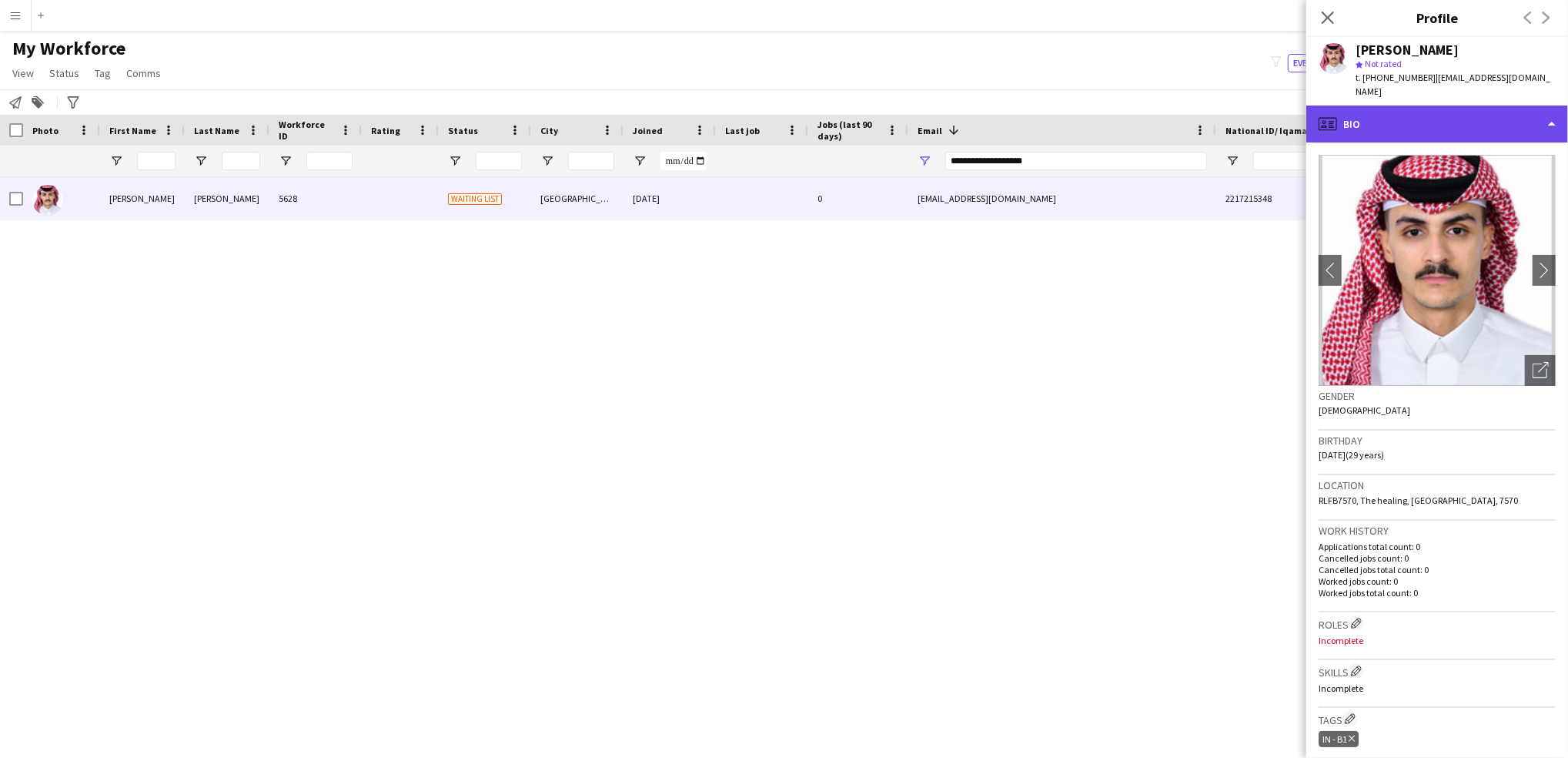
click at [1474, 121] on div "profile Bio" at bounding box center [1437, 124] width 262 height 37
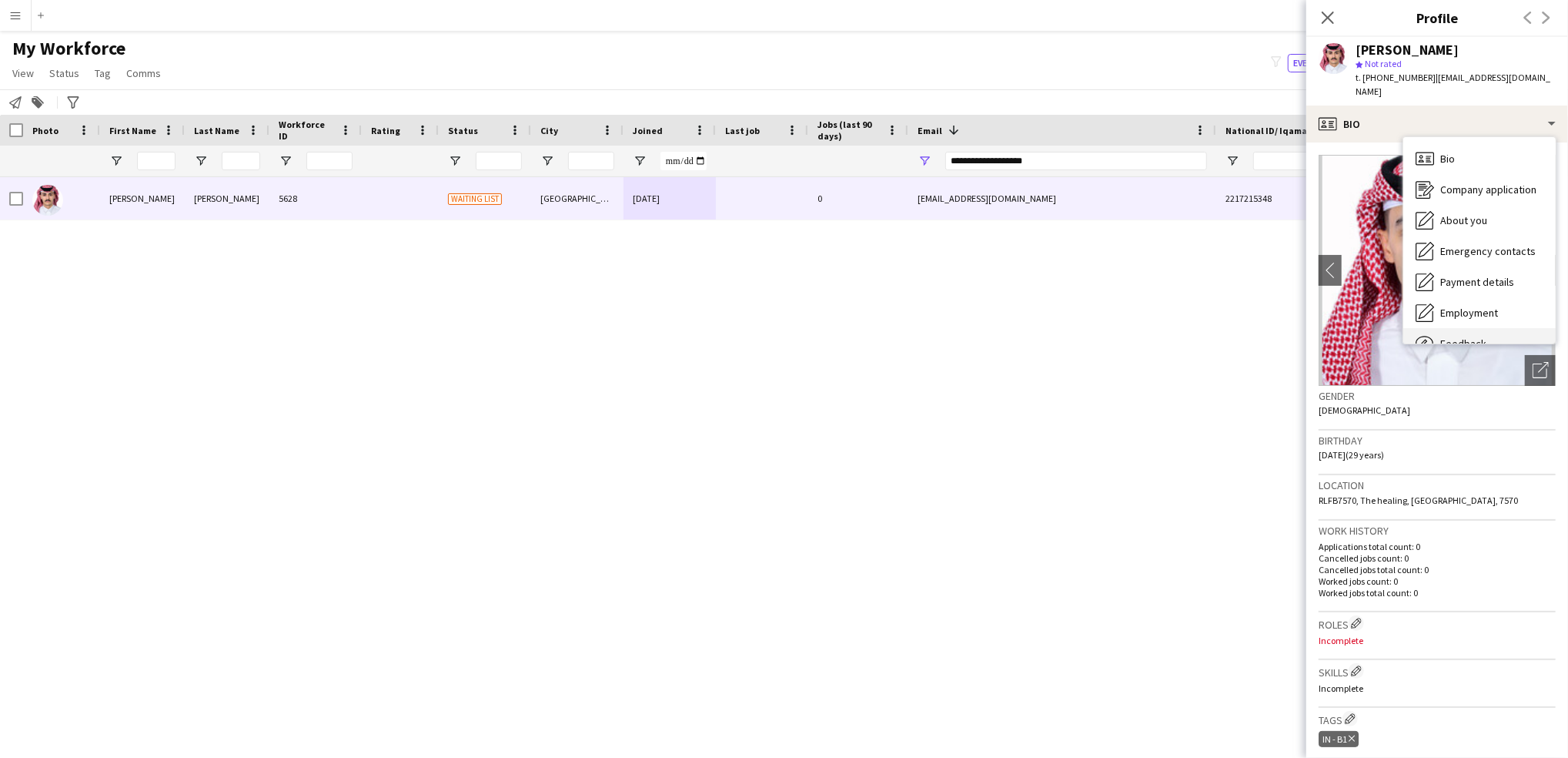
click at [1468, 328] on div "Feedback Feedback" at bounding box center [1479, 344] width 152 height 31
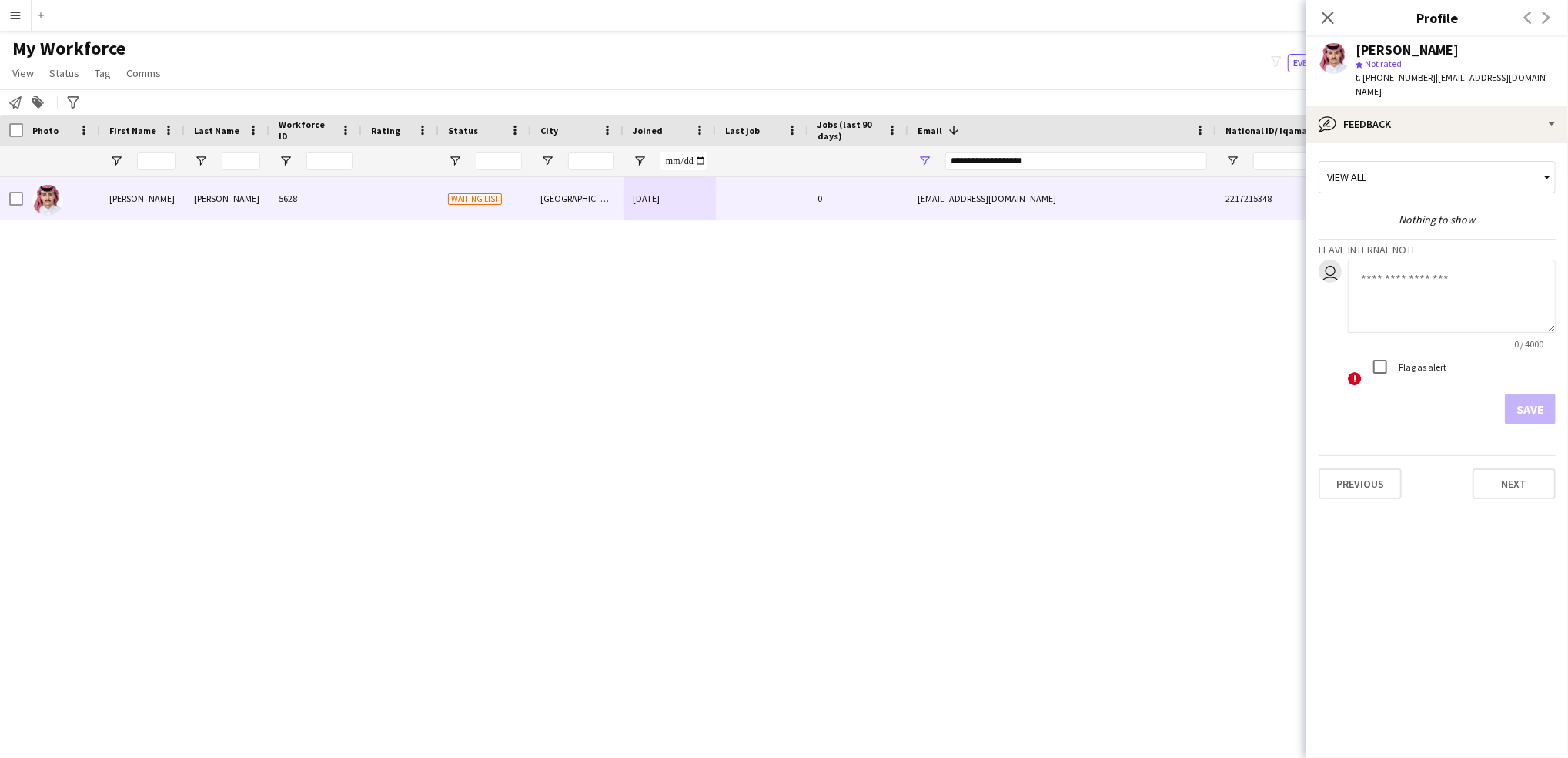
click at [1389, 279] on textarea at bounding box center [1451, 296] width 207 height 73
type textarea "********"
click at [1515, 393] on button "Save" at bounding box center [1529, 409] width 51 height 31
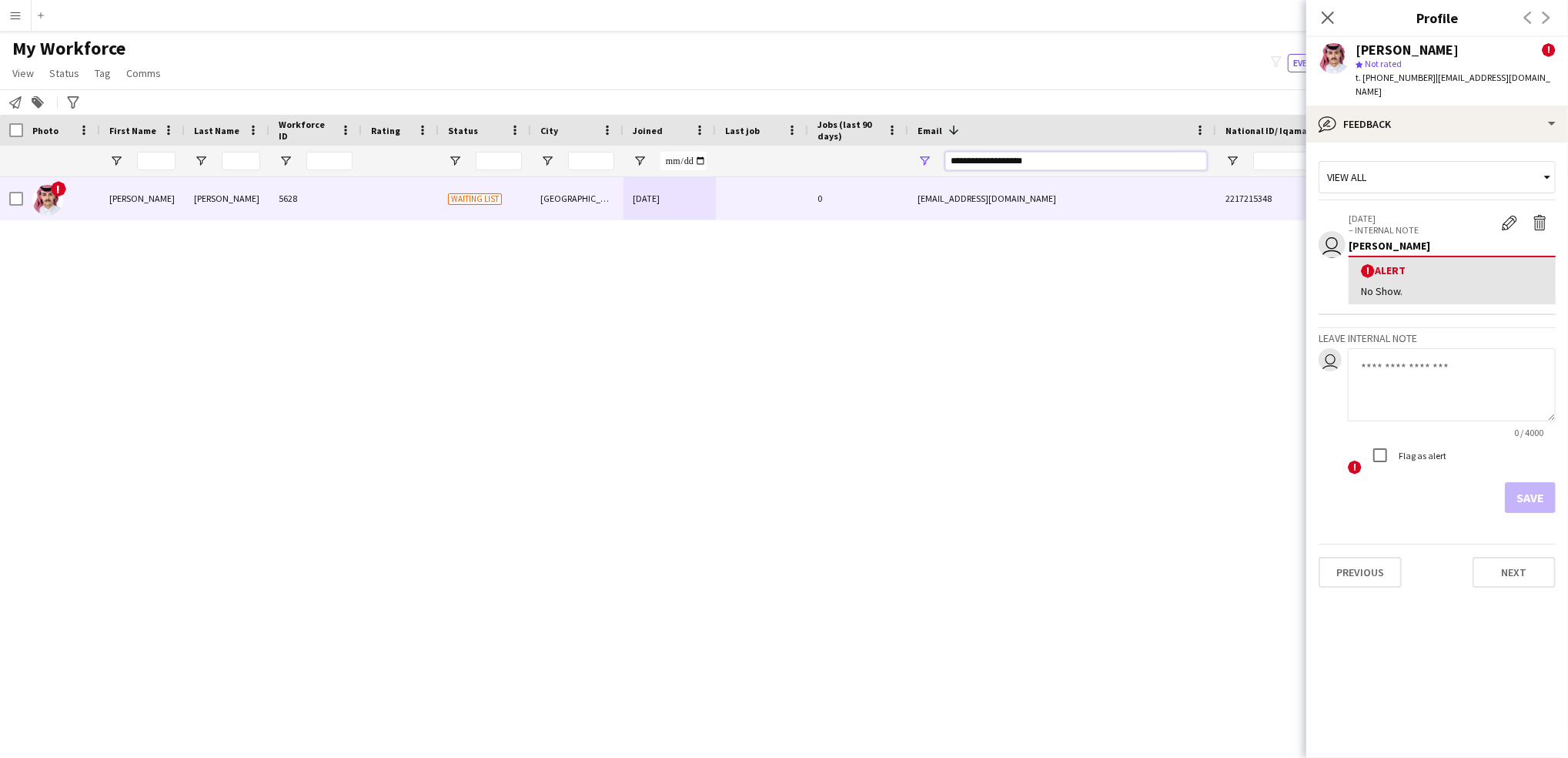
click at [1005, 159] on input "**********" at bounding box center [1075, 161] width 262 height 19
paste input "*****"
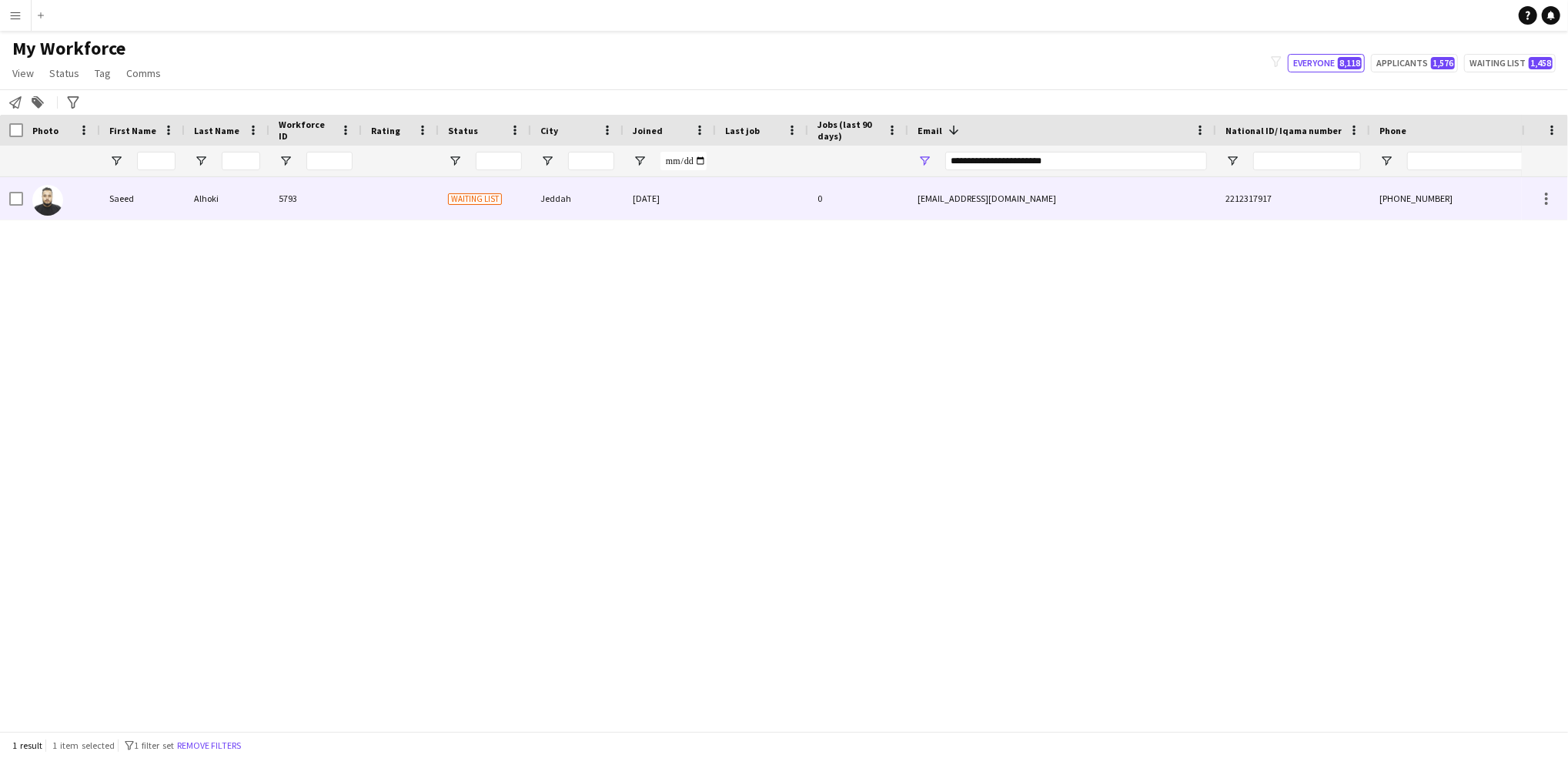
click at [985, 208] on div "[EMAIL_ADDRESS][DOMAIN_NAME]" at bounding box center [1062, 198] width 308 height 42
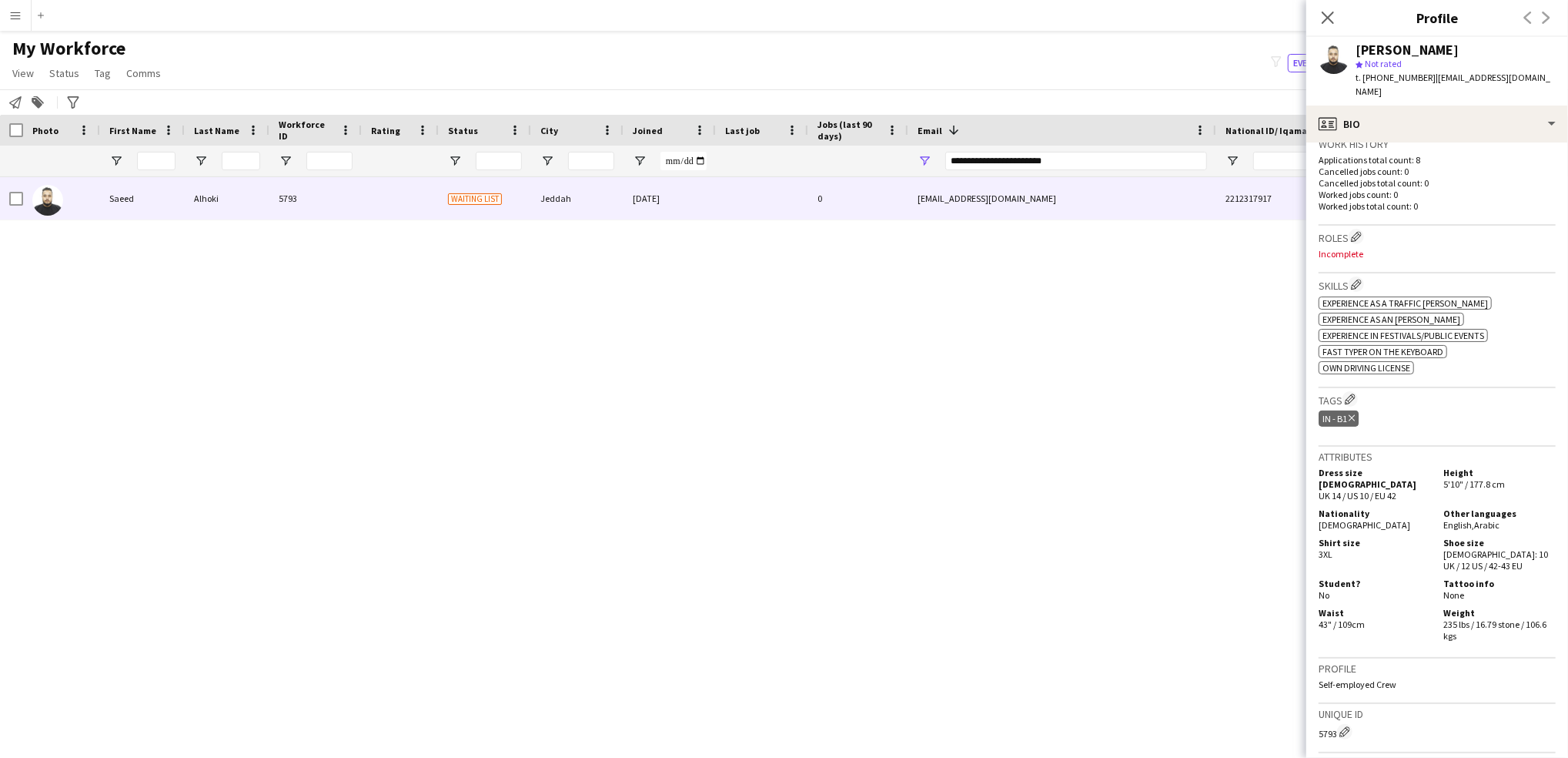
scroll to position [0, 0]
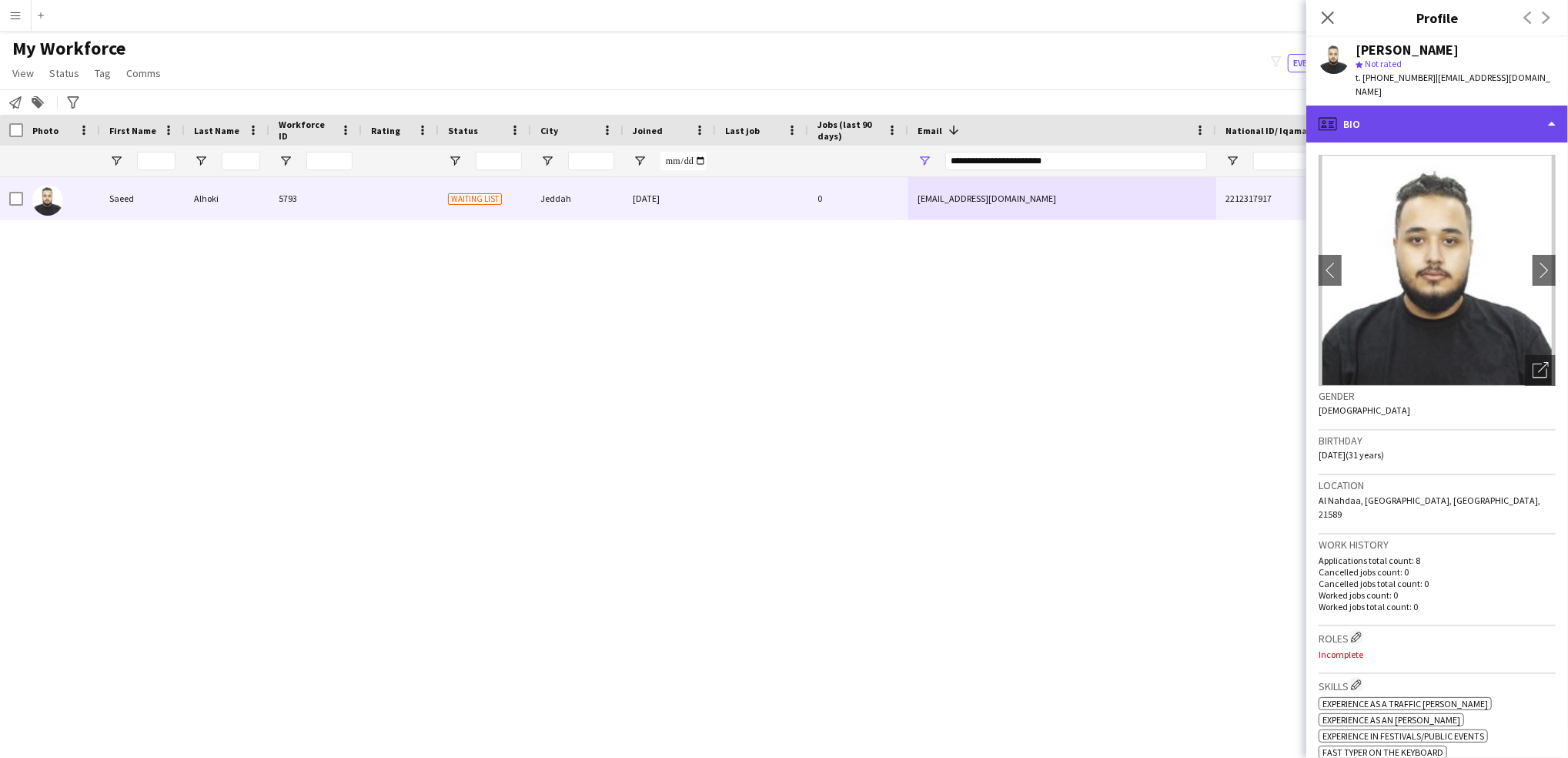
click at [1482, 106] on div "profile Bio" at bounding box center [1437, 124] width 262 height 37
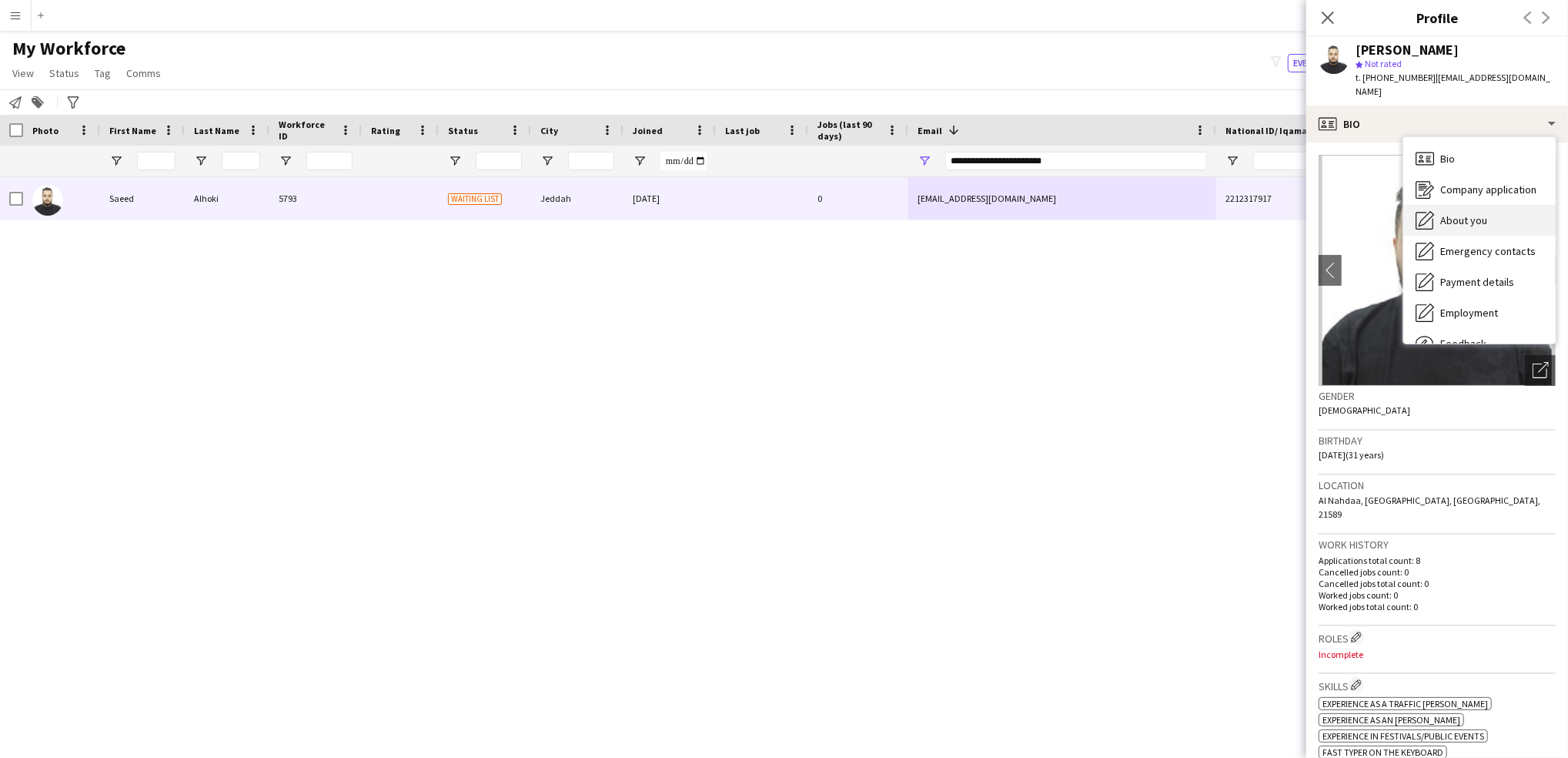
click at [1473, 213] on span "About you" at bounding box center [1463, 220] width 47 height 14
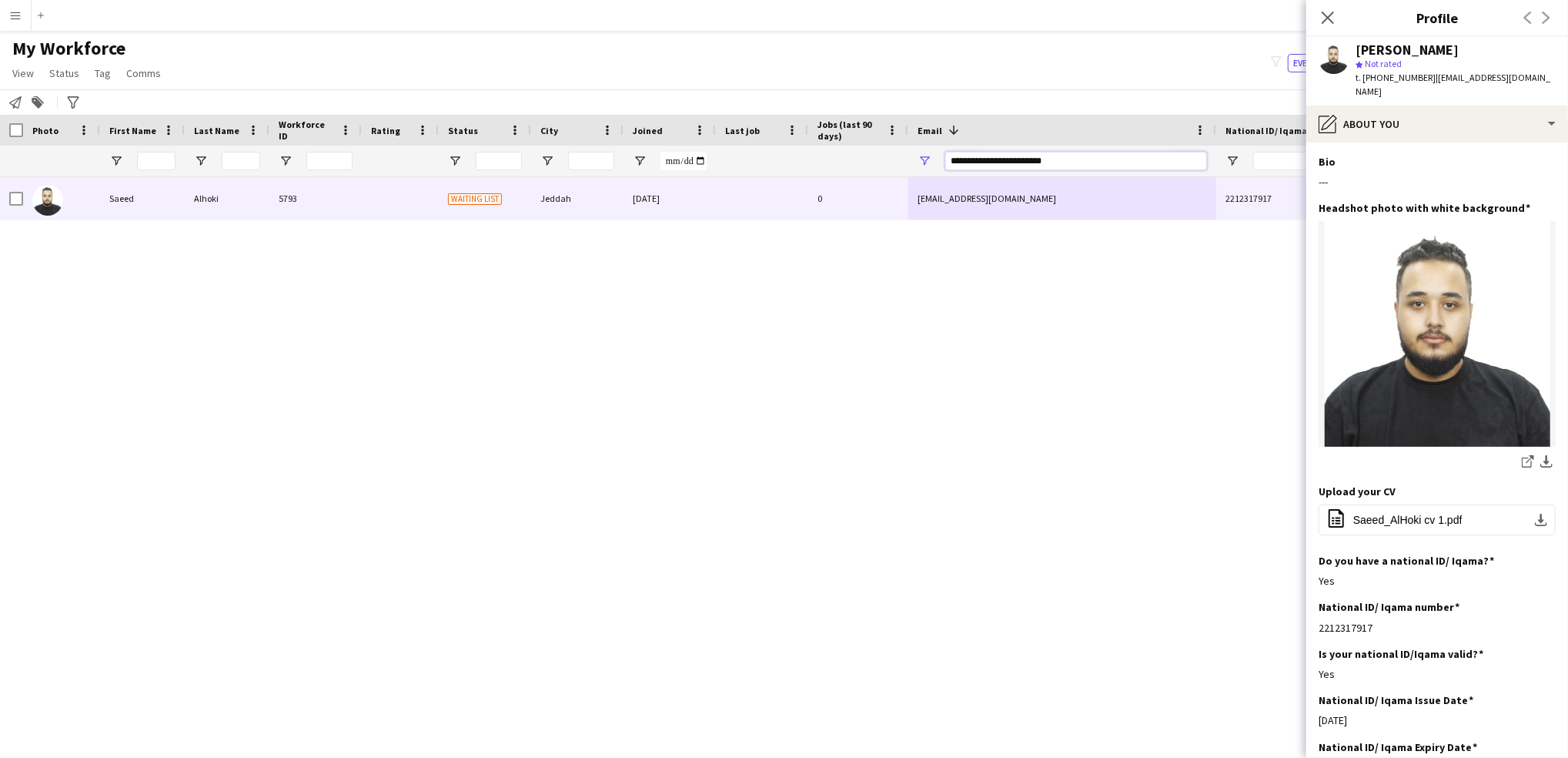
click at [1039, 160] on input "**********" at bounding box center [1075, 161] width 262 height 19
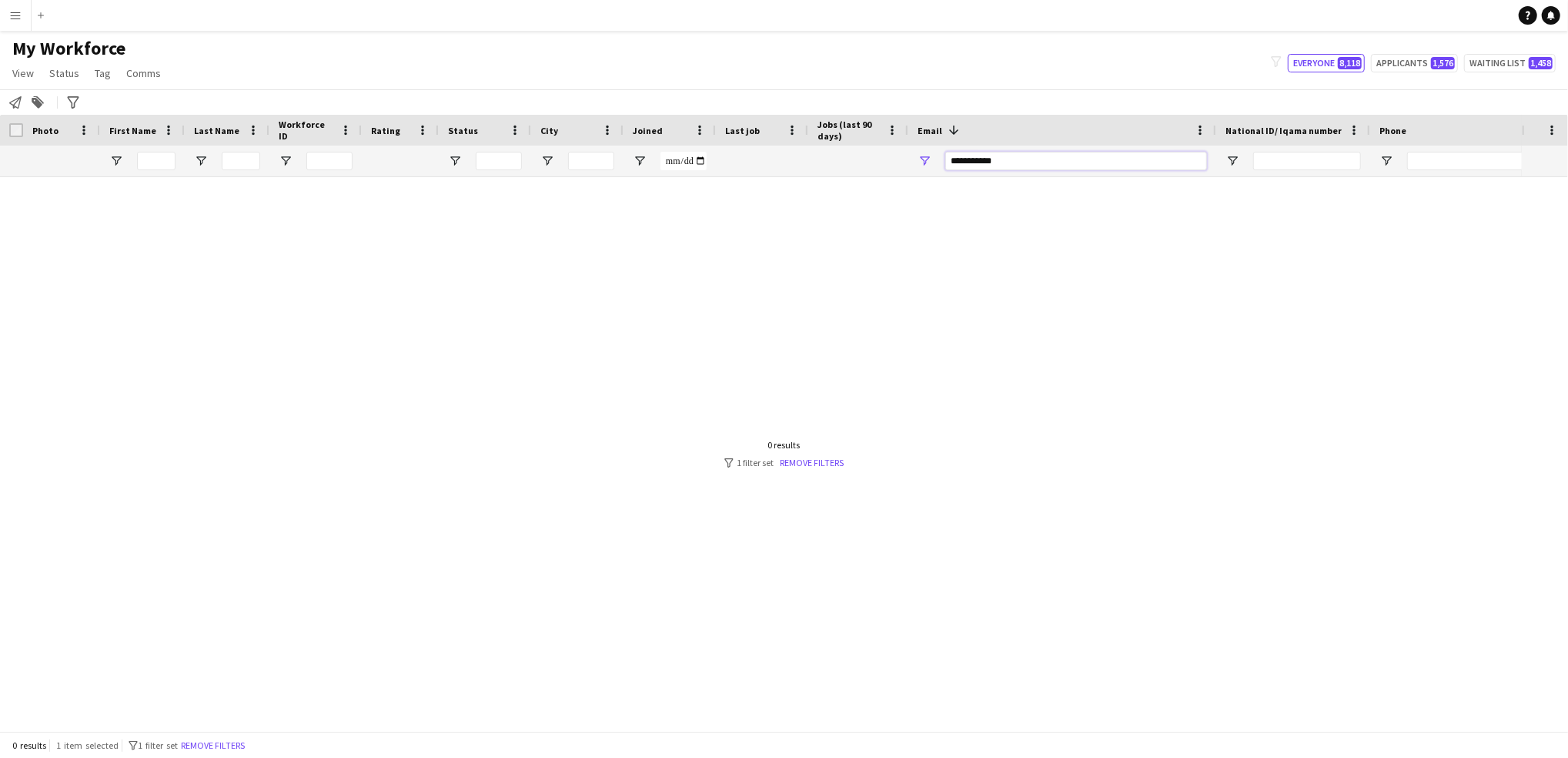
type input "**********"
drag, startPoint x: 1420, startPoint y: 202, endPoint x: 1091, endPoint y: 164, distance: 331.2
click at [1091, 164] on div "Workforce Details Profile Data Workforce Details Photo" at bounding box center [784, 423] width 1568 height 616
click at [1091, 164] on input "**********" at bounding box center [1075, 161] width 262 height 19
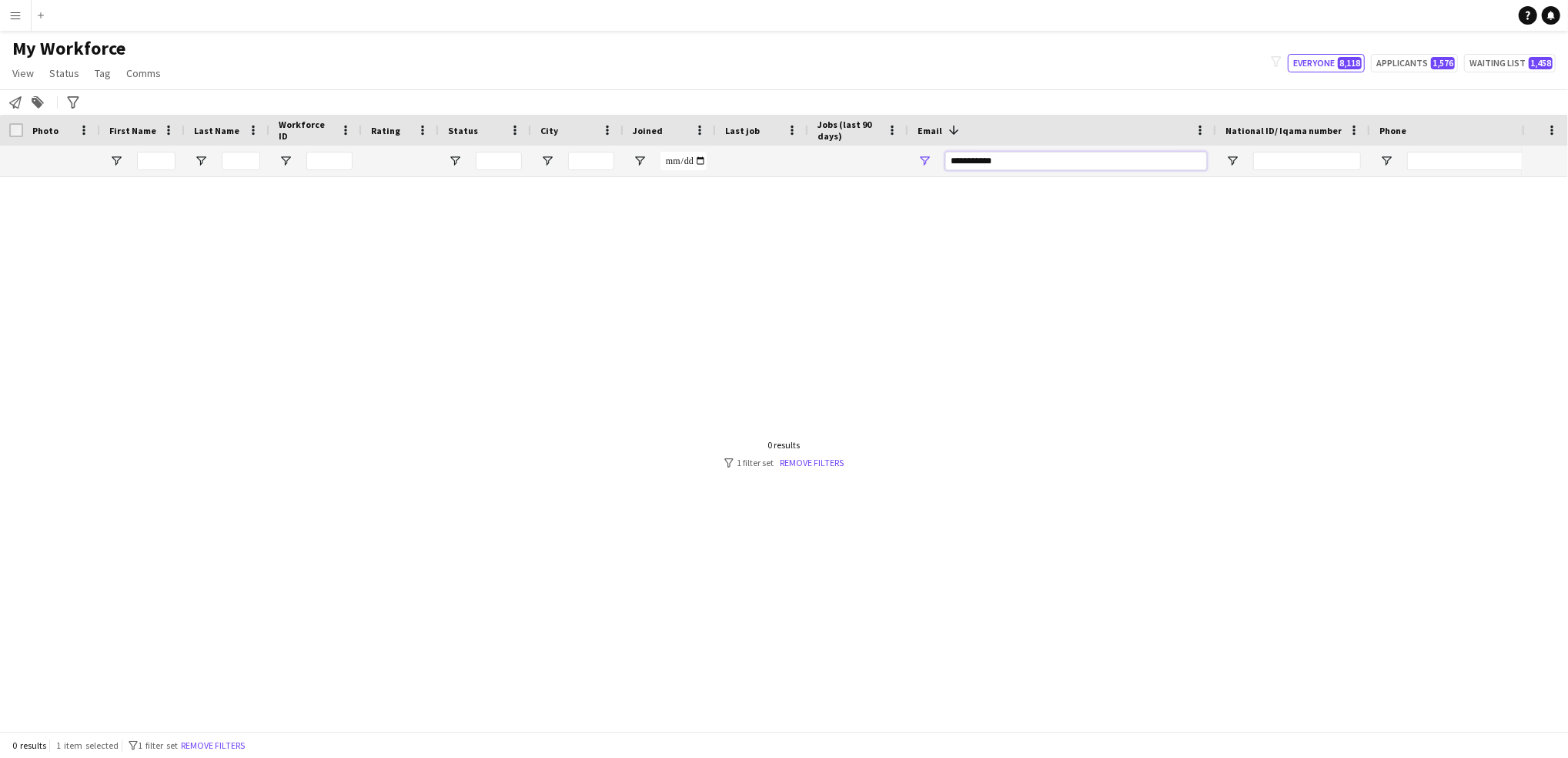
click at [1091, 164] on input "**********" at bounding box center [1075, 161] width 262 height 19
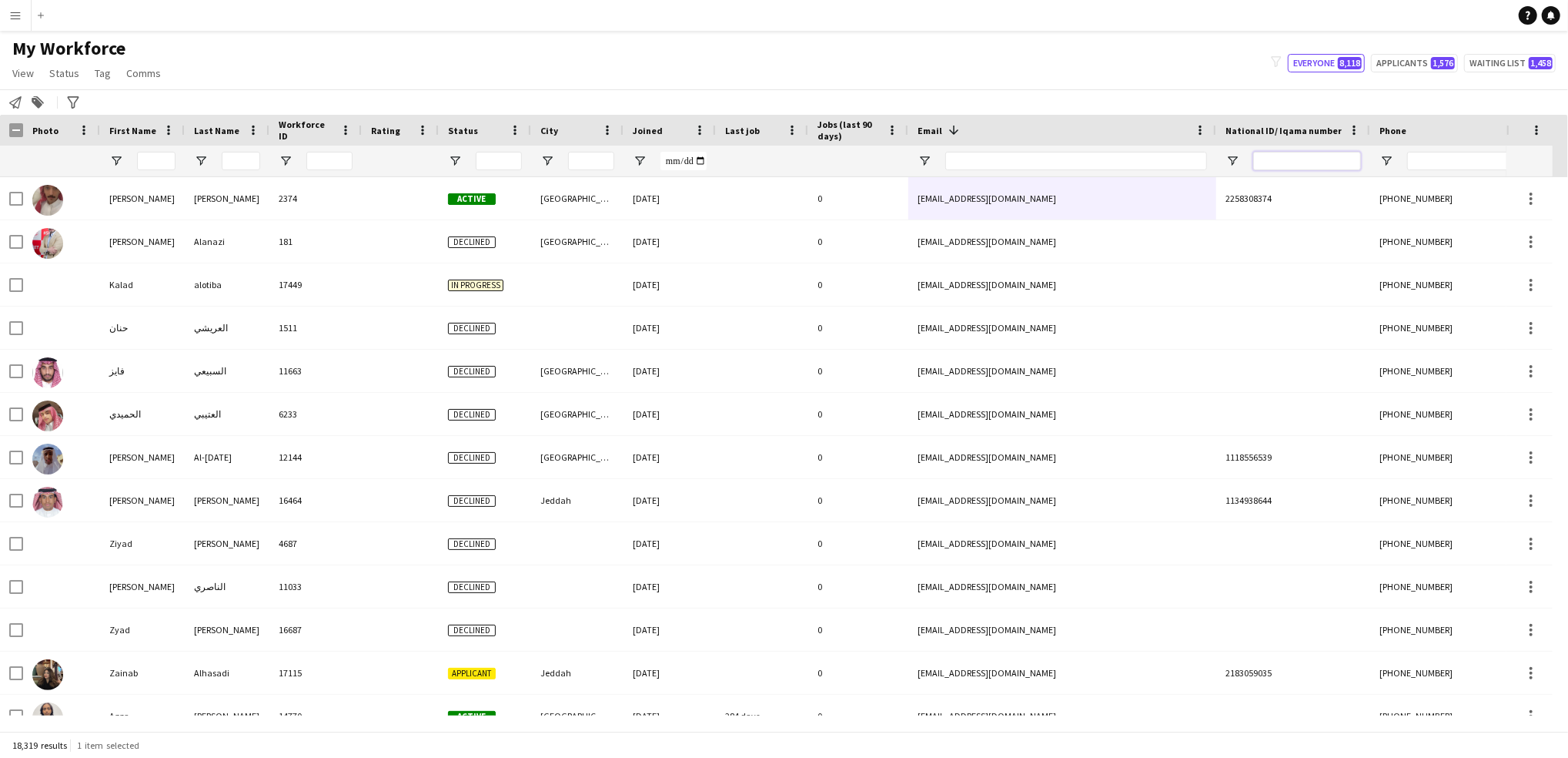
click at [1319, 152] on input "National ID/ Iqama number Filter Input" at bounding box center [1307, 161] width 108 height 19
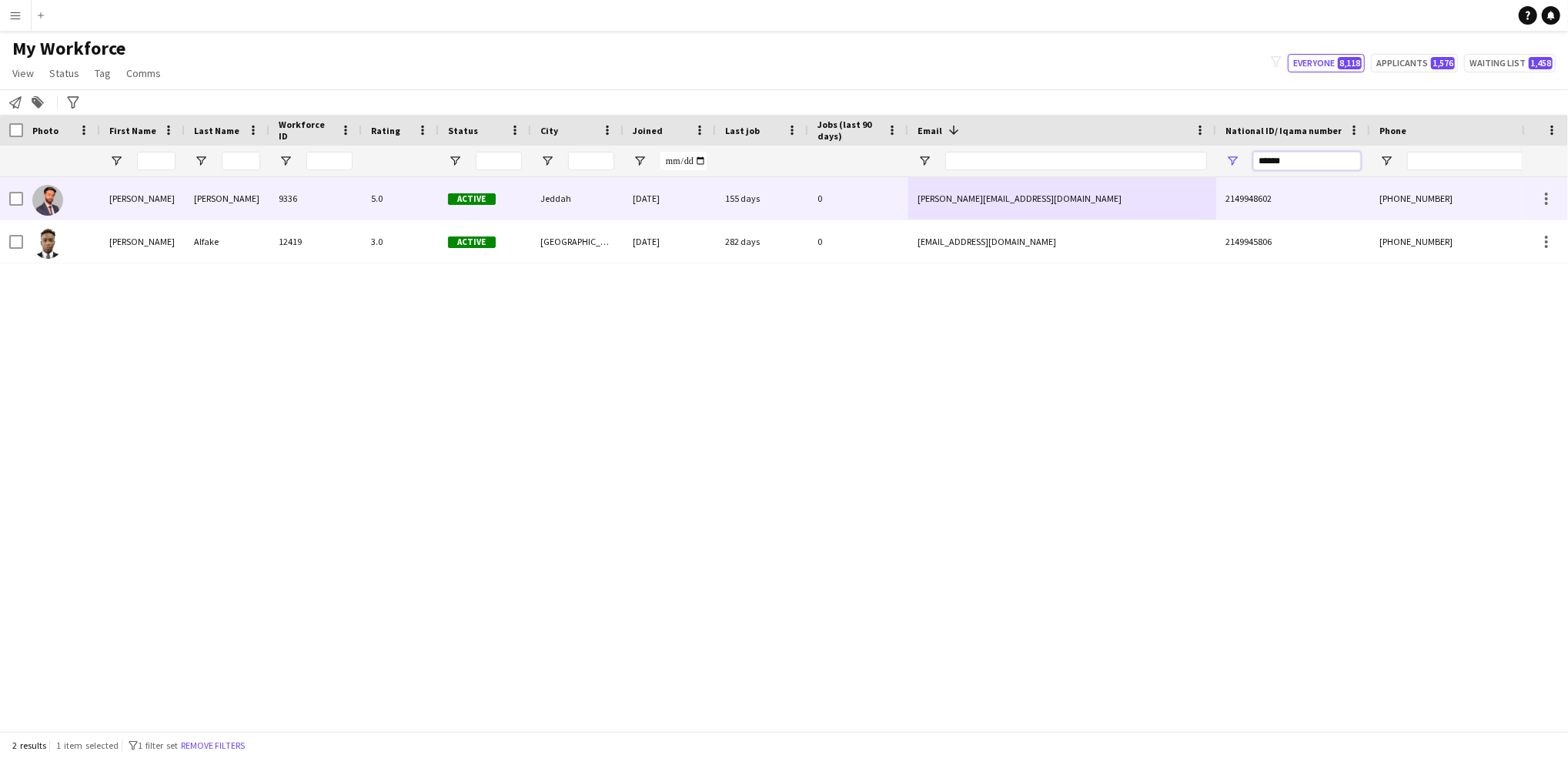
type input "******"
click at [389, 206] on div "5.0" at bounding box center [400, 198] width 77 height 42
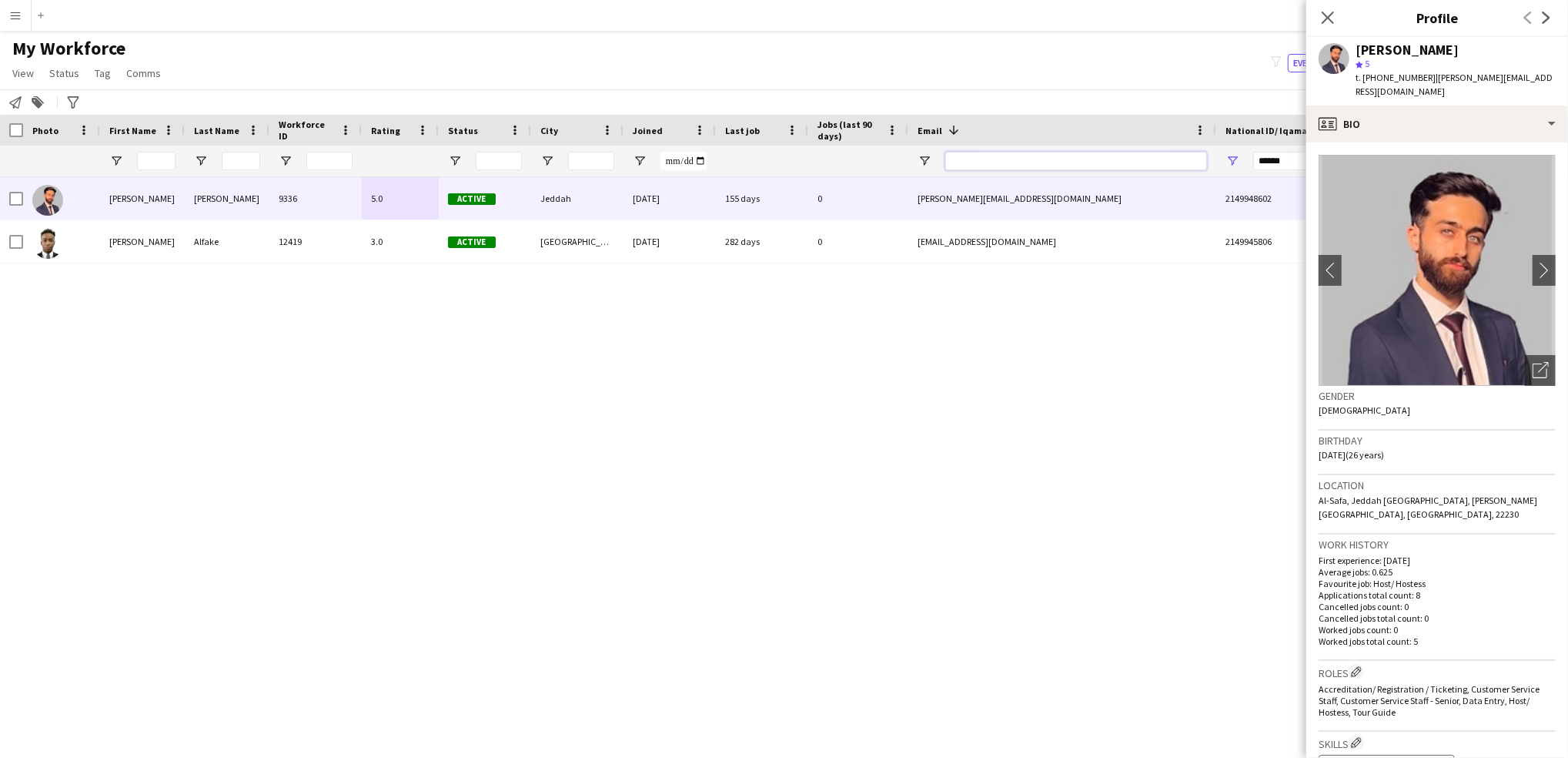
click at [987, 158] on input "Email Filter Input" at bounding box center [1075, 161] width 262 height 19
click at [1282, 159] on input "******" at bounding box center [1307, 161] width 108 height 19
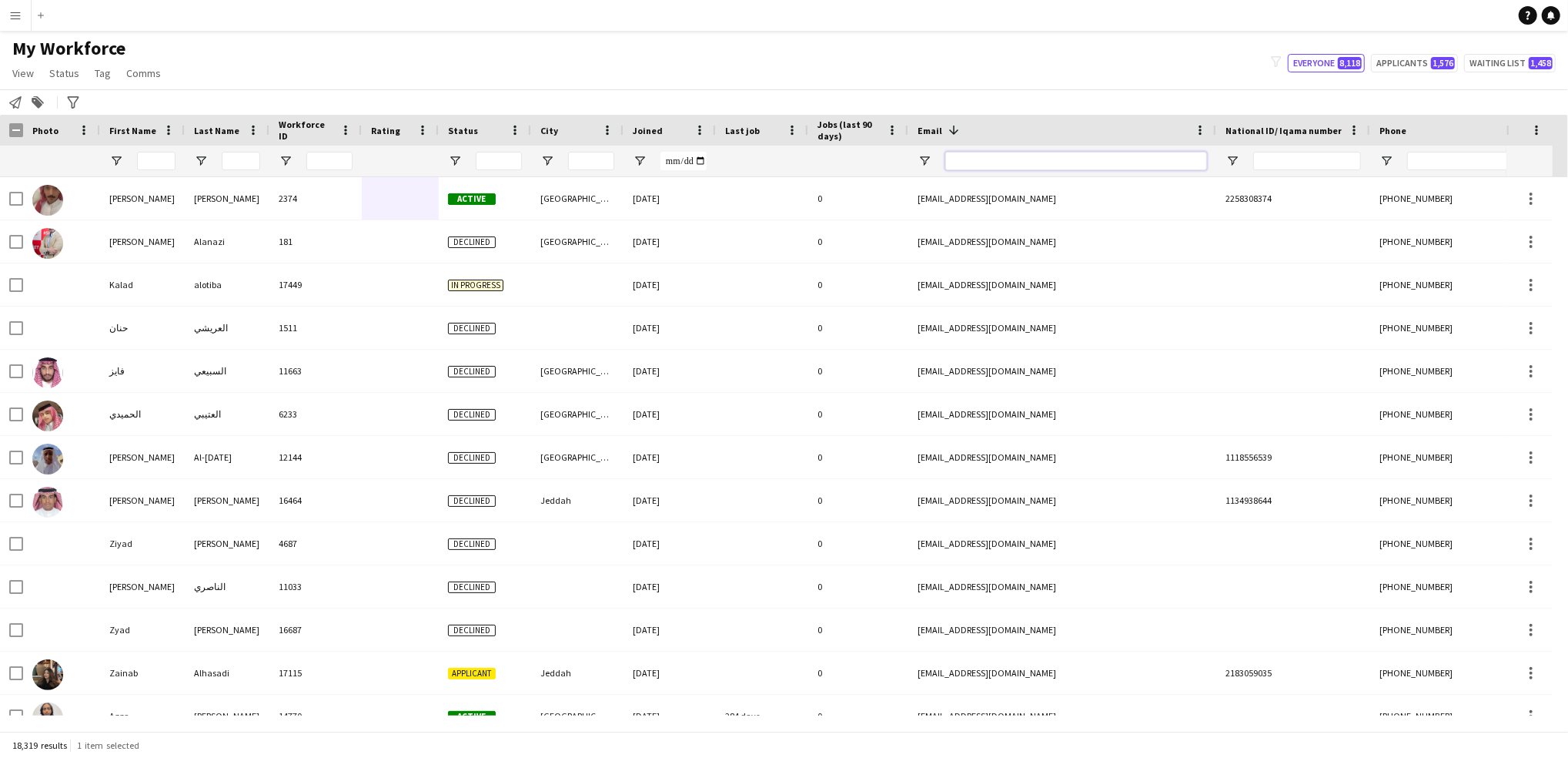
click at [1048, 157] on input "Email Filter Input" at bounding box center [1075, 161] width 262 height 19
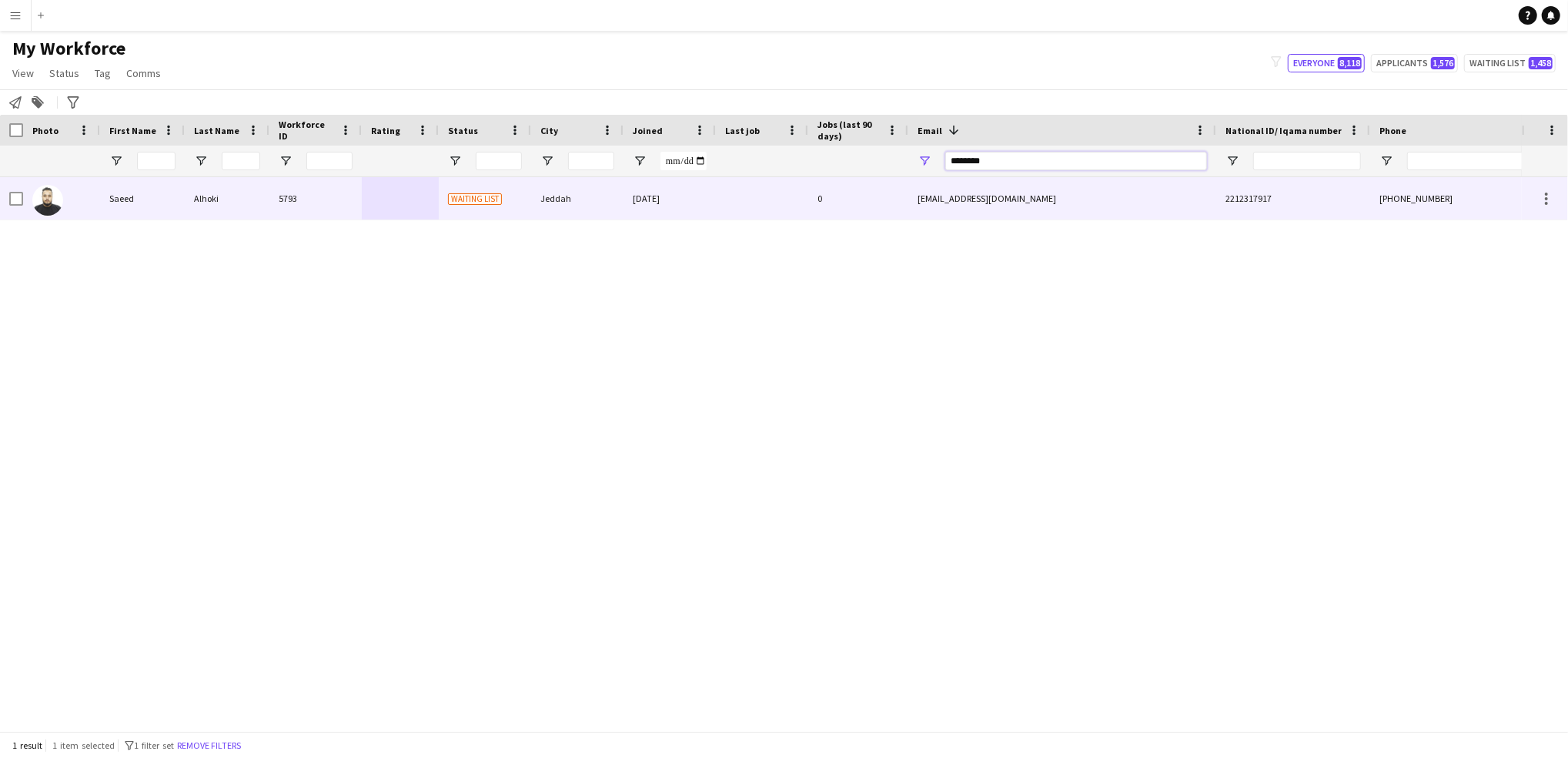
type input "********"
click at [217, 194] on div "Alhoki" at bounding box center [227, 198] width 85 height 42
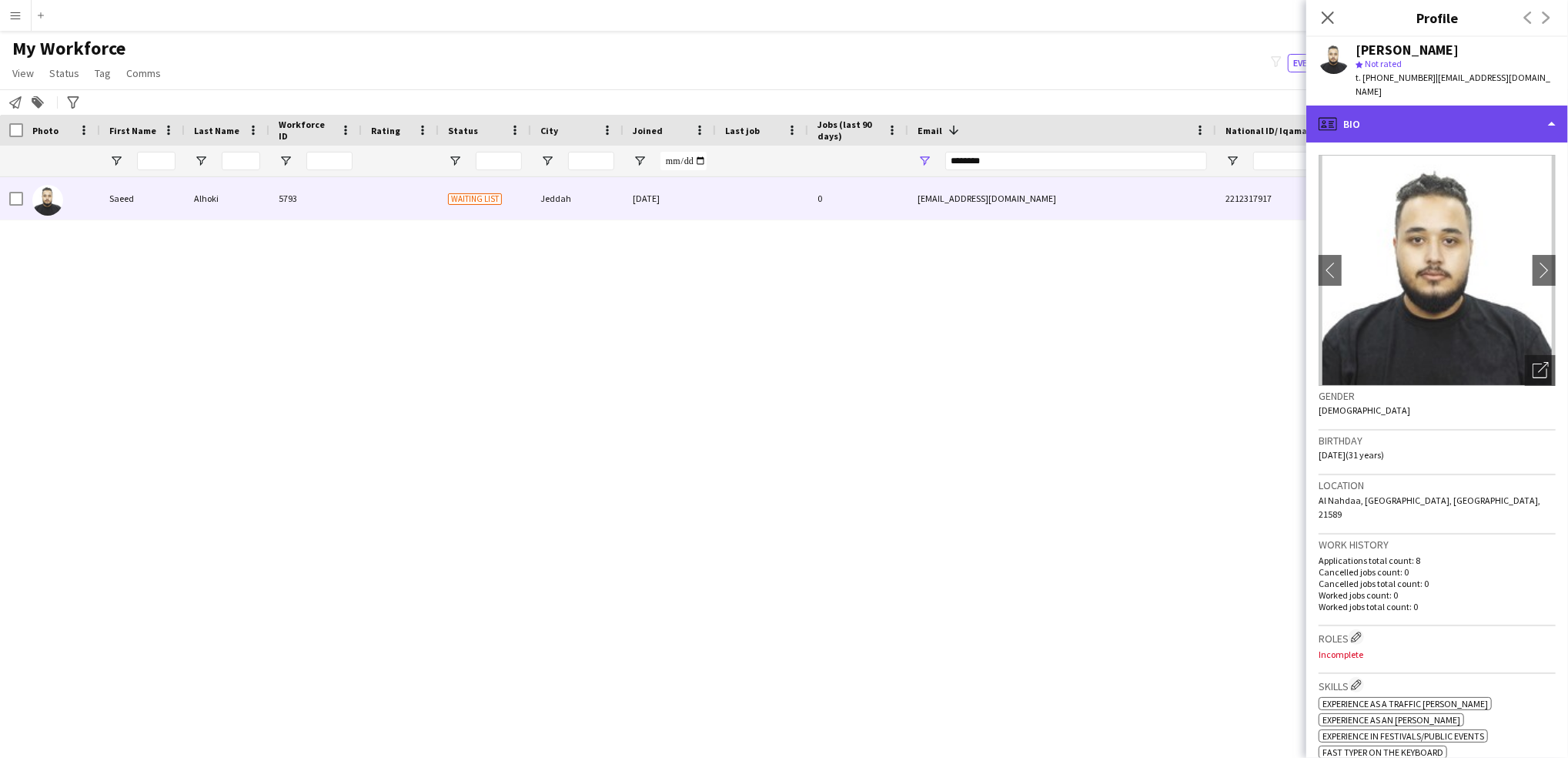
click at [1513, 125] on div "profile Bio" at bounding box center [1437, 124] width 262 height 37
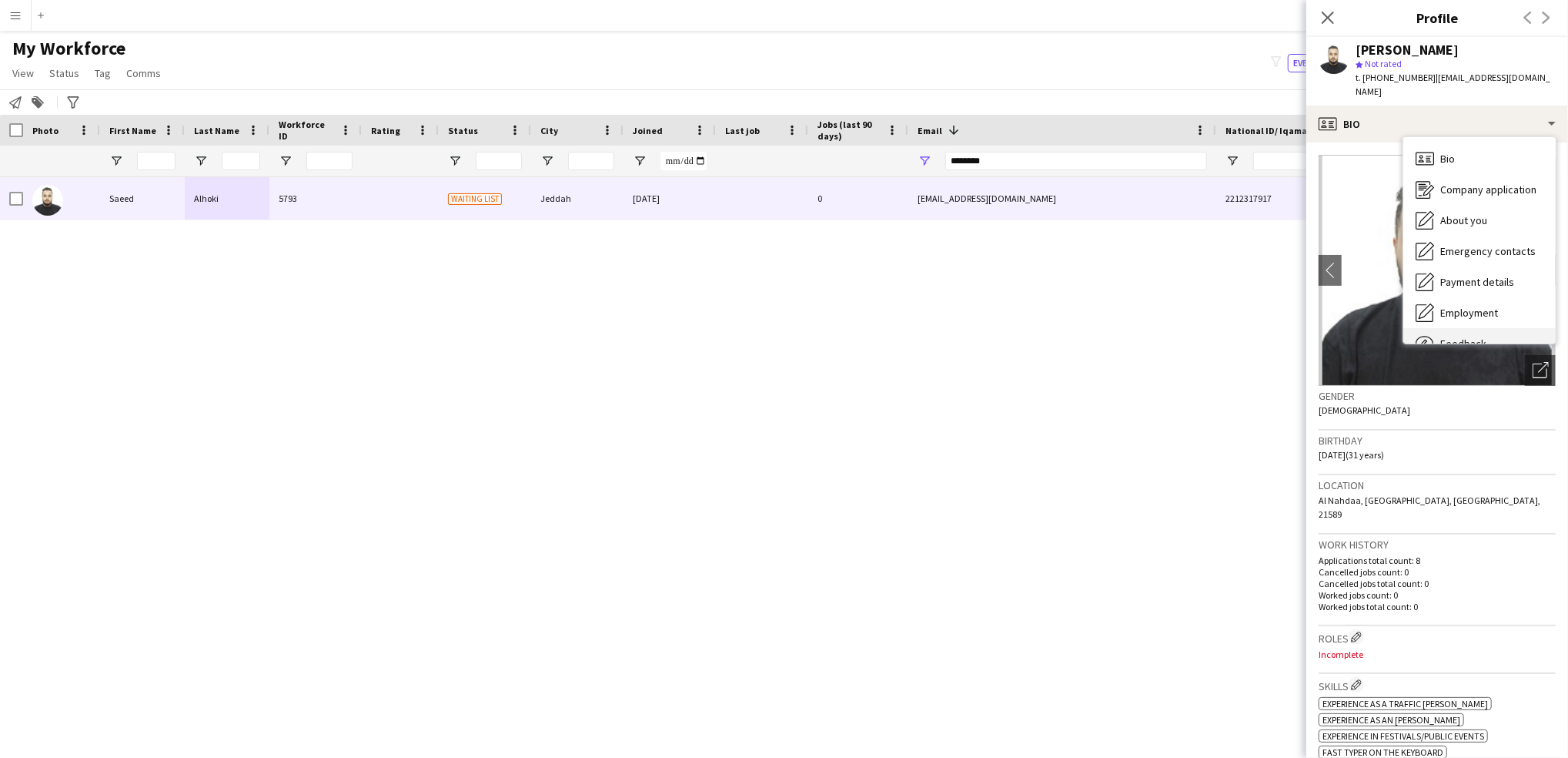
click at [1497, 328] on div "Feedback Feedback" at bounding box center [1479, 344] width 152 height 31
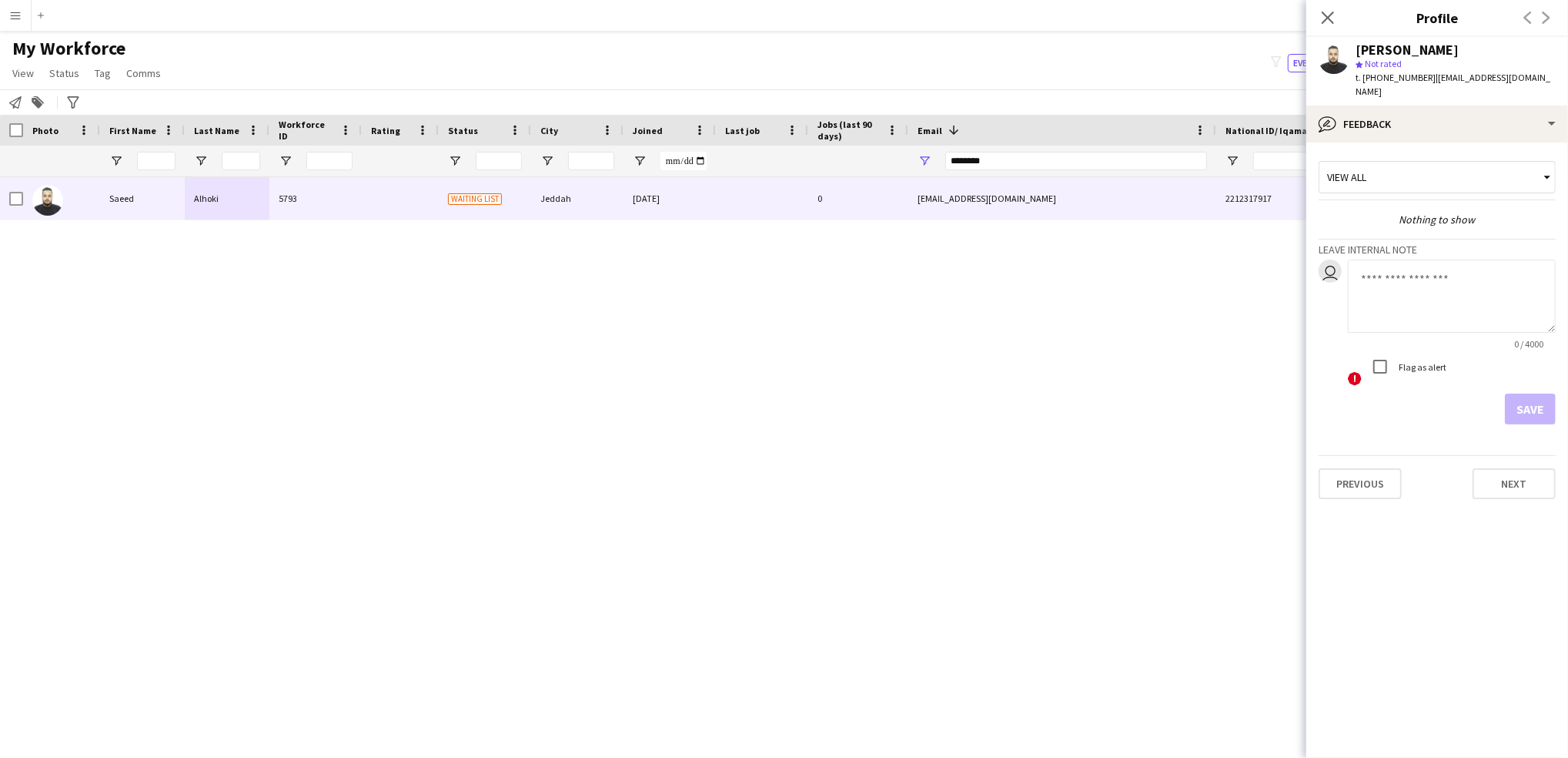
click at [1395, 274] on textarea at bounding box center [1451, 296] width 207 height 73
type textarea "********"
click at [1528, 404] on button "Save" at bounding box center [1529, 409] width 51 height 31
